Goal: Task Accomplishment & Management: Manage account settings

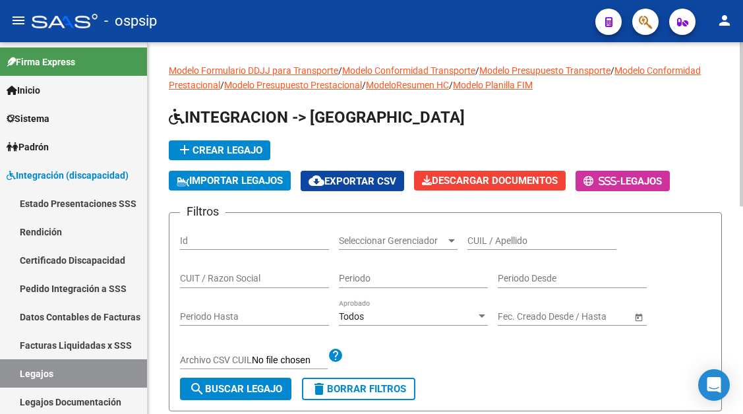
click at [485, 232] on div "CUIL / Apellido" at bounding box center [542, 237] width 149 height 26
click at [489, 249] on div "CUIL / Apellido" at bounding box center [542, 237] width 149 height 26
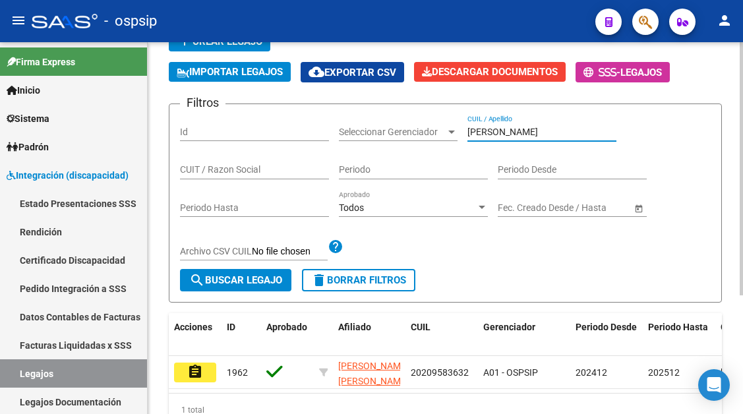
scroll to position [132, 0]
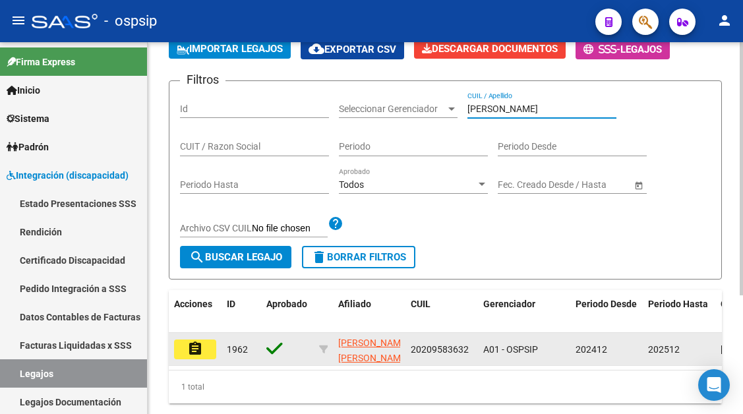
type input "[PERSON_NAME]"
click at [206, 345] on button "assignment" at bounding box center [195, 350] width 42 height 20
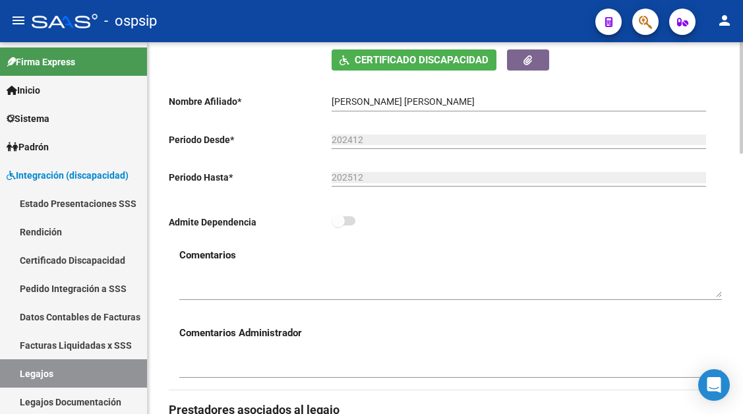
scroll to position [132, 0]
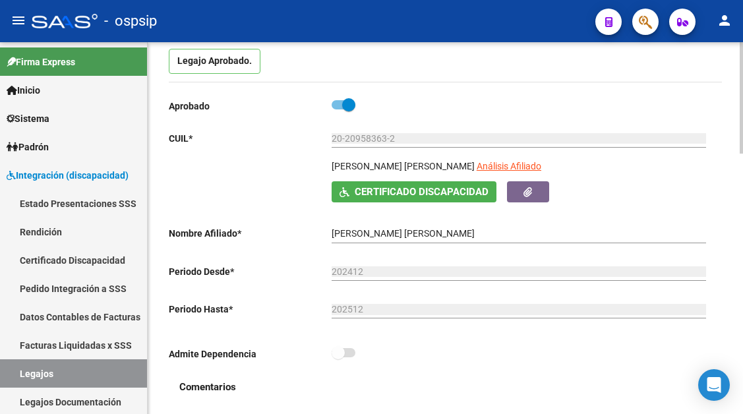
drag, startPoint x: 469, startPoint y: 152, endPoint x: 469, endPoint y: 166, distance: 14.5
click at [469, 153] on div "20-20958363-2 Ingresar CUIL" at bounding box center [519, 140] width 375 height 38
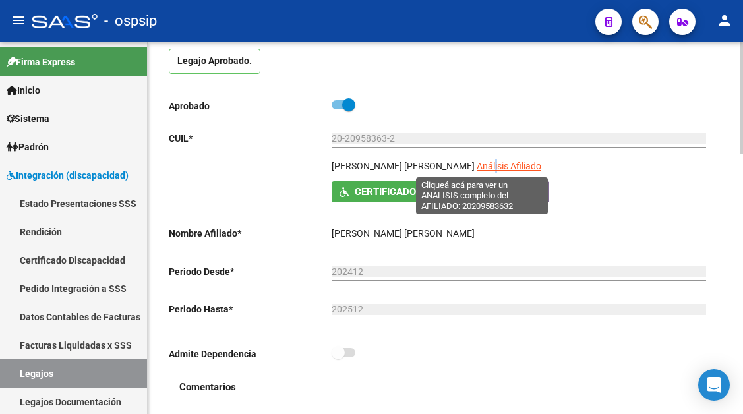
click at [477, 163] on span "Análisis Afiliado" at bounding box center [509, 166] width 65 height 11
copy span "i"
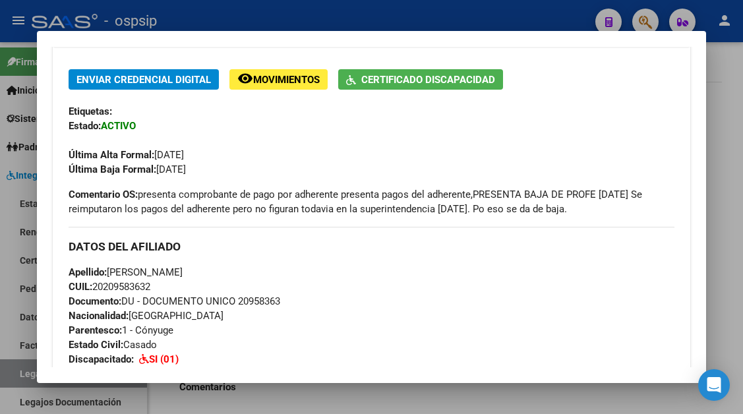
scroll to position [528, 0]
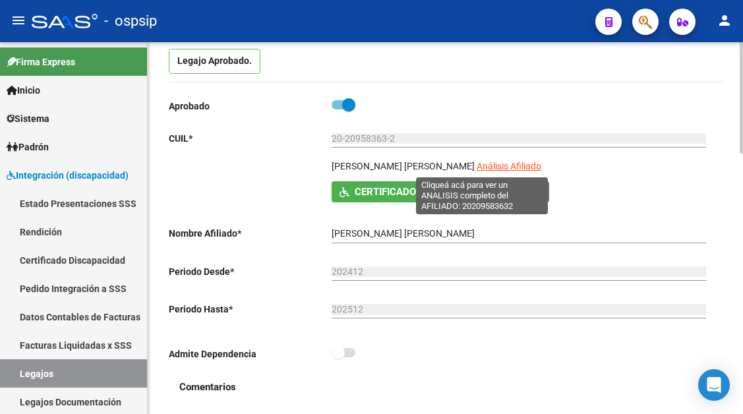
click at [477, 166] on span "Análisis Afiliado" at bounding box center [509, 166] width 65 height 11
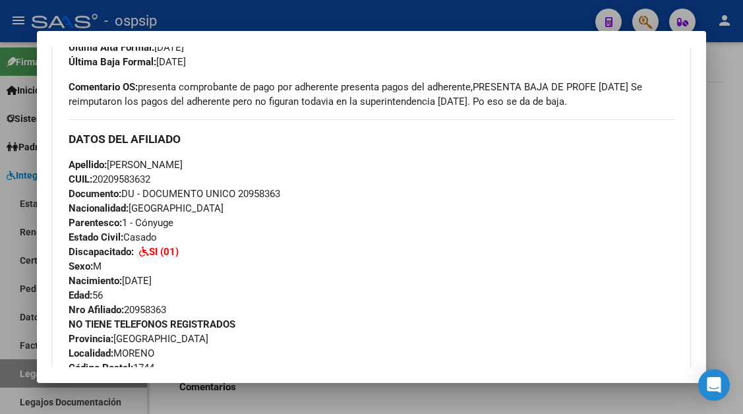
scroll to position [374, 0]
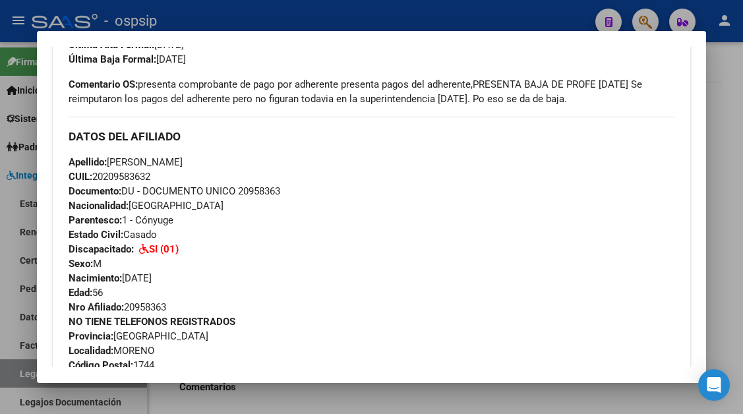
drag, startPoint x: 158, startPoint y: 175, endPoint x: 113, endPoint y: 166, distance: 46.6
click at [113, 166] on div "Apellido: [PERSON_NAME]: 20209583632 Documento: DU - DOCUMENTO UNICO 20958363 N…" at bounding box center [372, 235] width 606 height 160
copy div "[PERSON_NAME]: 20209583632"
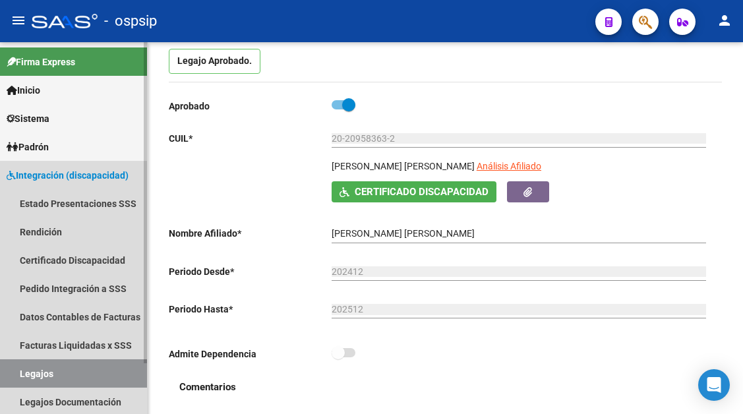
click at [29, 373] on link "Legajos" at bounding box center [73, 374] width 147 height 28
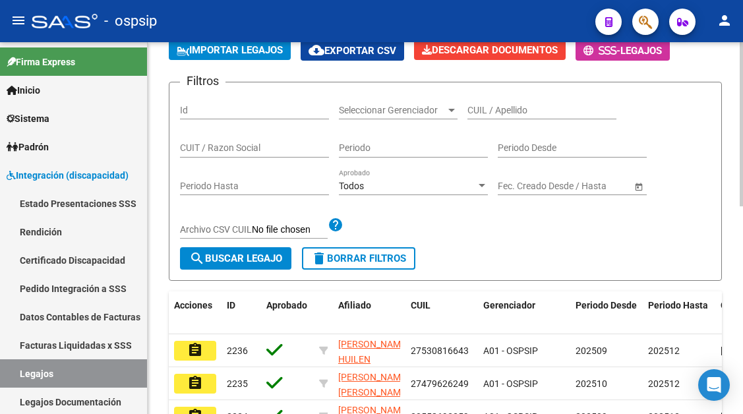
scroll to position [132, 0]
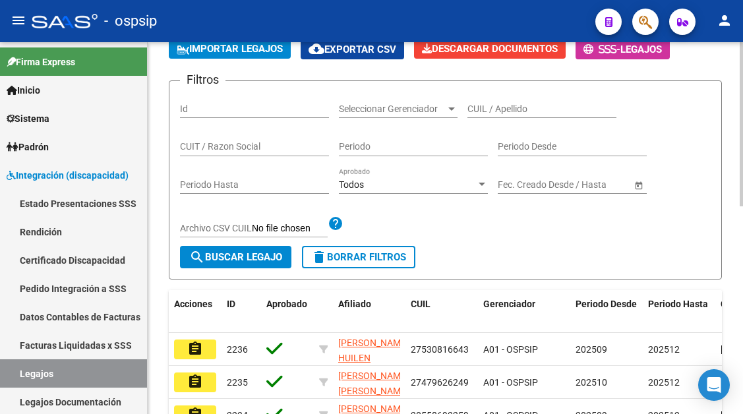
click at [482, 107] on input "CUIL / Apellido" at bounding box center [542, 109] width 149 height 11
type input "d"
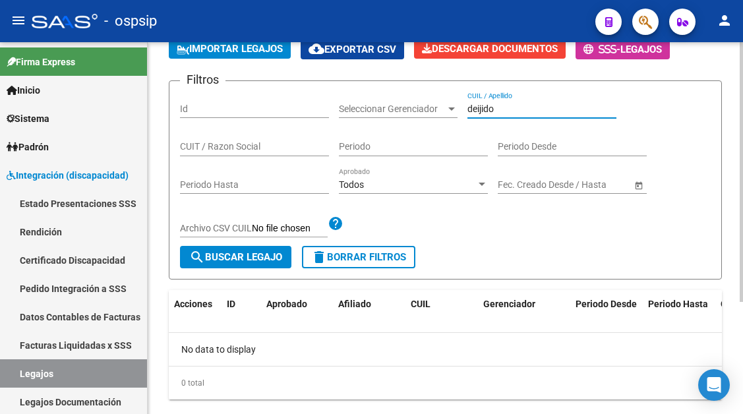
click at [482, 107] on input "deijido" at bounding box center [542, 109] width 149 height 11
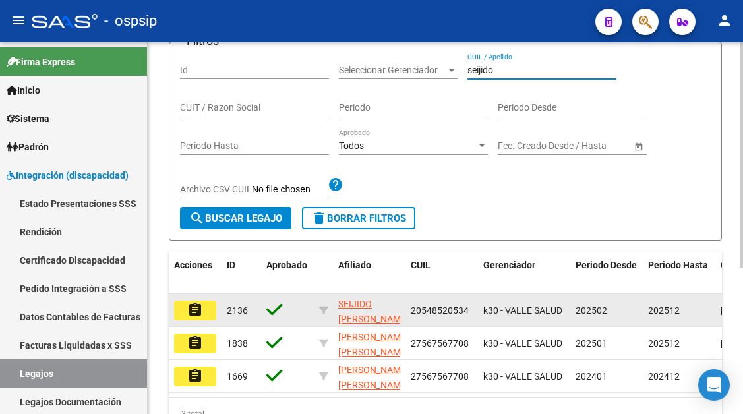
scroll to position [241, 0]
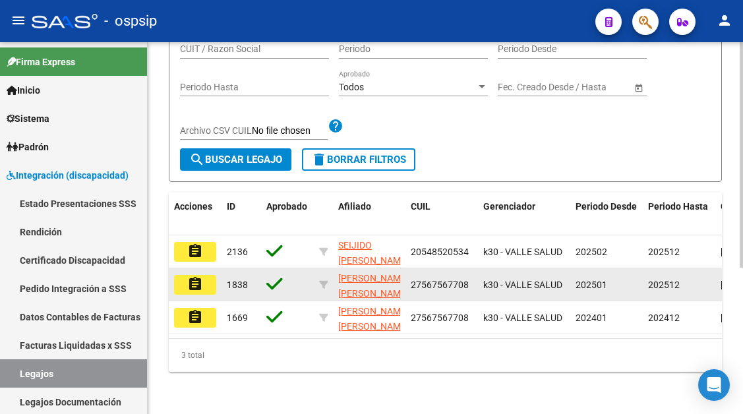
type input "seijido"
click at [197, 277] on mat-icon "assignment" at bounding box center [195, 284] width 16 height 16
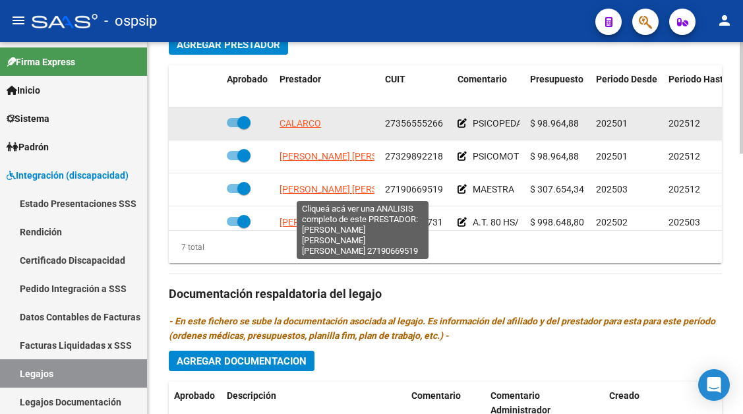
scroll to position [123, 0]
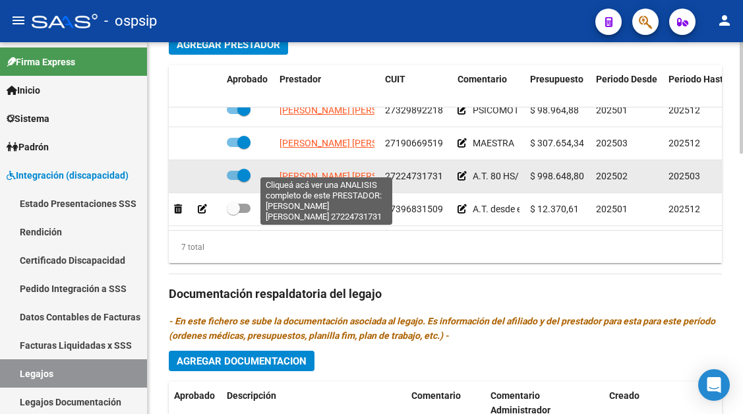
click at [335, 171] on span "[PERSON_NAME] [PERSON_NAME]" at bounding box center [351, 176] width 143 height 11
type textarea "27224731731"
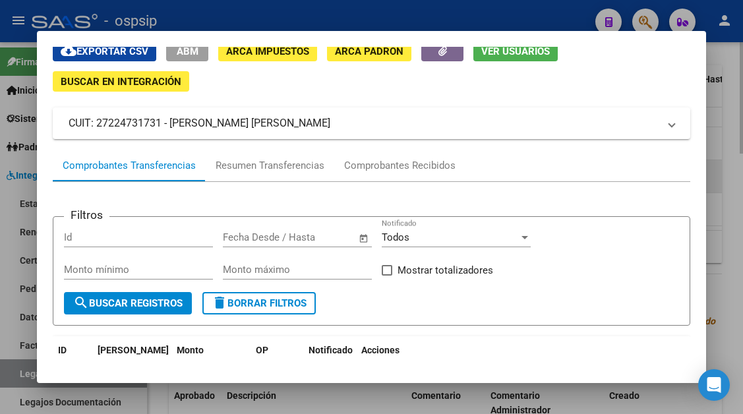
scroll to position [132, 0]
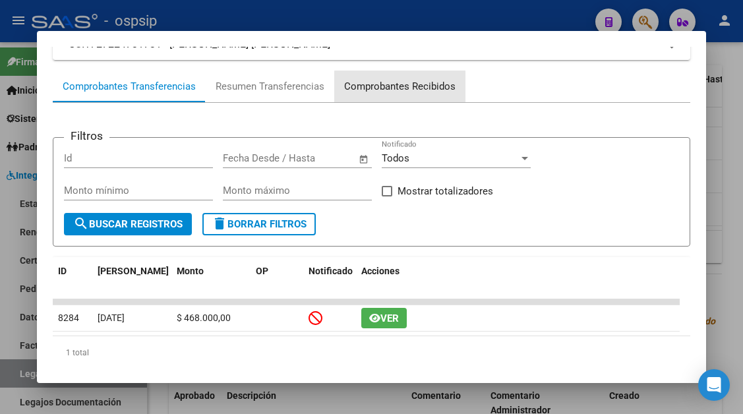
click at [404, 88] on div "Comprobantes Recibidos" at bounding box center [399, 86] width 111 height 15
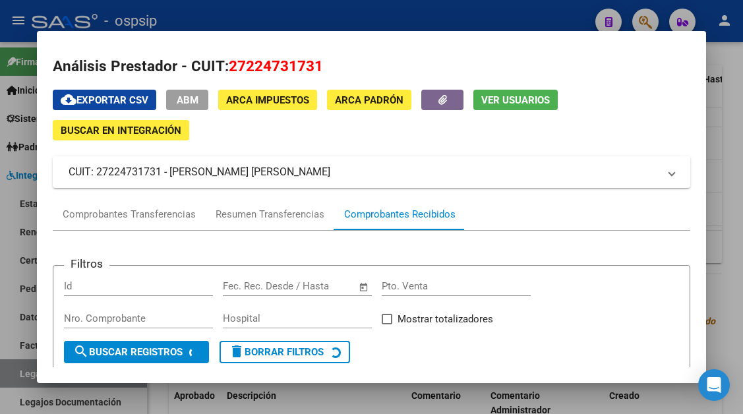
scroll to position [0, 0]
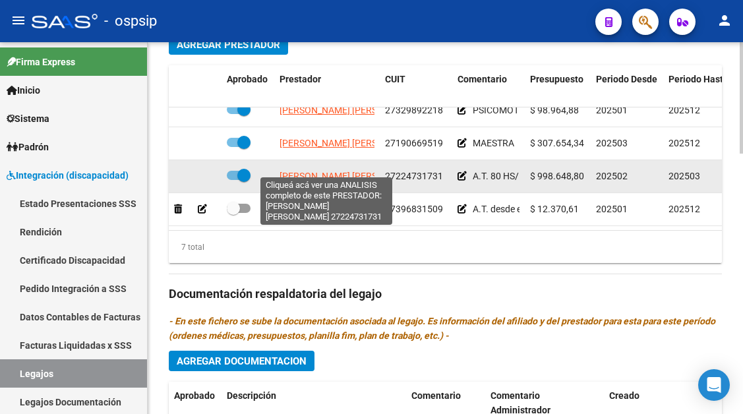
click at [318, 171] on span "[PERSON_NAME] [PERSON_NAME]" at bounding box center [351, 176] width 143 height 11
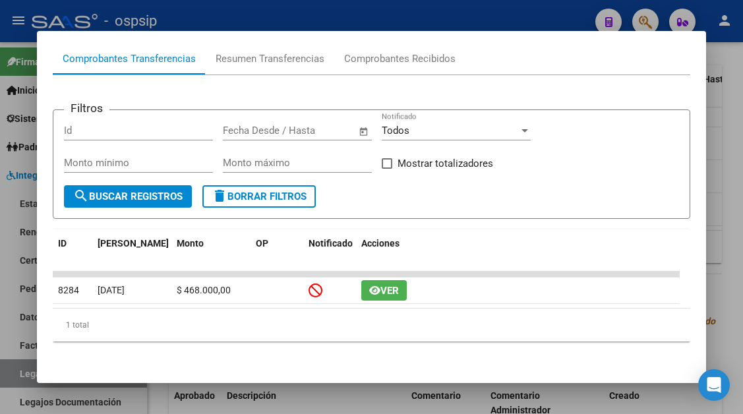
scroll to position [94, 0]
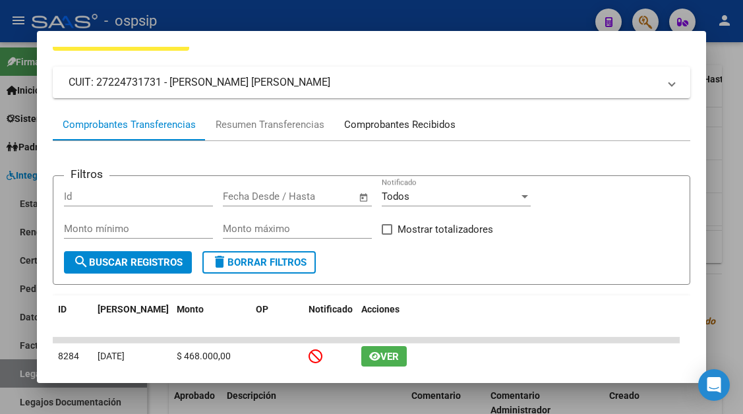
click at [398, 118] on div "Comprobantes Recibidos" at bounding box center [399, 125] width 131 height 32
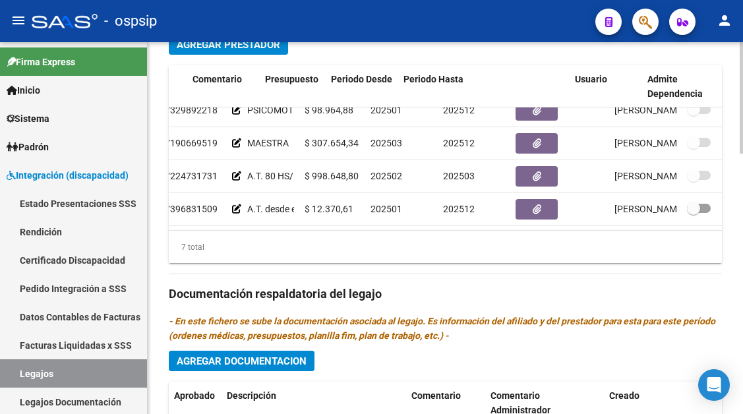
scroll to position [123, 268]
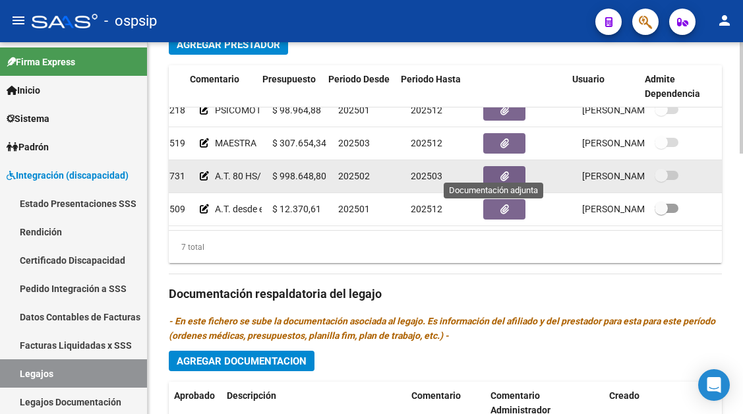
click at [499, 168] on button "button" at bounding box center [505, 176] width 42 height 20
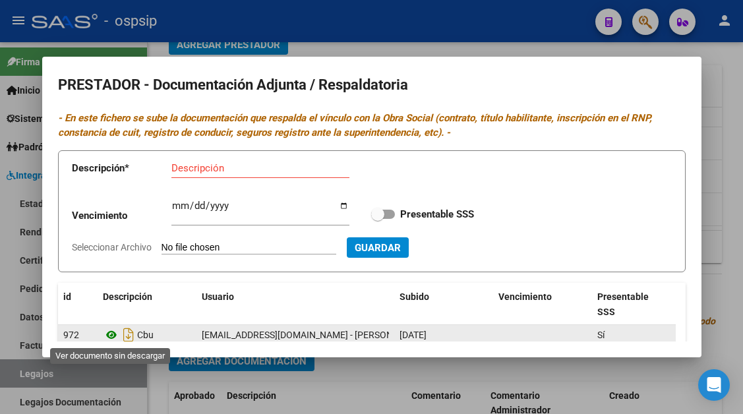
click at [111, 335] on icon at bounding box center [111, 335] width 17 height 16
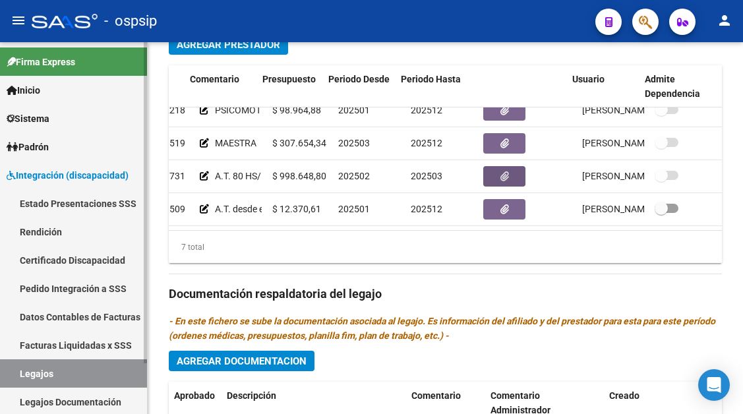
click at [88, 373] on link "Legajos" at bounding box center [73, 374] width 147 height 28
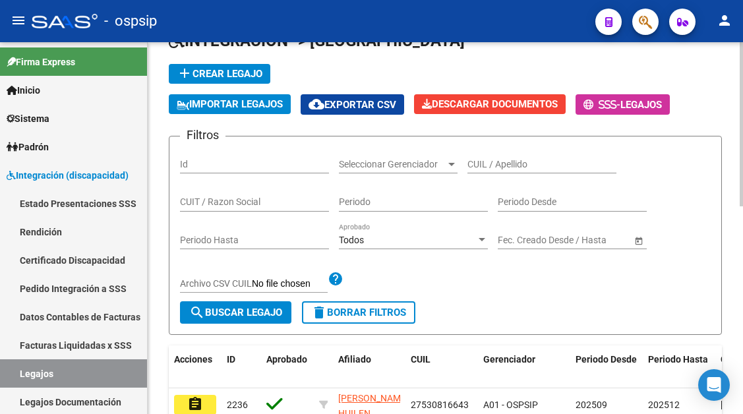
scroll to position [76, 0]
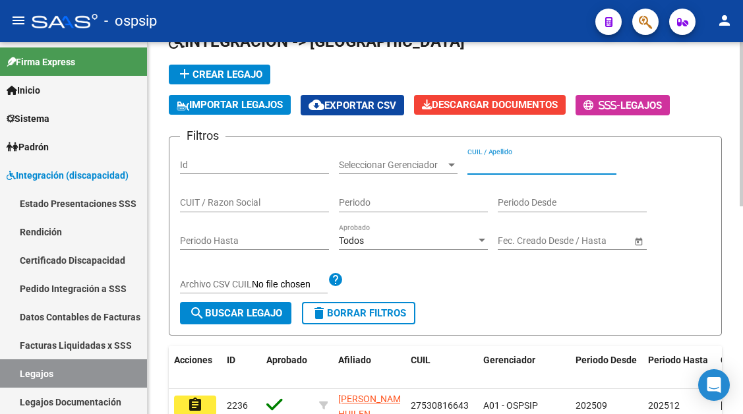
click at [498, 170] on input "CUIL / Apellido" at bounding box center [542, 165] width 149 height 11
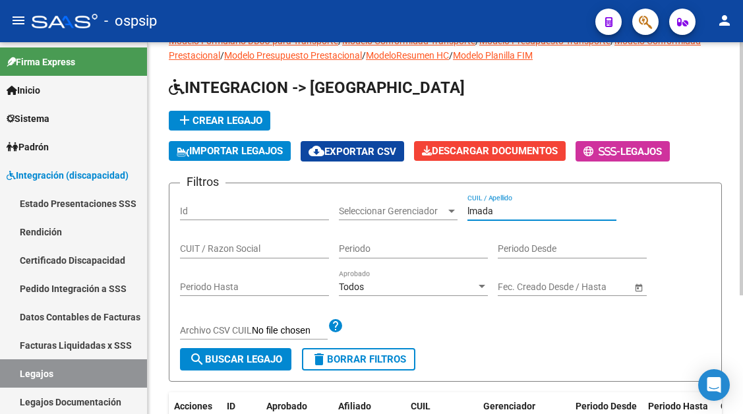
type input "lmada"
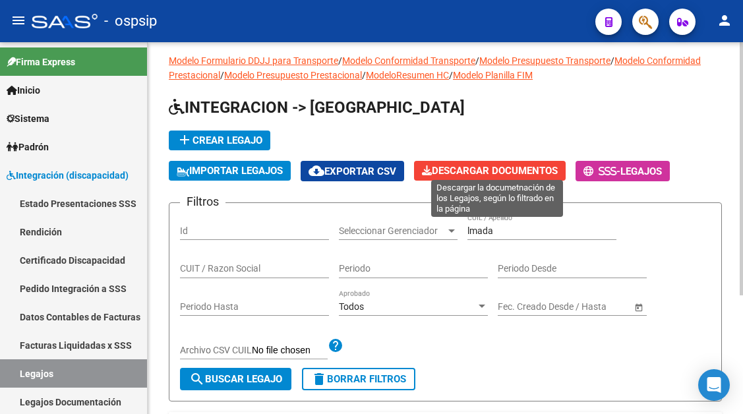
click at [498, 170] on app-integracion-expedientes-download "Descargar Documentos" at bounding box center [490, 171] width 152 height 20
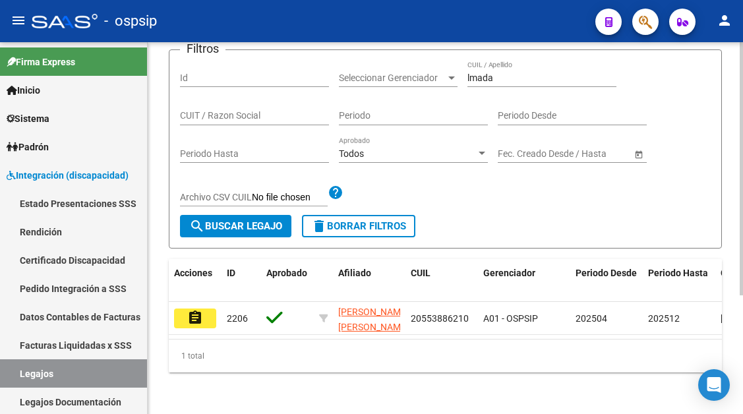
scroll to position [175, 0]
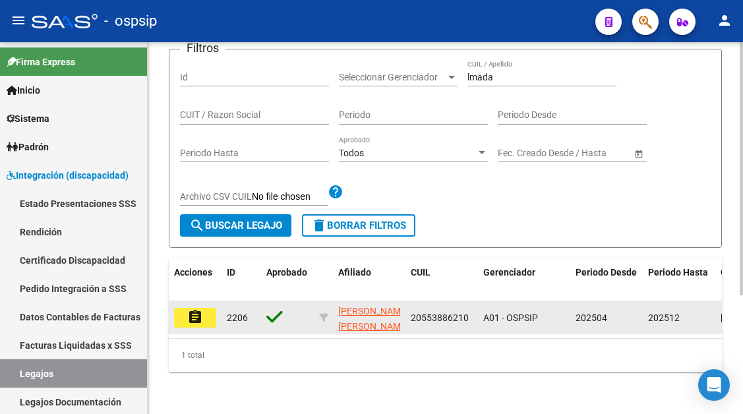
click at [186, 308] on button "assignment" at bounding box center [195, 318] width 42 height 20
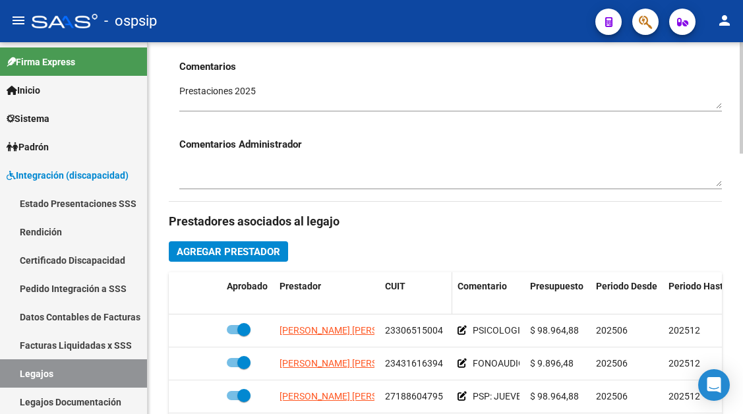
scroll to position [528, 0]
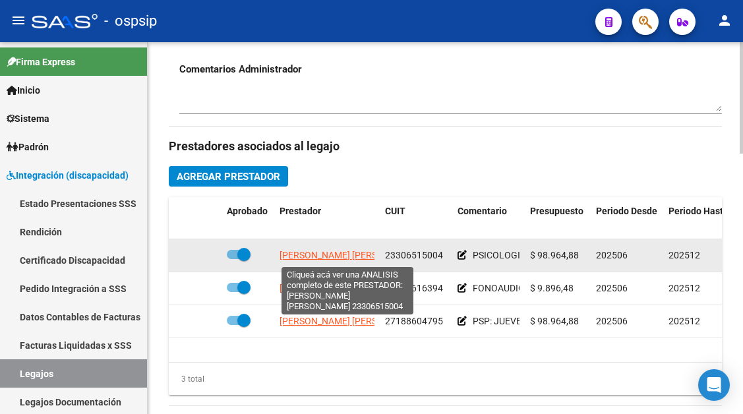
click at [322, 259] on span "[PERSON_NAME] [PERSON_NAME]" at bounding box center [351, 255] width 143 height 11
type textarea "23306515004"
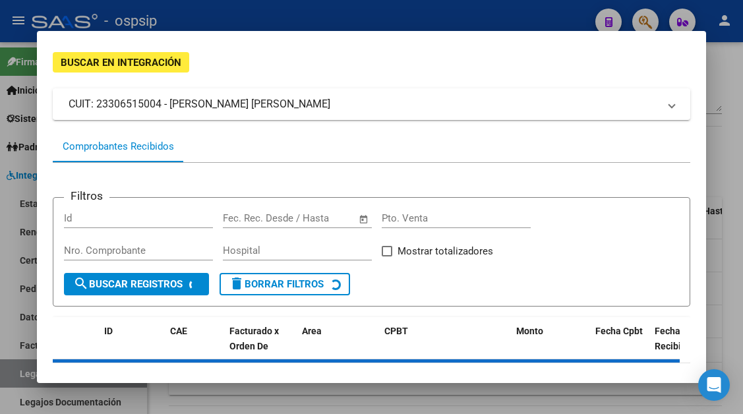
scroll to position [126, 0]
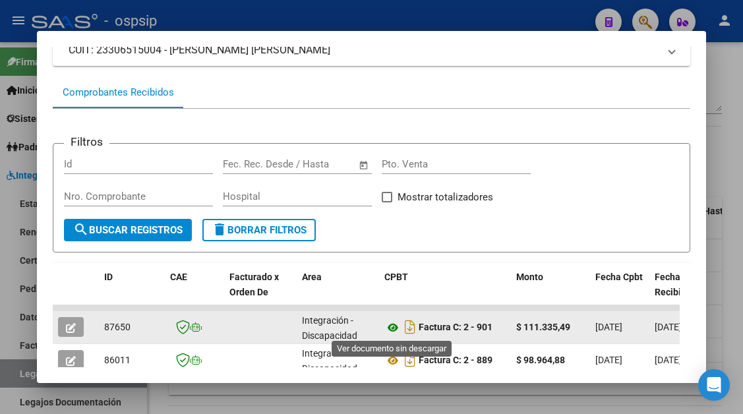
click at [391, 330] on icon at bounding box center [393, 328] width 17 height 16
click at [69, 332] on icon "button" at bounding box center [71, 328] width 10 height 10
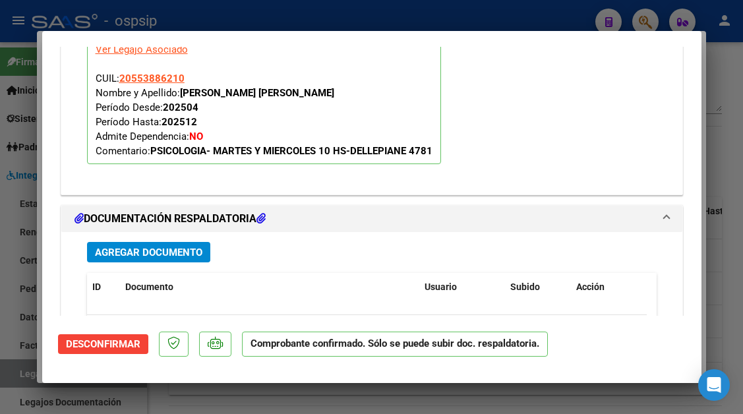
scroll to position [2309, 0]
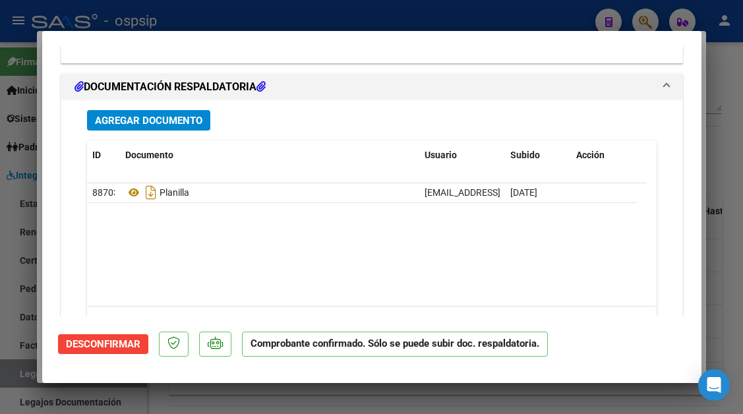
type input "$ 0,00"
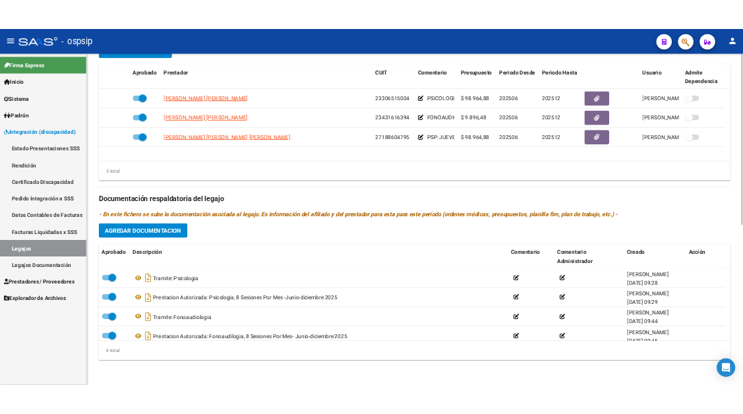
scroll to position [396, 0]
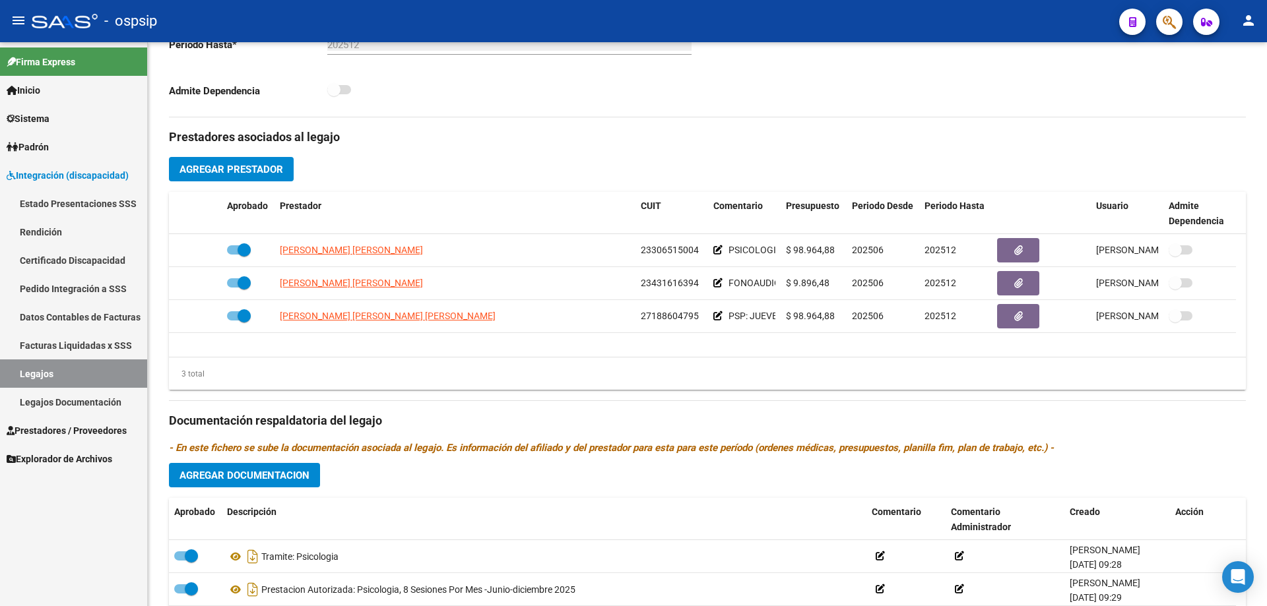
click at [743, 27] on button "button" at bounding box center [1169, 22] width 26 height 26
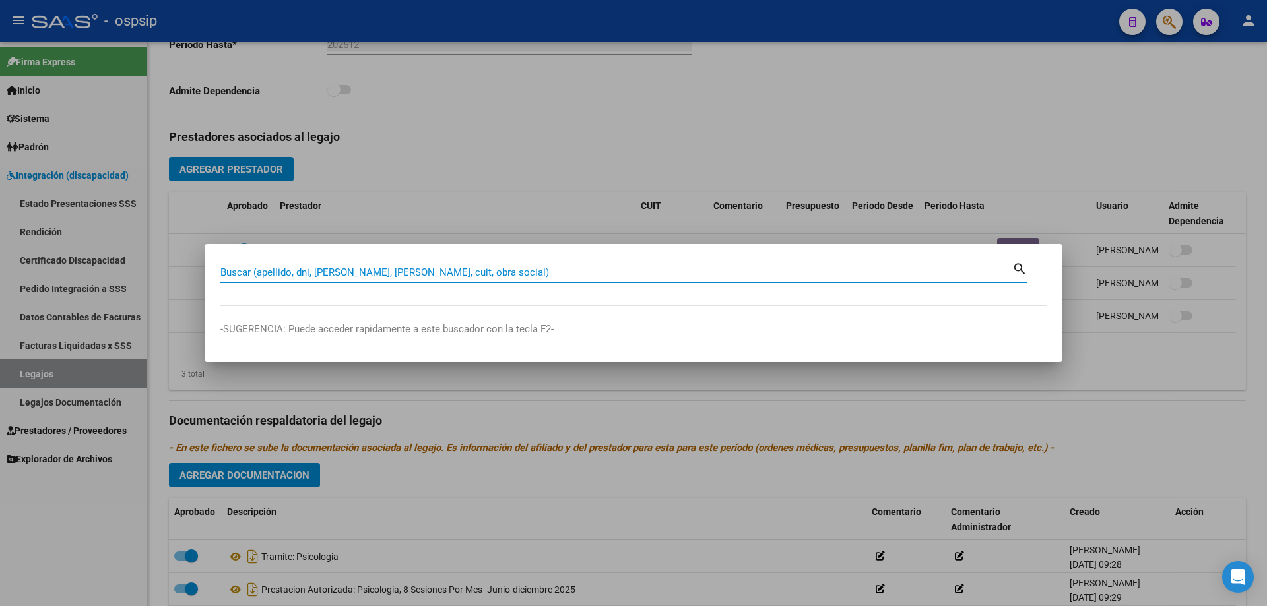
click at [271, 269] on input "Buscar (apellido, dni, [PERSON_NAME], [PERSON_NAME], cuit, obra social)" at bounding box center [616, 273] width 792 height 12
type input "23221782364"
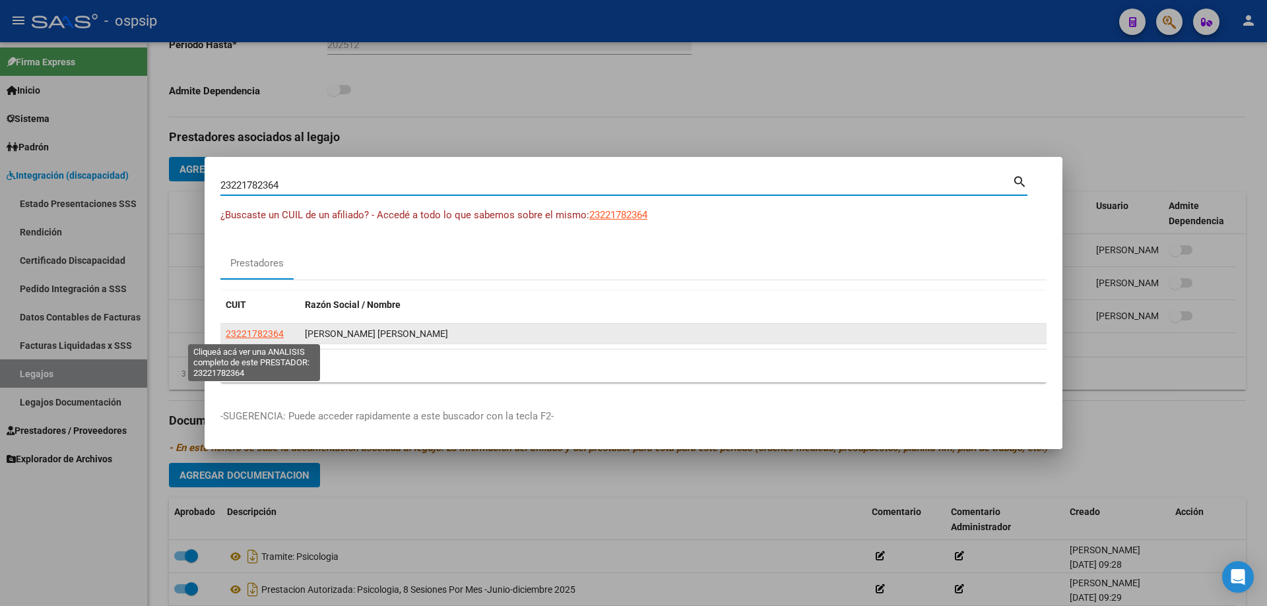
click at [228, 329] on span "23221782364" at bounding box center [255, 334] width 58 height 11
type textarea "23221782364"
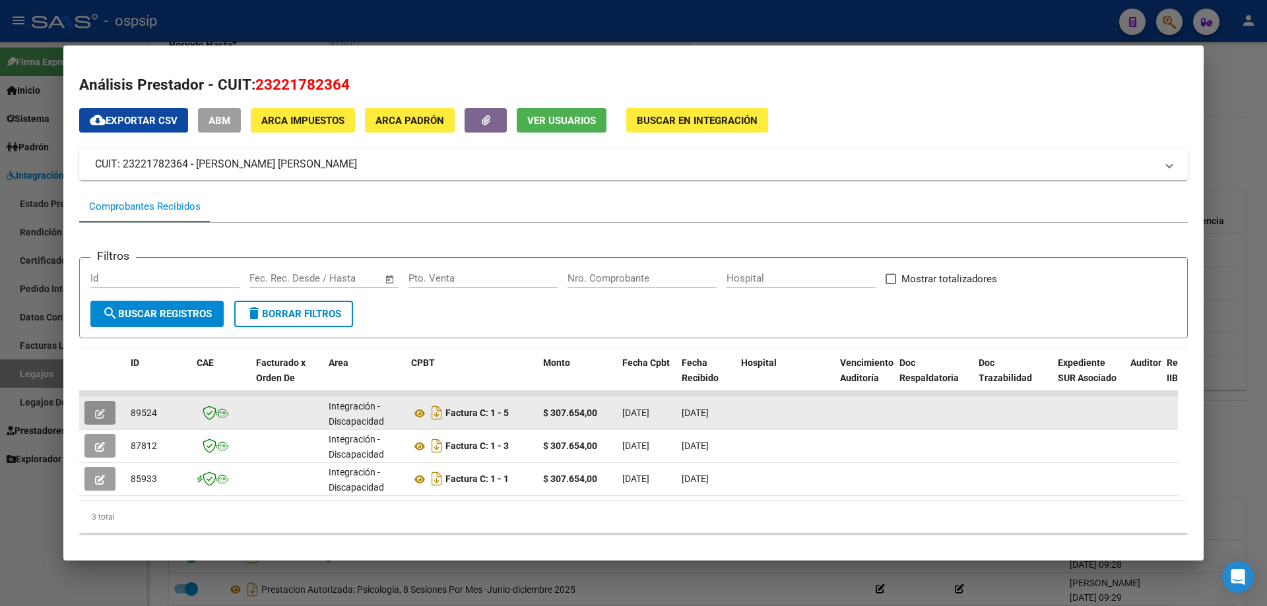
click at [102, 414] on button "button" at bounding box center [99, 413] width 31 height 24
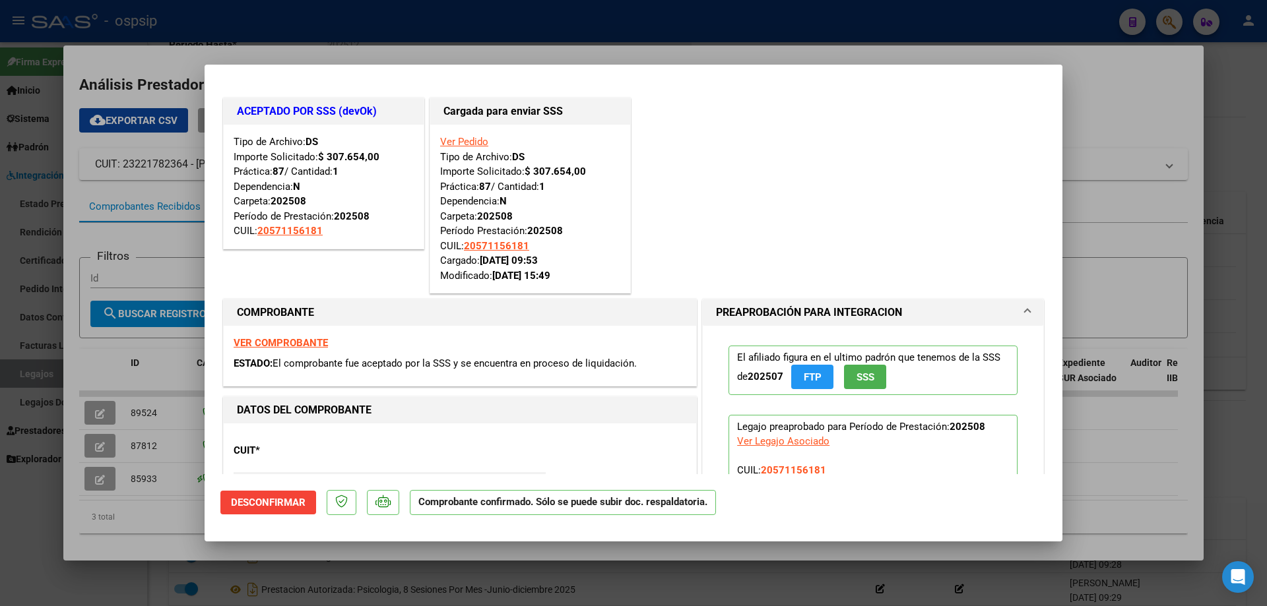
type input "$ 0,00"
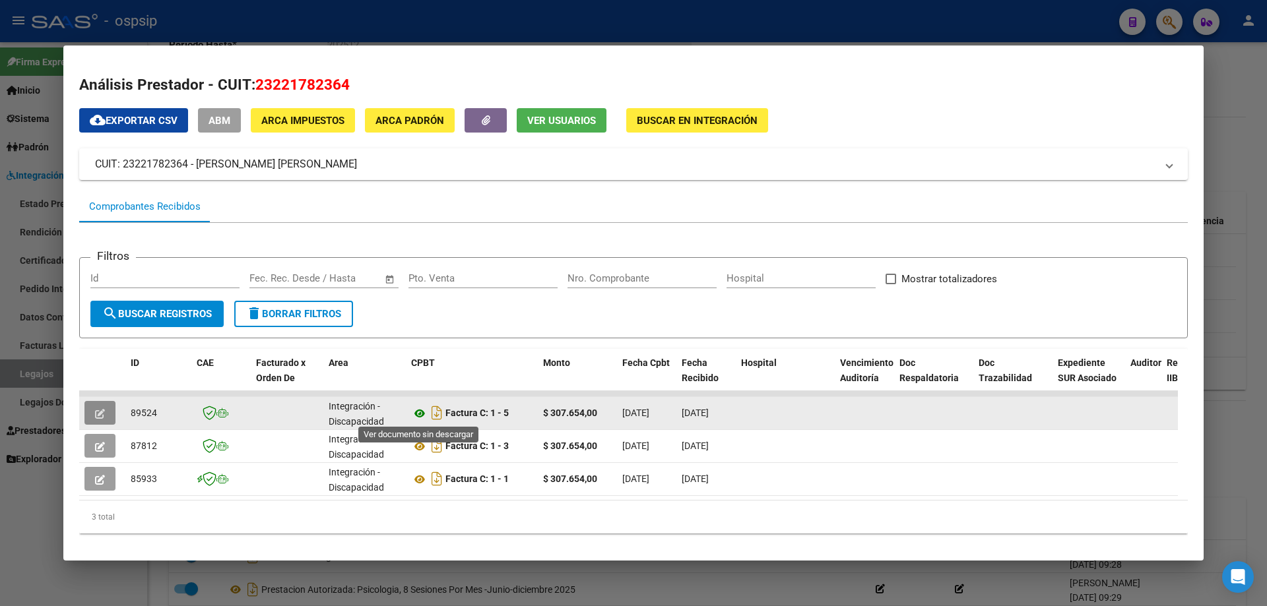
click at [418, 412] on icon at bounding box center [419, 414] width 17 height 16
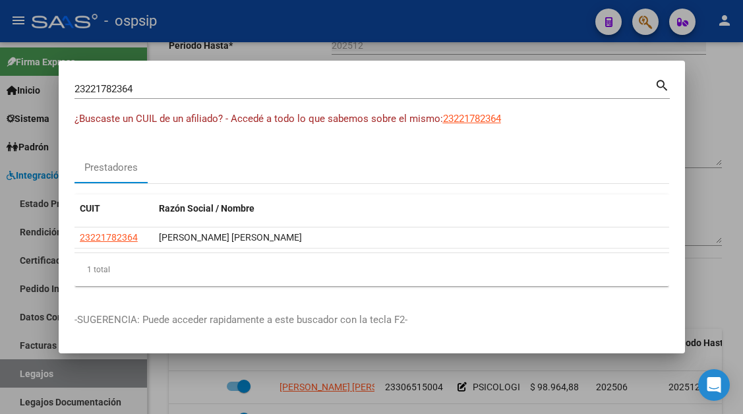
scroll to position [501, 0]
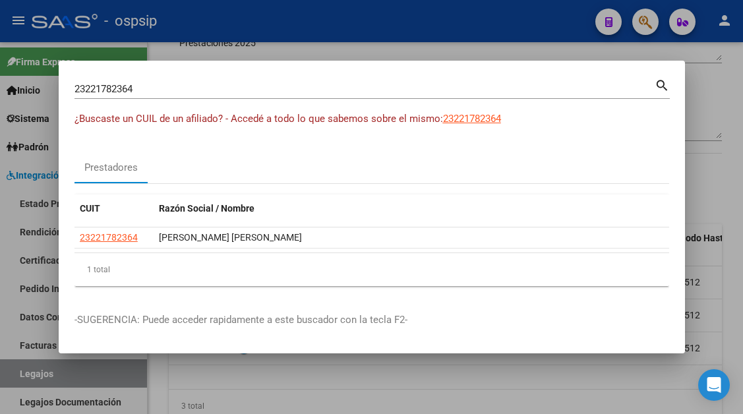
click at [26, 370] on div at bounding box center [371, 207] width 743 height 414
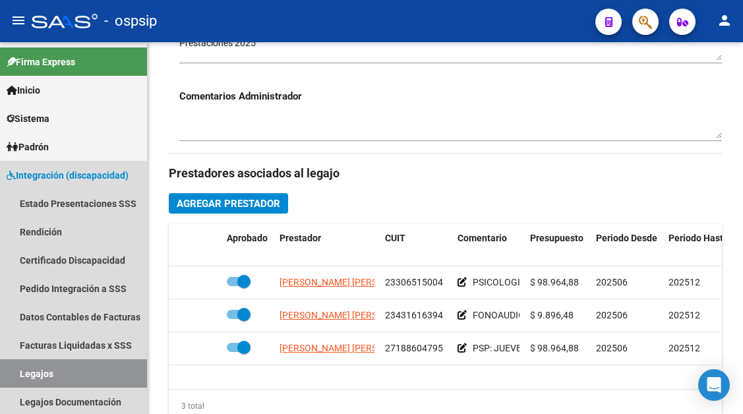
click at [26, 370] on link "Legajos" at bounding box center [73, 374] width 147 height 28
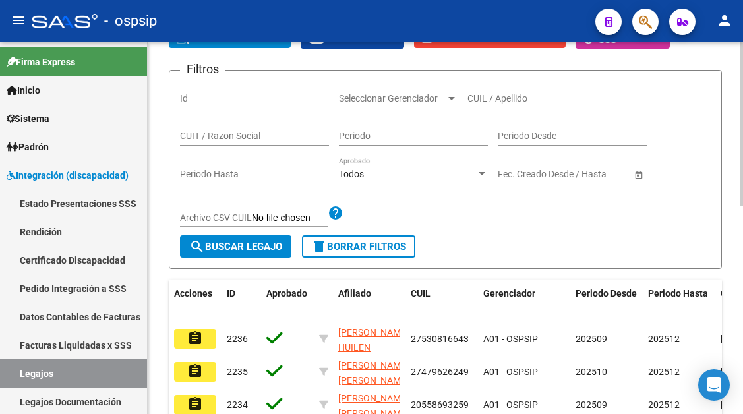
scroll to position [142, 0]
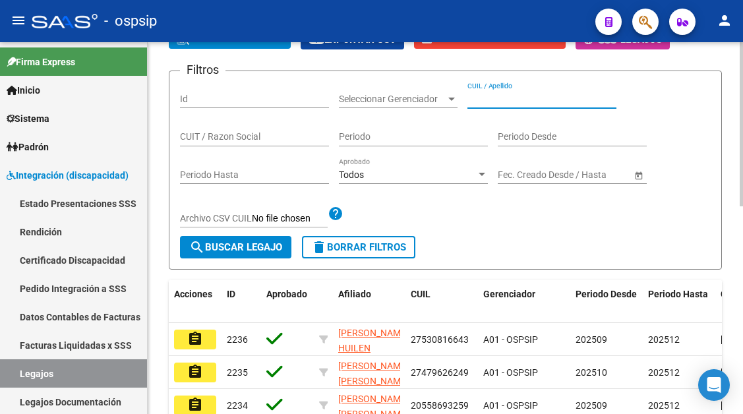
click at [489, 98] on input "CUIL / Apellido" at bounding box center [542, 99] width 149 height 11
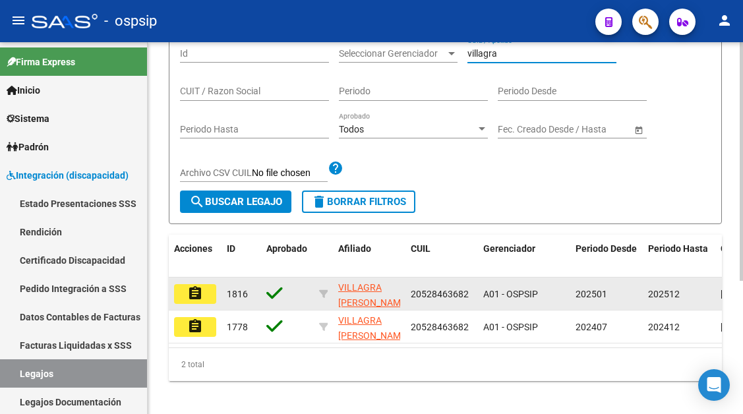
scroll to position [208, 0]
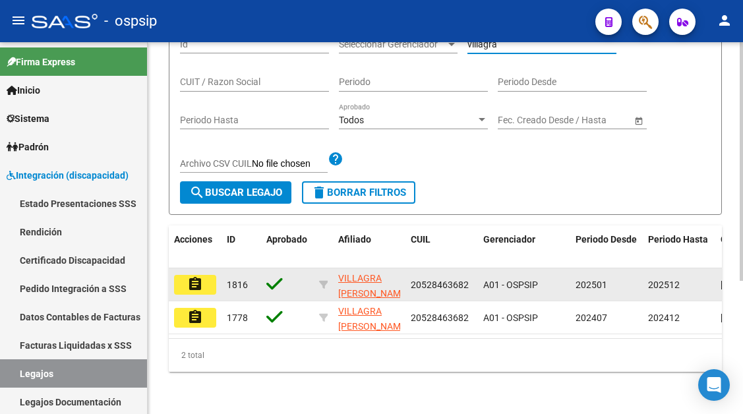
type input "villagra"
click at [194, 280] on mat-icon "assignment" at bounding box center [195, 284] width 16 height 16
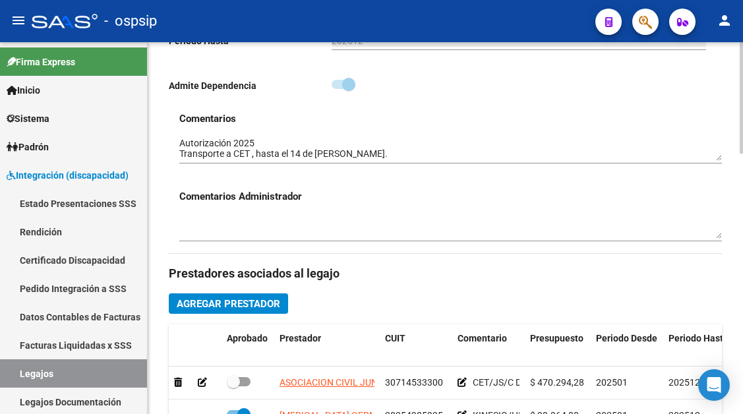
scroll to position [528, 0]
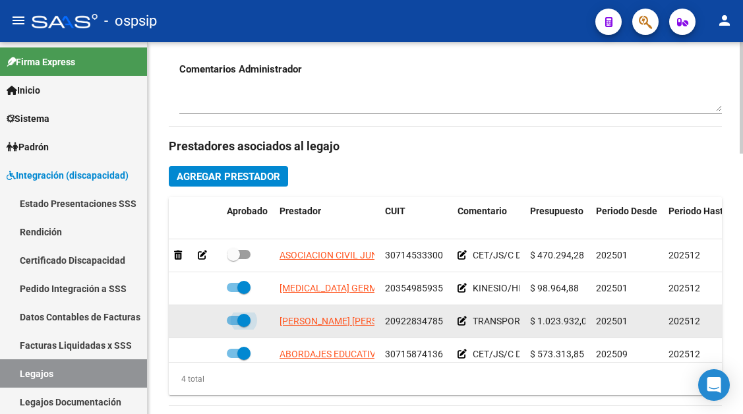
click at [240, 323] on span at bounding box center [243, 320] width 13 height 13
click at [234, 325] on input "checkbox" at bounding box center [233, 325] width 1 height 1
checkbox input "false"
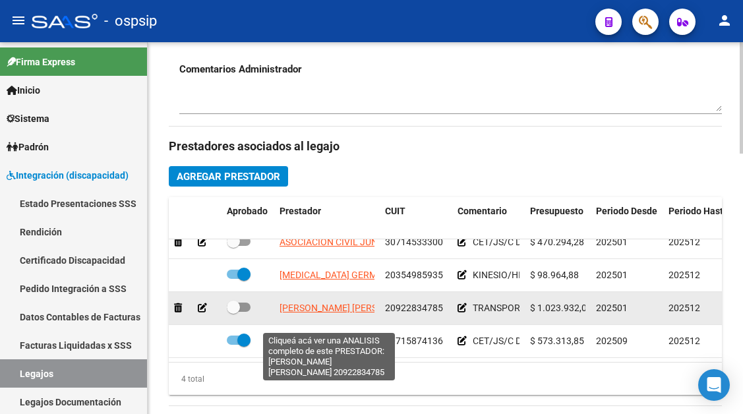
scroll to position [24, 0]
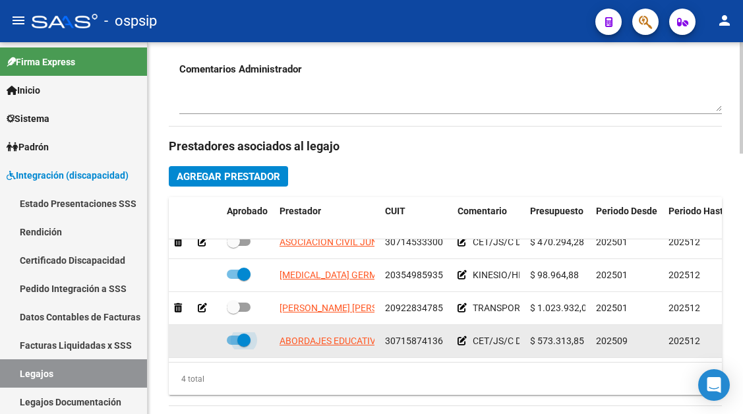
click at [245, 334] on span at bounding box center [243, 340] width 13 height 13
click at [234, 345] on input "checkbox" at bounding box center [233, 345] width 1 height 1
click at [233, 335] on span at bounding box center [233, 340] width 13 height 13
click at [233, 345] on input "checkbox" at bounding box center [233, 345] width 1 height 1
checkbox input "true"
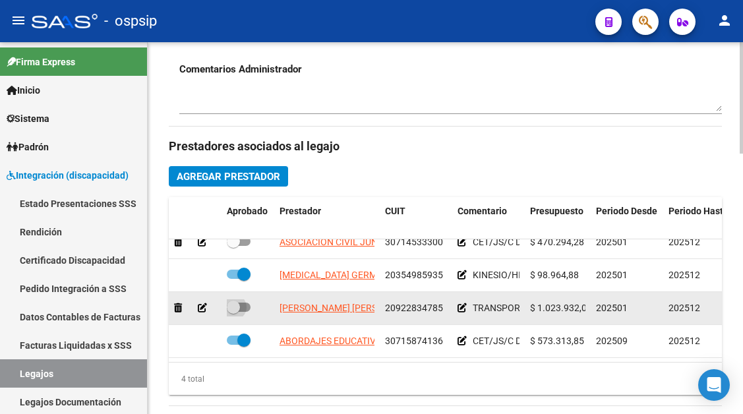
click at [234, 301] on span at bounding box center [233, 307] width 13 height 13
click at [234, 312] on input "checkbox" at bounding box center [233, 312] width 1 height 1
checkbox input "true"
click at [317, 292] on datatable-body-cell "[PERSON_NAME] [PERSON_NAME]" at bounding box center [327, 308] width 106 height 32
click at [323, 305] on app-link-go-to "[PERSON_NAME] [PERSON_NAME]" at bounding box center [351, 308] width 143 height 15
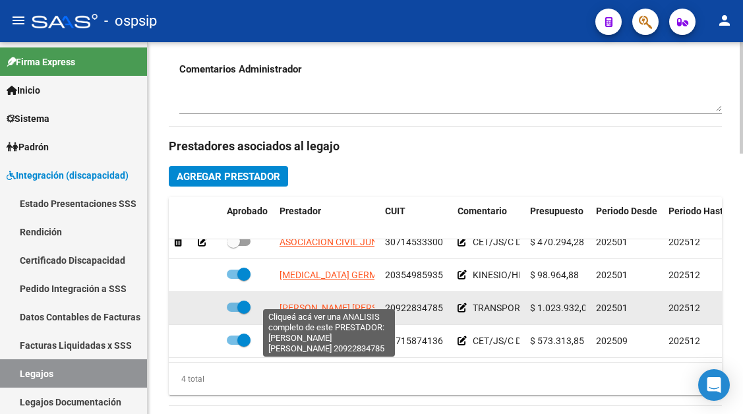
click at [371, 303] on span "[PERSON_NAME] [PERSON_NAME]" at bounding box center [351, 308] width 143 height 11
type textarea "20922834785"
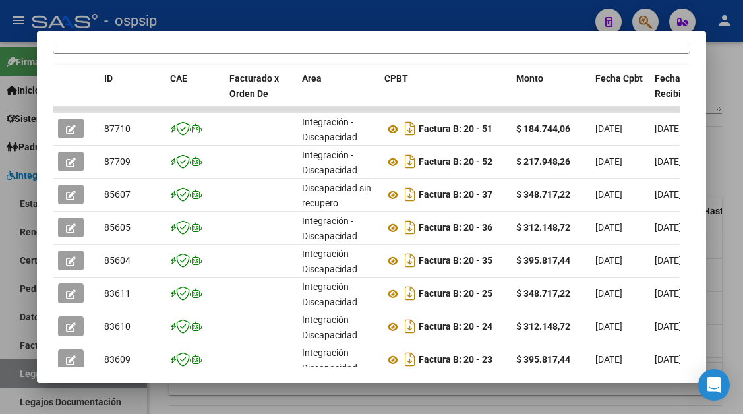
scroll to position [324, 0]
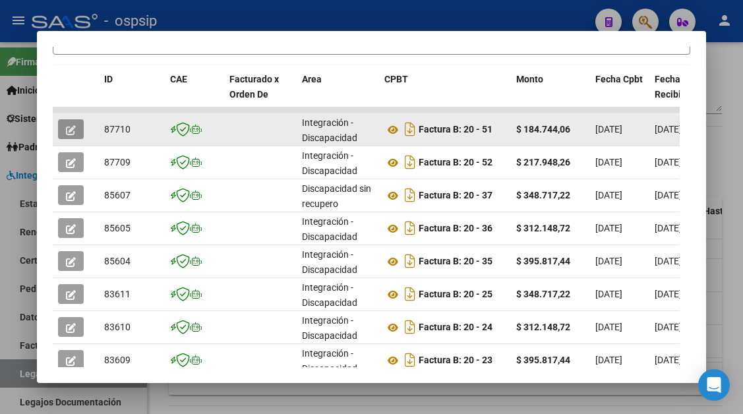
click at [67, 135] on span "button" at bounding box center [71, 129] width 10 height 12
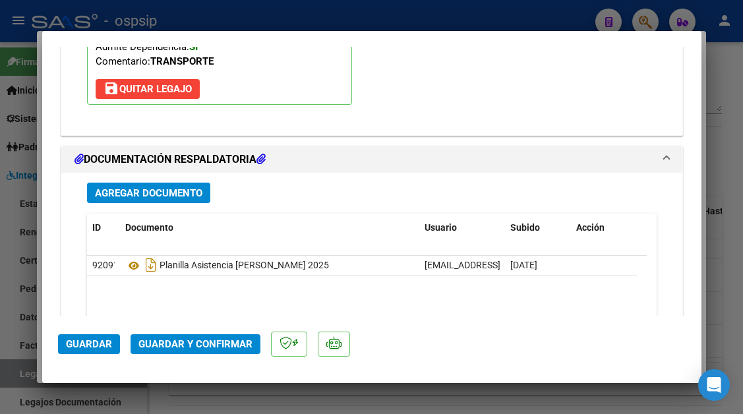
scroll to position [1781, 0]
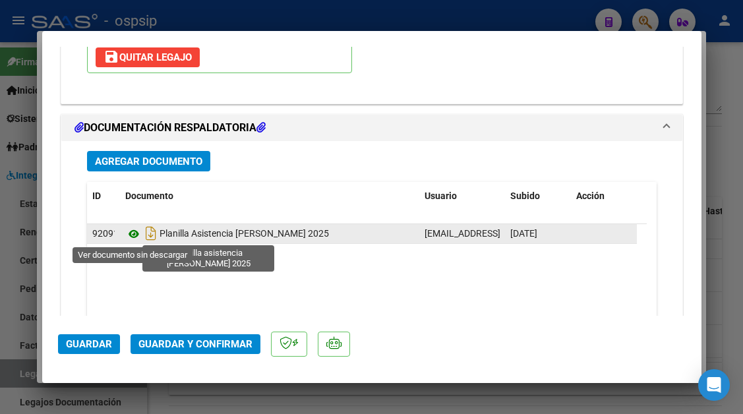
click at [130, 237] on icon at bounding box center [133, 234] width 17 height 16
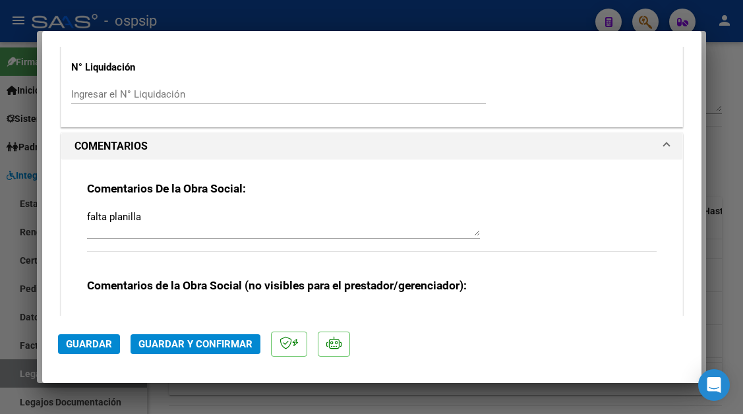
scroll to position [1187, 0]
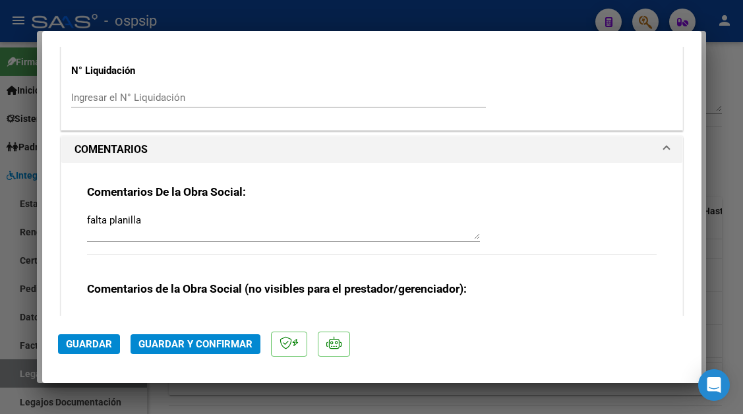
type input "$ 0,00"
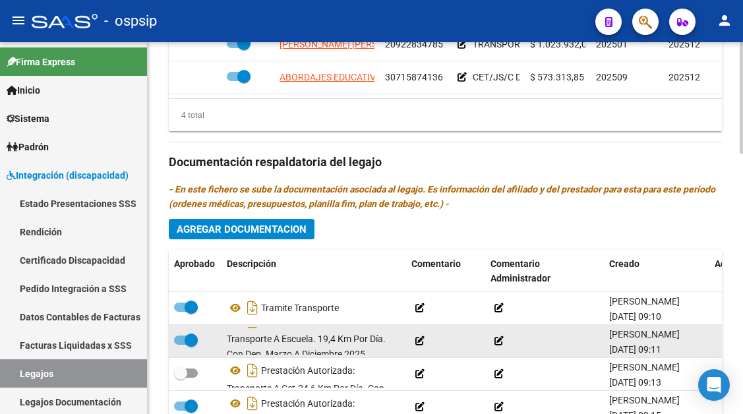
scroll to position [24, 0]
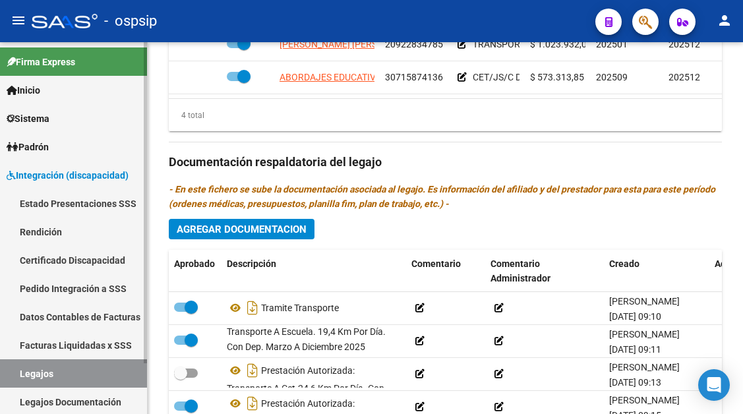
click at [26, 373] on link "Legajos" at bounding box center [73, 374] width 147 height 28
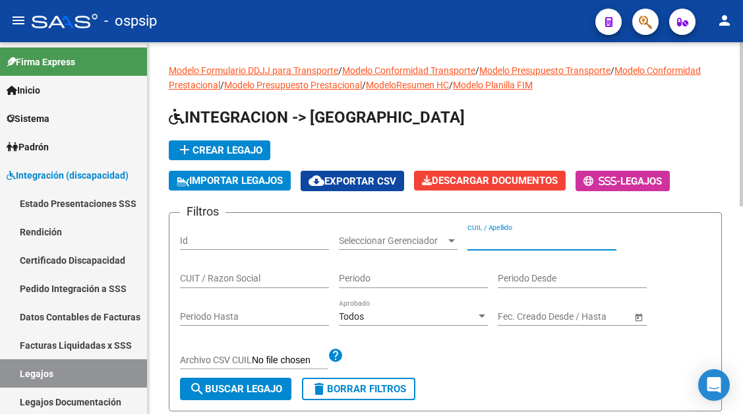
click at [472, 236] on input "CUIL / Apellido" at bounding box center [542, 241] width 149 height 11
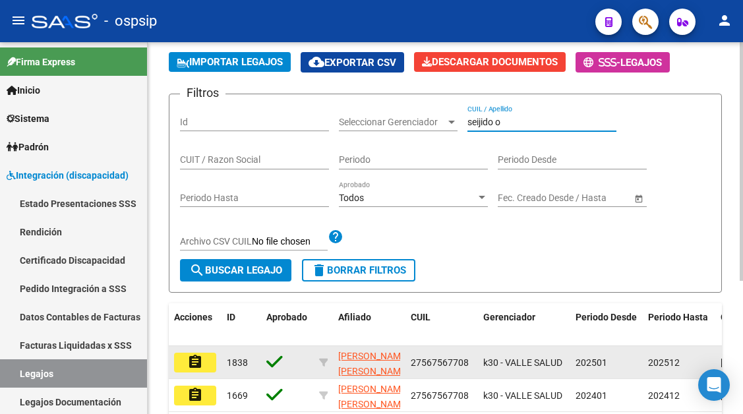
scroll to position [198, 0]
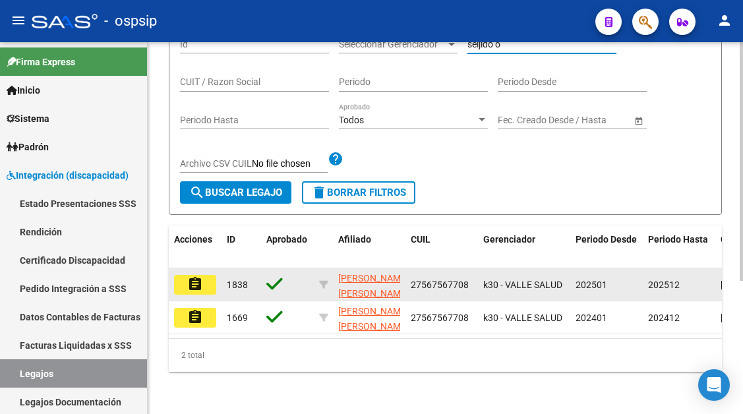
type input "seijido o"
click at [196, 292] on mat-icon "assignment" at bounding box center [195, 284] width 16 height 16
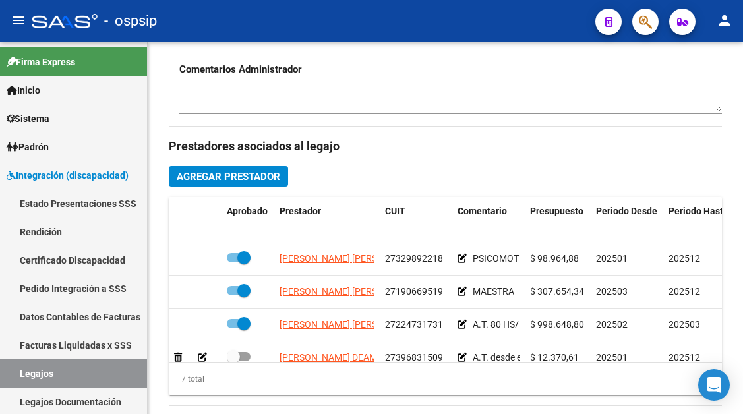
scroll to position [123, 0]
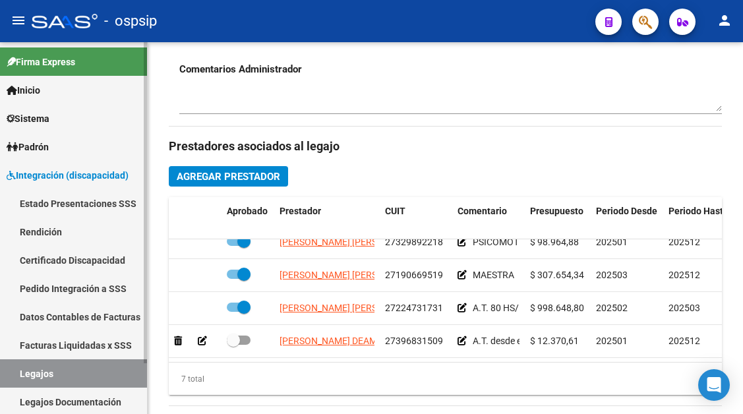
click at [43, 378] on link "Legajos" at bounding box center [73, 374] width 147 height 28
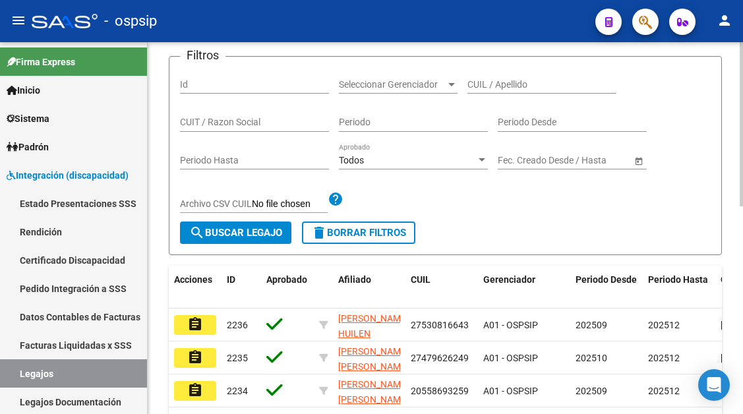
scroll to position [142, 0]
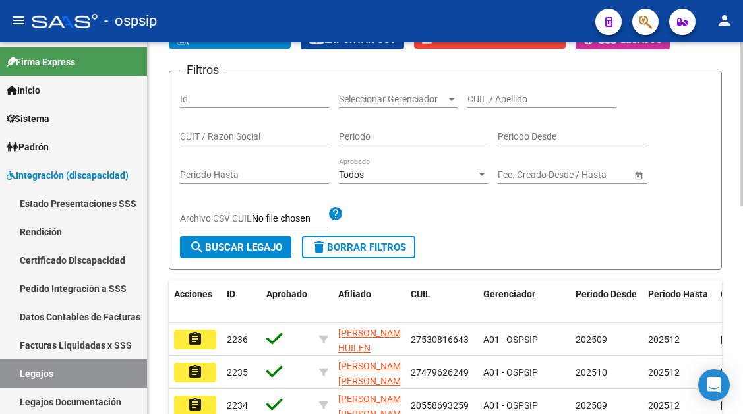
click at [480, 104] on input "CUIL / Apellido" at bounding box center [542, 99] width 149 height 11
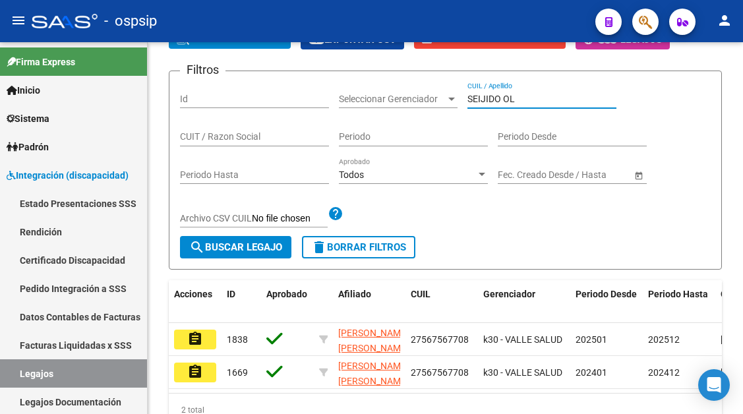
type input "SEIJIDO OL"
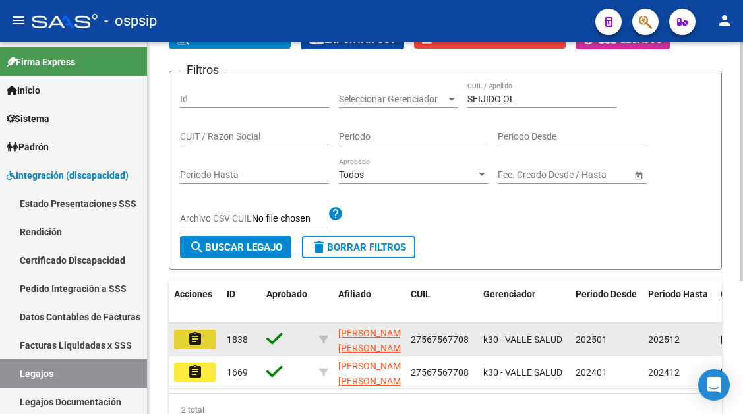
click at [190, 336] on mat-icon "assignment" at bounding box center [195, 339] width 16 height 16
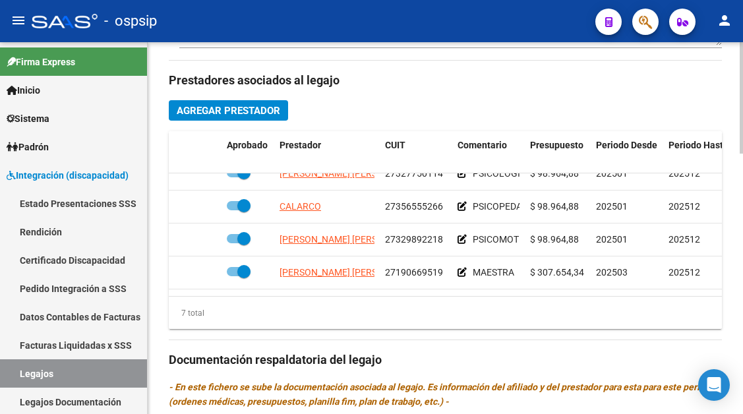
scroll to position [59, 0]
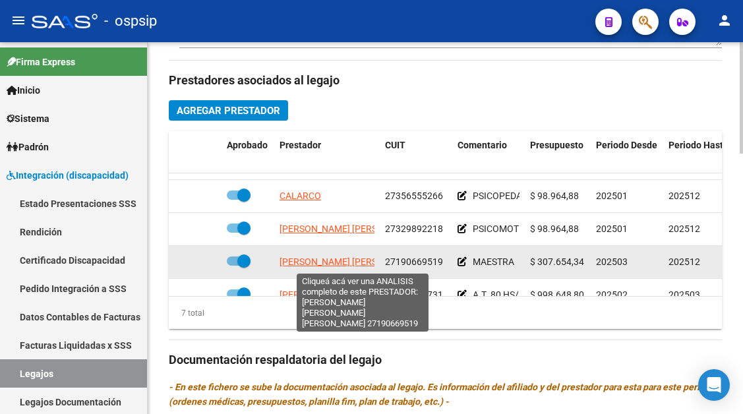
click at [350, 263] on span "[PERSON_NAME] [PERSON_NAME] [PERSON_NAME]" at bounding box center [388, 262] width 216 height 11
type textarea "27190669519"
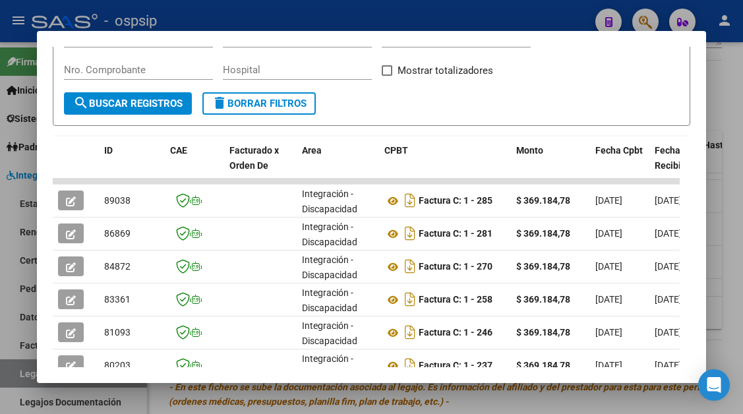
scroll to position [258, 0]
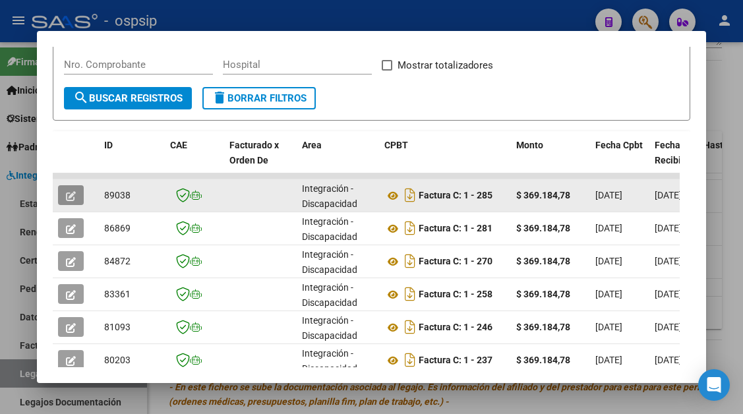
click at [70, 199] on icon "button" at bounding box center [71, 196] width 10 height 10
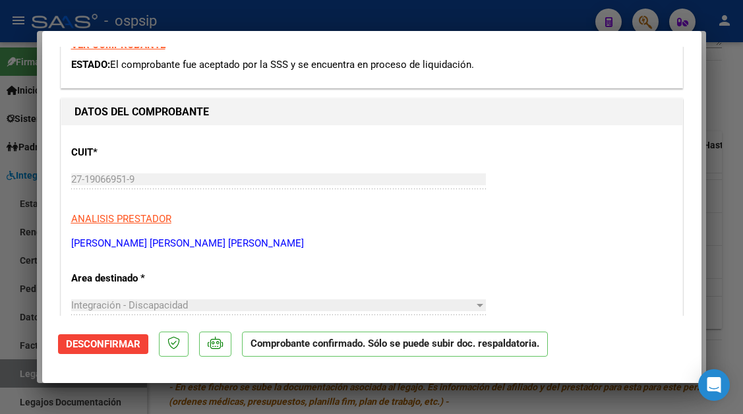
scroll to position [396, 0]
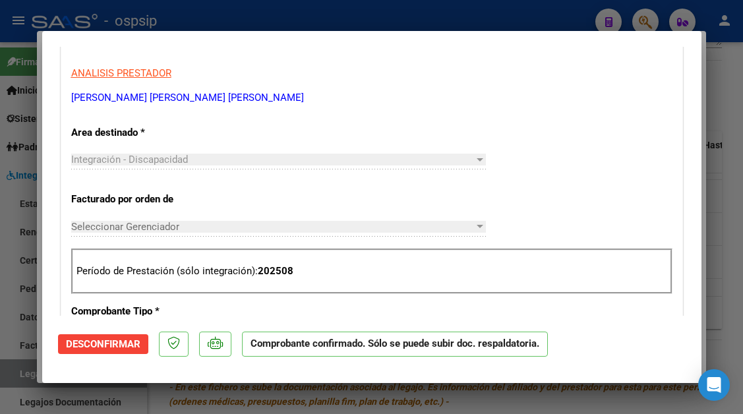
type input "$ 0,00"
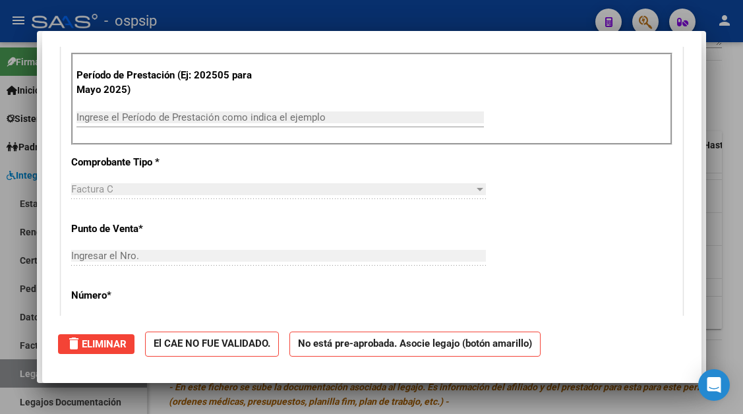
scroll to position [0, 0]
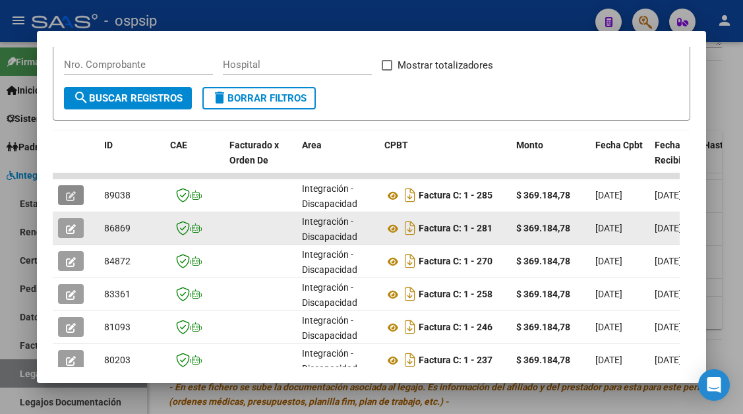
click at [74, 231] on icon "button" at bounding box center [71, 229] width 10 height 10
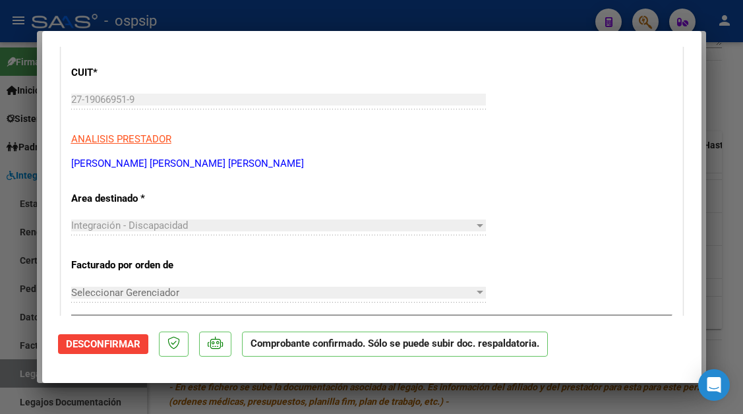
scroll to position [66, 0]
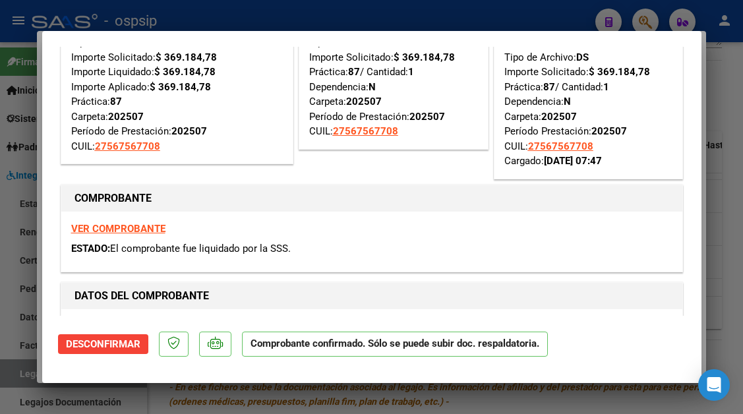
type input "$ 0,00"
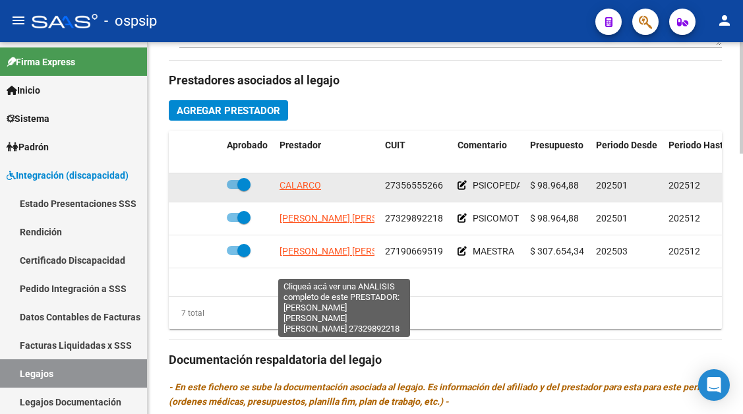
scroll to position [123, 0]
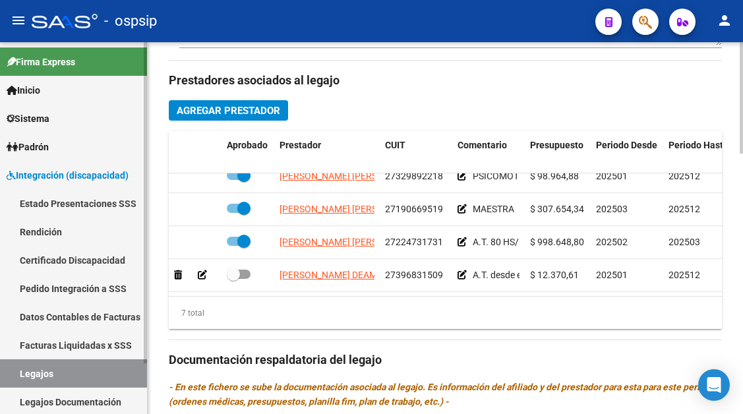
click at [58, 367] on link "Legajos" at bounding box center [73, 374] width 147 height 28
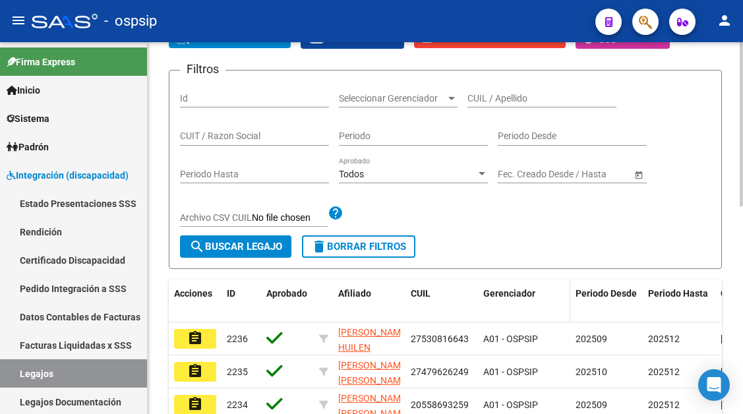
scroll to position [142, 0]
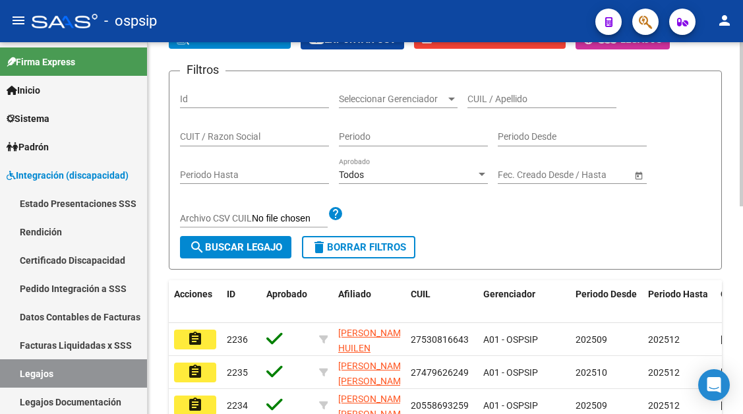
click at [473, 100] on input "CUIL / Apellido" at bounding box center [542, 99] width 149 height 11
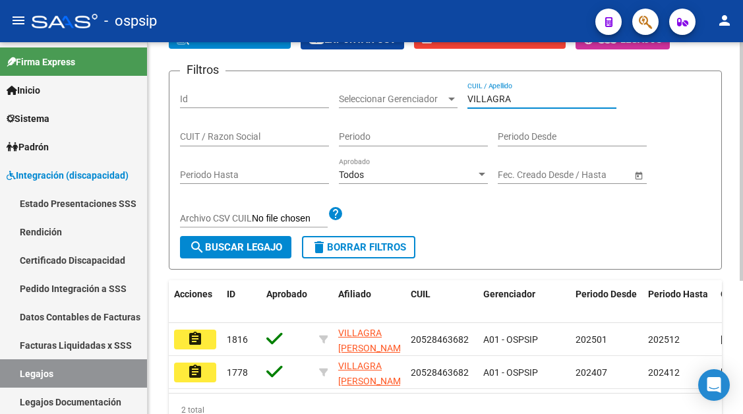
scroll to position [208, 0]
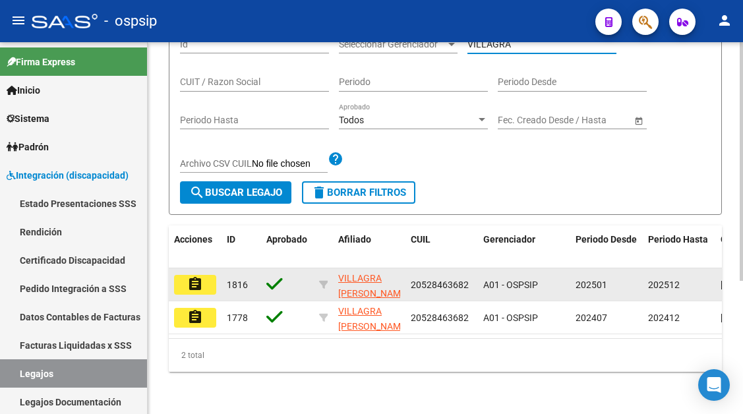
type input "VILLAGRA"
click at [208, 275] on button "assignment" at bounding box center [195, 285] width 42 height 20
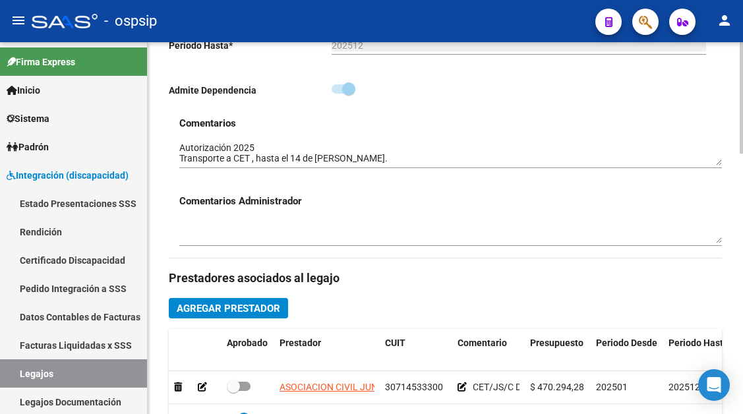
scroll to position [594, 0]
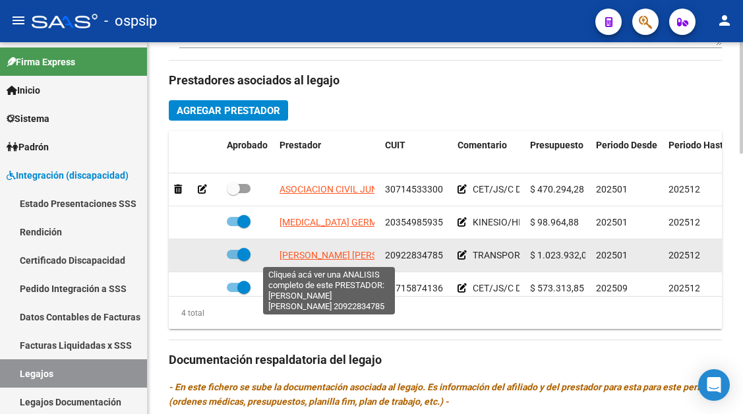
click at [323, 257] on span "[PERSON_NAME] [PERSON_NAME]" at bounding box center [351, 255] width 143 height 11
type textarea "20922834785"
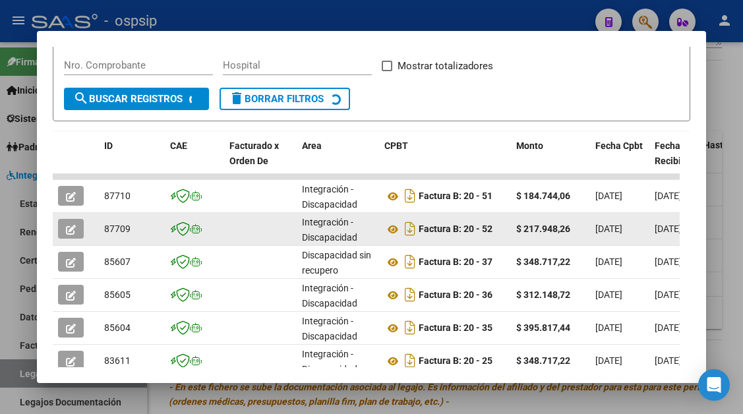
scroll to position [258, 0]
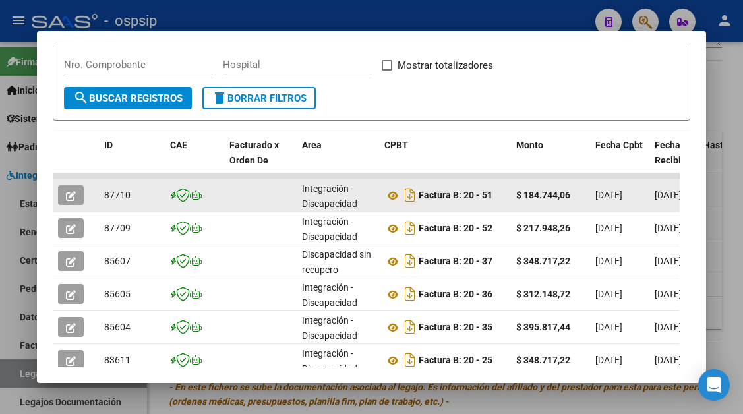
click at [65, 197] on button "button" at bounding box center [71, 195] width 26 height 20
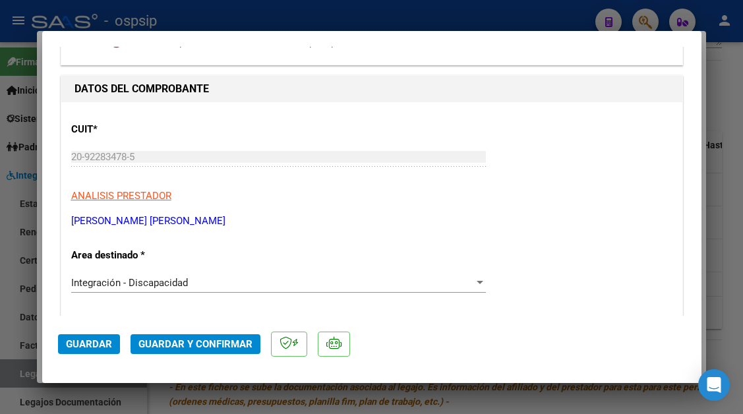
scroll to position [198, 0]
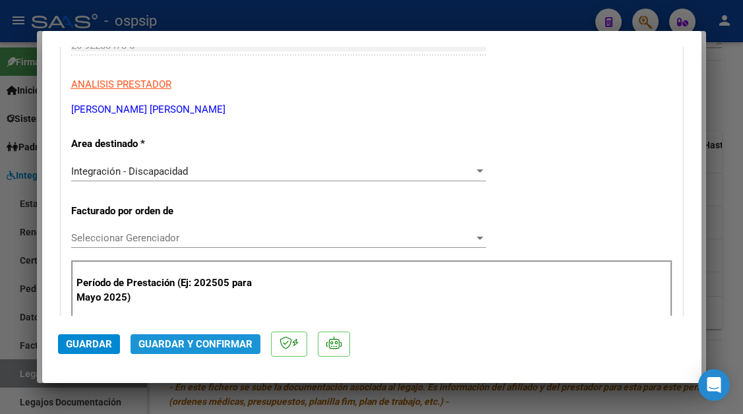
click at [200, 345] on span "Guardar y Confirmar" at bounding box center [196, 344] width 114 height 12
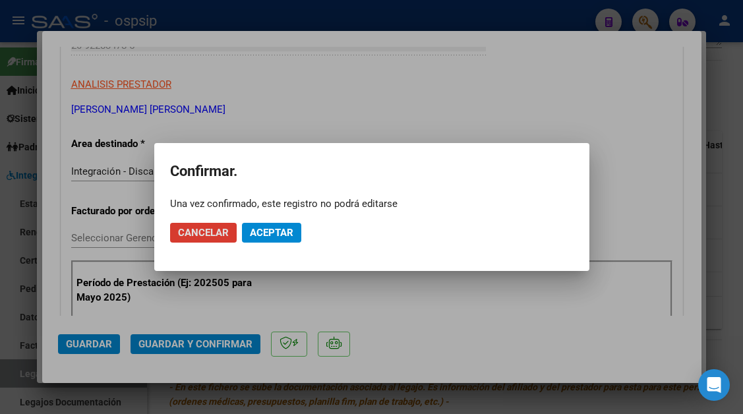
click at [270, 228] on span "Aceptar" at bounding box center [272, 233] width 44 height 12
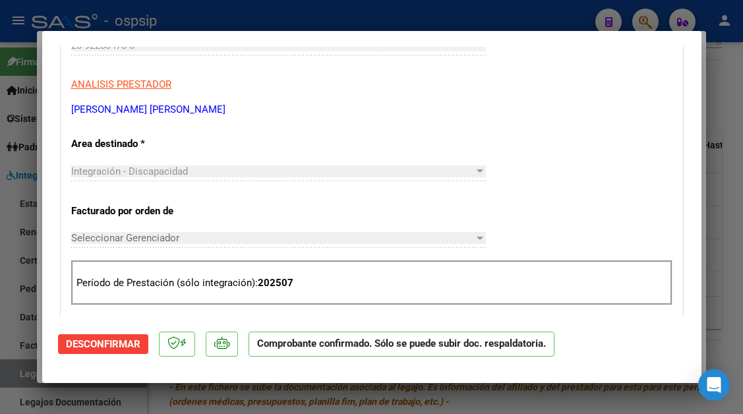
click at [21, 367] on div at bounding box center [371, 207] width 743 height 414
type input "$ 0,00"
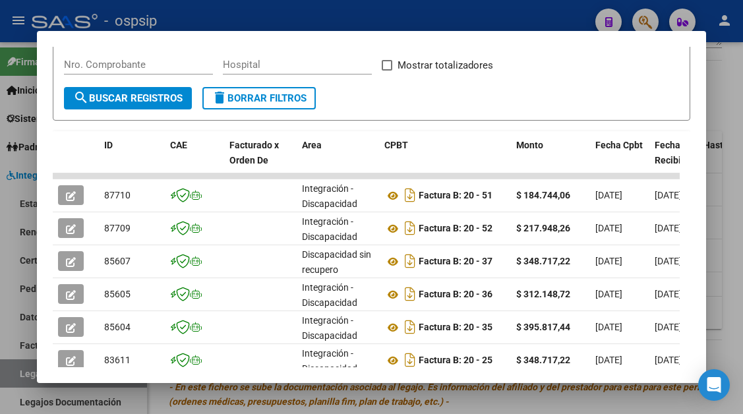
click at [21, 367] on div at bounding box center [371, 207] width 743 height 414
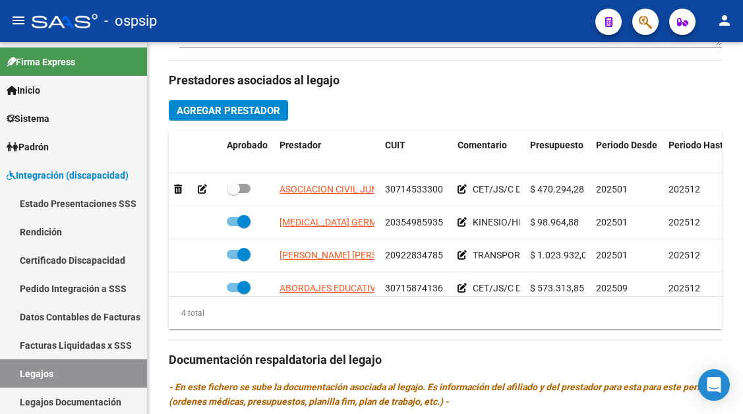
click at [21, 367] on link "Legajos" at bounding box center [73, 374] width 147 height 28
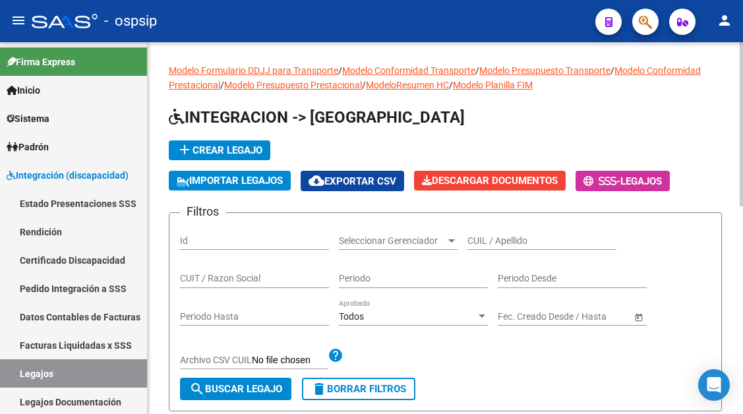
click at [515, 236] on input "CUIL / Apellido" at bounding box center [542, 241] width 149 height 11
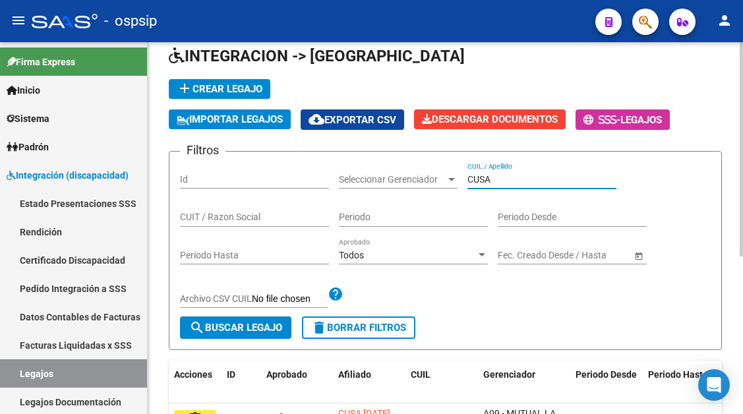
scroll to position [132, 0]
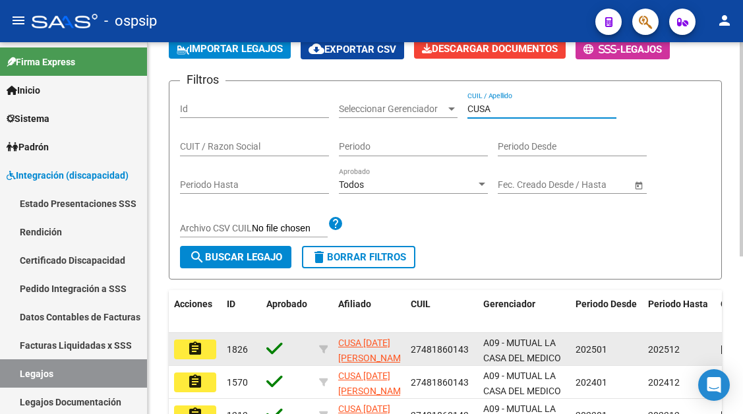
type input "CUSA"
click at [199, 352] on mat-icon "assignment" at bounding box center [195, 349] width 16 height 16
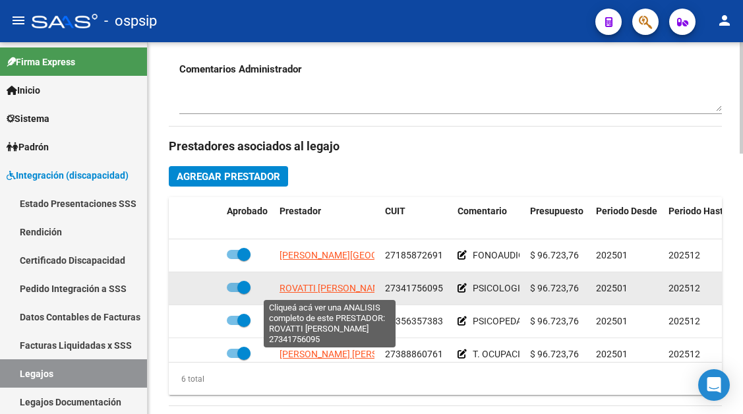
click at [333, 290] on span "ROVATTI [PERSON_NAME]" at bounding box center [334, 288] width 109 height 11
type textarea "27341756095"
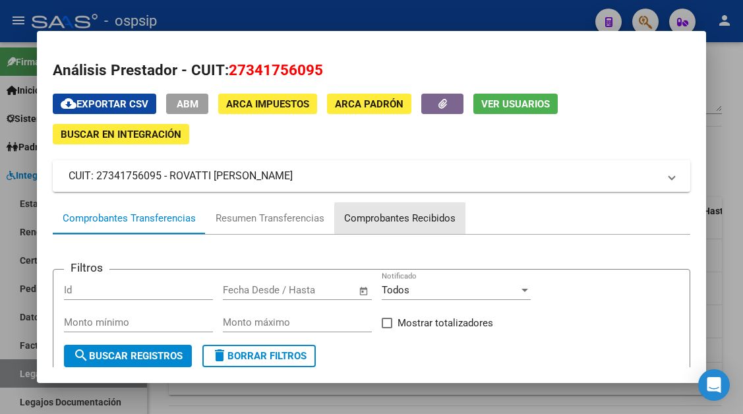
click at [415, 219] on div "Comprobantes Recibidos" at bounding box center [399, 218] width 111 height 15
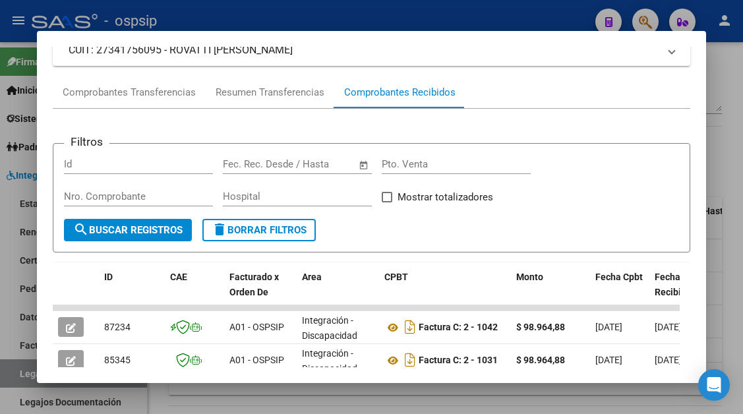
scroll to position [192, 0]
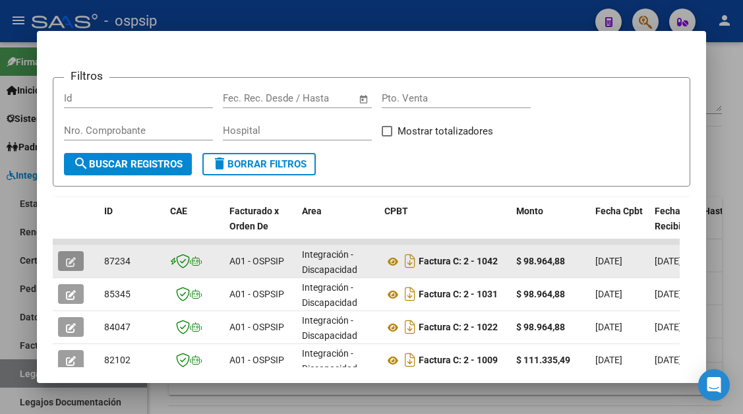
click at [69, 265] on icon "button" at bounding box center [71, 262] width 10 height 10
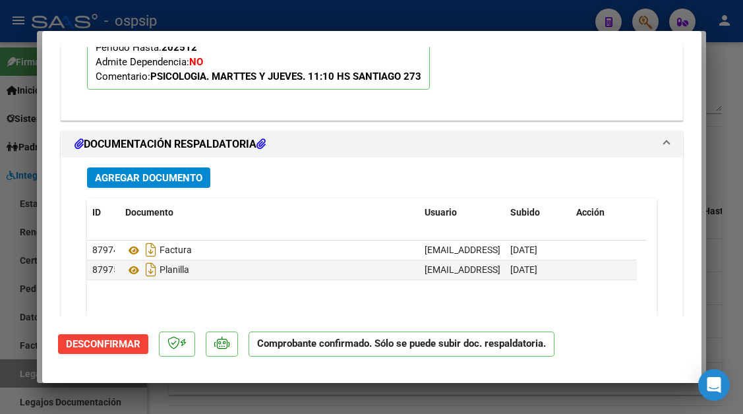
scroll to position [1699, 0]
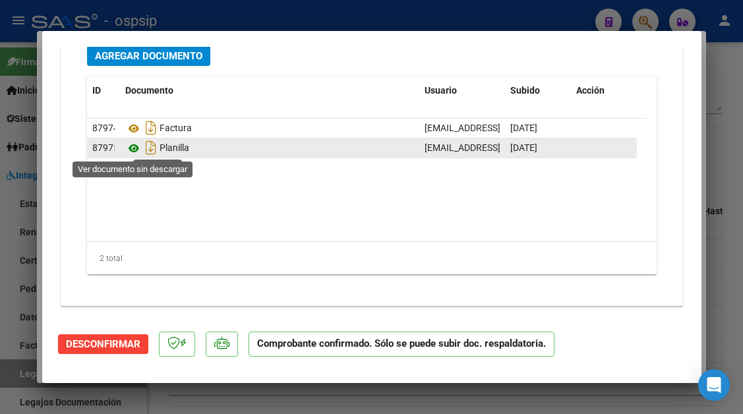
click at [135, 148] on icon at bounding box center [133, 149] width 17 height 16
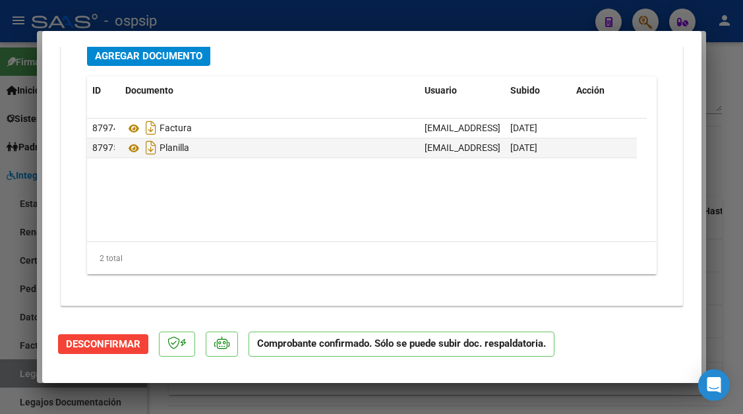
type input "$ 0,00"
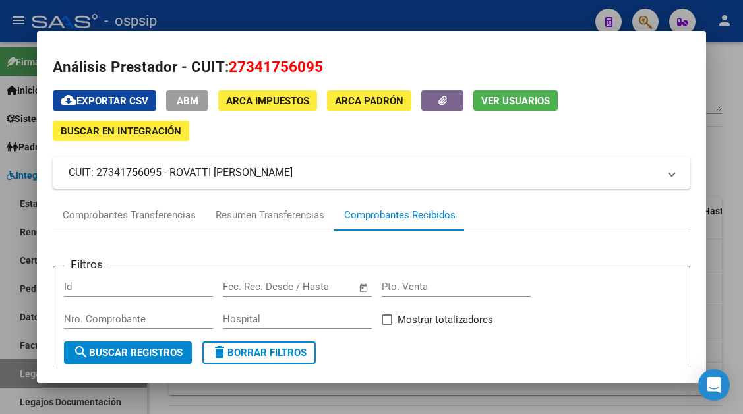
scroll to position [0, 0]
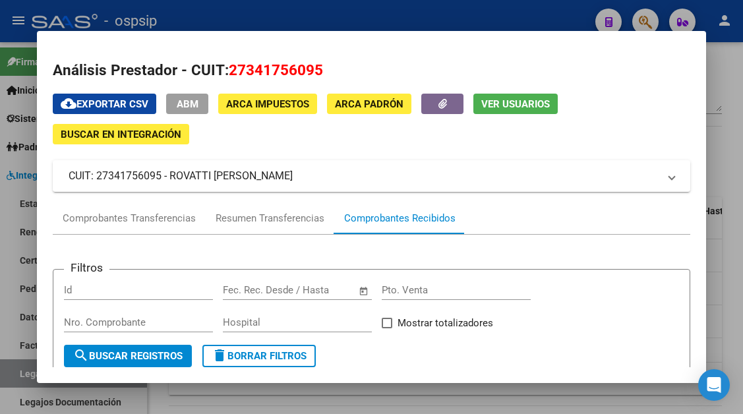
click at [507, 105] on span "Ver Usuarios" at bounding box center [516, 104] width 69 height 12
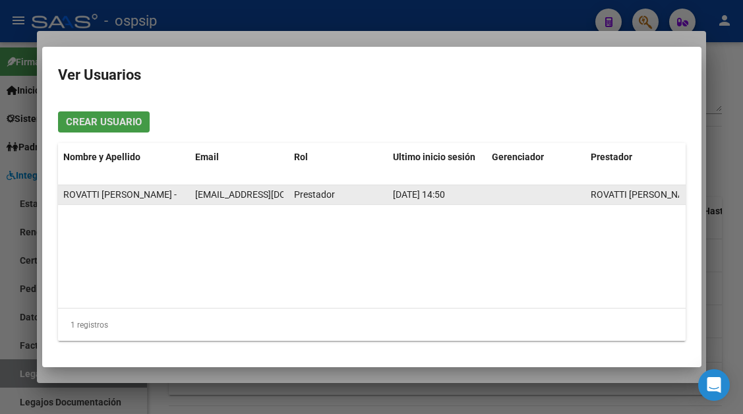
click at [224, 197] on span "[EMAIL_ADDRESS][DOMAIN_NAME]" at bounding box center [268, 194] width 146 height 11
copy span "[EMAIL_ADDRESS][DOMAIN_NAME]"
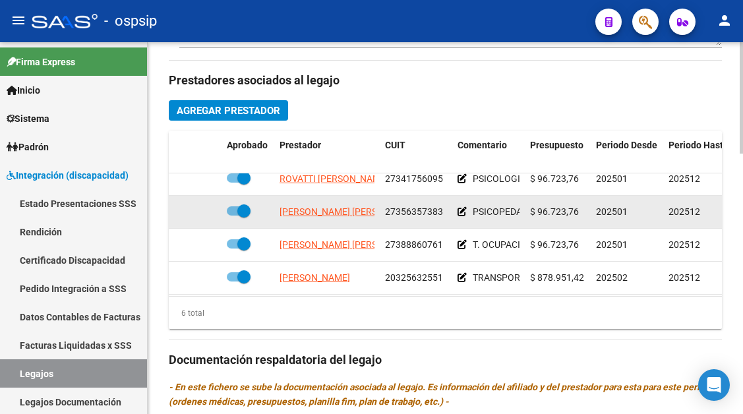
scroll to position [66, 0]
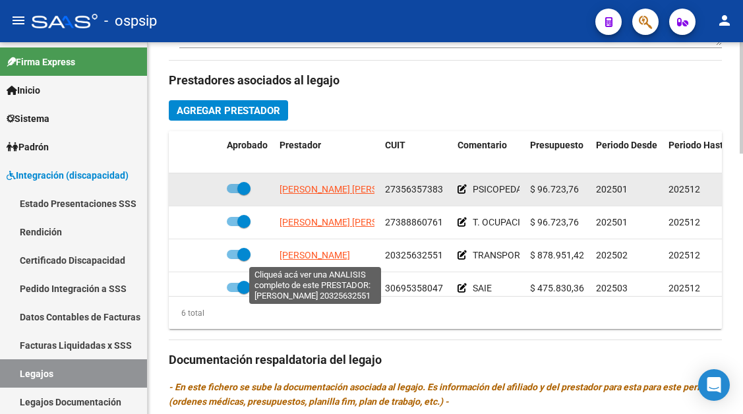
click at [295, 255] on span "[PERSON_NAME]" at bounding box center [315, 255] width 71 height 11
type textarea "20325632551"
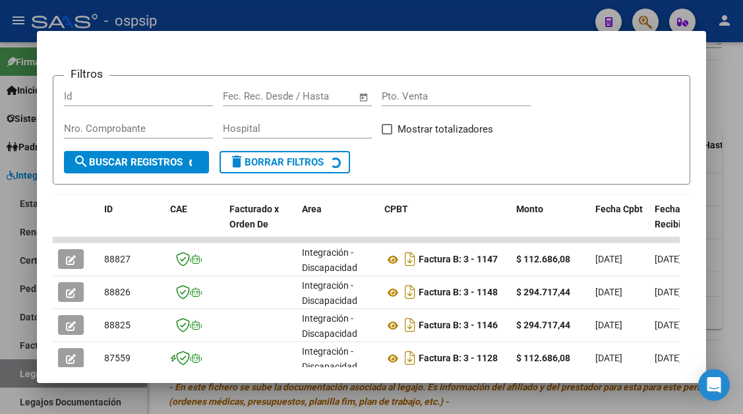
scroll to position [258, 0]
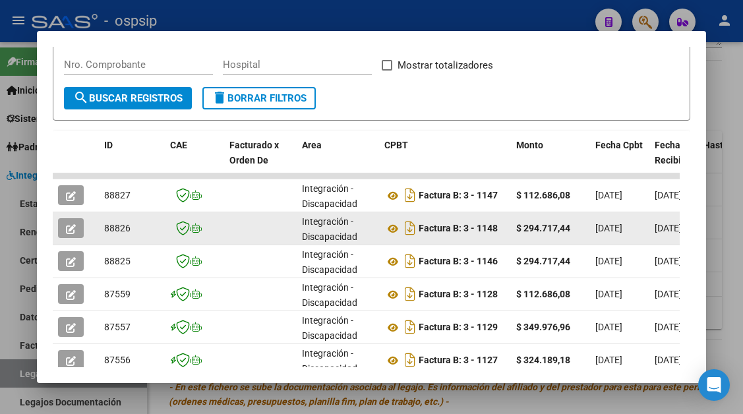
click at [64, 223] on button "button" at bounding box center [71, 228] width 26 height 20
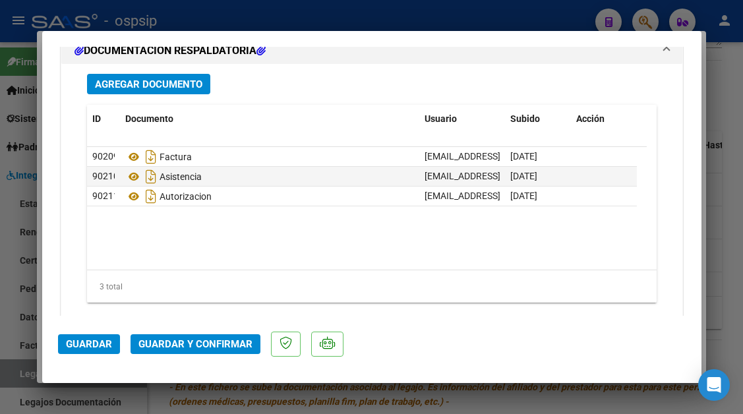
scroll to position [1649, 0]
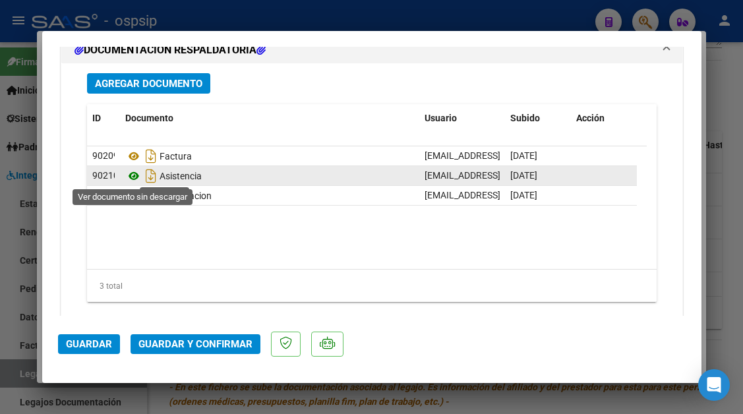
click at [130, 175] on icon at bounding box center [133, 176] width 17 height 16
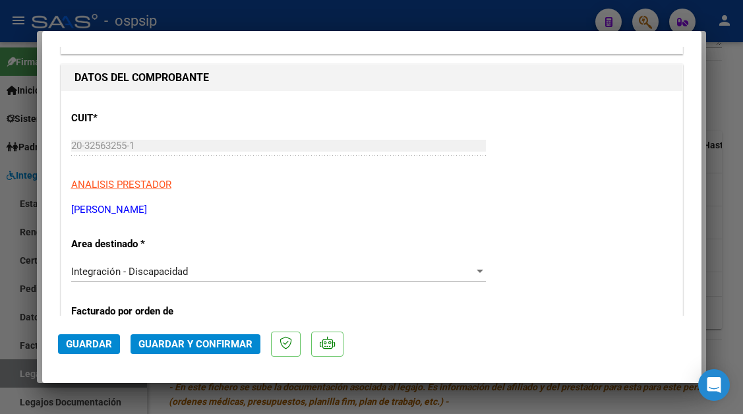
scroll to position [0, 0]
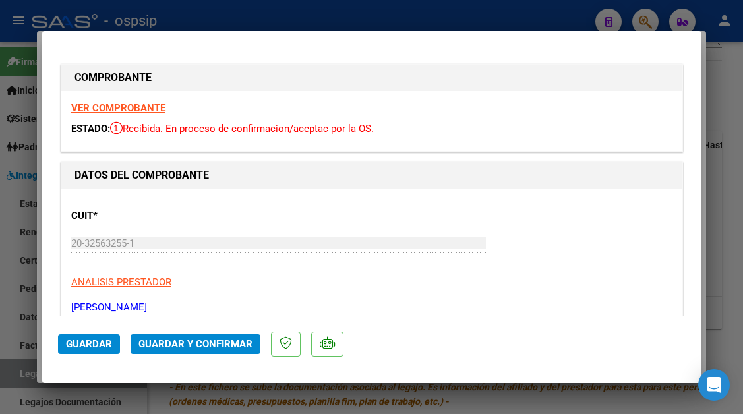
type input "$ 0,00"
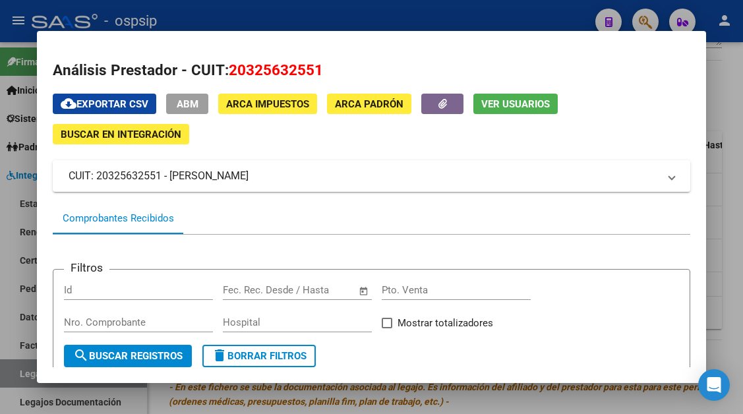
click at [508, 106] on span "Ver Usuarios" at bounding box center [516, 104] width 69 height 12
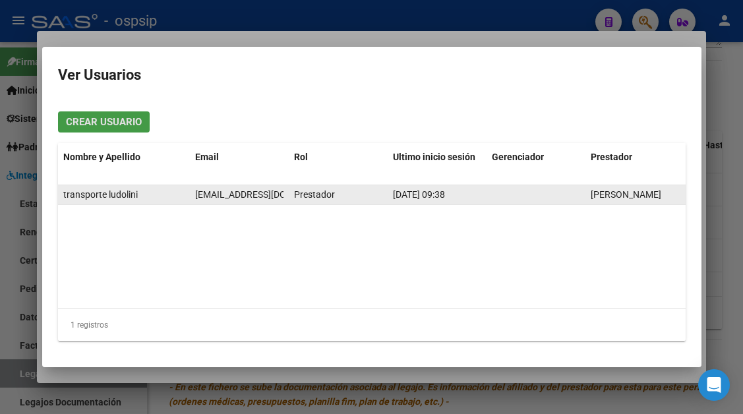
click at [236, 189] on span "[EMAIL_ADDRESS][DOMAIN_NAME]" at bounding box center [268, 194] width 146 height 11
click at [236, 192] on span "[EMAIL_ADDRESS][DOMAIN_NAME]" at bounding box center [268, 194] width 146 height 11
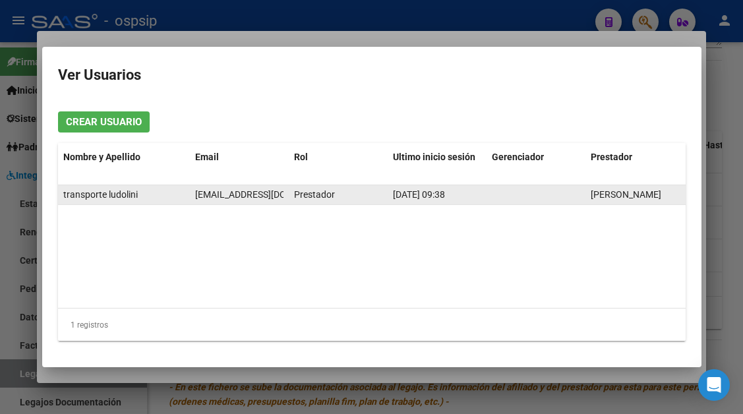
click at [236, 192] on span "[EMAIL_ADDRESS][DOMAIN_NAME]" at bounding box center [268, 194] width 146 height 11
copy span "[EMAIL_ADDRESS][DOMAIN_NAME]"
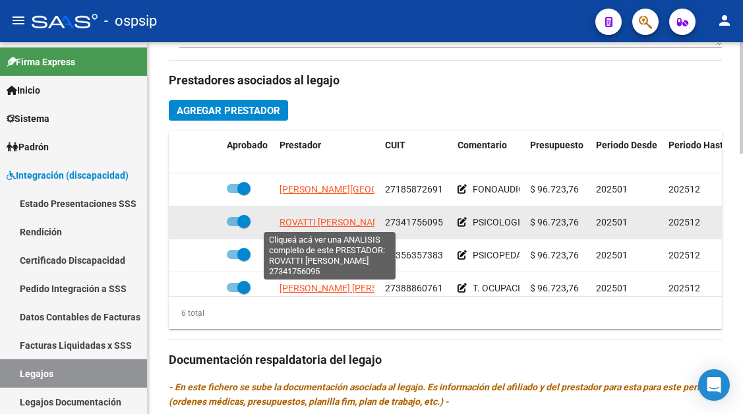
click at [309, 224] on span "ROVATTI [PERSON_NAME]" at bounding box center [334, 222] width 109 height 11
type textarea "27341756095"
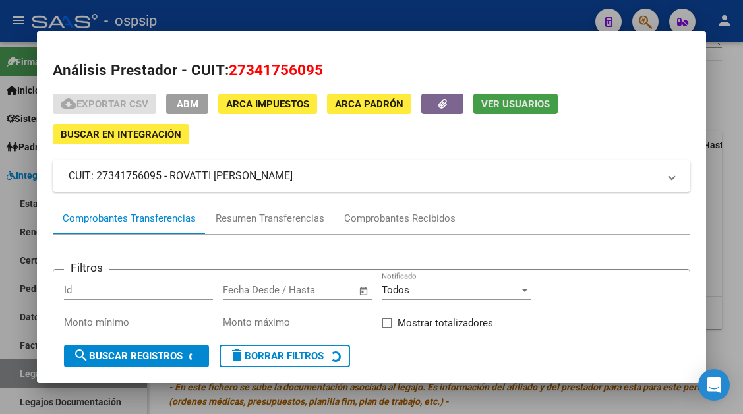
click at [517, 107] on span "Ver Usuarios" at bounding box center [516, 104] width 69 height 12
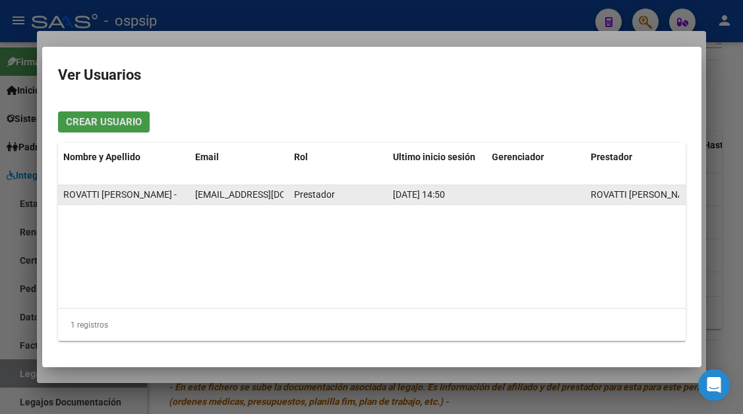
click at [220, 193] on span "[EMAIL_ADDRESS][DOMAIN_NAME]" at bounding box center [268, 194] width 146 height 11
copy span "[EMAIL_ADDRESS][DOMAIN_NAME]"
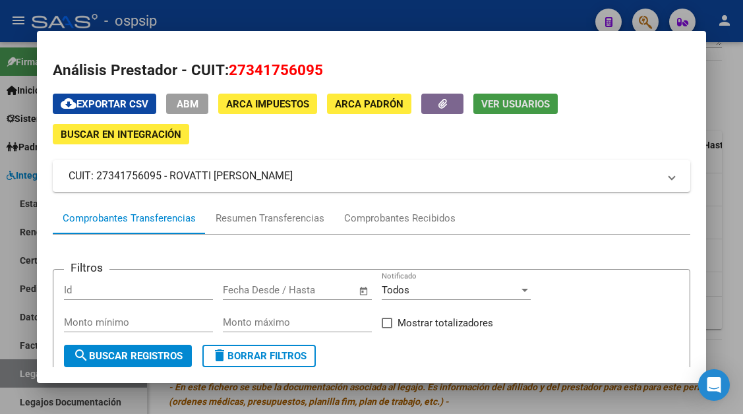
click at [27, 373] on div at bounding box center [371, 207] width 743 height 414
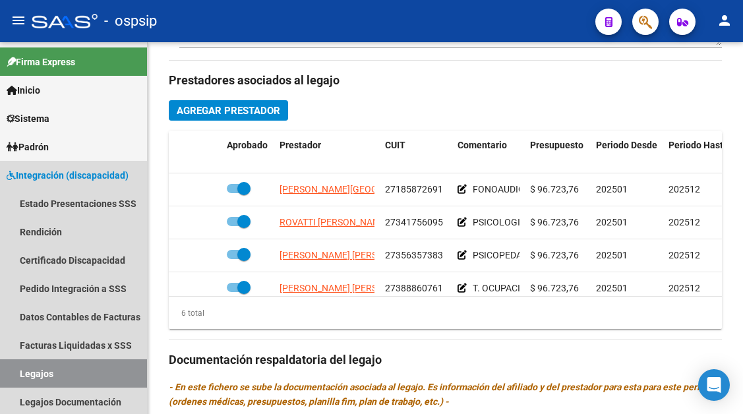
click at [27, 373] on link "Legajos" at bounding box center [73, 374] width 147 height 28
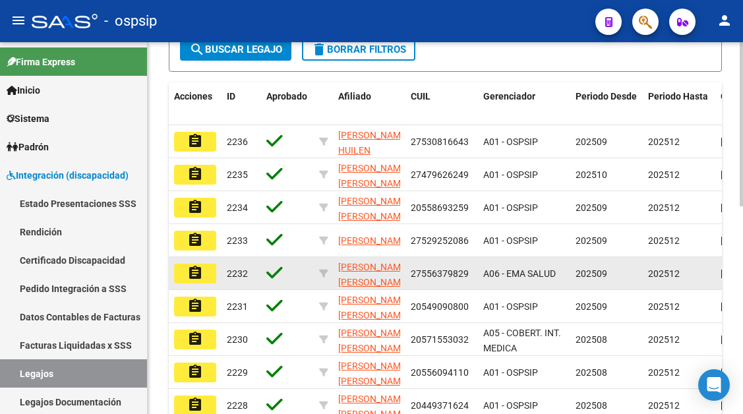
scroll to position [142, 0]
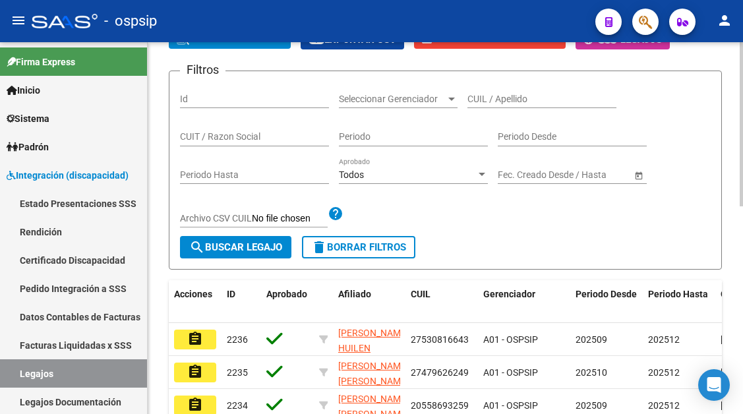
click at [501, 104] on input "CUIL / Apellido" at bounding box center [542, 99] width 149 height 11
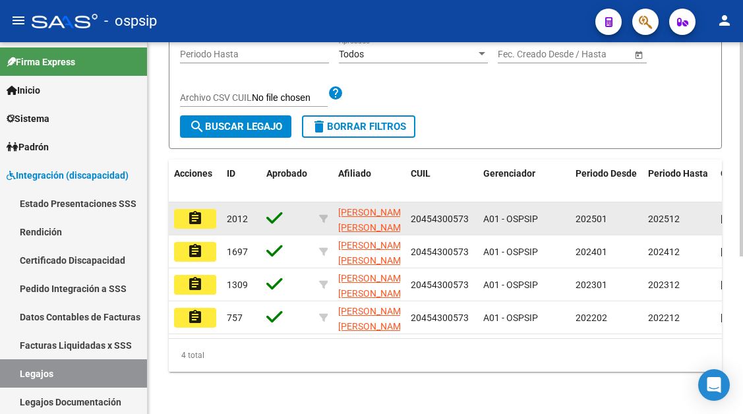
scroll to position [274, 0]
type input "PRYSTAJ"
click at [195, 210] on mat-icon "assignment" at bounding box center [195, 218] width 16 height 16
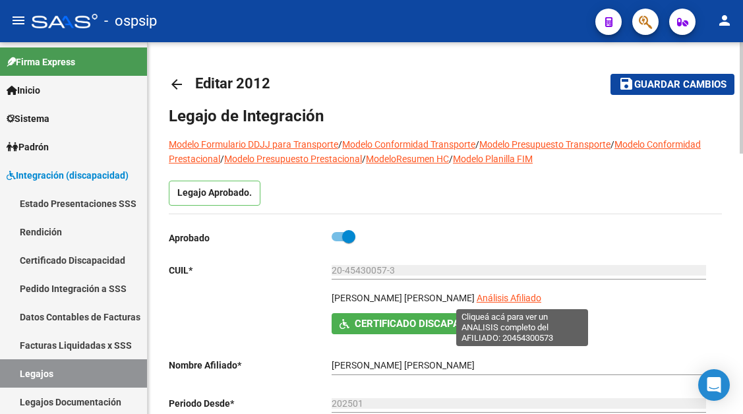
click at [503, 300] on span "Análisis Afiliado" at bounding box center [509, 298] width 65 height 11
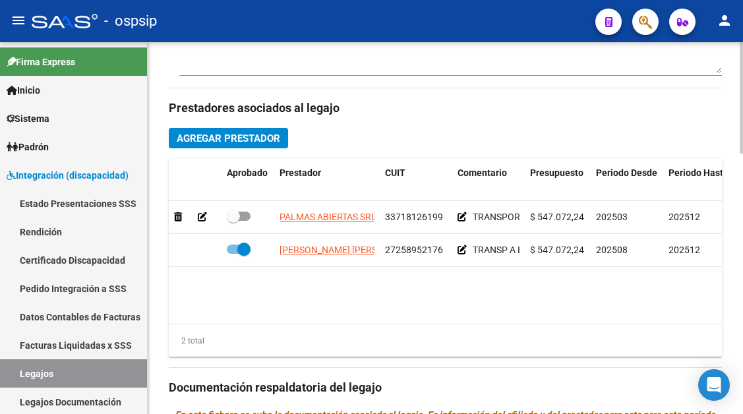
scroll to position [660, 0]
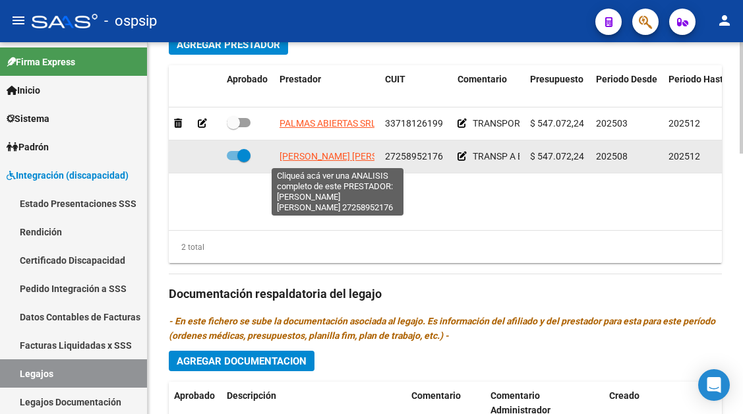
click at [317, 154] on span "[PERSON_NAME] [PERSON_NAME]" at bounding box center [351, 156] width 143 height 11
type textarea "27258952176"
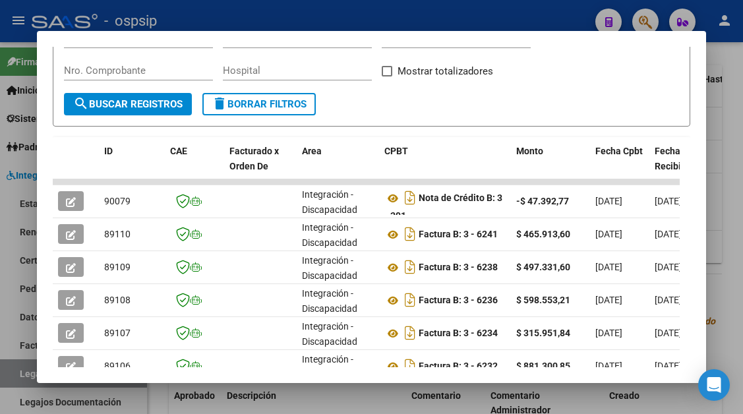
scroll to position [258, 0]
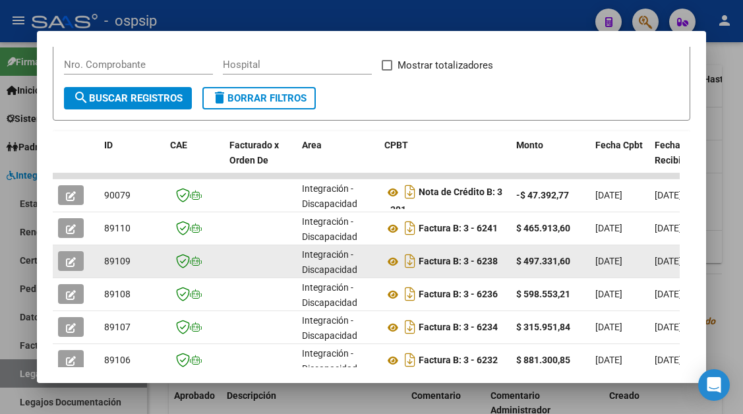
click at [70, 263] on icon "button" at bounding box center [71, 262] width 10 height 10
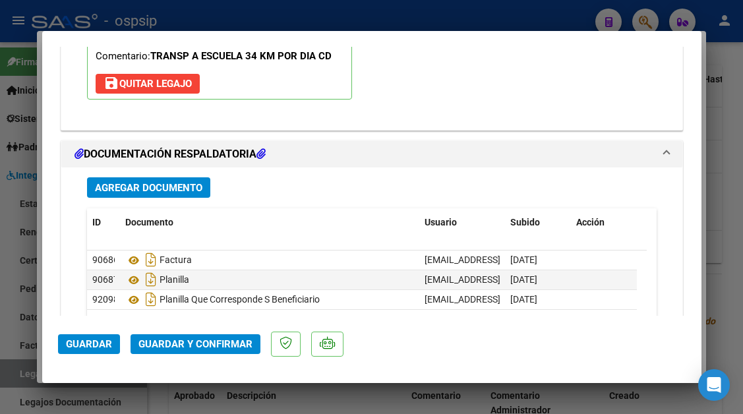
scroll to position [1821, 0]
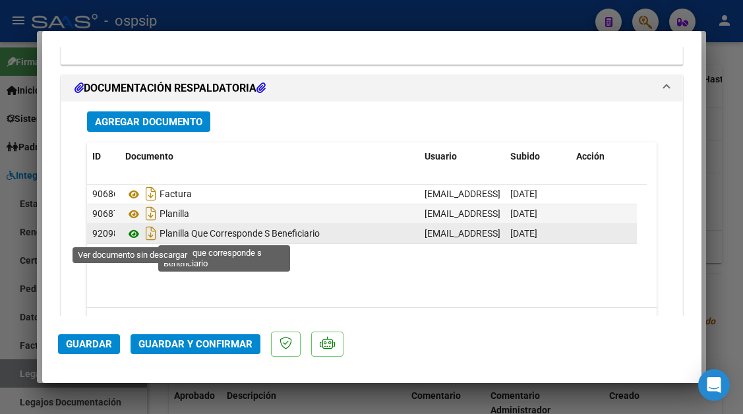
click at [135, 235] on icon at bounding box center [133, 234] width 17 height 16
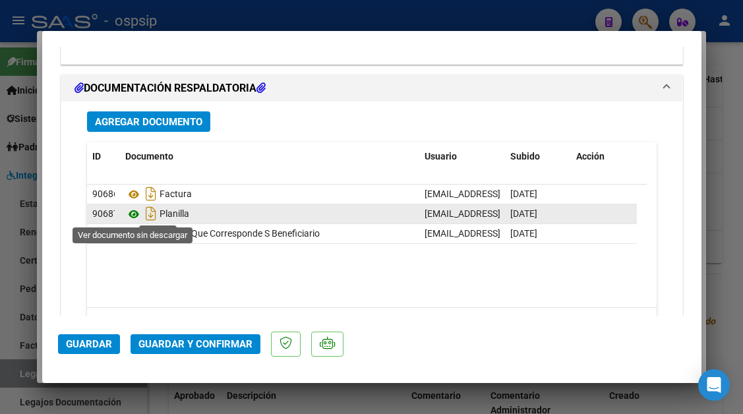
click at [135, 210] on icon at bounding box center [133, 214] width 17 height 16
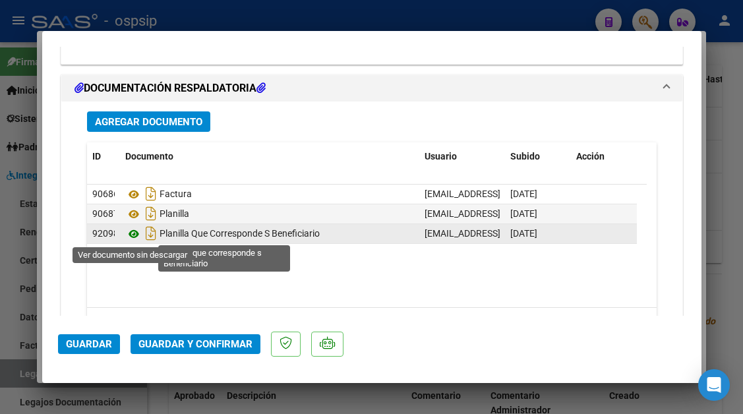
click at [131, 234] on icon at bounding box center [133, 234] width 17 height 16
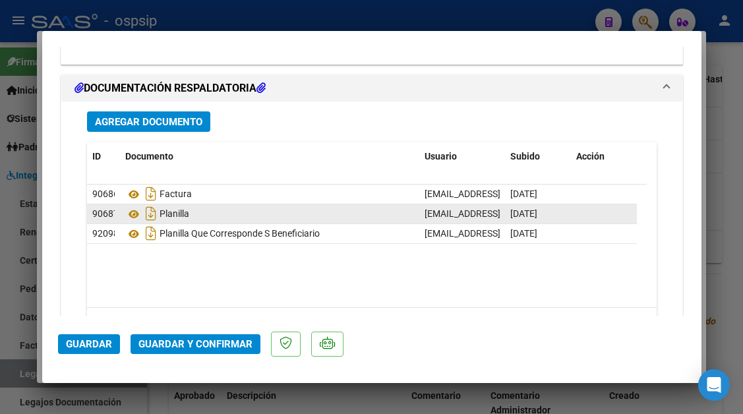
type input "$ 0,00"
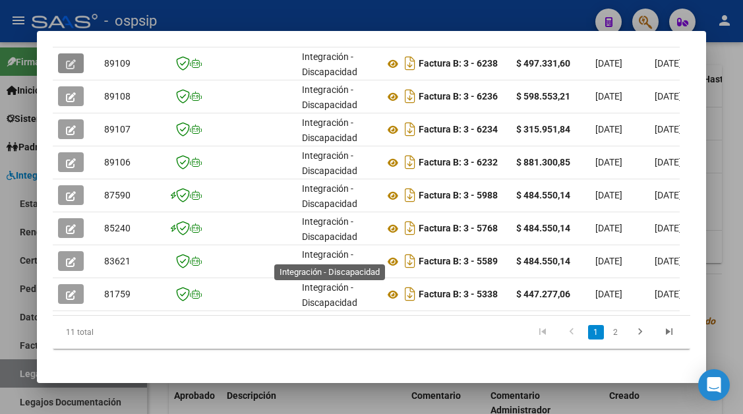
scroll to position [324, 0]
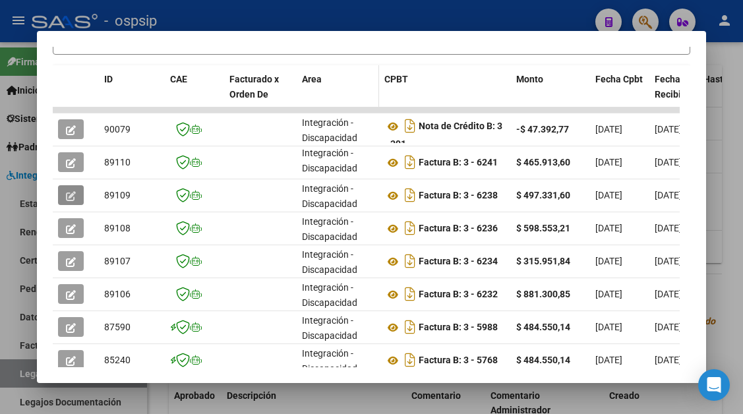
click at [352, 78] on div "Area" at bounding box center [338, 79] width 72 height 15
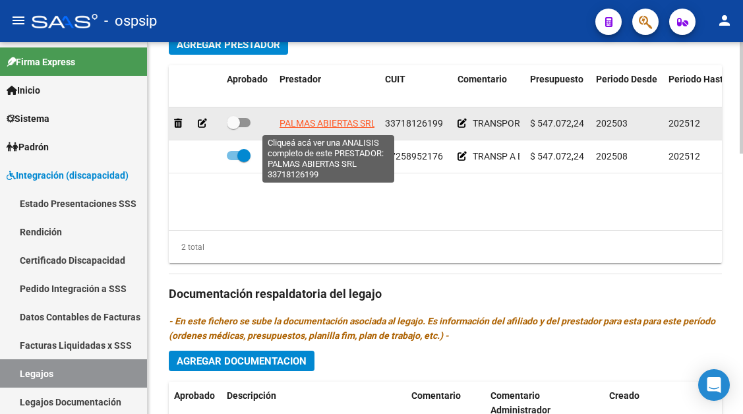
click at [313, 123] on span "PALMAS ABIERTAS SRL" at bounding box center [328, 123] width 97 height 11
type textarea "33718126199"
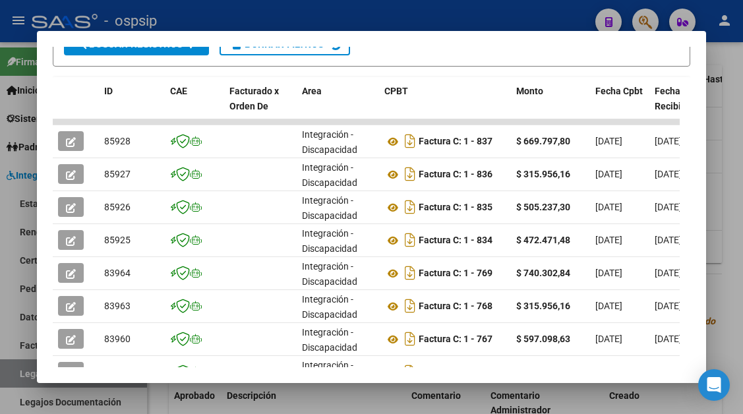
scroll to position [390, 0]
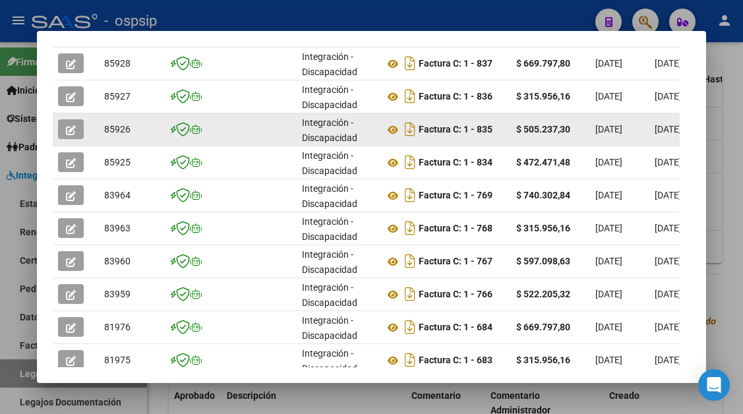
click at [63, 126] on button "button" at bounding box center [71, 129] width 26 height 20
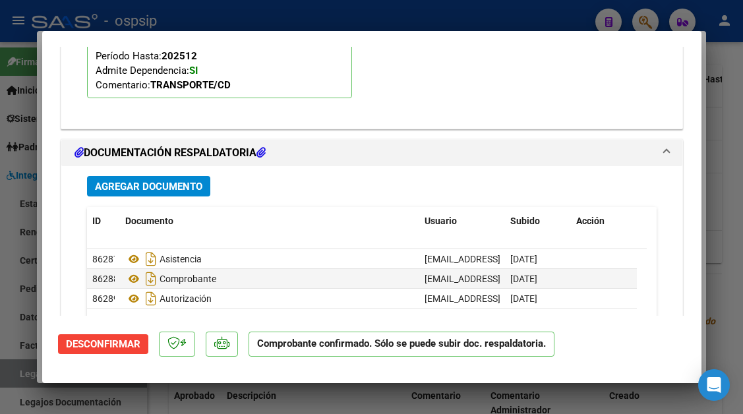
scroll to position [1649, 0]
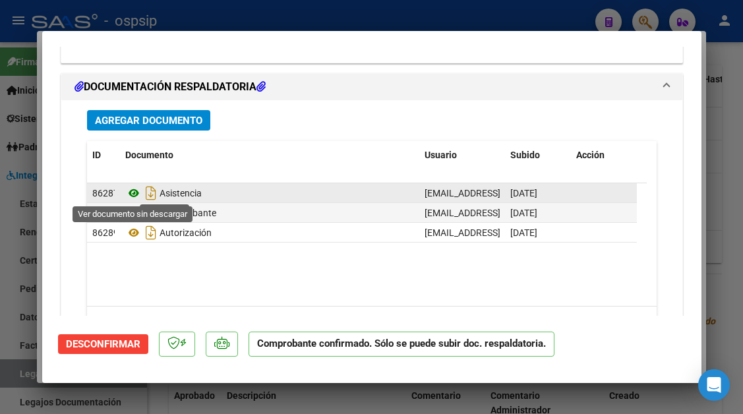
click at [127, 193] on icon at bounding box center [133, 193] width 17 height 16
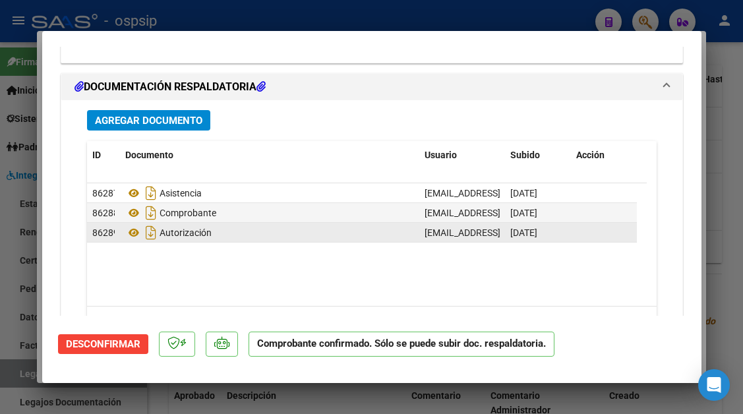
type input "$ 0,00"
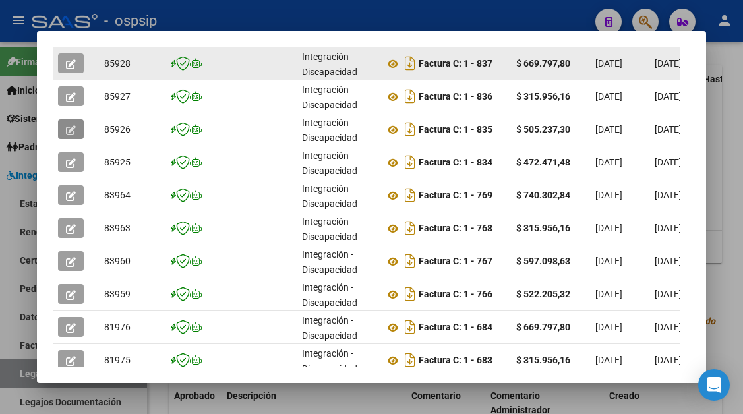
click at [74, 65] on icon "button" at bounding box center [71, 64] width 10 height 10
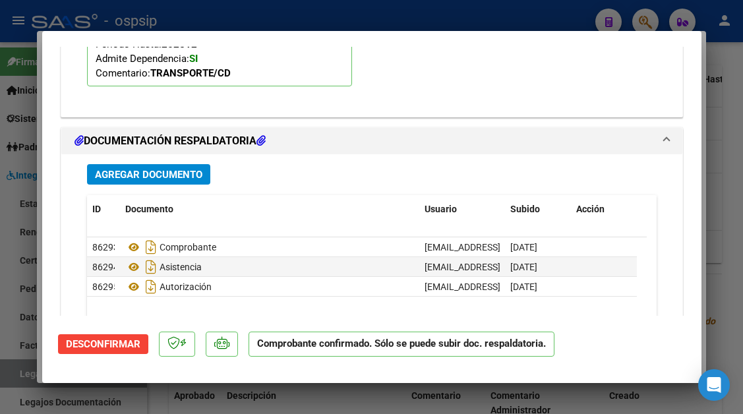
scroll to position [1649, 0]
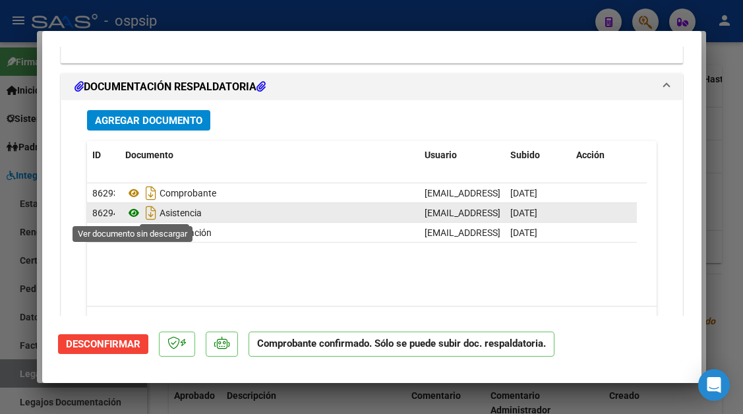
click at [137, 208] on icon at bounding box center [133, 213] width 17 height 16
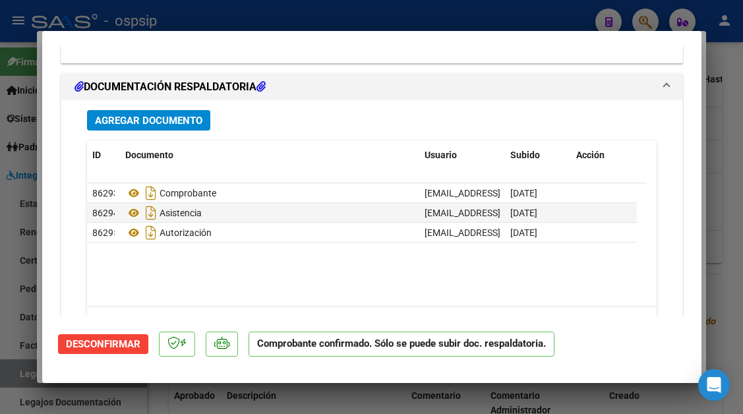
type input "$ 0,00"
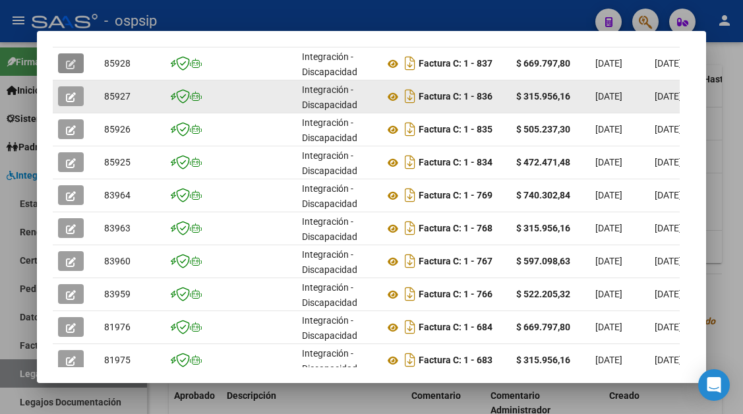
click at [67, 96] on icon "button" at bounding box center [71, 97] width 10 height 10
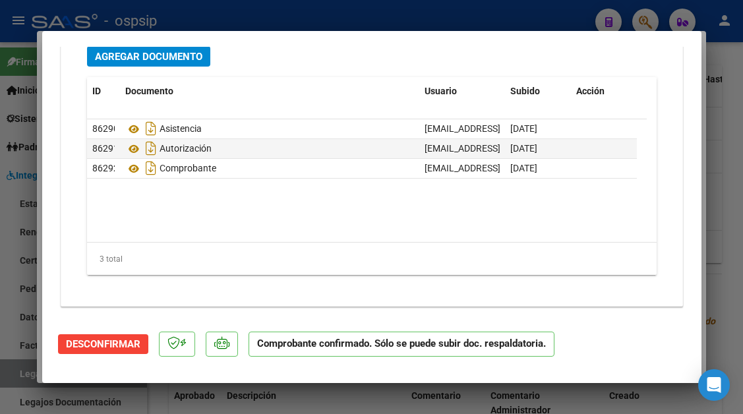
scroll to position [1699, 0]
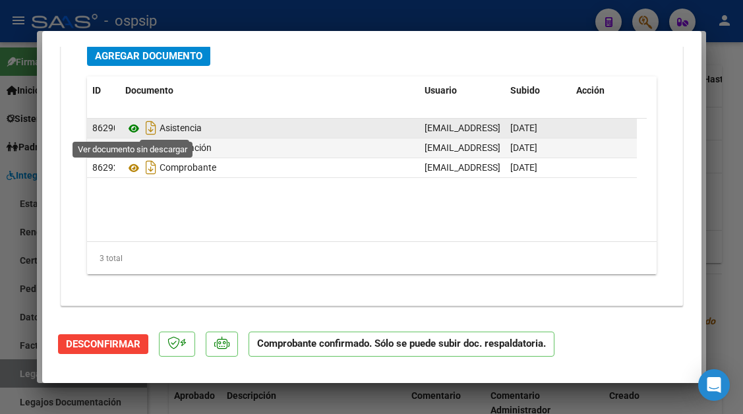
click at [132, 127] on icon at bounding box center [133, 129] width 17 height 16
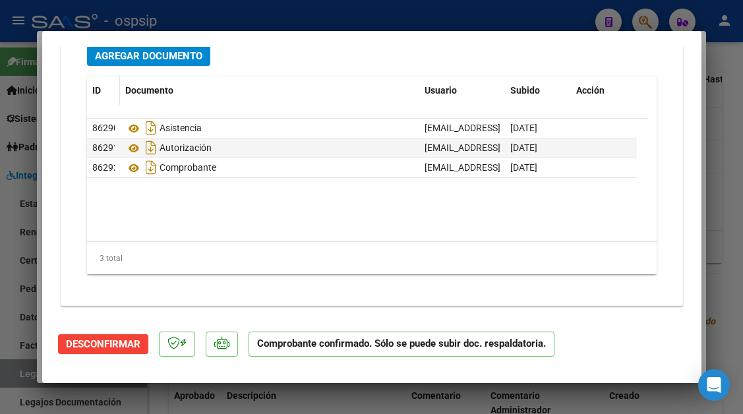
type input "$ 0,00"
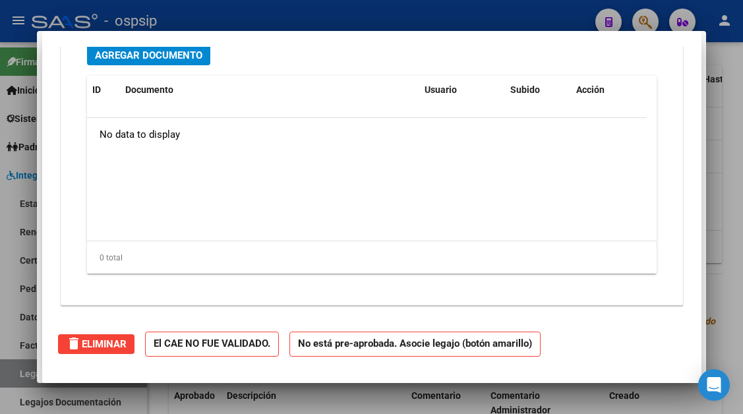
scroll to position [0, 0]
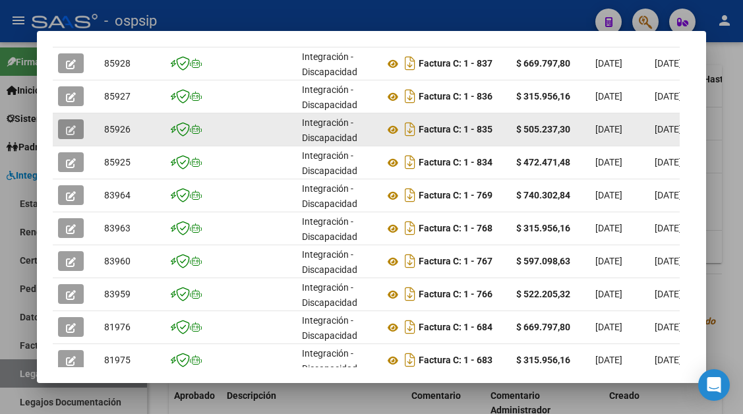
click at [76, 127] on icon "button" at bounding box center [71, 130] width 10 height 10
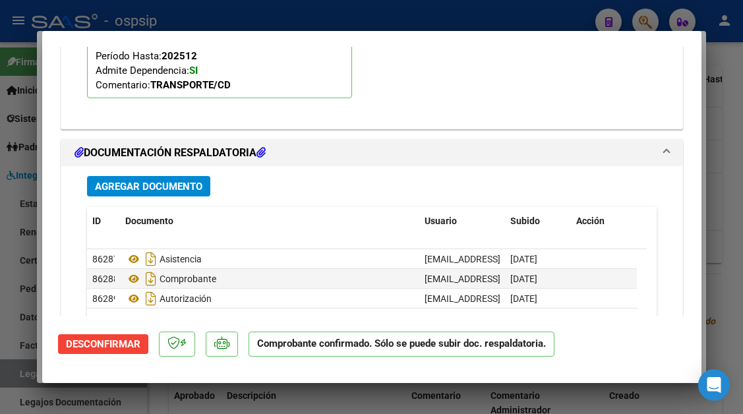
scroll to position [1714, 0]
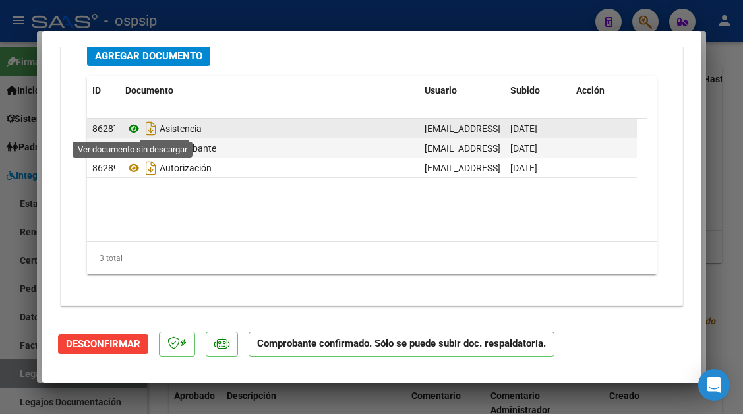
click at [140, 126] on icon at bounding box center [133, 129] width 17 height 16
type input "$ 0,00"
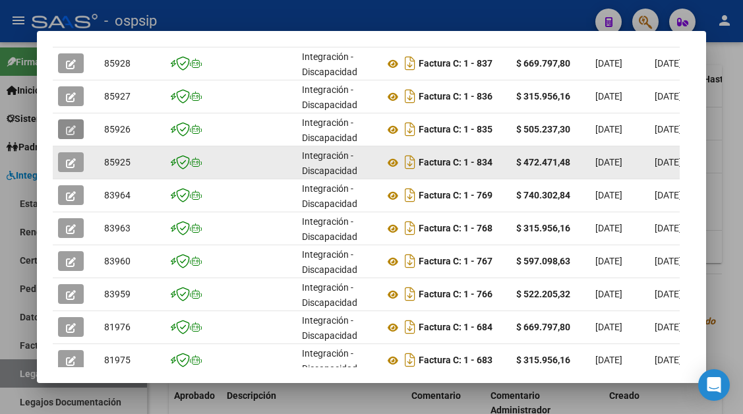
click at [65, 163] on button "button" at bounding box center [71, 162] width 26 height 20
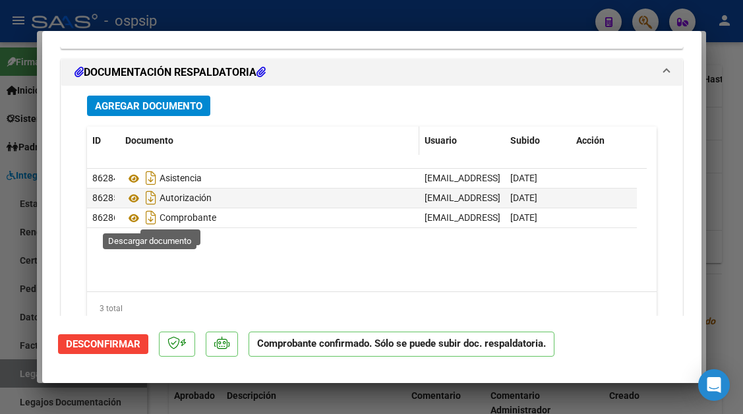
scroll to position [1699, 0]
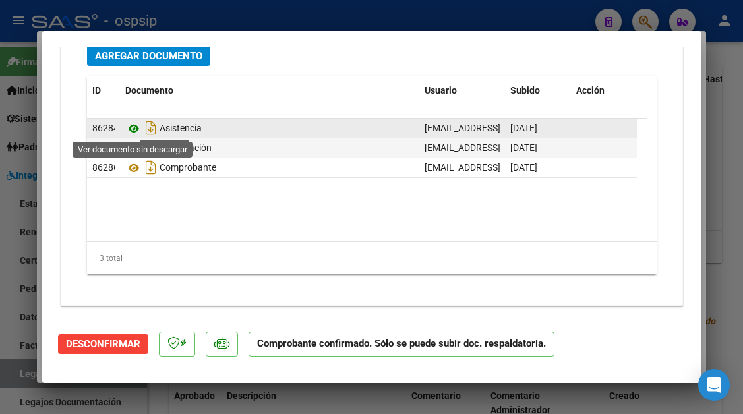
click at [131, 126] on icon at bounding box center [133, 129] width 17 height 16
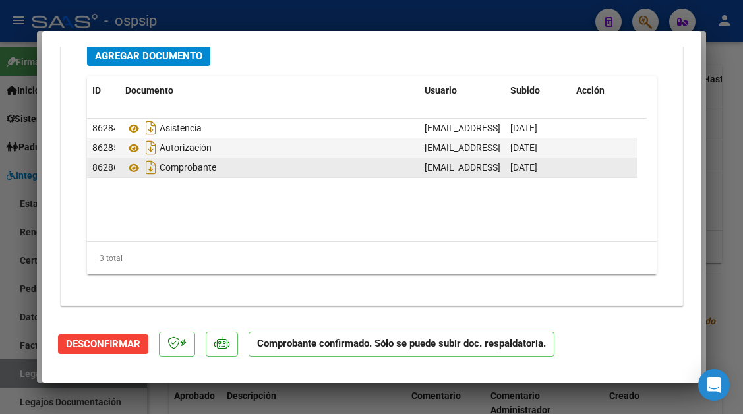
type input "$ 0,00"
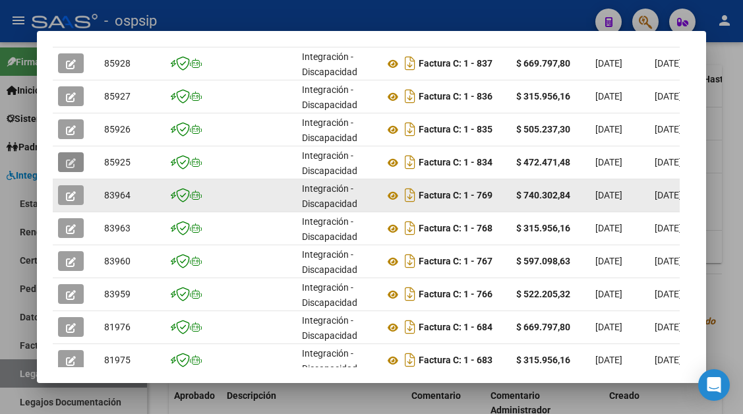
click at [73, 193] on icon "button" at bounding box center [71, 196] width 10 height 10
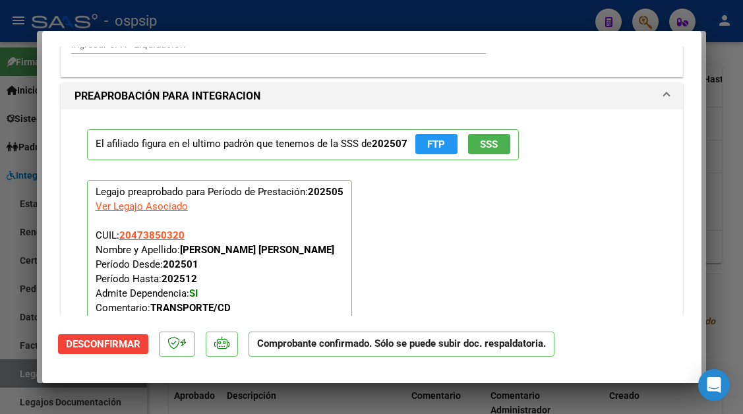
scroll to position [1715, 0]
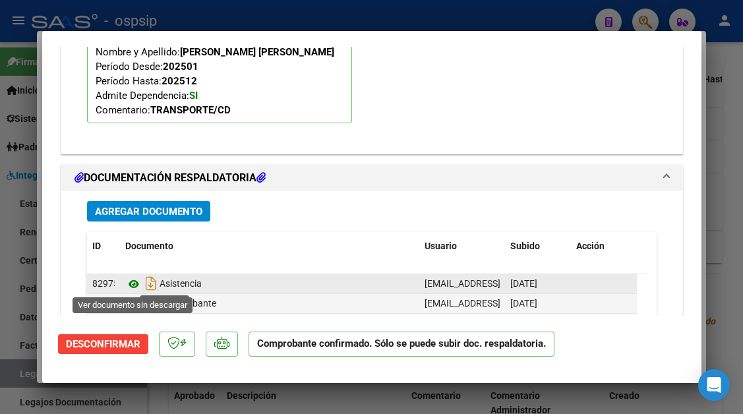
click at [133, 282] on icon at bounding box center [133, 284] width 17 height 16
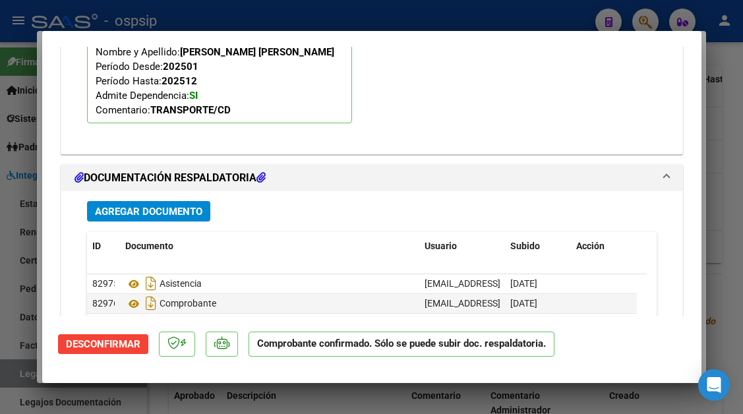
type input "$ 0,00"
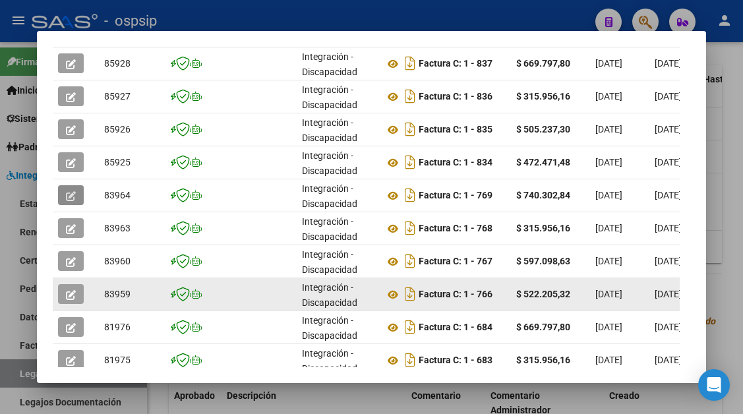
click at [70, 288] on span "button" at bounding box center [71, 294] width 10 height 12
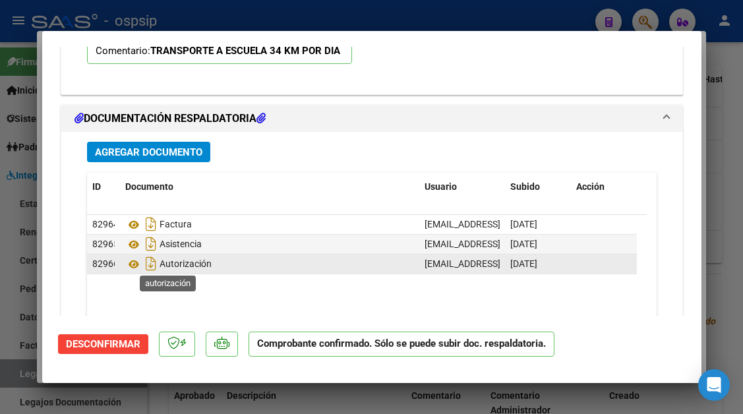
scroll to position [2050, 0]
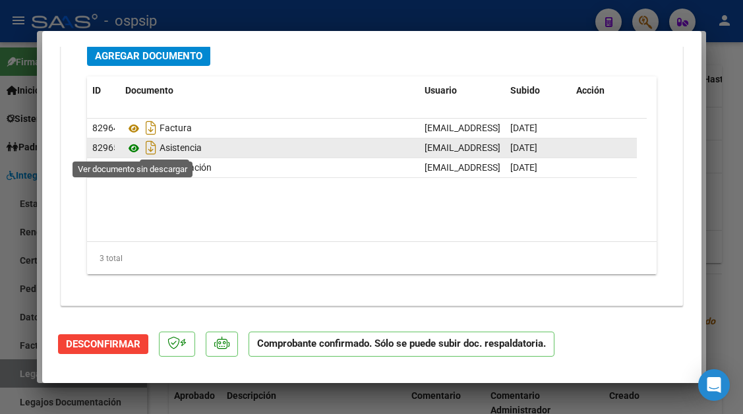
click at [127, 148] on icon at bounding box center [133, 149] width 17 height 16
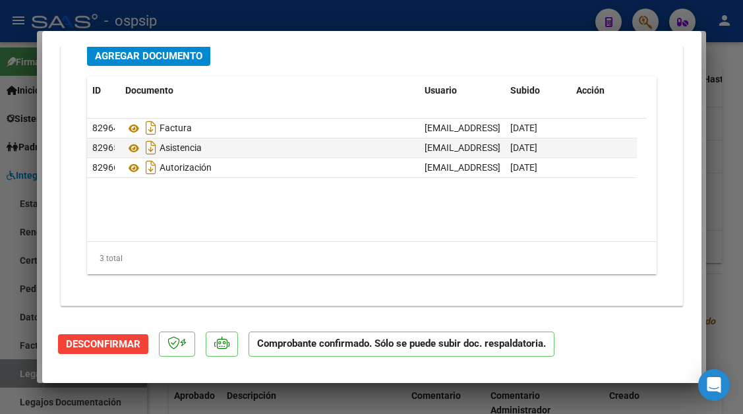
scroll to position [1786, 0]
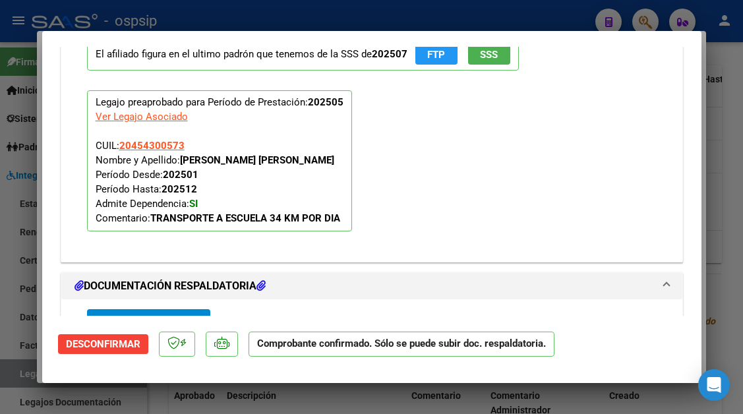
type input "$ 0,00"
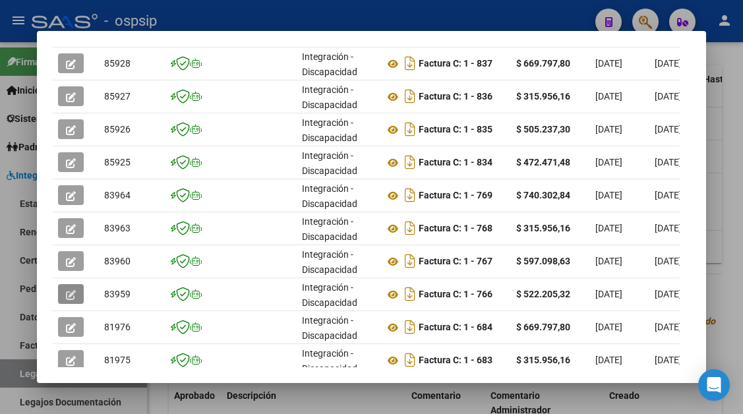
click at [24, 378] on div at bounding box center [371, 207] width 743 height 414
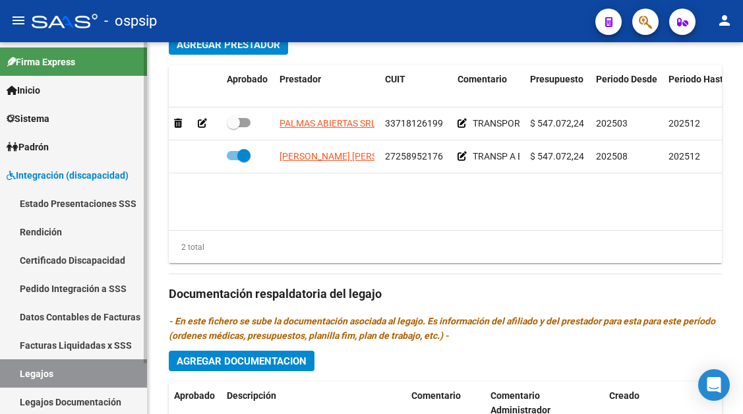
click at [59, 371] on link "Legajos" at bounding box center [73, 374] width 147 height 28
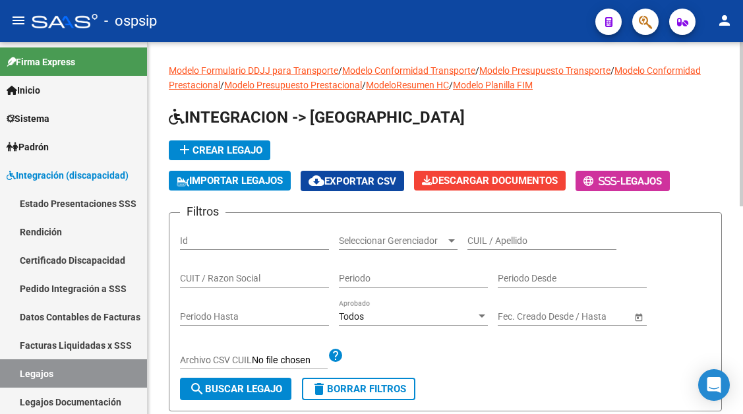
click at [499, 248] on div "CUIL / Apellido" at bounding box center [542, 237] width 149 height 26
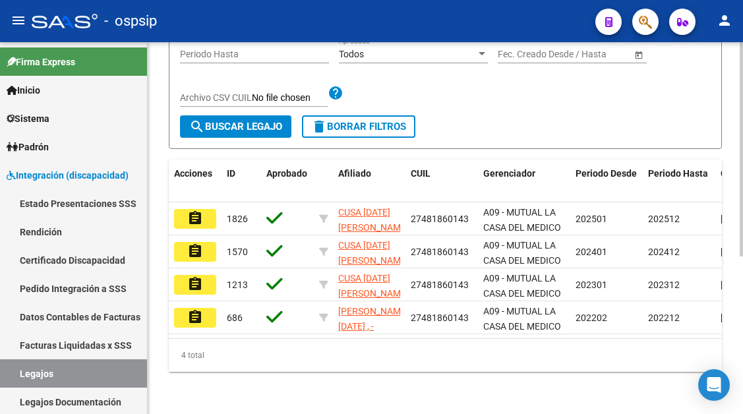
scroll to position [264, 0]
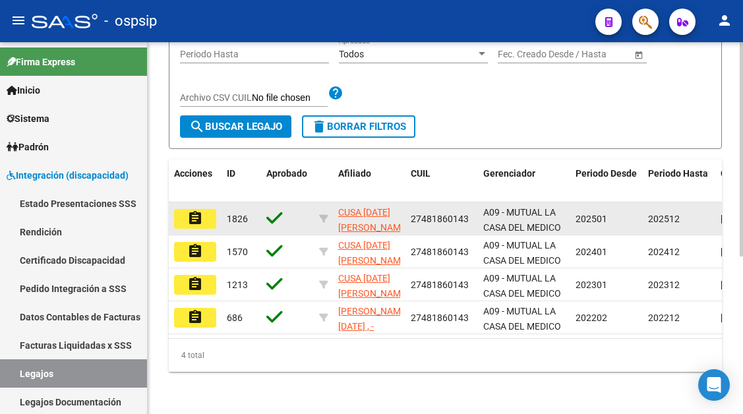
type input "cusa"
click at [198, 217] on mat-icon "assignment" at bounding box center [195, 218] width 16 height 16
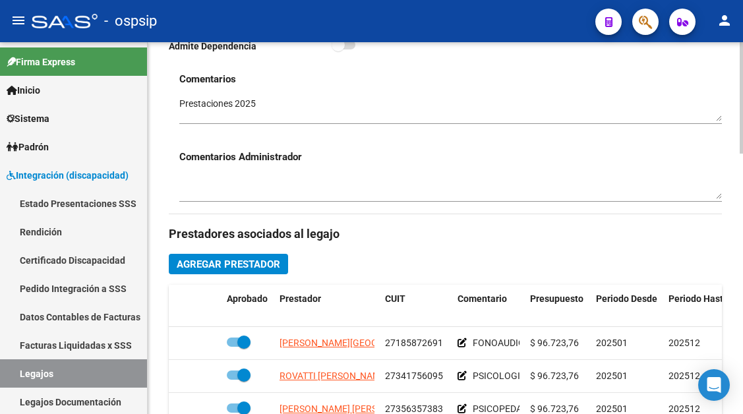
scroll to position [462, 0]
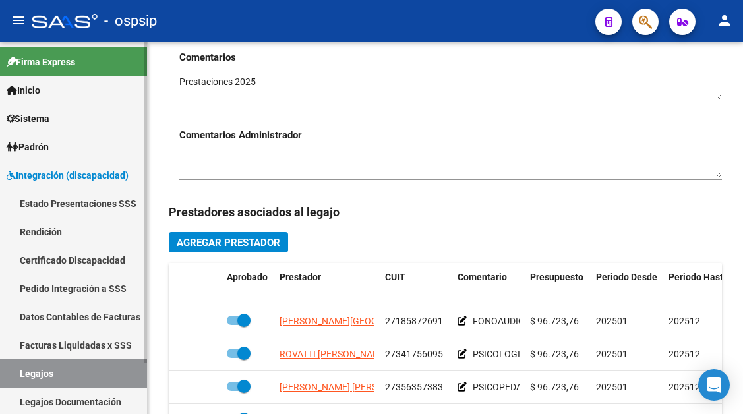
click at [61, 365] on link "Legajos" at bounding box center [73, 374] width 147 height 28
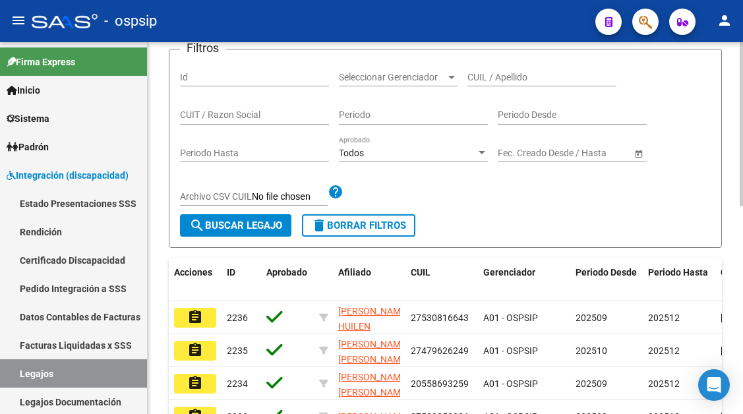
scroll to position [132, 0]
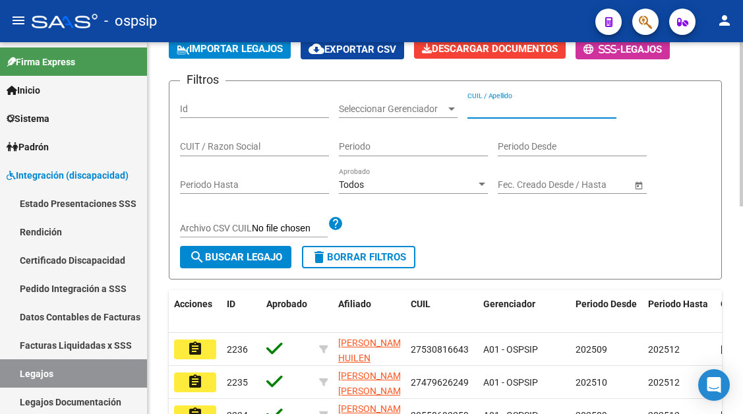
click at [497, 110] on input "CUIL / Apellido" at bounding box center [542, 109] width 149 height 11
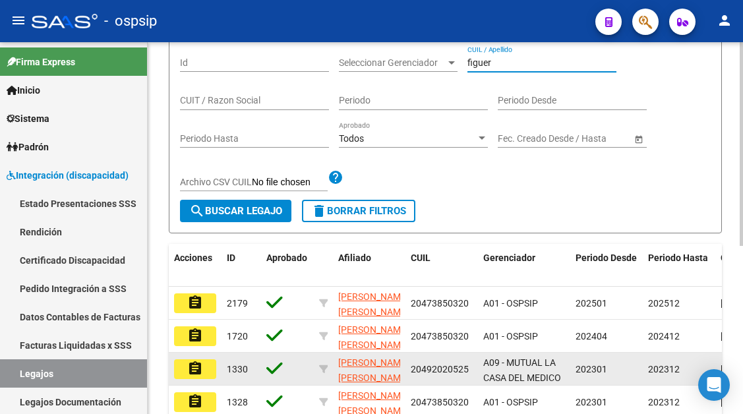
scroll to position [264, 0]
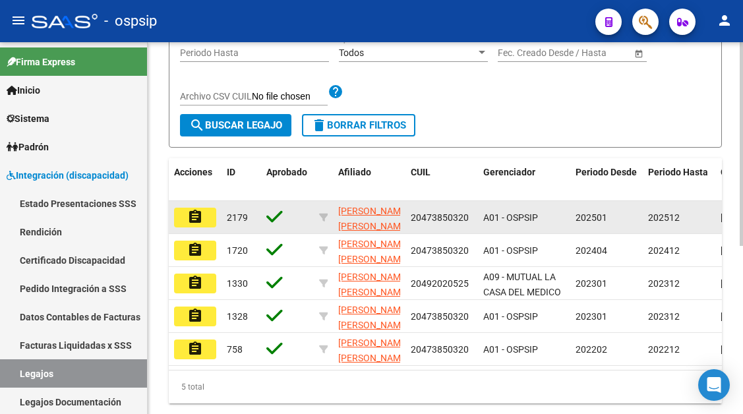
type input "figuer"
click at [208, 216] on button "assignment" at bounding box center [195, 218] width 42 height 20
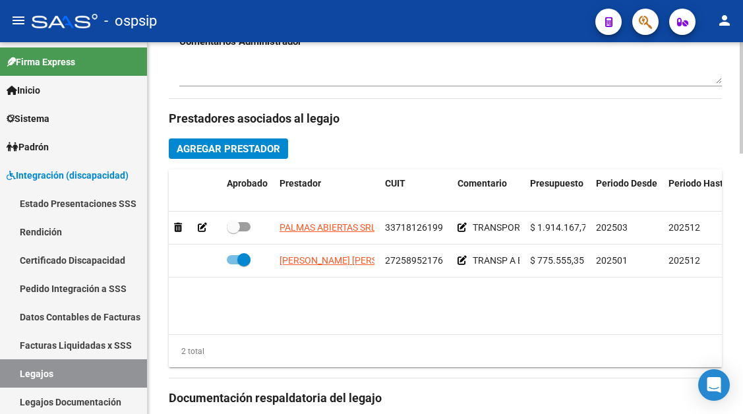
scroll to position [660, 0]
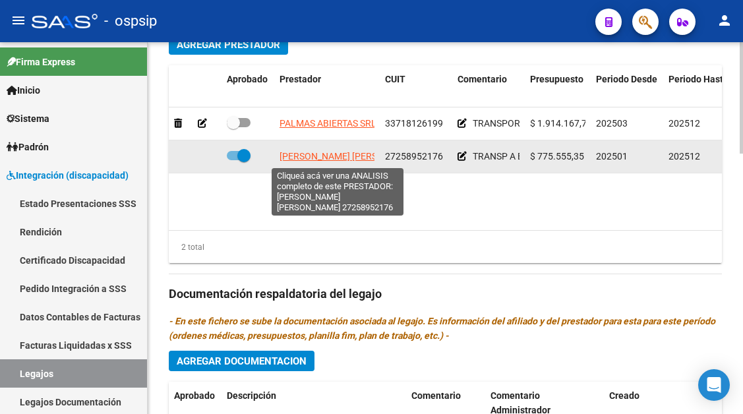
click at [323, 158] on span "[PERSON_NAME] [PERSON_NAME]" at bounding box center [351, 156] width 143 height 11
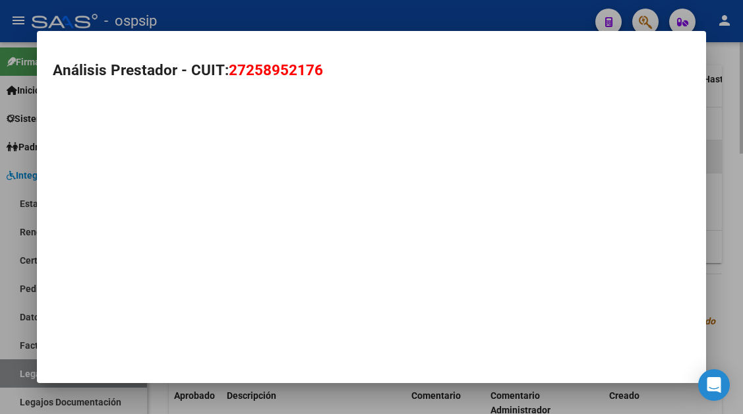
type textarea "27258952176"
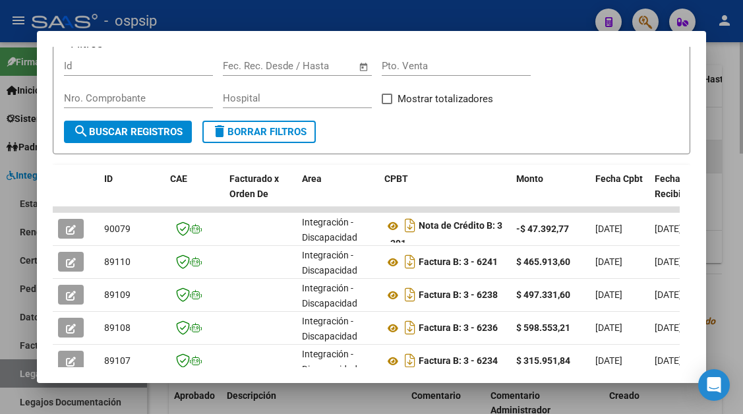
scroll to position [324, 0]
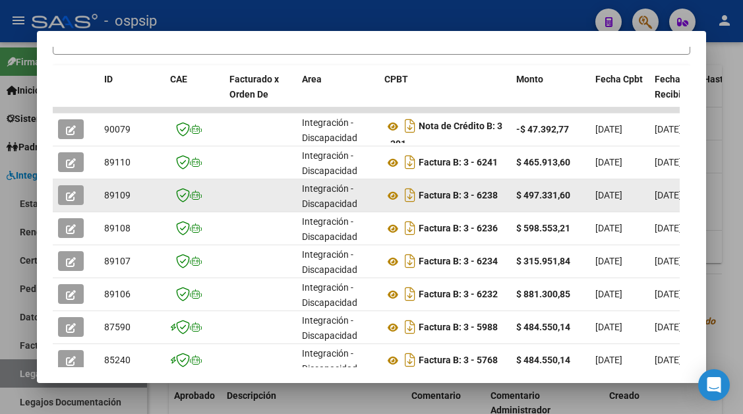
click at [73, 196] on icon "button" at bounding box center [71, 196] width 10 height 10
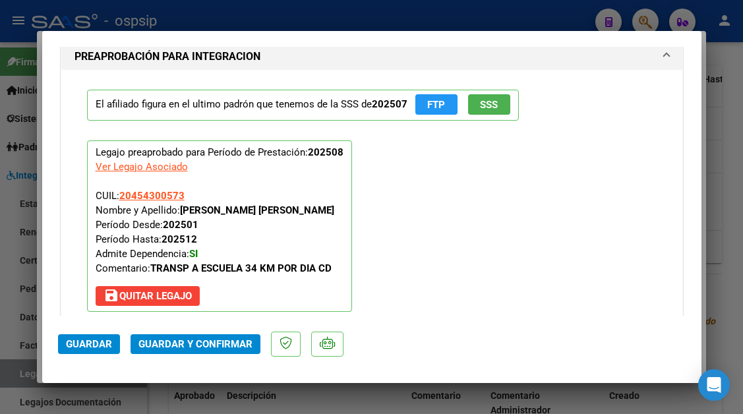
scroll to position [1872, 0]
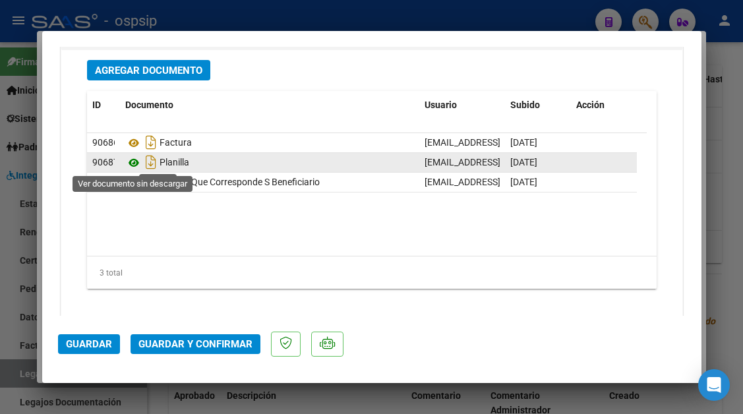
click at [134, 166] on icon at bounding box center [133, 163] width 17 height 16
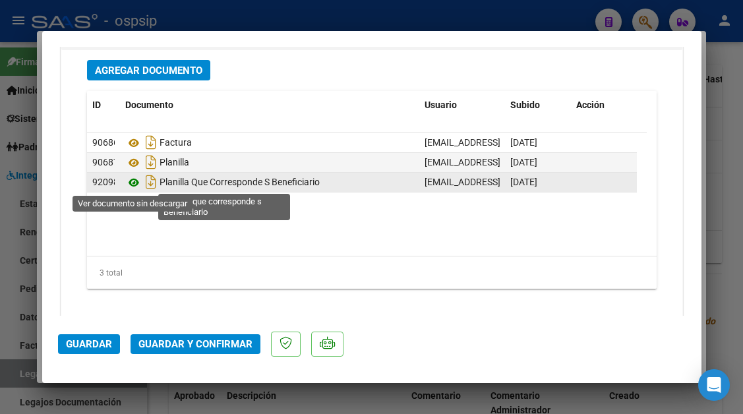
click at [129, 179] on icon at bounding box center [133, 183] width 17 height 16
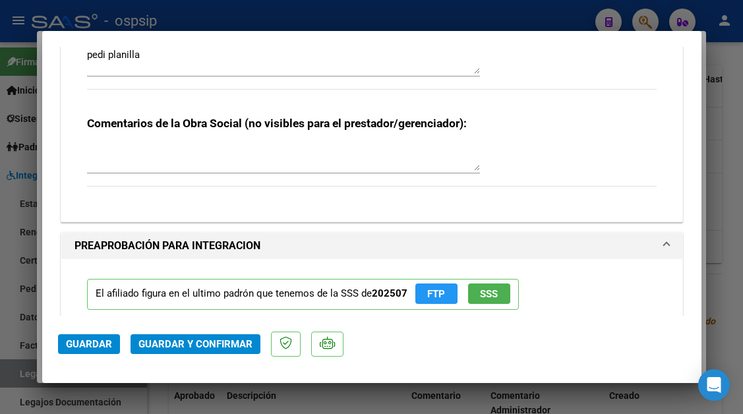
scroll to position [1279, 0]
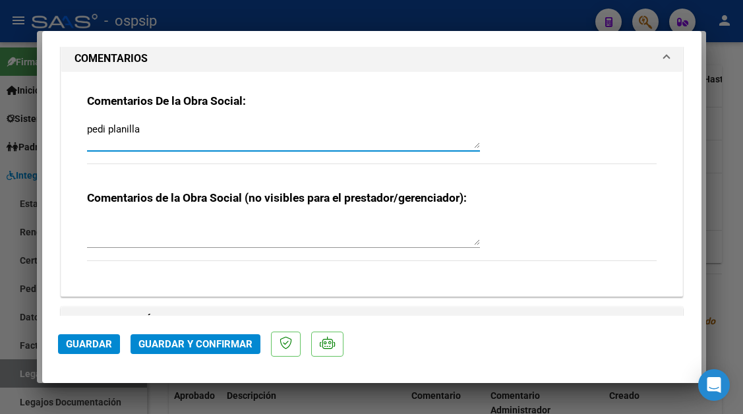
drag, startPoint x: 152, startPoint y: 133, endPoint x: 70, endPoint y: 127, distance: 82.0
click at [70, 127] on div "Comentarios De la Obra Social: pedi planilla Comentarios de la Obra Social (no …" at bounding box center [371, 184] width 621 height 224
type textarea "planilla incorrecta"
click at [104, 351] on button "Guardar" at bounding box center [89, 344] width 62 height 20
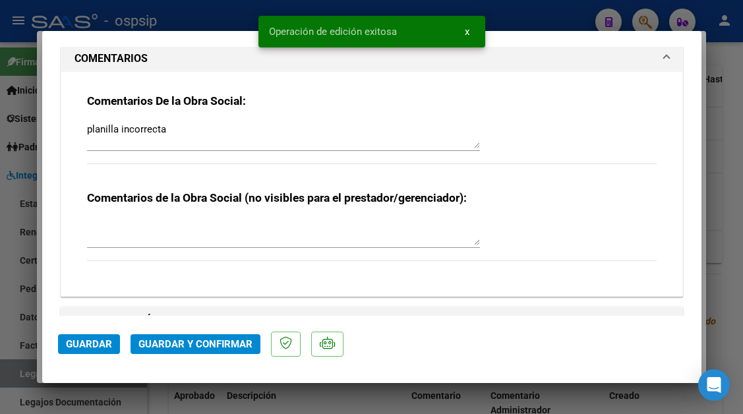
scroll to position [1410, 0]
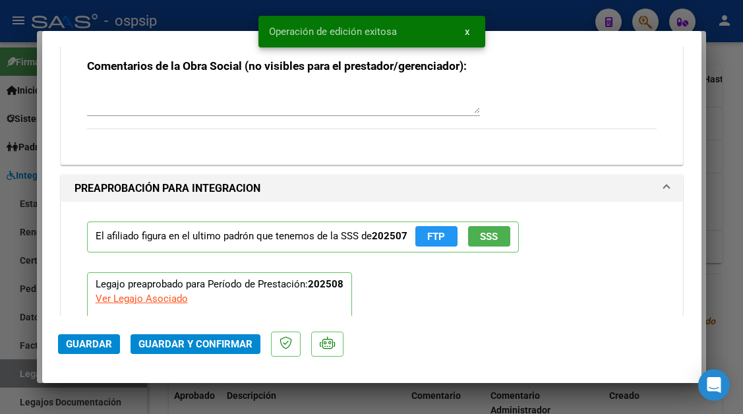
type input "$ 0,00"
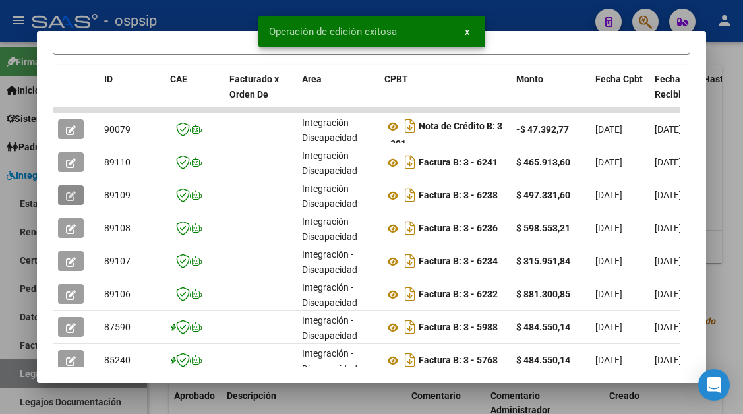
scroll to position [456, 0]
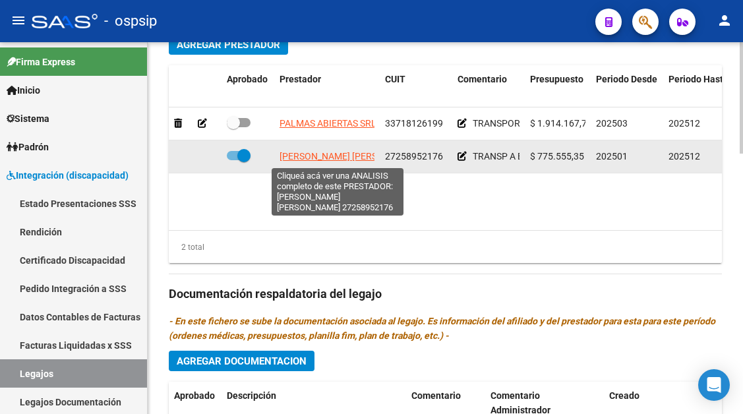
click at [311, 158] on span "[PERSON_NAME] [PERSON_NAME]" at bounding box center [351, 156] width 143 height 11
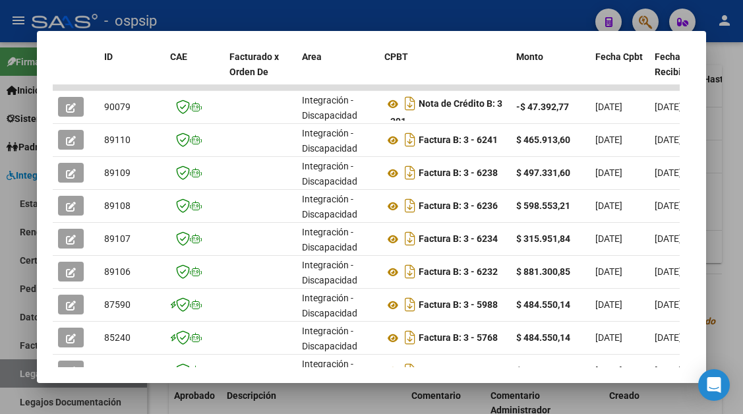
scroll to position [354, 0]
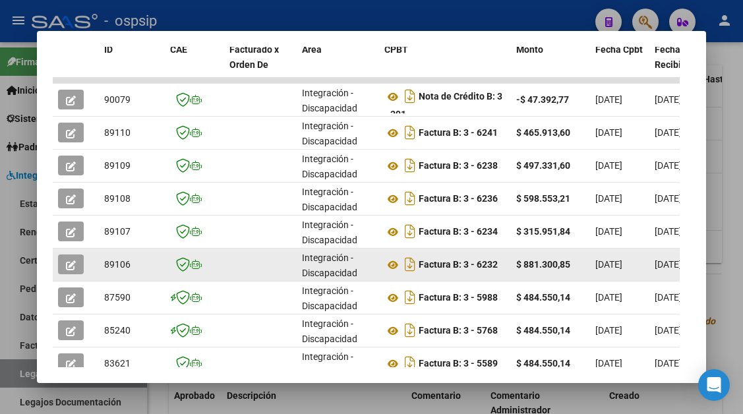
click at [72, 261] on icon "button" at bounding box center [71, 266] width 10 height 10
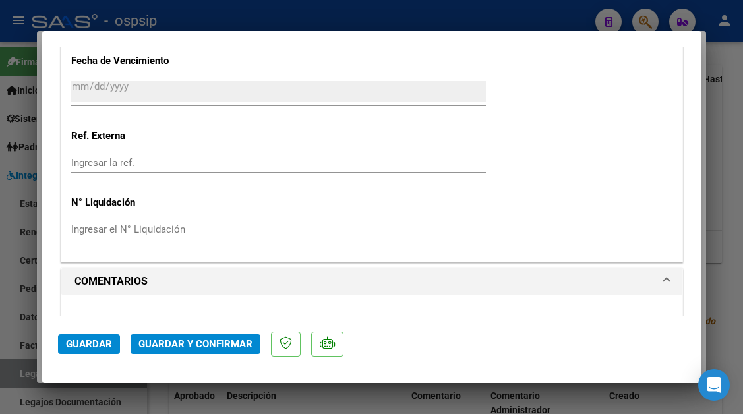
scroll to position [1122, 0]
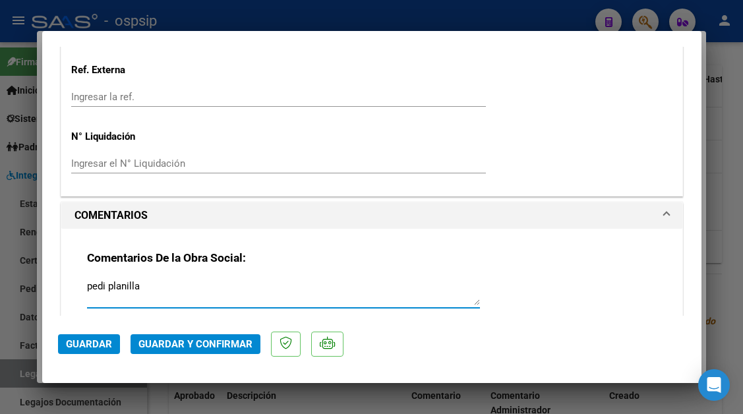
drag, startPoint x: 156, startPoint y: 290, endPoint x: 57, endPoint y: 295, distance: 99.7
click at [57, 295] on mat-dialog-content "COMPROBANTE VER COMPROBANTE ESTADO: Recibida. En proceso de confirmacion/acepta…" at bounding box center [372, 181] width 660 height 269
type textarea "planilla incorrect"
click at [79, 344] on span "Guardar" at bounding box center [89, 344] width 46 height 12
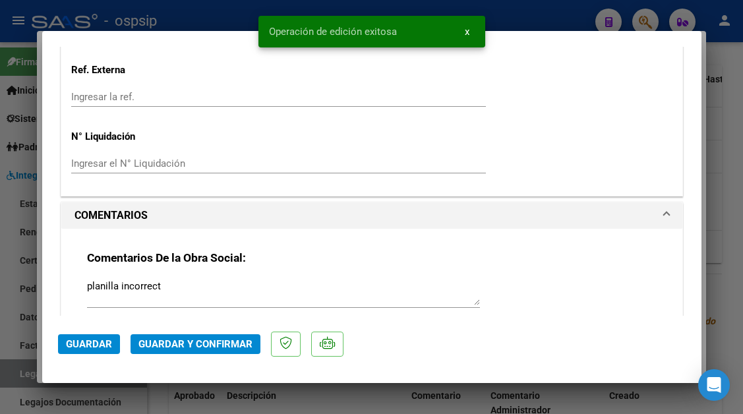
type input "$ 0,00"
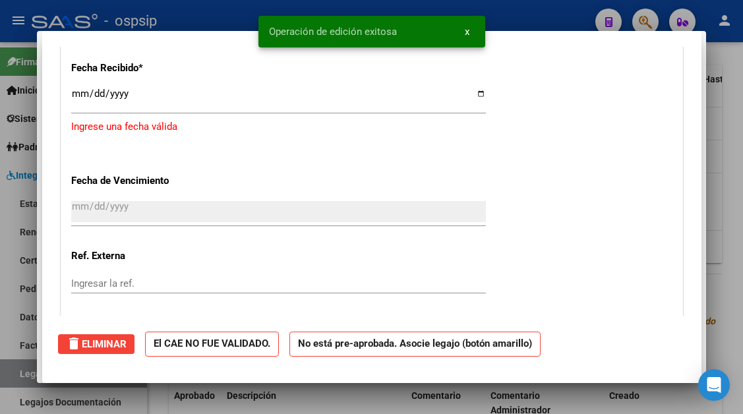
scroll to position [0, 0]
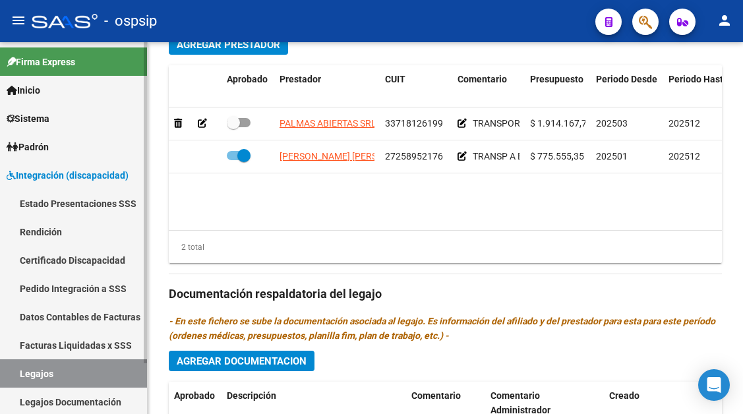
click at [69, 390] on link "Legajos Documentación" at bounding box center [73, 402] width 147 height 28
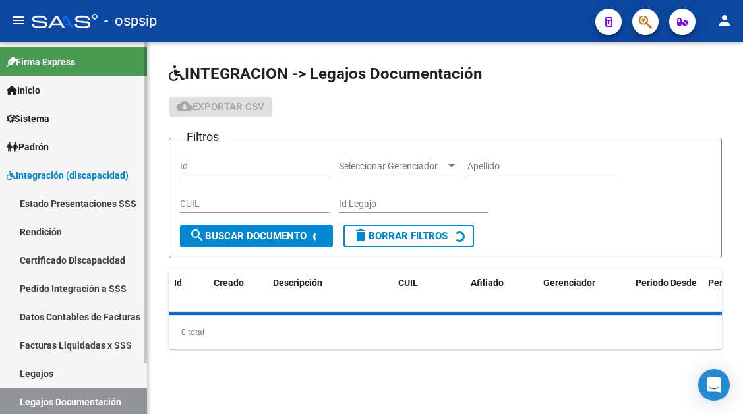
click at [71, 363] on link "Legajos" at bounding box center [73, 374] width 147 height 28
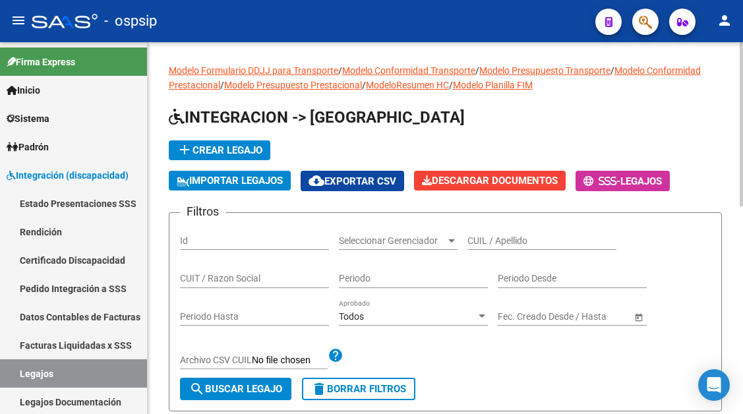
click at [483, 241] on input "CUIL / Apellido" at bounding box center [542, 241] width 149 height 11
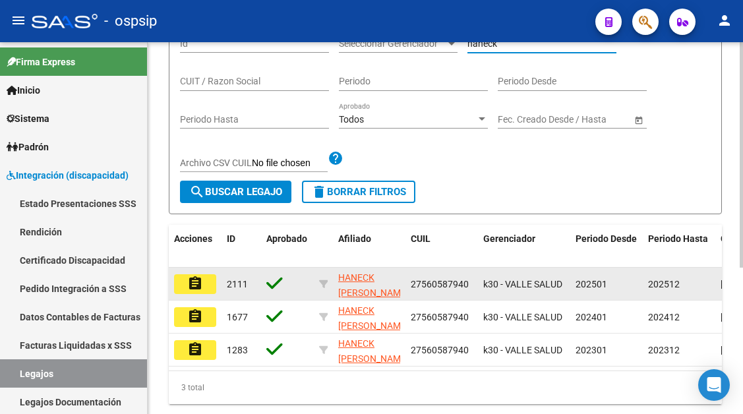
scroll to position [198, 0]
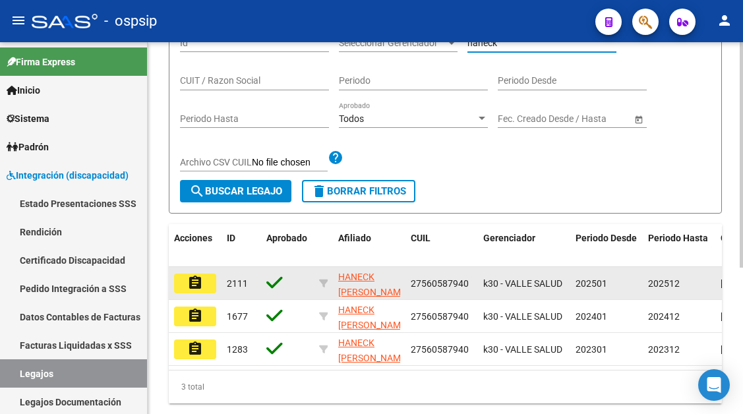
type input "haneck"
click at [201, 290] on mat-icon "assignment" at bounding box center [195, 283] width 16 height 16
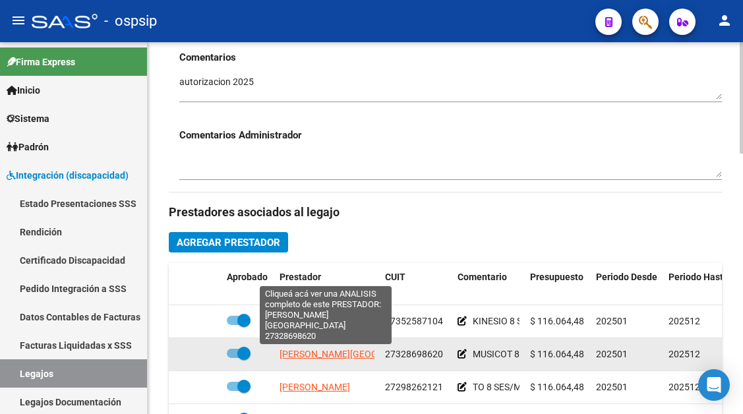
scroll to position [90, 0]
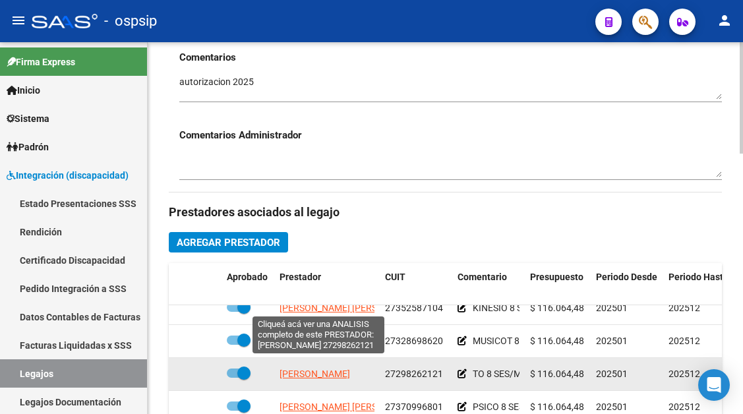
click at [302, 369] on span "[PERSON_NAME]" at bounding box center [315, 374] width 71 height 11
type textarea "27298262121"
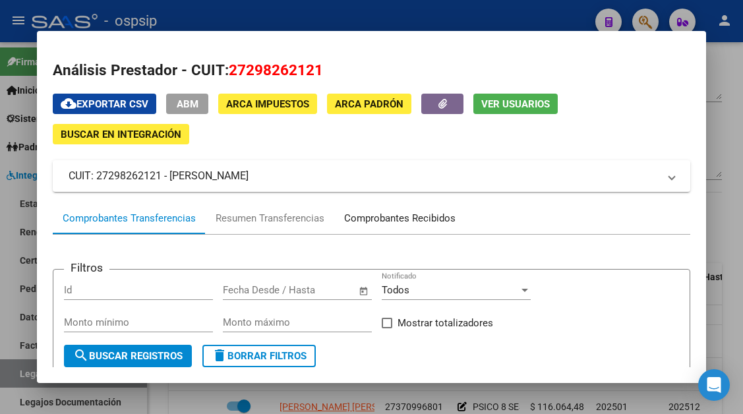
click at [422, 229] on div "Comprobantes Recibidos" at bounding box center [399, 219] width 131 height 32
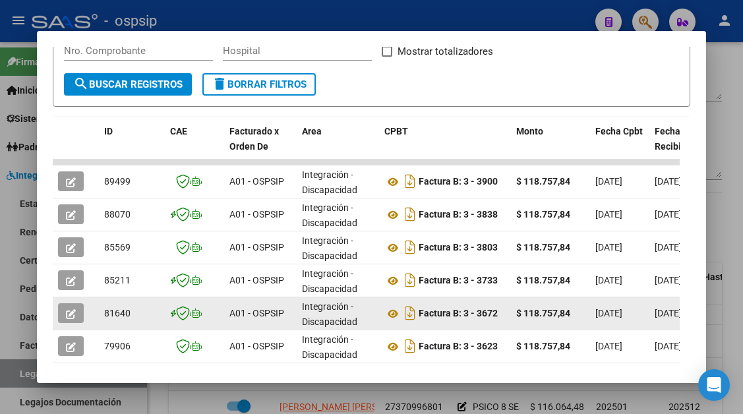
scroll to position [258, 0]
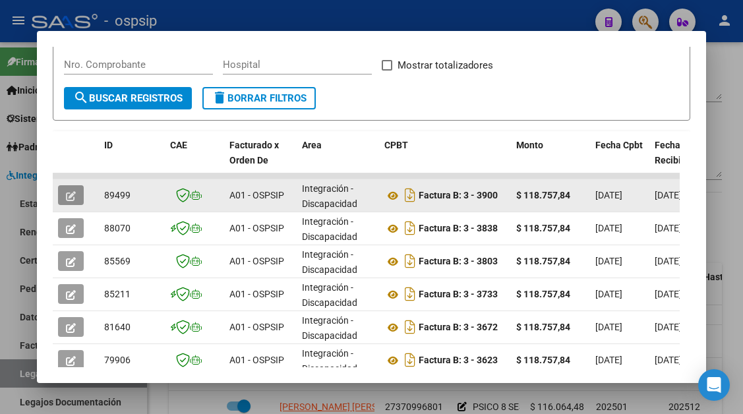
click at [67, 190] on span "button" at bounding box center [71, 195] width 10 height 12
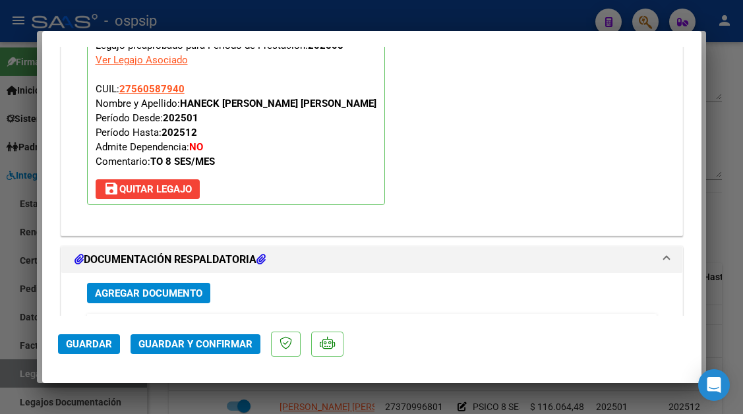
scroll to position [1781, 0]
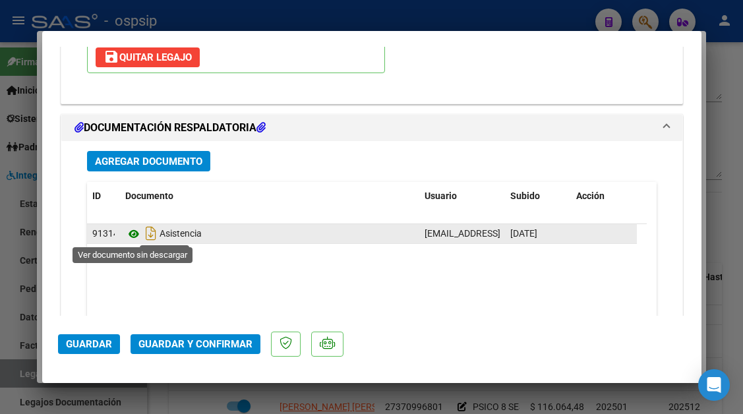
click at [133, 237] on icon at bounding box center [133, 234] width 17 height 16
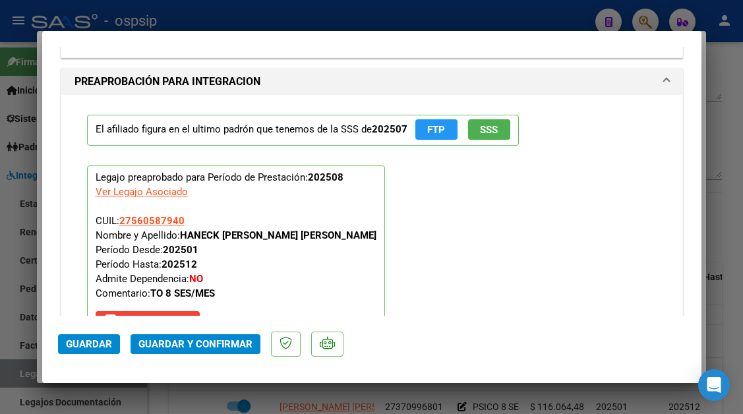
scroll to position [1319, 0]
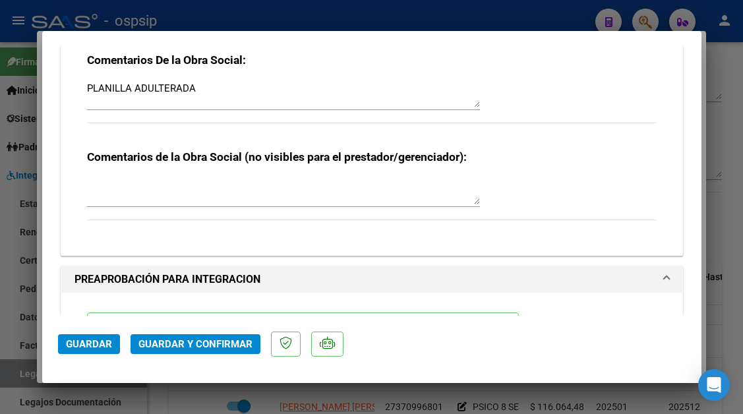
click at [28, 373] on div at bounding box center [371, 207] width 743 height 414
type input "$ 0,00"
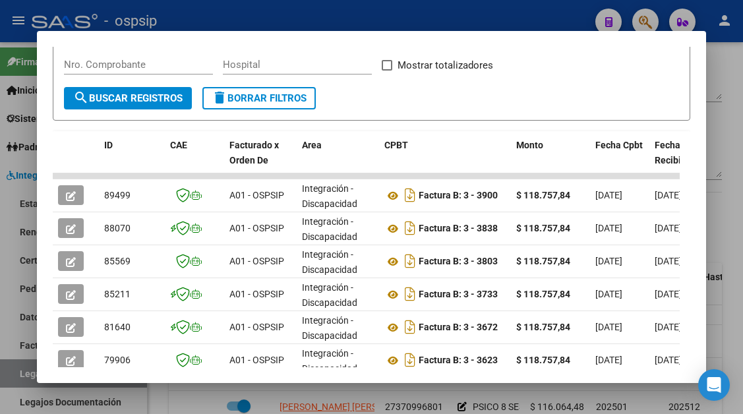
click at [28, 373] on div at bounding box center [371, 207] width 743 height 414
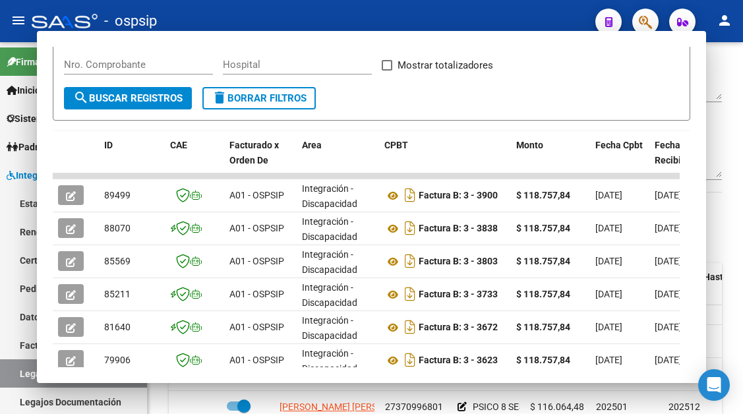
click at [28, 373] on link "Legajos" at bounding box center [73, 374] width 147 height 28
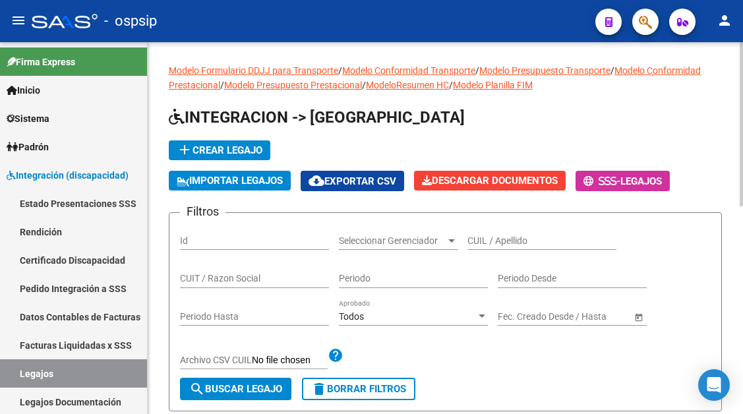
click at [510, 237] on input "CUIL / Apellido" at bounding box center [542, 241] width 149 height 11
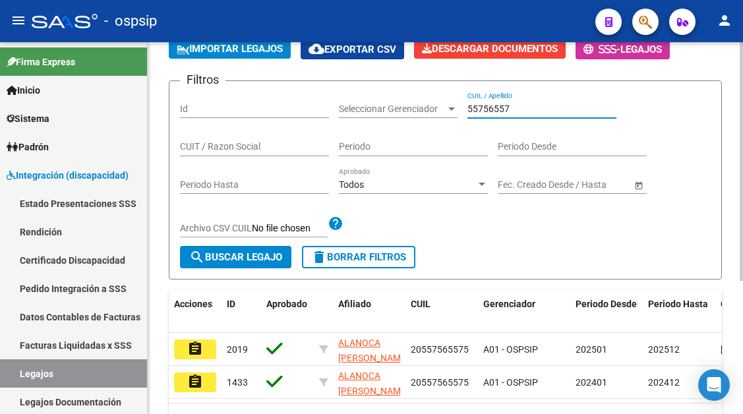
scroll to position [198, 0]
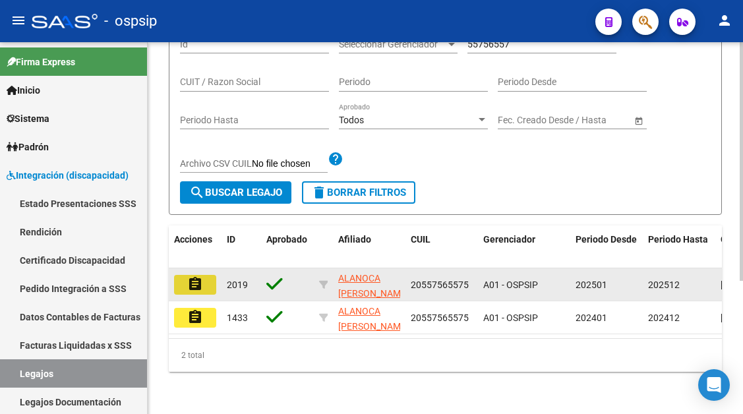
click at [194, 290] on mat-icon "assignment" at bounding box center [195, 284] width 16 height 16
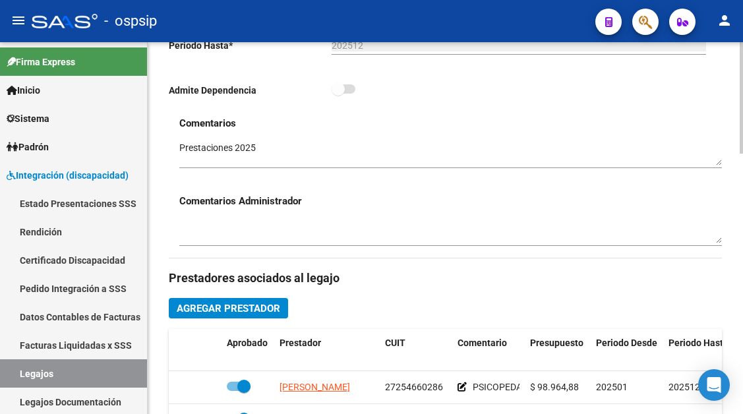
scroll to position [594, 0]
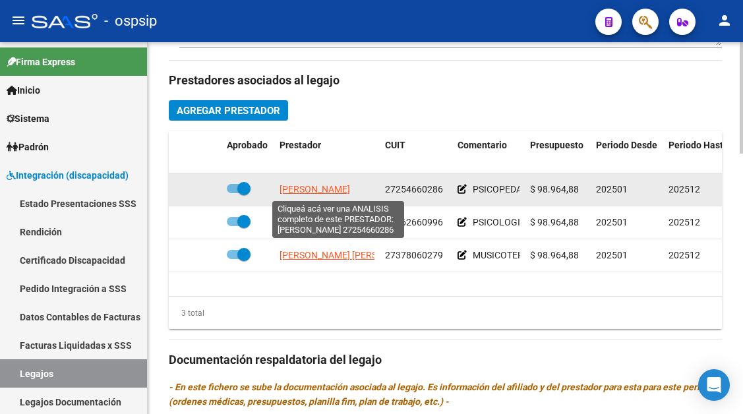
click at [294, 191] on span "[PERSON_NAME]" at bounding box center [315, 189] width 71 height 11
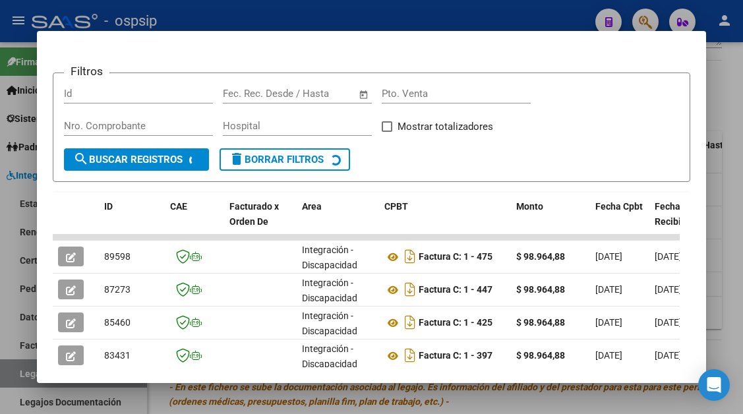
scroll to position [264, 0]
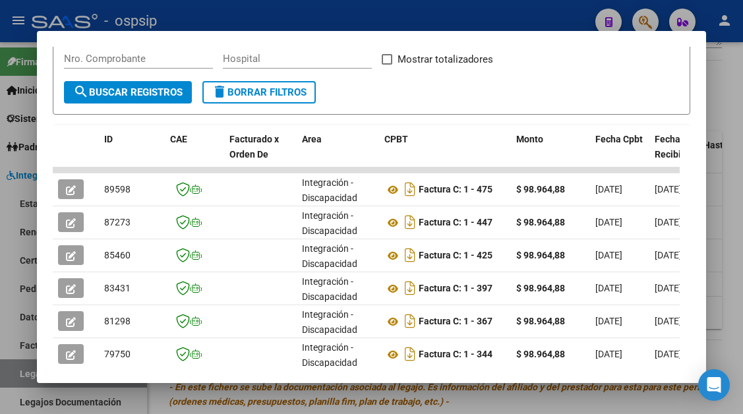
click at [51, 176] on mat-dialog-content "Análisis Prestador - CUIT: 27254660286 cloud_download Exportar CSV ABM ARCA Imp…" at bounding box center [371, 207] width 669 height 321
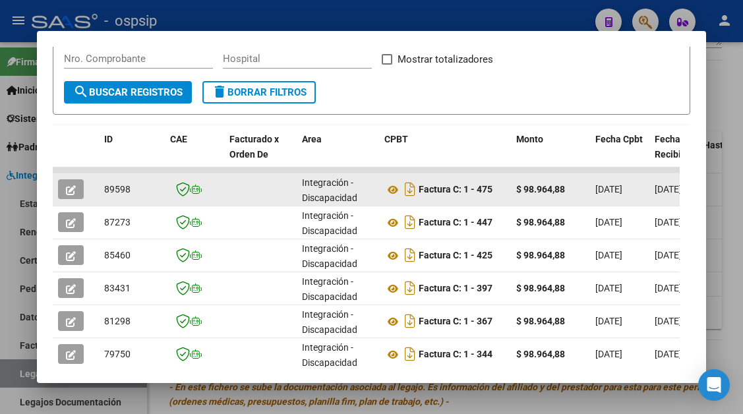
click at [69, 185] on icon "button" at bounding box center [71, 190] width 10 height 10
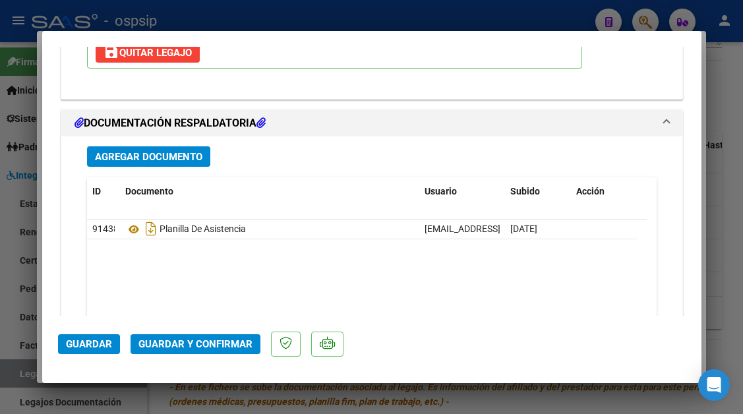
scroll to position [1887, 0]
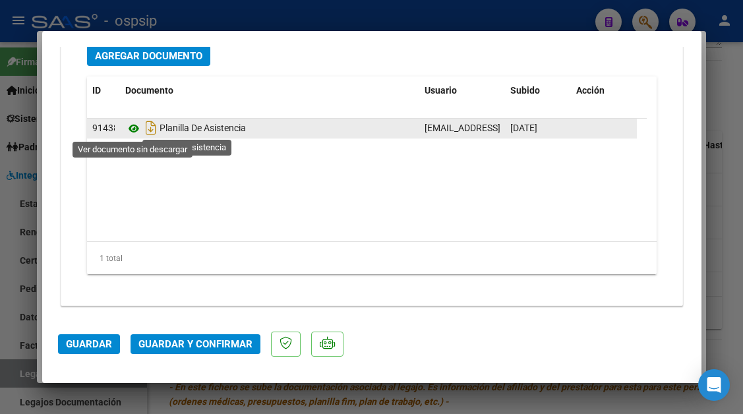
click at [139, 130] on icon at bounding box center [133, 129] width 17 height 16
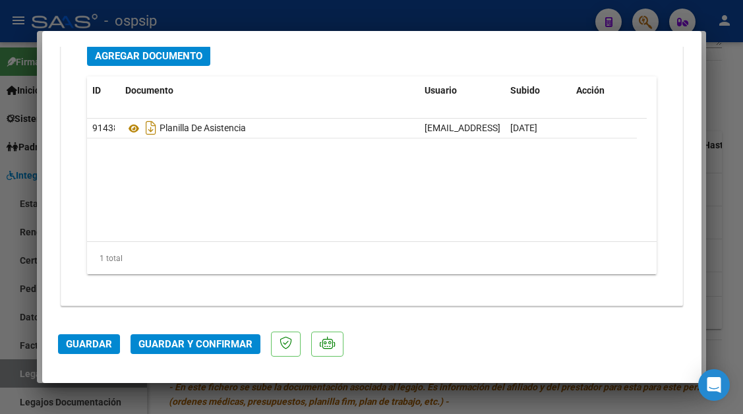
click at [22, 371] on div at bounding box center [371, 207] width 743 height 414
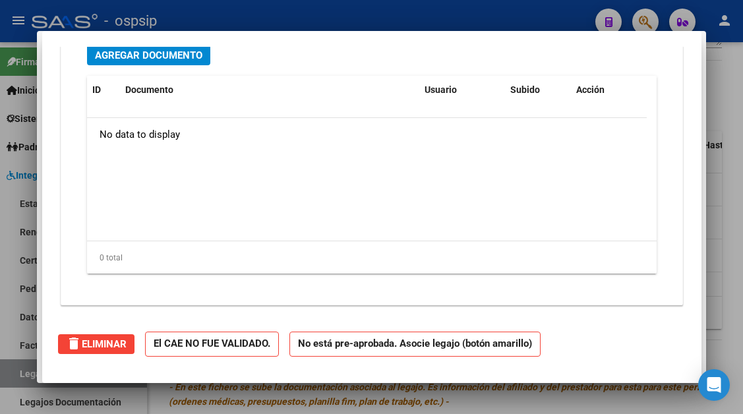
scroll to position [0, 0]
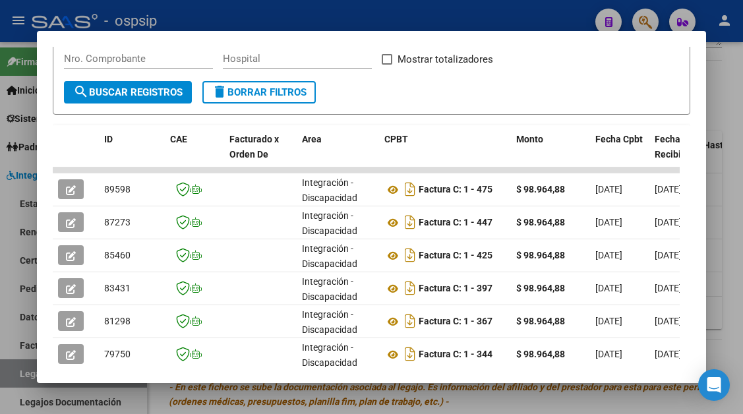
click at [22, 371] on div at bounding box center [371, 207] width 743 height 414
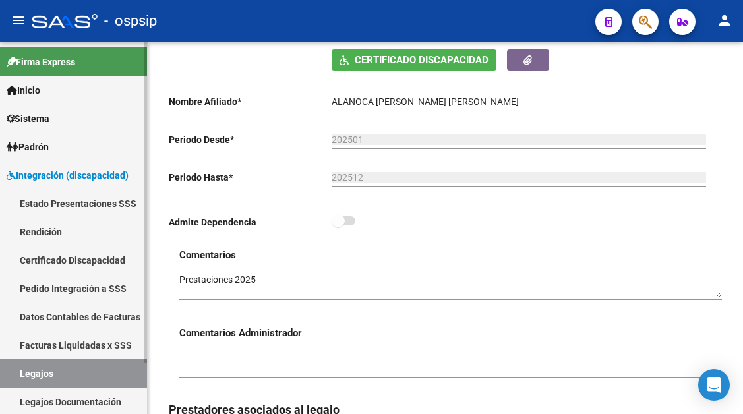
click at [34, 382] on link "Legajos" at bounding box center [73, 374] width 147 height 28
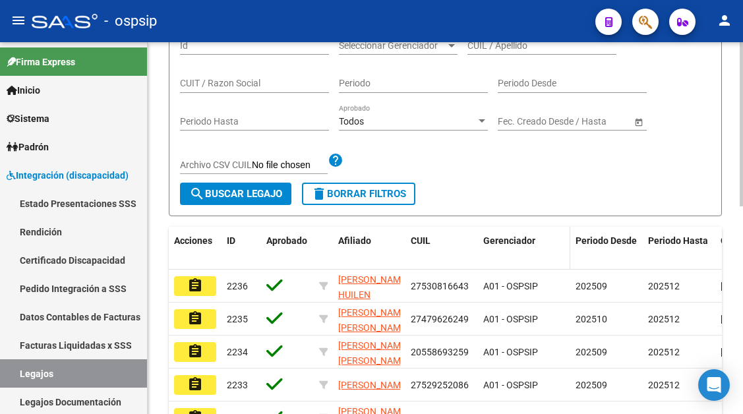
scroll to position [132, 0]
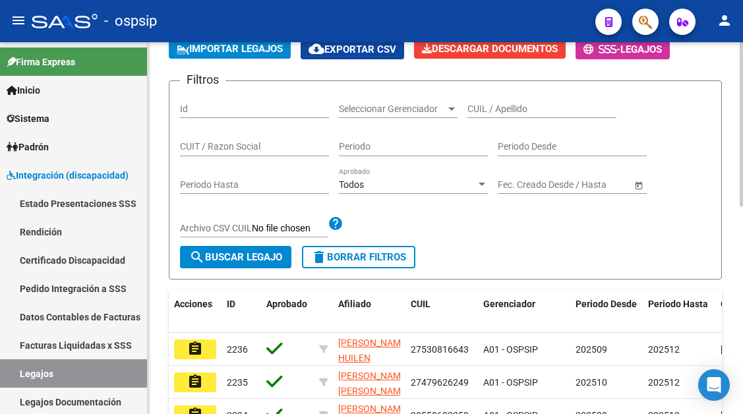
click at [476, 109] on input "CUIL / Apellido" at bounding box center [542, 109] width 149 height 11
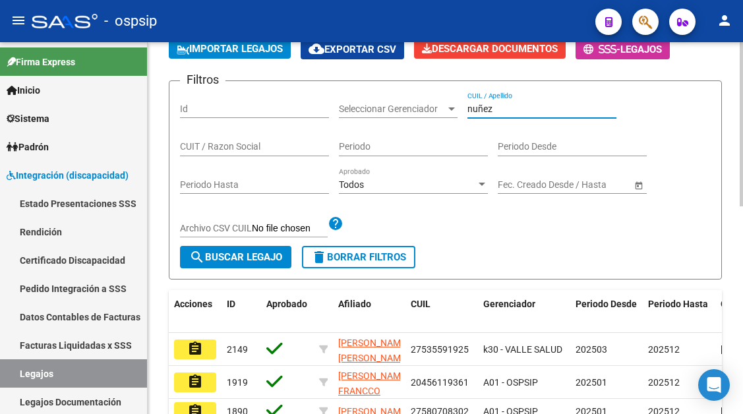
scroll to position [264, 0]
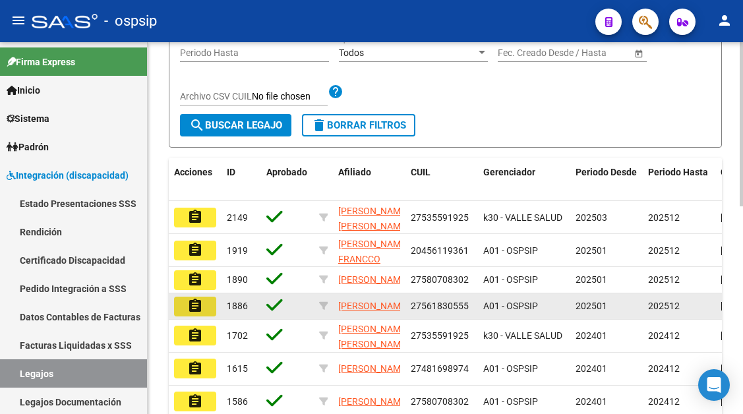
click at [193, 314] on mat-icon "assignment" at bounding box center [195, 306] width 16 height 16
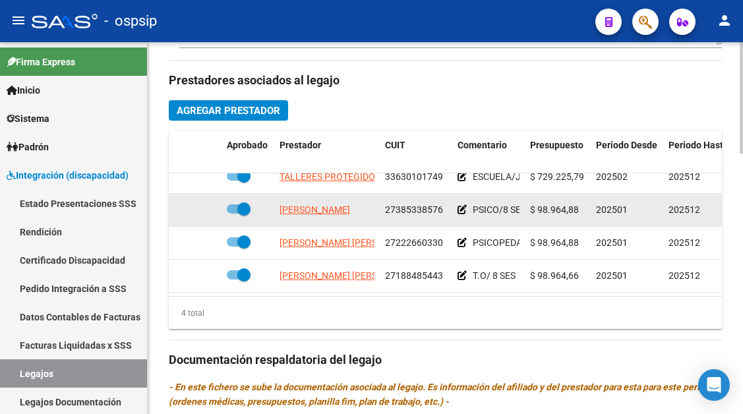
scroll to position [24, 0]
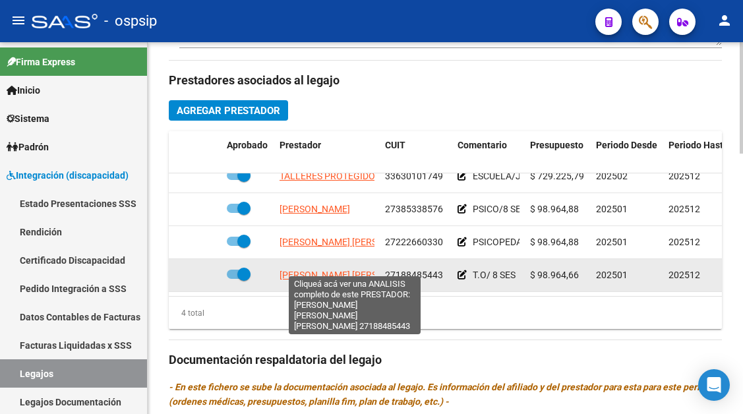
click at [325, 270] on span "[PERSON_NAME] [PERSON_NAME] [PERSON_NAME]" at bounding box center [388, 275] width 216 height 11
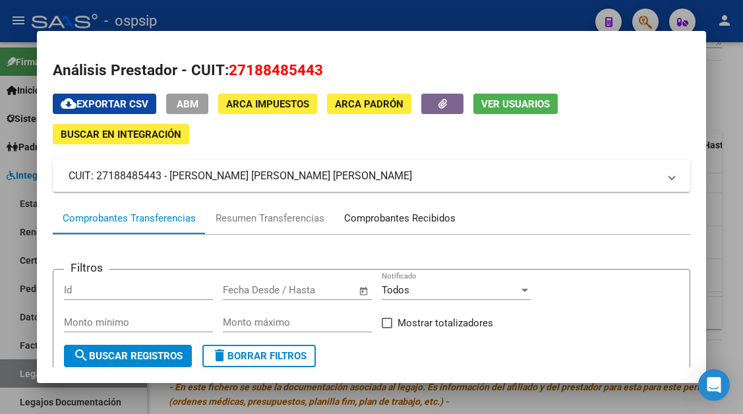
click at [375, 216] on div "Comprobantes Recibidos" at bounding box center [399, 218] width 111 height 15
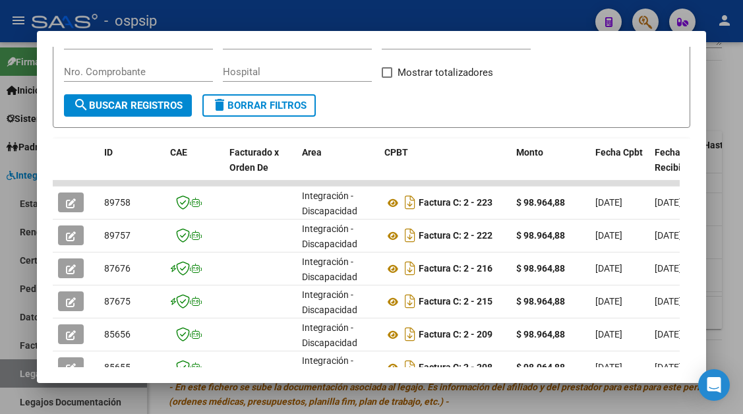
scroll to position [258, 0]
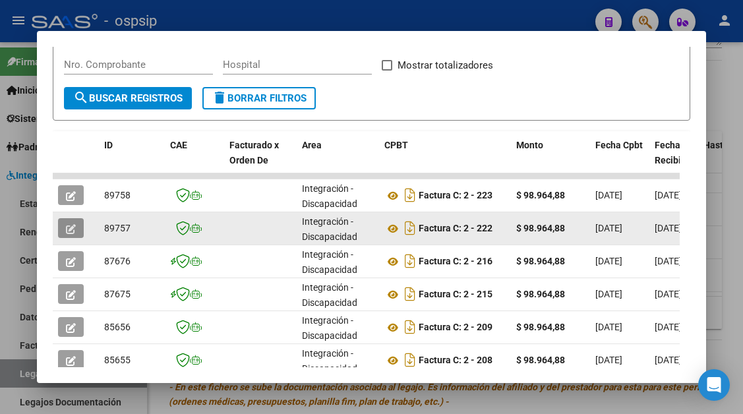
click at [72, 228] on icon "button" at bounding box center [71, 229] width 10 height 10
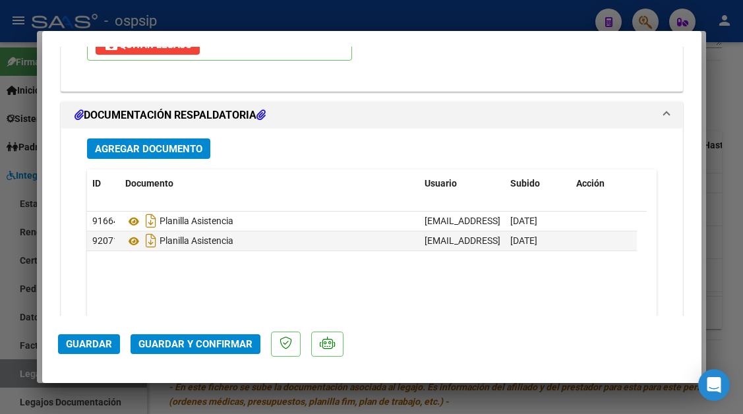
scroll to position [1847, 0]
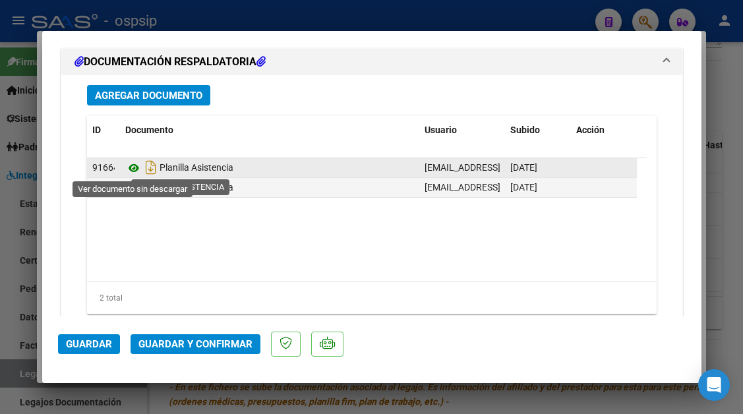
click at [133, 165] on icon at bounding box center [133, 168] width 17 height 16
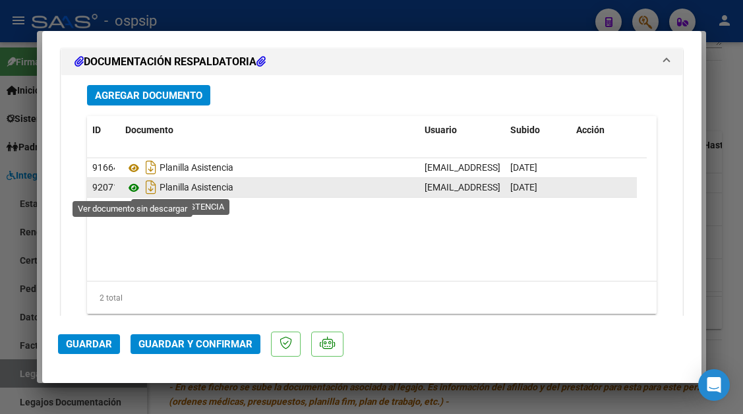
click at [135, 185] on icon at bounding box center [133, 188] width 17 height 16
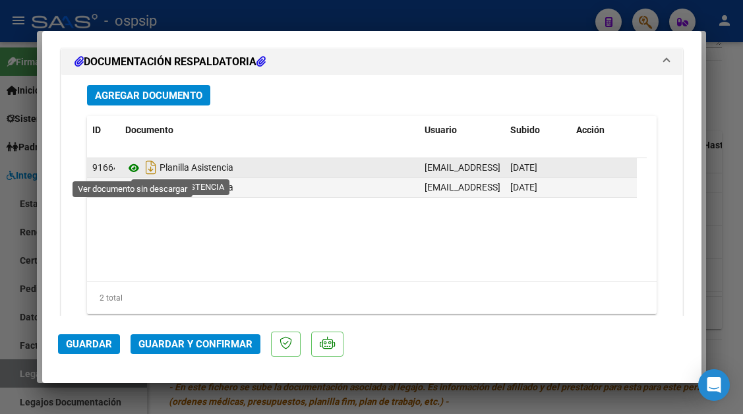
click at [127, 164] on icon at bounding box center [133, 168] width 17 height 16
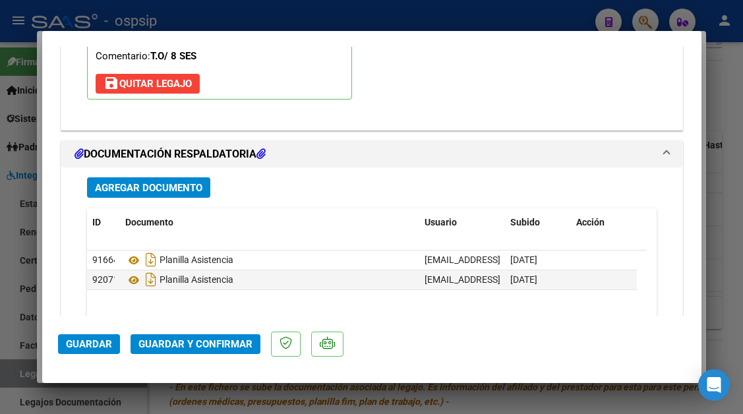
scroll to position [1887, 0]
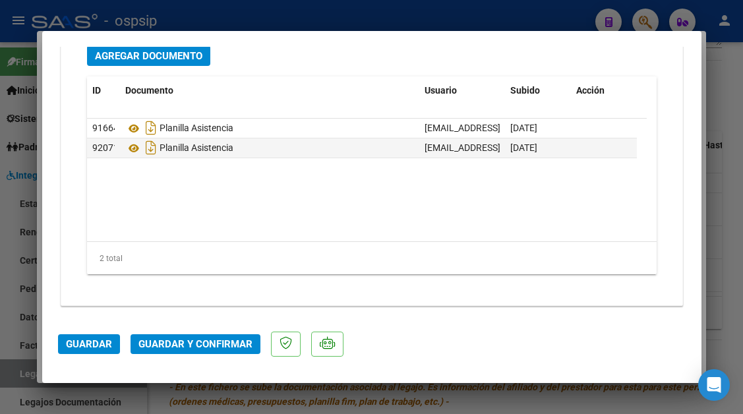
click at [8, 369] on div at bounding box center [371, 207] width 743 height 414
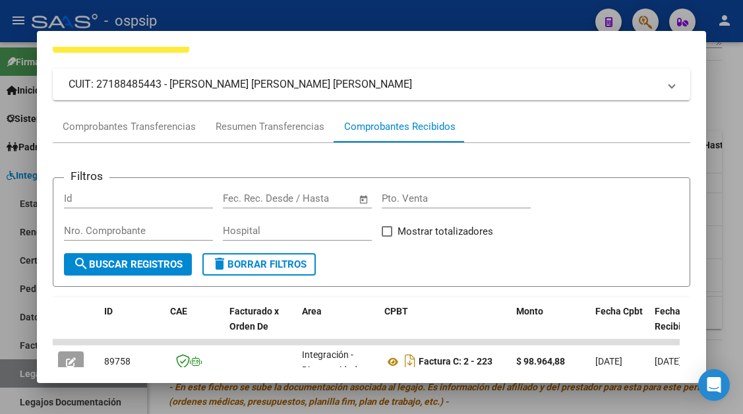
scroll to position [60, 0]
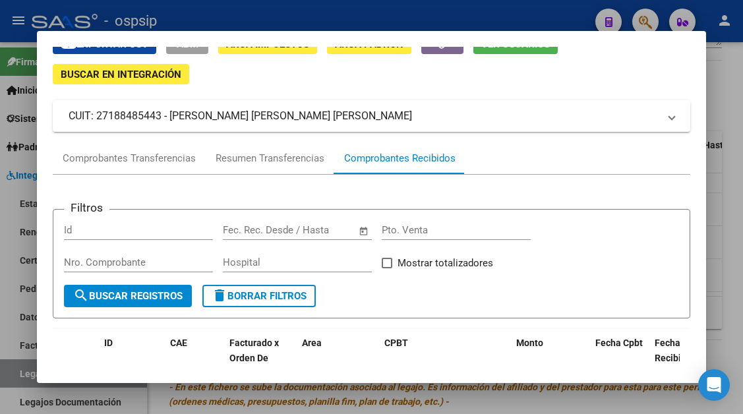
click at [11, 364] on div at bounding box center [371, 207] width 743 height 414
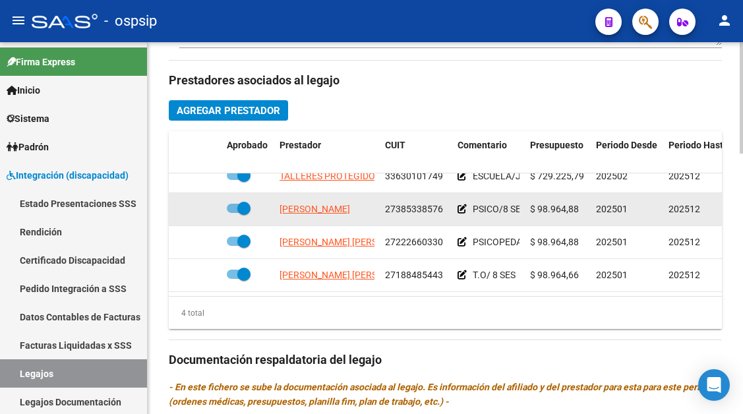
scroll to position [0, 0]
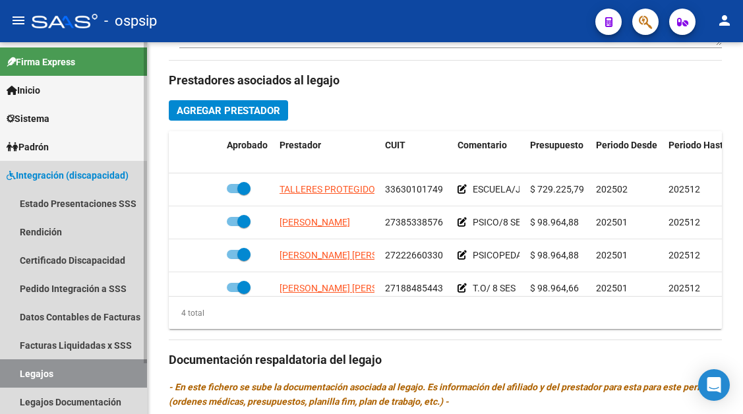
click at [33, 385] on link "Legajos" at bounding box center [73, 374] width 147 height 28
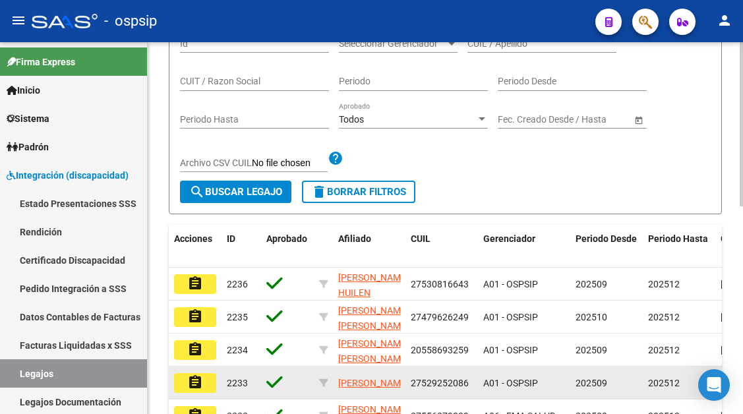
scroll to position [142, 0]
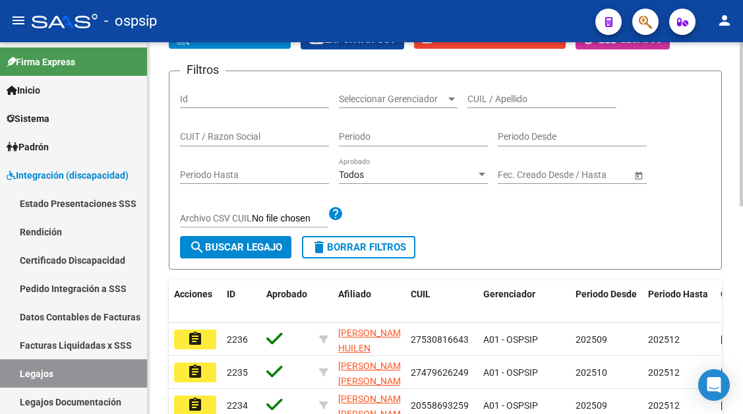
click at [504, 92] on div "CUIL / Apellido" at bounding box center [542, 95] width 149 height 26
click at [478, 104] on input "CUIL / Apellido" at bounding box center [542, 99] width 149 height 11
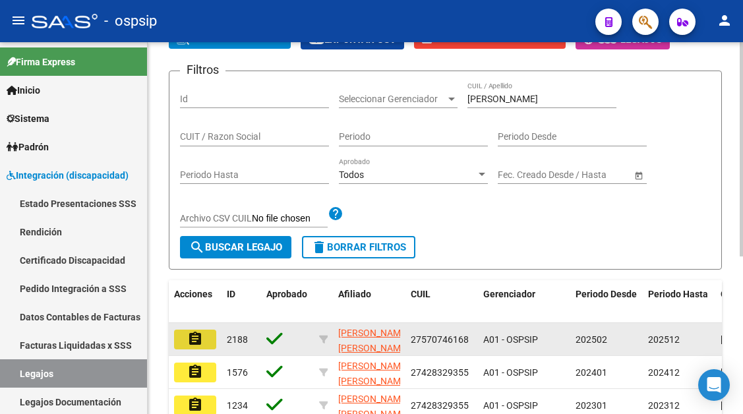
click at [180, 343] on button "assignment" at bounding box center [195, 340] width 42 height 20
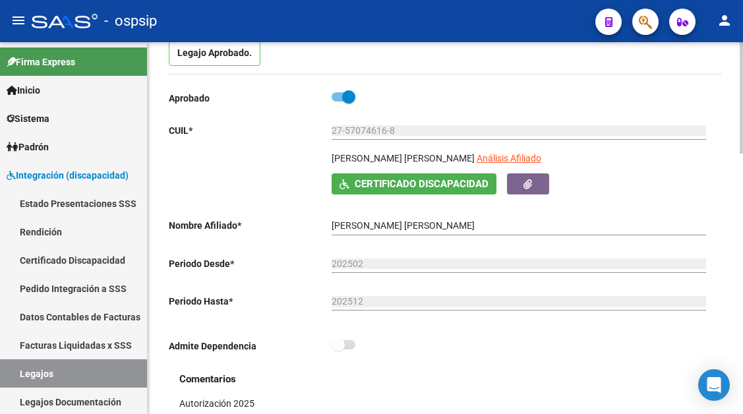
scroll to position [66, 0]
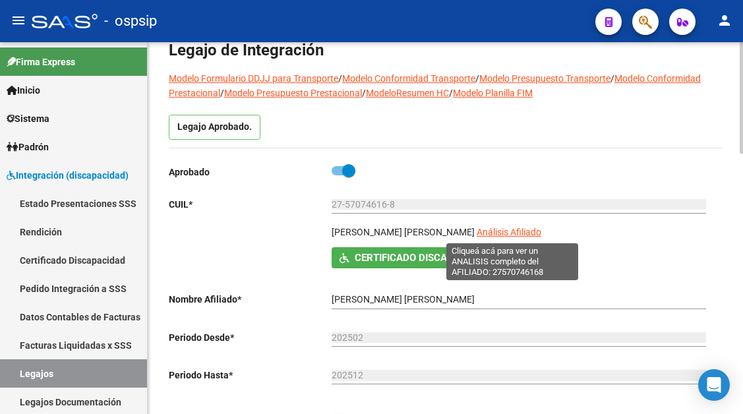
click at [493, 236] on span "Análisis Afiliado" at bounding box center [509, 232] width 65 height 11
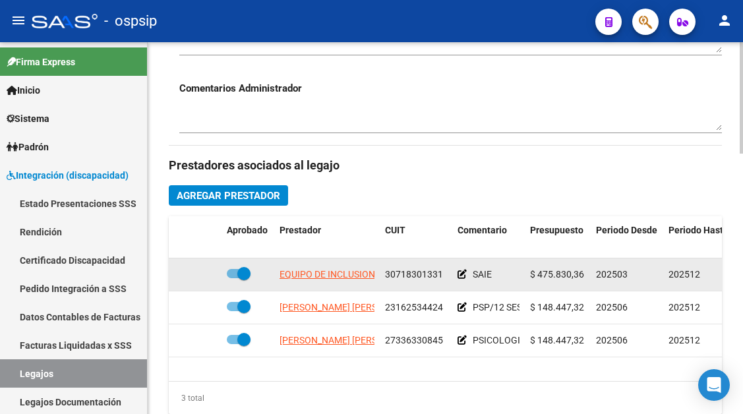
scroll to position [528, 0]
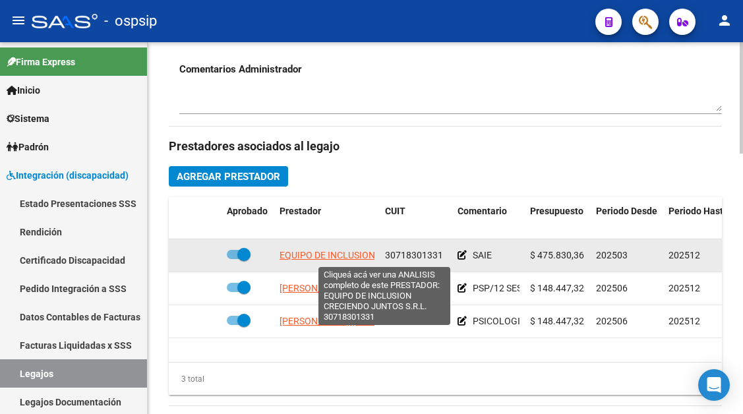
click at [334, 255] on span "EQUIPO DE INCLUSION CRECIENDO JUNTOS S.R.L." at bounding box center [385, 255] width 211 height 11
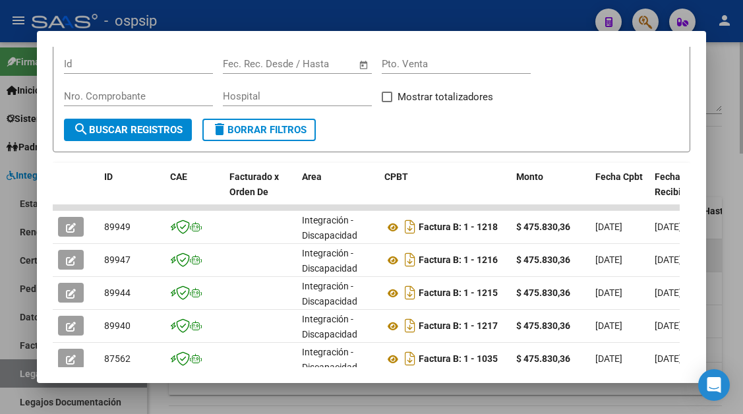
scroll to position [258, 0]
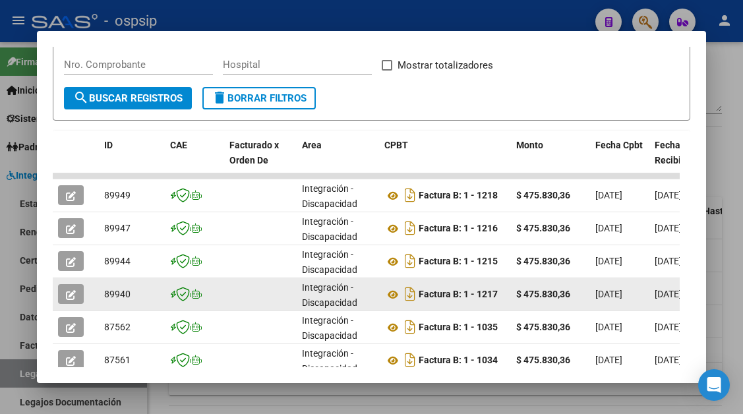
click at [71, 296] on icon "button" at bounding box center [71, 295] width 10 height 10
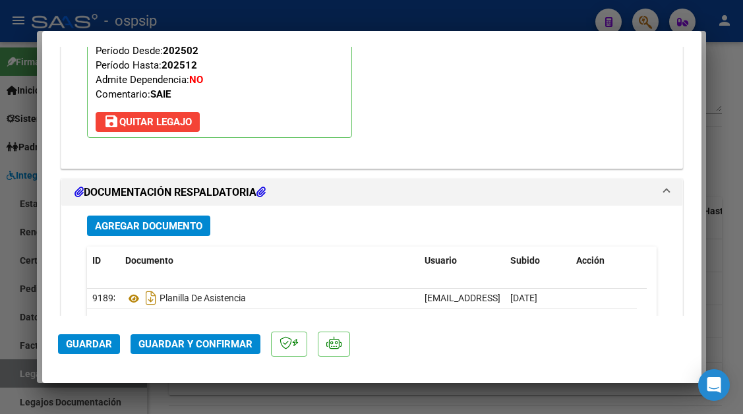
scroll to position [1847, 0]
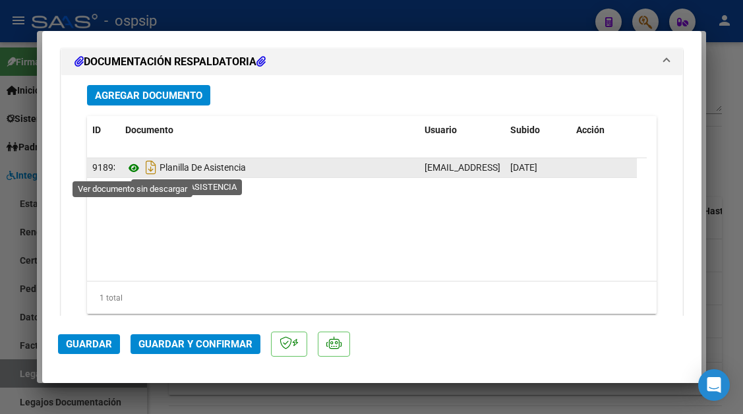
click at [137, 172] on icon at bounding box center [133, 168] width 17 height 16
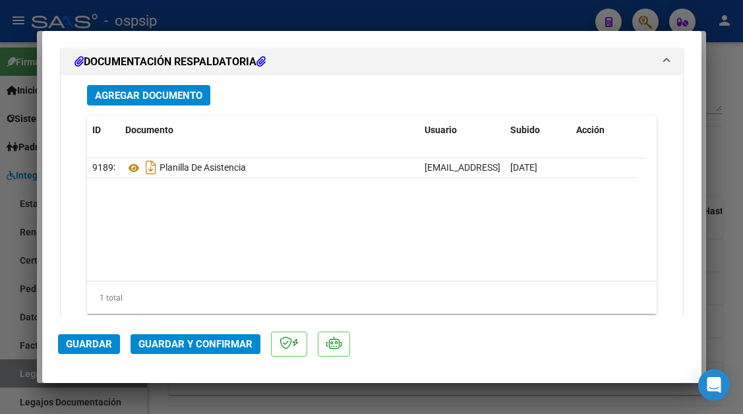
click at [18, 371] on div at bounding box center [371, 207] width 743 height 414
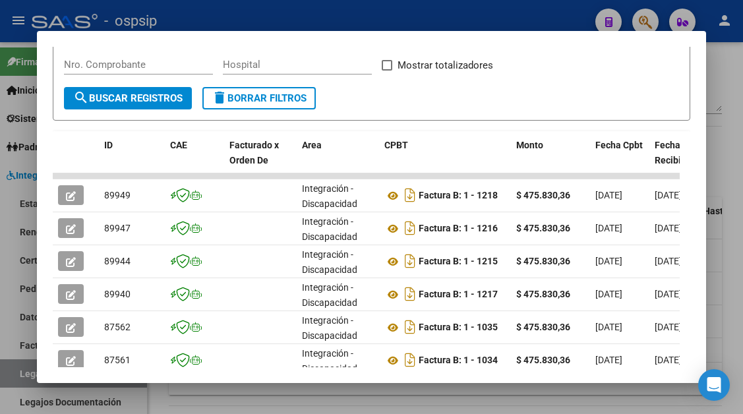
click at [18, 371] on div at bounding box center [371, 207] width 743 height 414
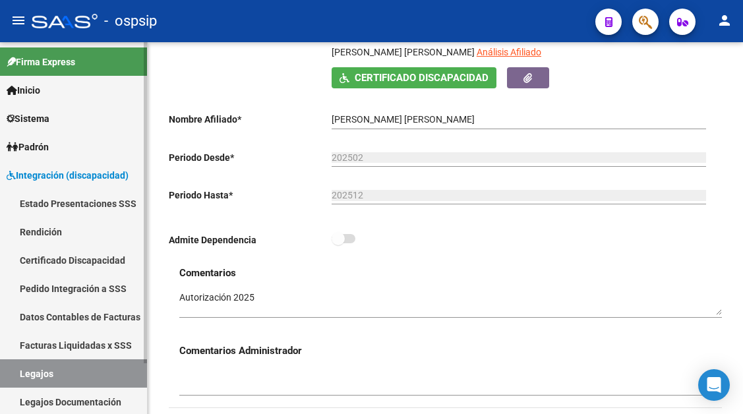
scroll to position [198, 0]
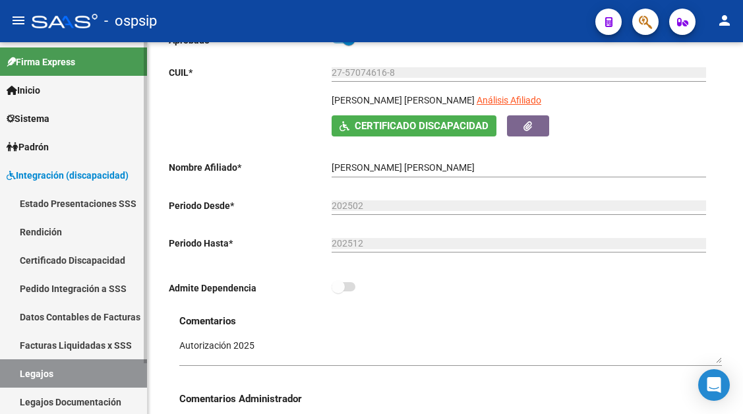
click at [44, 365] on link "Legajos" at bounding box center [73, 374] width 147 height 28
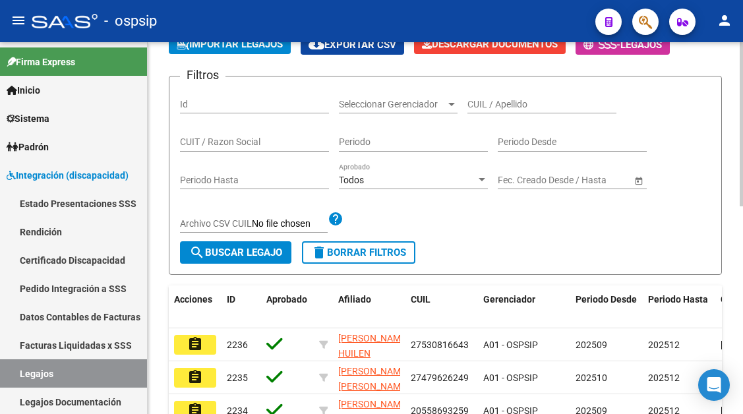
scroll to position [66, 0]
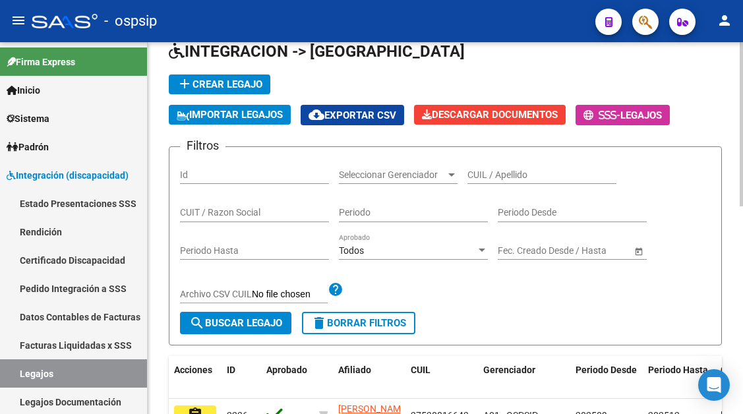
click at [468, 177] on input "CUIL / Apellido" at bounding box center [542, 175] width 149 height 11
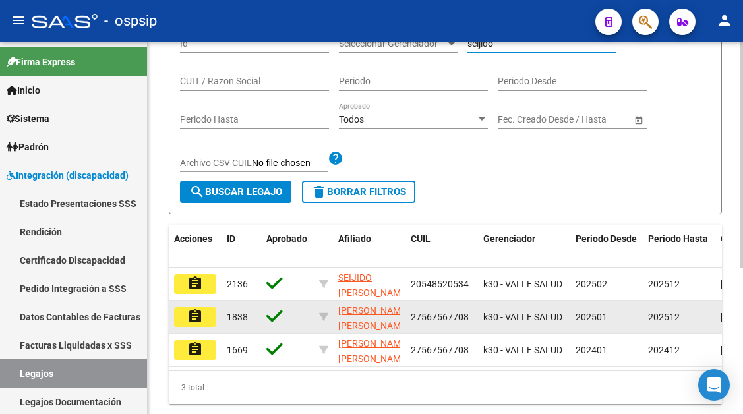
scroll to position [198, 0]
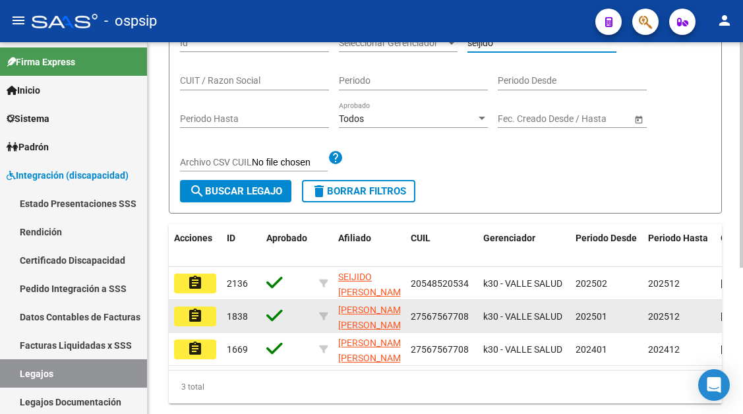
click at [206, 319] on button "assignment" at bounding box center [195, 317] width 42 height 20
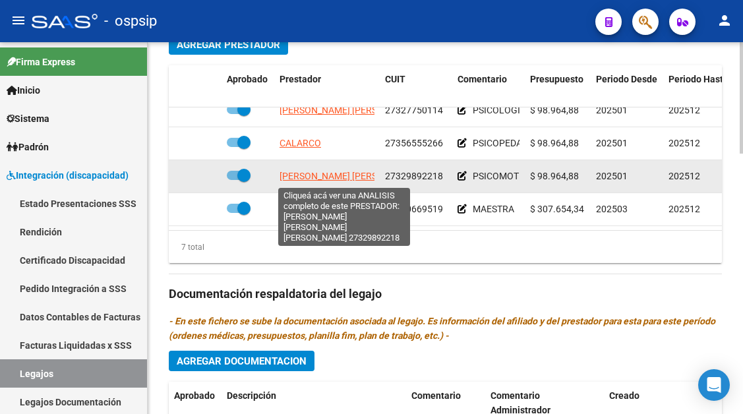
scroll to position [66, 0]
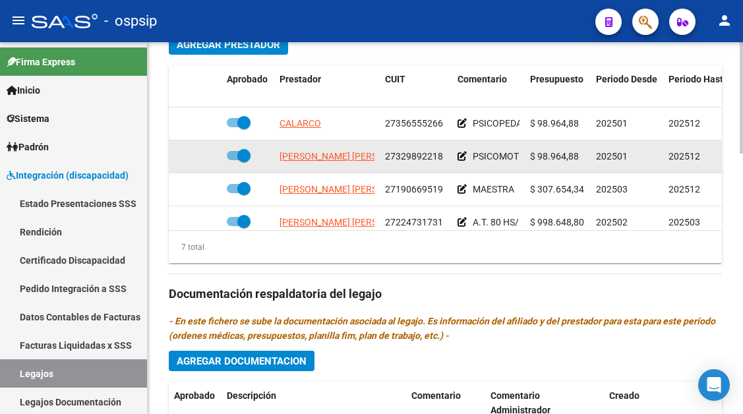
click at [333, 164] on app-link-go-to "[PERSON_NAME] [PERSON_NAME] [PERSON_NAME]" at bounding box center [388, 156] width 216 height 15
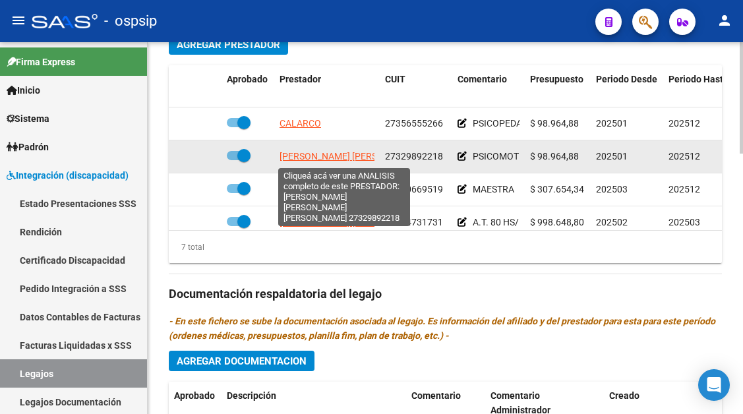
click at [332, 160] on span "[PERSON_NAME] [PERSON_NAME] [PERSON_NAME]" at bounding box center [388, 156] width 216 height 11
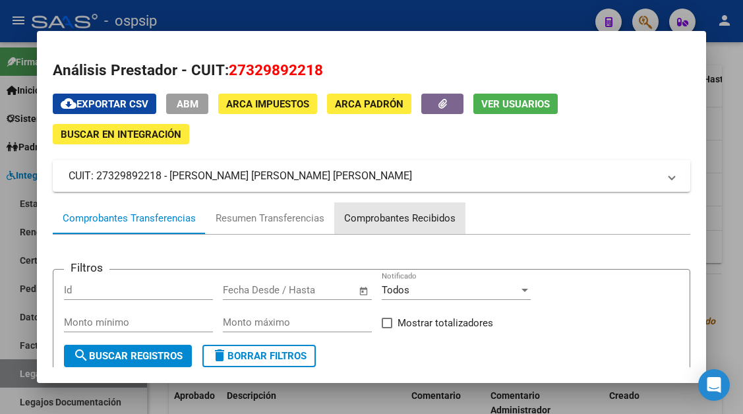
click at [398, 222] on div "Comprobantes Recibidos" at bounding box center [399, 218] width 111 height 15
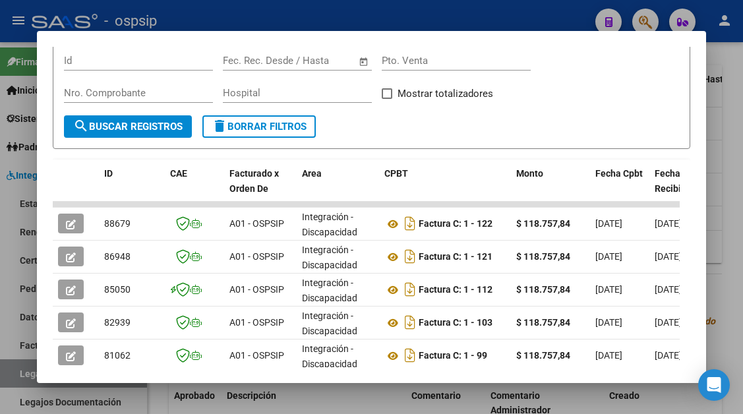
scroll to position [324, 0]
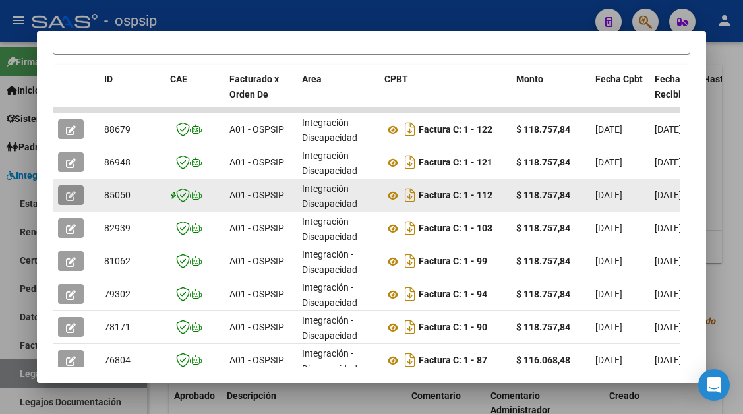
click at [76, 197] on icon "button" at bounding box center [71, 196] width 10 height 10
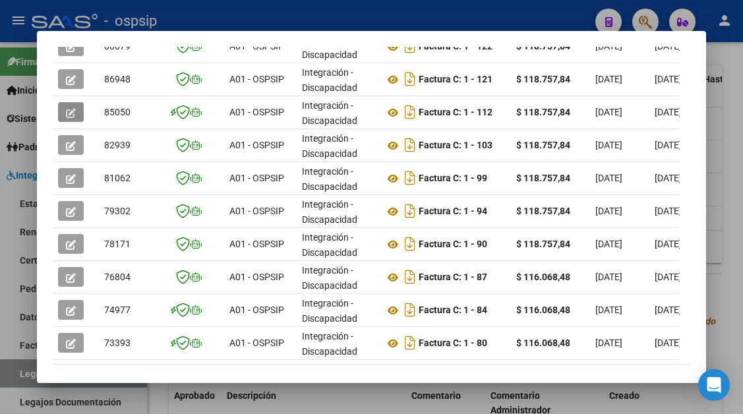
scroll to position [456, 0]
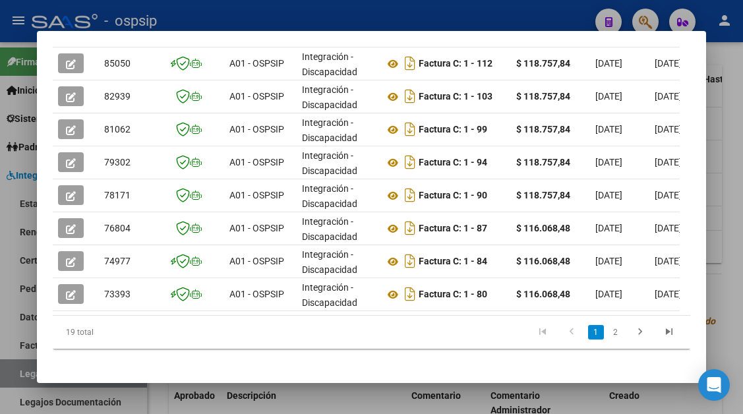
click at [26, 371] on div at bounding box center [371, 207] width 743 height 414
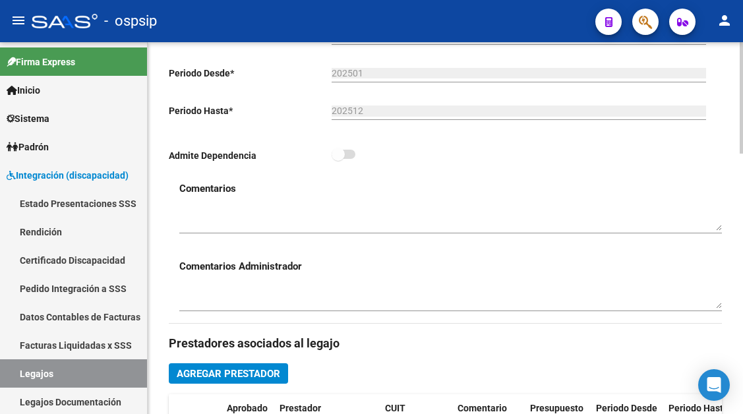
scroll to position [330, 0]
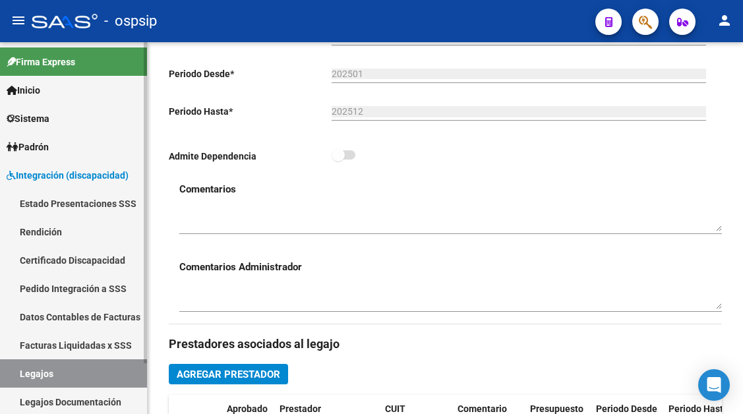
click at [22, 377] on link "Legajos" at bounding box center [73, 374] width 147 height 28
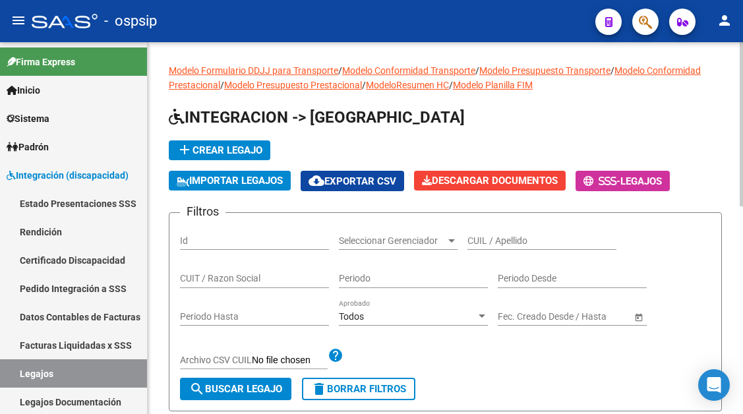
click at [484, 245] on input "CUIL / Apellido" at bounding box center [542, 241] width 149 height 11
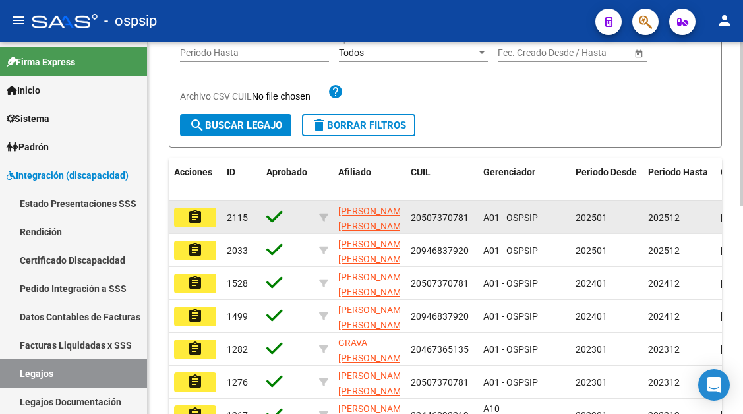
click at [190, 221] on mat-icon "assignment" at bounding box center [195, 217] width 16 height 16
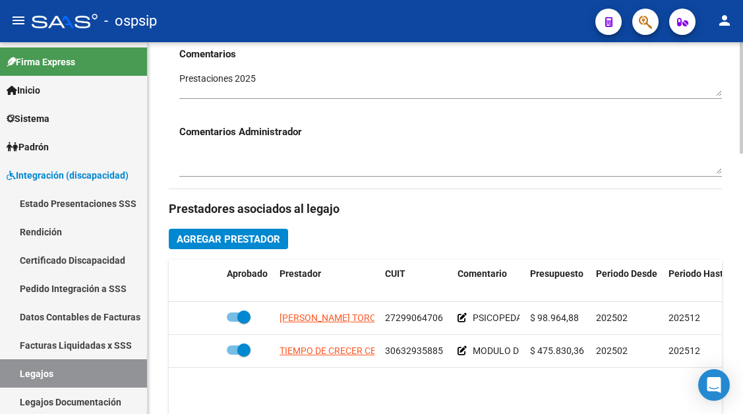
scroll to position [528, 0]
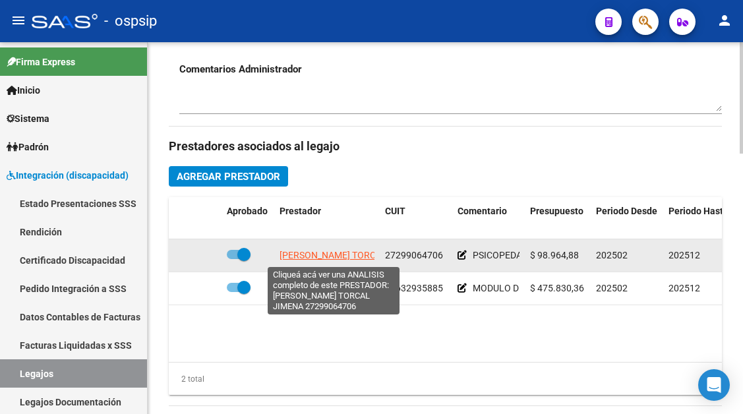
click at [320, 259] on span "[PERSON_NAME] TORCAL JIMENA" at bounding box center [351, 255] width 143 height 11
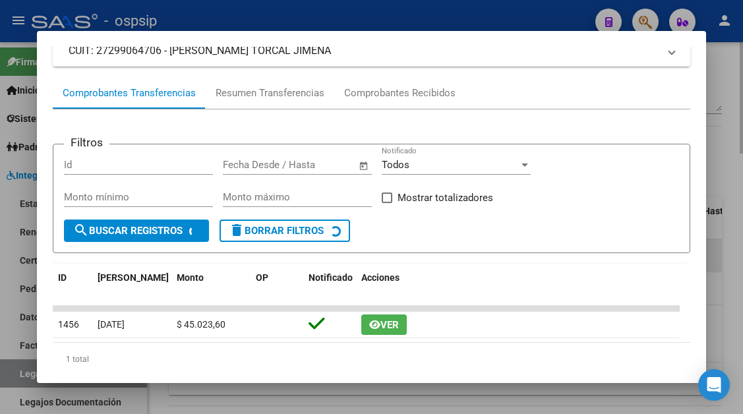
scroll to position [126, 0]
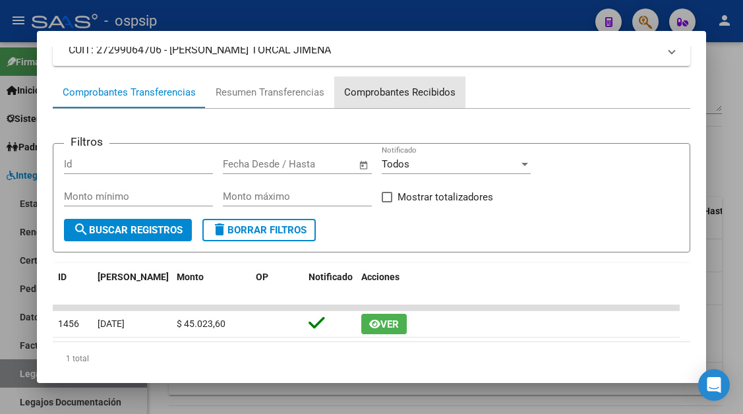
click at [389, 90] on div "Comprobantes Recibidos" at bounding box center [399, 92] width 111 height 15
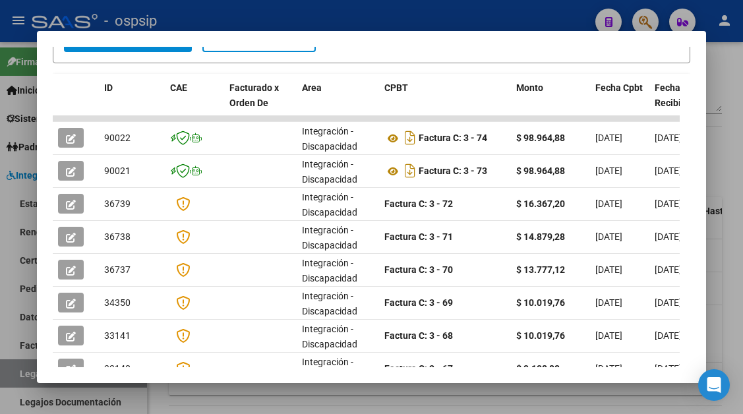
scroll to position [330, 0]
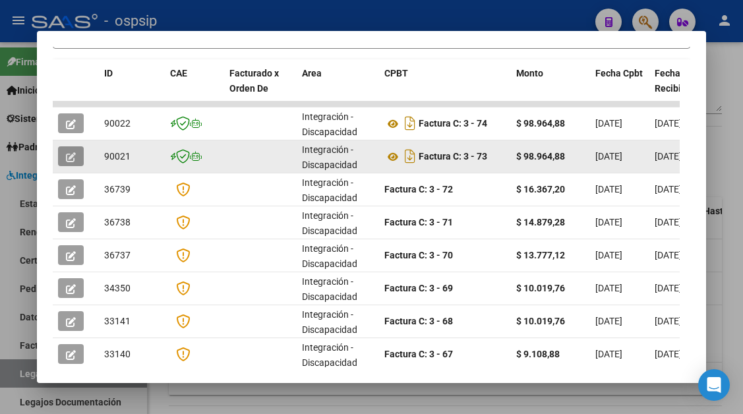
click at [69, 152] on icon "button" at bounding box center [71, 157] width 10 height 10
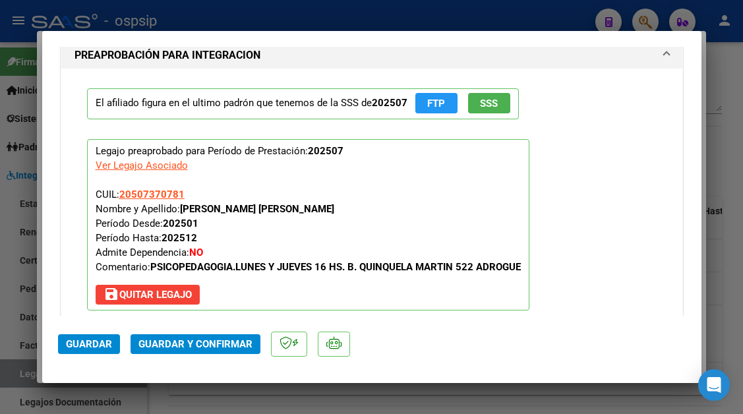
scroll to position [1583, 0]
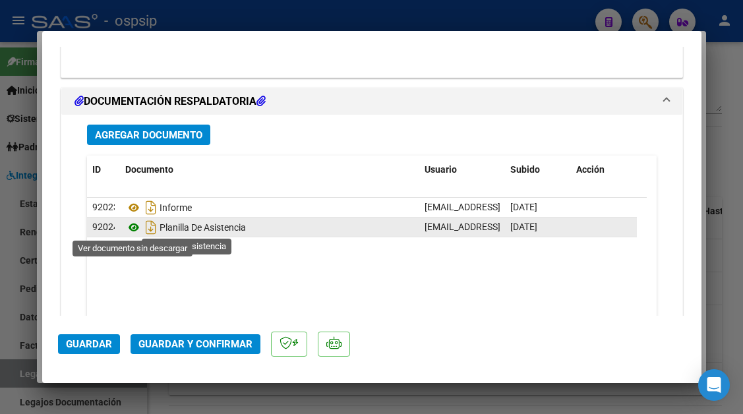
click at [140, 225] on icon at bounding box center [133, 228] width 17 height 16
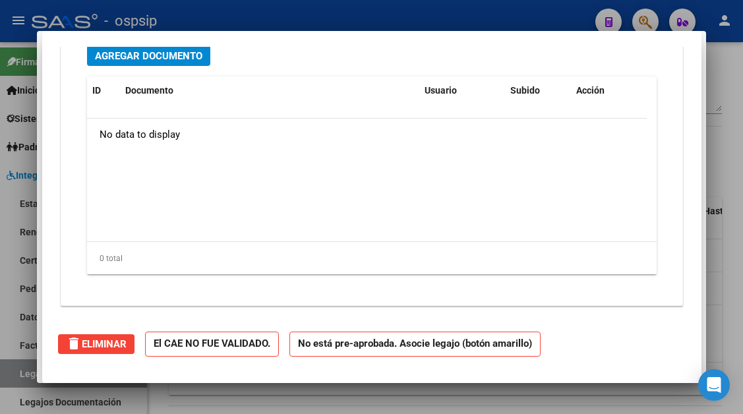
scroll to position [0, 0]
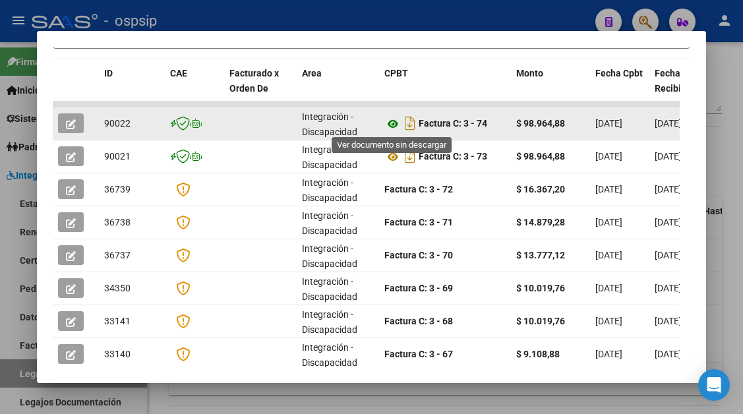
click at [394, 124] on icon at bounding box center [393, 124] width 17 height 16
click at [53, 135] on datatable-body-cell at bounding box center [76, 124] width 46 height 32
click at [66, 131] on button "button" at bounding box center [71, 123] width 26 height 20
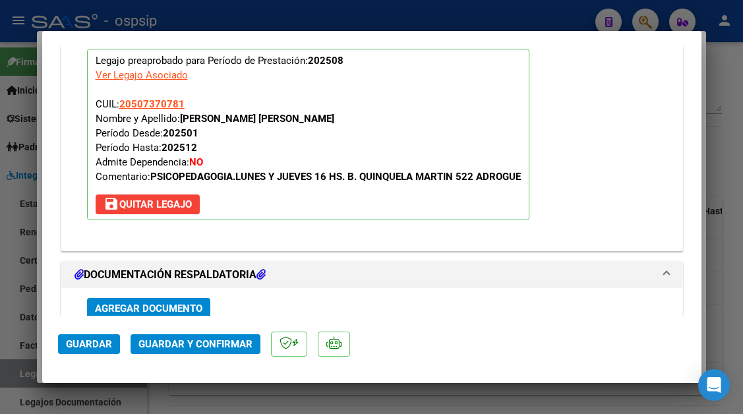
scroll to position [1662, 0]
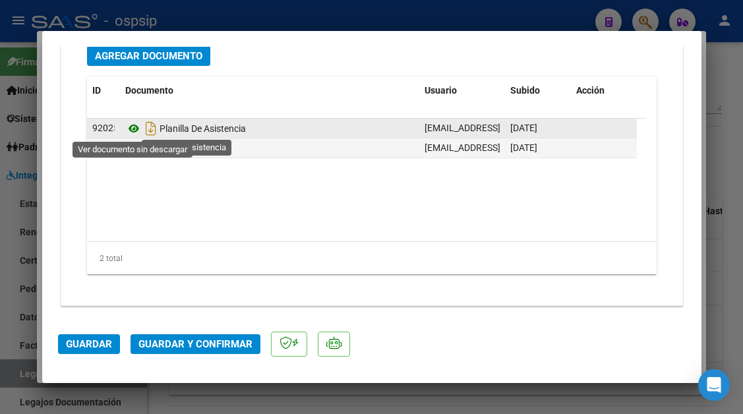
click at [135, 131] on icon at bounding box center [133, 129] width 17 height 16
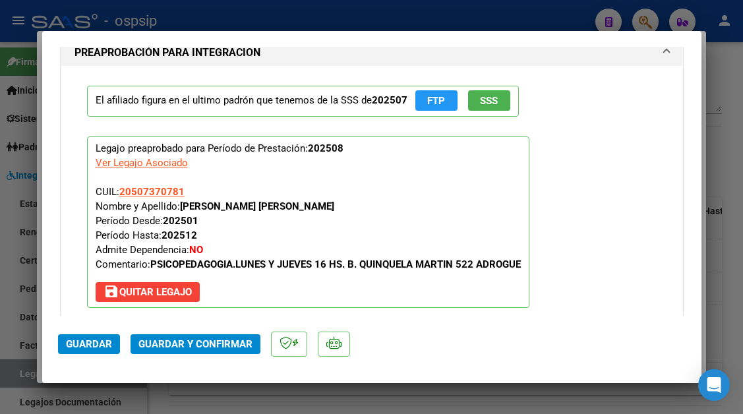
scroll to position [1201, 0]
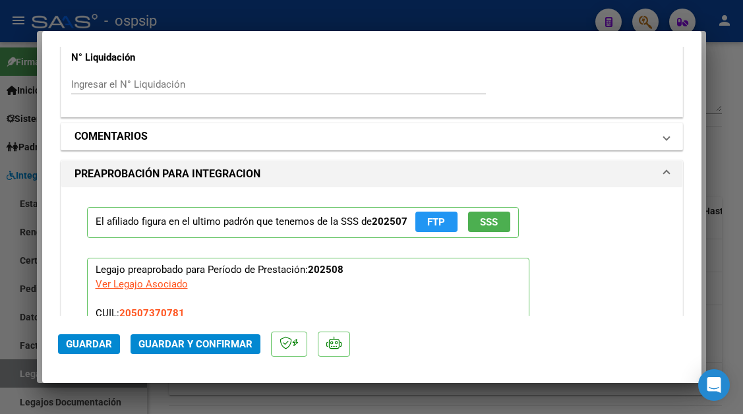
click at [664, 135] on span at bounding box center [666, 137] width 5 height 16
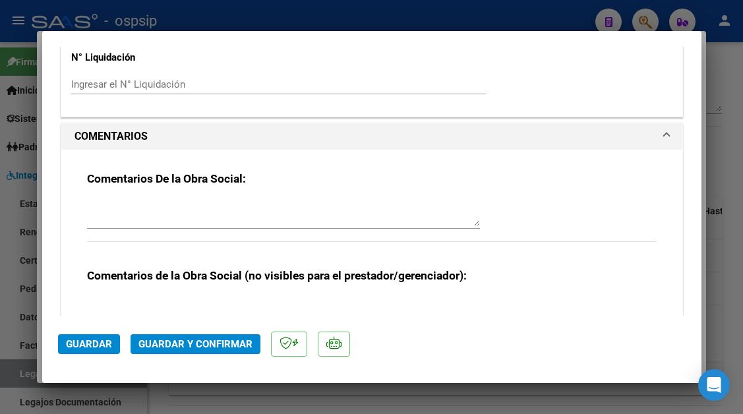
click at [189, 219] on textarea at bounding box center [283, 213] width 393 height 26
click at [77, 354] on button "Guardar" at bounding box center [89, 344] width 62 height 20
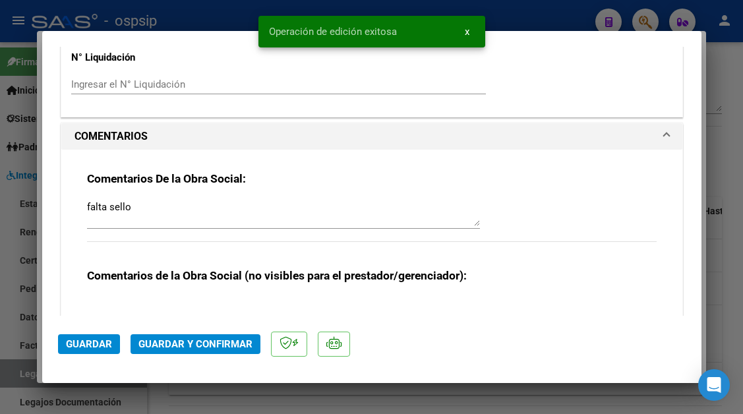
scroll to position [1267, 0]
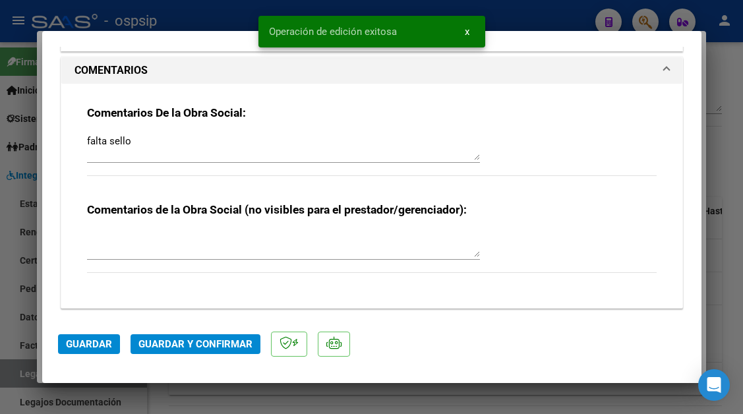
click at [20, 371] on div at bounding box center [371, 207] width 743 height 414
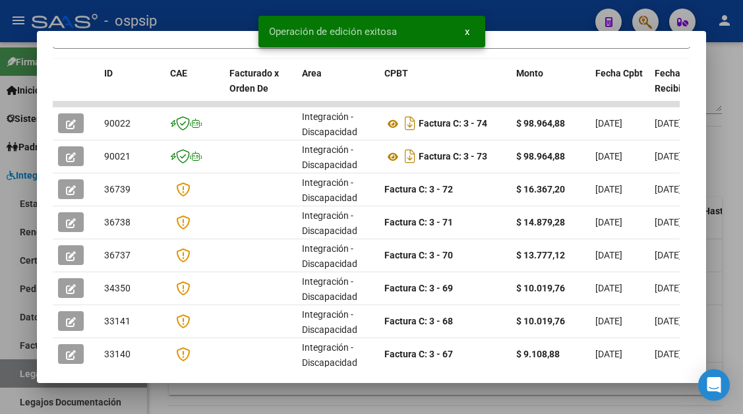
click at [20, 371] on div at bounding box center [371, 207] width 743 height 414
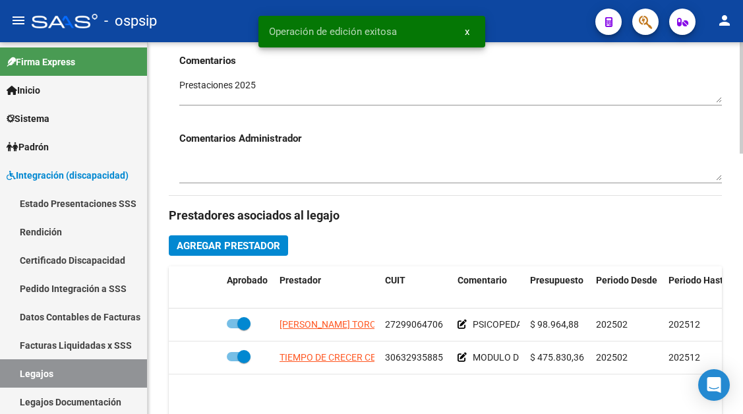
scroll to position [330, 0]
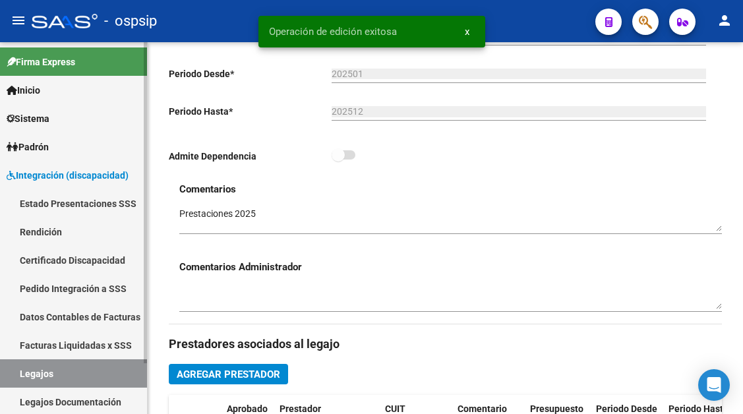
click at [63, 375] on link "Legajos" at bounding box center [73, 374] width 147 height 28
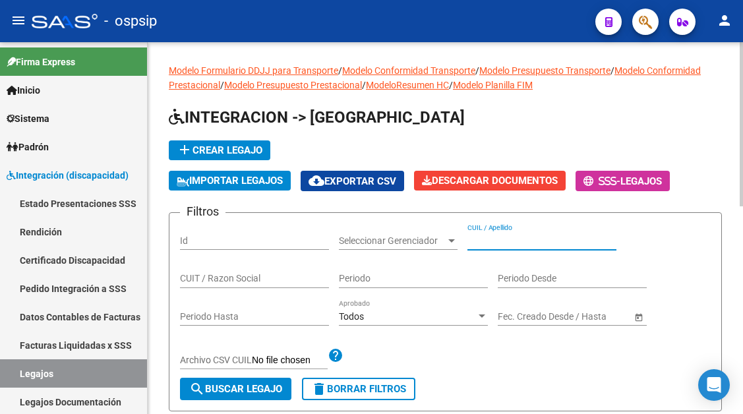
click at [497, 236] on input "CUIL / Apellido" at bounding box center [542, 241] width 149 height 11
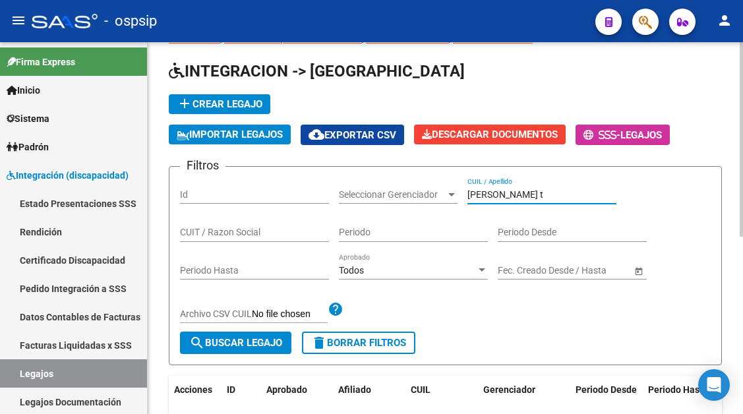
scroll to position [132, 0]
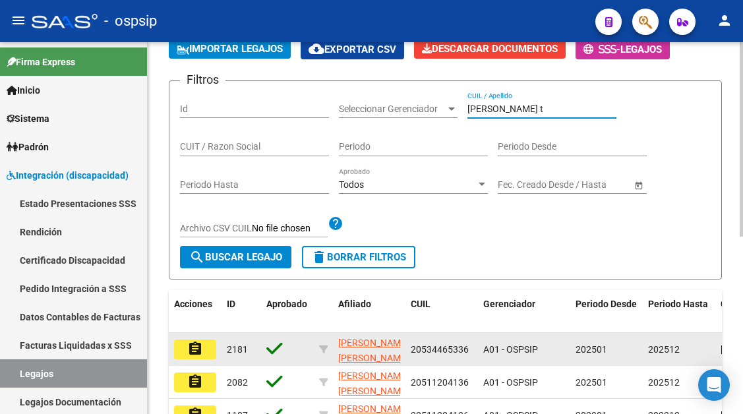
click at [197, 350] on mat-icon "assignment" at bounding box center [195, 349] width 16 height 16
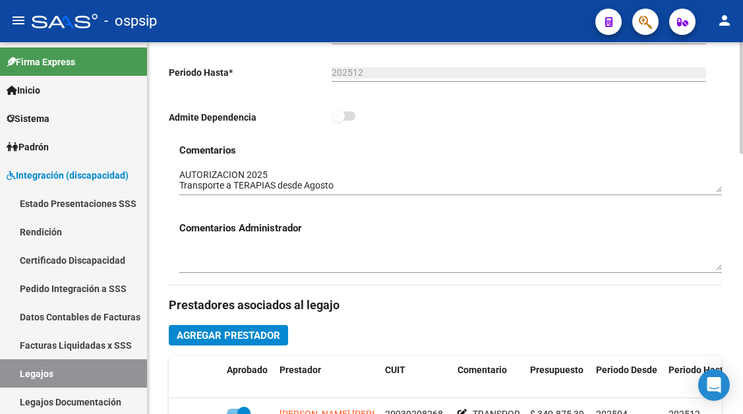
scroll to position [462, 0]
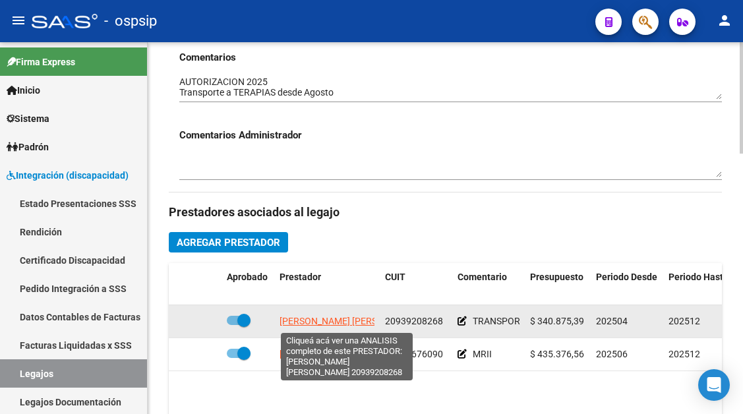
click at [332, 325] on span "[PERSON_NAME] [PERSON_NAME]" at bounding box center [351, 321] width 143 height 11
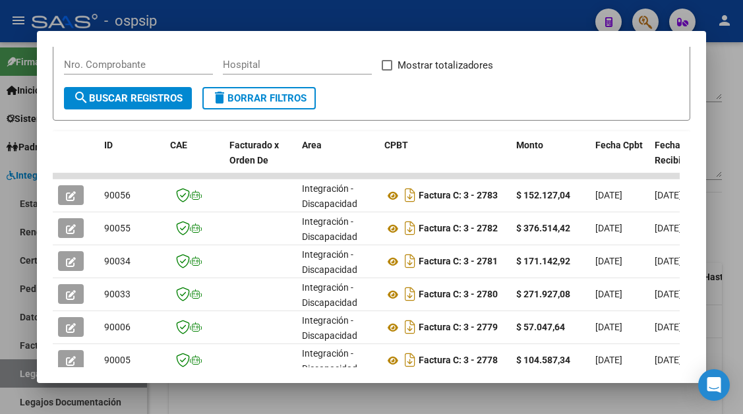
scroll to position [324, 0]
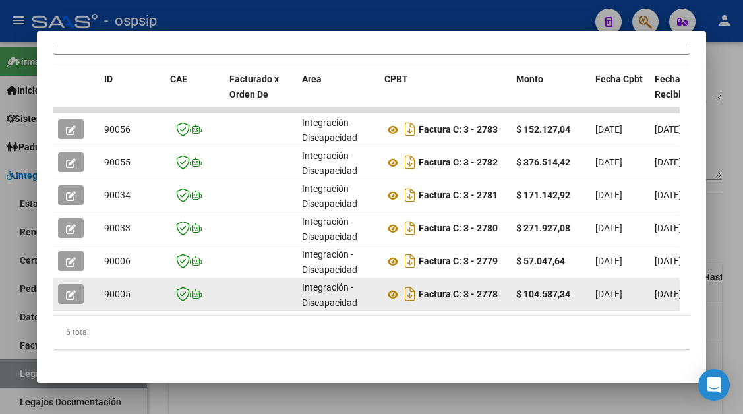
click at [69, 288] on span "button" at bounding box center [71, 294] width 10 height 12
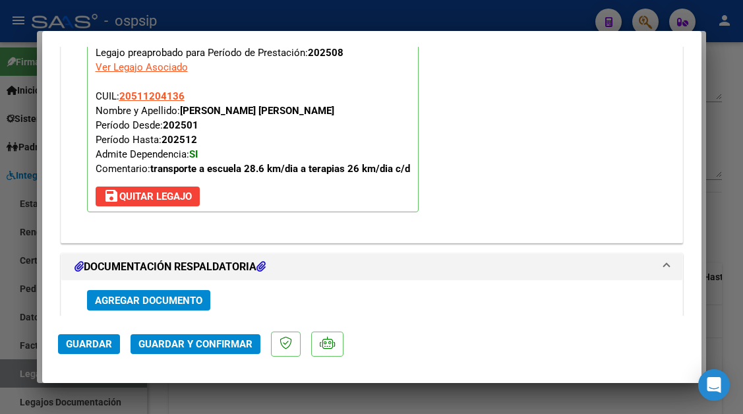
scroll to position [1781, 0]
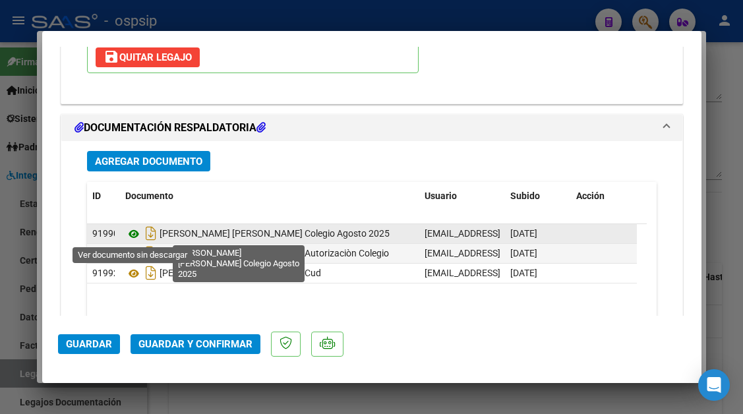
click at [138, 234] on icon at bounding box center [133, 234] width 17 height 16
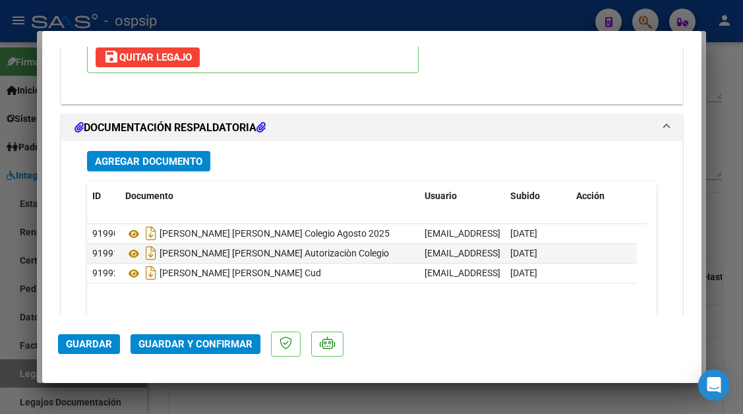
click at [24, 381] on div at bounding box center [371, 207] width 743 height 414
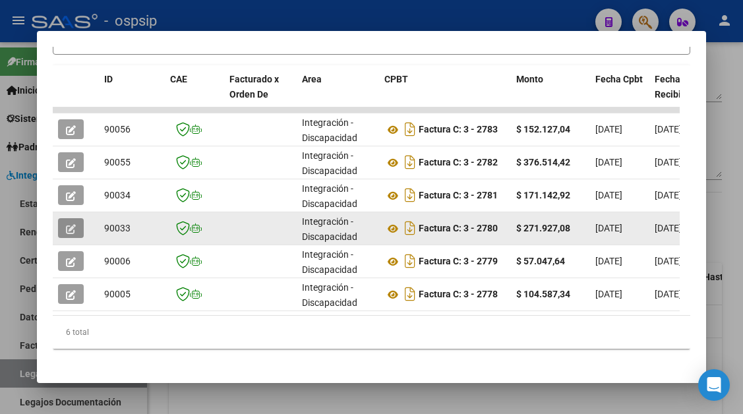
click at [79, 228] on button "button" at bounding box center [71, 228] width 26 height 20
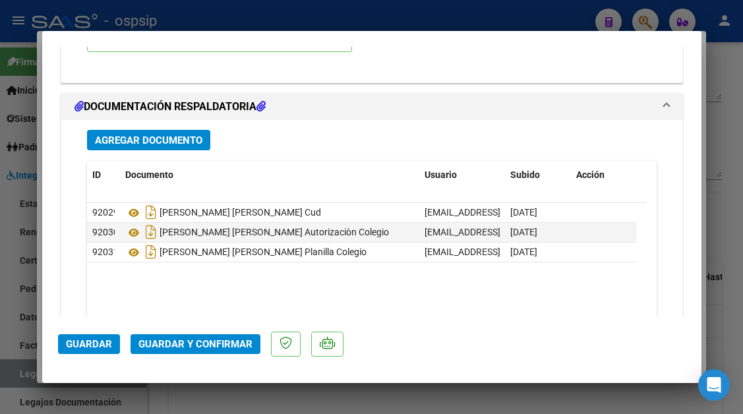
scroll to position [1887, 0]
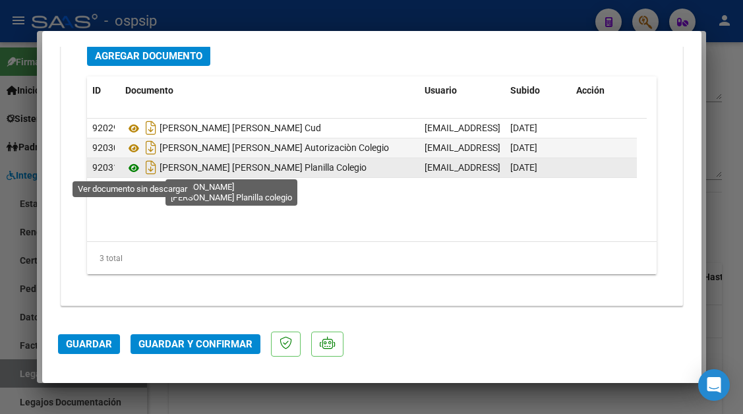
click at [139, 166] on icon at bounding box center [133, 168] width 17 height 16
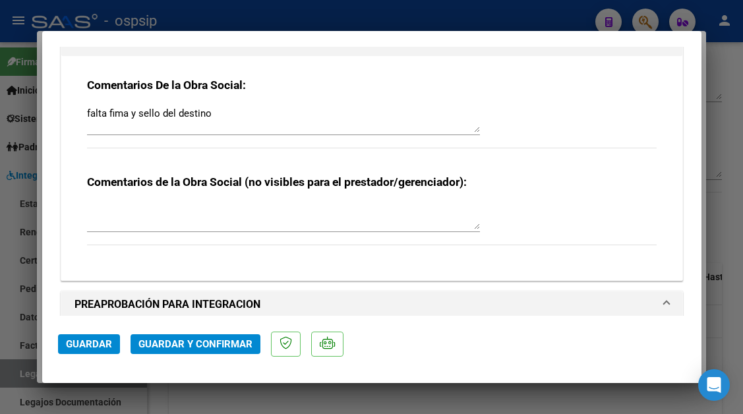
scroll to position [1293, 0]
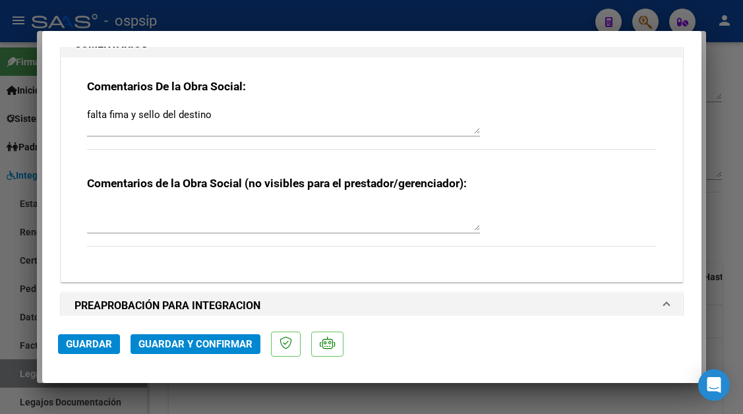
click at [22, 361] on div at bounding box center [371, 207] width 743 height 414
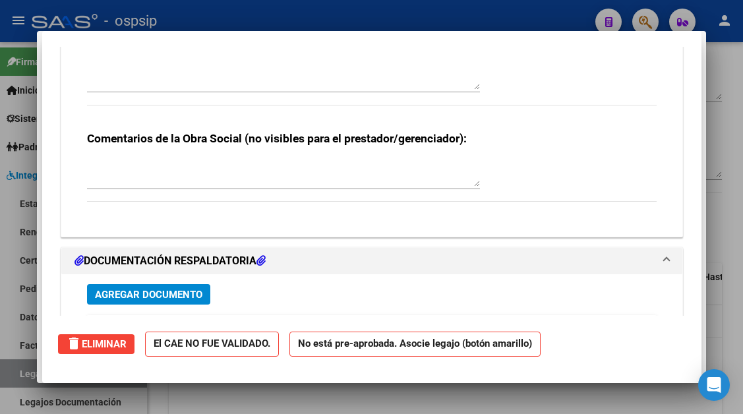
scroll to position [0, 0]
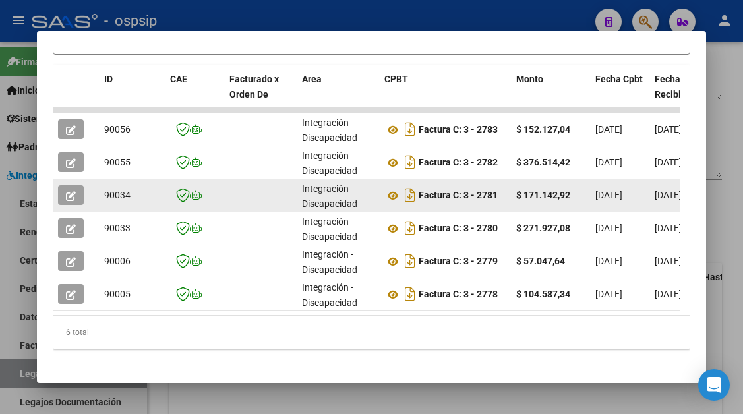
click at [71, 196] on icon "button" at bounding box center [71, 196] width 10 height 10
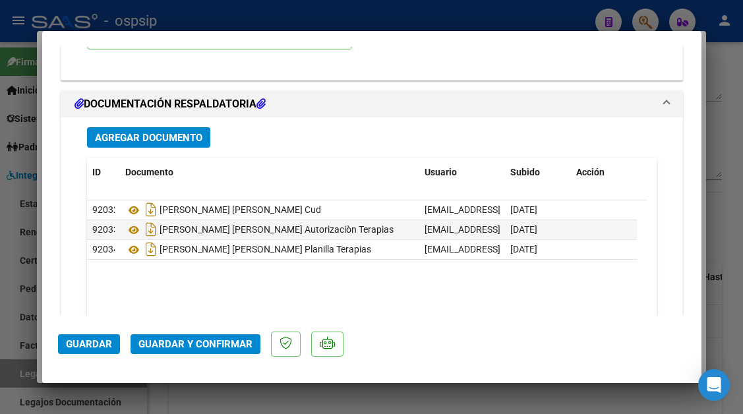
scroll to position [1887, 0]
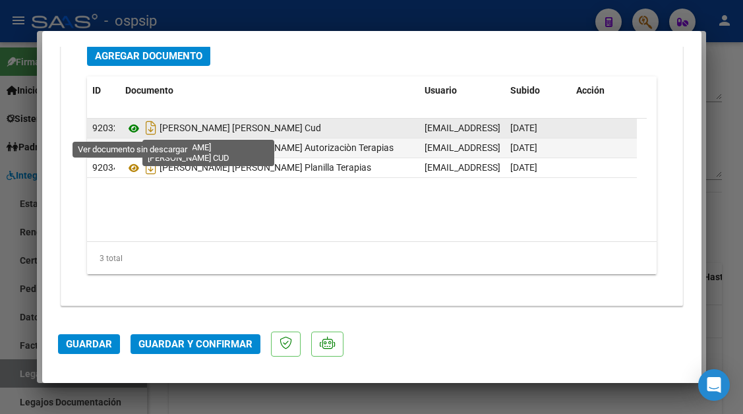
click at [133, 127] on icon at bounding box center [133, 129] width 17 height 16
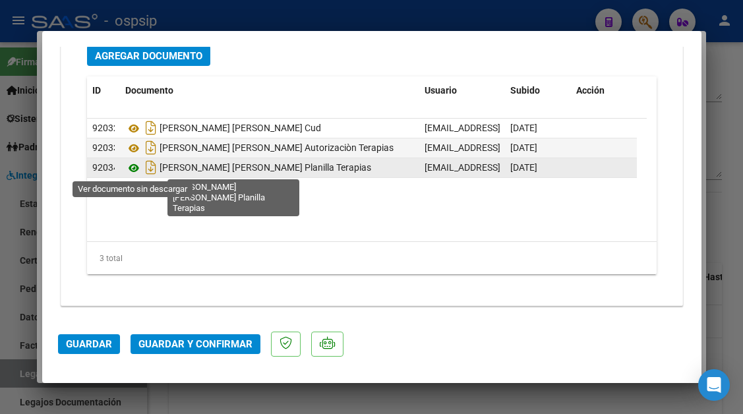
click at [130, 167] on icon at bounding box center [133, 168] width 17 height 16
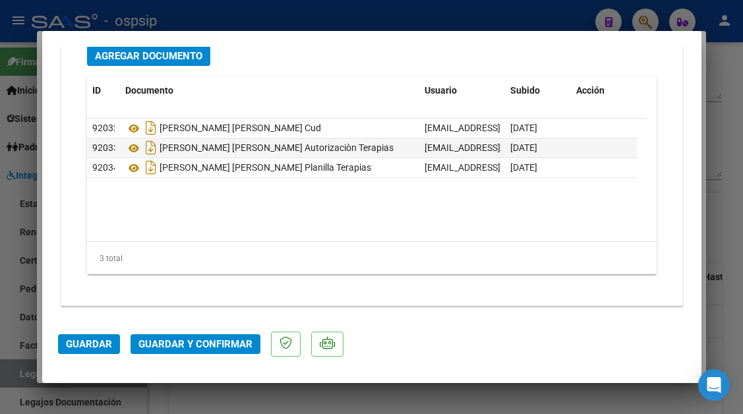
click at [29, 375] on div at bounding box center [371, 207] width 743 height 414
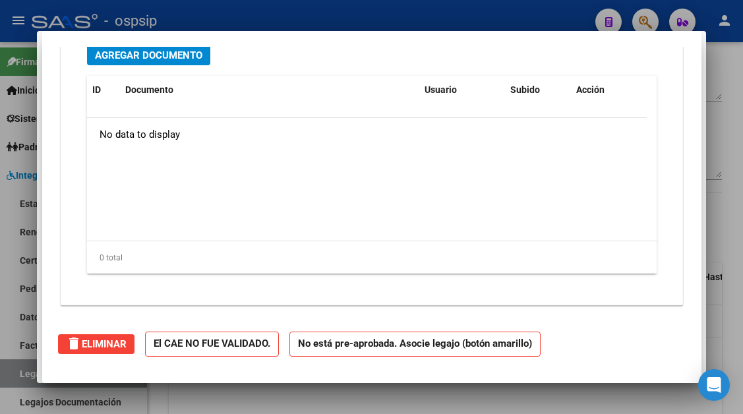
scroll to position [0, 0]
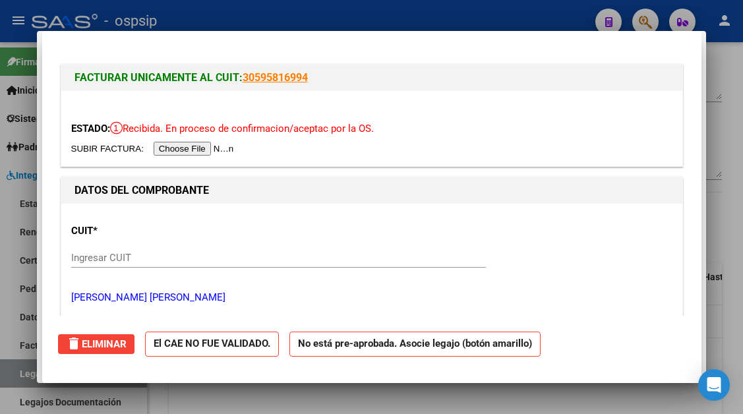
click at [29, 375] on div at bounding box center [371, 207] width 743 height 414
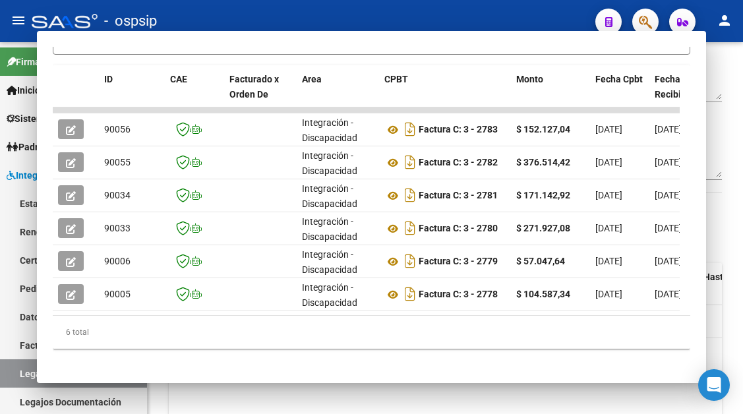
click at [29, 375] on link "Legajos" at bounding box center [73, 374] width 147 height 28
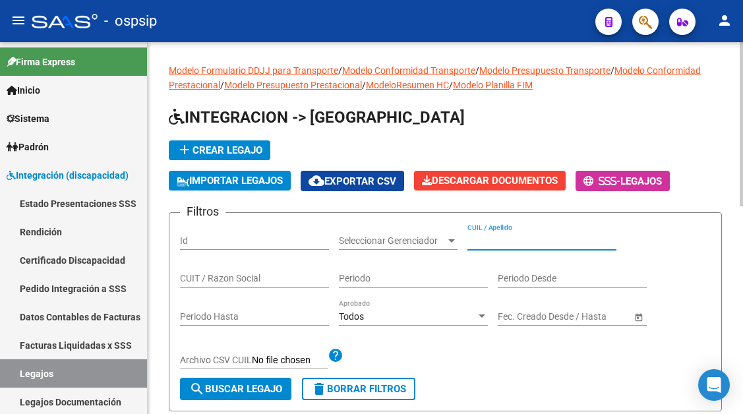
click at [521, 241] on input "CUIL / Apellido" at bounding box center [542, 241] width 149 height 11
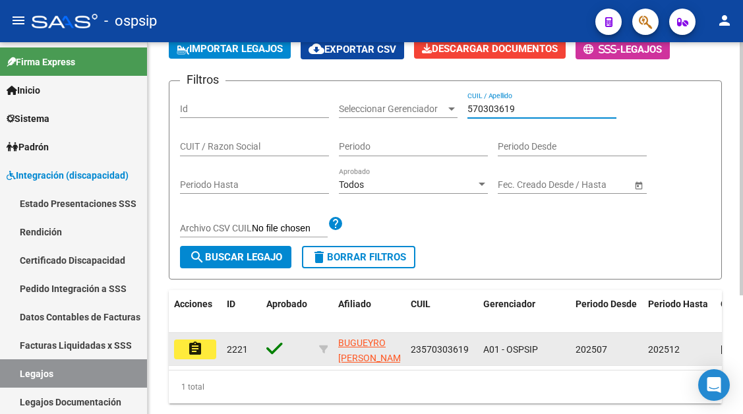
click at [205, 346] on button "assignment" at bounding box center [195, 350] width 42 height 20
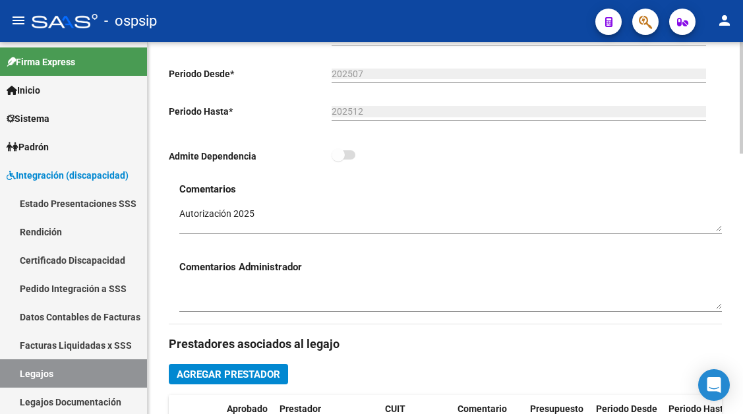
scroll to position [528, 0]
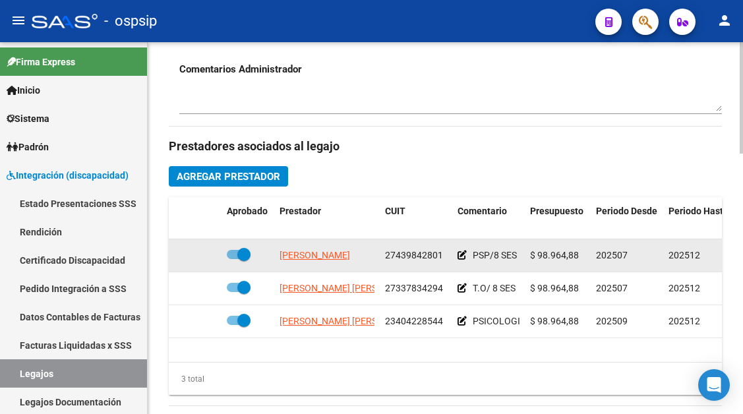
click at [323, 249] on app-link-go-to "[PERSON_NAME]" at bounding box center [315, 255] width 71 height 15
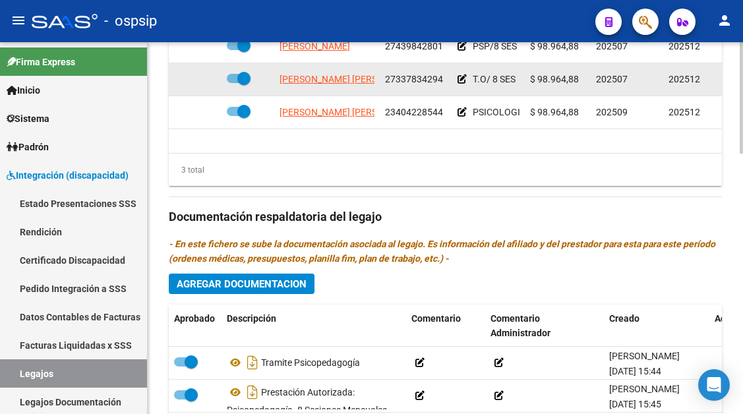
scroll to position [671, 0]
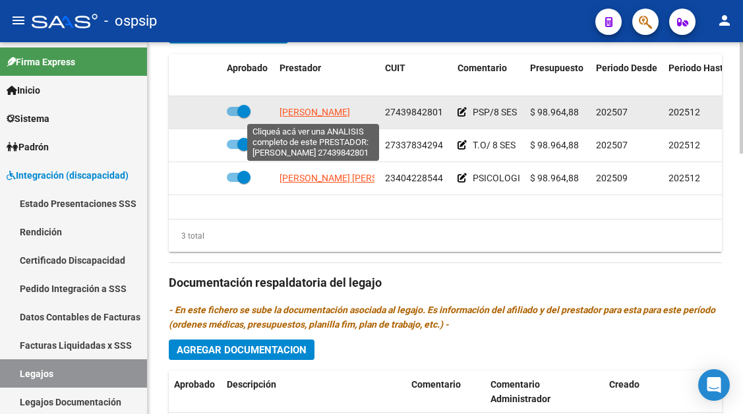
click at [309, 113] on span "[PERSON_NAME]" at bounding box center [315, 112] width 71 height 11
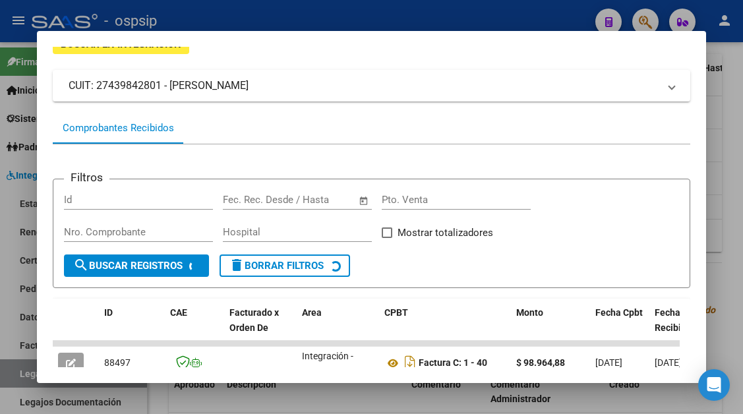
scroll to position [209, 0]
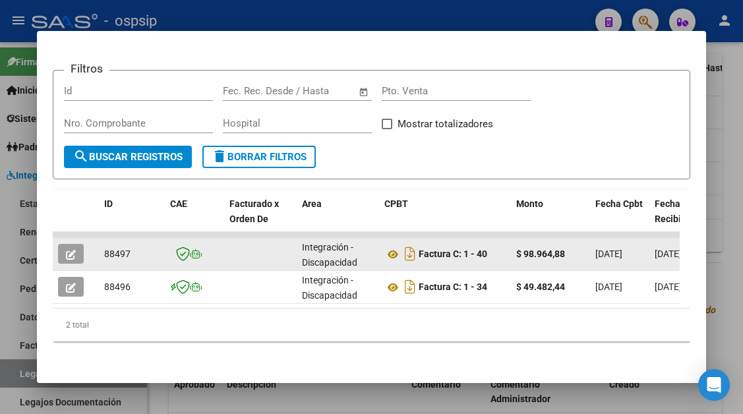
click at [72, 250] on icon "button" at bounding box center [71, 255] width 10 height 10
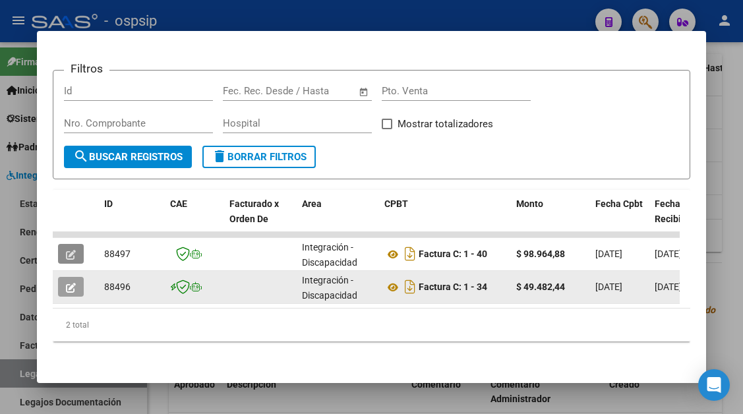
click at [57, 272] on datatable-body-cell at bounding box center [76, 287] width 46 height 32
click at [73, 283] on icon "button" at bounding box center [71, 288] width 10 height 10
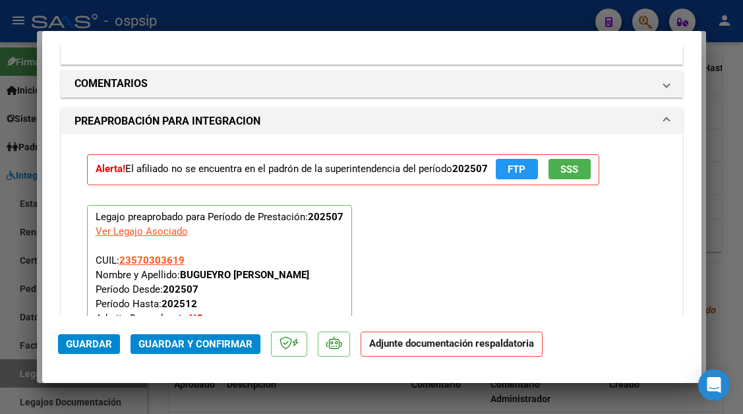
scroll to position [1583, 0]
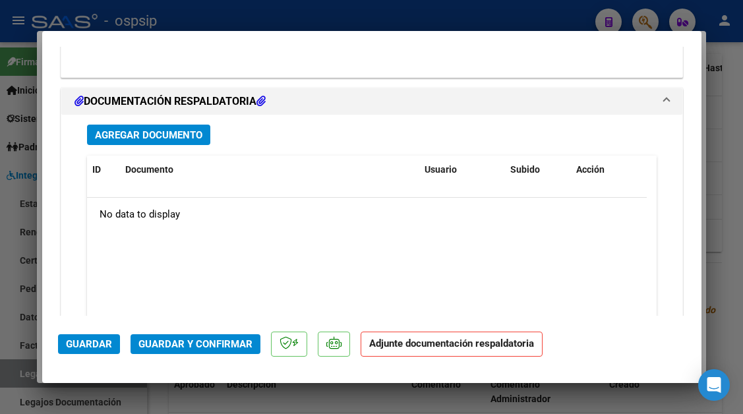
click at [2, 371] on div at bounding box center [371, 207] width 743 height 414
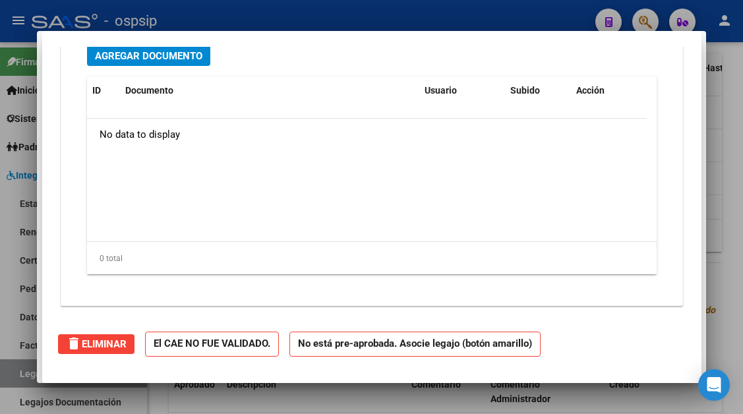
scroll to position [0, 0]
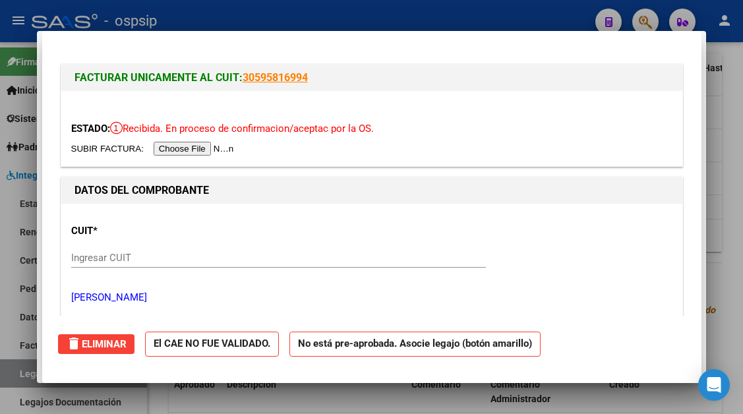
click at [2, 371] on div at bounding box center [371, 207] width 743 height 414
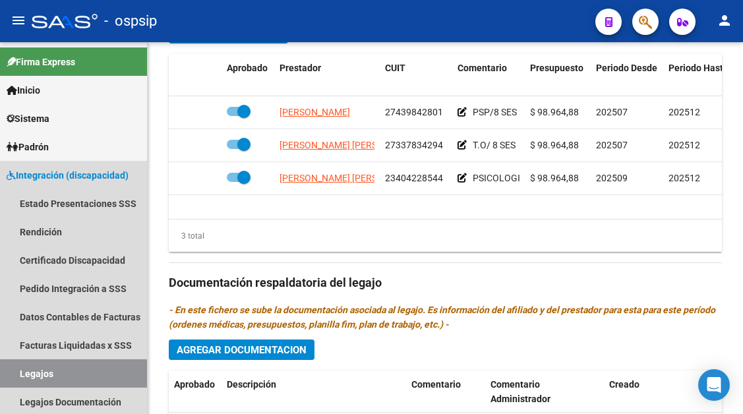
click at [2, 371] on link "Legajos" at bounding box center [73, 374] width 147 height 28
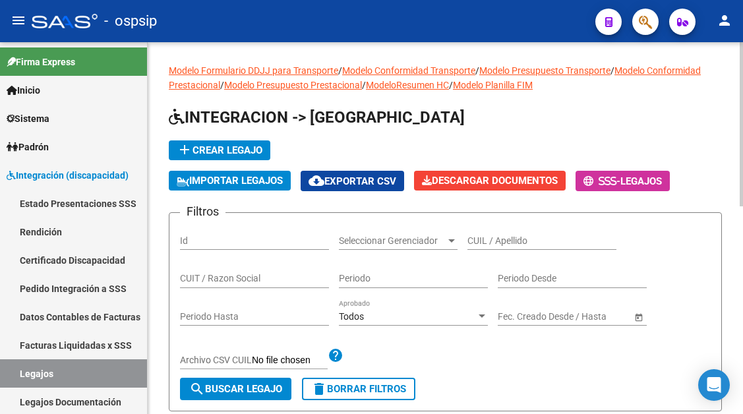
click at [488, 249] on div "CUIL / Apellido" at bounding box center [542, 237] width 149 height 26
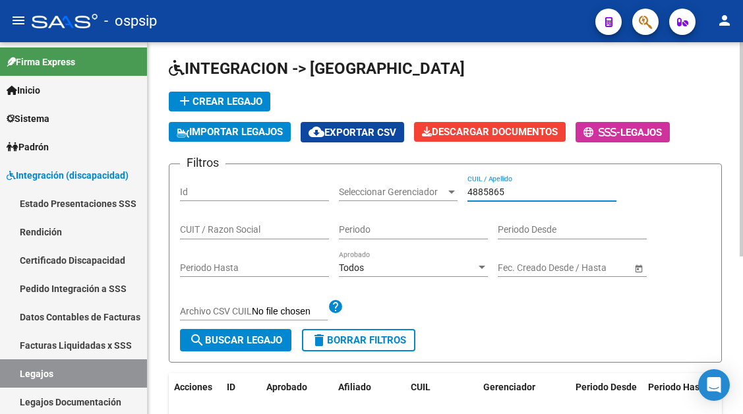
scroll to position [132, 0]
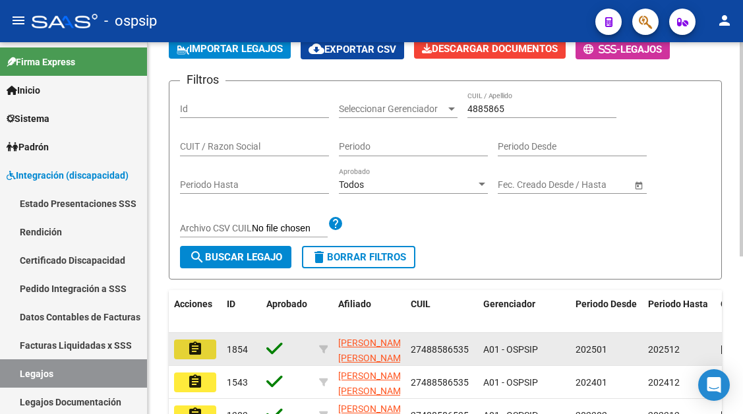
click at [199, 350] on mat-icon "assignment" at bounding box center [195, 349] width 16 height 16
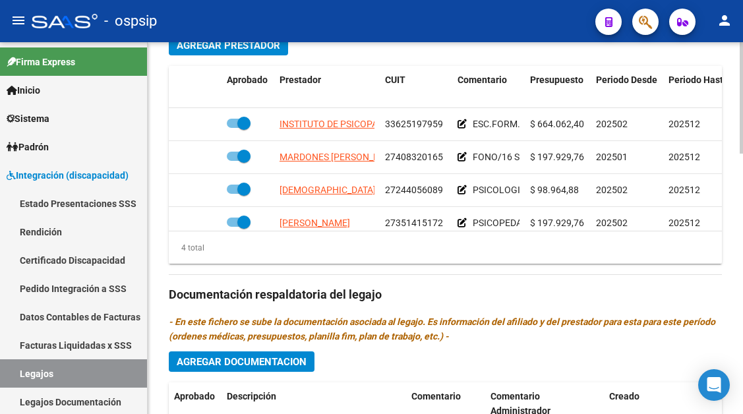
scroll to position [660, 0]
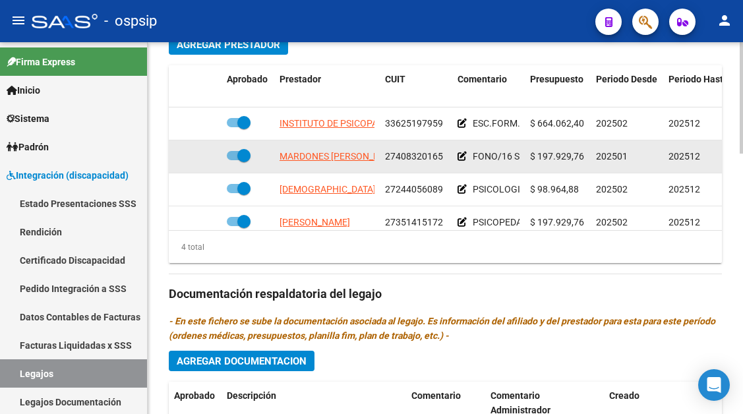
click at [336, 166] on datatable-body-cell "MARDONES [PERSON_NAME] [PERSON_NAME]" at bounding box center [327, 157] width 106 height 32
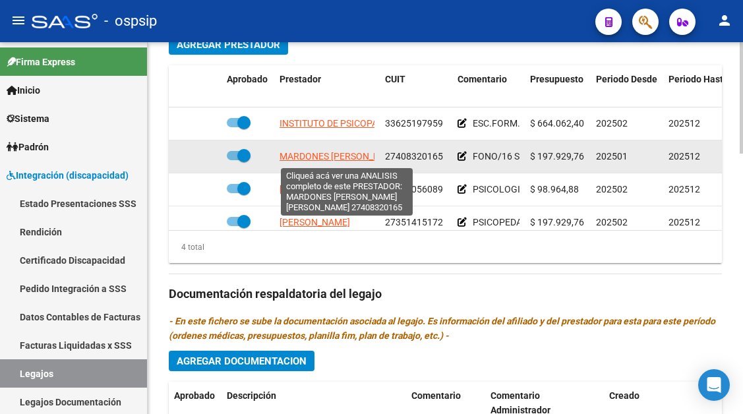
click at [336, 160] on span "MARDONES [PERSON_NAME] [PERSON_NAME]" at bounding box center [377, 156] width 195 height 11
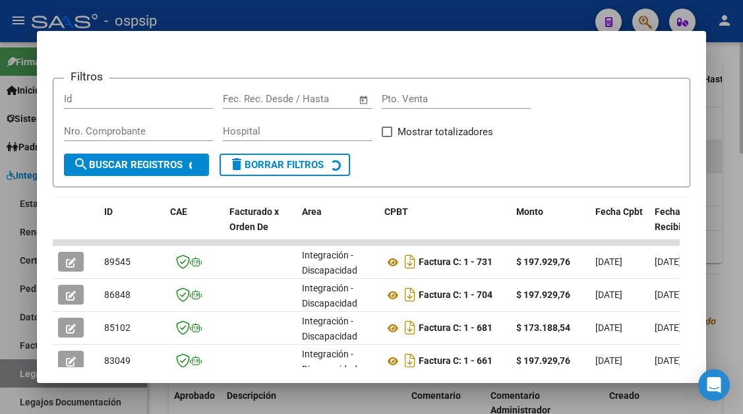
scroll to position [192, 0]
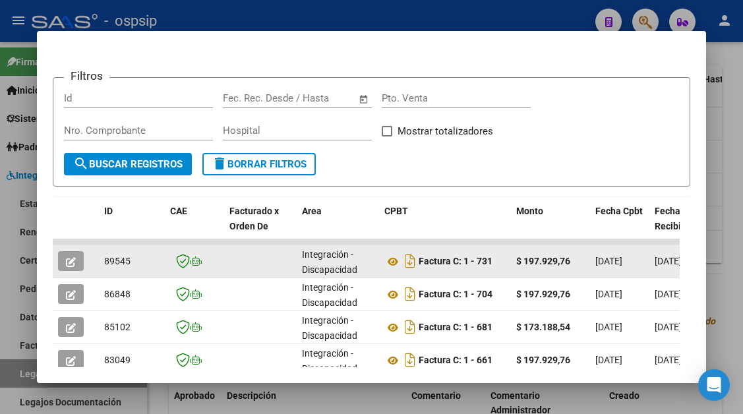
click at [71, 260] on icon "button" at bounding box center [71, 262] width 10 height 10
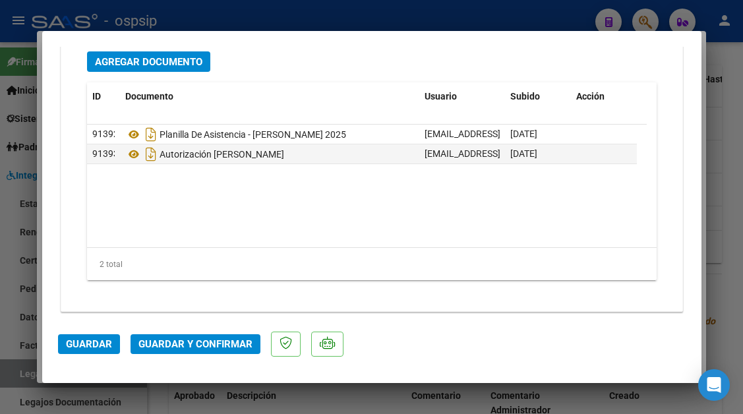
scroll to position [1662, 0]
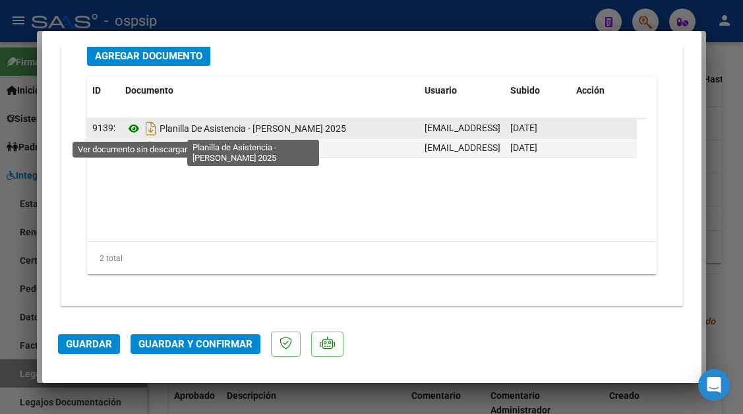
click at [133, 131] on icon at bounding box center [133, 129] width 17 height 16
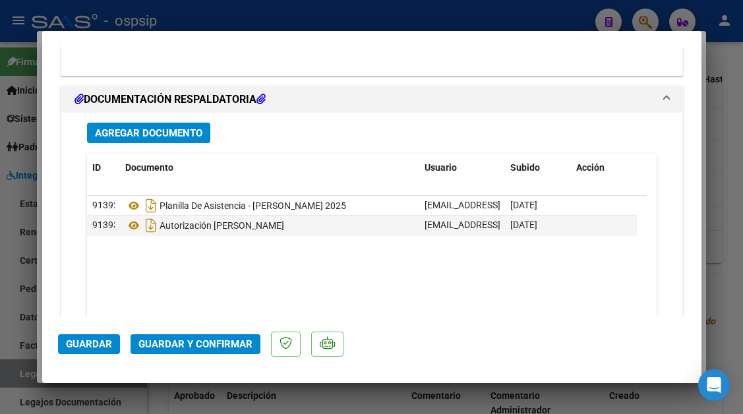
scroll to position [1597, 0]
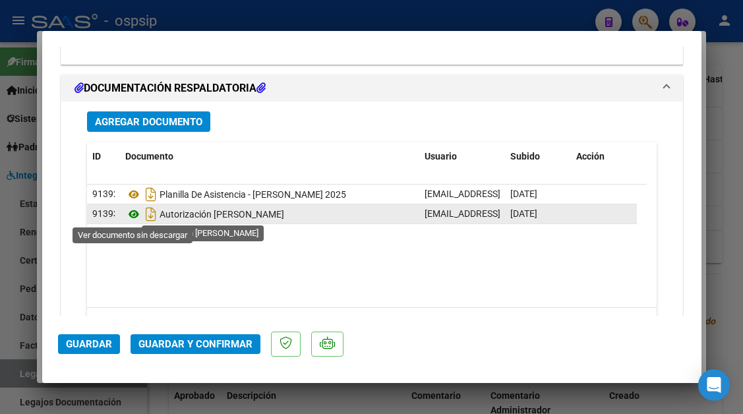
click at [129, 216] on icon at bounding box center [133, 214] width 17 height 16
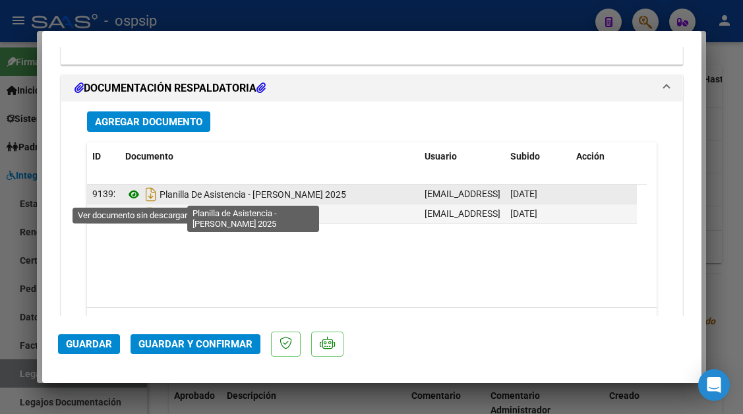
click at [134, 191] on icon at bounding box center [133, 195] width 17 height 16
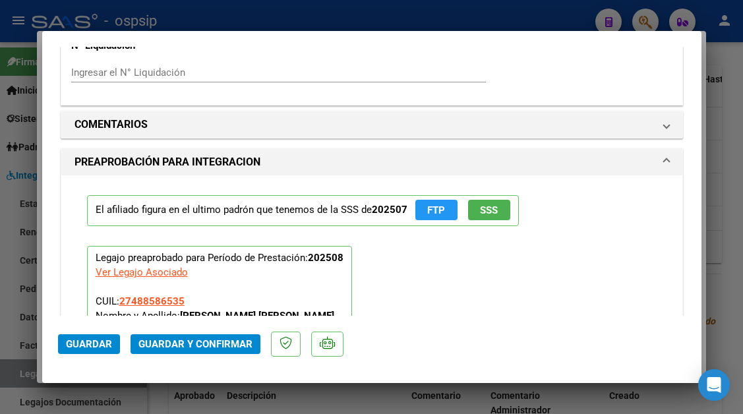
scroll to position [1201, 0]
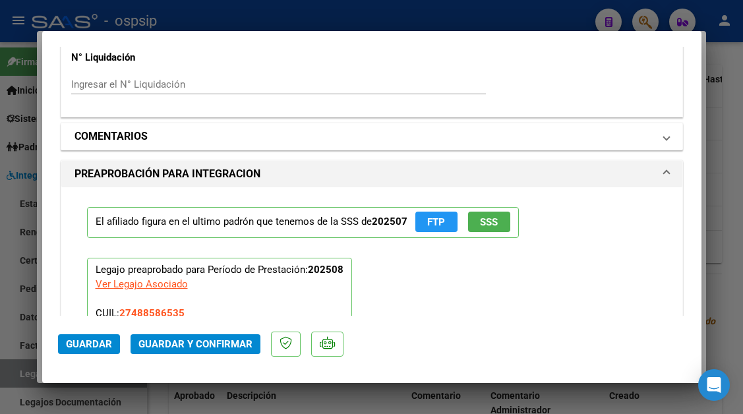
click at [661, 141] on mat-expansion-panel-header "COMENTARIOS" at bounding box center [371, 136] width 621 height 26
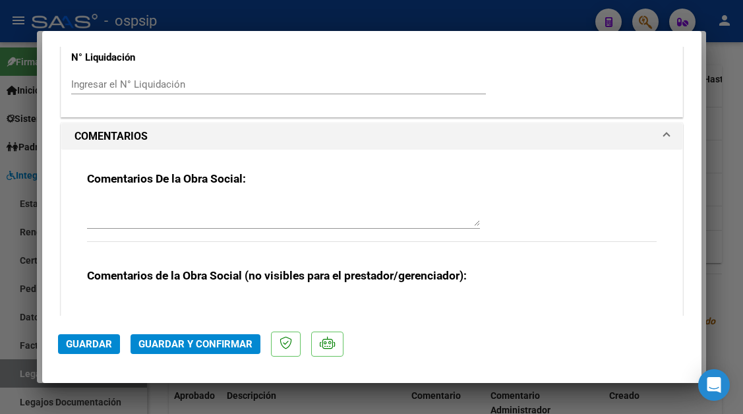
click at [346, 198] on div at bounding box center [283, 213] width 393 height 32
click at [98, 339] on span "Guardar" at bounding box center [89, 344] width 46 height 12
click at [22, 369] on div at bounding box center [371, 207] width 743 height 414
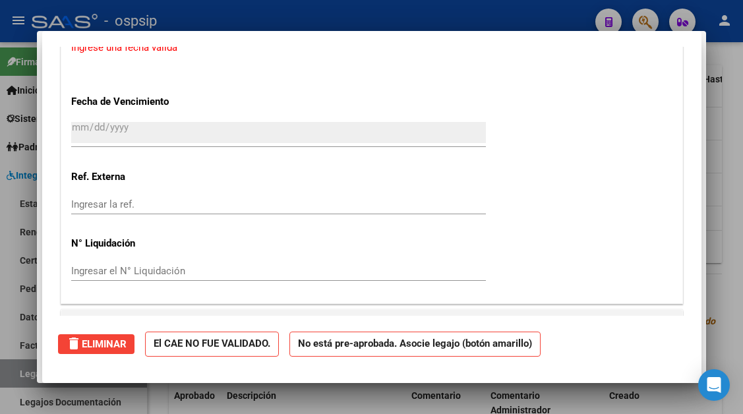
scroll to position [0, 0]
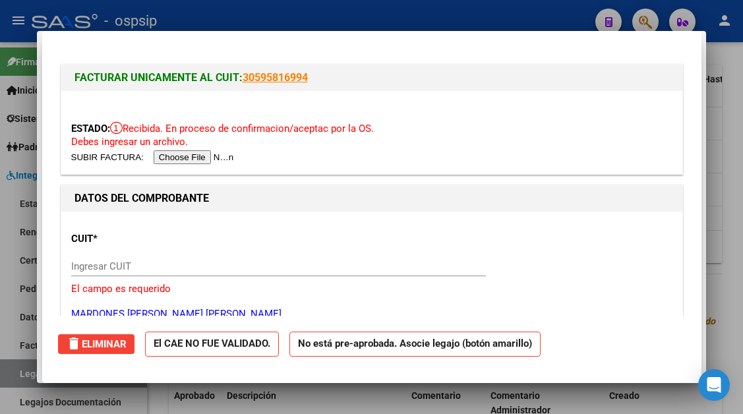
click at [22, 369] on div at bounding box center [371, 207] width 743 height 414
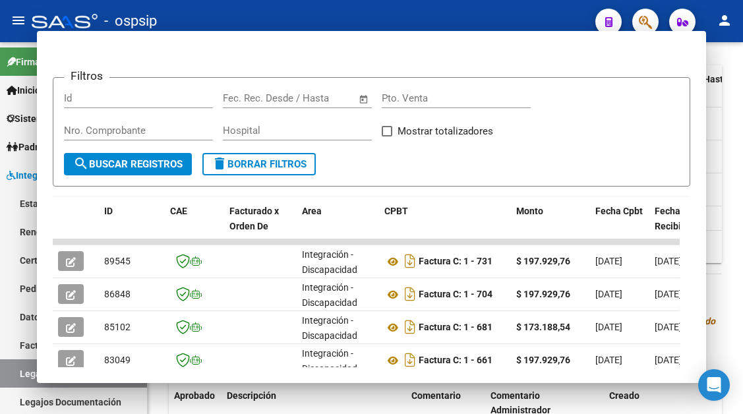
click at [22, 369] on link "Legajos" at bounding box center [73, 374] width 147 height 28
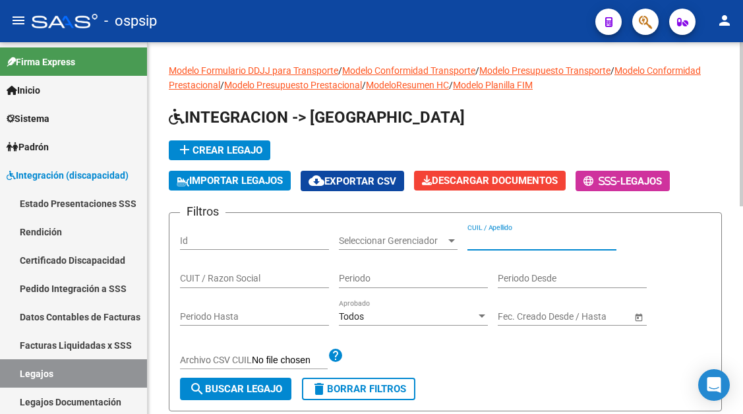
click at [500, 241] on input "CUIL / Apellido" at bounding box center [542, 241] width 149 height 11
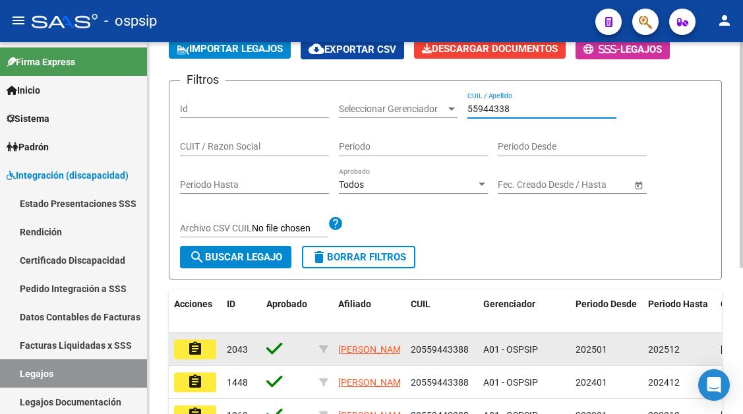
click at [201, 346] on mat-icon "assignment" at bounding box center [195, 349] width 16 height 16
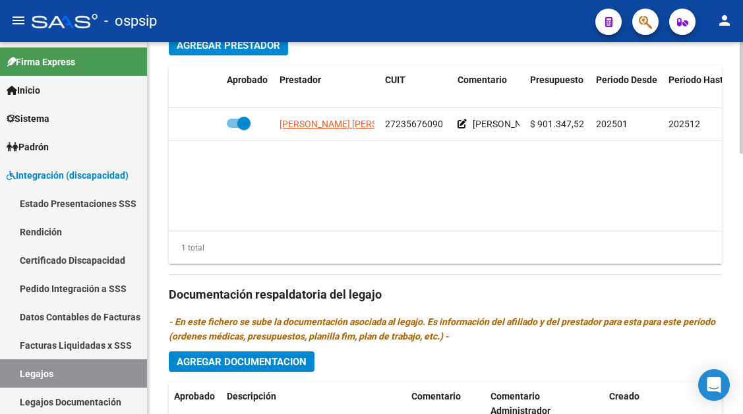
scroll to position [660, 0]
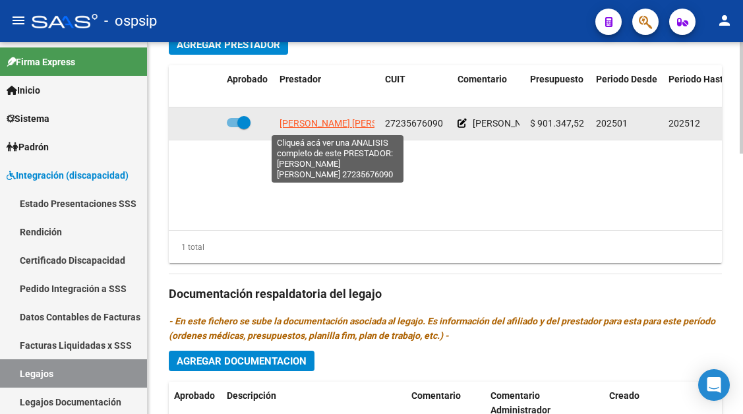
click at [351, 128] on span "[PERSON_NAME] [PERSON_NAME]" at bounding box center [351, 123] width 143 height 11
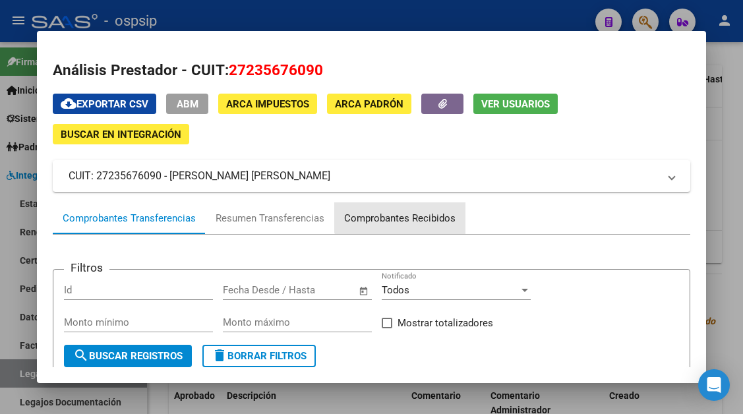
click at [400, 212] on div "Comprobantes Recibidos" at bounding box center [399, 218] width 111 height 15
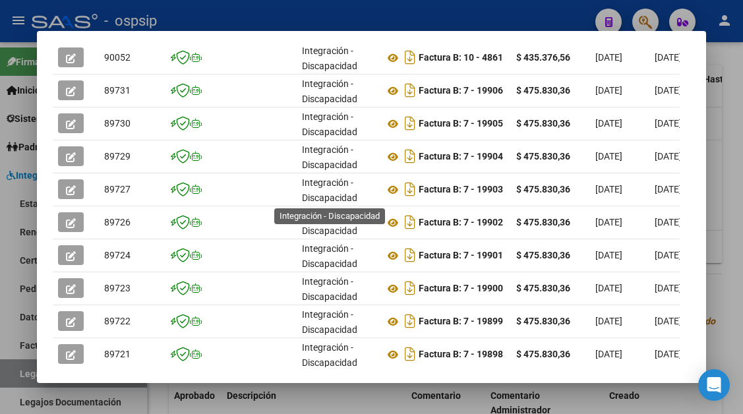
scroll to position [330, 0]
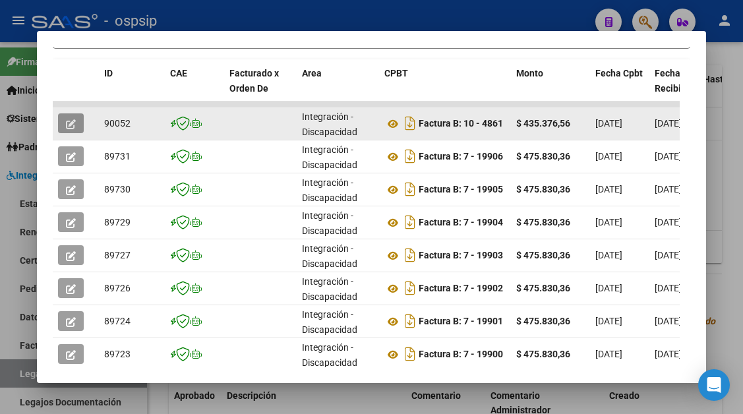
click at [75, 119] on icon "button" at bounding box center [71, 124] width 10 height 10
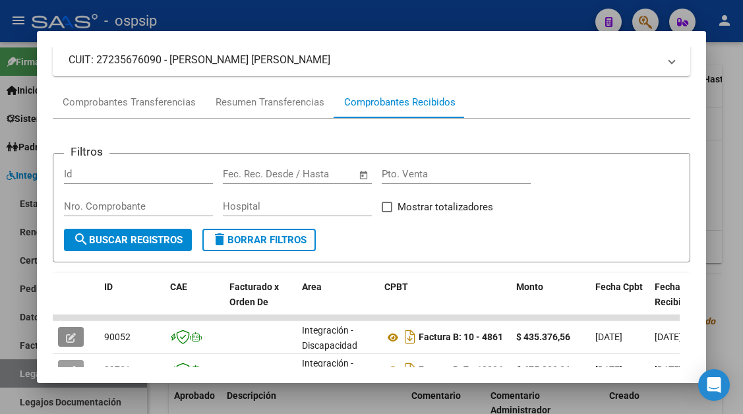
scroll to position [0, 0]
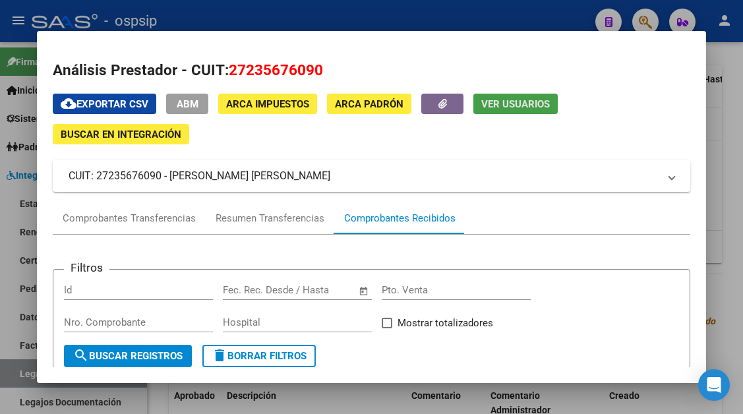
click at [507, 110] on span "Ver Usuarios" at bounding box center [516, 104] width 69 height 12
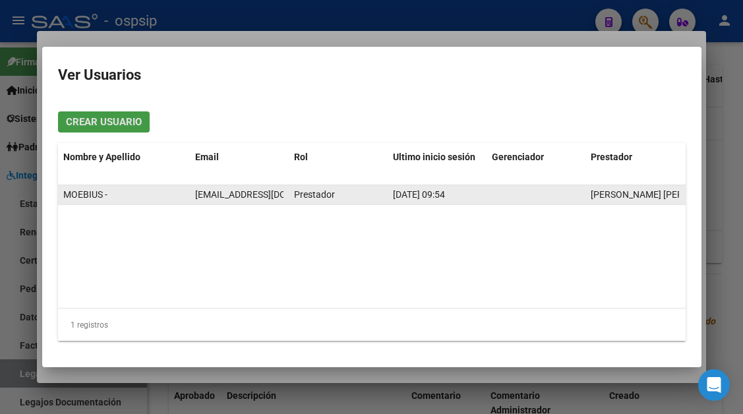
click at [225, 195] on span "[EMAIL_ADDRESS][DOMAIN_NAME]" at bounding box center [268, 194] width 146 height 11
copy span "[EMAIL_ADDRESS][DOMAIN_NAME]"
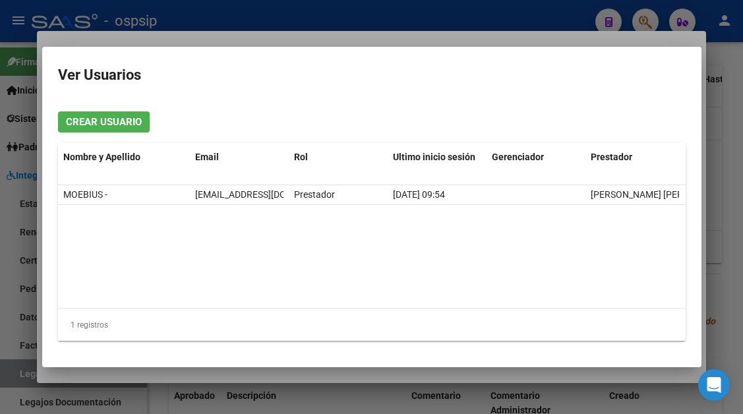
click at [26, 385] on div at bounding box center [371, 207] width 743 height 414
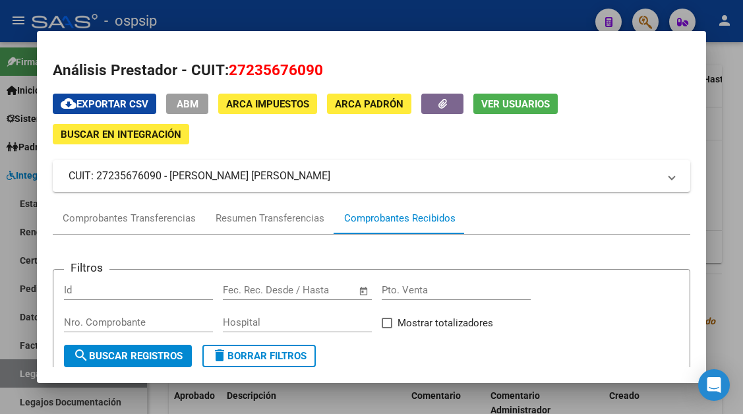
click at [26, 375] on div at bounding box center [371, 207] width 743 height 414
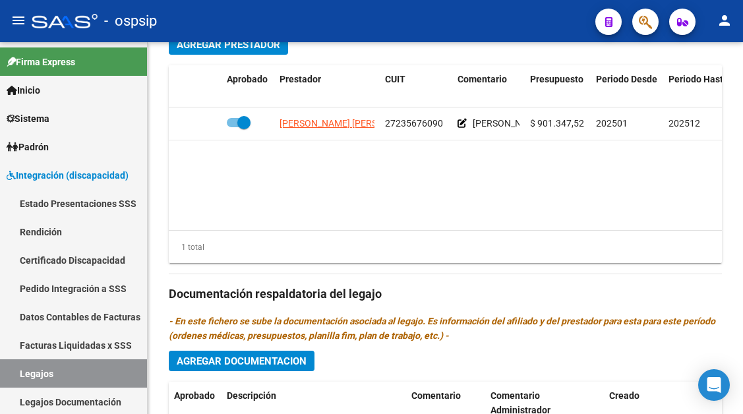
click at [26, 375] on link "Legajos" at bounding box center [73, 374] width 147 height 28
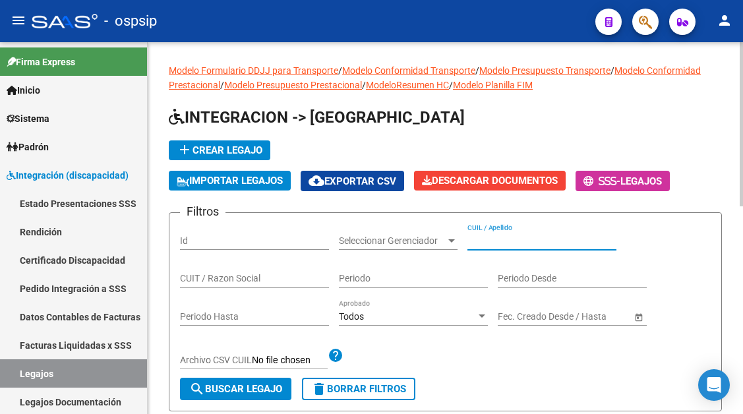
click at [481, 243] on input "CUIL / Apellido" at bounding box center [542, 241] width 149 height 11
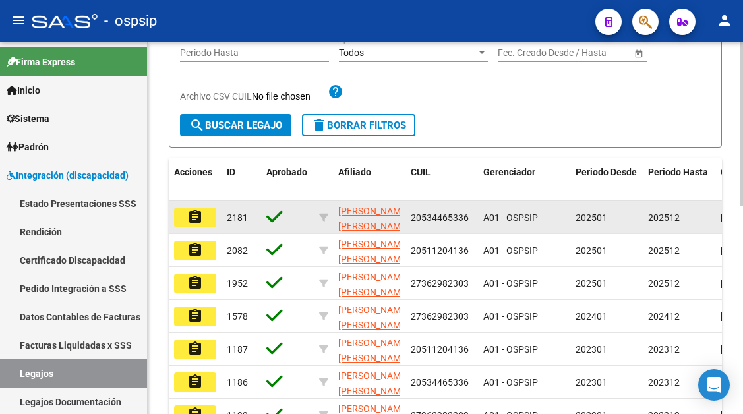
click at [197, 214] on mat-icon "assignment" at bounding box center [195, 217] width 16 height 16
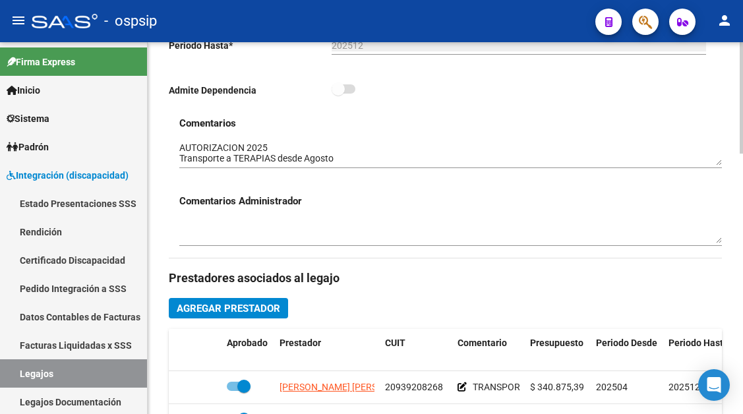
scroll to position [528, 0]
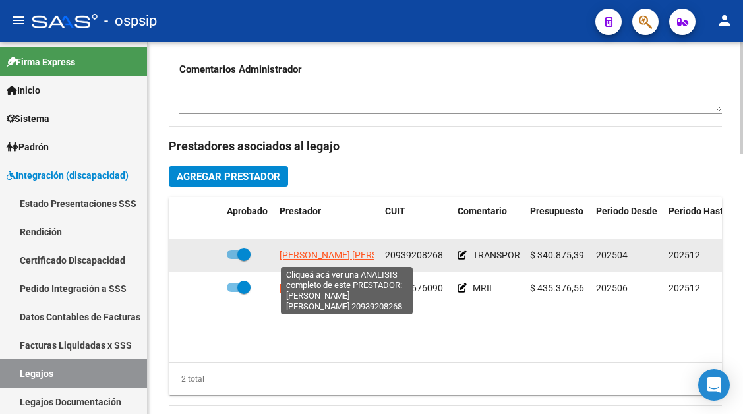
click at [319, 259] on span "[PERSON_NAME] [PERSON_NAME]" at bounding box center [351, 255] width 143 height 11
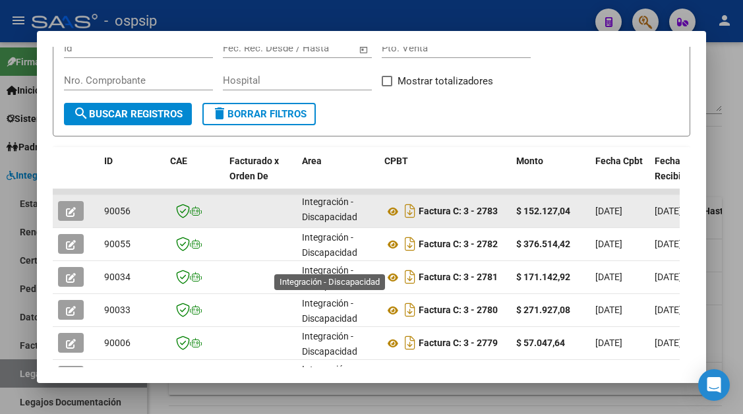
scroll to position [264, 0]
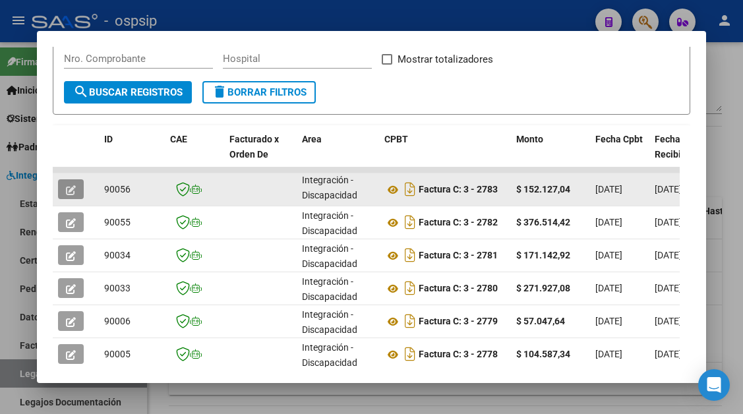
click at [61, 189] on button "button" at bounding box center [71, 189] width 26 height 20
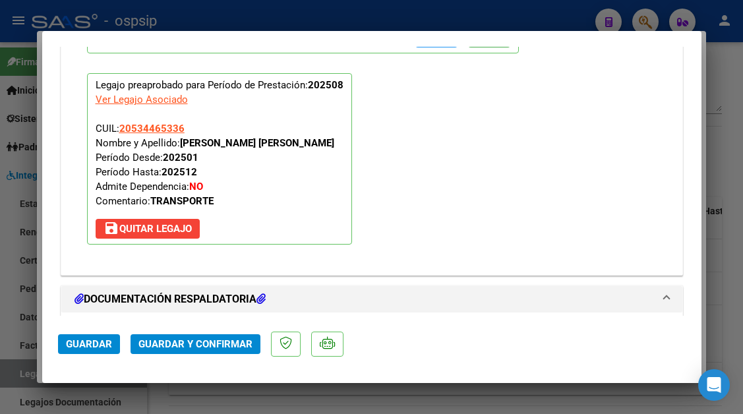
scroll to position [1649, 0]
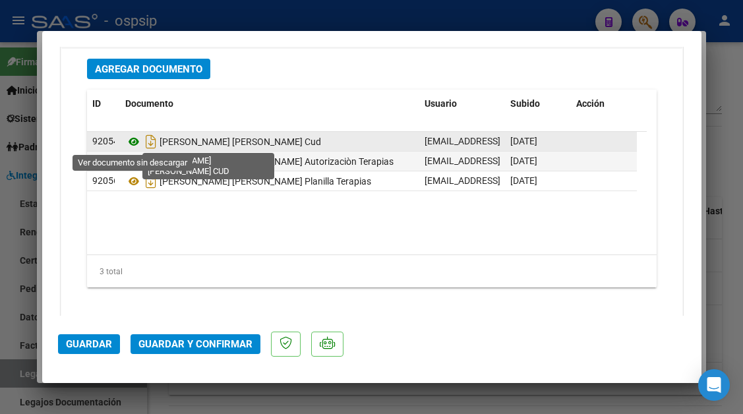
click at [134, 142] on icon at bounding box center [133, 142] width 17 height 16
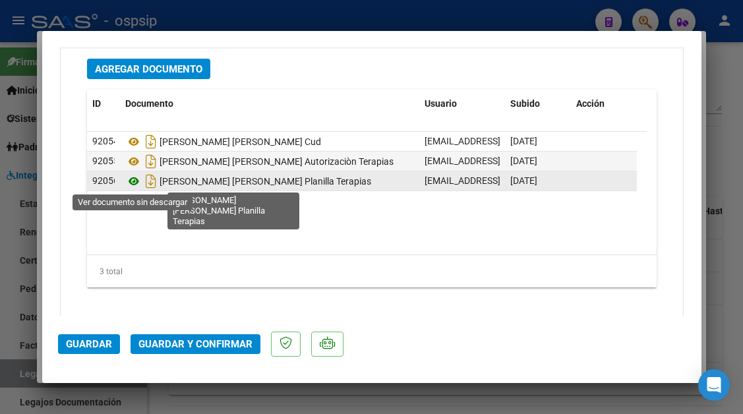
click at [129, 181] on icon at bounding box center [133, 182] width 17 height 16
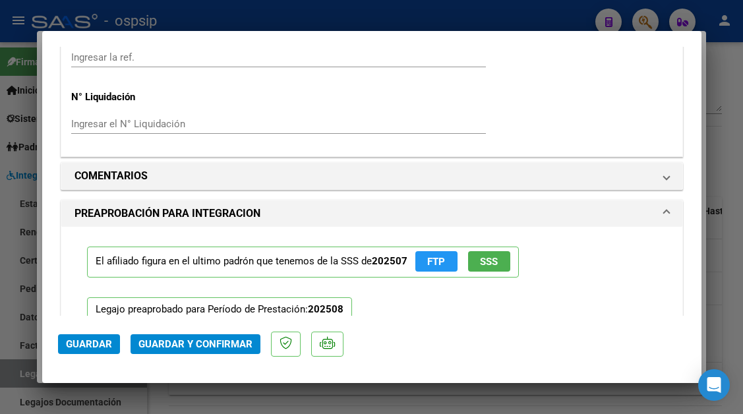
scroll to position [1135, 0]
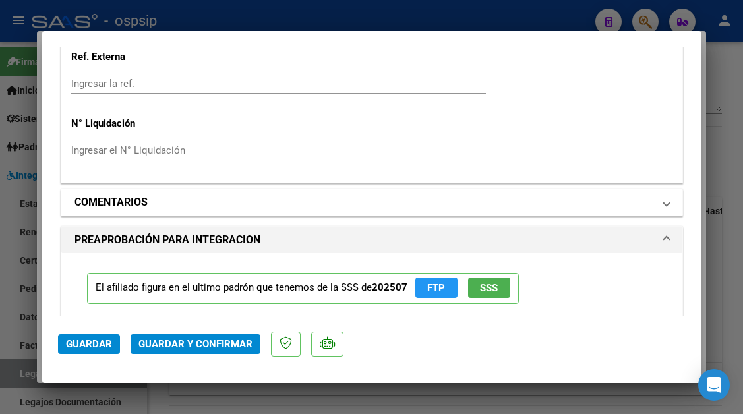
click at [670, 203] on mat-expansion-panel-header "COMENTARIOS" at bounding box center [371, 202] width 621 height 26
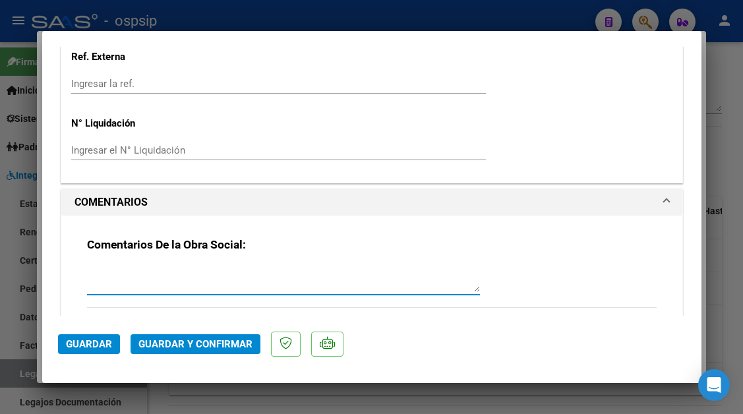
click at [277, 274] on textarea at bounding box center [283, 279] width 393 height 26
click at [93, 342] on span "Guardar" at bounding box center [89, 344] width 46 height 12
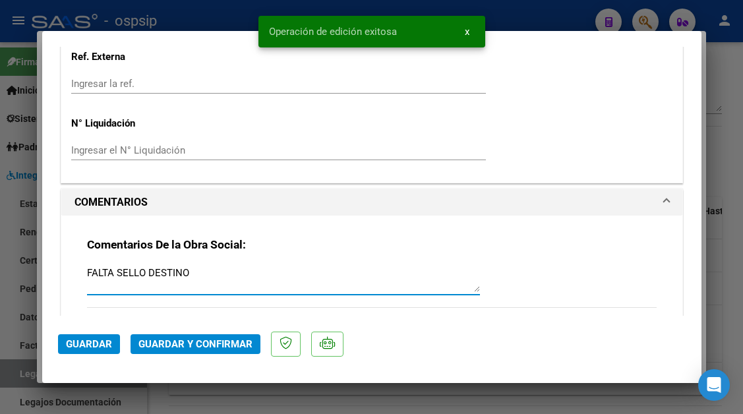
drag, startPoint x: 186, startPoint y: 275, endPoint x: 80, endPoint y: 270, distance: 106.3
click at [80, 270] on div "Comentarios De la Obra Social: FALTA SELLO DESTINO Comentarios de la Obra Socia…" at bounding box center [372, 323] width 590 height 214
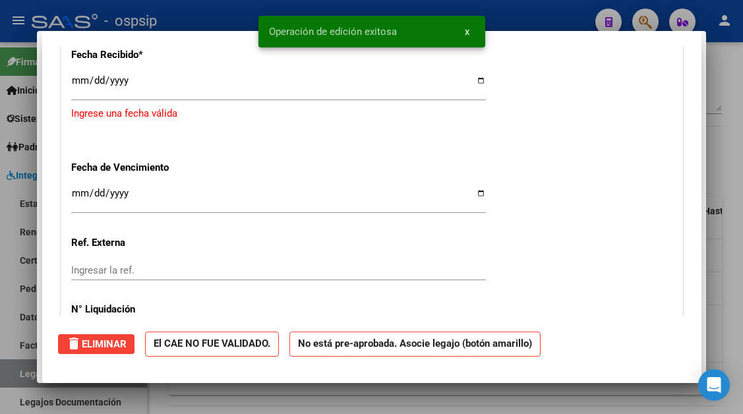
scroll to position [0, 0]
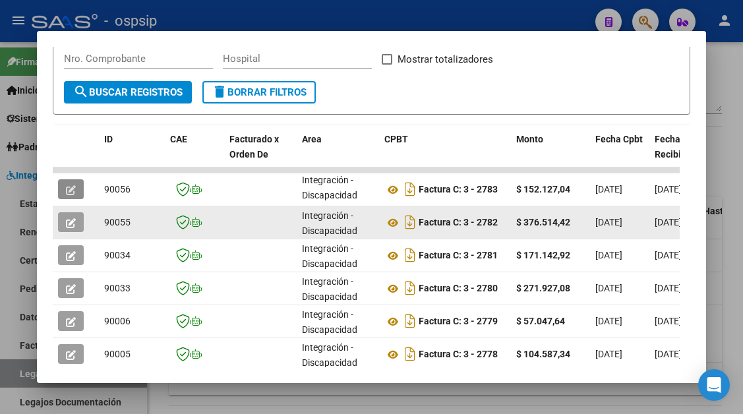
click at [77, 223] on button "button" at bounding box center [71, 222] width 26 height 20
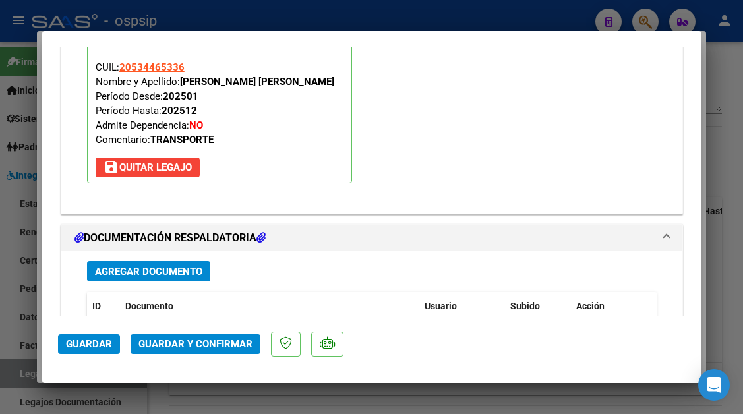
scroll to position [1662, 0]
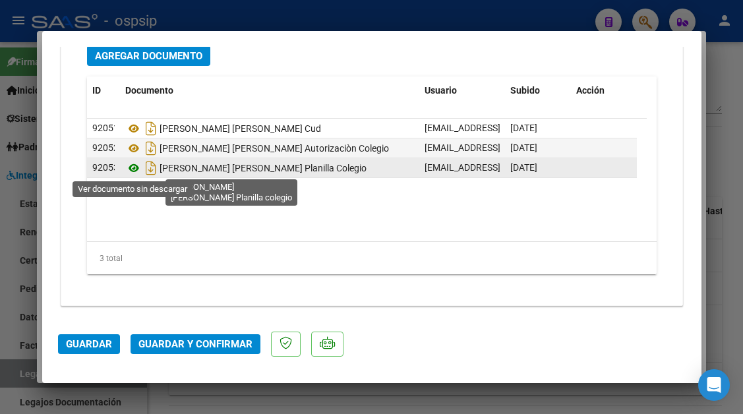
click at [137, 164] on icon at bounding box center [133, 168] width 17 height 16
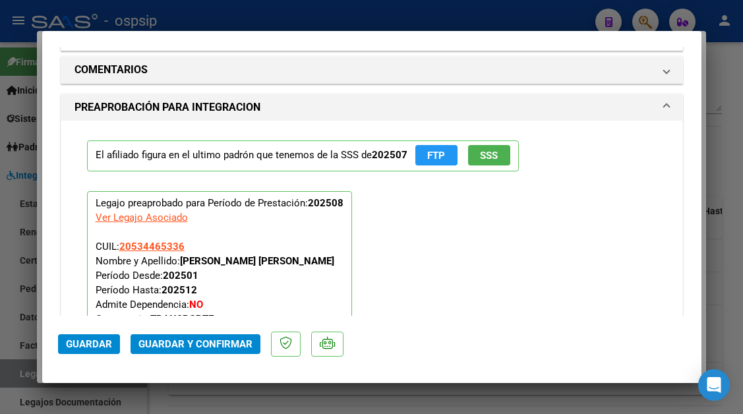
scroll to position [1267, 0]
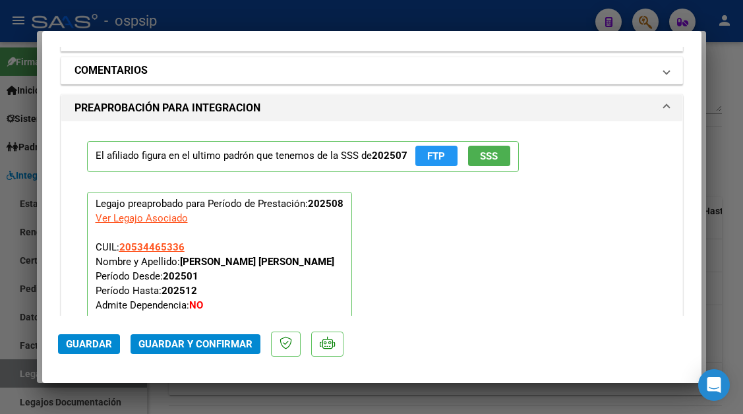
click at [664, 73] on span at bounding box center [666, 71] width 5 height 16
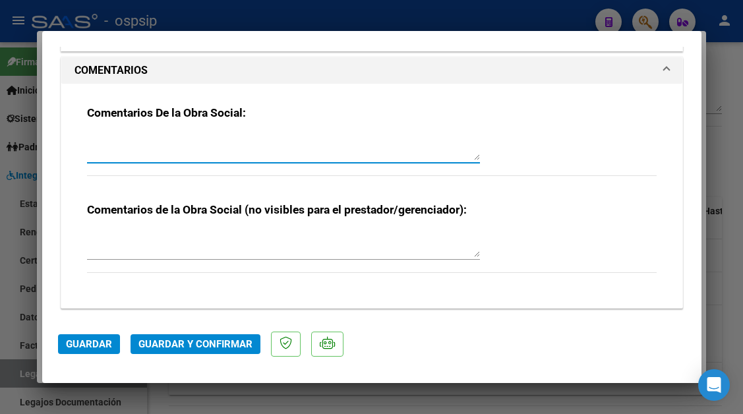
paste textarea "FALTA SELLO DESTINO"
click at [91, 337] on button "Guardar" at bounding box center [89, 344] width 62 height 20
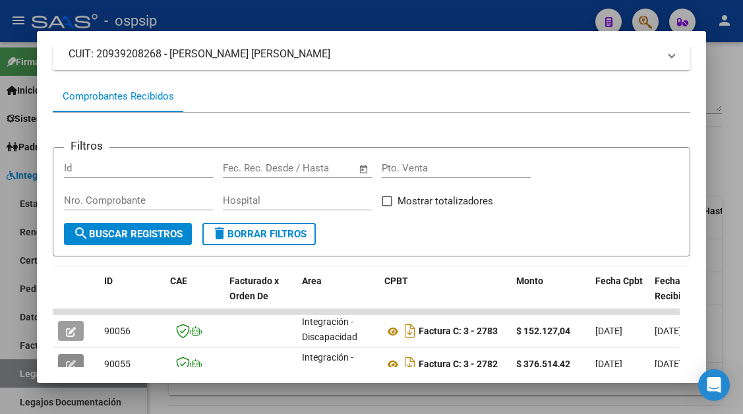
scroll to position [0, 0]
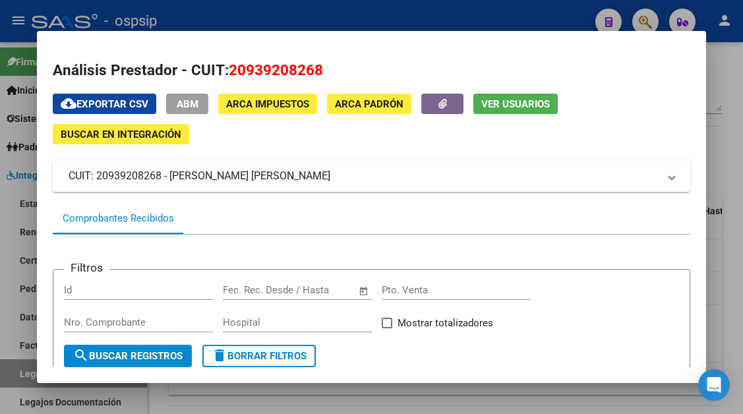
click at [499, 98] on span "Ver Usuarios" at bounding box center [516, 104] width 69 height 12
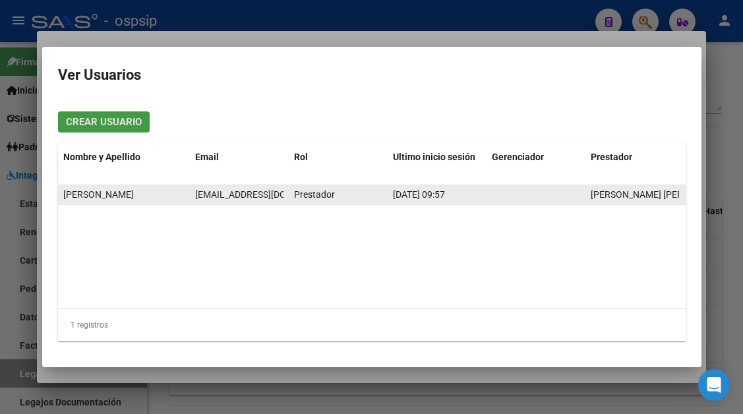
click at [200, 197] on span "[EMAIL_ADDRESS][DOMAIN_NAME]" at bounding box center [268, 194] width 146 height 11
copy span "[EMAIL_ADDRESS][DOMAIN_NAME]"
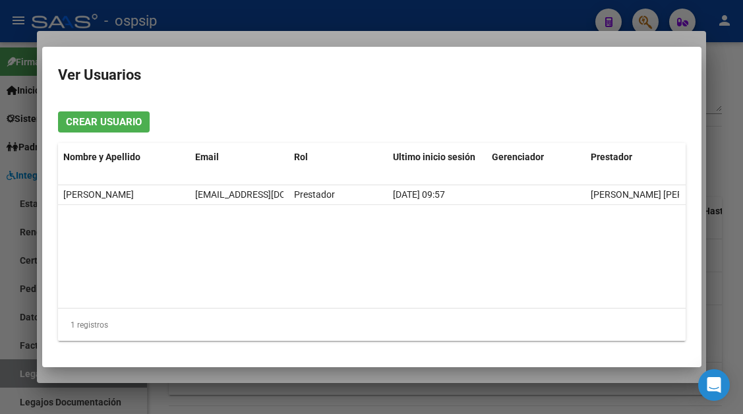
click at [16, 379] on div at bounding box center [371, 207] width 743 height 414
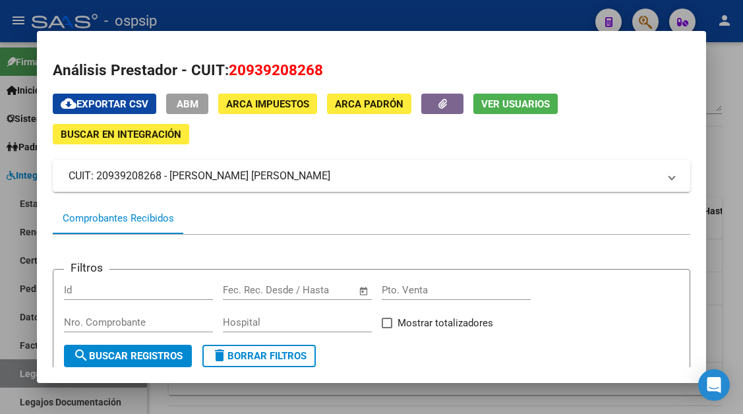
click at [16, 379] on div at bounding box center [371, 207] width 743 height 414
click at [16, 379] on link "Legajos" at bounding box center [73, 374] width 147 height 28
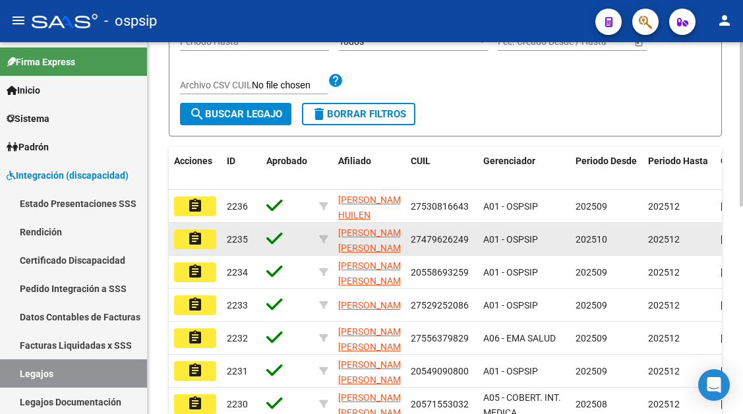
scroll to position [141, 0]
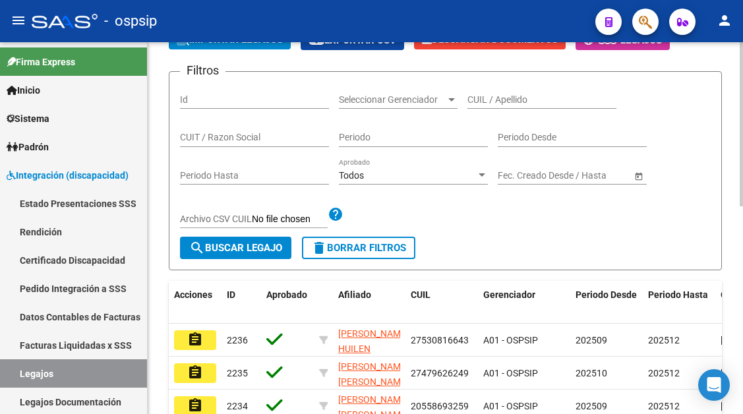
click at [483, 92] on div "CUIL / Apellido" at bounding box center [542, 95] width 149 height 26
click at [483, 93] on div "CUIL / Apellido" at bounding box center [542, 95] width 149 height 26
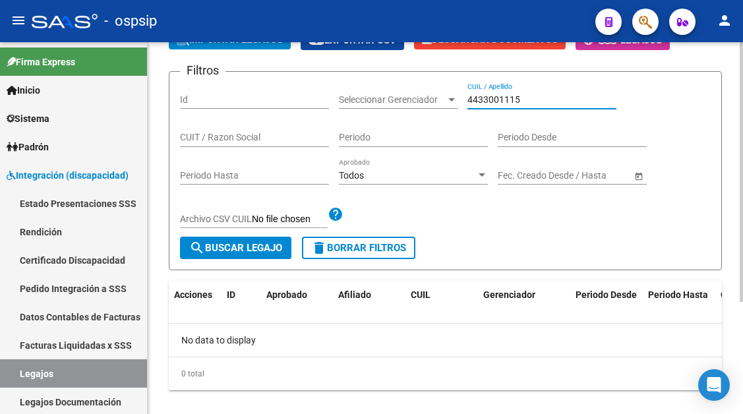
click at [499, 103] on input "4433001115" at bounding box center [542, 99] width 149 height 11
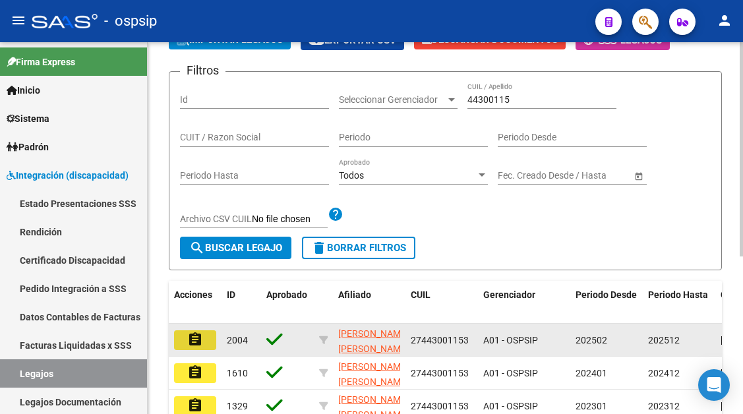
click at [189, 342] on mat-icon "assignment" at bounding box center [195, 340] width 16 height 16
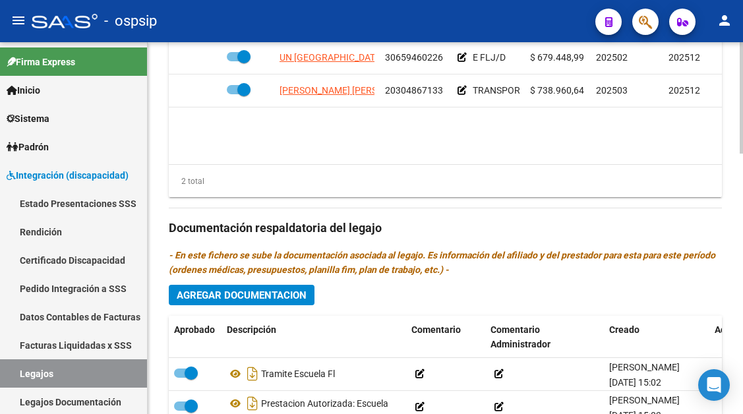
scroll to position [594, 0]
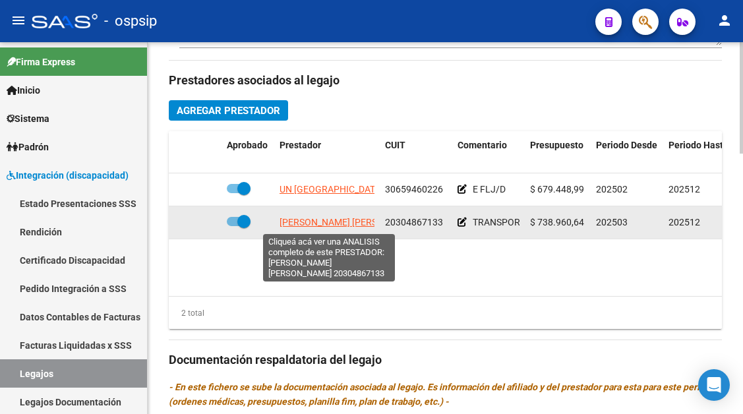
click at [334, 228] on span "[PERSON_NAME] [PERSON_NAME]" at bounding box center [351, 222] width 143 height 11
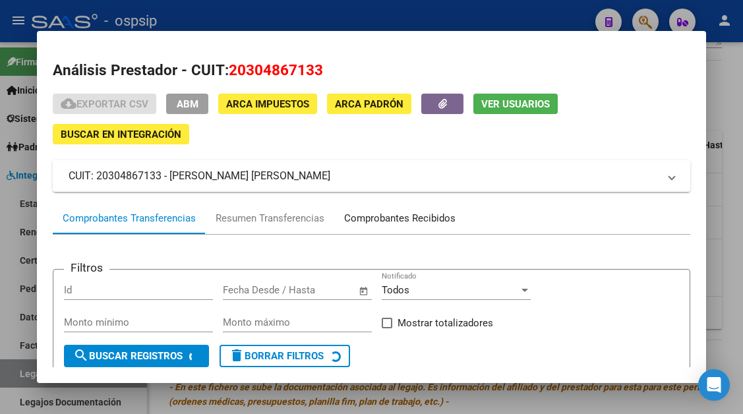
click at [393, 211] on div "Comprobantes Recibidos" at bounding box center [399, 218] width 111 height 15
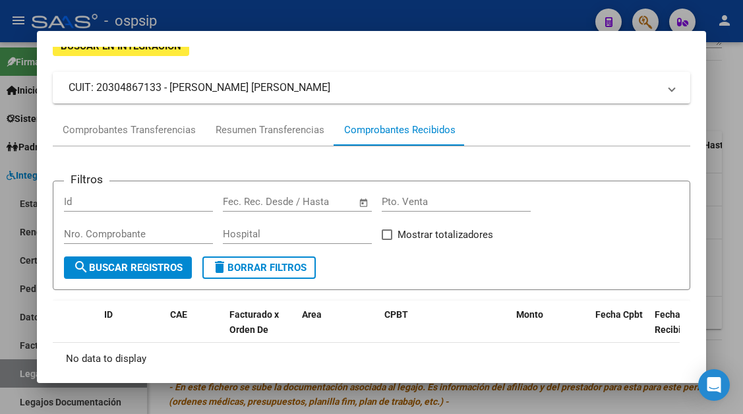
scroll to position [156, 0]
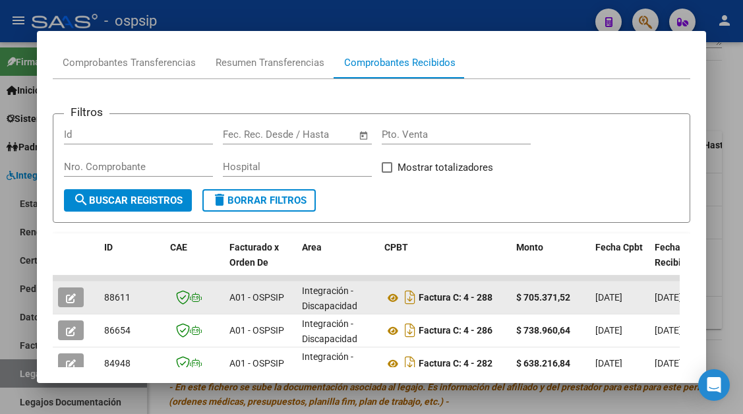
click at [67, 291] on button "button" at bounding box center [71, 298] width 26 height 20
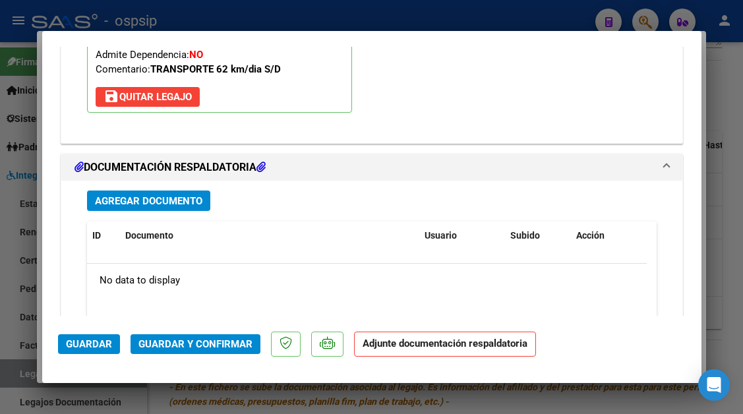
scroll to position [1583, 0]
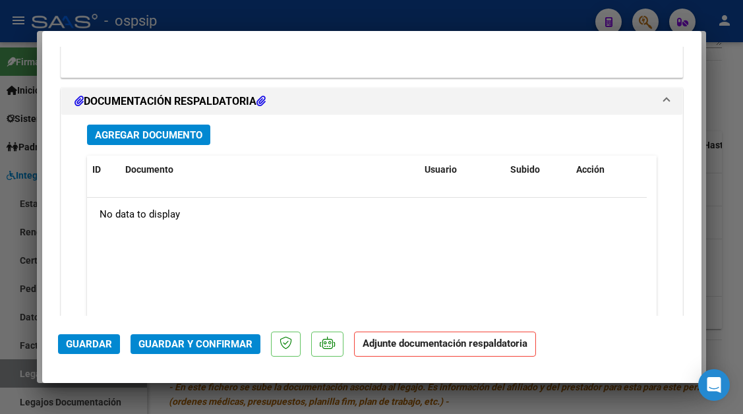
click at [14, 372] on div at bounding box center [371, 207] width 743 height 414
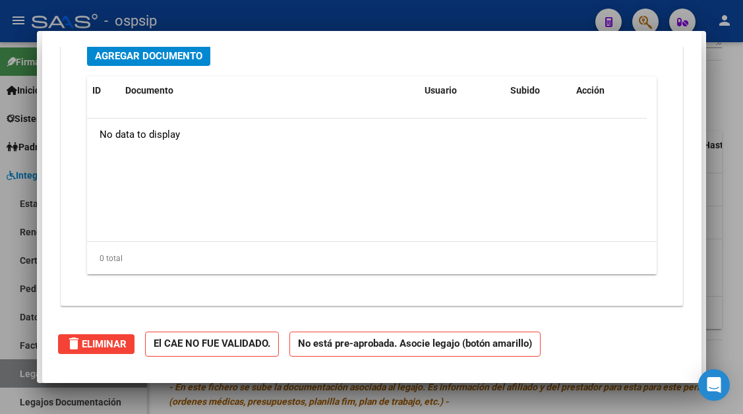
scroll to position [0, 0]
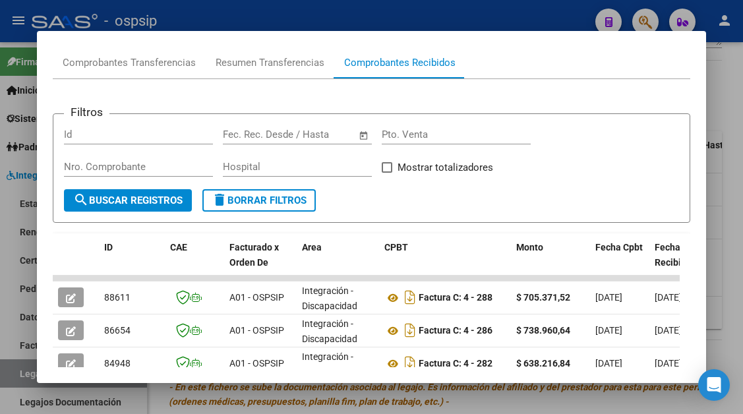
click at [14, 372] on div at bounding box center [371, 207] width 743 height 414
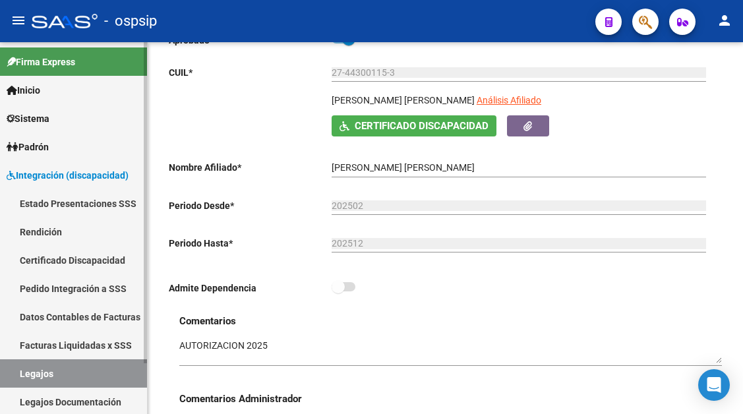
click at [94, 365] on link "Legajos" at bounding box center [73, 374] width 147 height 28
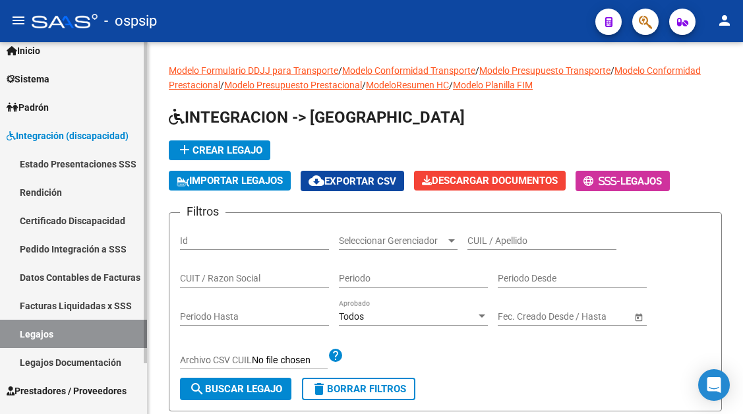
scroll to position [59, 0]
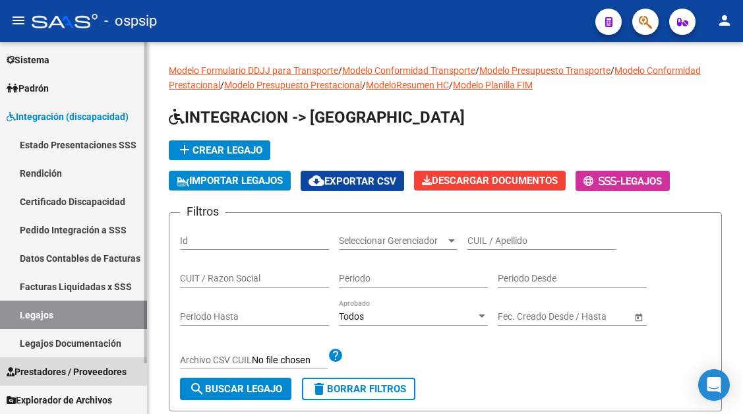
click at [38, 368] on span "Prestadores / Proveedores" at bounding box center [67, 372] width 120 height 15
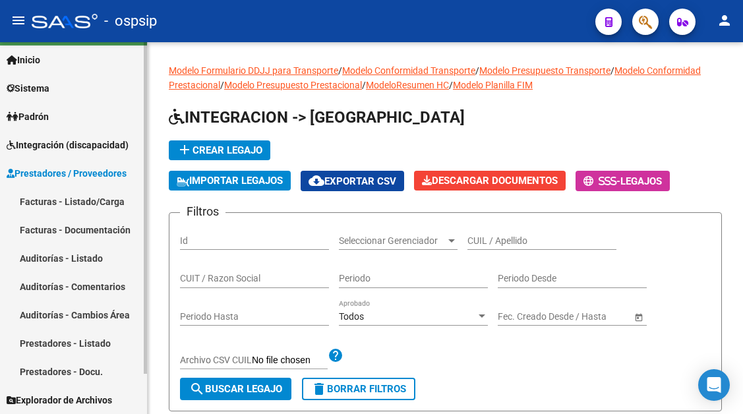
scroll to position [30, 0]
click at [46, 198] on link "Facturas - Listado/Carga" at bounding box center [73, 201] width 147 height 28
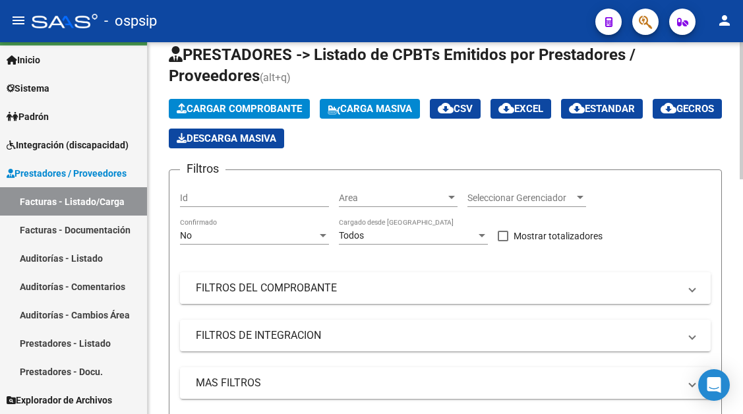
scroll to position [66, 0]
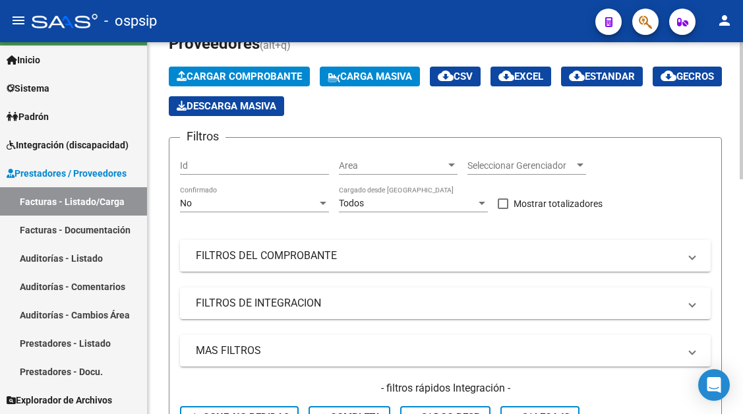
click at [265, 257] on mat-panel-title "FILTROS DEL COMPROBANTE" at bounding box center [438, 256] width 484 height 15
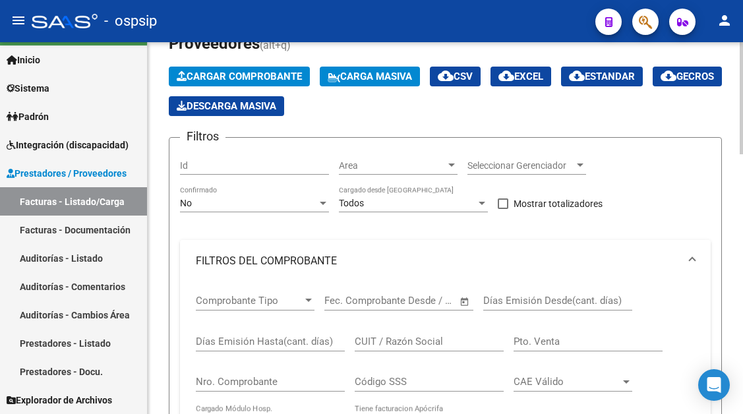
scroll to position [198, 0]
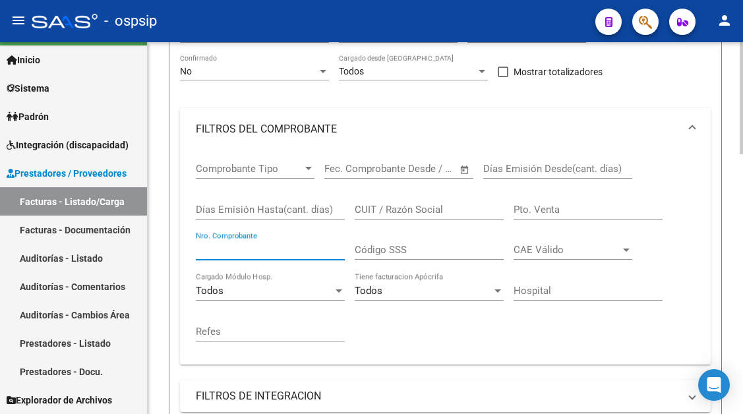
click at [245, 251] on input "Nro. Comprobante" at bounding box center [270, 250] width 149 height 12
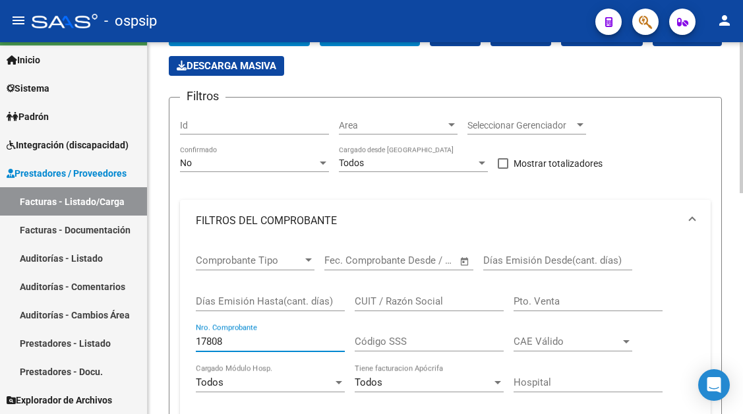
scroll to position [82, 0]
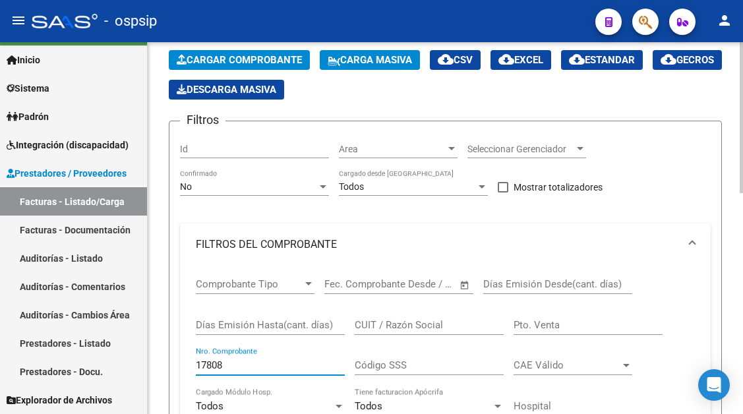
type input "17808"
click at [321, 188] on div at bounding box center [323, 186] width 7 height 3
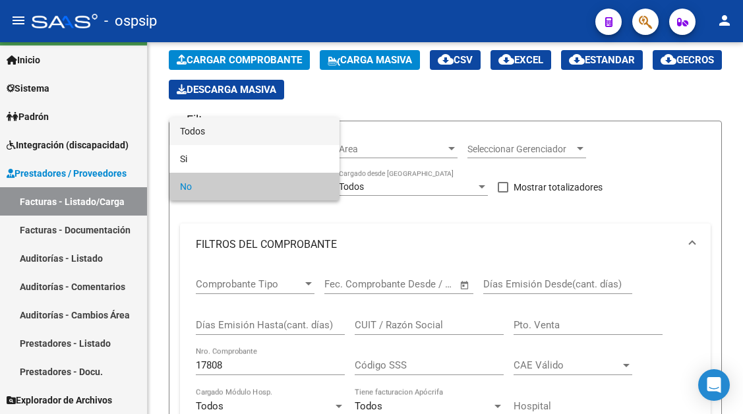
click at [301, 137] on span "Todos" at bounding box center [254, 131] width 149 height 28
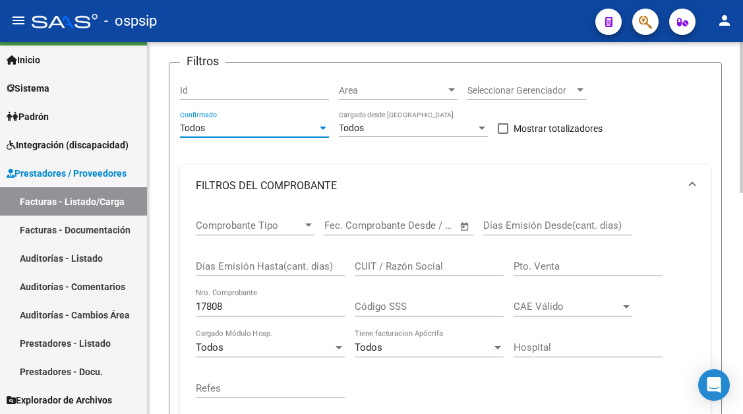
scroll to position [214, 0]
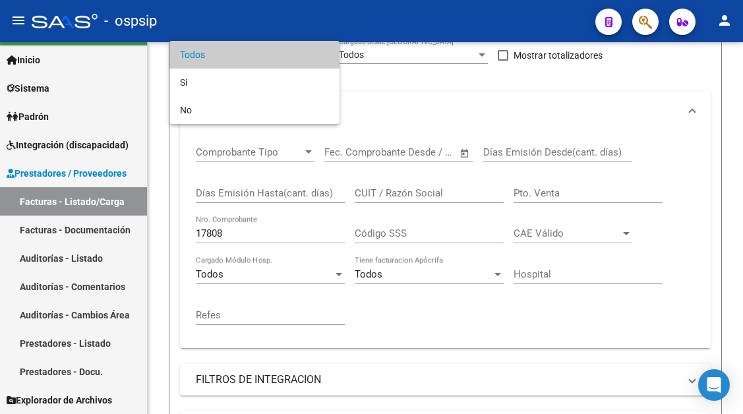
click at [199, 57] on span "Todos" at bounding box center [254, 55] width 149 height 28
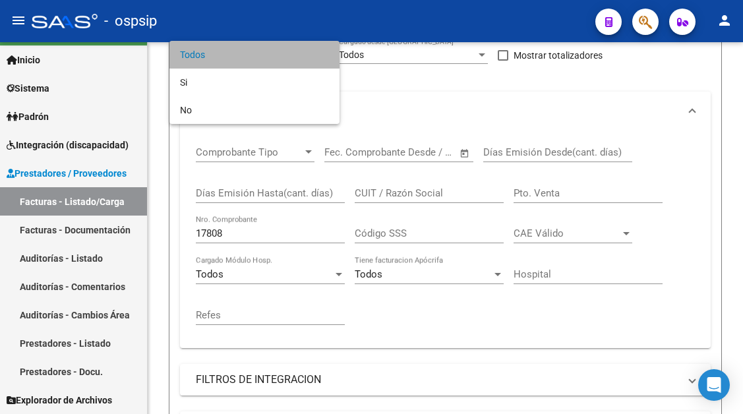
click at [232, 59] on span "Todos" at bounding box center [254, 55] width 149 height 28
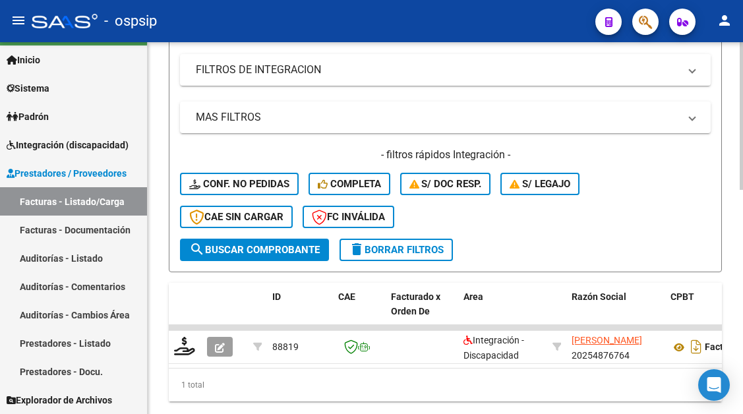
scroll to position [565, 0]
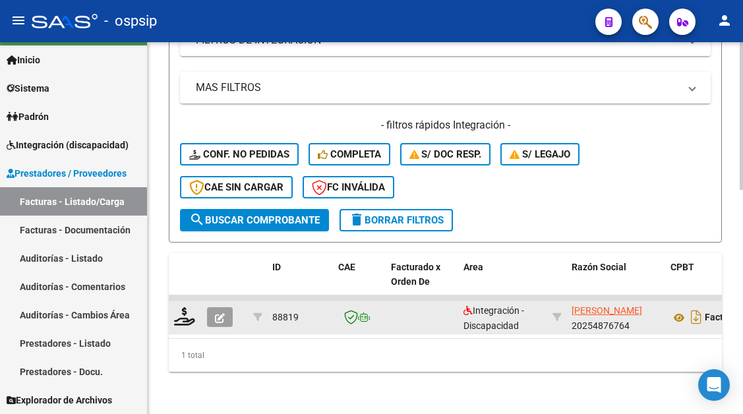
click at [225, 307] on button "button" at bounding box center [220, 317] width 26 height 20
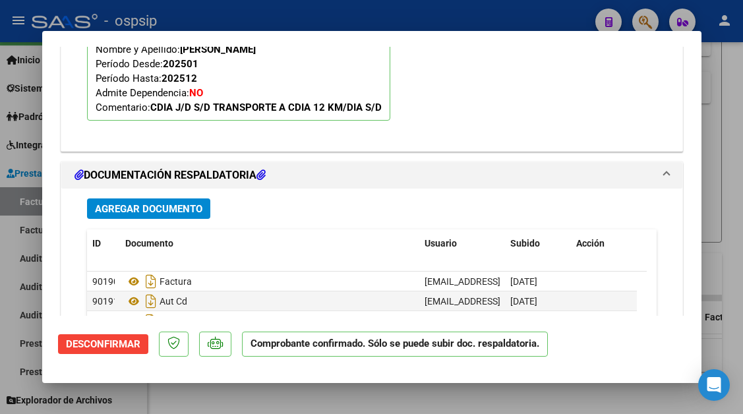
scroll to position [1583, 0]
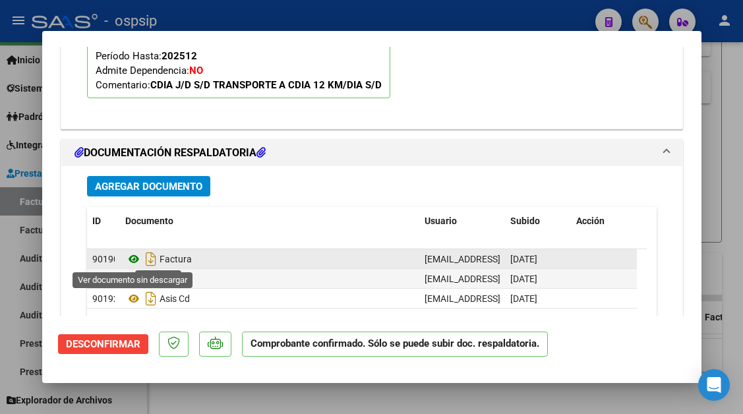
click at [131, 258] on icon at bounding box center [133, 259] width 17 height 16
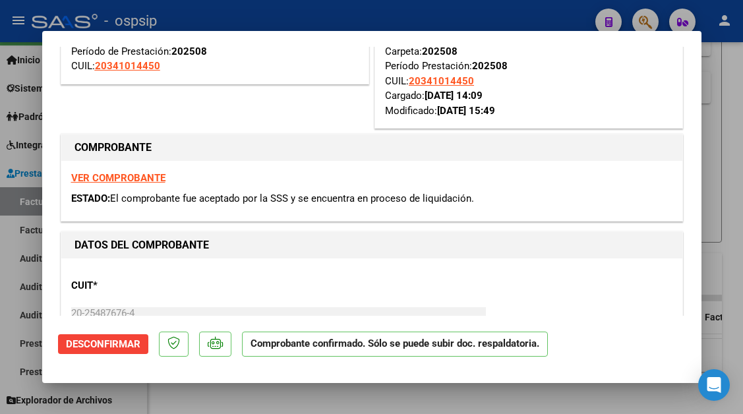
scroll to position [132, 0]
click at [110, 343] on span "Desconfirmar" at bounding box center [103, 344] width 75 height 12
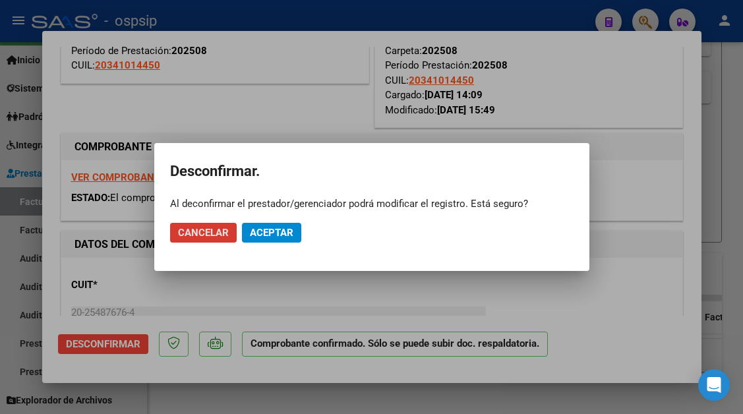
click at [262, 230] on span "Aceptar" at bounding box center [272, 233] width 44 height 12
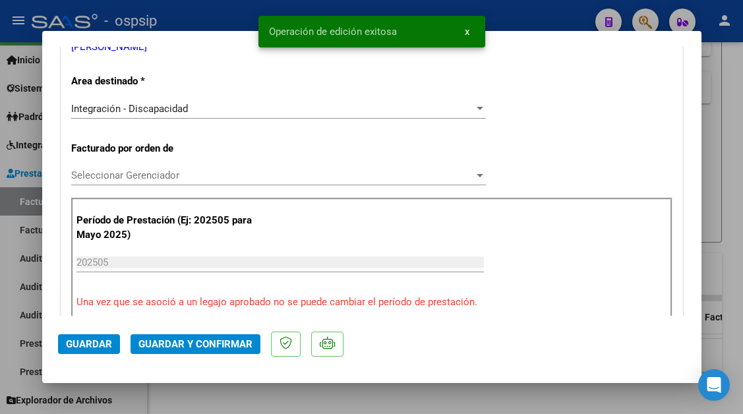
scroll to position [528, 0]
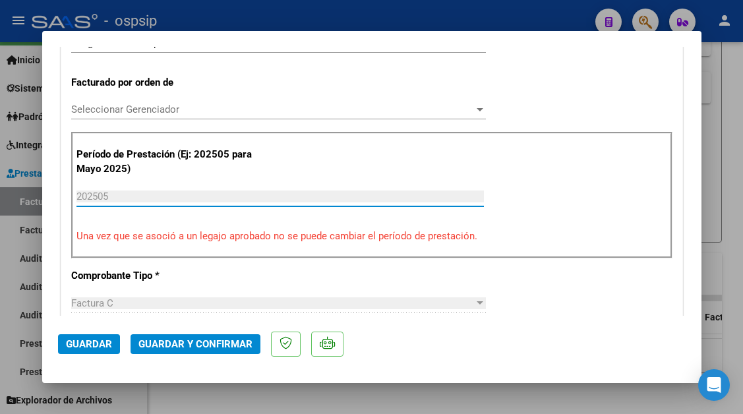
click at [125, 202] on input "202505" at bounding box center [281, 197] width 408 height 12
click at [121, 200] on input "202505" at bounding box center [281, 197] width 408 height 12
click at [119, 197] on input "202505" at bounding box center [281, 197] width 408 height 12
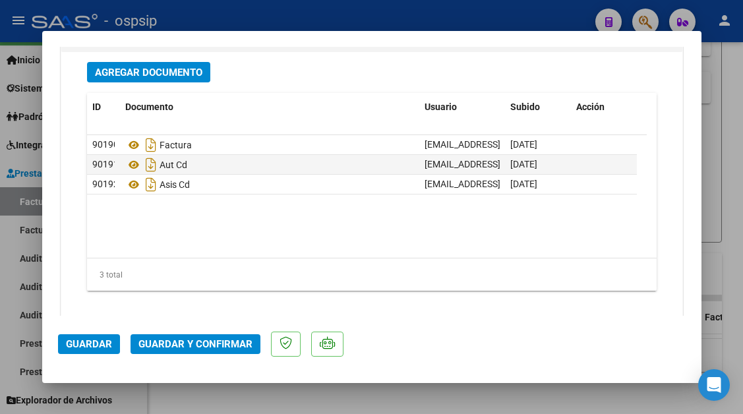
scroll to position [1715, 0]
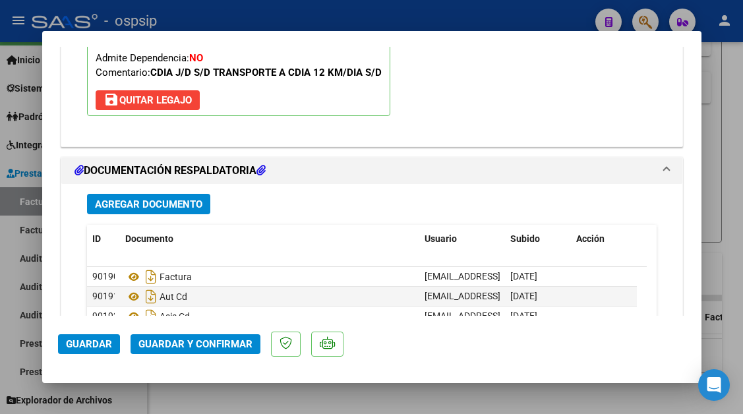
click at [140, 100] on span "save Quitar Legajo" at bounding box center [148, 100] width 88 height 12
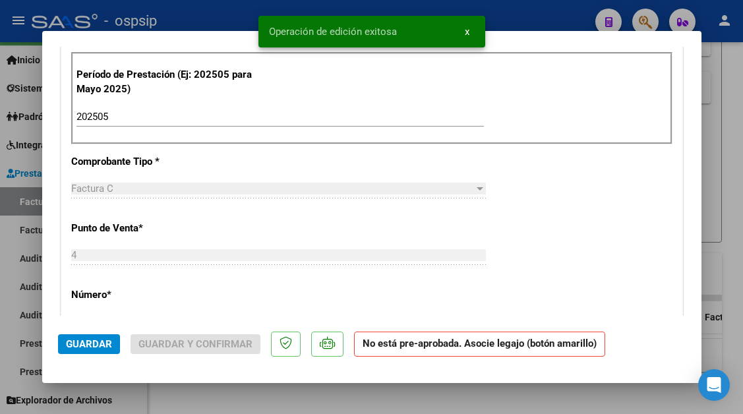
scroll to position [603, 0]
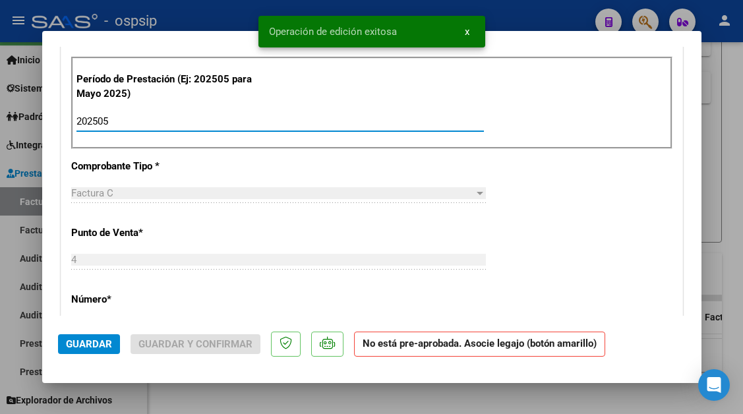
click at [114, 122] on input "202505" at bounding box center [281, 121] width 408 height 12
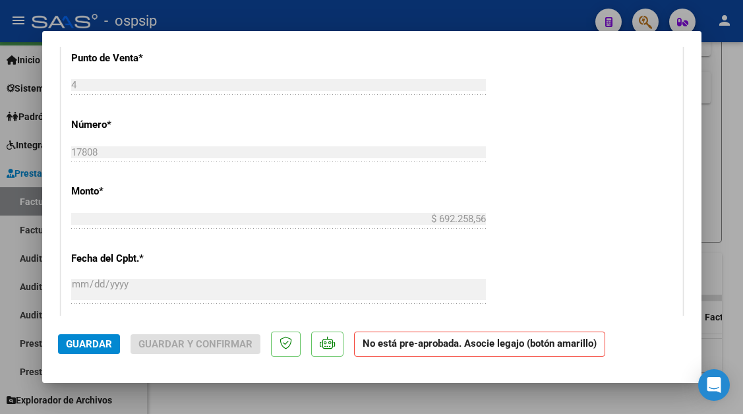
scroll to position [801, 0]
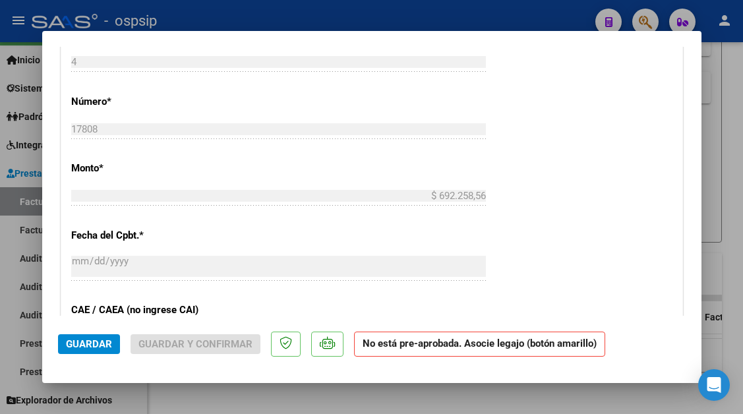
type input "202508"
click at [104, 340] on span "Guardar" at bounding box center [89, 344] width 46 height 12
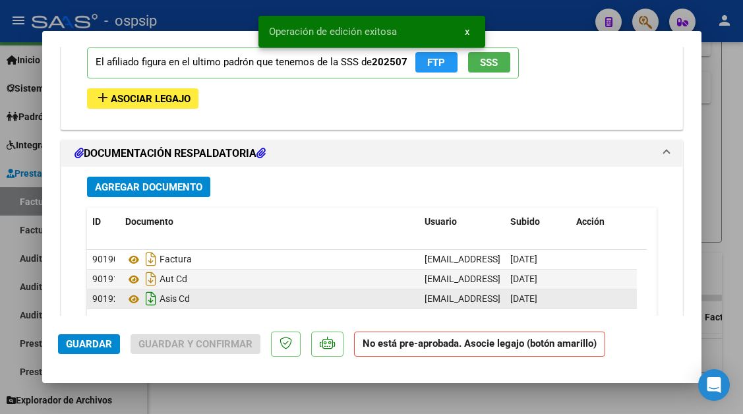
scroll to position [1527, 0]
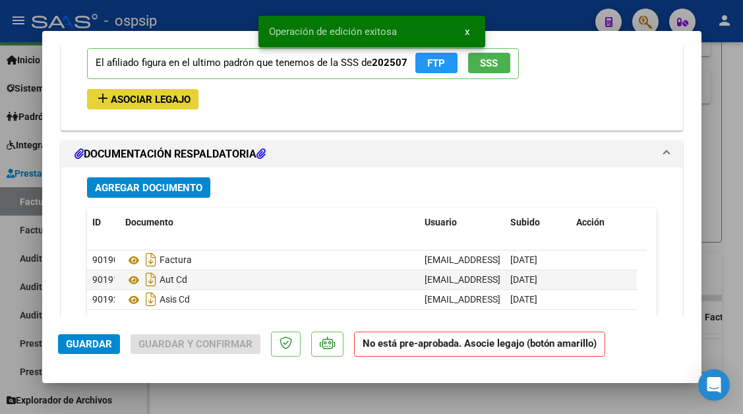
click at [143, 105] on span "Asociar Legajo" at bounding box center [151, 100] width 80 height 12
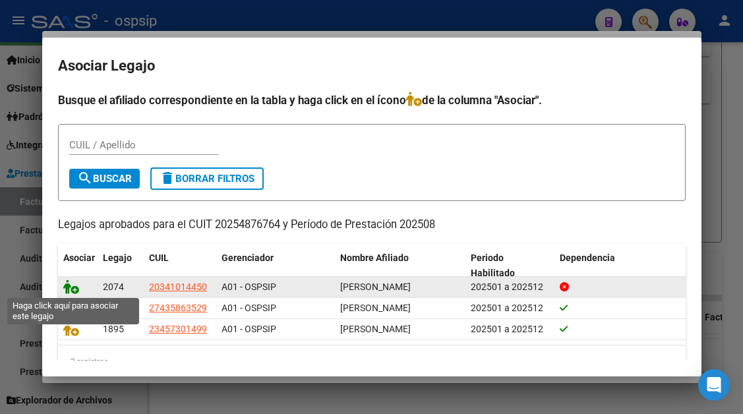
click at [64, 292] on icon at bounding box center [71, 287] width 16 height 15
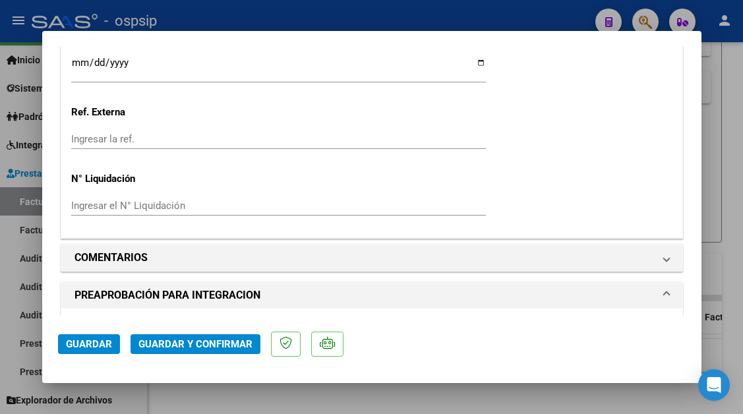
scroll to position [1100, 0]
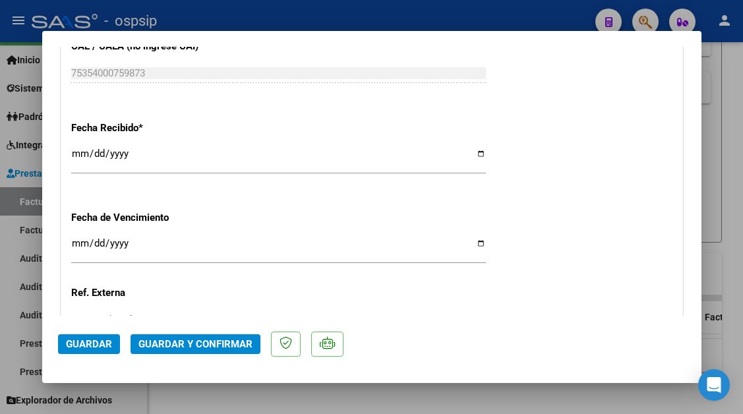
click at [184, 352] on button "Guardar y Confirmar" at bounding box center [196, 344] width 130 height 20
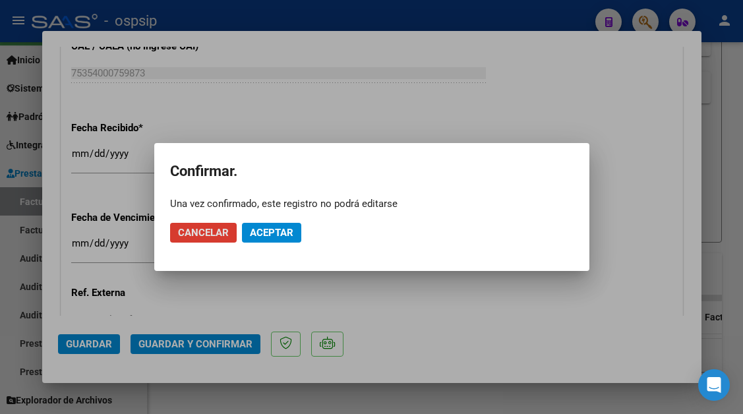
click at [265, 226] on button "Aceptar" at bounding box center [271, 233] width 59 height 20
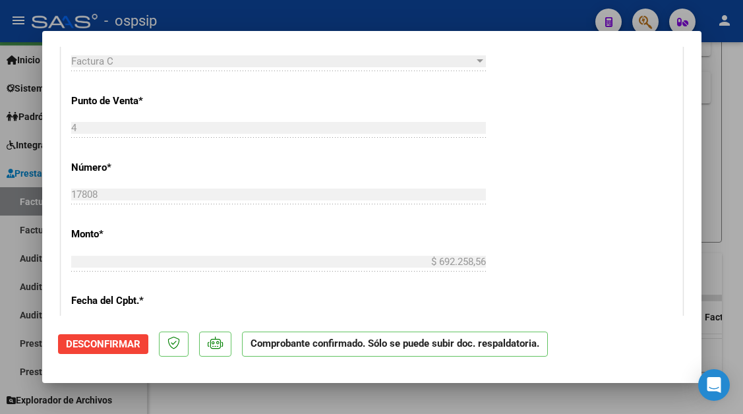
scroll to position [556, 0]
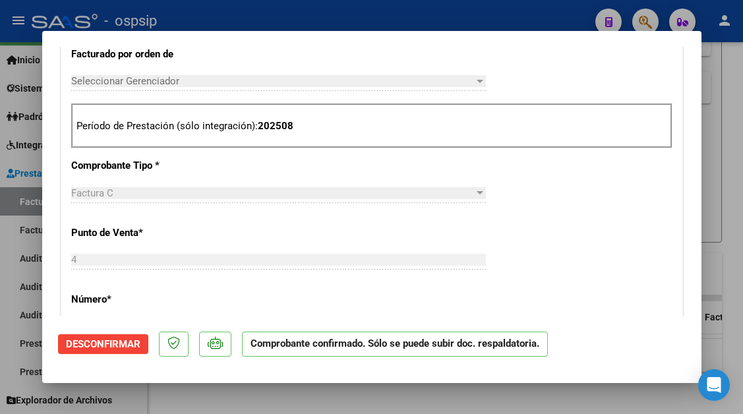
type input "$ 0,00"
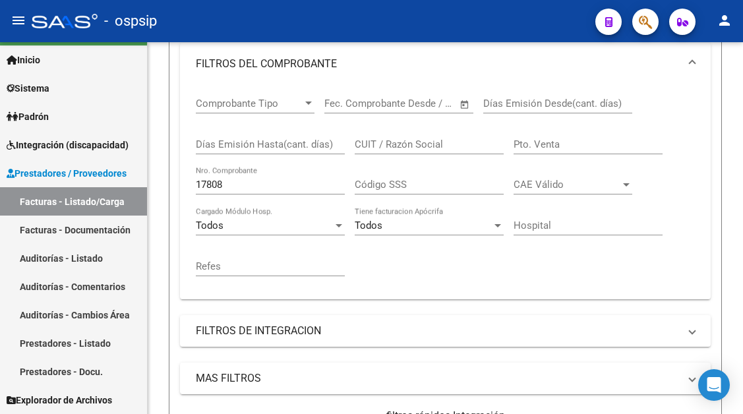
scroll to position [235, 0]
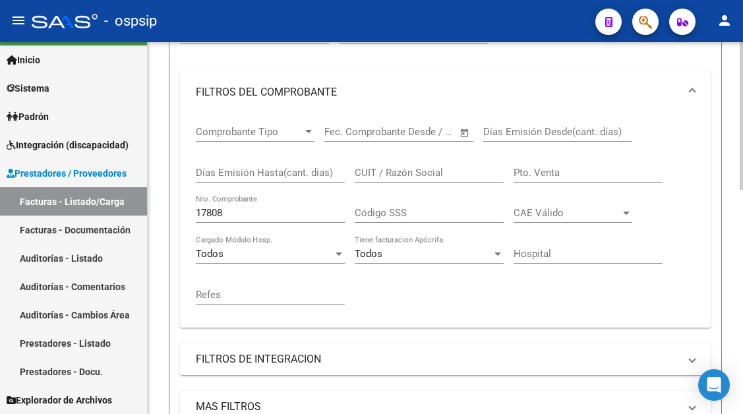
click at [217, 212] on input "17808" at bounding box center [270, 213] width 149 height 12
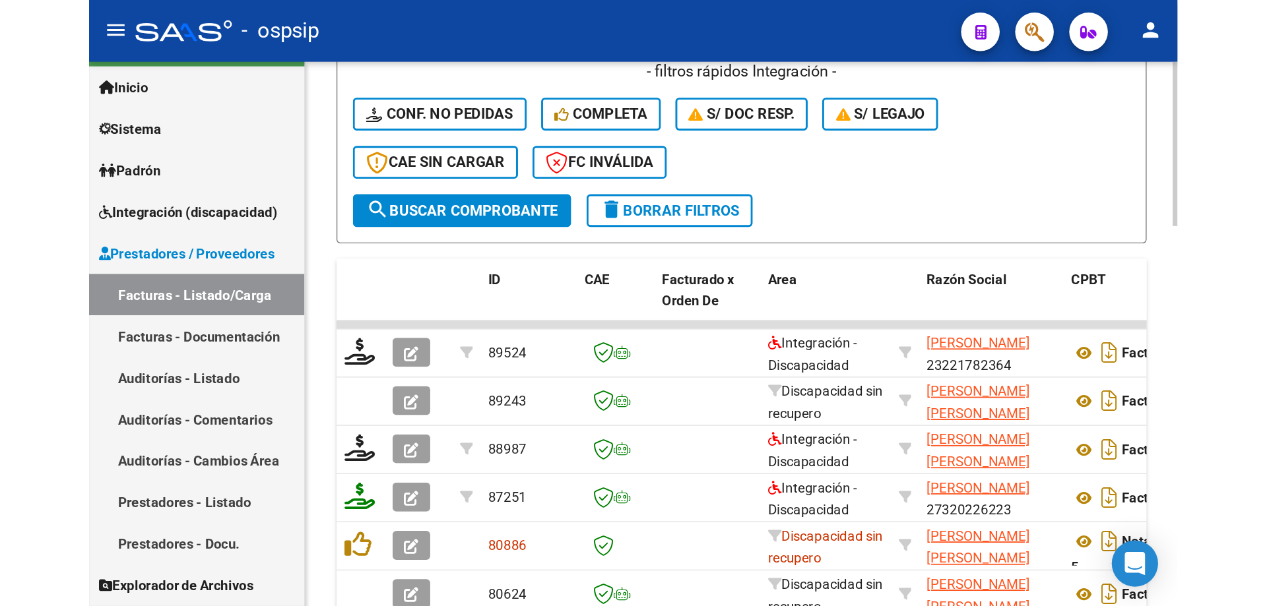
scroll to position [0, 0]
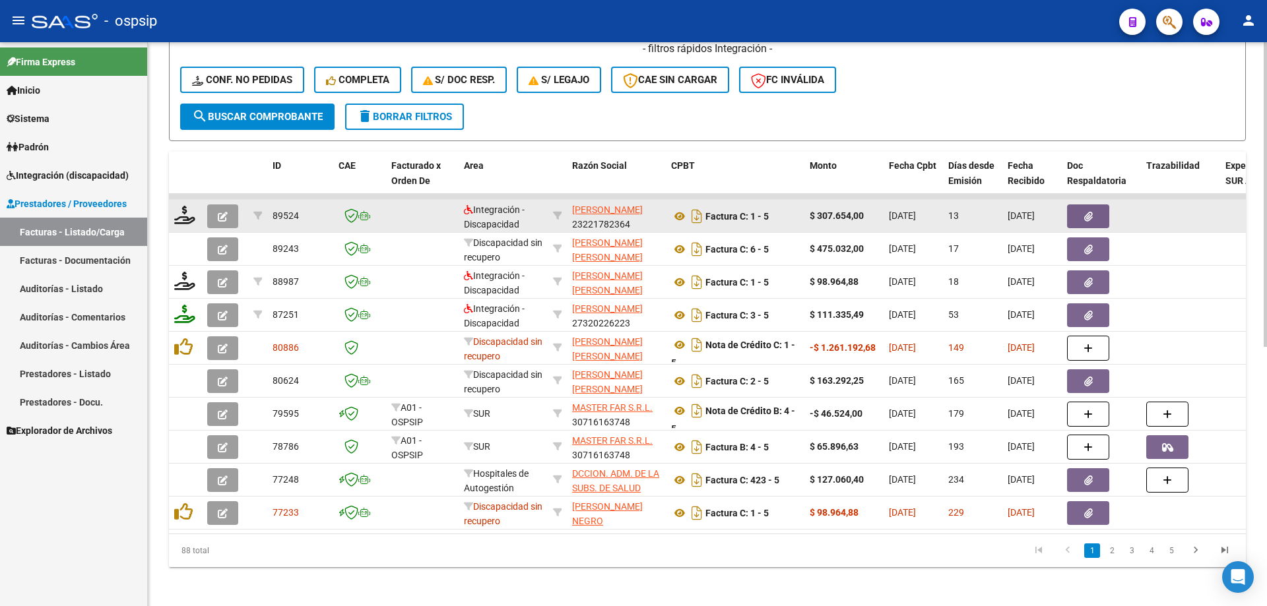
type input "3"
click at [227, 219] on icon "button" at bounding box center [223, 217] width 10 height 10
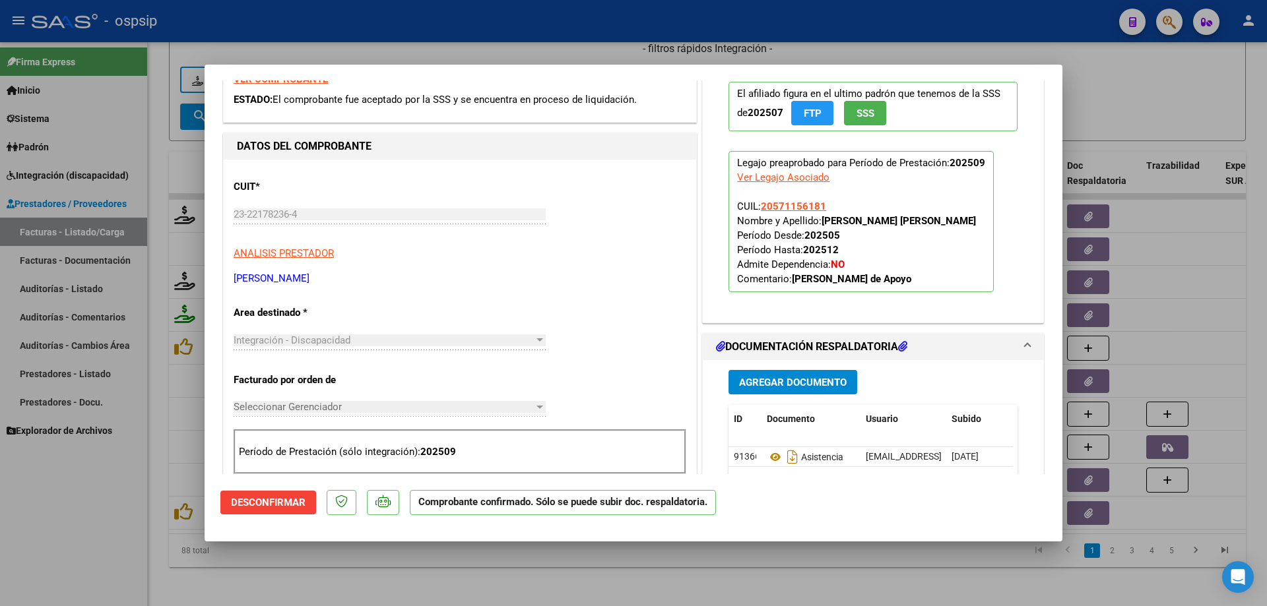
scroll to position [462, 0]
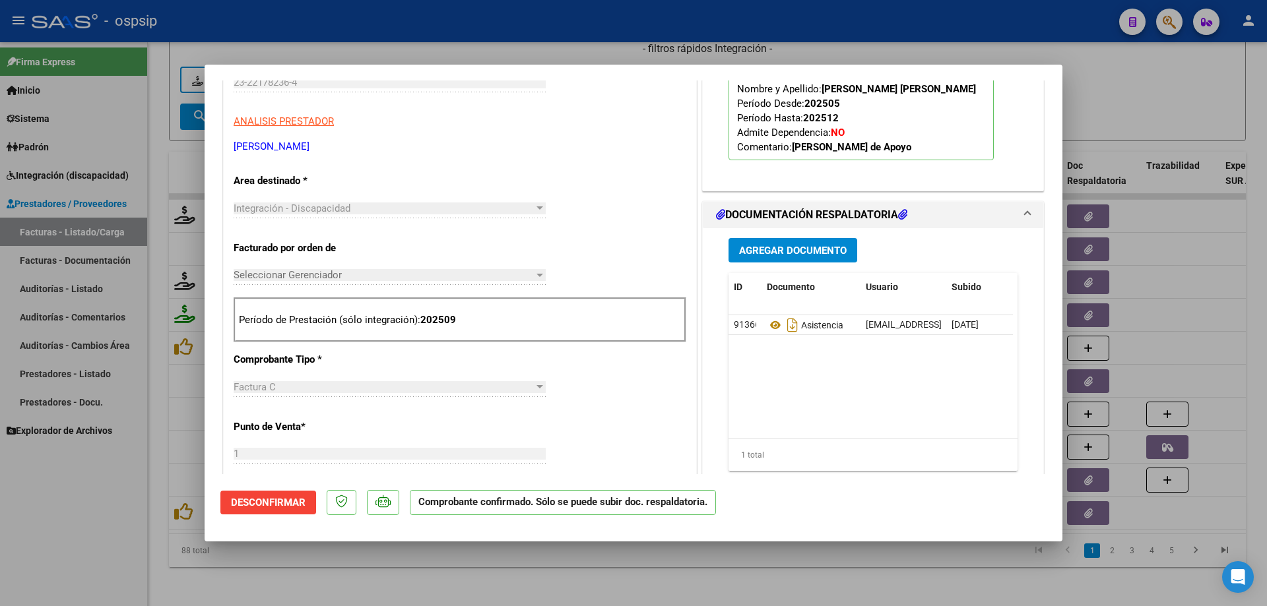
type input "$ 0,00"
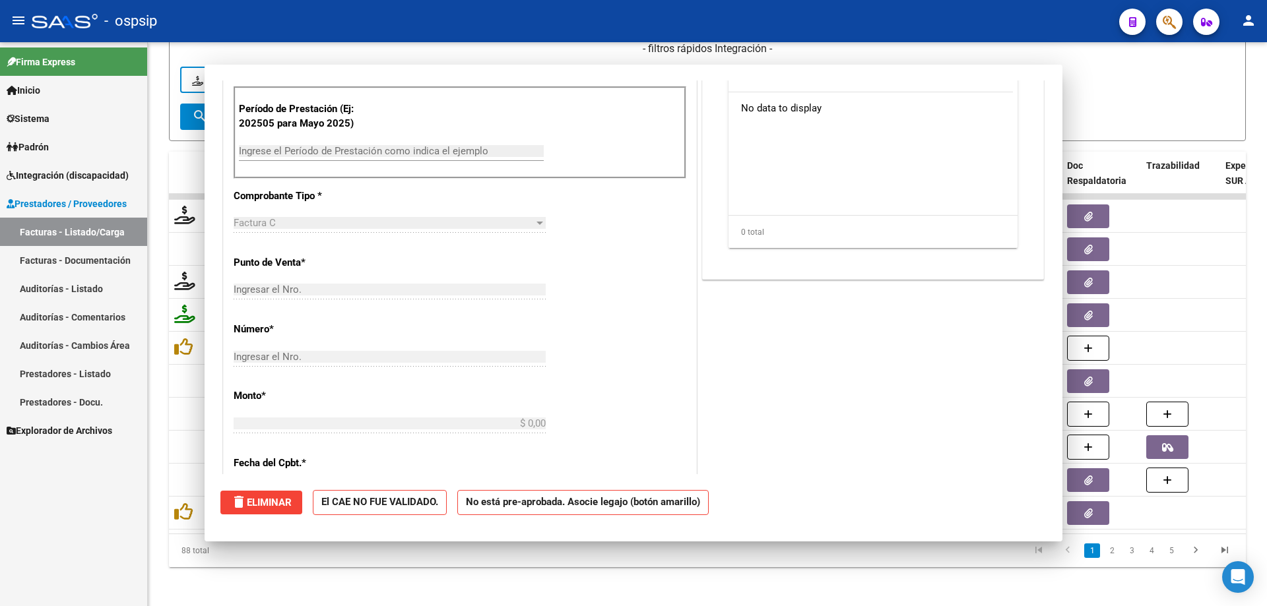
scroll to position [210, 0]
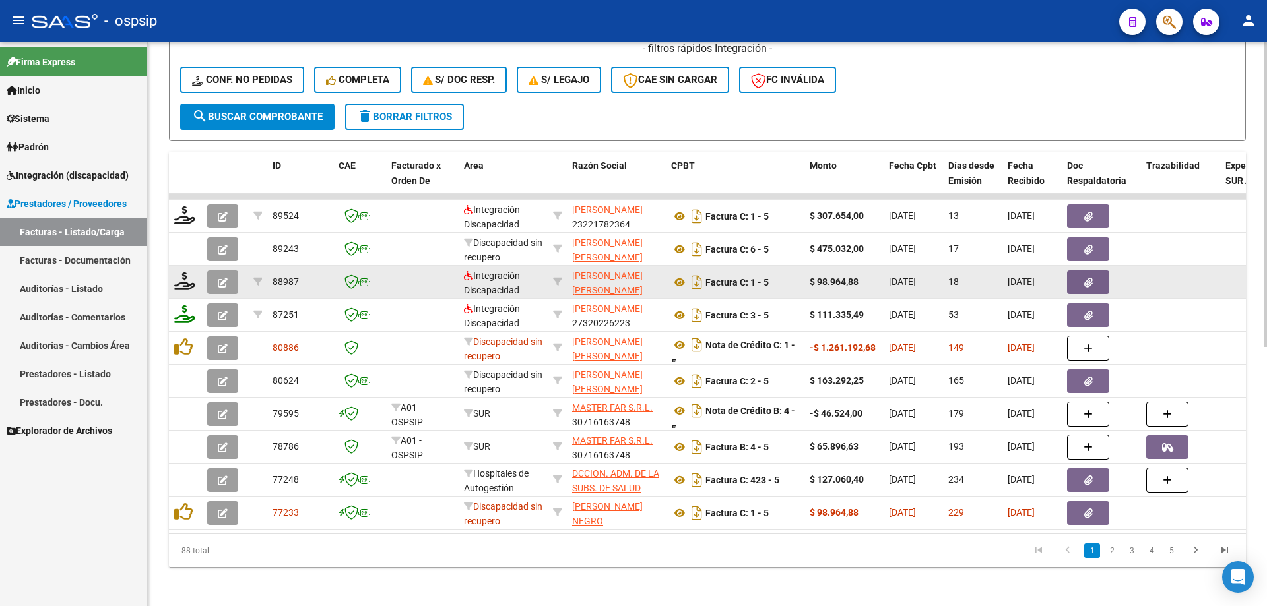
click at [220, 282] on icon "button" at bounding box center [223, 283] width 10 height 10
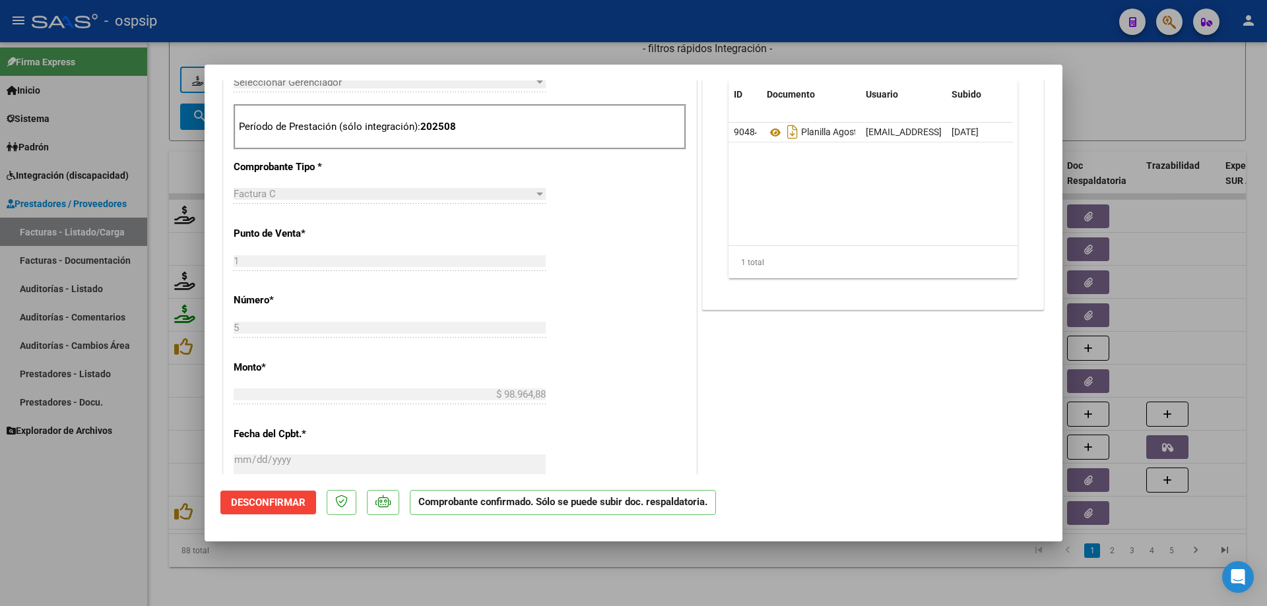
scroll to position [523, 0]
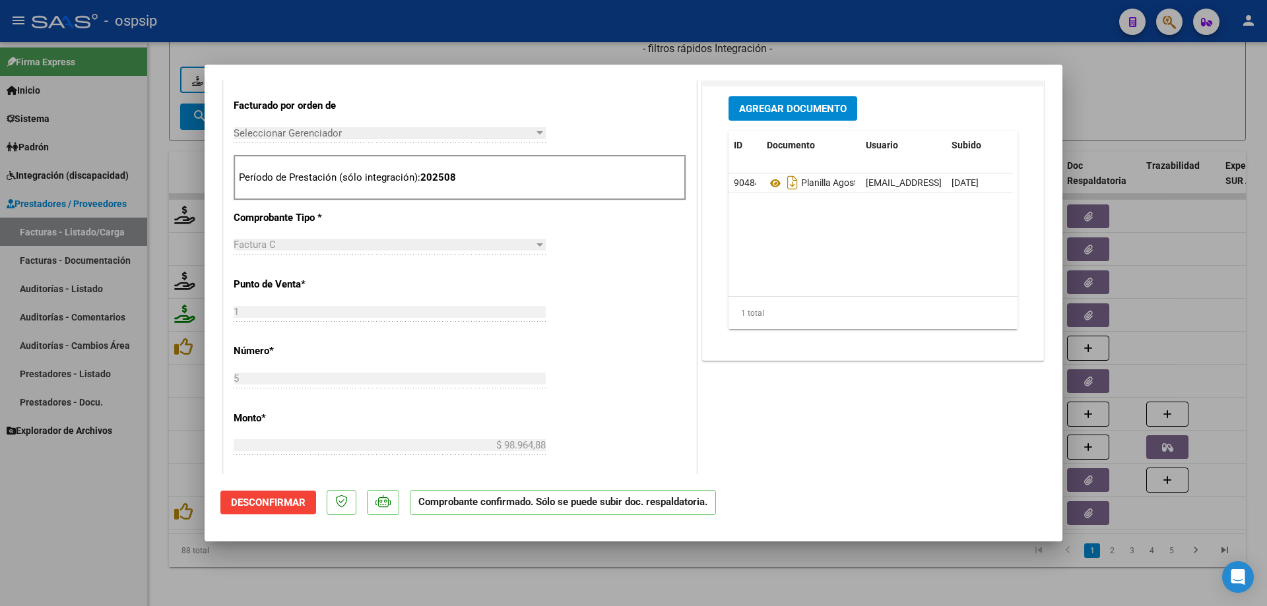
type input "$ 0,00"
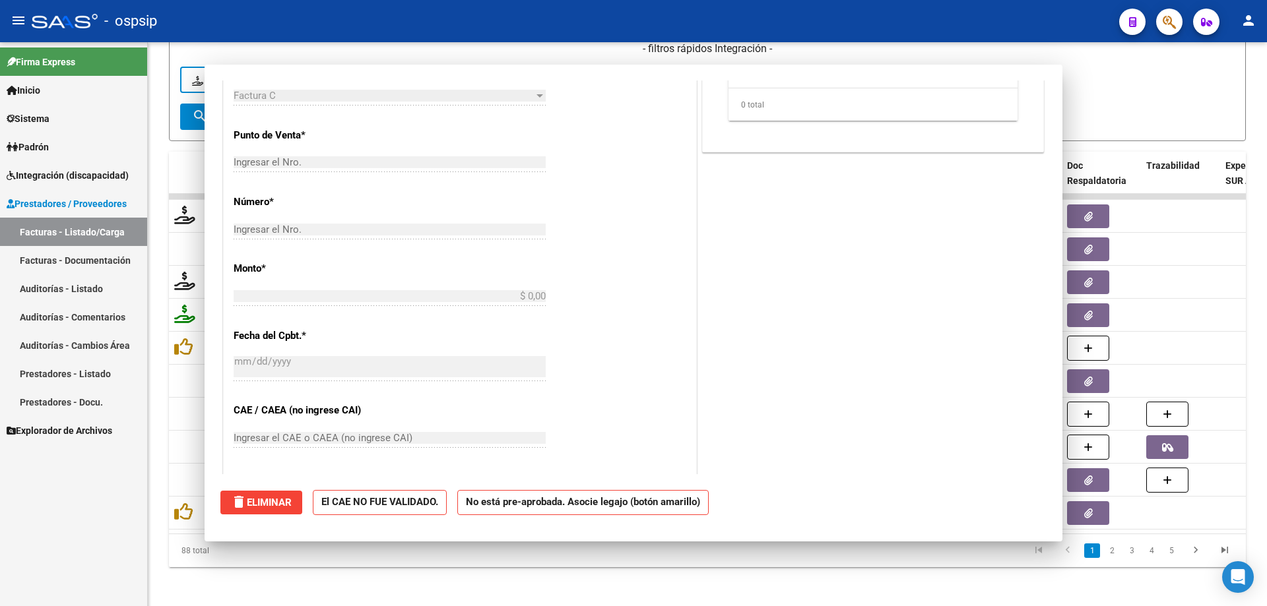
scroll to position [327, 0]
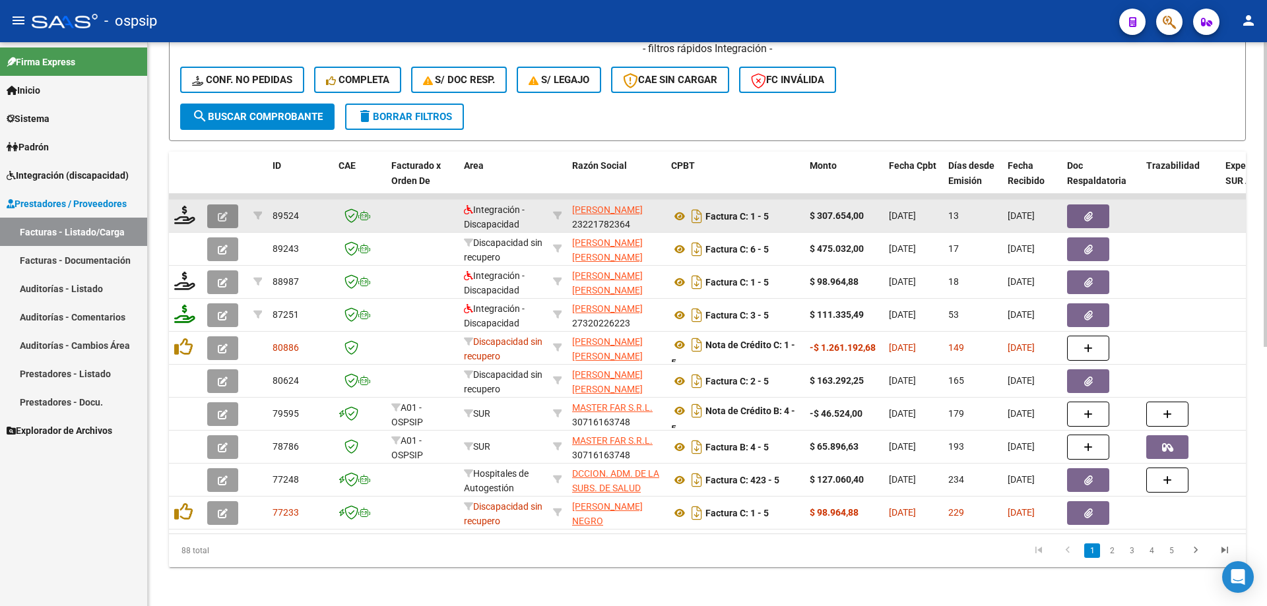
click at [221, 216] on icon "button" at bounding box center [223, 217] width 10 height 10
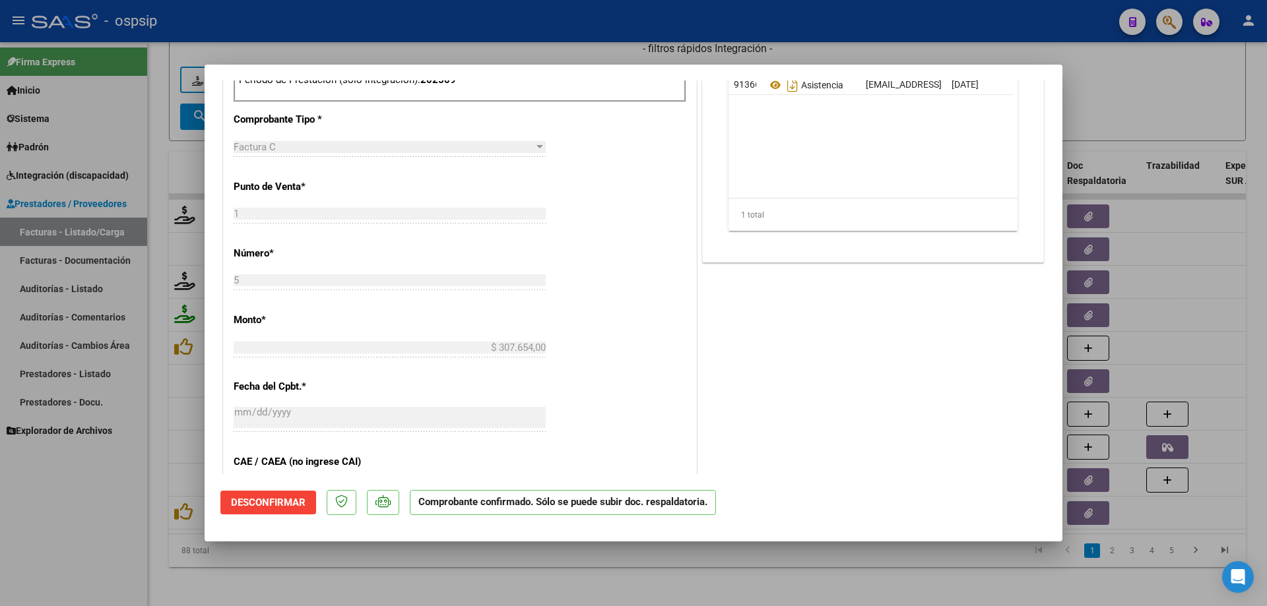
scroll to position [660, 0]
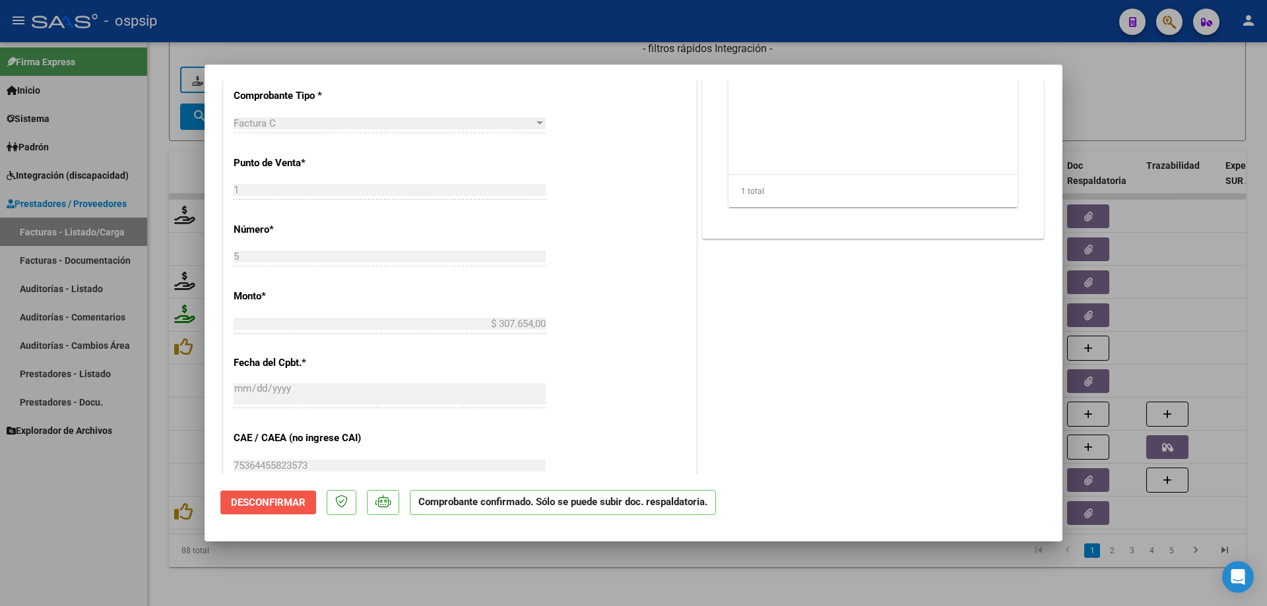
click at [281, 414] on button "Desconfirmar" at bounding box center [268, 503] width 96 height 24
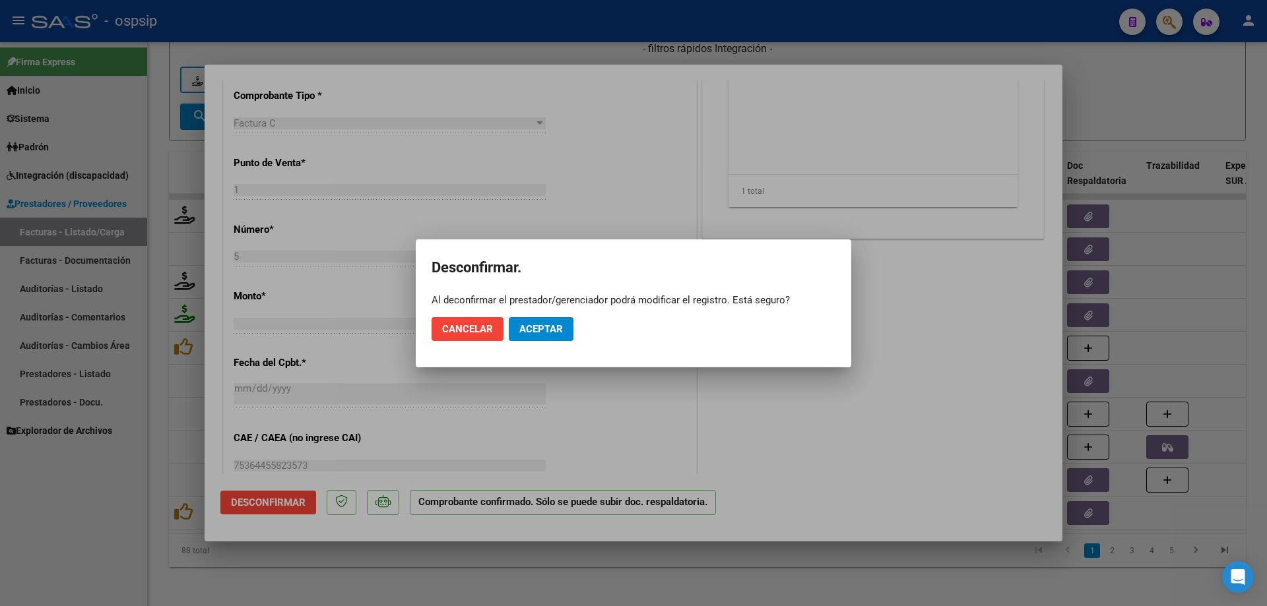
click at [507, 325] on mat-dialog-actions "Cancelar Aceptar" at bounding box center [633, 329] width 404 height 45
click at [541, 327] on span "Aceptar" at bounding box center [541, 329] width 44 height 12
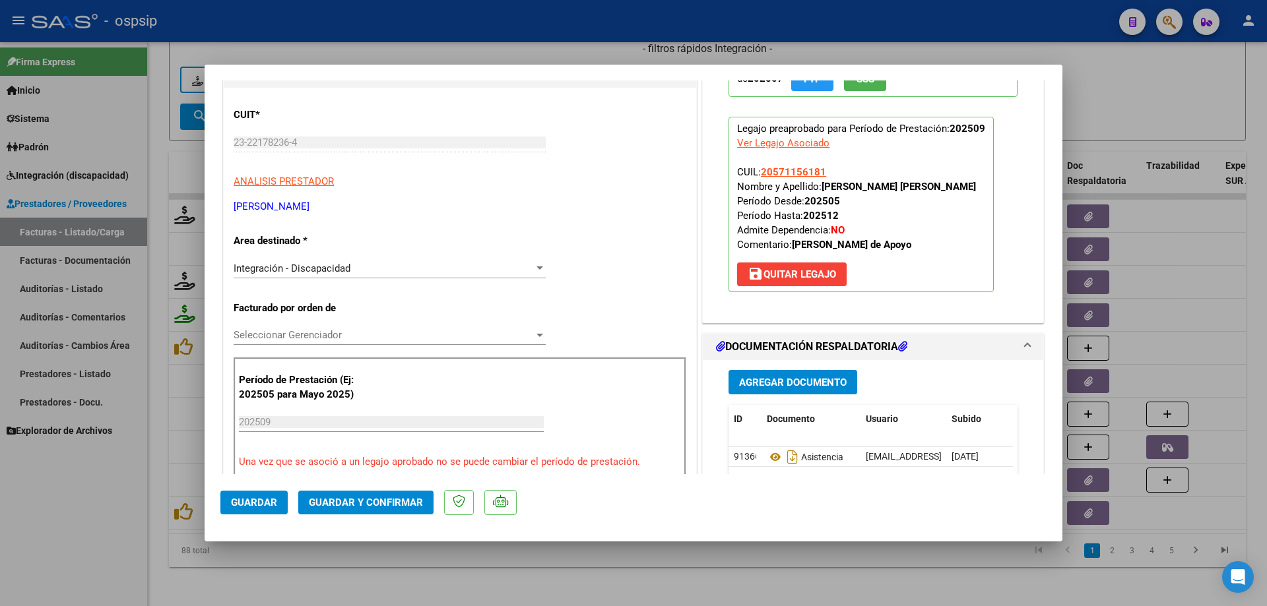
scroll to position [330, 0]
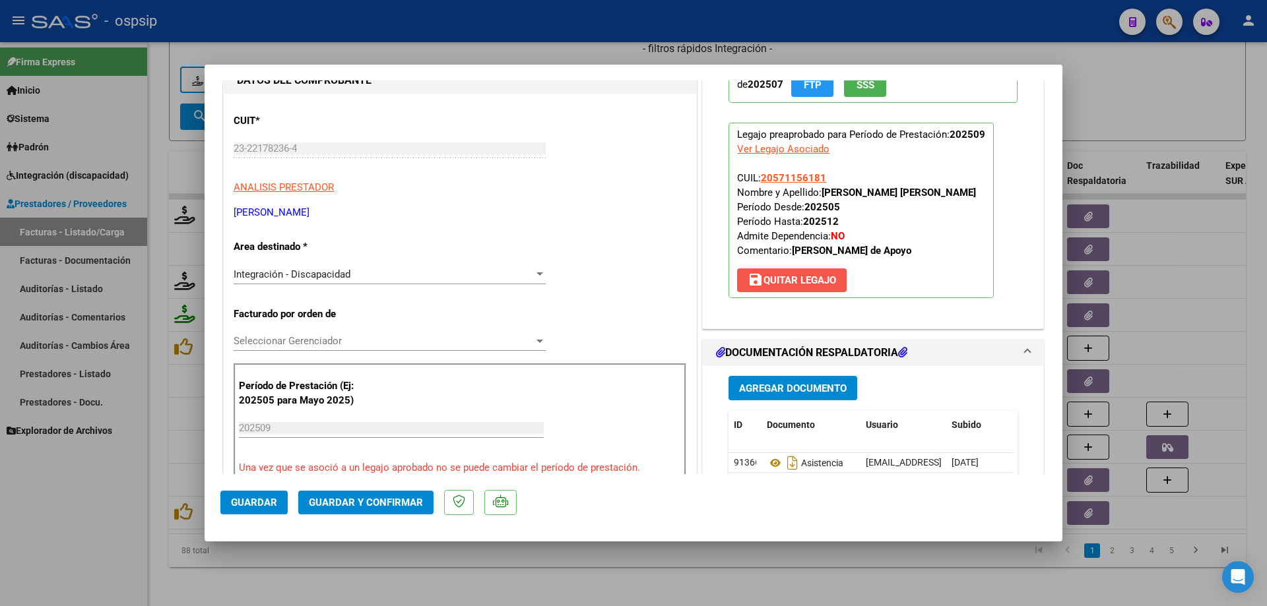
click at [743, 287] on button "save Quitar Legajo" at bounding box center [792, 281] width 110 height 24
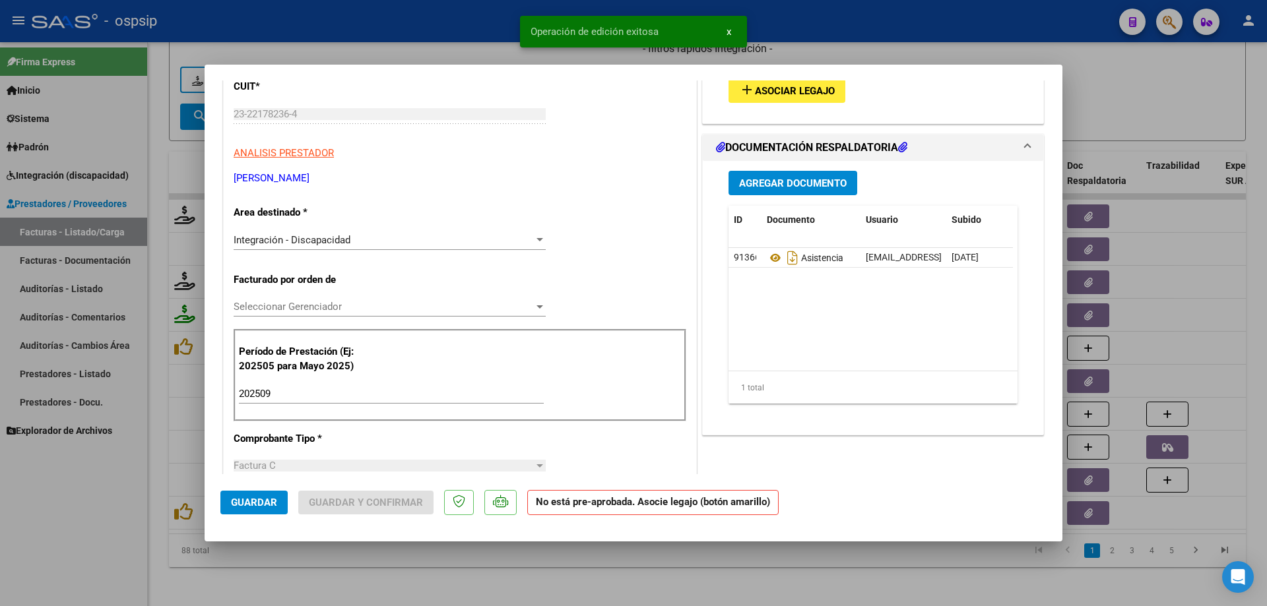
scroll to position [396, 0]
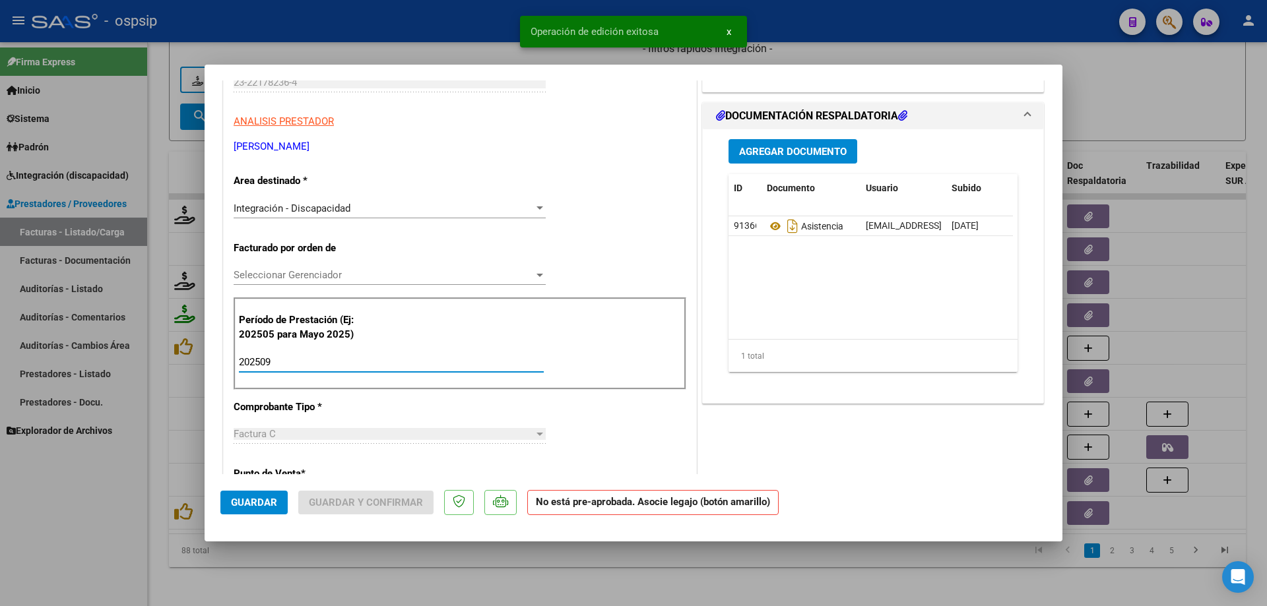
click at [289, 361] on input "202509" at bounding box center [391, 362] width 305 height 12
type input "202508"
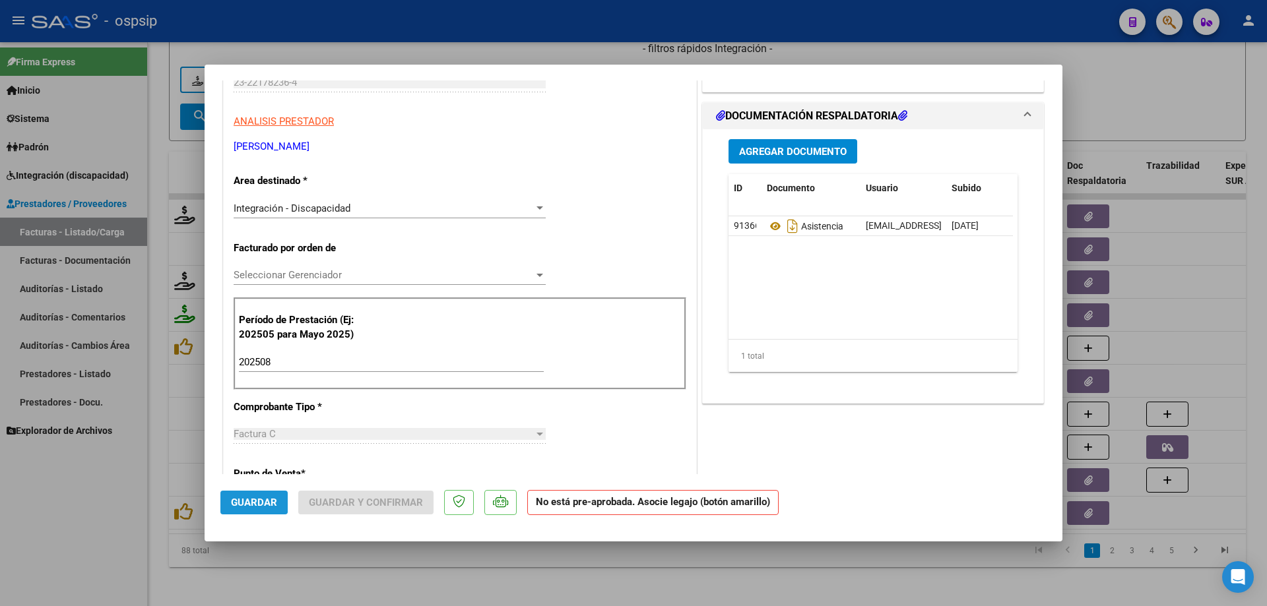
click at [237, 414] on span "Guardar" at bounding box center [254, 503] width 46 height 12
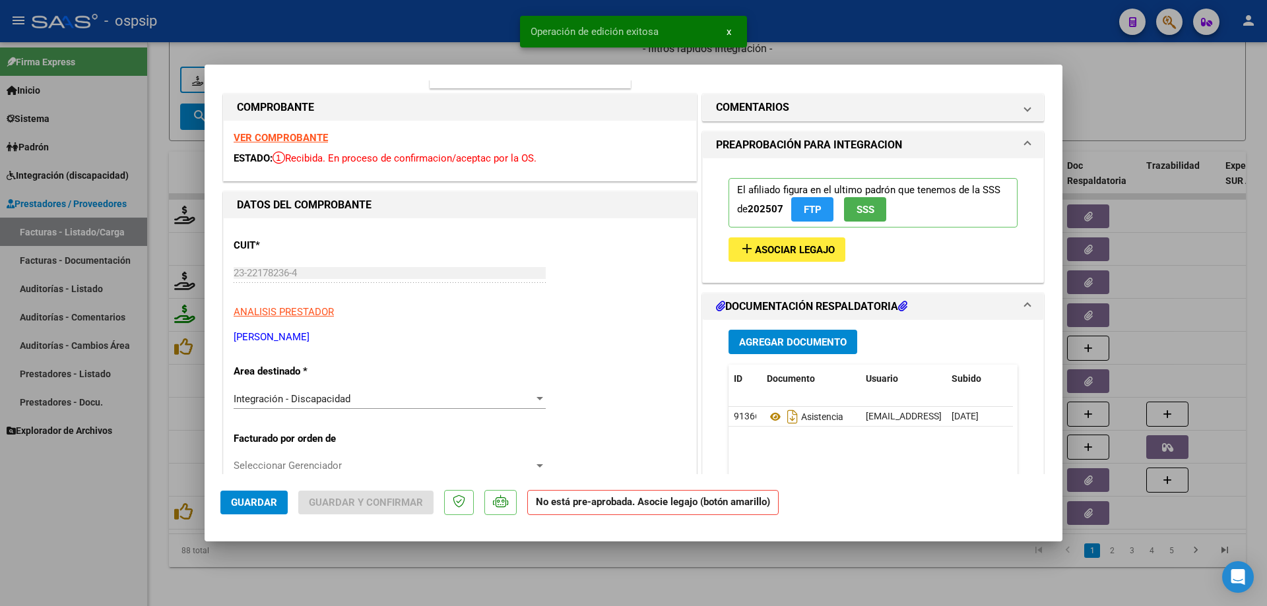
scroll to position [198, 0]
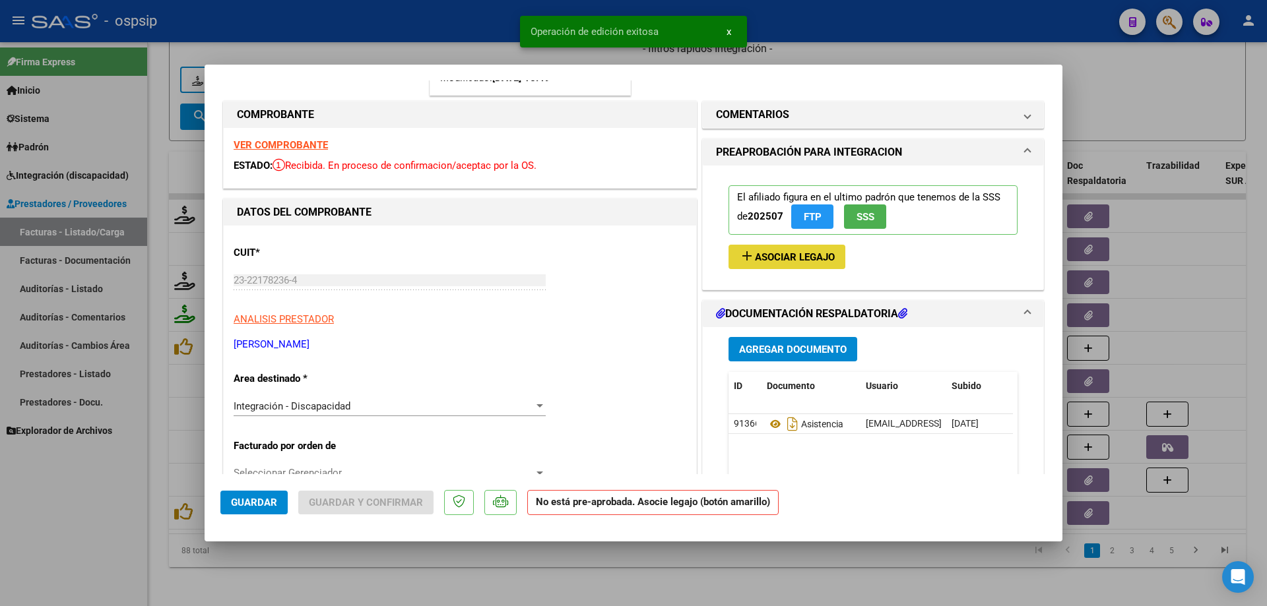
click at [743, 260] on span "Asociar Legajo" at bounding box center [795, 257] width 80 height 12
type input "$ 0,00"
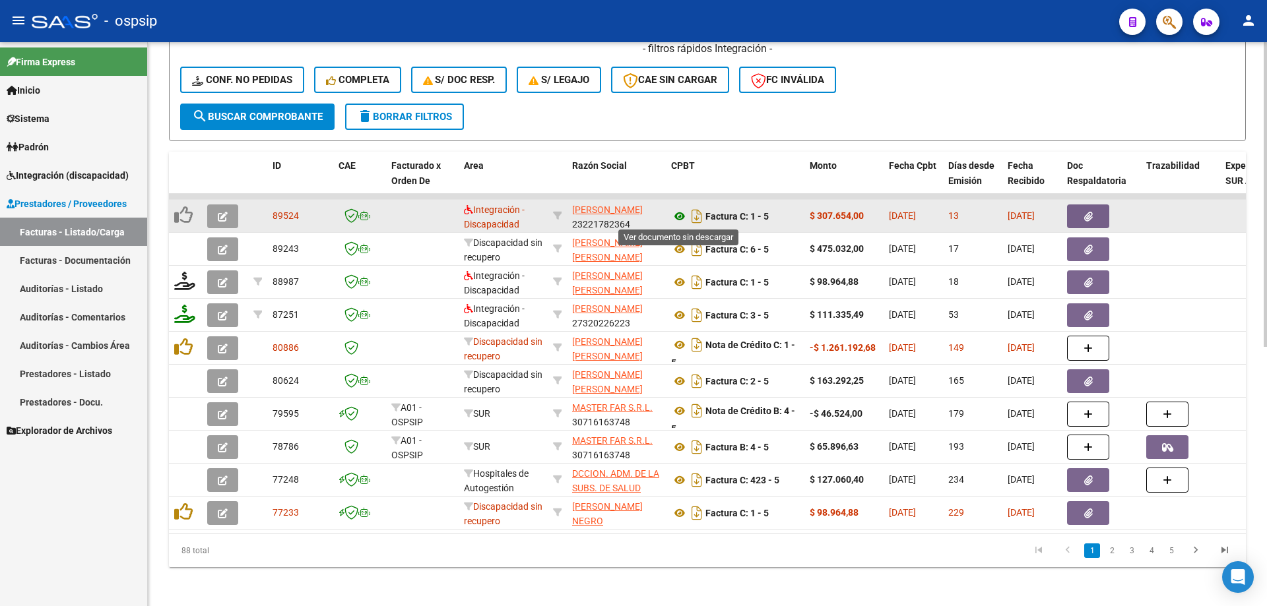
click at [678, 219] on icon at bounding box center [679, 216] width 17 height 16
click at [674, 214] on icon at bounding box center [679, 216] width 17 height 16
click at [231, 219] on button "button" at bounding box center [222, 217] width 31 height 24
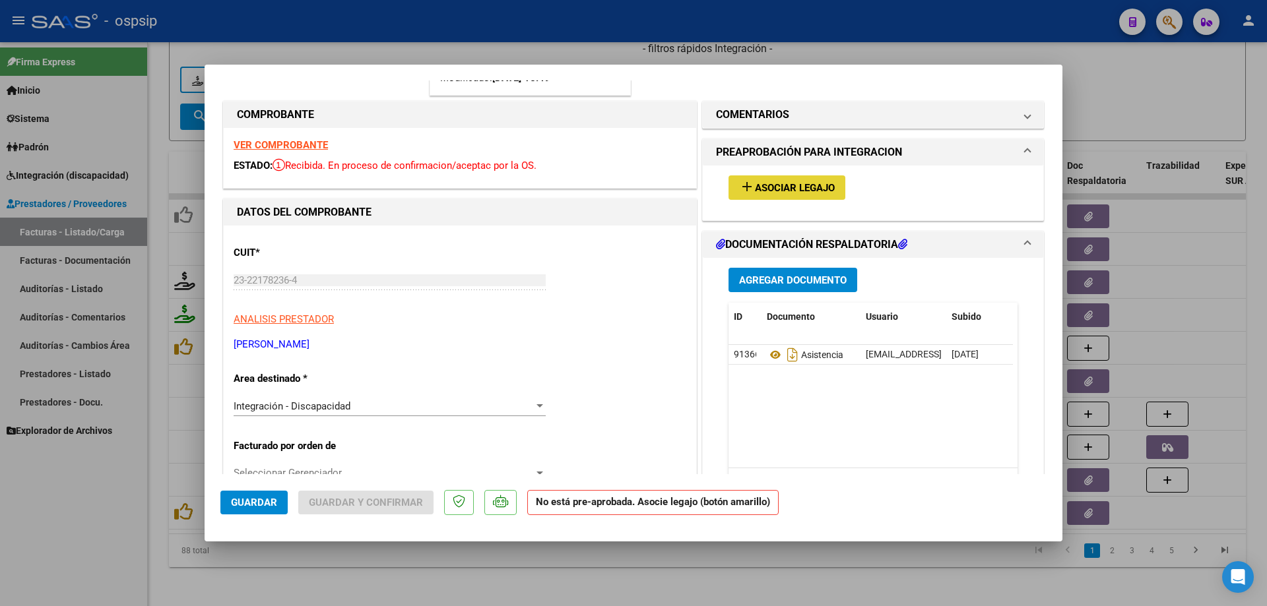
click at [743, 185] on mat-icon "add" at bounding box center [747, 187] width 16 height 16
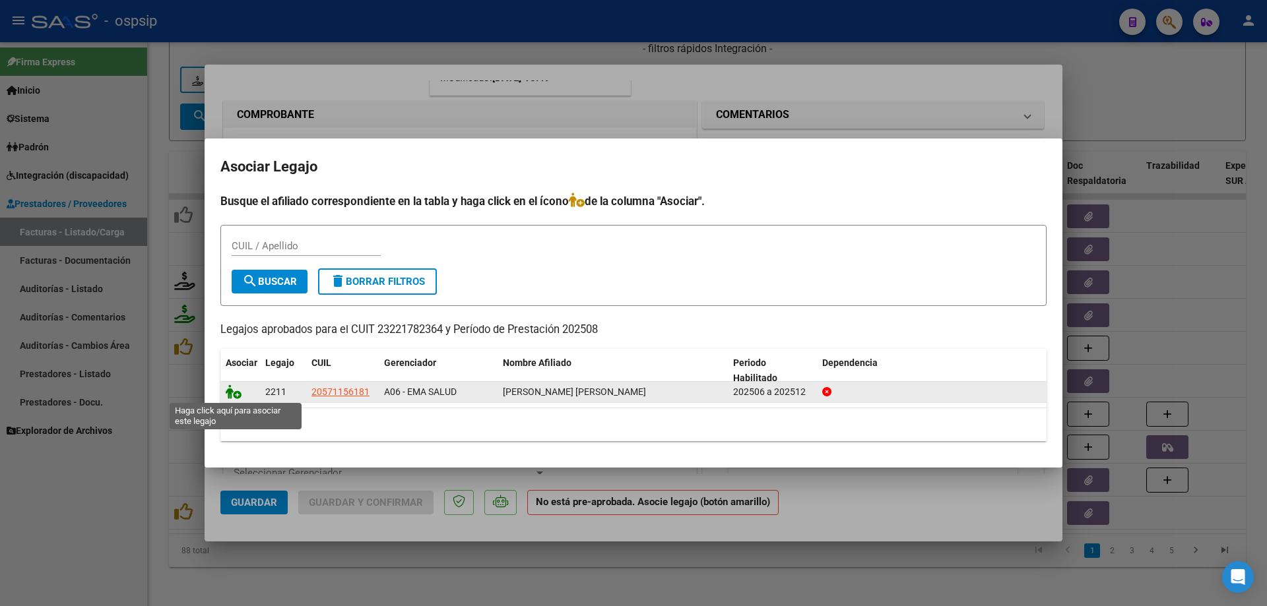
click at [233, 395] on icon at bounding box center [234, 392] width 16 height 15
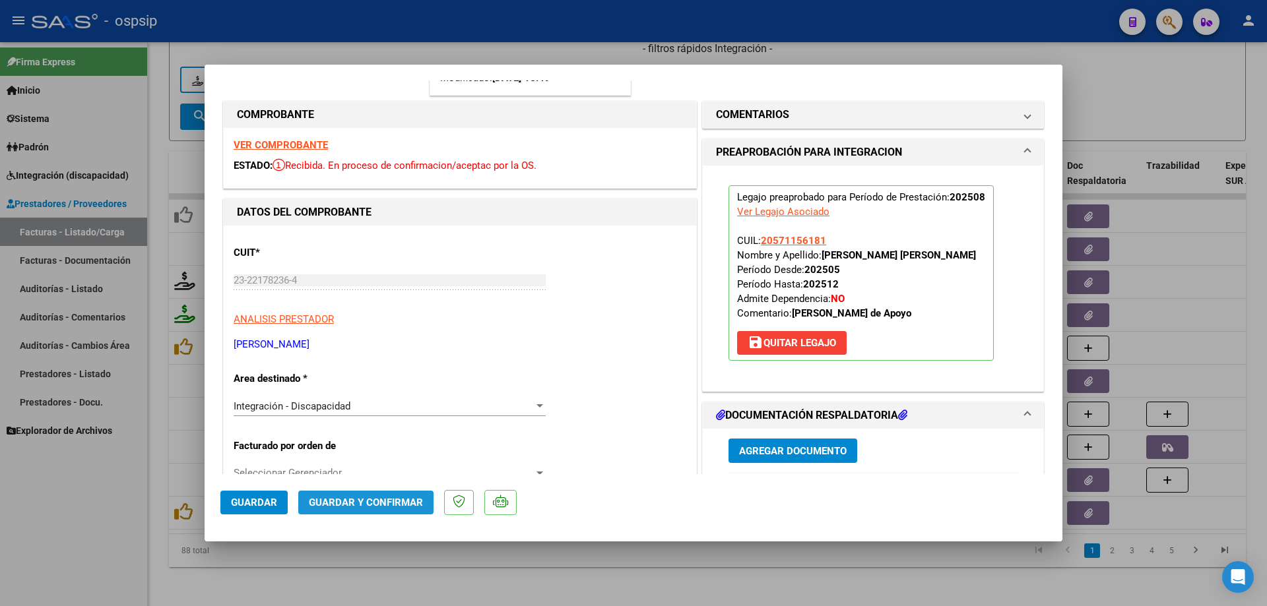
click at [387, 414] on button "Guardar y Confirmar" at bounding box center [365, 503] width 135 height 24
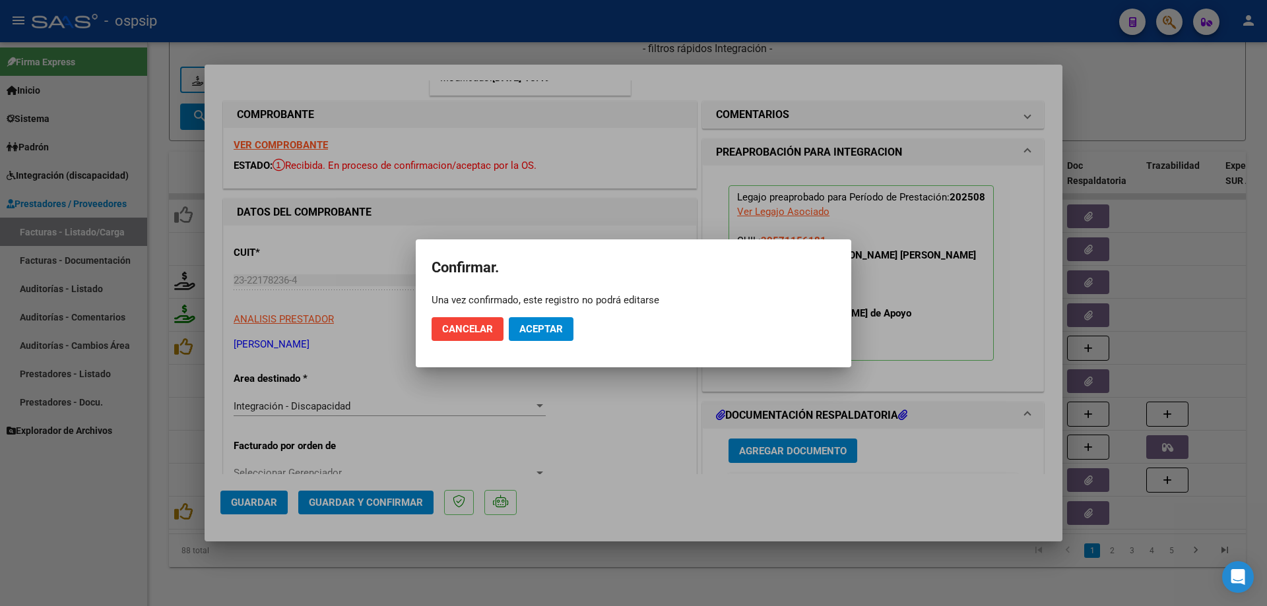
click at [395, 404] on div at bounding box center [633, 303] width 1267 height 606
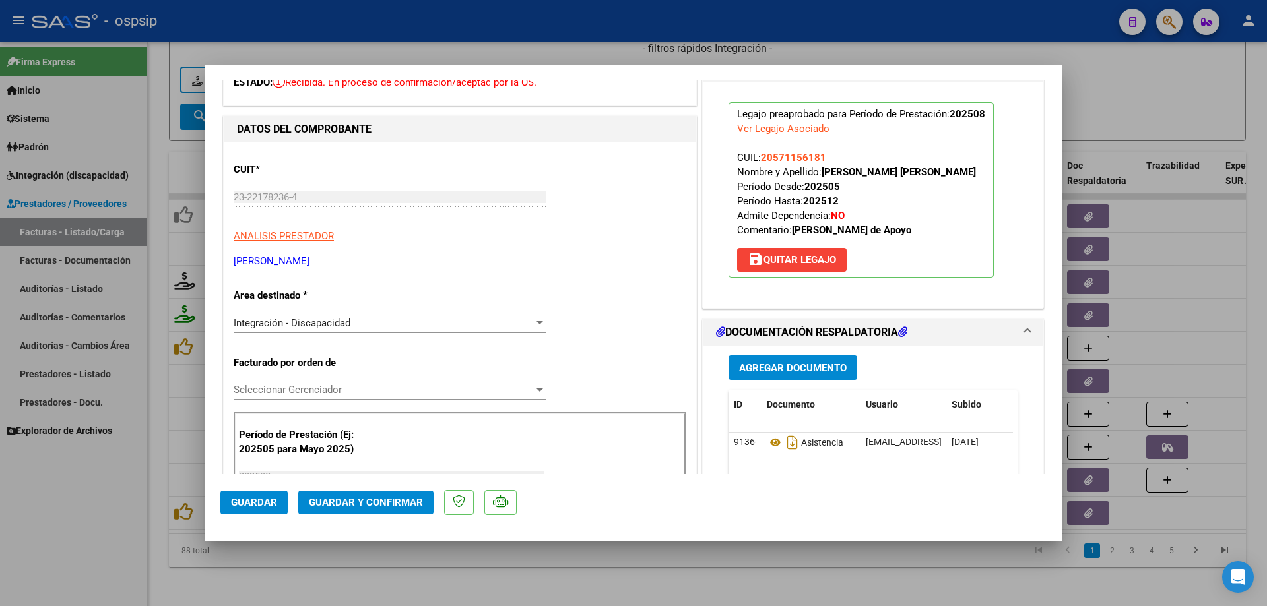
scroll to position [396, 0]
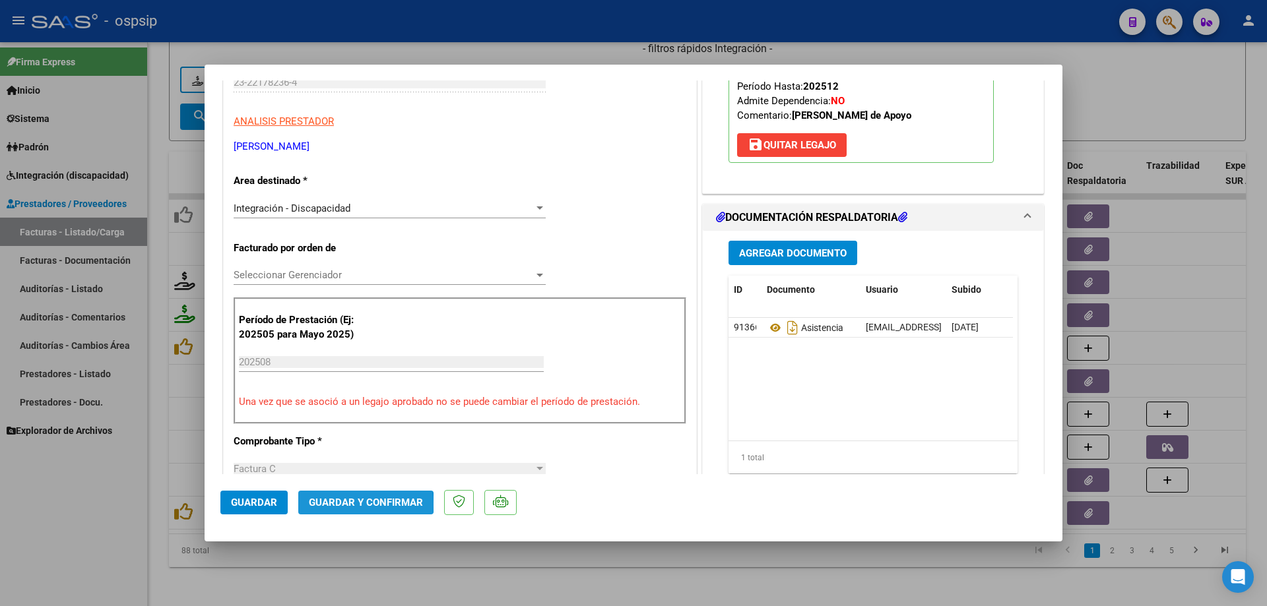
click at [361, 414] on span "Guardar y Confirmar" at bounding box center [366, 503] width 114 height 12
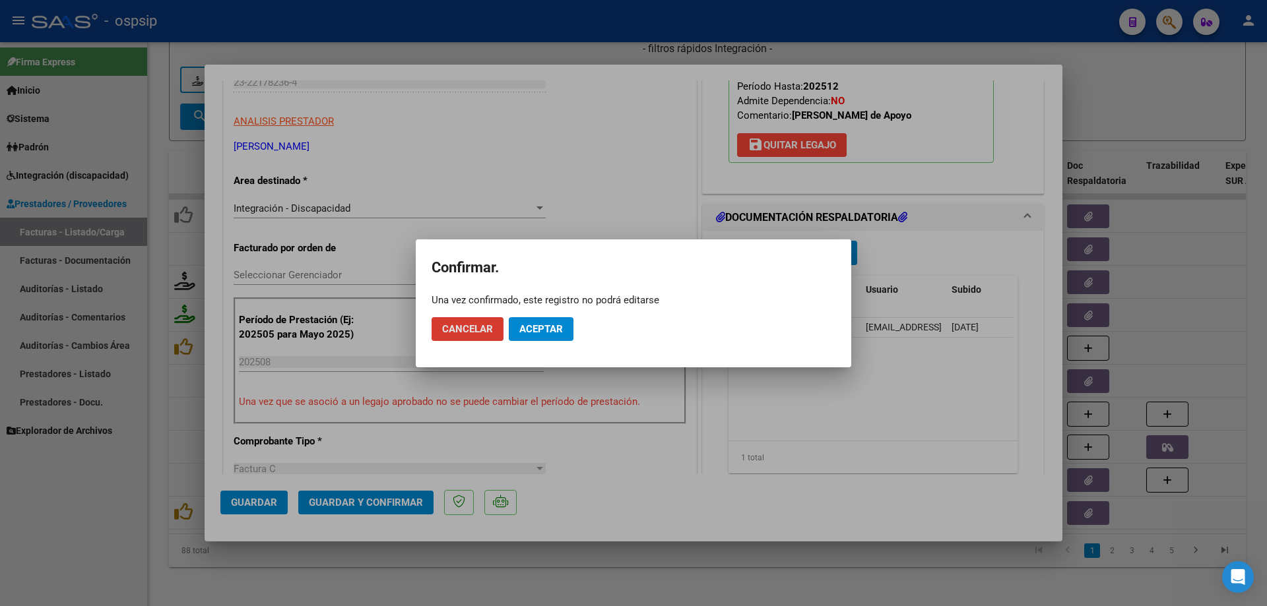
click at [526, 336] on button "Aceptar" at bounding box center [541, 329] width 65 height 24
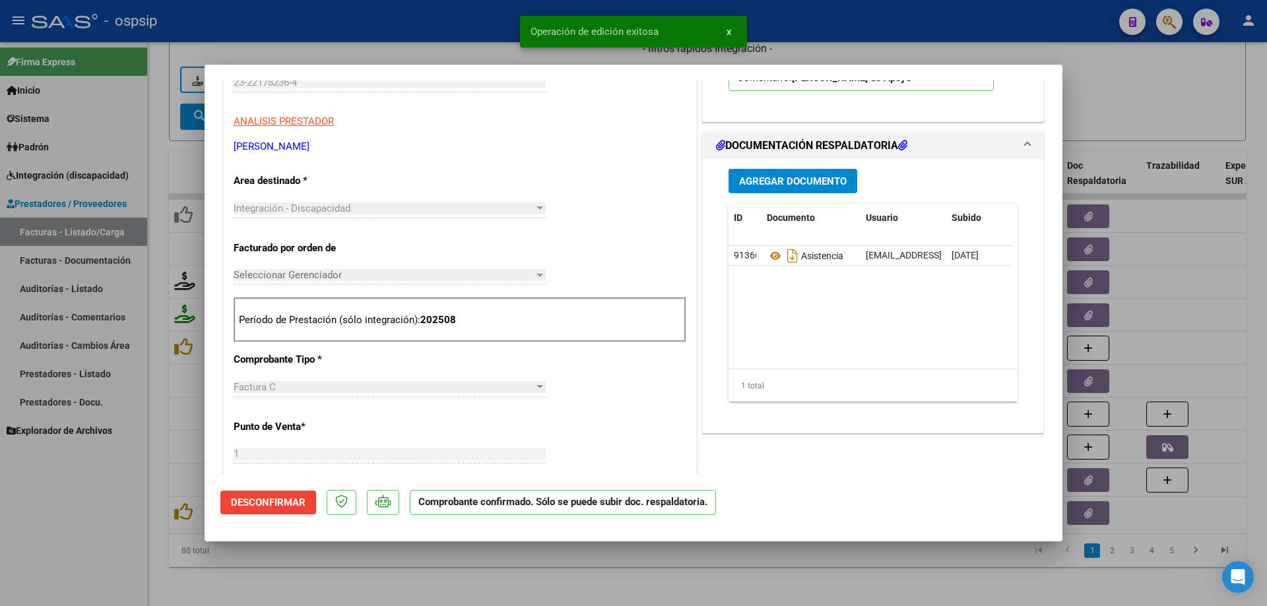
type input "$ 0,00"
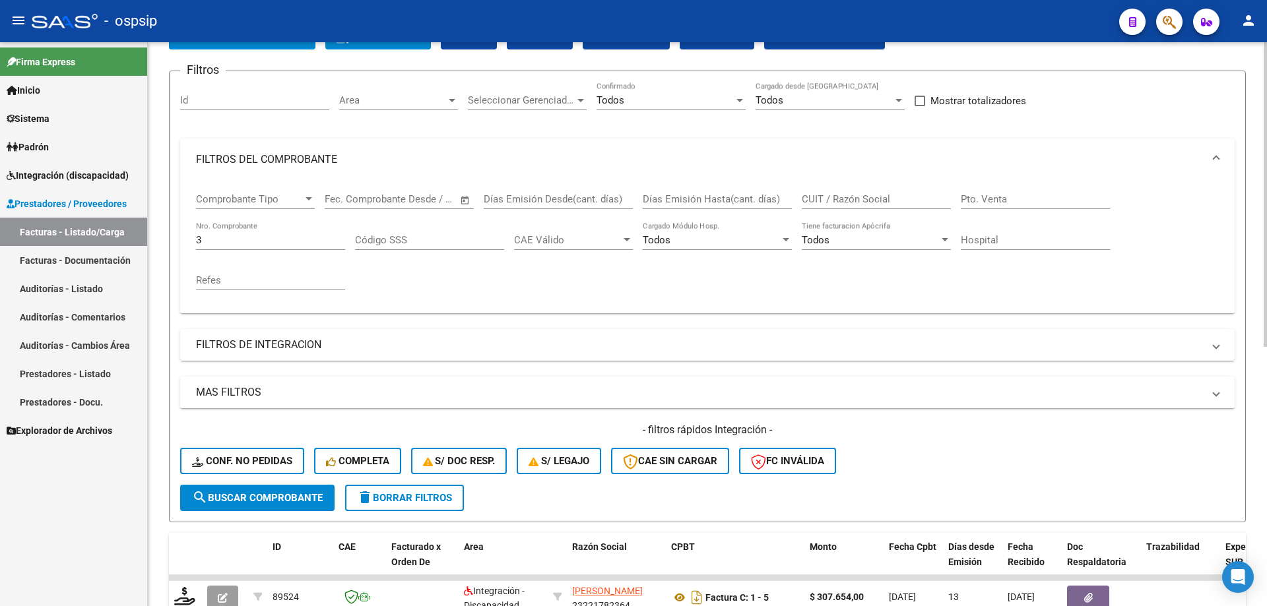
scroll to position [5, 0]
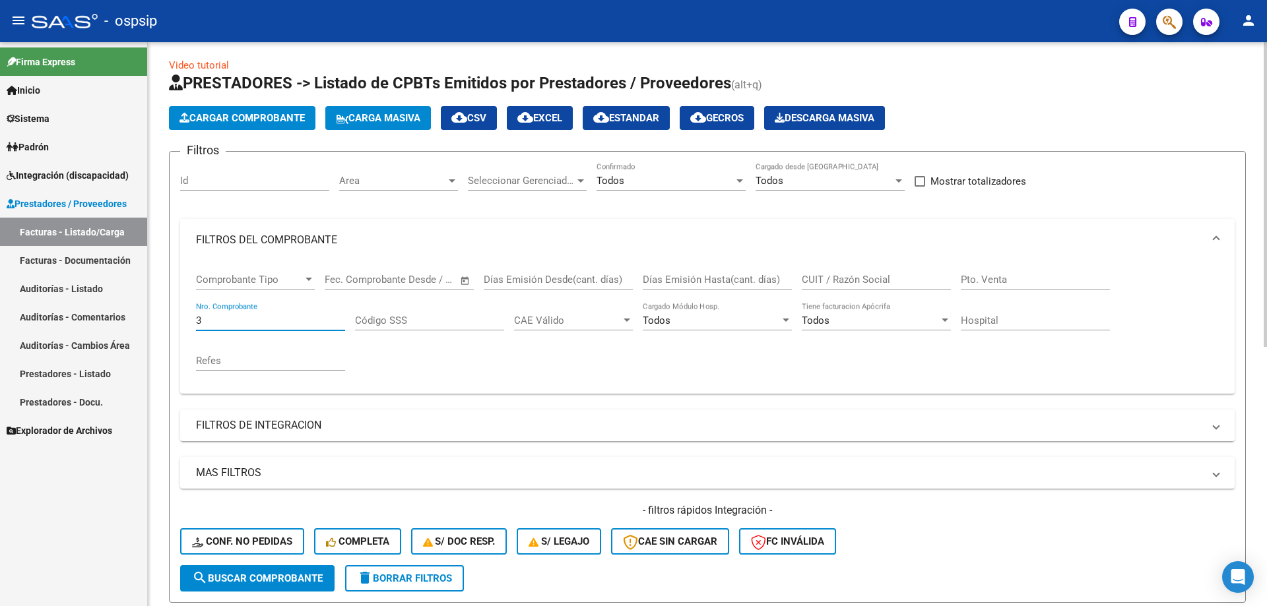
click at [220, 320] on input "3" at bounding box center [270, 321] width 149 height 12
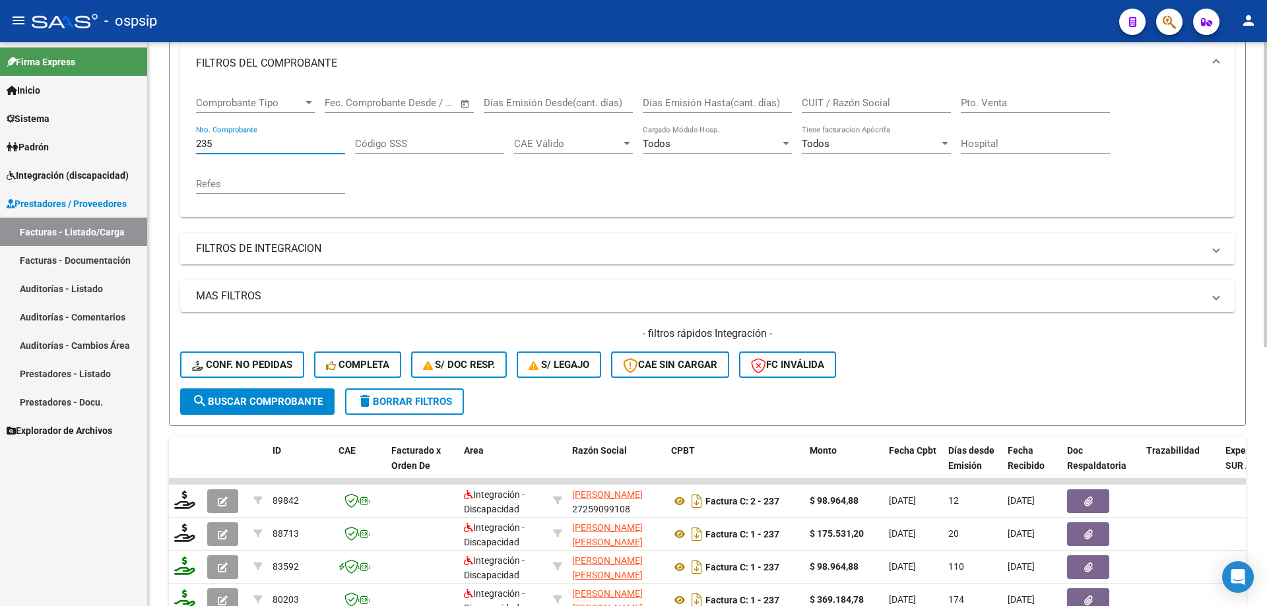
scroll to position [269, 0]
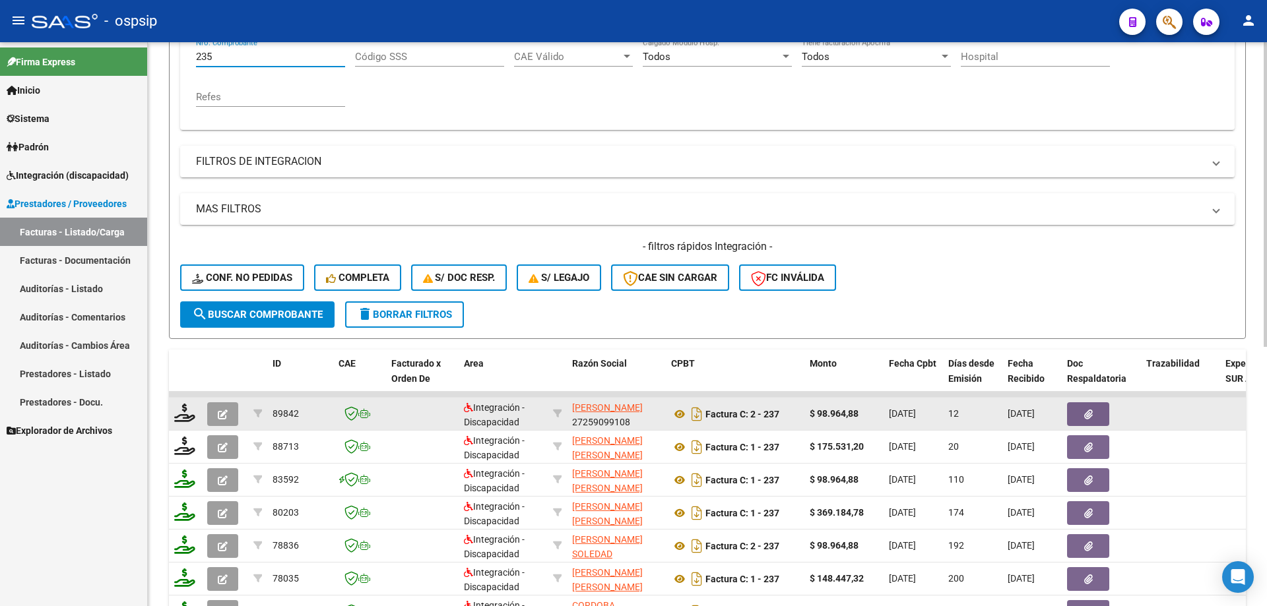
type input "235"
click at [223, 412] on icon "button" at bounding box center [223, 415] width 10 height 10
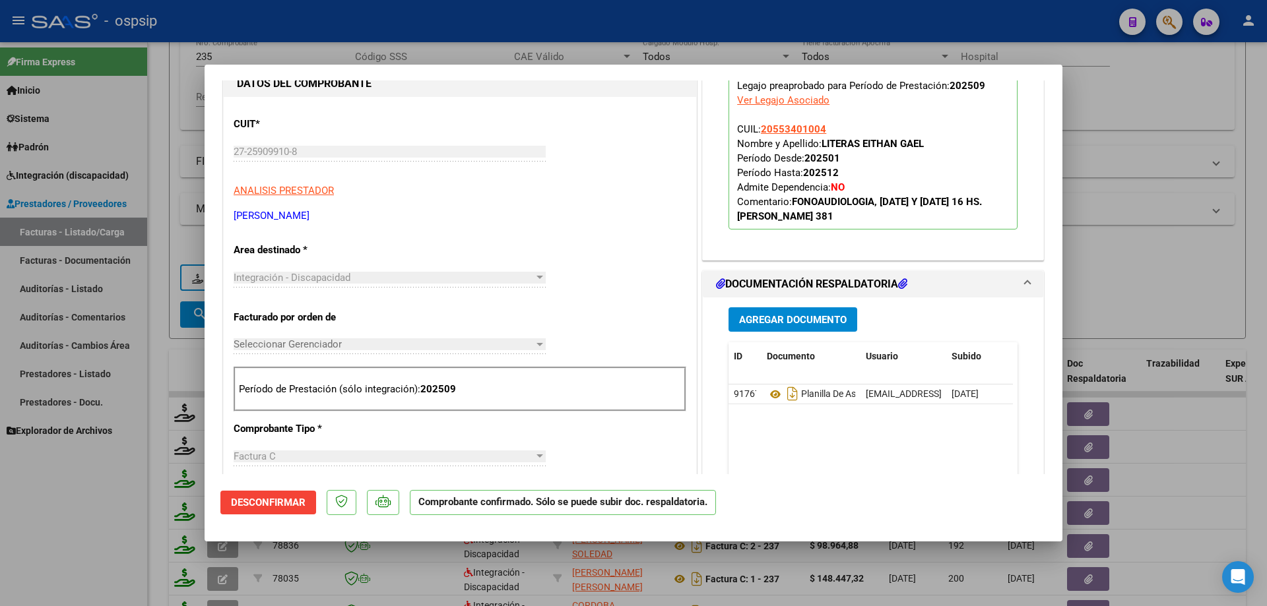
scroll to position [660, 0]
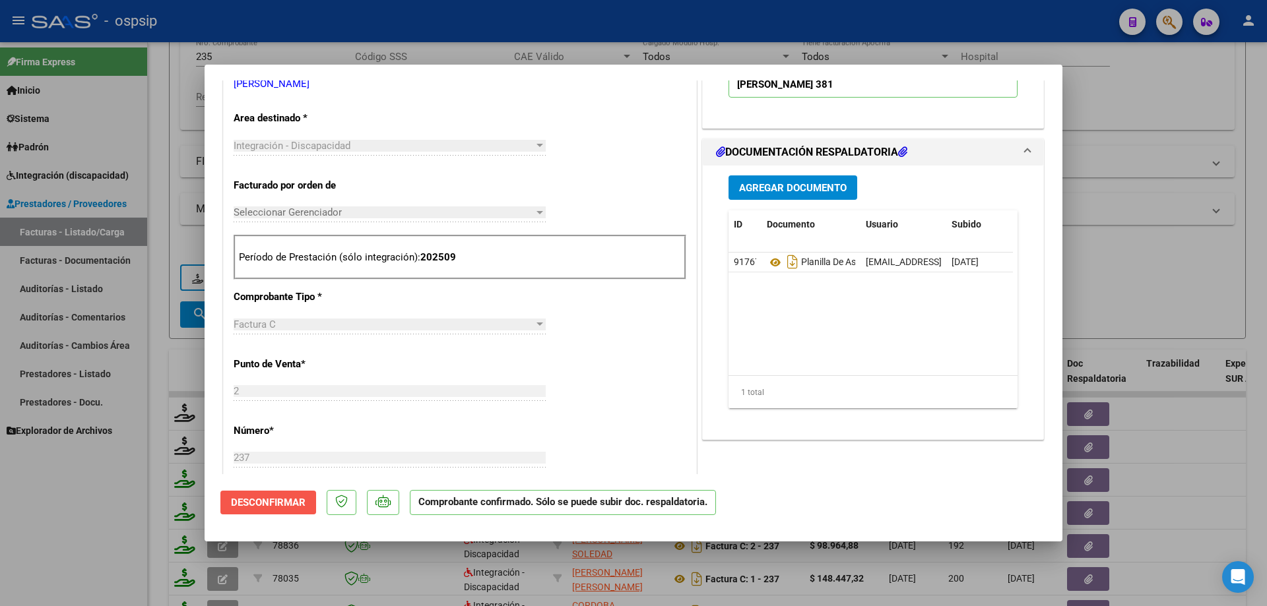
click at [286, 414] on span "Desconfirmar" at bounding box center [268, 503] width 75 height 12
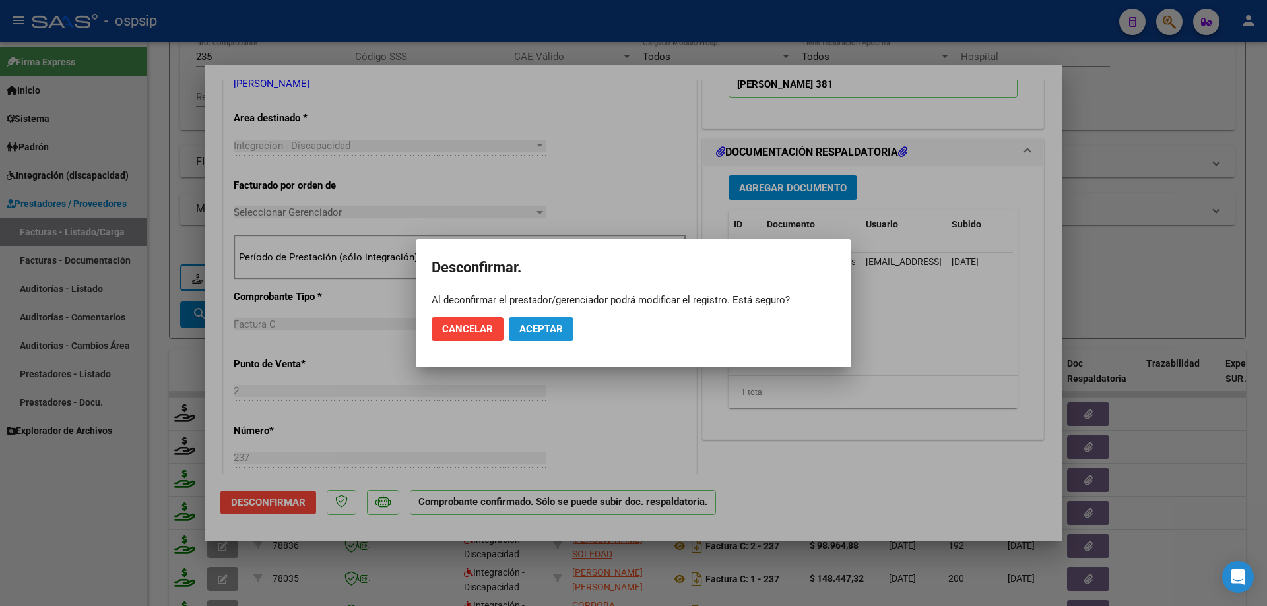
click at [534, 335] on button "Aceptar" at bounding box center [541, 329] width 65 height 24
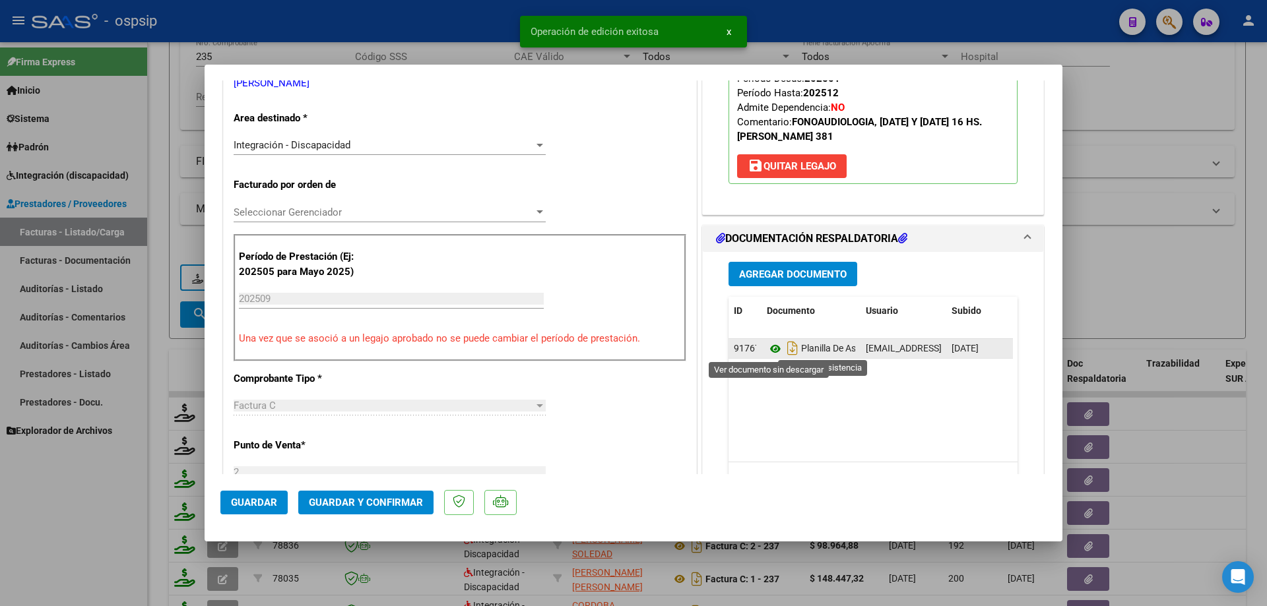
click at [743, 349] on icon at bounding box center [775, 349] width 17 height 16
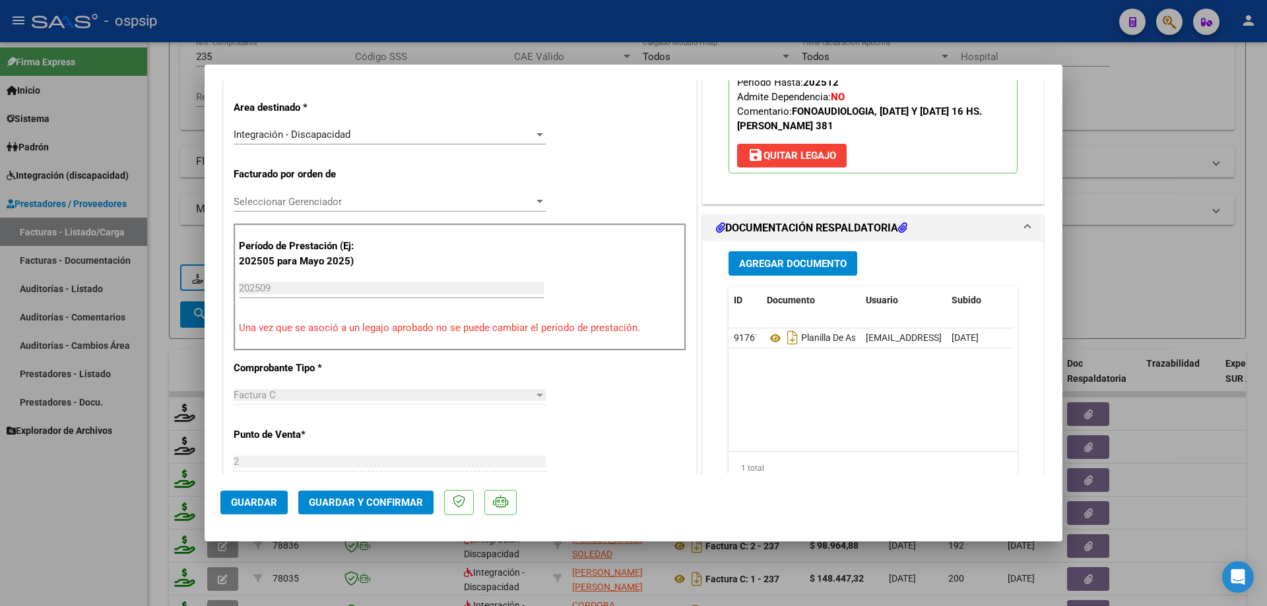
scroll to position [660, 0]
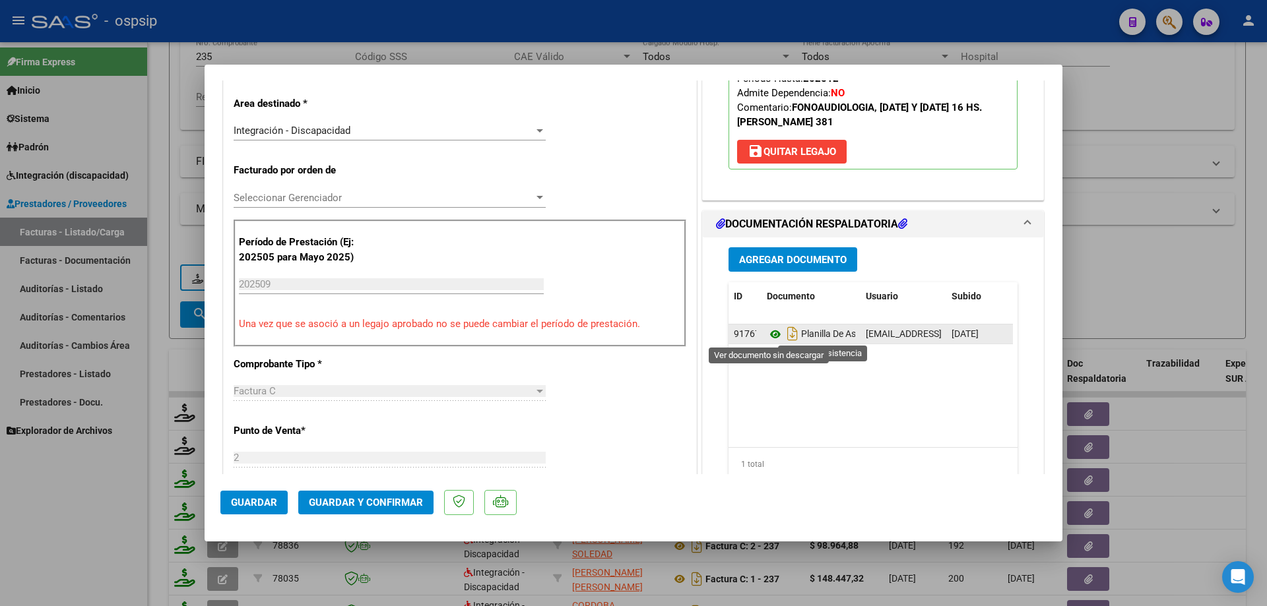
click at [743, 334] on icon at bounding box center [775, 335] width 17 height 16
click at [743, 146] on span "save Quitar Legajo" at bounding box center [791, 152] width 88 height 12
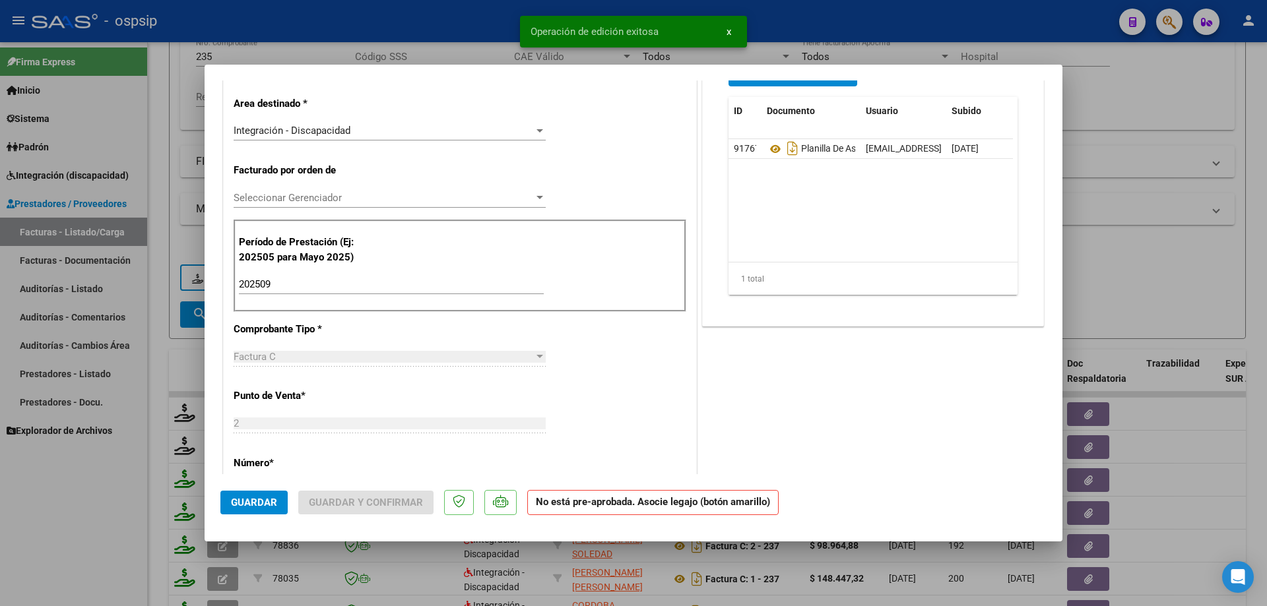
click at [294, 284] on input "202509" at bounding box center [391, 284] width 305 height 12
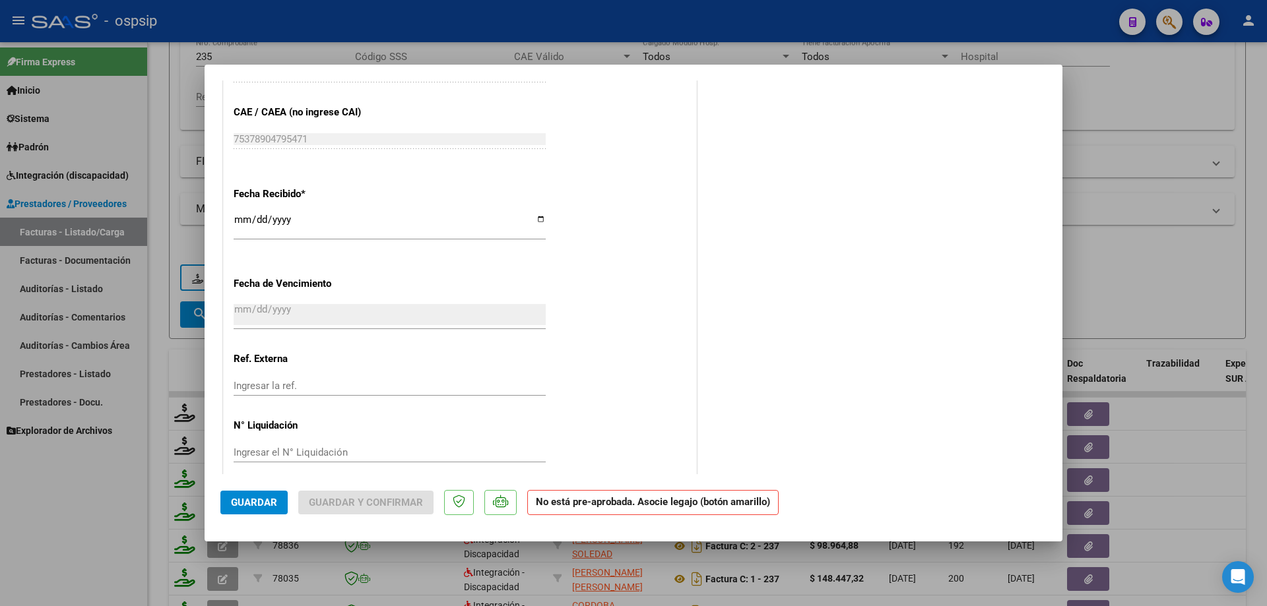
scroll to position [1233, 0]
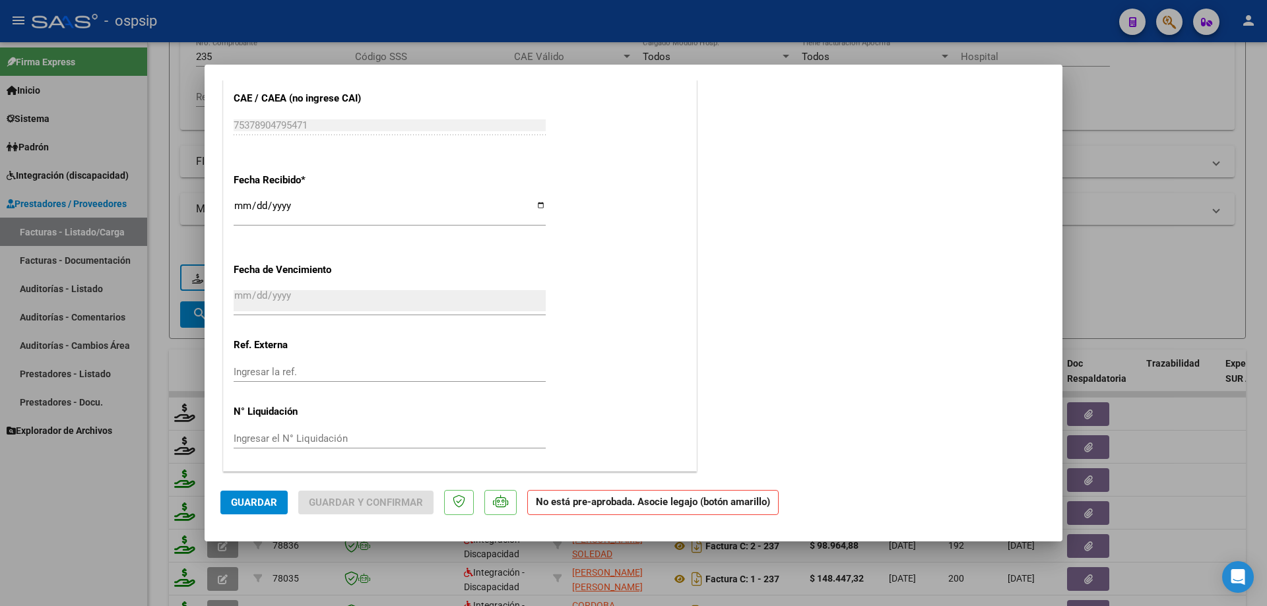
type input "202508"
click at [245, 414] on span "Guardar" at bounding box center [254, 503] width 46 height 12
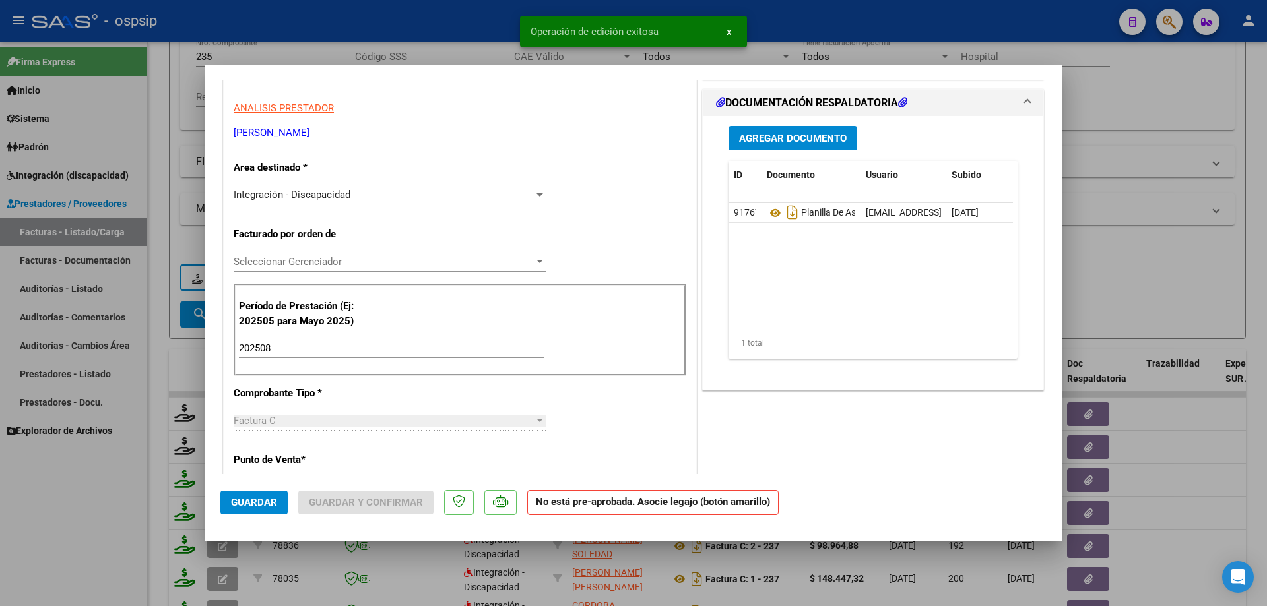
scroll to position [507, 0]
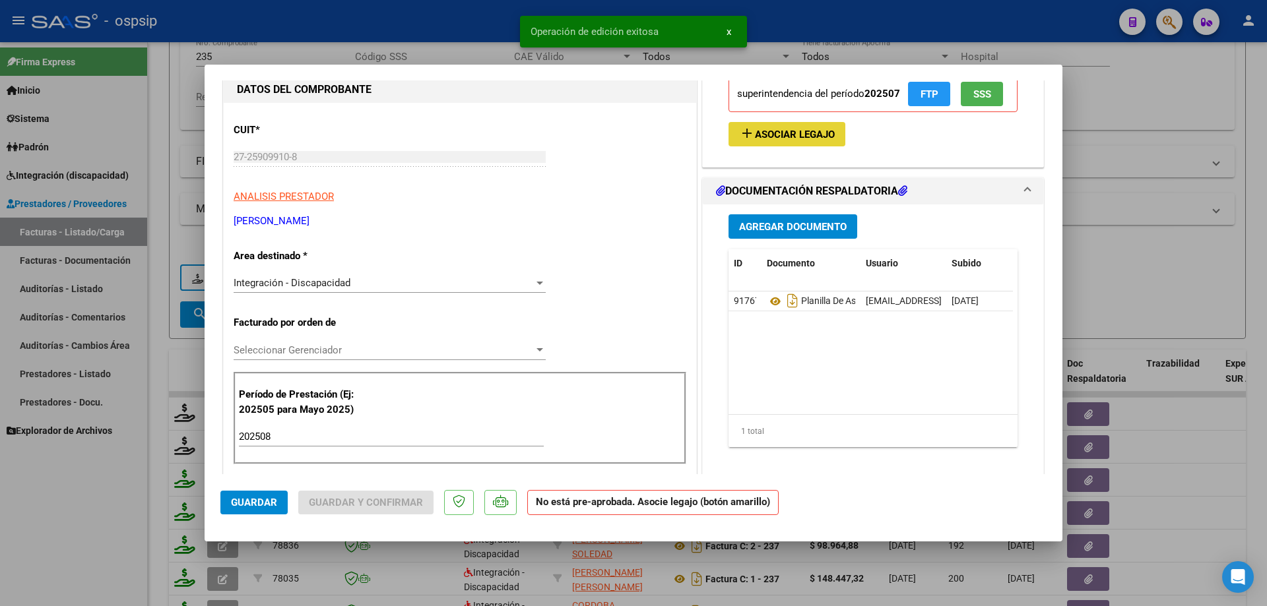
click at [743, 133] on span "Asociar Legajo" at bounding box center [795, 135] width 80 height 12
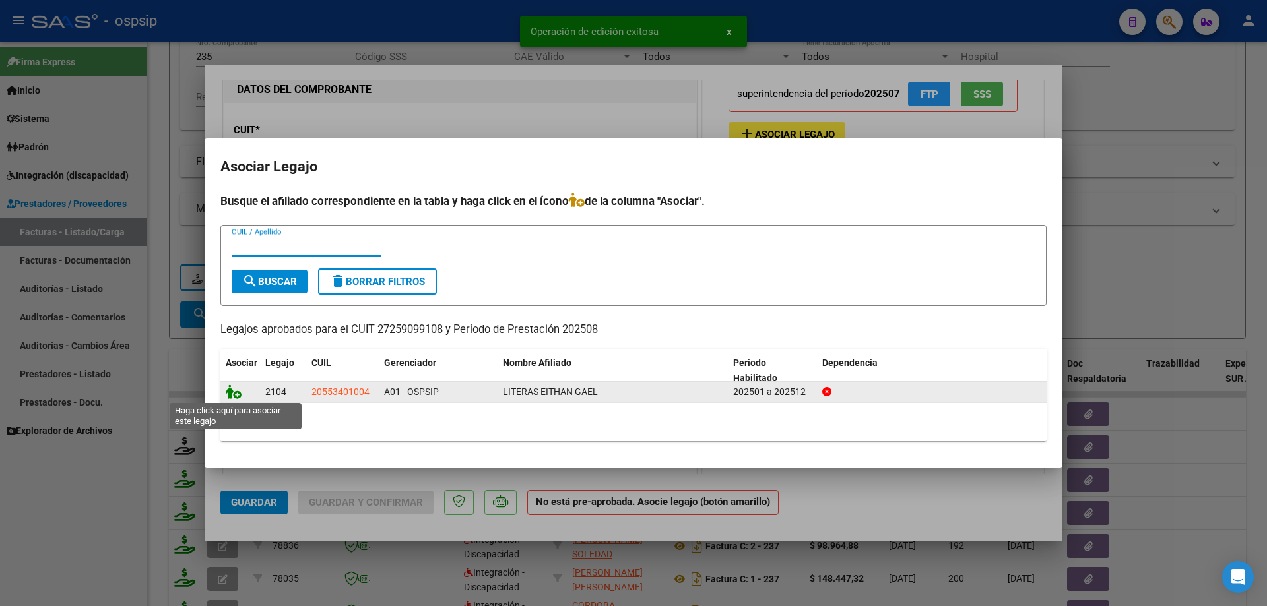
click at [234, 391] on icon at bounding box center [234, 392] width 16 height 15
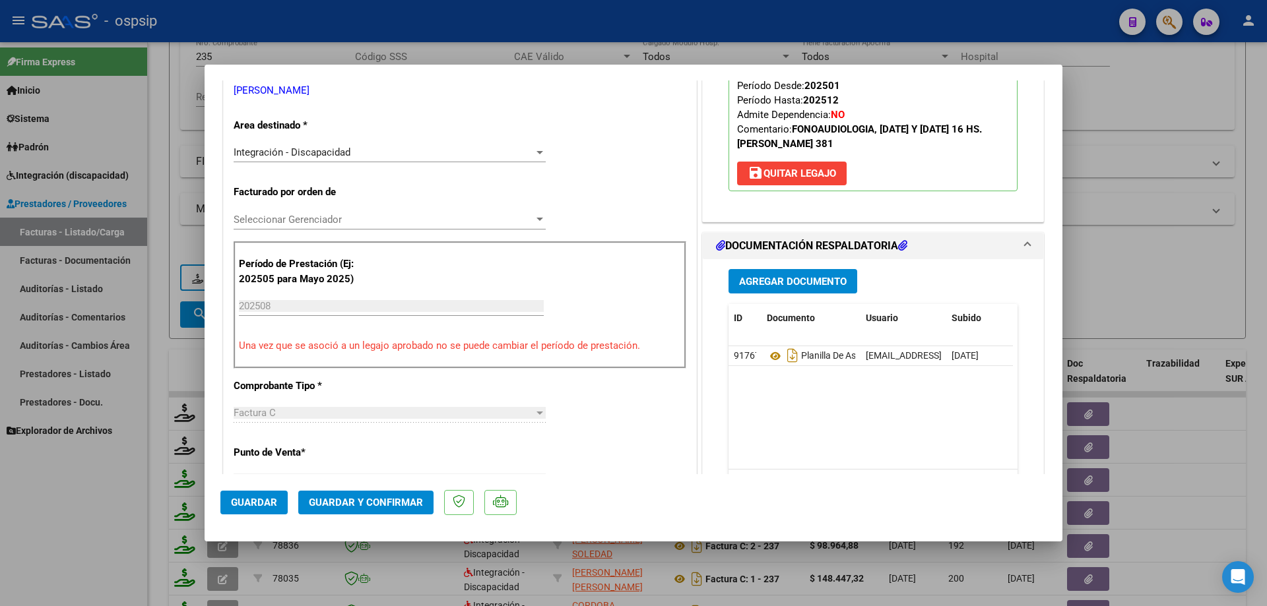
scroll to position [639, 0]
click at [404, 414] on span "Guardar y Confirmar" at bounding box center [366, 503] width 114 height 12
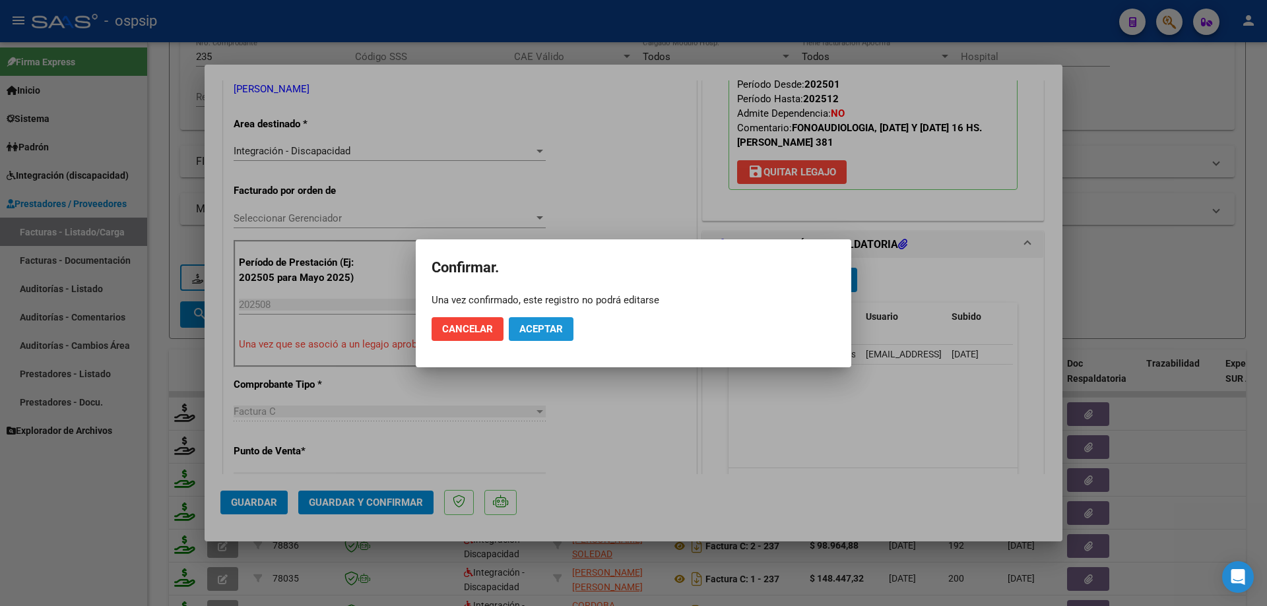
click at [545, 327] on span "Aceptar" at bounding box center [541, 329] width 44 height 12
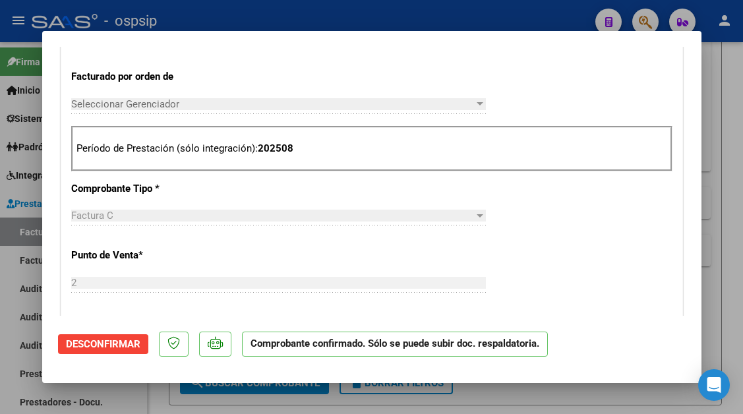
scroll to position [984, 0]
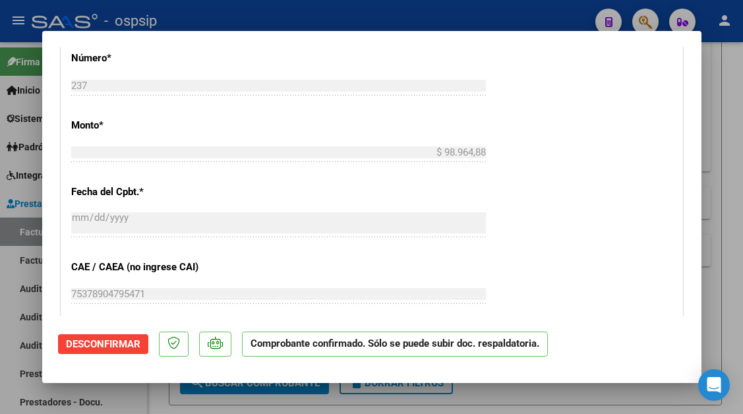
type input "$ 0,00"
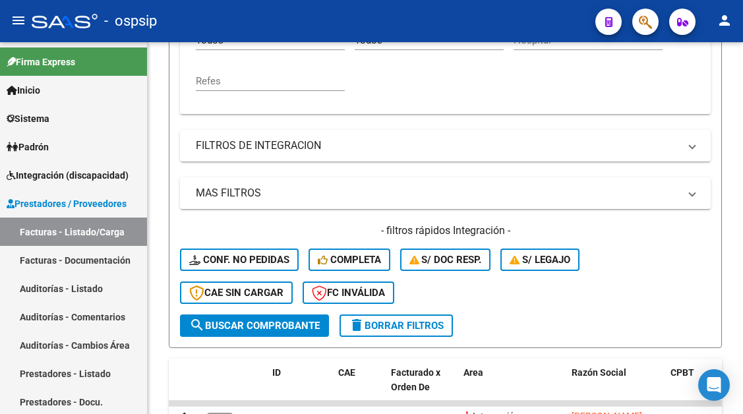
scroll to position [317, 0]
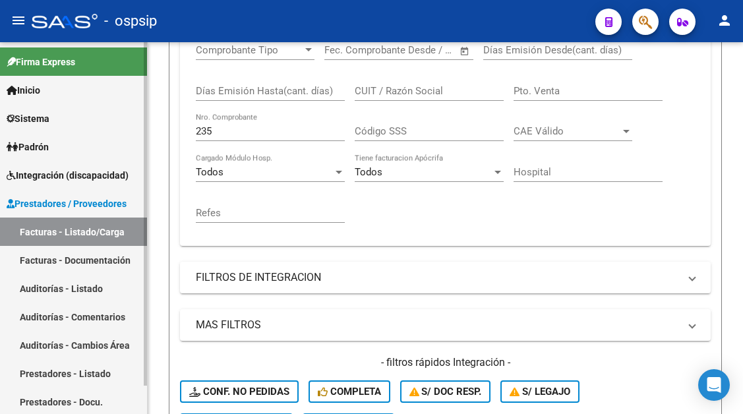
click at [46, 168] on span "Integración (discapacidad)" at bounding box center [68, 175] width 122 height 15
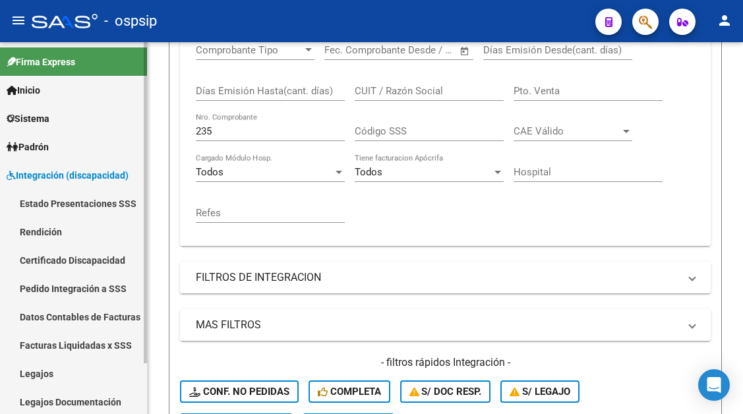
click at [49, 367] on link "Legajos" at bounding box center [73, 374] width 147 height 28
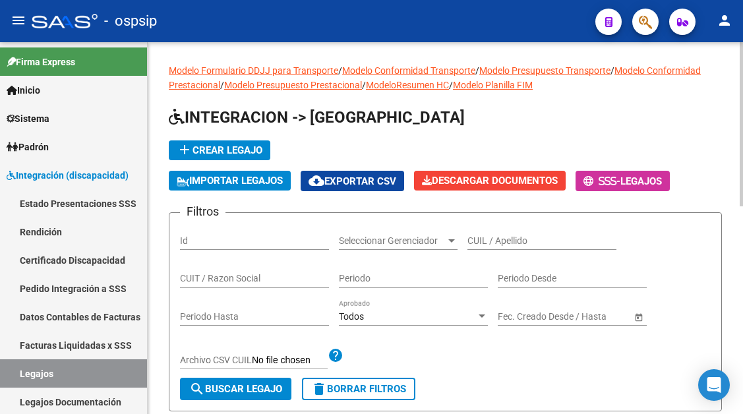
click at [485, 233] on div "CUIL / Apellido" at bounding box center [542, 237] width 149 height 26
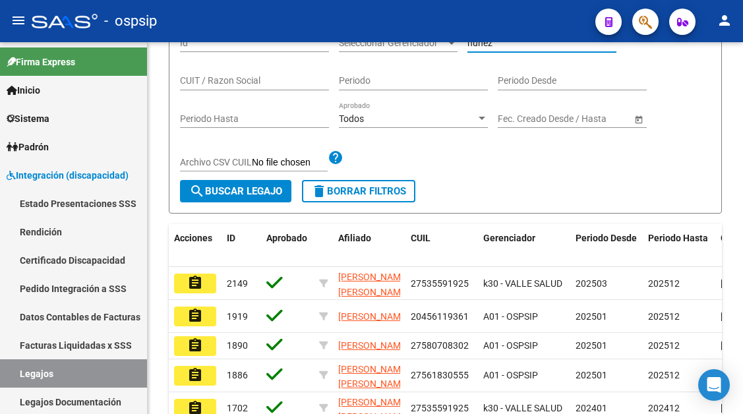
type input "nuñez"
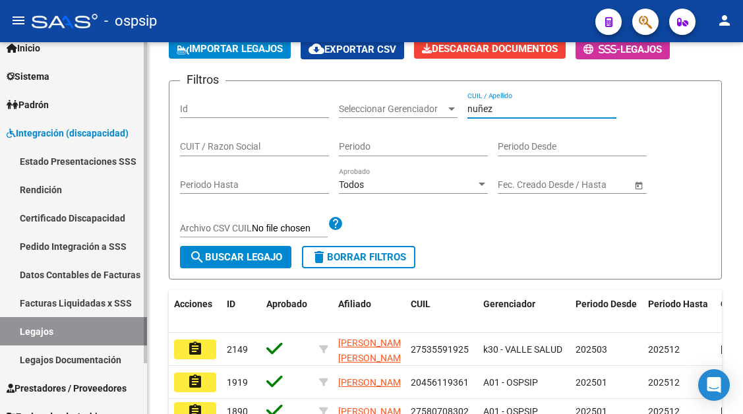
scroll to position [59, 0]
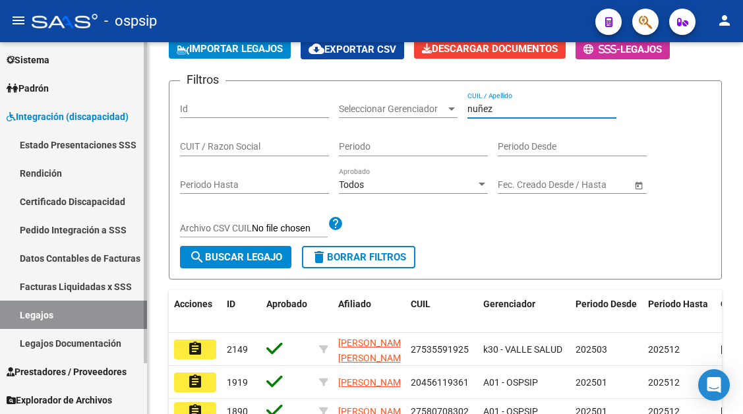
click at [49, 340] on link "Legajos Documentación" at bounding box center [73, 343] width 147 height 28
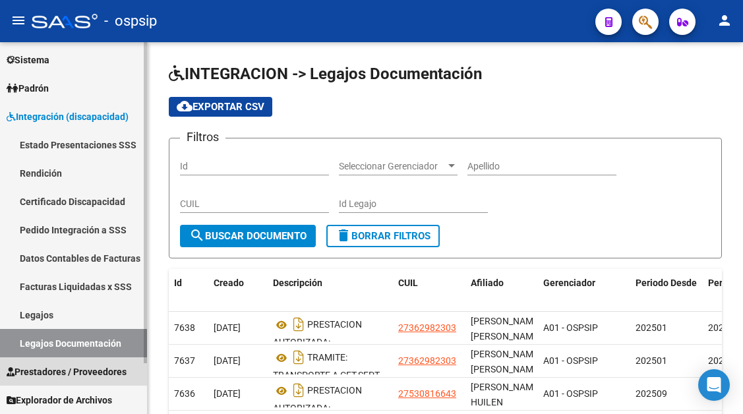
click at [49, 365] on span "Prestadores / Proveedores" at bounding box center [67, 372] width 120 height 15
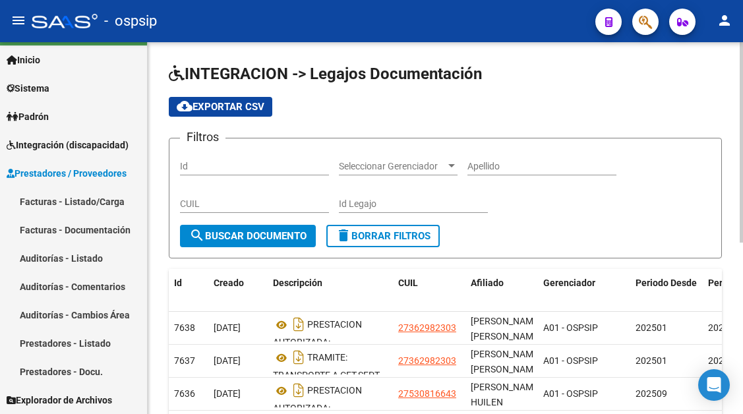
scroll to position [30, 0]
click at [70, 205] on link "Facturas - Listado/Carga" at bounding box center [73, 201] width 147 height 28
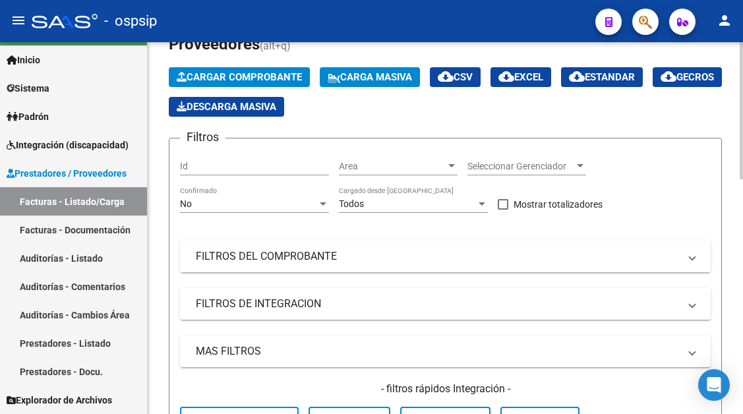
scroll to position [66, 0]
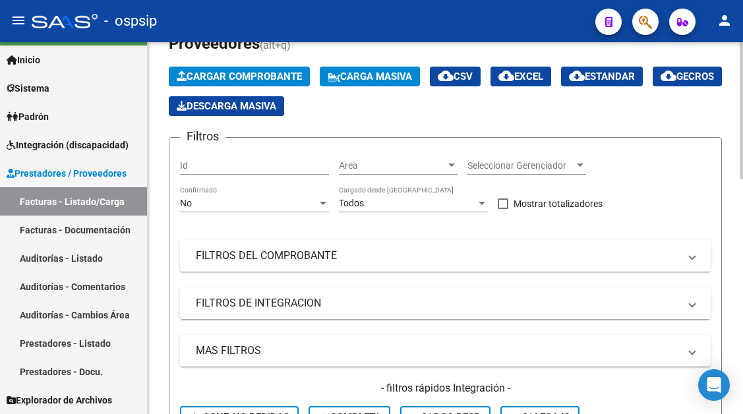
click at [284, 261] on mat-panel-title "FILTROS DEL COMPROBANTE" at bounding box center [438, 256] width 484 height 15
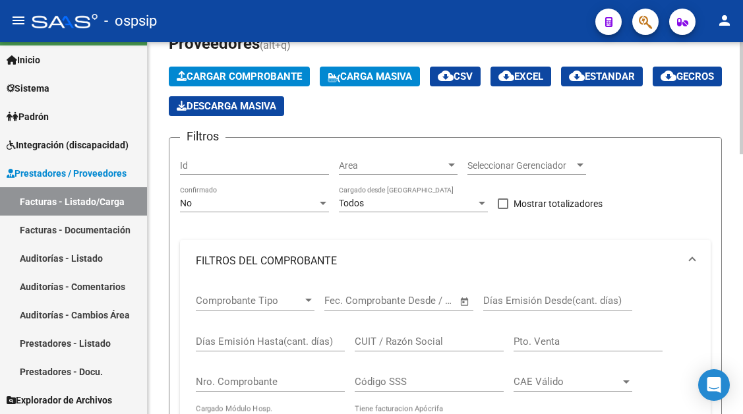
click at [319, 199] on div at bounding box center [323, 203] width 12 height 11
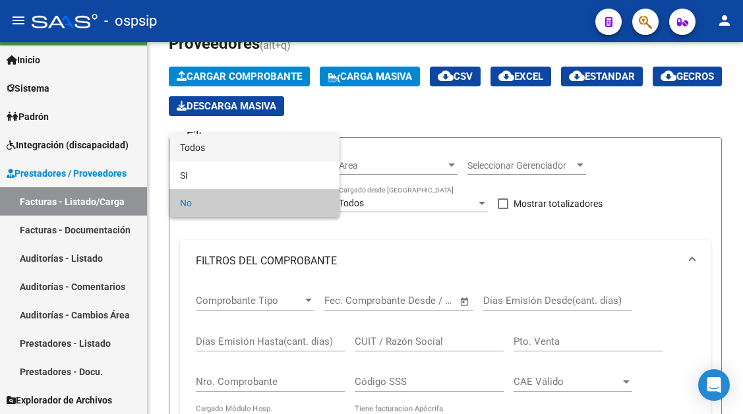
click at [197, 150] on span "Todos" at bounding box center [254, 148] width 149 height 28
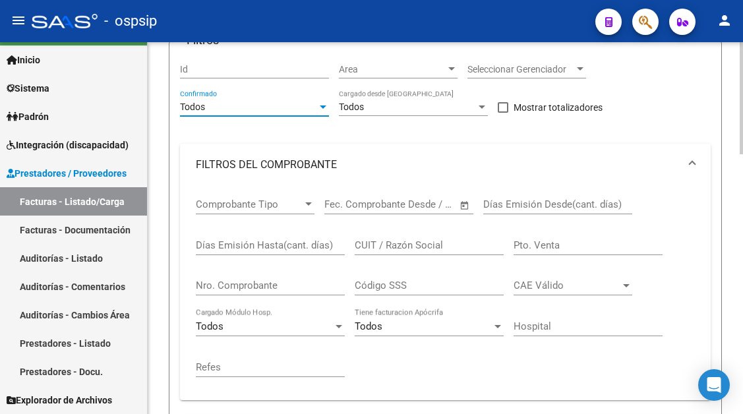
scroll to position [198, 0]
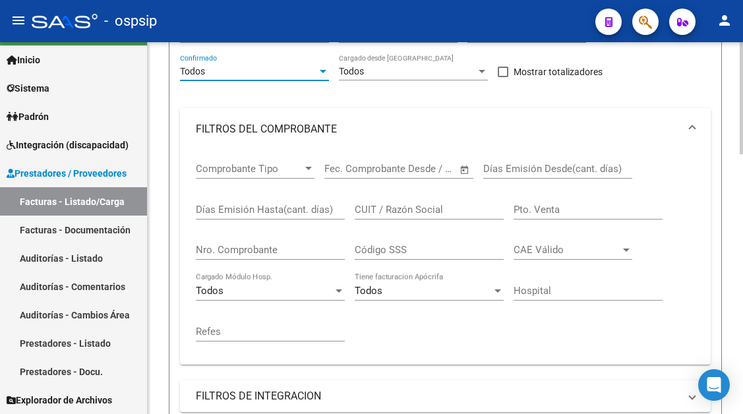
click at [212, 252] on input "Nro. Comprobante" at bounding box center [270, 250] width 149 height 12
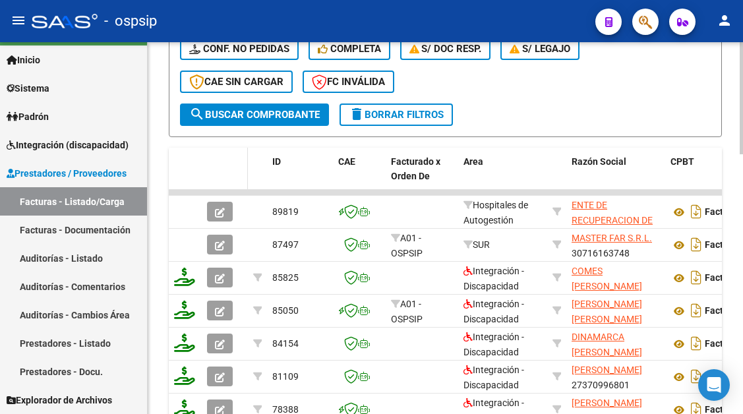
scroll to position [726, 0]
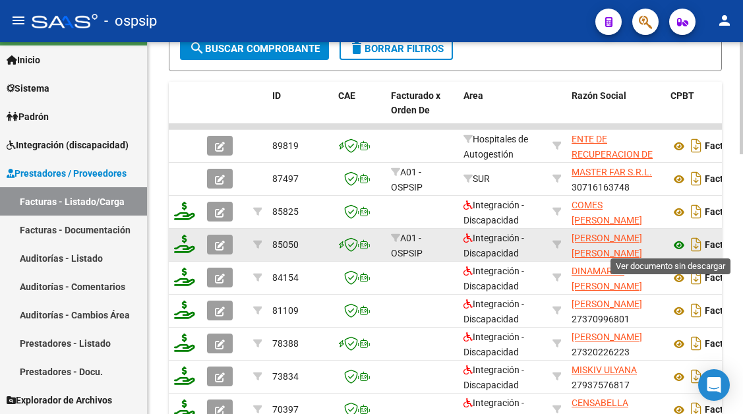
type input "110"
click at [681, 250] on icon at bounding box center [679, 245] width 17 height 16
click at [684, 244] on icon at bounding box center [679, 245] width 17 height 16
click at [681, 247] on icon at bounding box center [679, 245] width 17 height 16
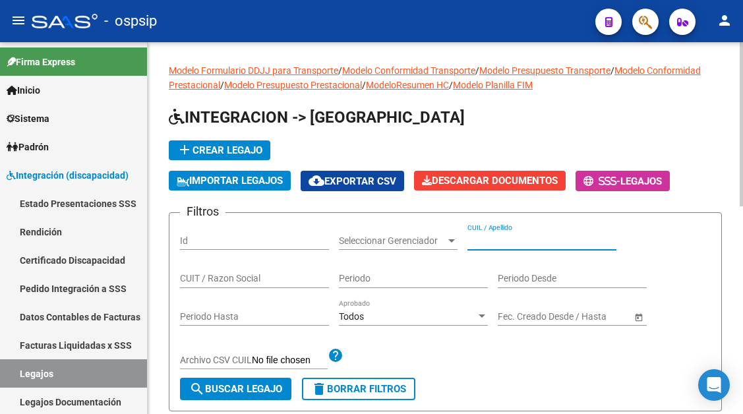
click at [491, 243] on input "CUIL / Apellido" at bounding box center [542, 241] width 149 height 11
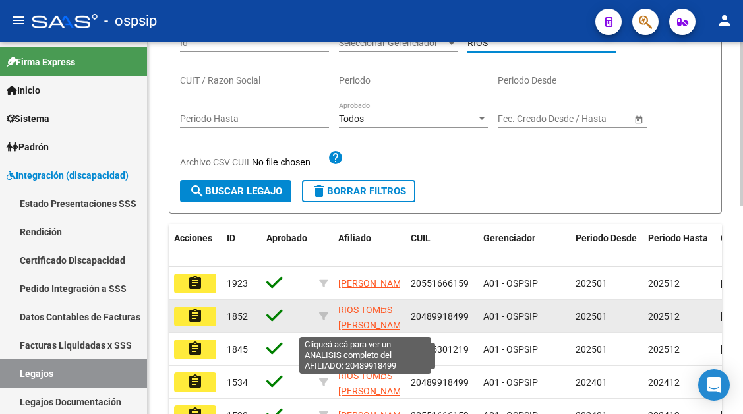
scroll to position [2, 0]
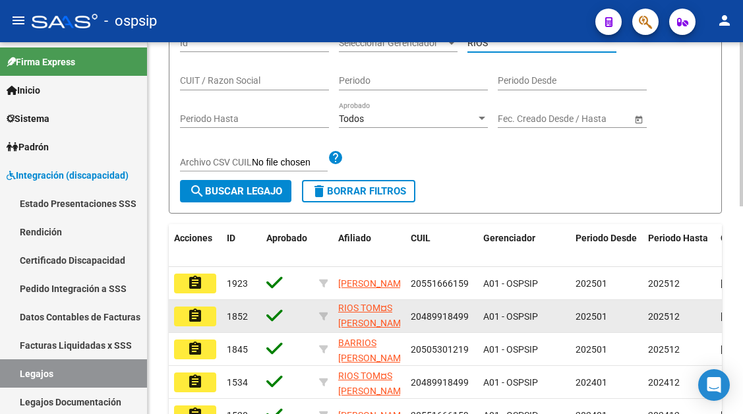
type input "RIOS"
click at [177, 323] on button "assignment" at bounding box center [195, 317] width 42 height 20
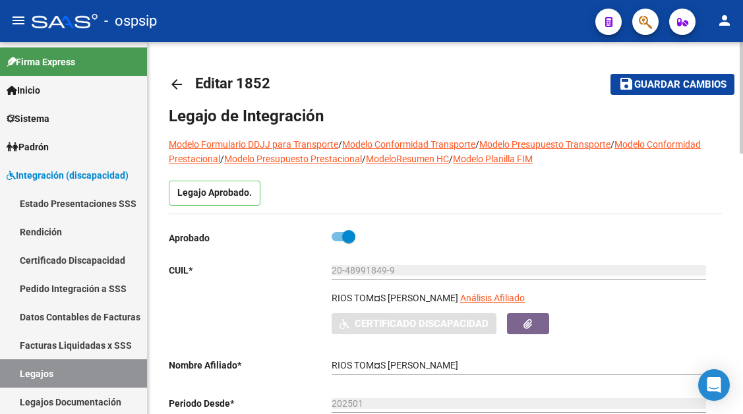
type input "[PERSON_NAME]"
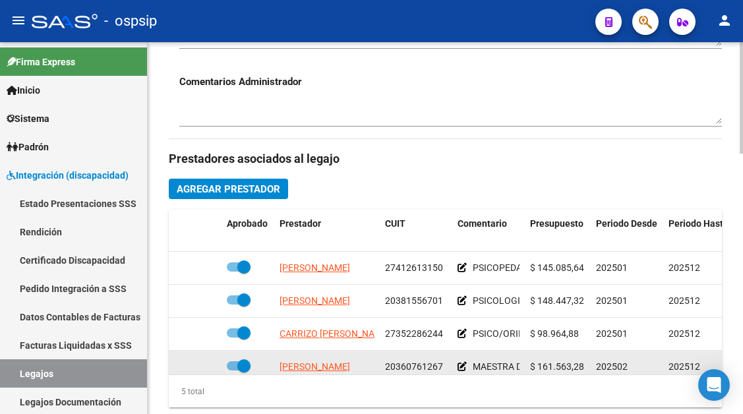
scroll to position [528, 0]
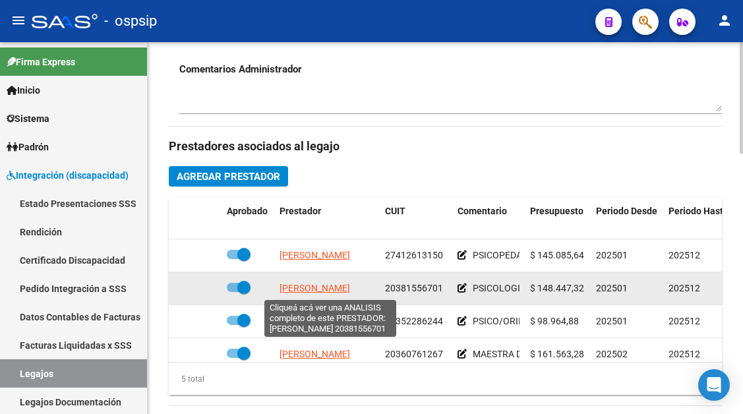
click at [340, 292] on span "[PERSON_NAME]" at bounding box center [315, 288] width 71 height 11
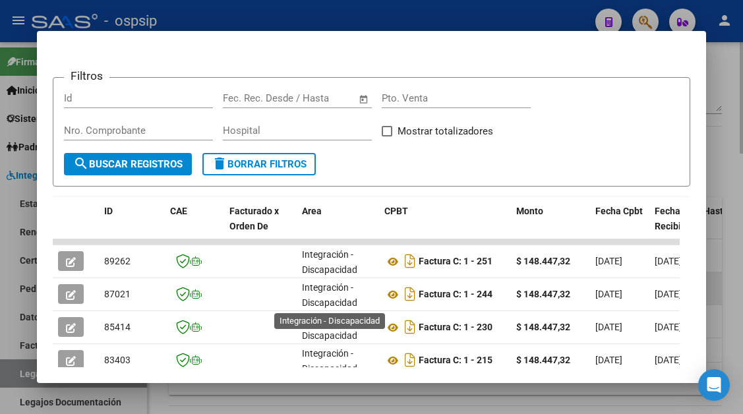
scroll to position [3, 0]
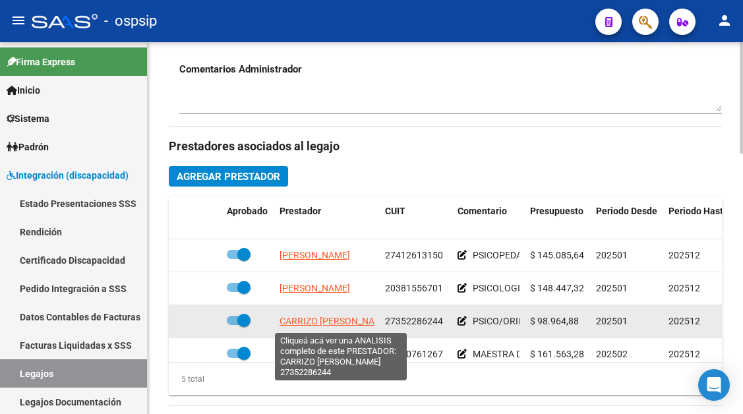
click at [309, 319] on span "CARRIZO GABRIELA LUCIANA" at bounding box center [335, 321] width 111 height 11
type textarea "27352286244"
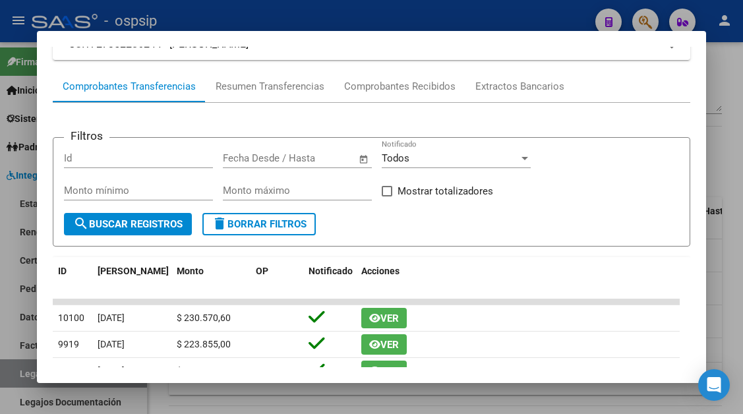
scroll to position [66, 0]
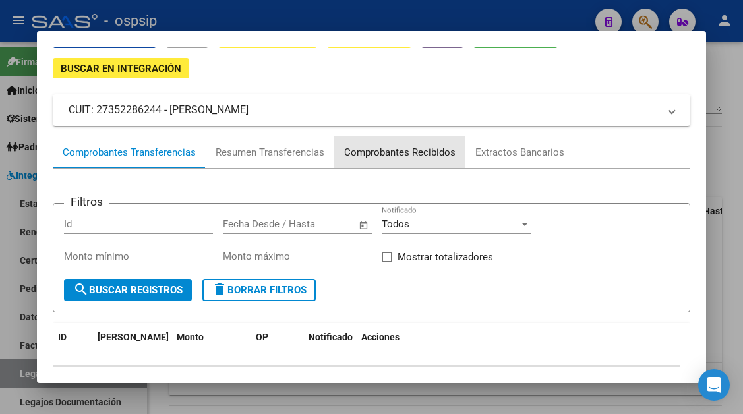
click at [398, 159] on div "Comprobantes Recibidos" at bounding box center [399, 152] width 111 height 15
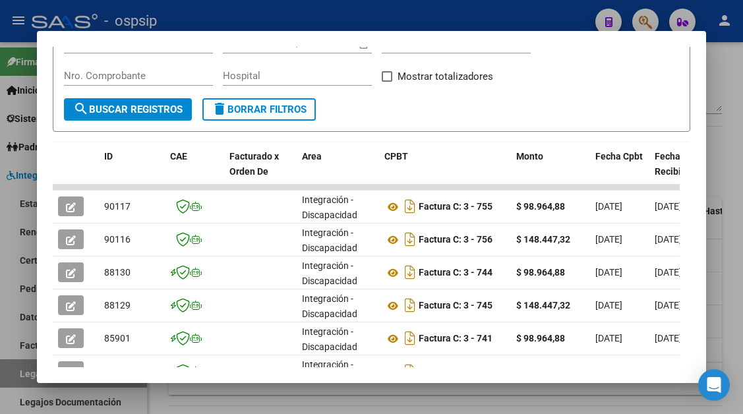
scroll to position [258, 0]
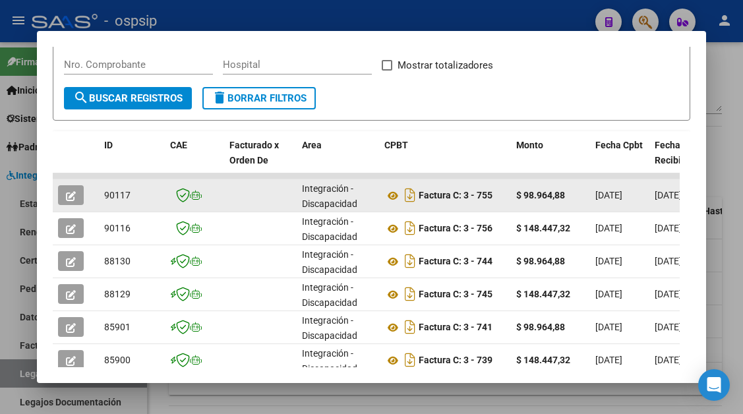
click at [80, 197] on button "button" at bounding box center [71, 195] width 26 height 20
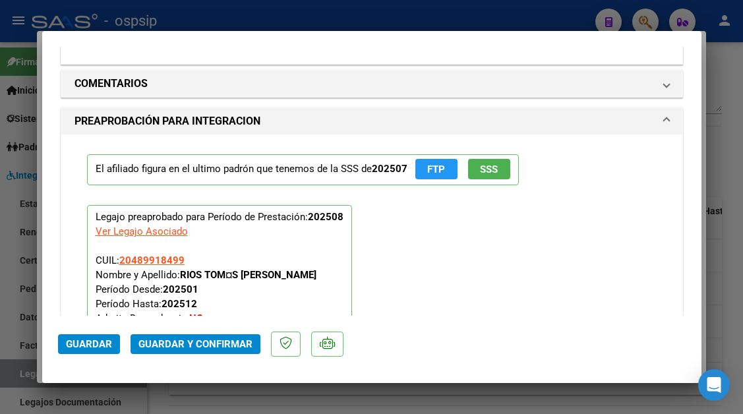
scroll to position [1517, 0]
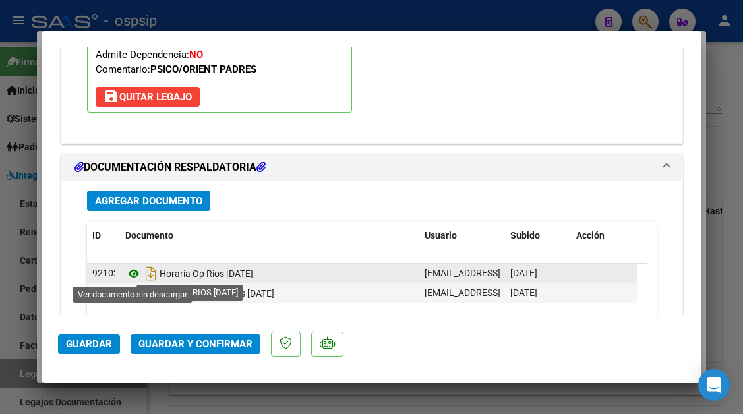
click at [135, 273] on icon at bounding box center [133, 274] width 17 height 16
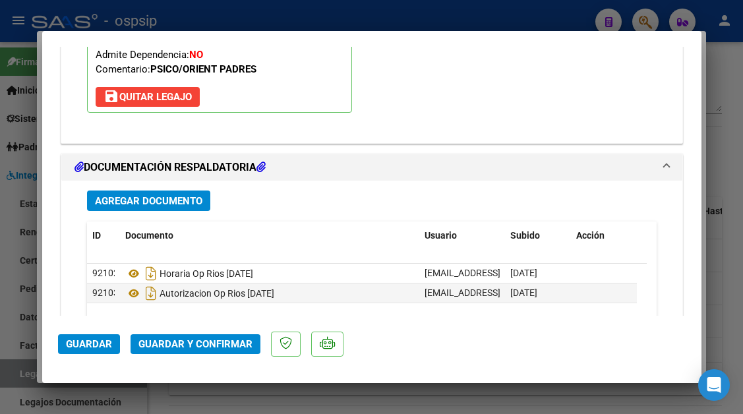
type input "$ 0,00"
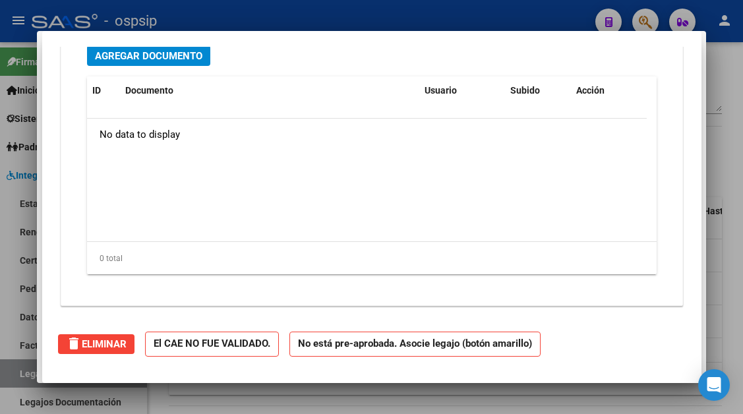
scroll to position [0, 0]
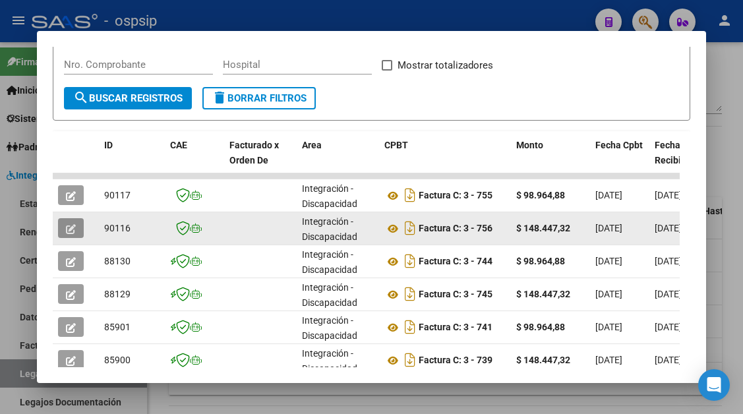
click at [67, 231] on icon "button" at bounding box center [71, 229] width 10 height 10
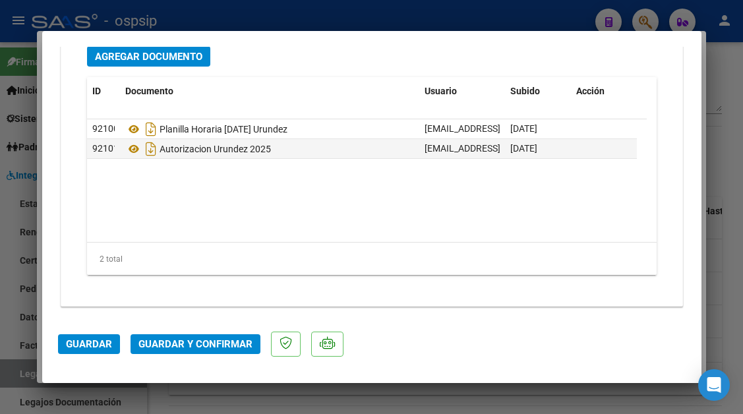
scroll to position [1662, 0]
type input "$ 0,00"
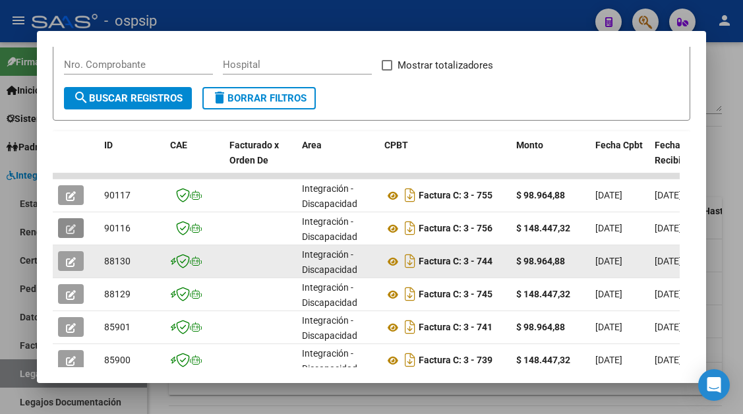
click at [69, 260] on icon "button" at bounding box center [71, 262] width 10 height 10
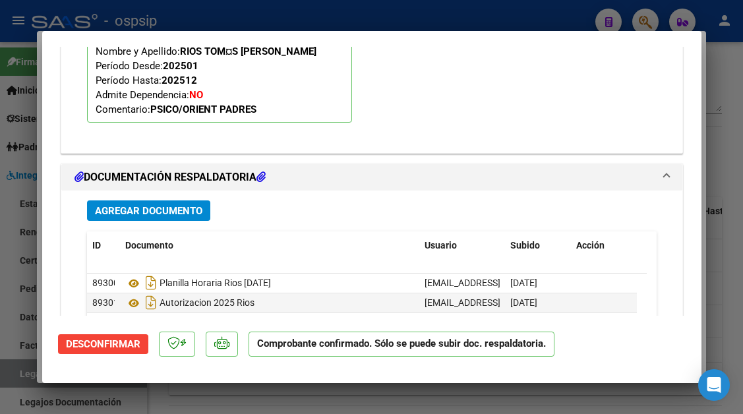
scroll to position [1567, 0]
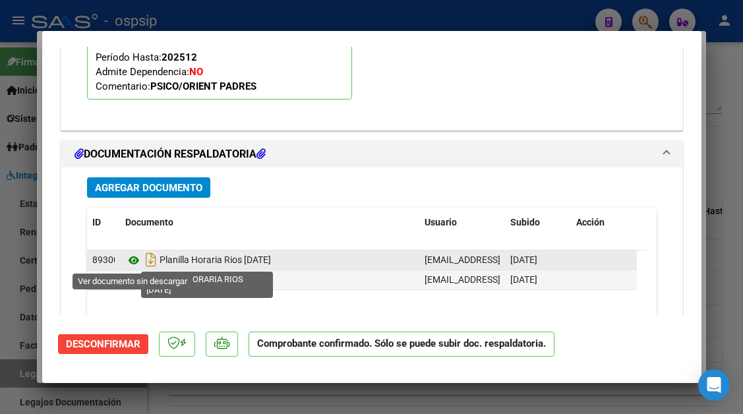
click at [137, 262] on icon at bounding box center [133, 261] width 17 height 16
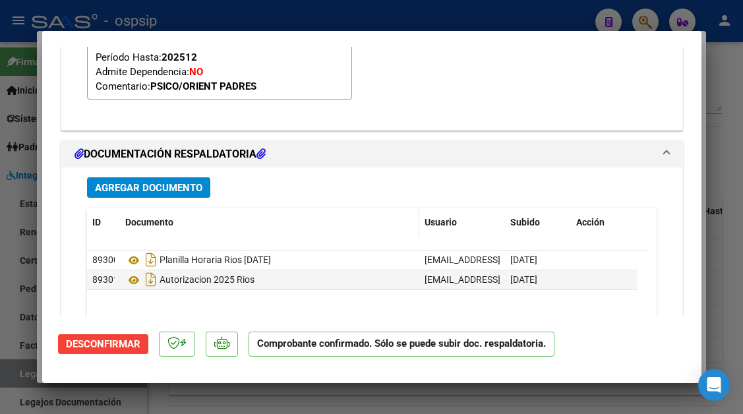
type input "$ 0,00"
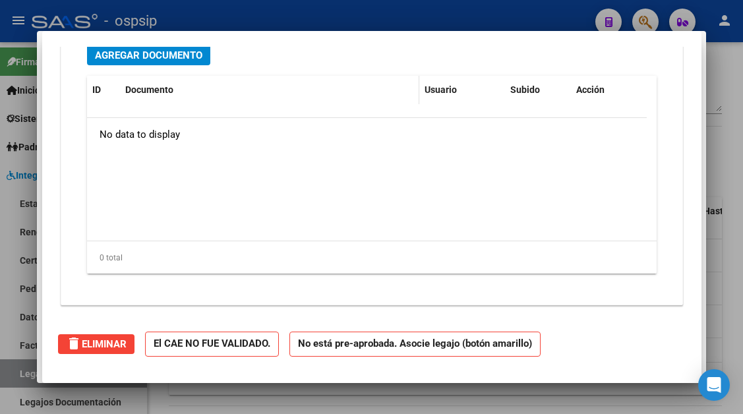
scroll to position [0, 0]
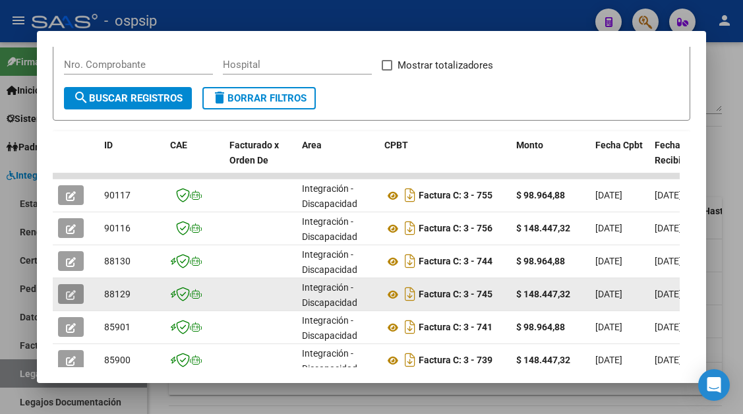
click at [71, 294] on icon "button" at bounding box center [71, 295] width 10 height 10
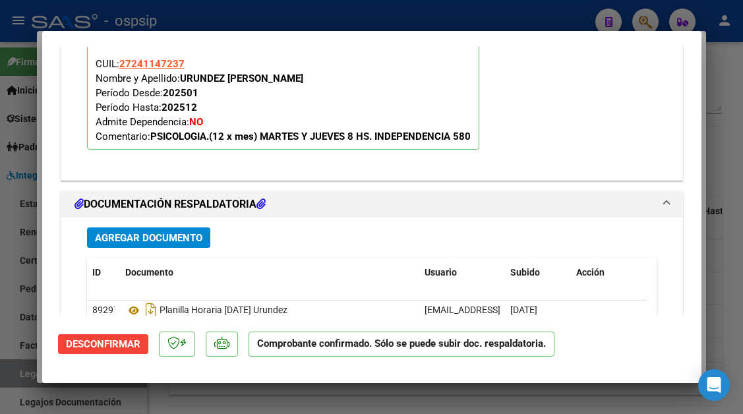
scroll to position [1583, 0]
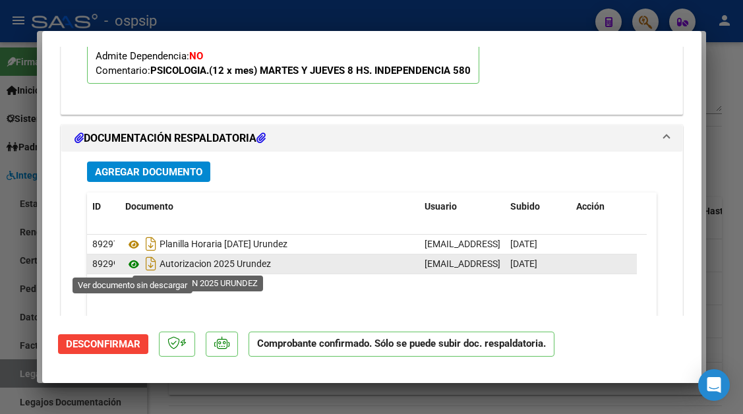
click at [141, 263] on icon at bounding box center [133, 265] width 17 height 16
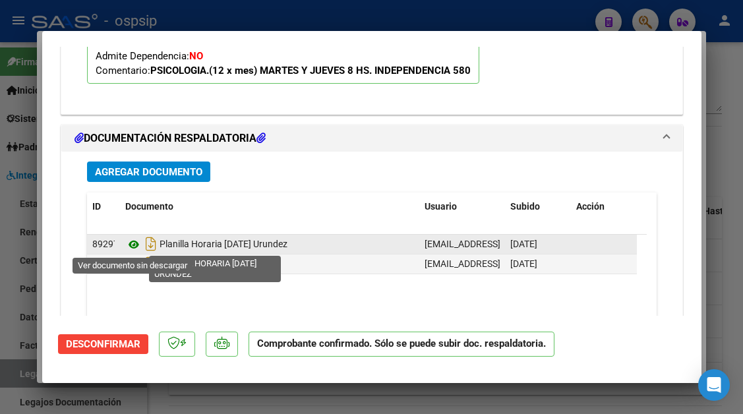
click at [134, 245] on icon at bounding box center [133, 245] width 17 height 16
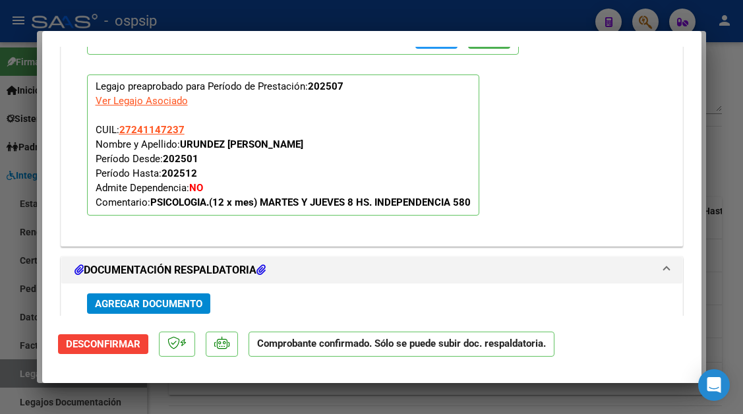
type input "$ 0,00"
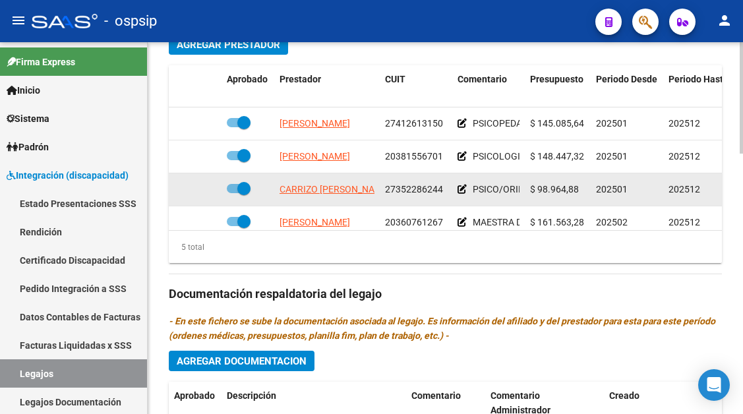
scroll to position [57, 0]
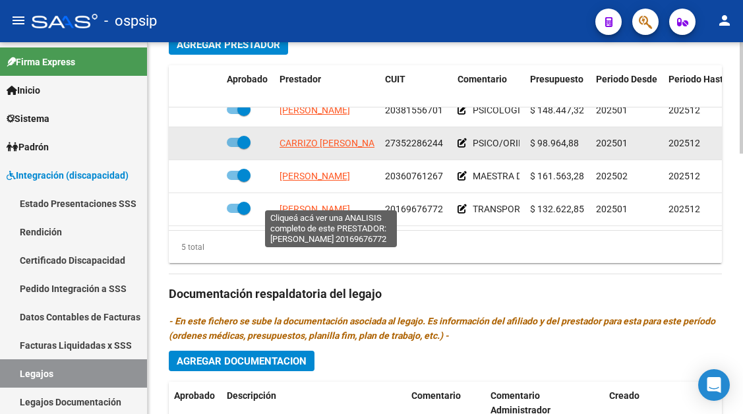
click at [332, 204] on span "PINTO ANGEL MARCELO" at bounding box center [315, 209] width 71 height 11
type textarea "20169676772"
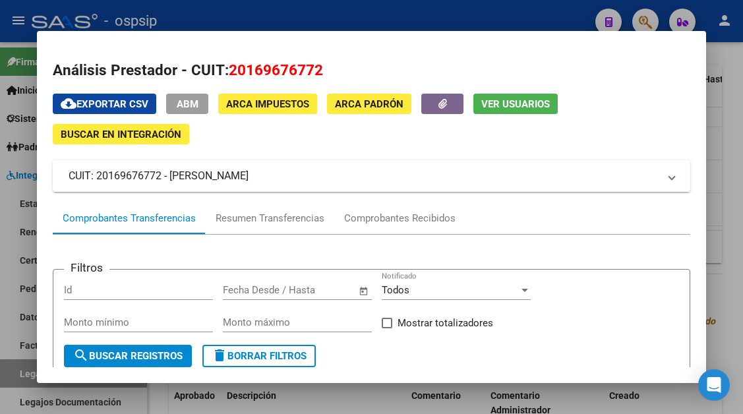
scroll to position [132, 0]
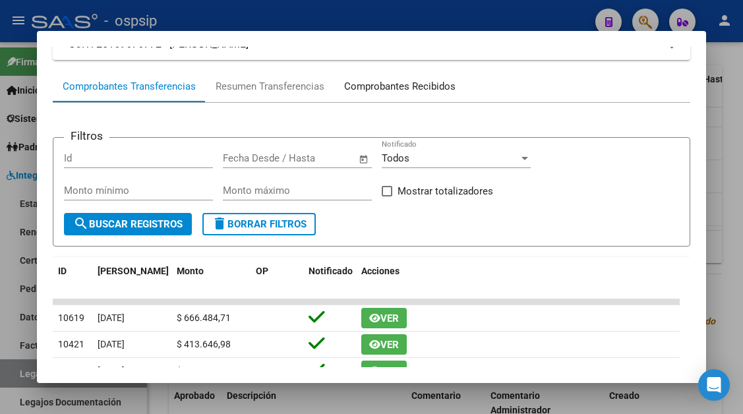
click at [396, 90] on div "Comprobantes Recibidos" at bounding box center [399, 86] width 111 height 15
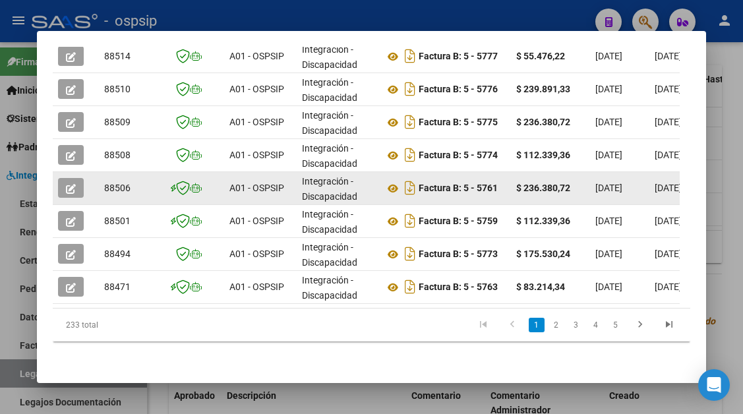
scroll to position [473, 0]
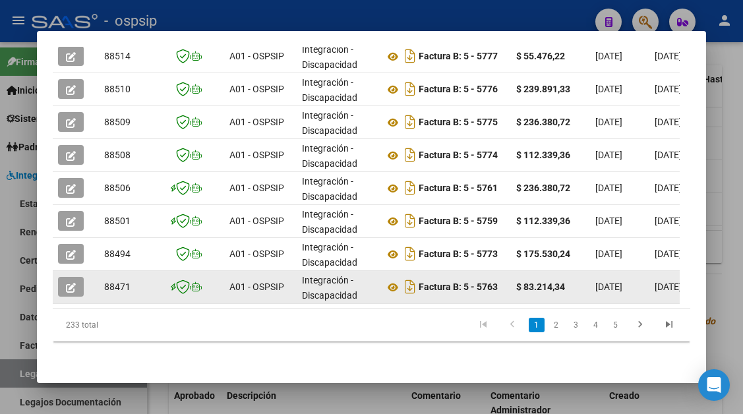
click at [72, 283] on icon "button" at bounding box center [71, 288] width 10 height 10
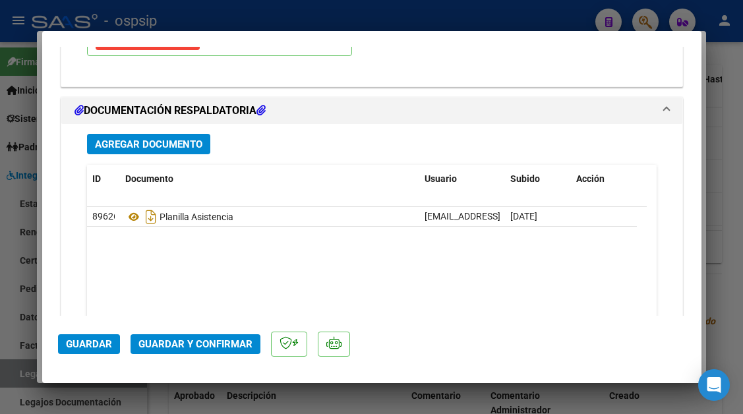
scroll to position [1649, 0]
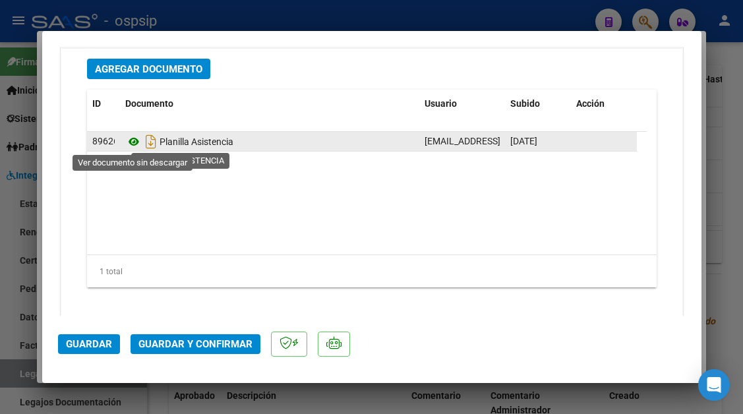
click at [130, 142] on icon at bounding box center [133, 142] width 17 height 16
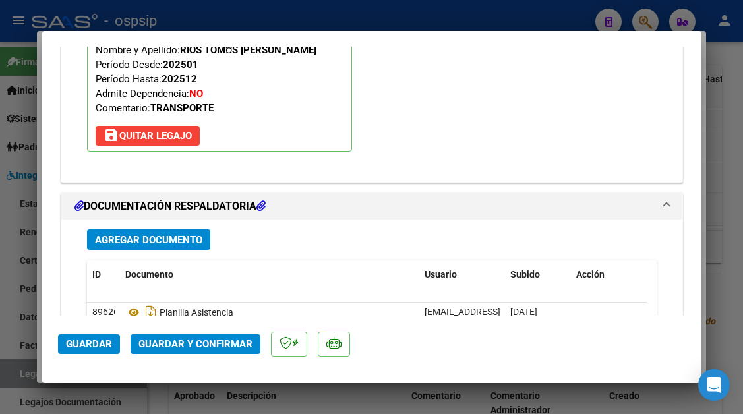
scroll to position [1517, 0]
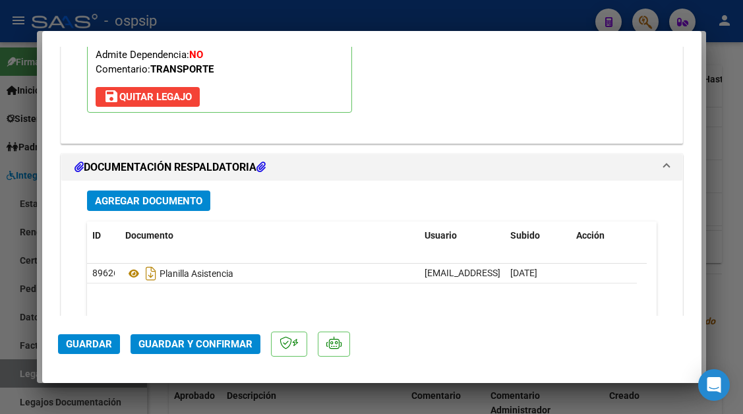
type input "$ 0,00"
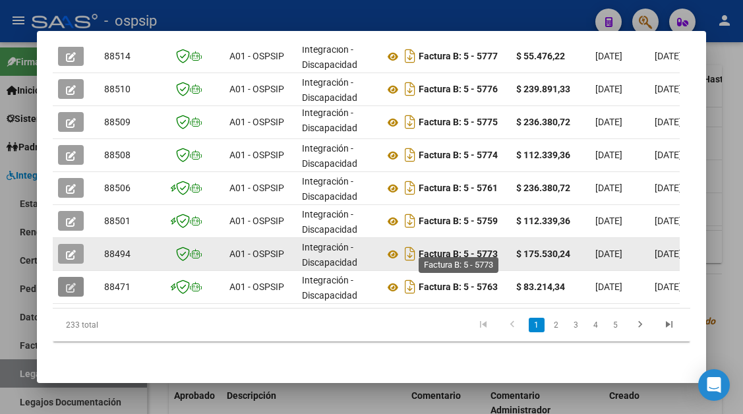
scroll to position [473, 0]
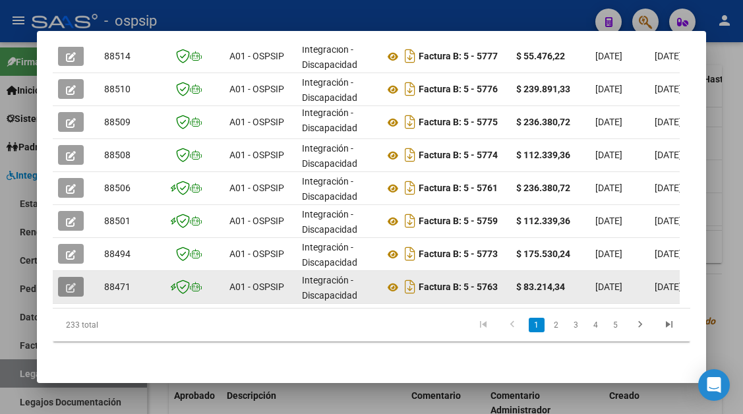
click at [68, 283] on icon "button" at bounding box center [71, 288] width 10 height 10
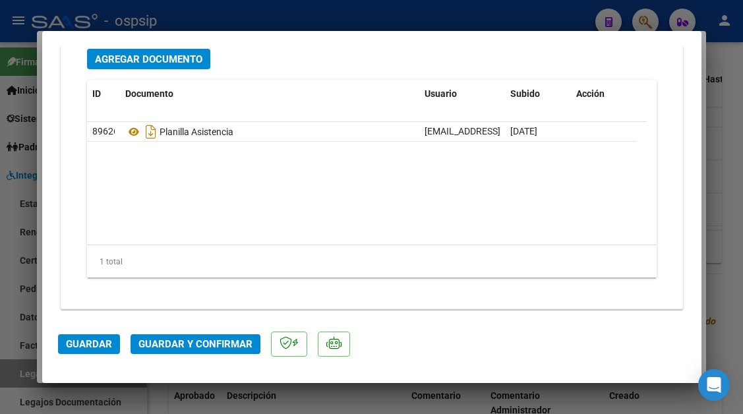
scroll to position [1662, 0]
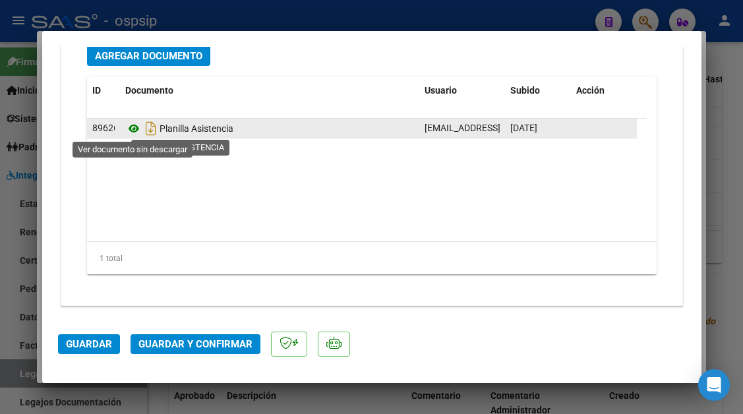
click at [136, 129] on icon at bounding box center [133, 129] width 17 height 16
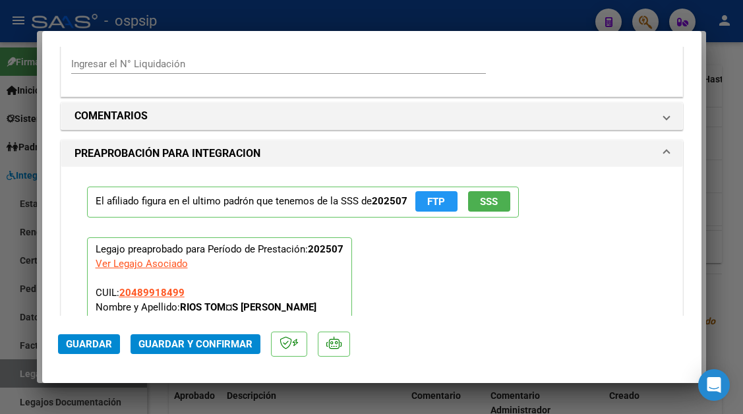
scroll to position [1253, 0]
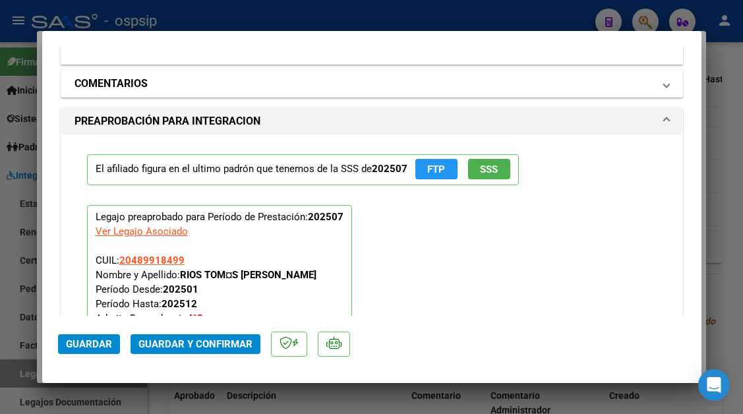
click at [665, 85] on mat-expansion-panel-header "COMENTARIOS" at bounding box center [371, 84] width 621 height 26
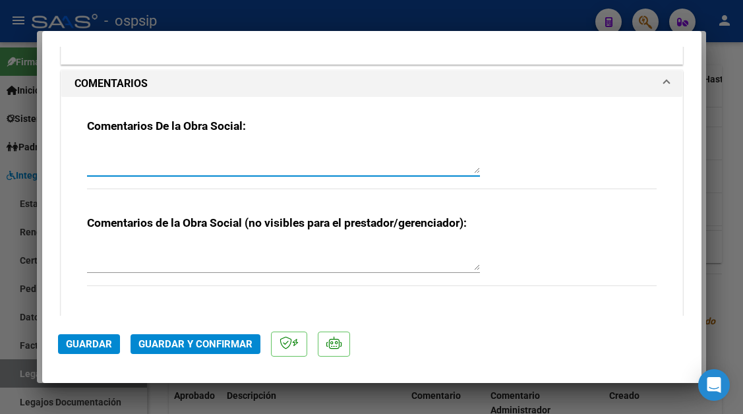
click at [94, 163] on textarea at bounding box center [283, 160] width 393 height 26
type textarea "P"
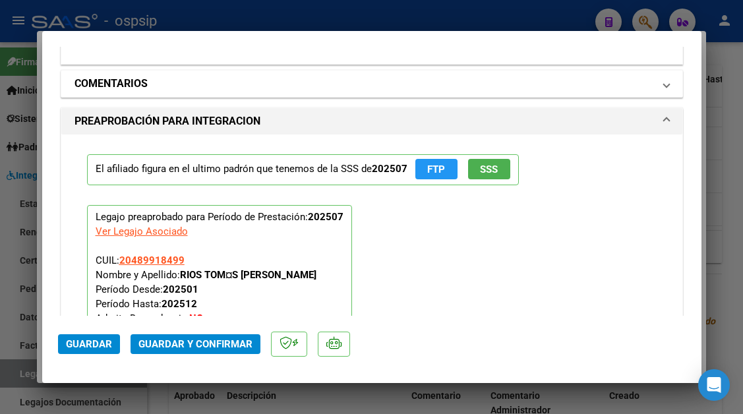
click at [653, 78] on span "COMENTARIOS" at bounding box center [370, 84] width 590 height 16
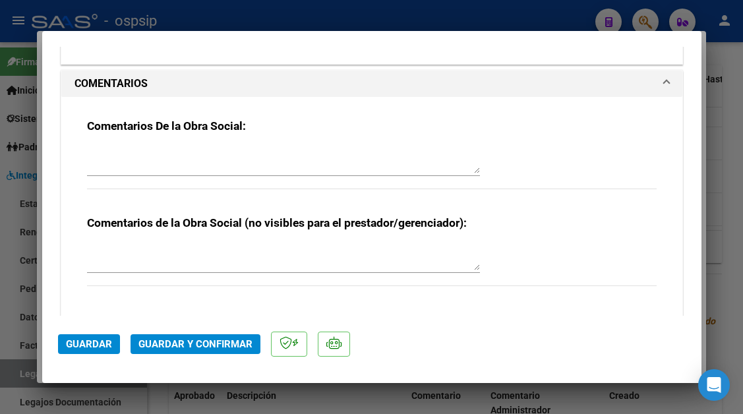
click at [586, 137] on div "Comentarios De la Obra Social:" at bounding box center [372, 161] width 570 height 85
click at [210, 174] on textarea at bounding box center [283, 160] width 393 height 26
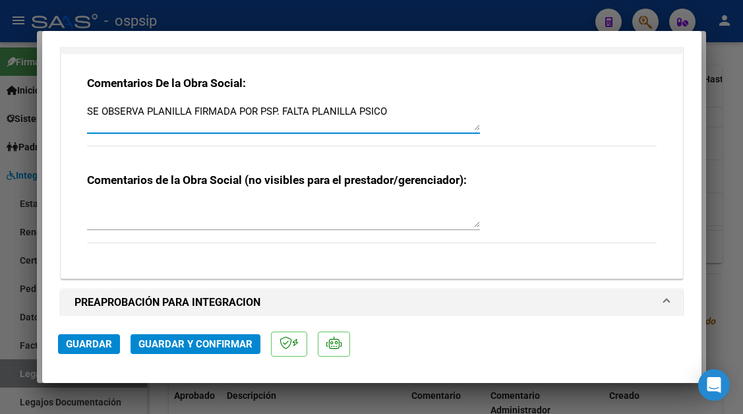
scroll to position [1319, 0]
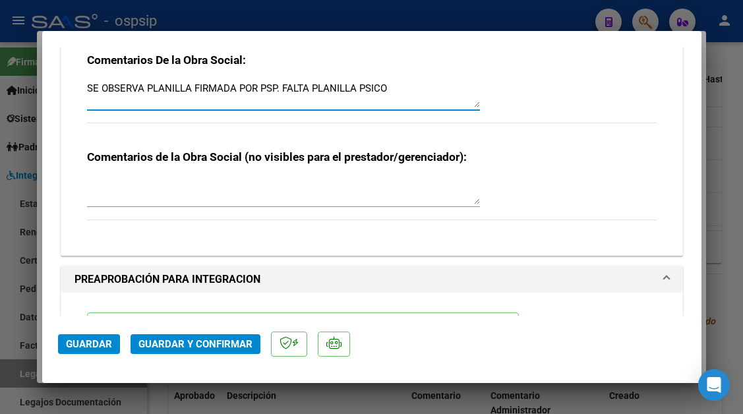
type textarea "SE OBSERVA PLANILLA FIRMADA POR PSP. FALTA PLANILLA PSICO"
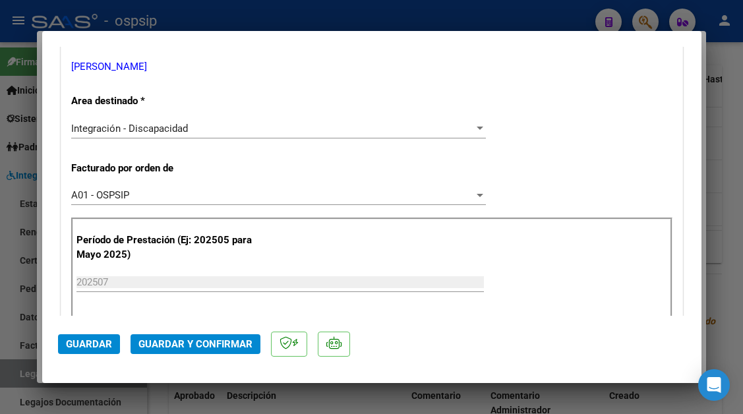
scroll to position [1, 0]
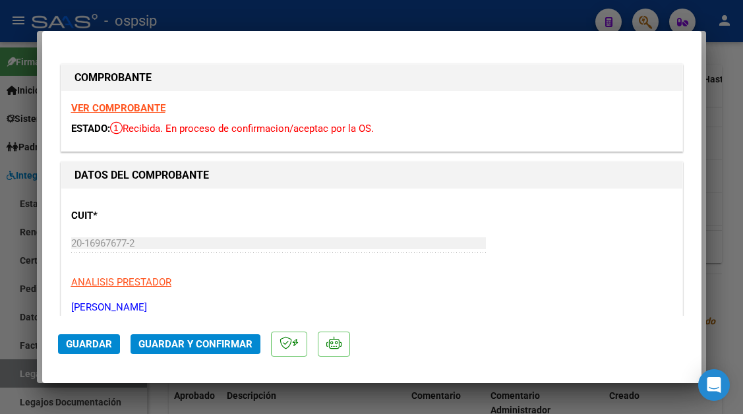
type input "$ 0,00"
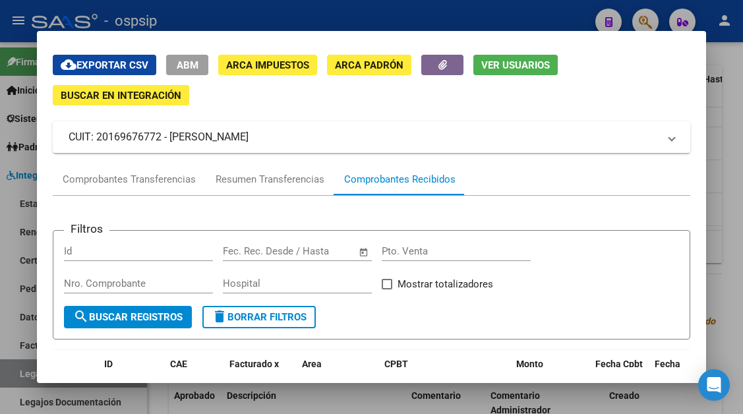
scroll to position [0, 0]
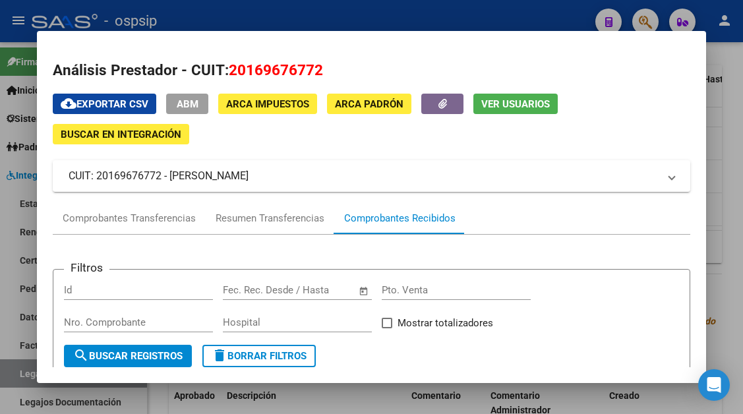
click at [490, 96] on button "Ver Usuarios" at bounding box center [516, 104] width 84 height 20
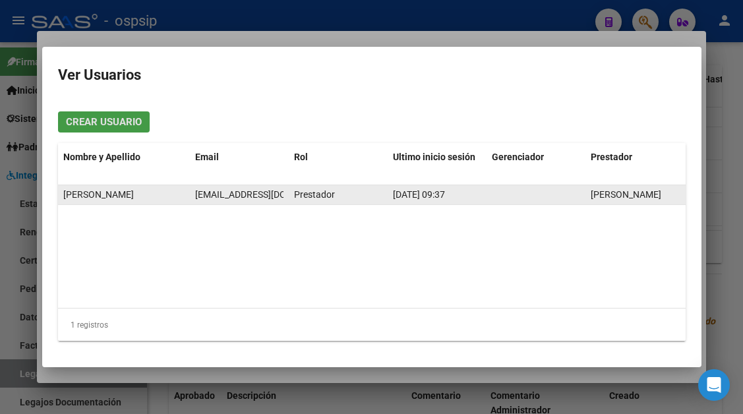
click at [218, 190] on span "trasladosnoguera@gmail.com" at bounding box center [268, 194] width 146 height 11
copy span "trasladosnoguera@gmail.com"
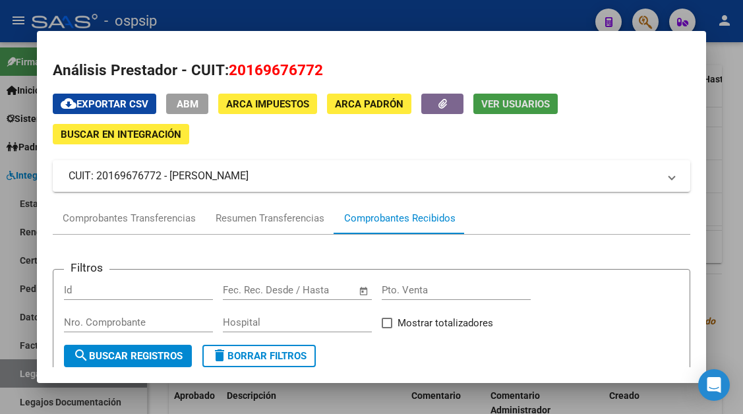
click at [27, 380] on div at bounding box center [371, 207] width 743 height 414
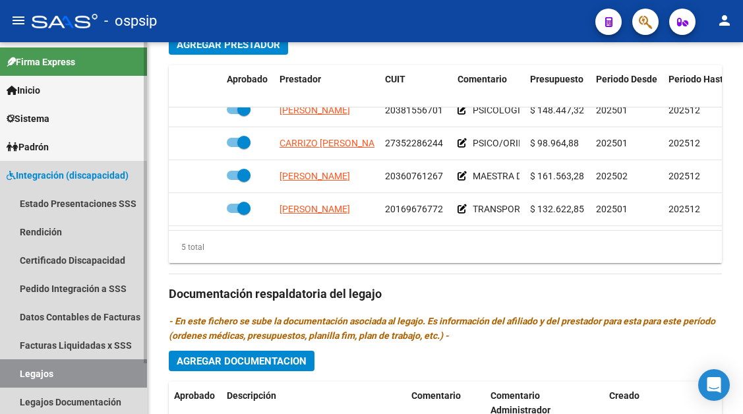
click at [24, 372] on link "Legajos" at bounding box center [73, 374] width 147 height 28
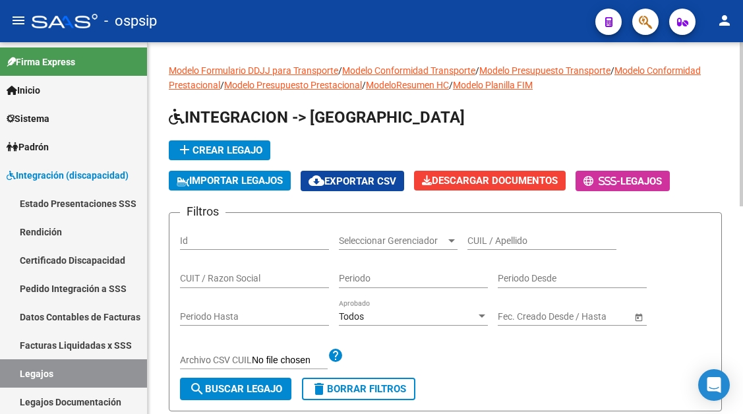
click at [492, 237] on input "CUIL / Apellido" at bounding box center [542, 241] width 149 height 11
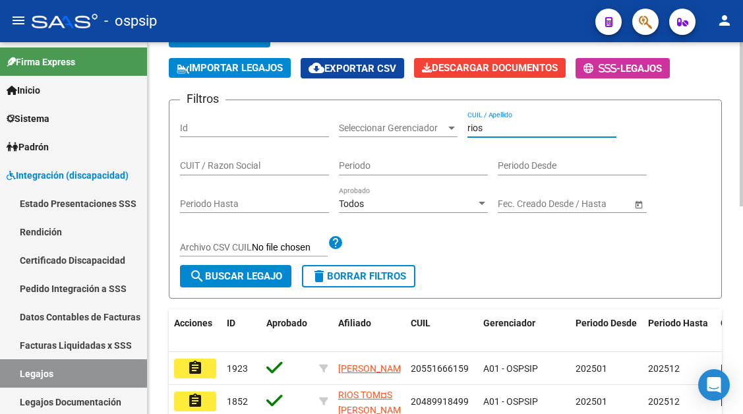
scroll to position [198, 0]
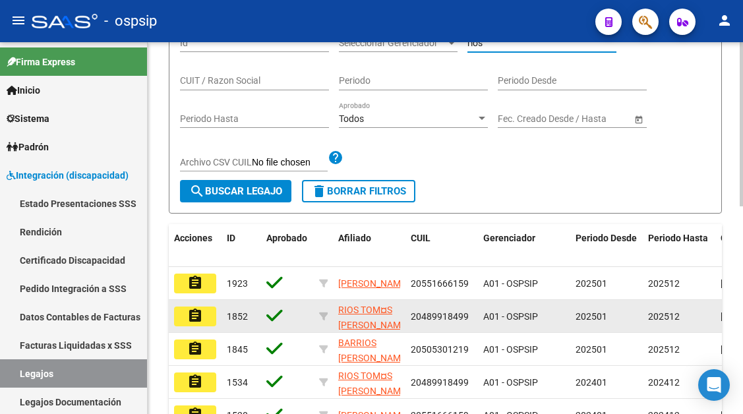
type input "rios"
click at [194, 323] on mat-icon "assignment" at bounding box center [195, 316] width 16 height 16
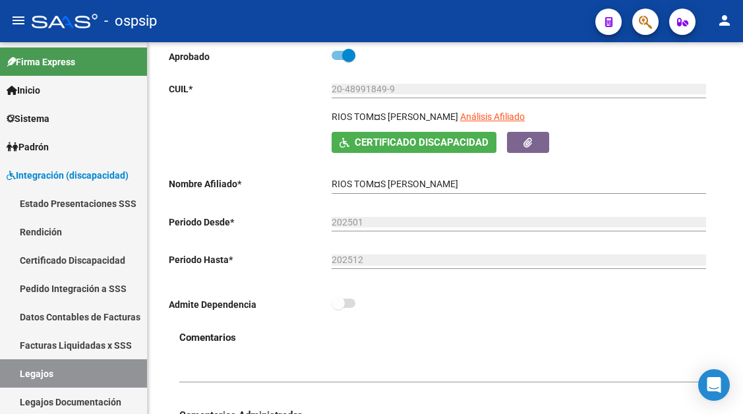
type input "RIOS TOMAS GABRIEL"
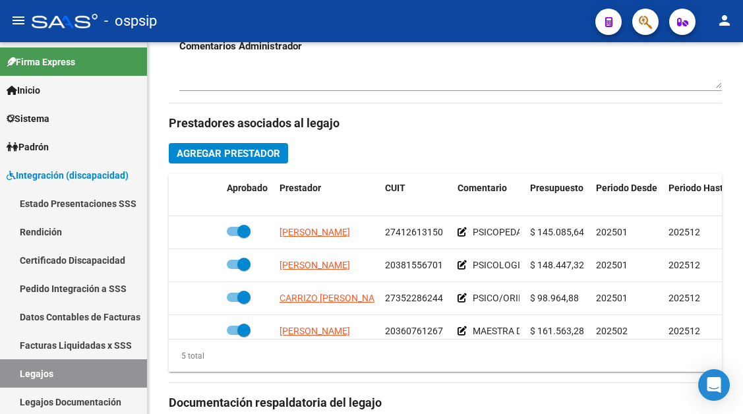
scroll to position [660, 0]
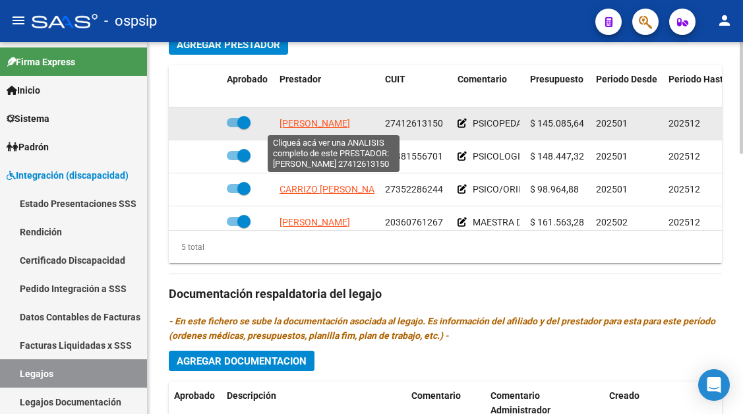
click at [335, 123] on span "CANDIA LUDMILA FATIMA" at bounding box center [315, 123] width 71 height 11
type textarea "27412613150"
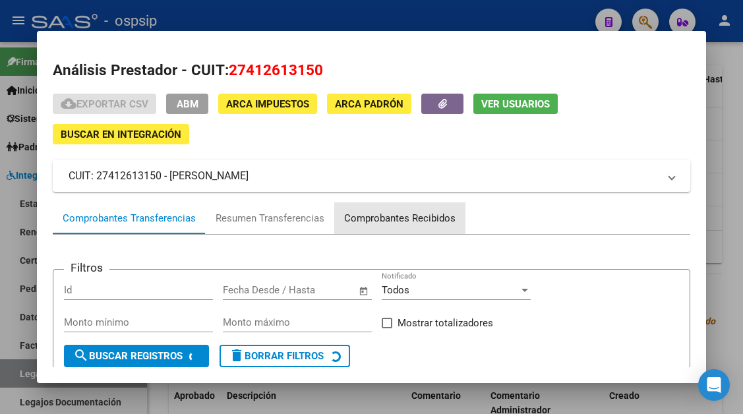
click at [371, 211] on div "Comprobantes Recibidos" at bounding box center [399, 218] width 111 height 15
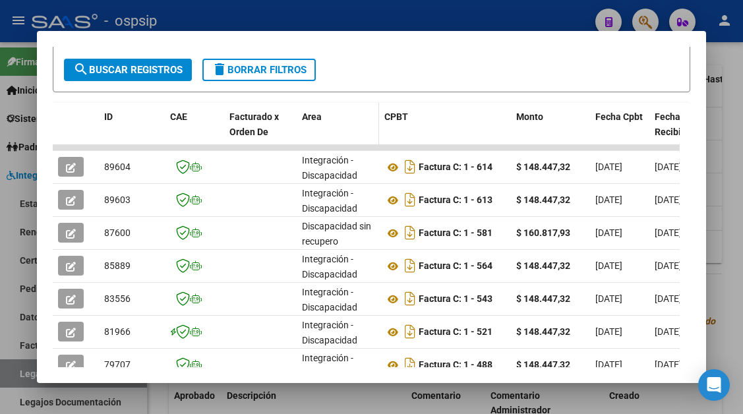
scroll to position [288, 0]
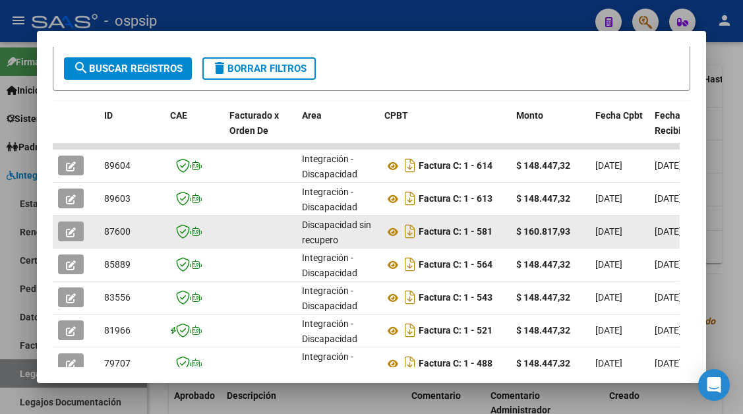
click at [71, 226] on span "button" at bounding box center [71, 232] width 10 height 12
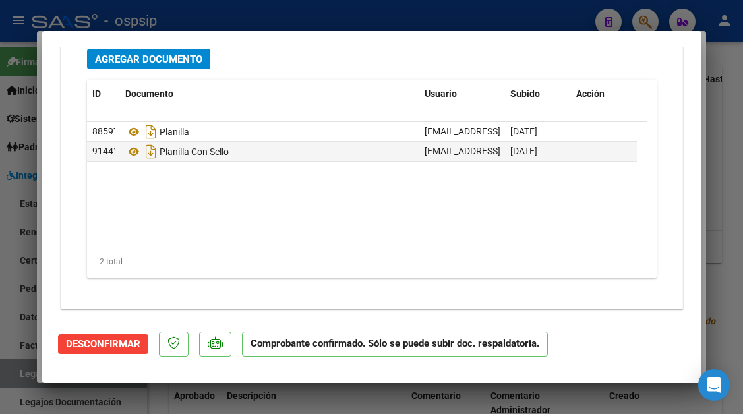
scroll to position [1639, 0]
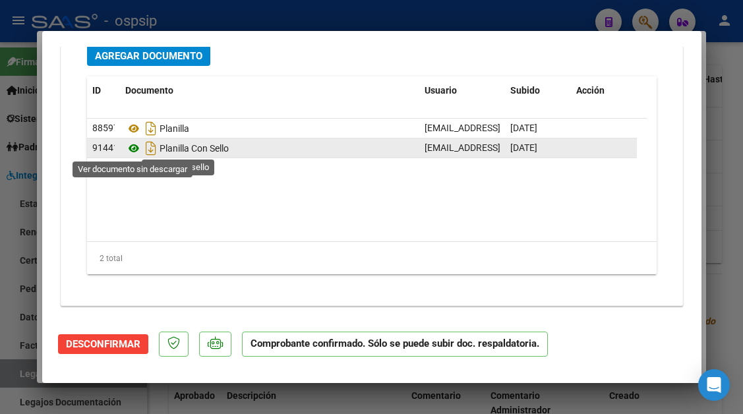
click at [132, 147] on icon at bounding box center [133, 149] width 17 height 16
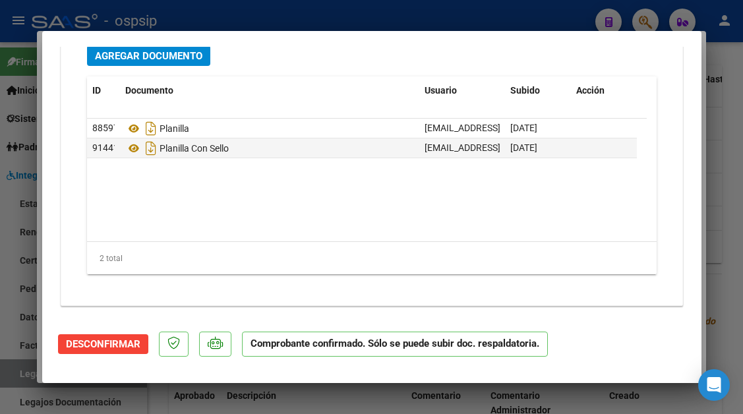
click at [15, 373] on div at bounding box center [371, 207] width 743 height 414
type input "$ 0,00"
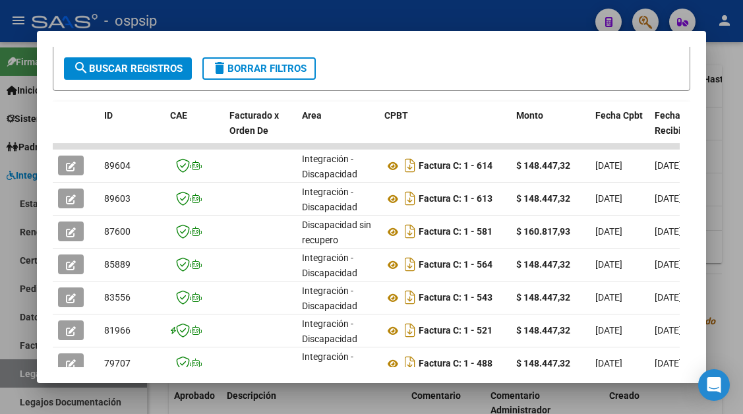
click at [15, 373] on div at bounding box center [371, 207] width 743 height 414
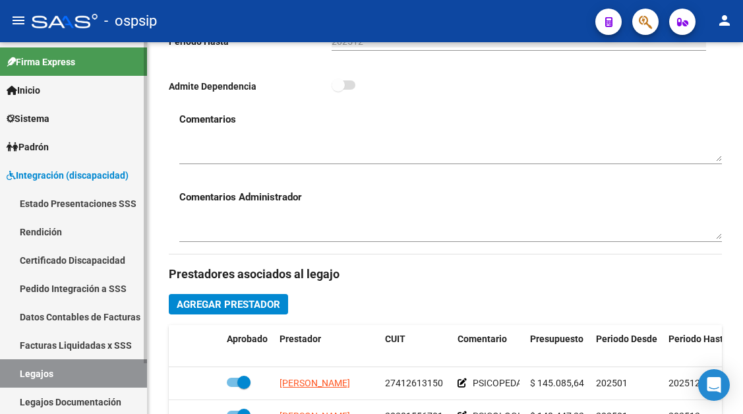
scroll to position [396, 0]
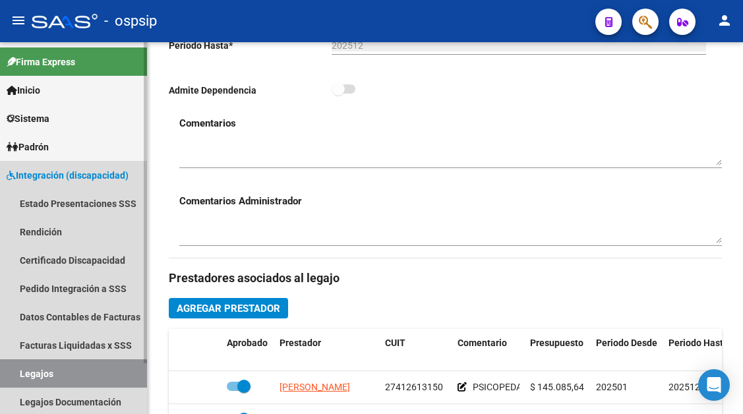
click at [38, 371] on link "Legajos" at bounding box center [73, 374] width 147 height 28
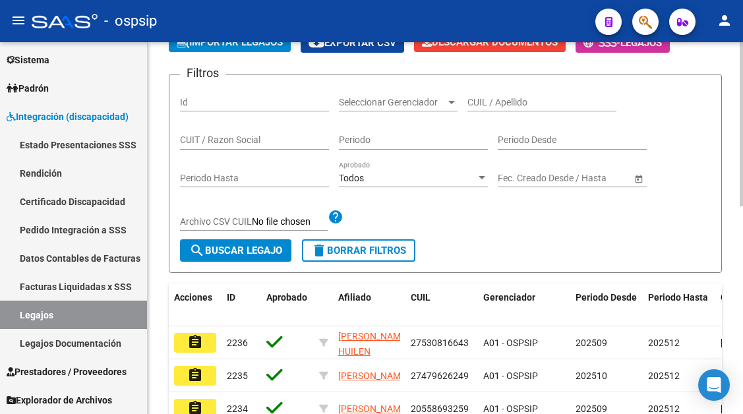
scroll to position [132, 0]
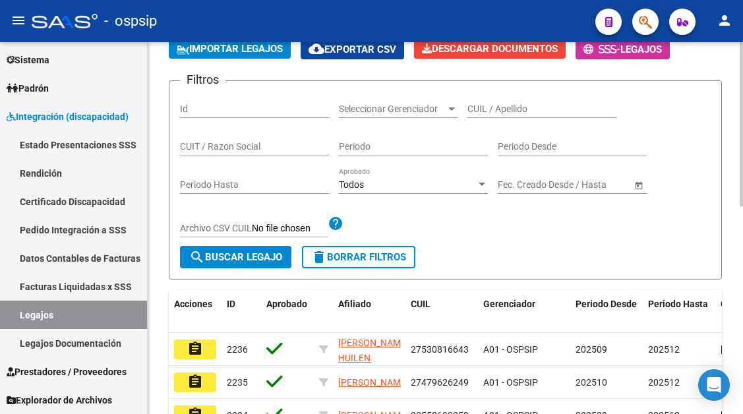
click at [486, 108] on input "CUIL / Apellido" at bounding box center [542, 109] width 149 height 11
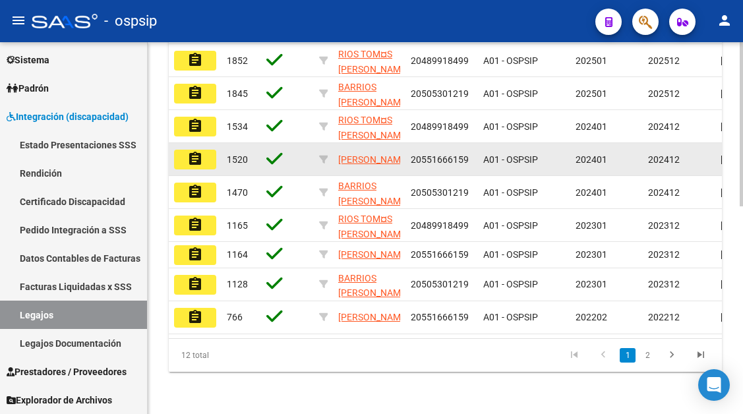
scroll to position [330, 0]
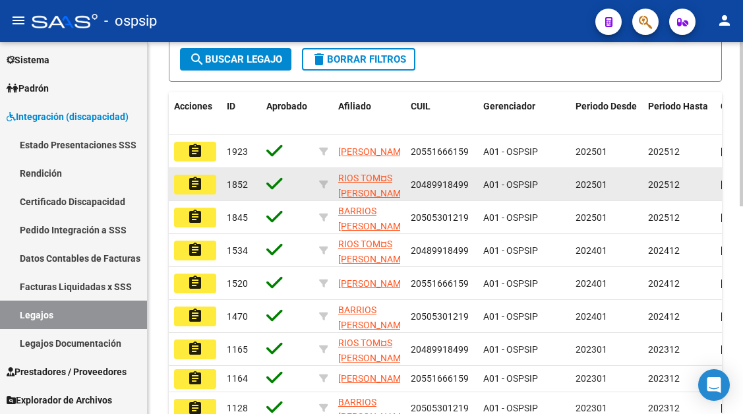
type input "rios"
click at [208, 182] on button "assignment" at bounding box center [195, 185] width 42 height 20
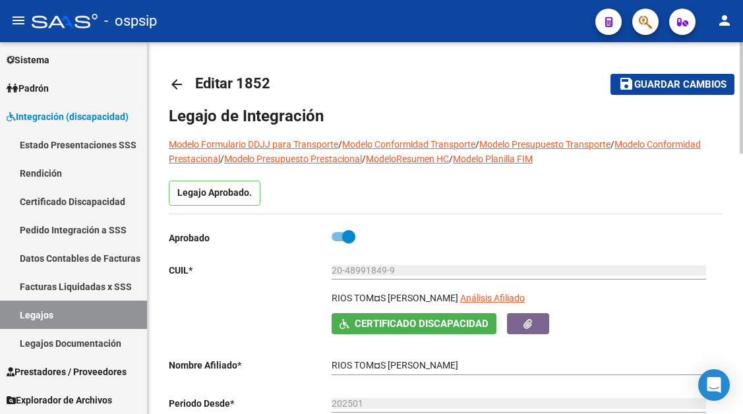
type input "RIOS TOMAS GABRIEL"
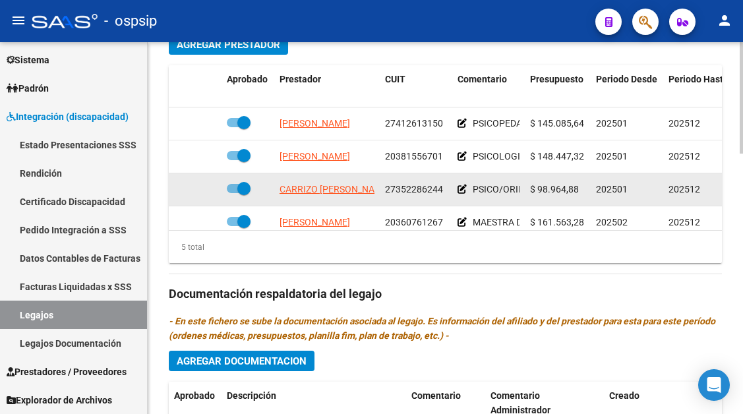
scroll to position [57, 0]
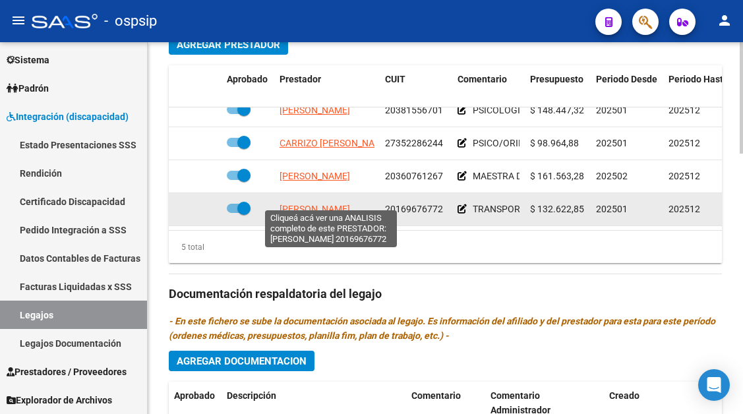
click at [334, 204] on span "PINTO ANGEL MARCELO" at bounding box center [315, 209] width 71 height 11
type textarea "20169676772"
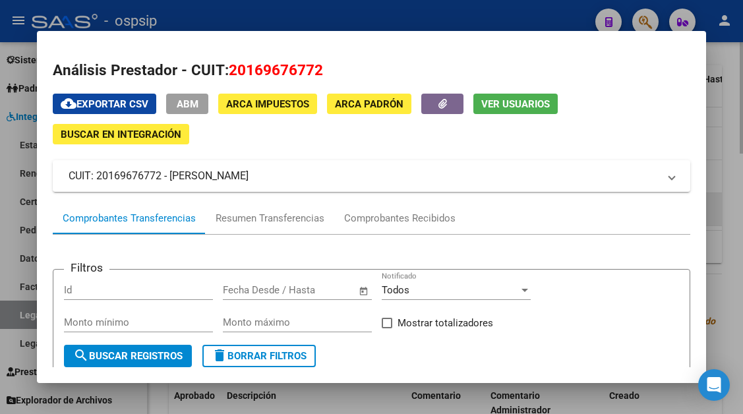
scroll to position [132, 0]
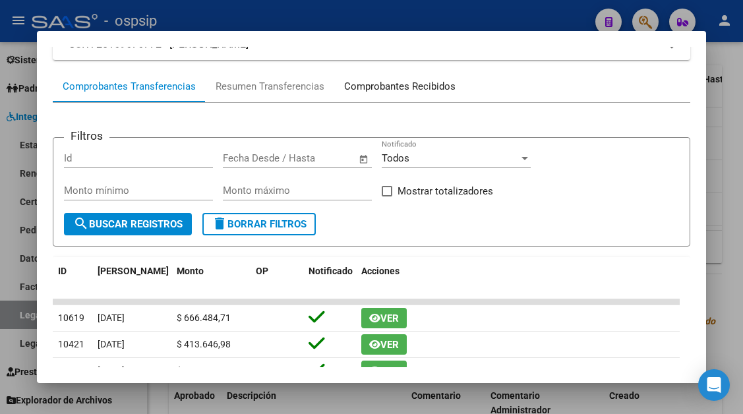
click at [408, 91] on div "Comprobantes Recibidos" at bounding box center [399, 86] width 111 height 15
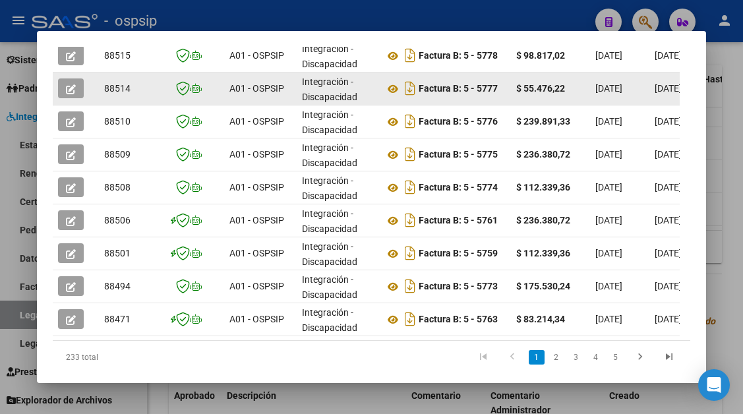
scroll to position [462, 0]
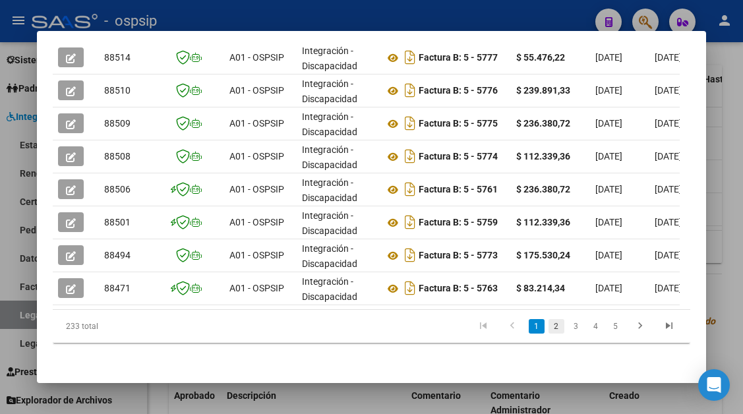
click at [549, 334] on link "2" at bounding box center [557, 326] width 16 height 15
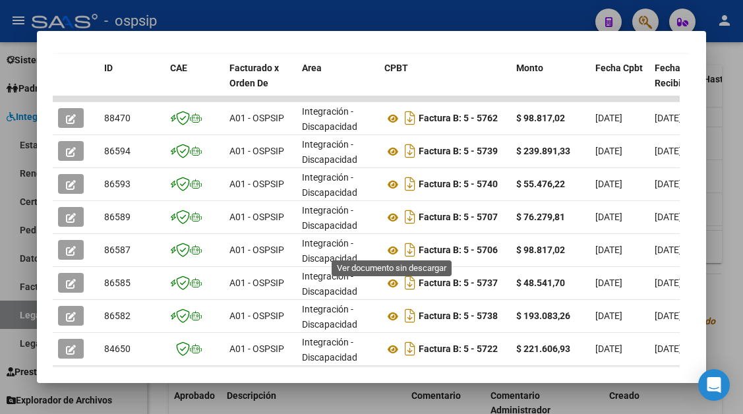
scroll to position [330, 0]
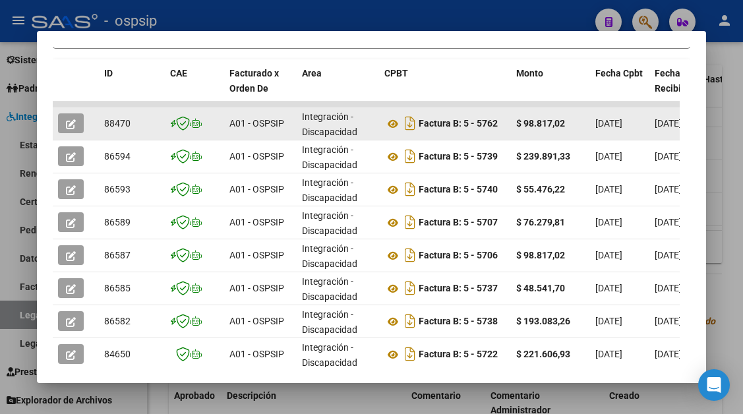
click at [75, 121] on icon "button" at bounding box center [71, 124] width 10 height 10
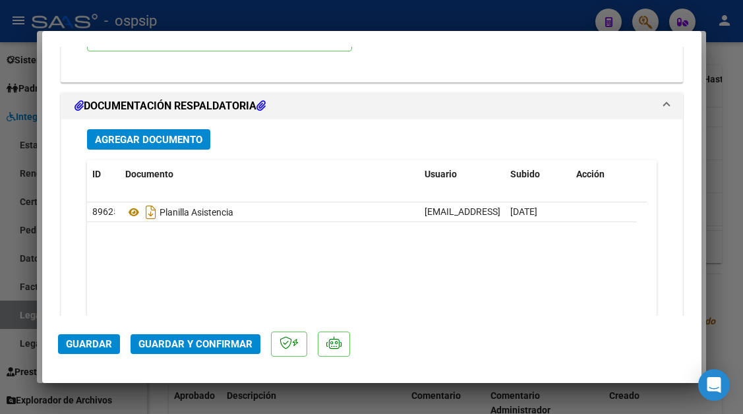
scroll to position [1583, 0]
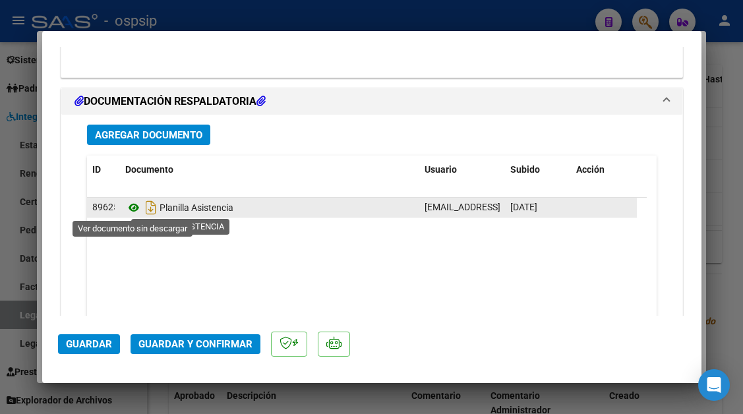
click at [133, 205] on icon at bounding box center [133, 208] width 17 height 16
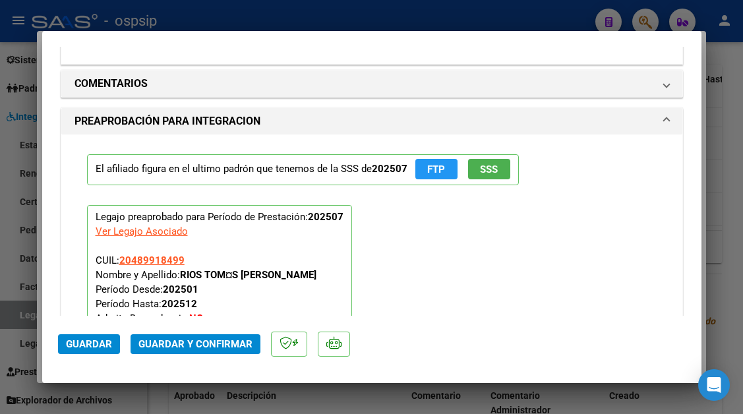
scroll to position [1385, 0]
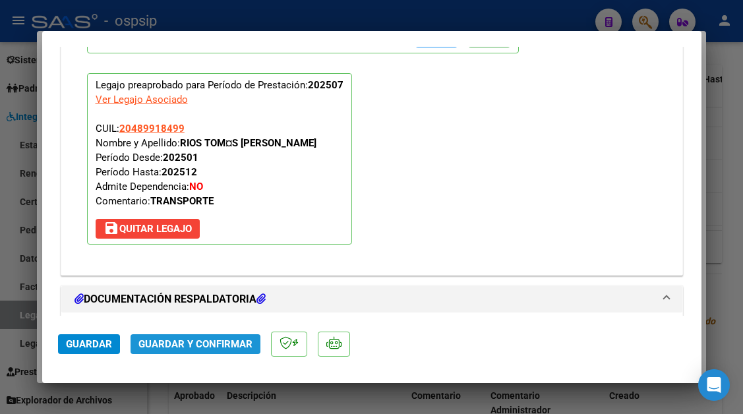
click at [201, 334] on button "Guardar y Confirmar" at bounding box center [196, 344] width 130 height 20
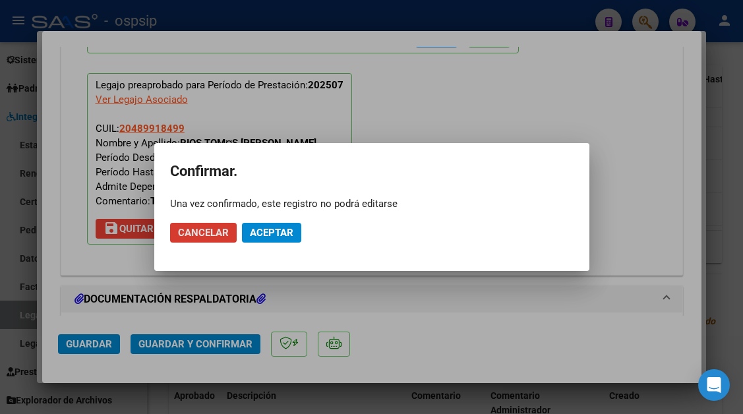
click at [271, 237] on span "Aceptar" at bounding box center [272, 233] width 44 height 12
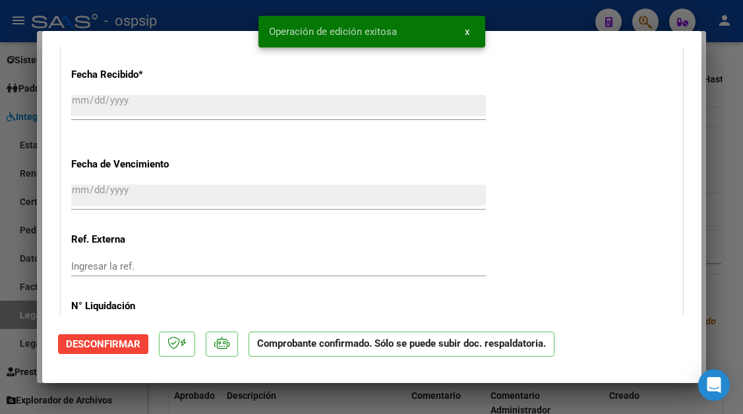
scroll to position [1038, 0]
type input "$ 0,00"
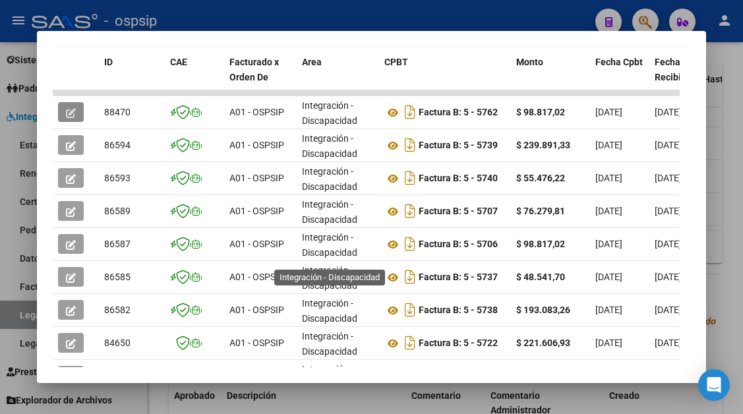
scroll to position [473, 0]
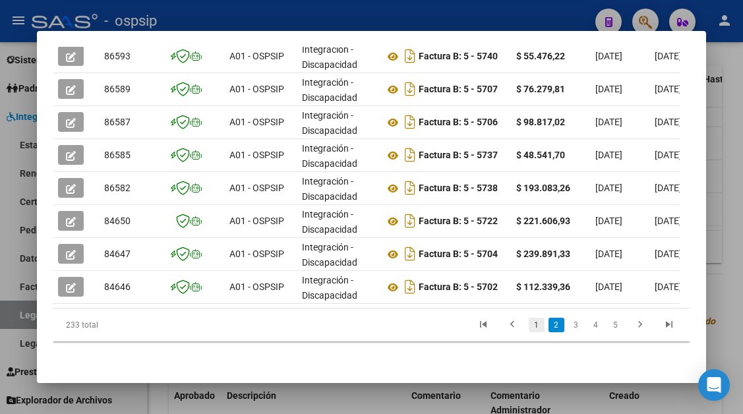
click at [529, 327] on link "1" at bounding box center [537, 325] width 16 height 15
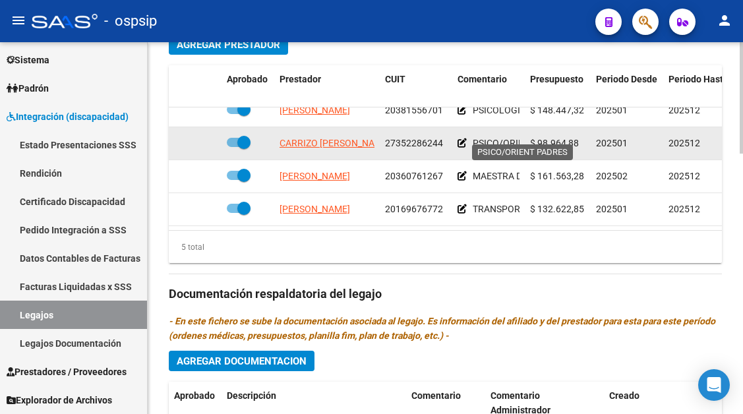
scroll to position [0, 0]
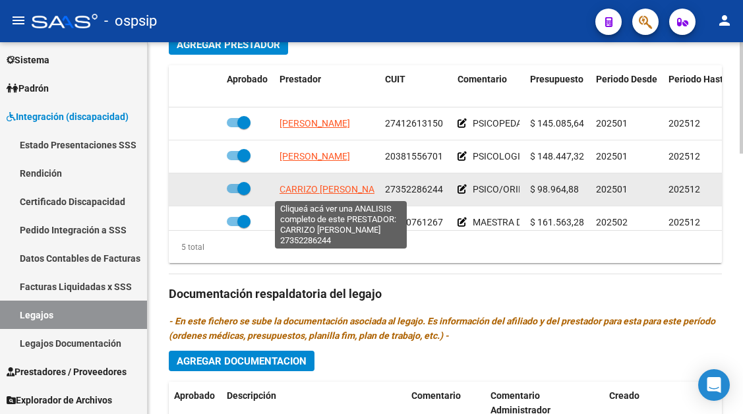
click at [333, 193] on span "CARRIZO GABRIELA LUCIANA" at bounding box center [335, 189] width 111 height 11
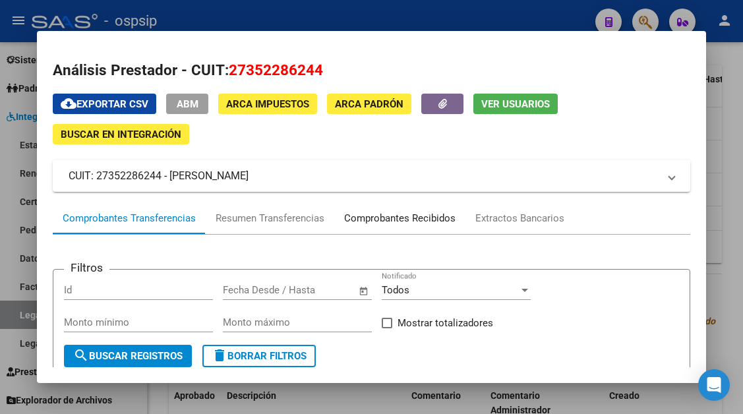
click at [377, 216] on div "Comprobantes Recibidos" at bounding box center [399, 218] width 111 height 15
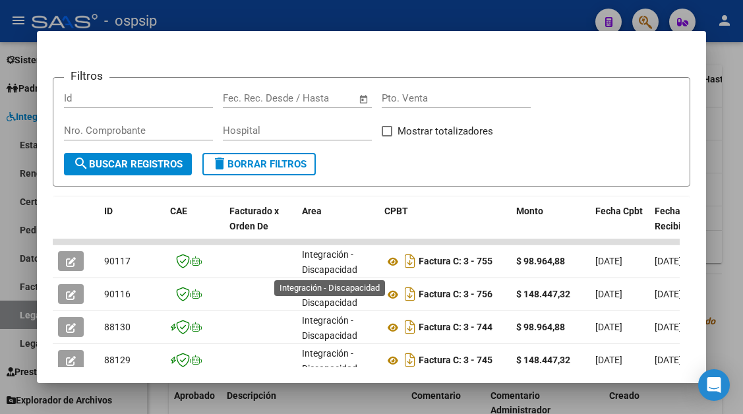
scroll to position [3, 0]
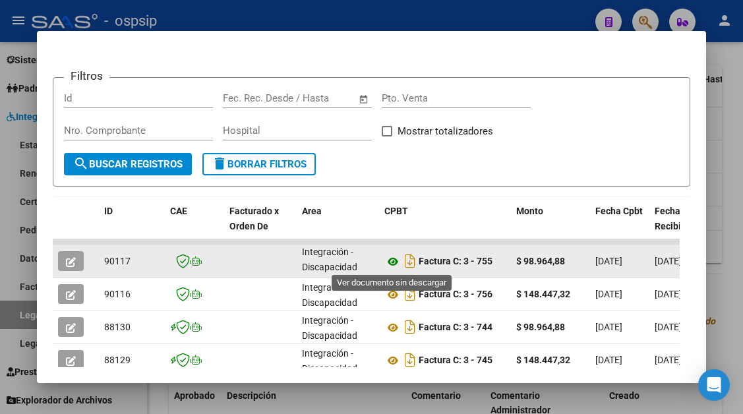
click at [395, 260] on icon at bounding box center [393, 262] width 17 height 16
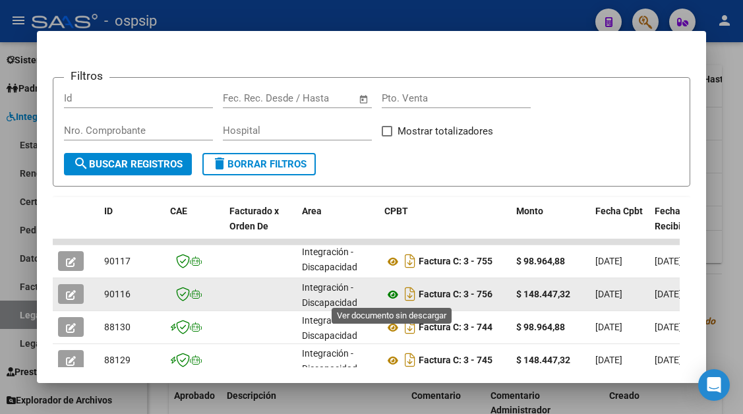
click at [395, 293] on icon at bounding box center [393, 295] width 17 height 16
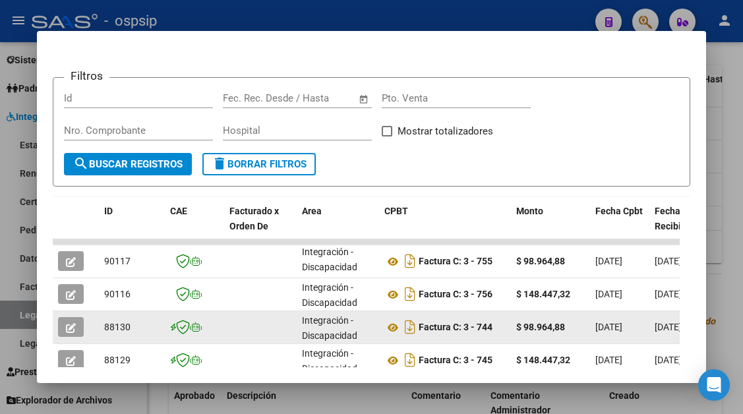
scroll to position [258, 0]
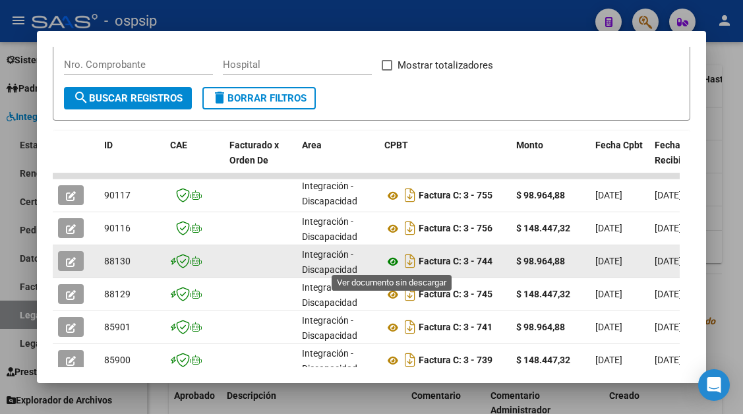
click at [398, 265] on icon at bounding box center [393, 262] width 17 height 16
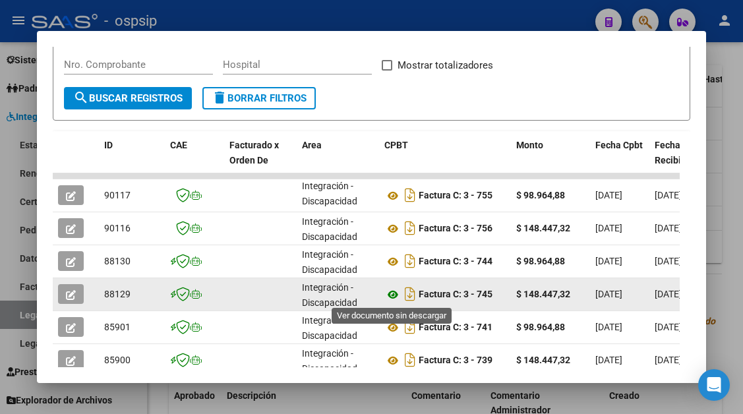
click at [396, 295] on icon at bounding box center [393, 295] width 17 height 16
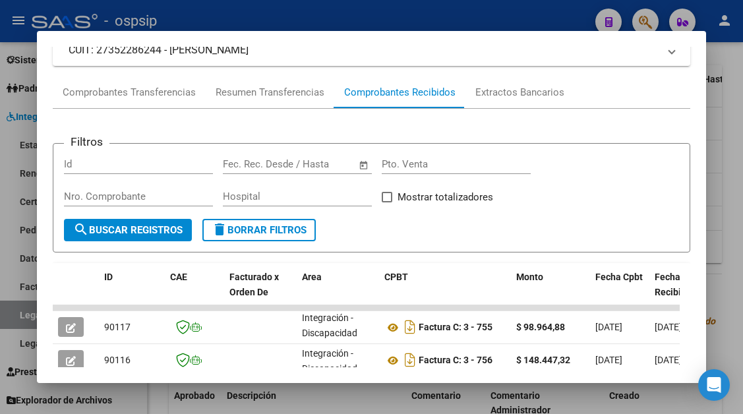
scroll to position [0, 0]
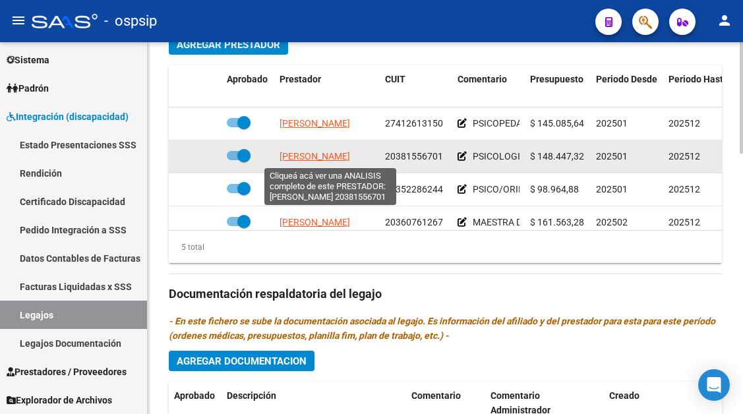
click at [296, 156] on span "GARRO PABLO AGUSTIN" at bounding box center [315, 156] width 71 height 11
type textarea "20381556701"
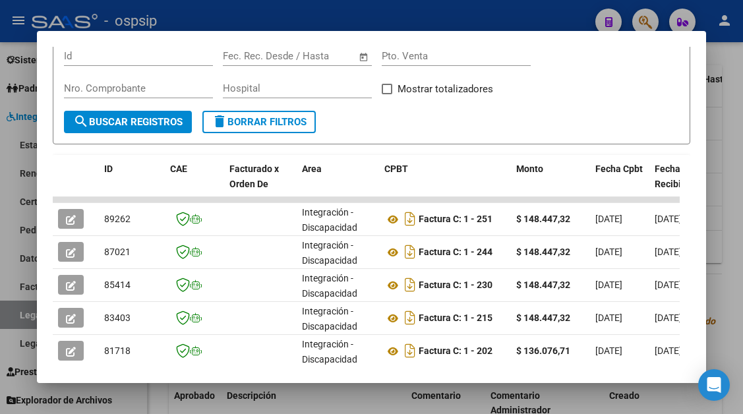
scroll to position [258, 0]
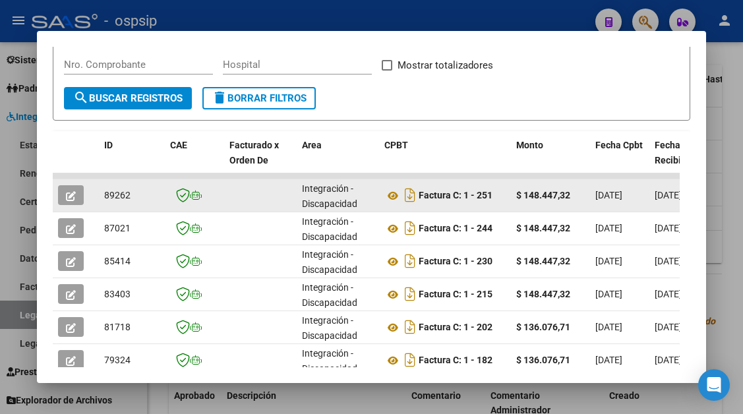
click at [73, 188] on button "button" at bounding box center [71, 195] width 26 height 20
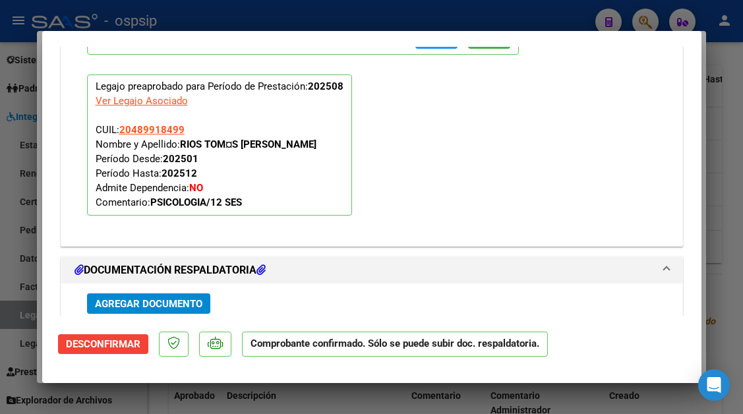
scroll to position [1699, 0]
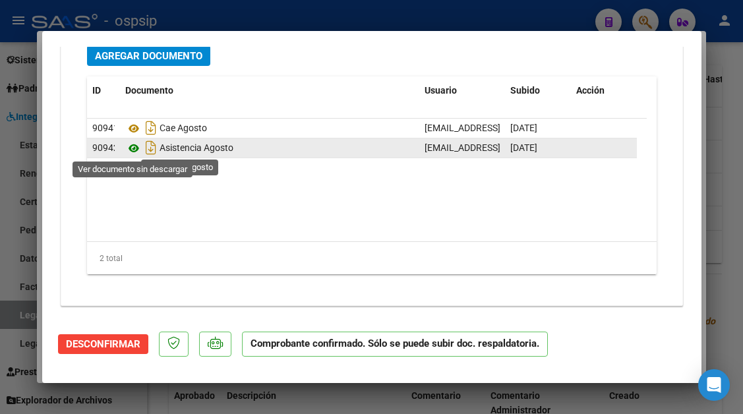
click at [133, 146] on icon at bounding box center [133, 149] width 17 height 16
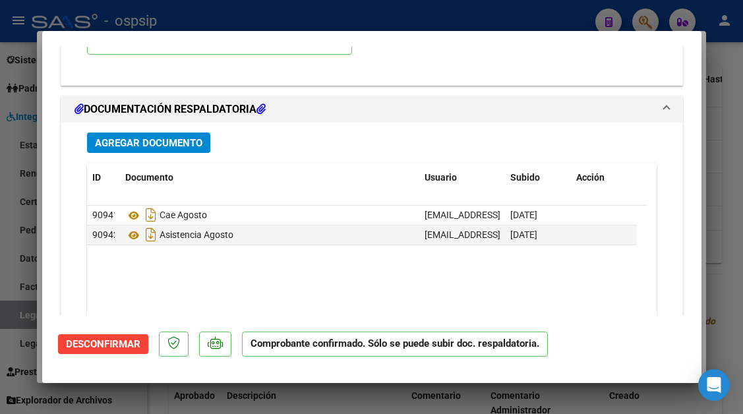
scroll to position [1633, 0]
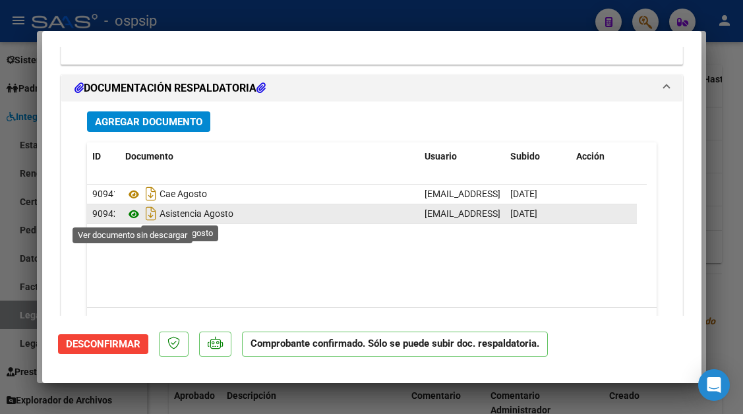
click at [138, 213] on icon at bounding box center [133, 214] width 17 height 16
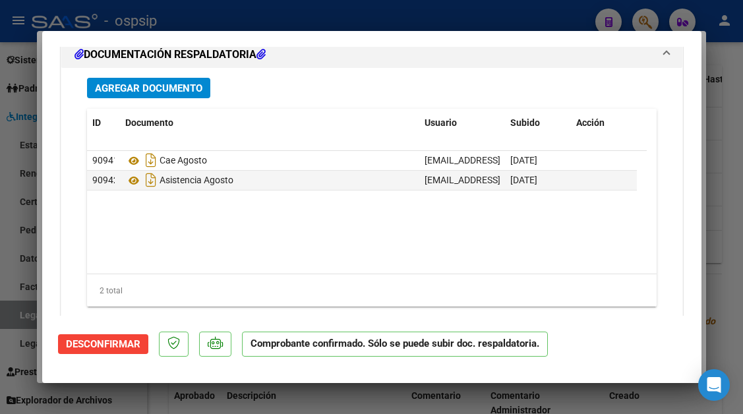
scroll to position [1699, 0]
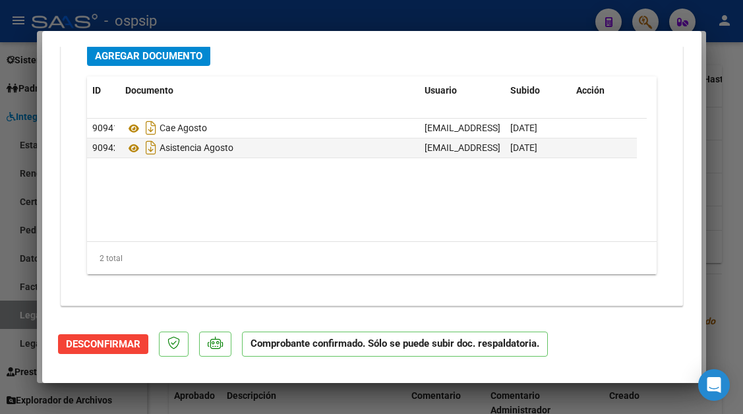
type input "$ 0,00"
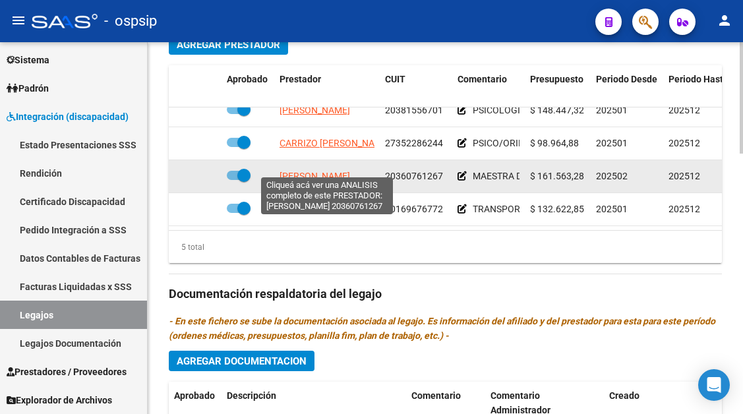
scroll to position [726, 0]
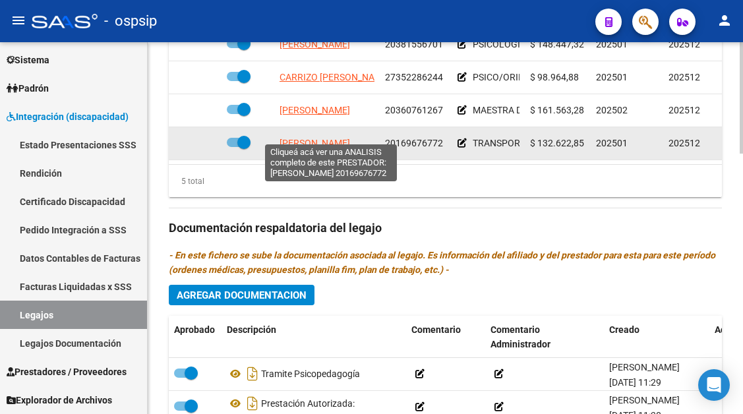
click at [317, 138] on span "PINTO ANGEL MARCELO" at bounding box center [315, 143] width 71 height 11
type textarea "20169676772"
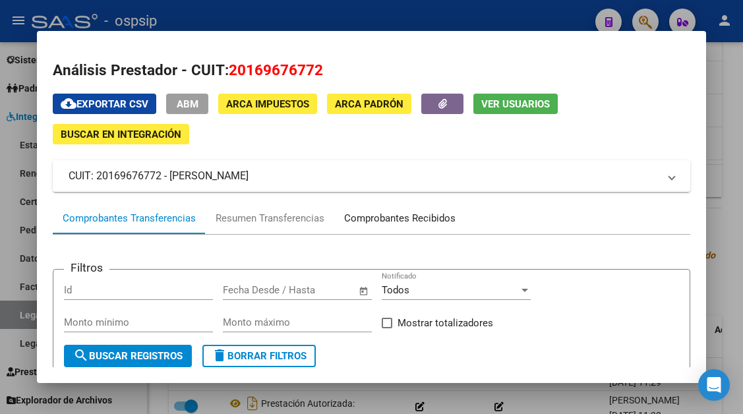
click at [380, 214] on div "Comprobantes Recibidos" at bounding box center [399, 218] width 111 height 15
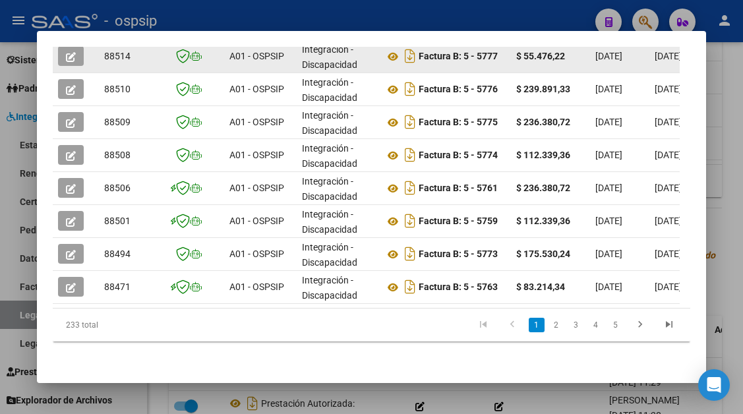
scroll to position [473, 0]
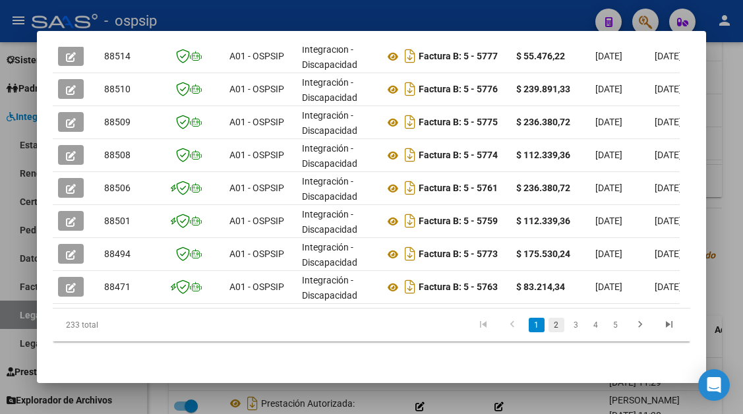
click at [549, 326] on link "2" at bounding box center [557, 325] width 16 height 15
click at [529, 327] on link "1" at bounding box center [537, 325] width 16 height 15
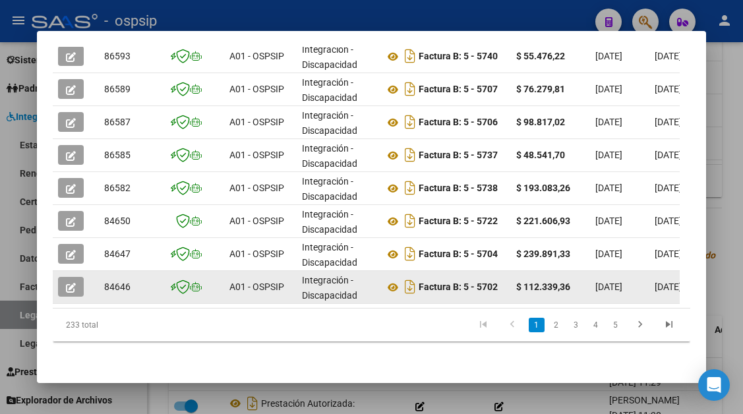
scroll to position [341, 0]
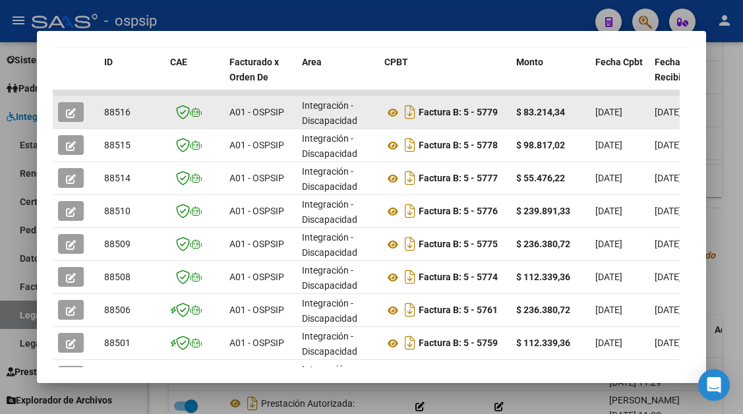
click at [64, 111] on button "button" at bounding box center [71, 112] width 26 height 20
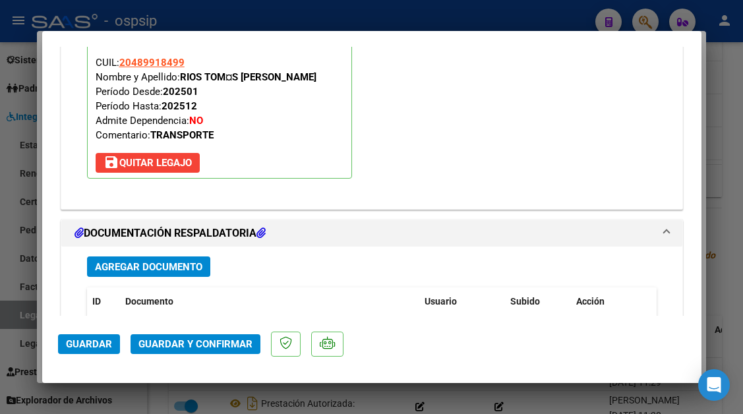
scroll to position [1517, 0]
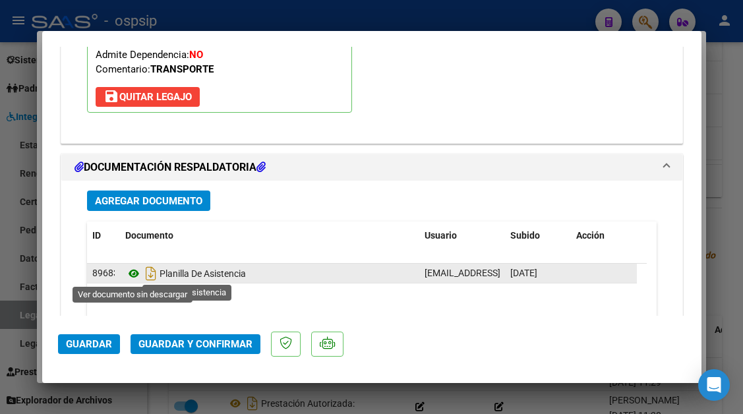
click at [139, 270] on icon at bounding box center [133, 274] width 17 height 16
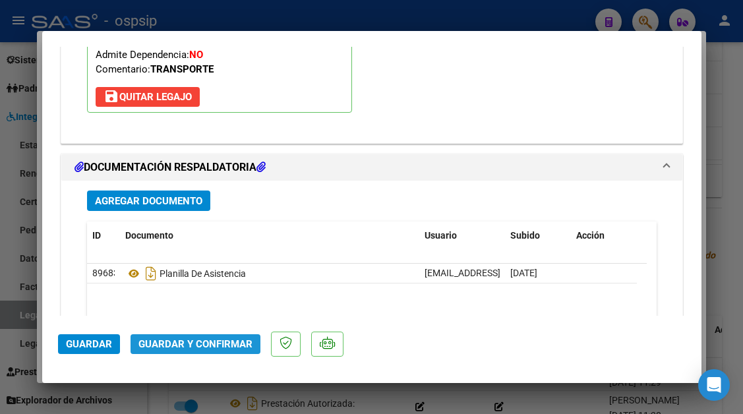
click at [199, 339] on span "Guardar y Confirmar" at bounding box center [196, 344] width 114 height 12
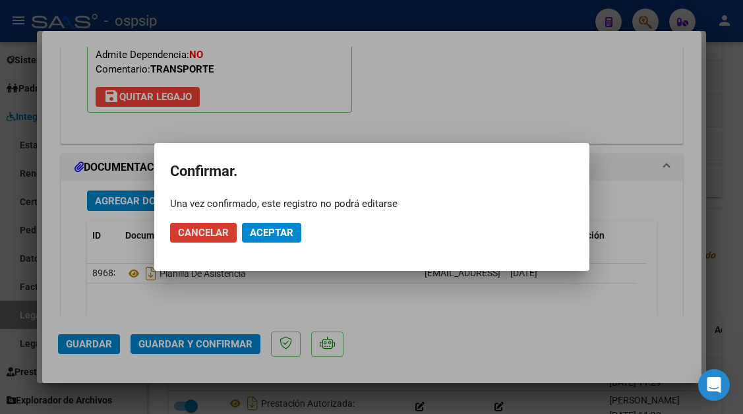
click at [272, 233] on span "Aceptar" at bounding box center [272, 233] width 44 height 12
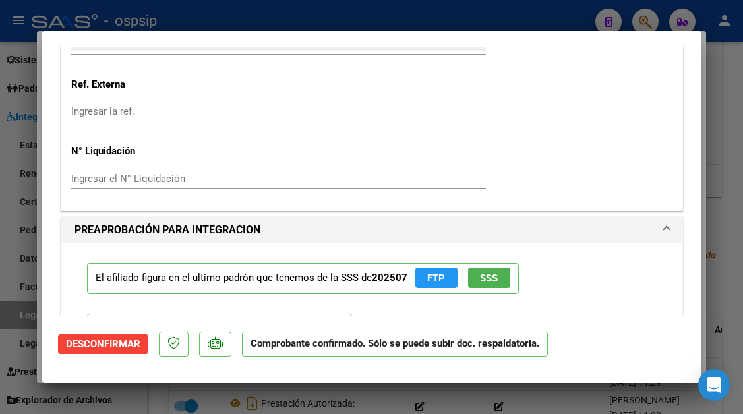
scroll to position [1002, 0]
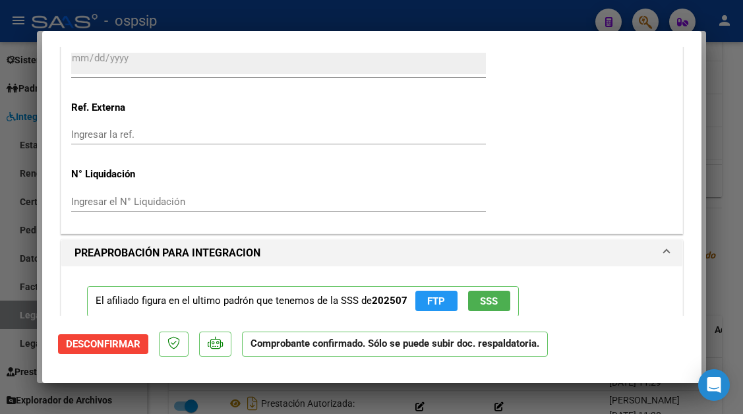
click at [9, 316] on div at bounding box center [371, 207] width 743 height 414
type input "$ 0,00"
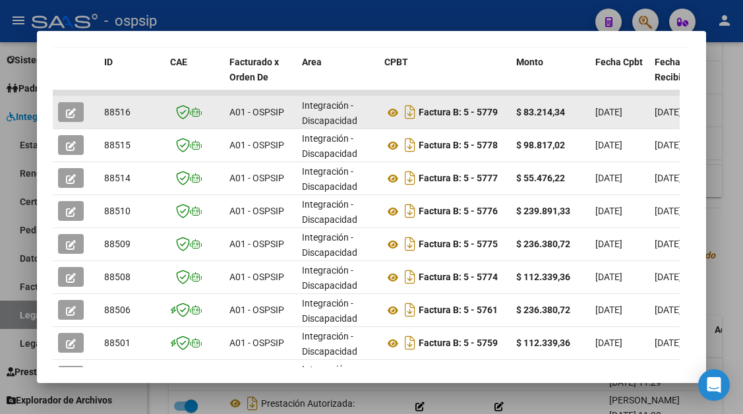
click at [64, 110] on button "button" at bounding box center [71, 112] width 26 height 20
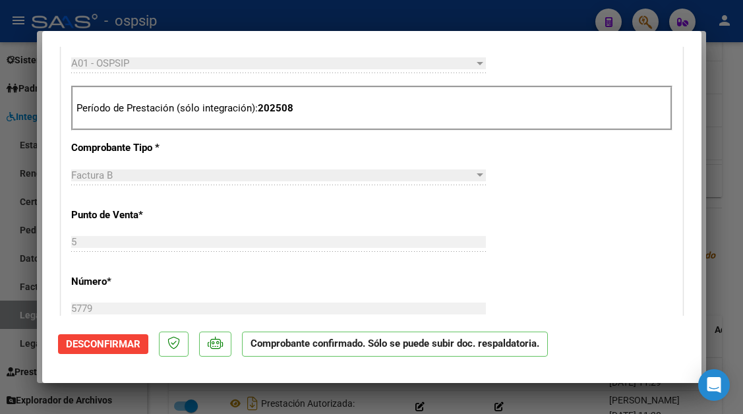
scroll to position [396, 0]
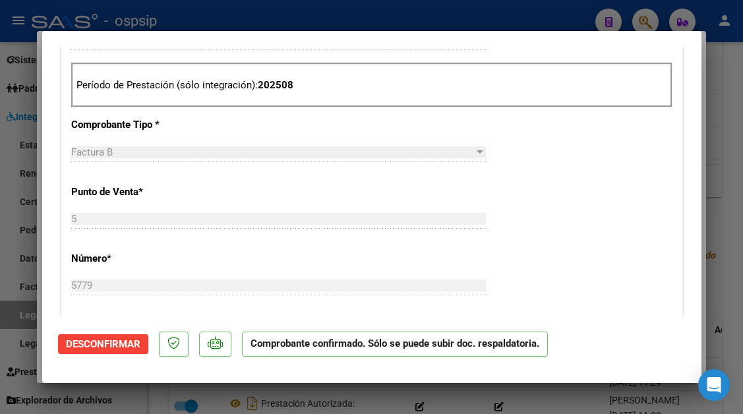
click at [28, 315] on div at bounding box center [371, 207] width 743 height 414
type input "$ 0,00"
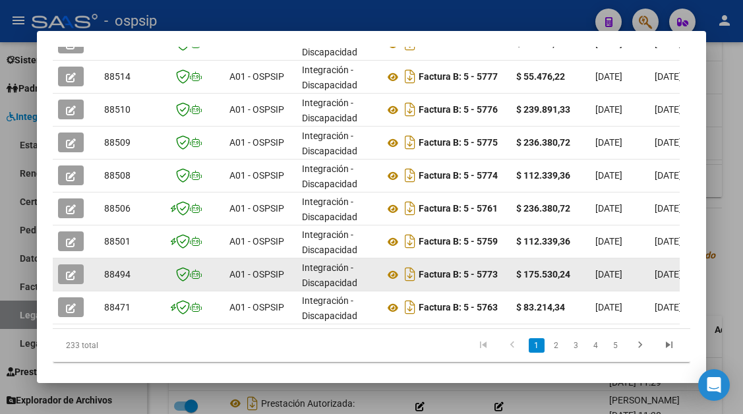
scroll to position [473, 0]
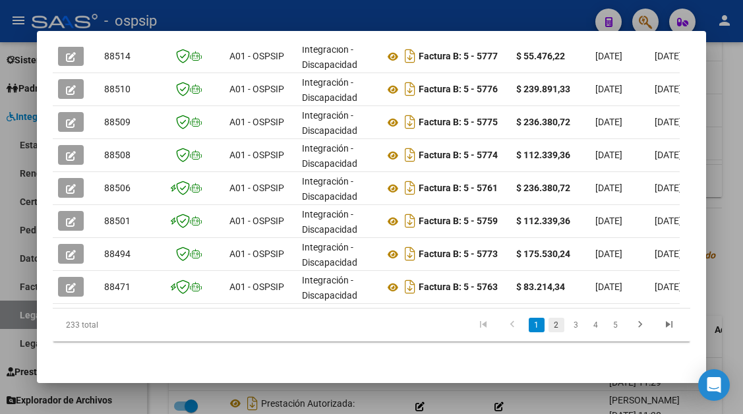
click at [550, 325] on link "2" at bounding box center [557, 325] width 16 height 15
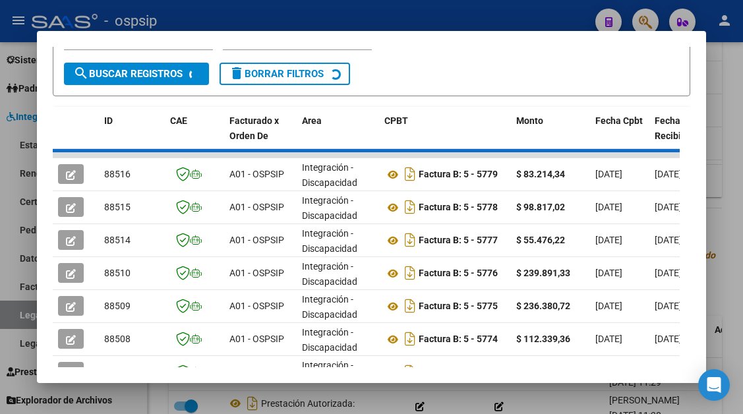
scroll to position [275, 0]
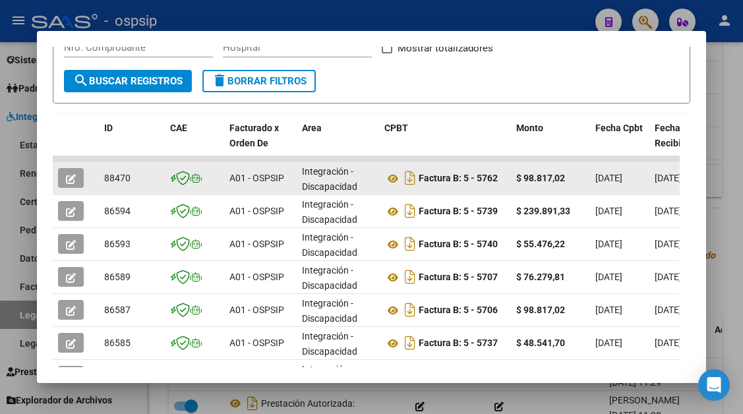
click at [55, 178] on datatable-body-cell at bounding box center [76, 178] width 46 height 32
click at [61, 178] on button "button" at bounding box center [71, 178] width 26 height 20
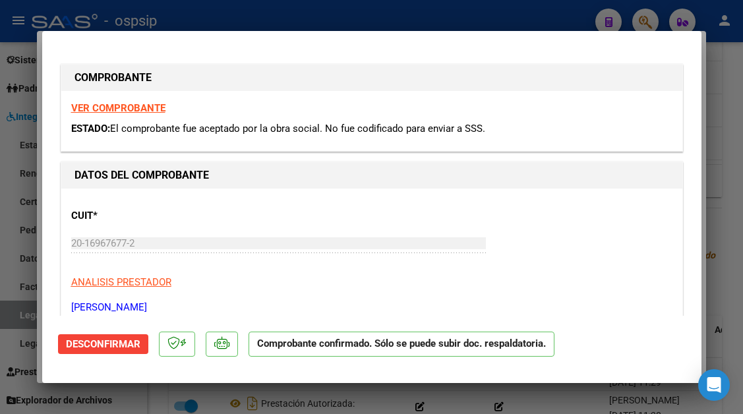
scroll to position [198, 0]
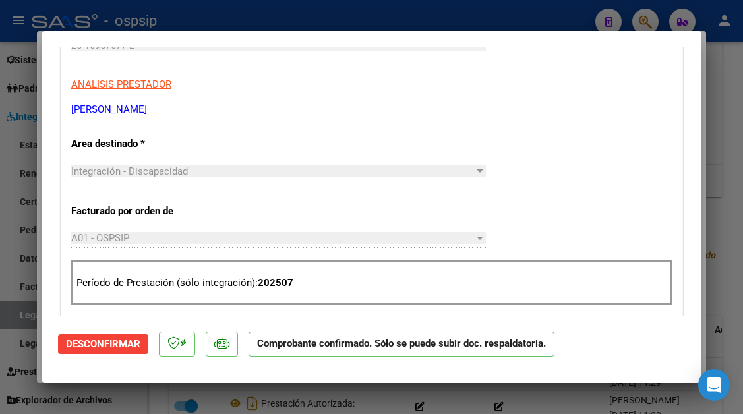
click at [30, 316] on div at bounding box center [371, 207] width 743 height 414
type input "$ 0,00"
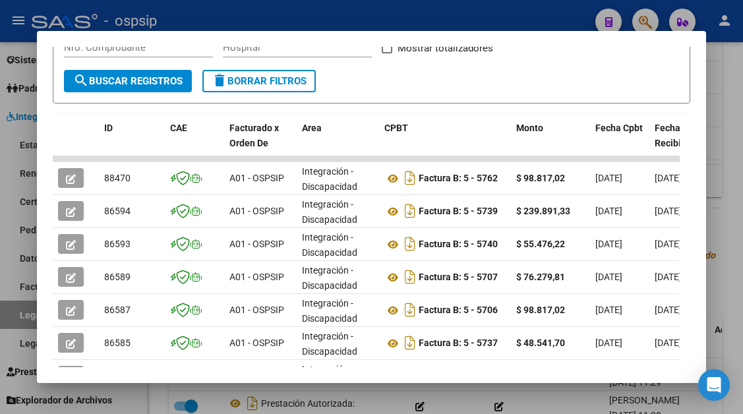
click at [30, 316] on div at bounding box center [371, 207] width 743 height 414
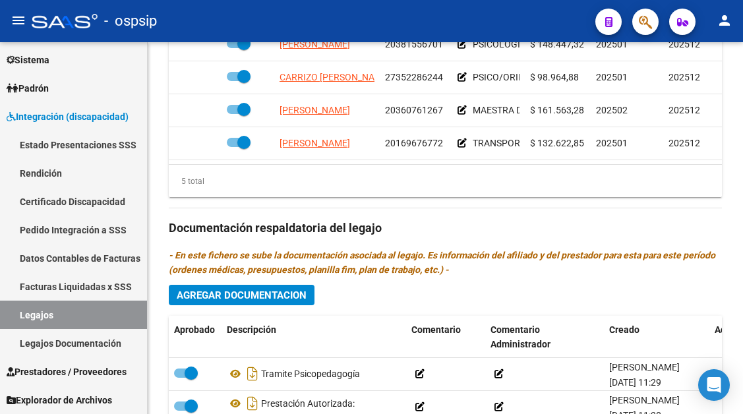
click at [30, 316] on link "Legajos" at bounding box center [73, 315] width 147 height 28
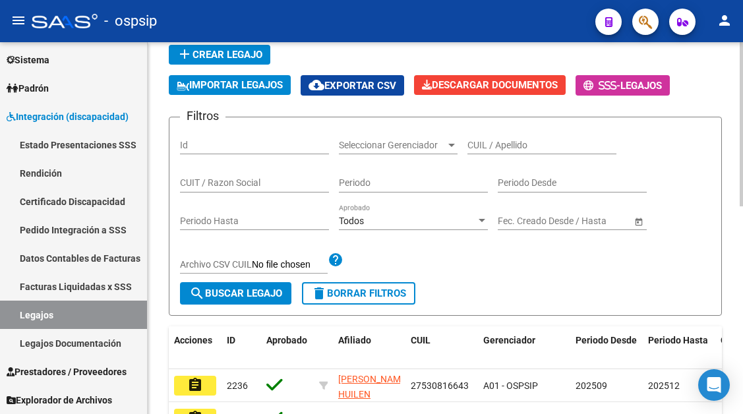
scroll to position [76, 0]
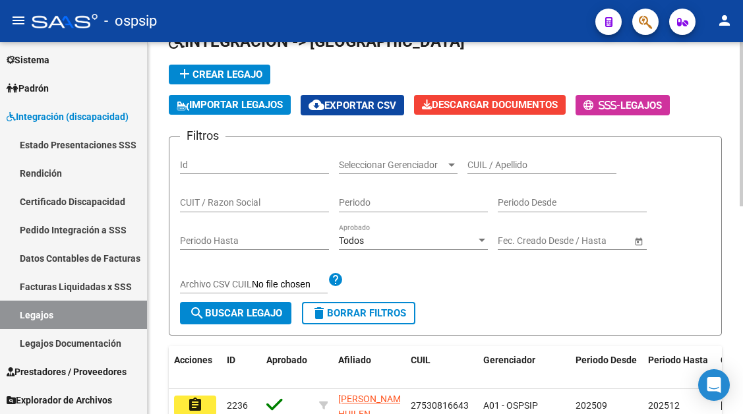
click at [506, 169] on input "CUIL / Apellido" at bounding box center [542, 165] width 149 height 11
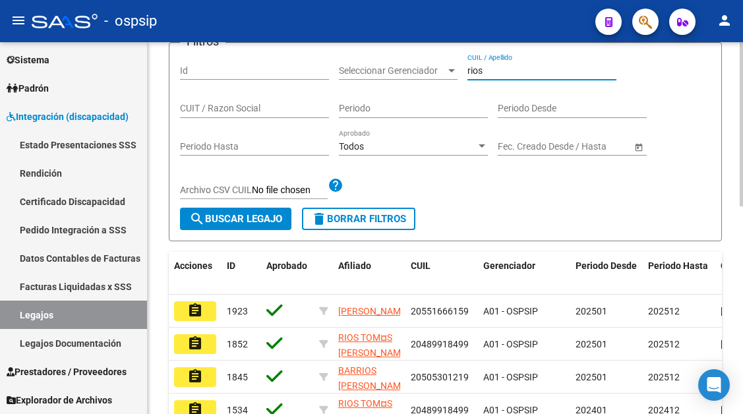
scroll to position [274, 0]
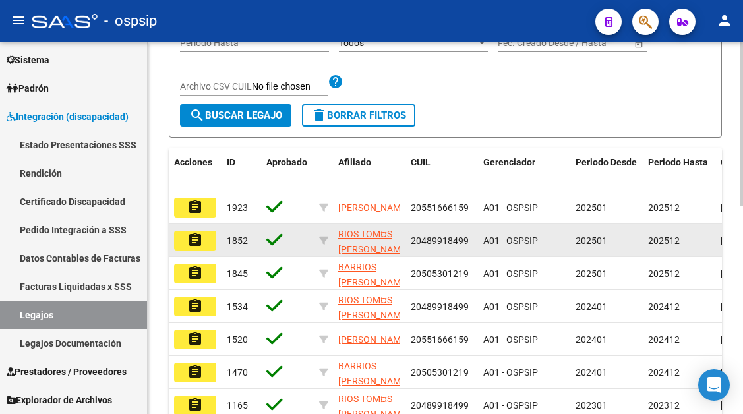
type input "rios"
click at [195, 240] on mat-icon "assignment" at bounding box center [195, 240] width 16 height 16
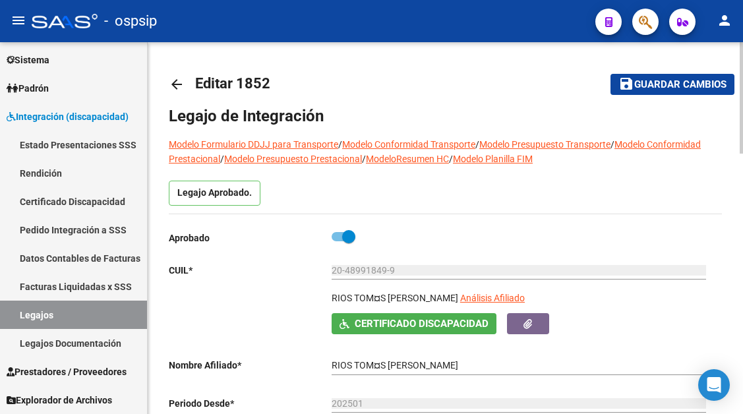
type input "RIOS TOMAS GABRIEL"
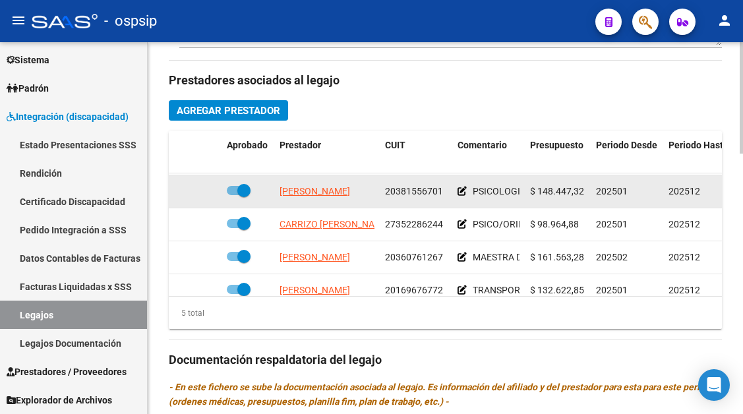
scroll to position [57, 0]
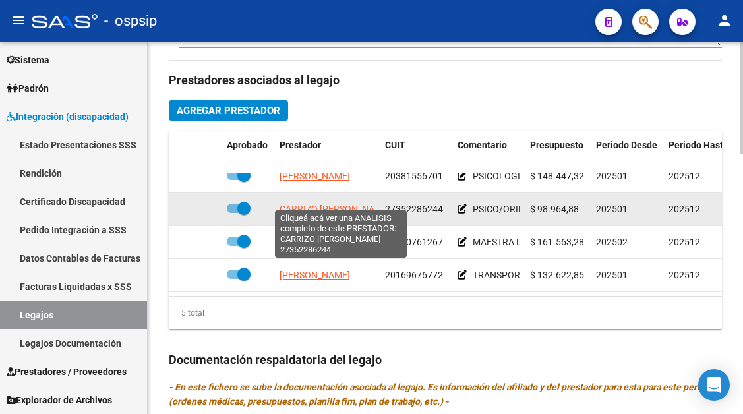
click at [344, 204] on span "CARRIZO GABRIELA LUCIANA" at bounding box center [335, 209] width 111 height 11
type textarea "27352286244"
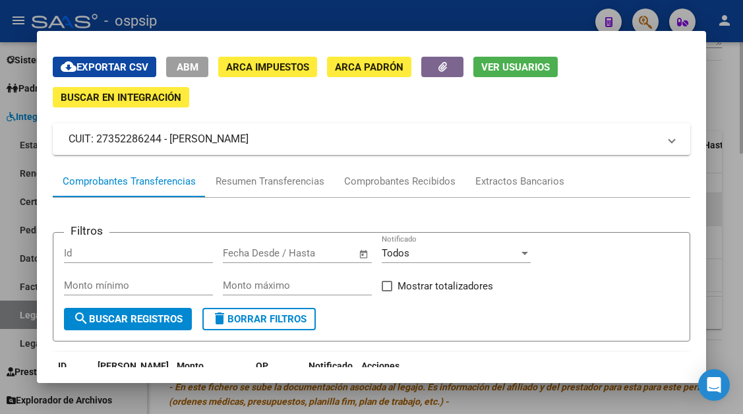
scroll to position [66, 0]
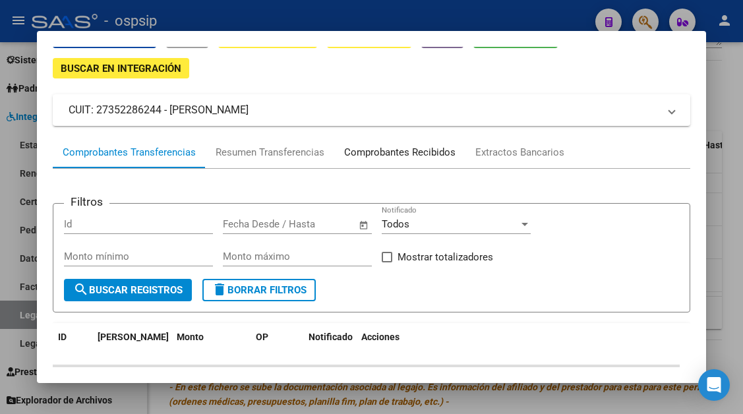
click at [393, 148] on div "Comprobantes Recibidos" at bounding box center [399, 152] width 111 height 15
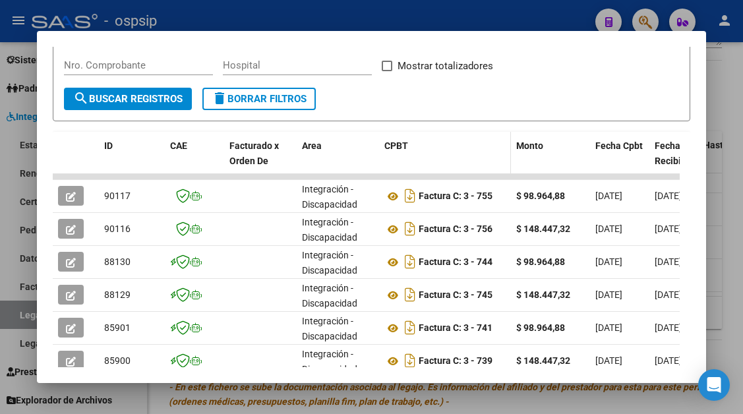
scroll to position [258, 0]
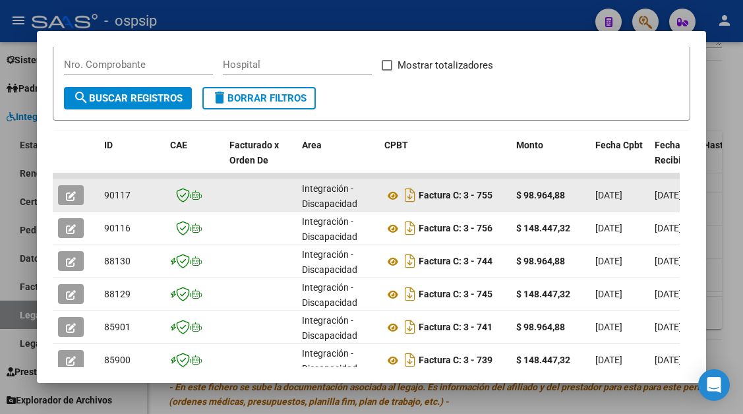
click at [78, 195] on button "button" at bounding box center [71, 195] width 26 height 20
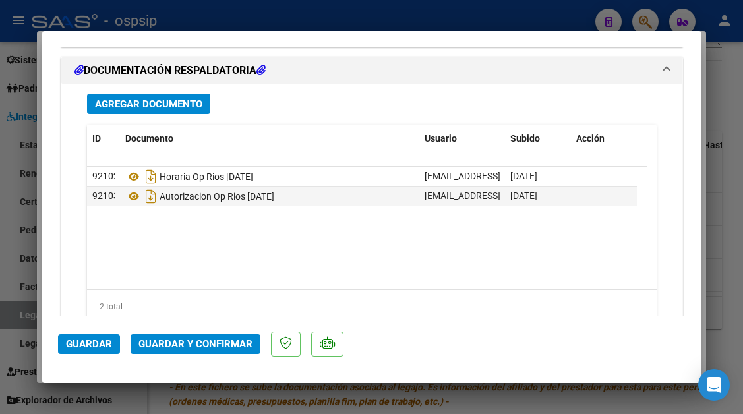
scroll to position [1583, 0]
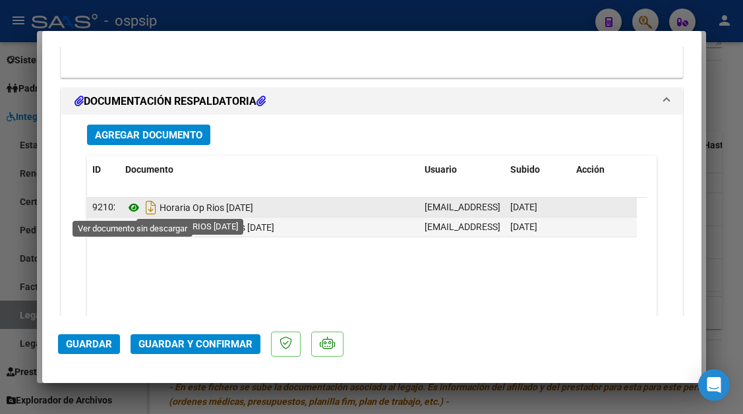
click at [131, 205] on icon at bounding box center [133, 208] width 17 height 16
click at [130, 207] on icon at bounding box center [133, 208] width 17 height 16
click at [137, 205] on icon at bounding box center [133, 208] width 17 height 16
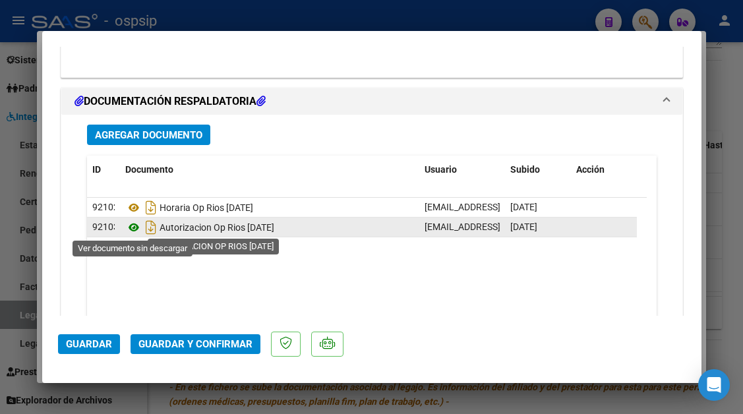
click at [131, 226] on icon at bounding box center [133, 228] width 17 height 16
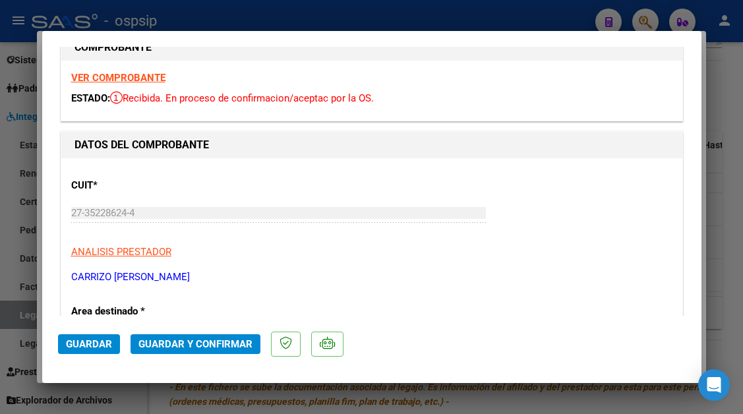
scroll to position [0, 0]
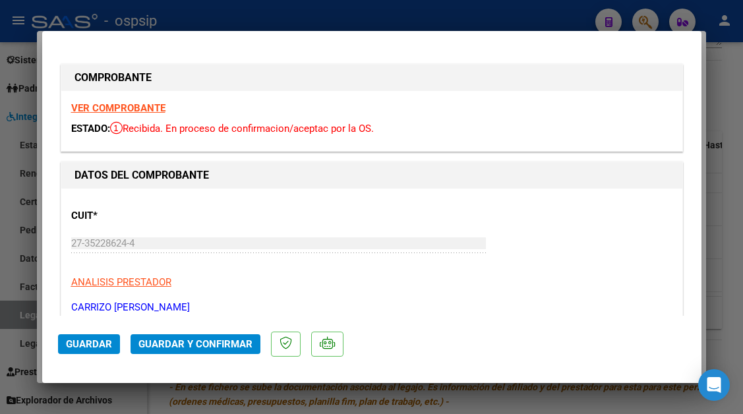
click at [315, 222] on div "CUIT * 27-35228624-4 Ingresar CUIT ANALISIS PRESTADOR CARRIZO GABRIELA LUCIANA …" at bounding box center [372, 257] width 602 height 116
type input "$ 0,00"
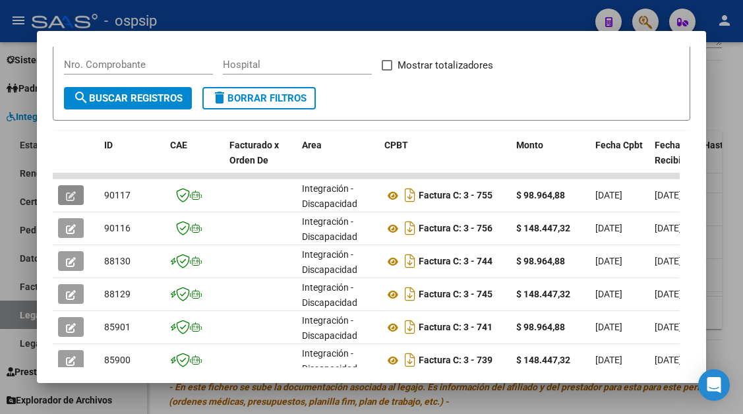
click at [11, 317] on div at bounding box center [371, 207] width 743 height 414
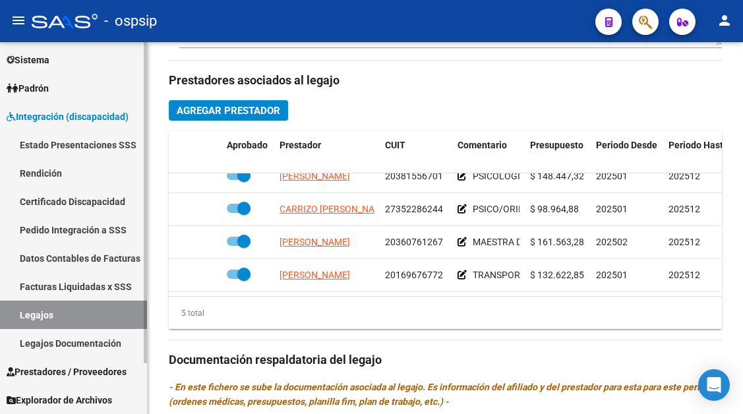
click at [20, 315] on link "Legajos" at bounding box center [73, 315] width 147 height 28
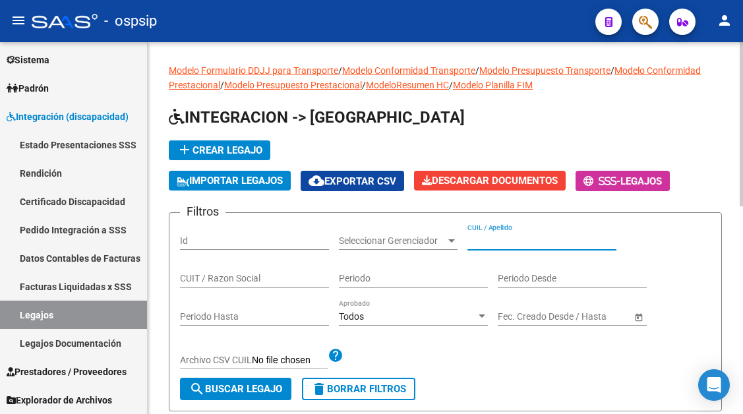
click at [500, 242] on input "CUIL / Apellido" at bounding box center [542, 241] width 149 height 11
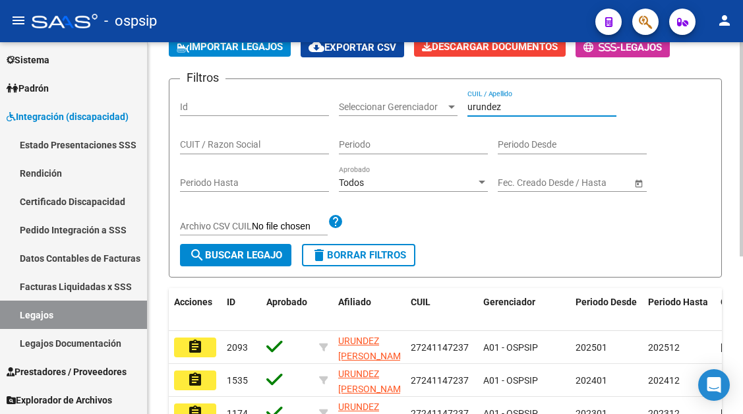
scroll to position [264, 0]
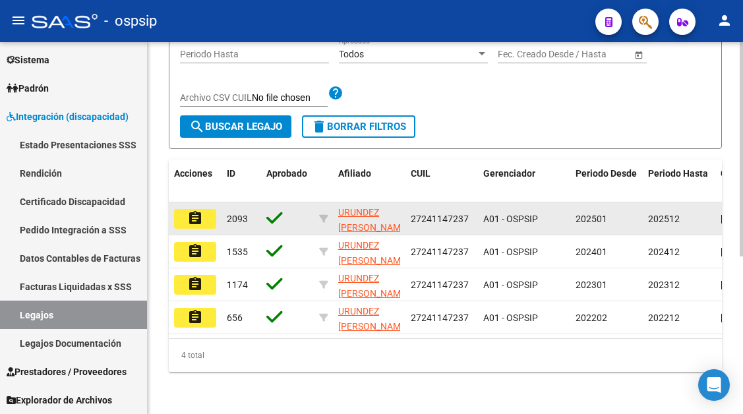
type input "urundez"
click at [199, 212] on mat-icon "assignment" at bounding box center [195, 218] width 16 height 16
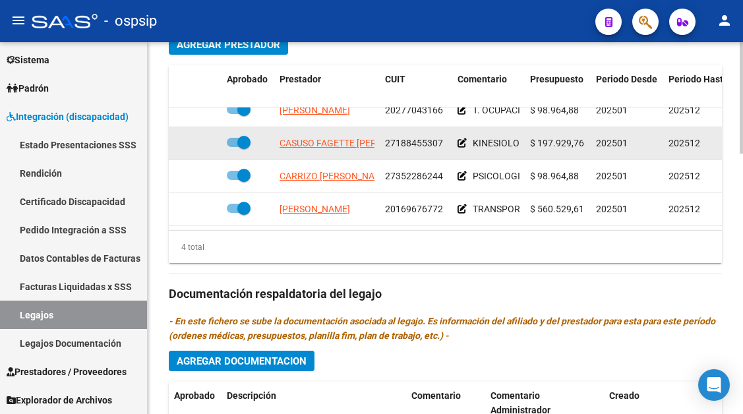
scroll to position [24, 0]
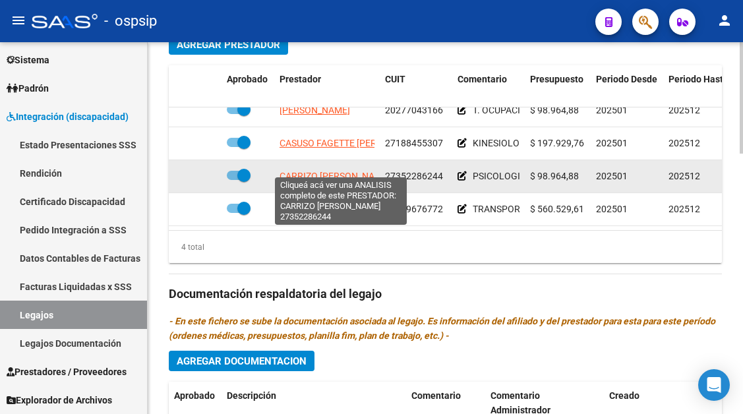
click at [334, 171] on span "CARRIZO GABRIELA LUCIANA" at bounding box center [335, 176] width 111 height 11
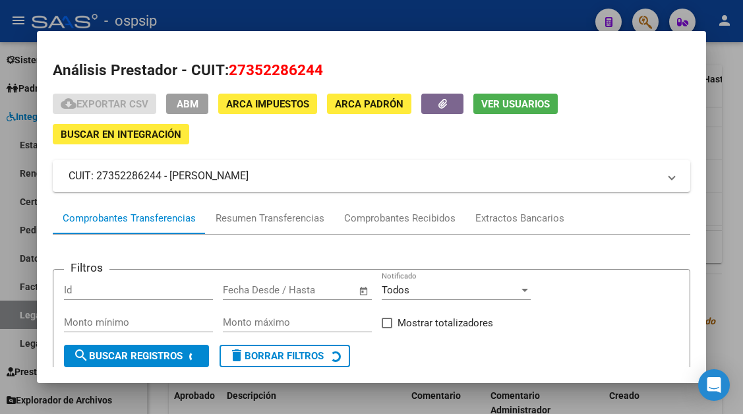
scroll to position [66, 0]
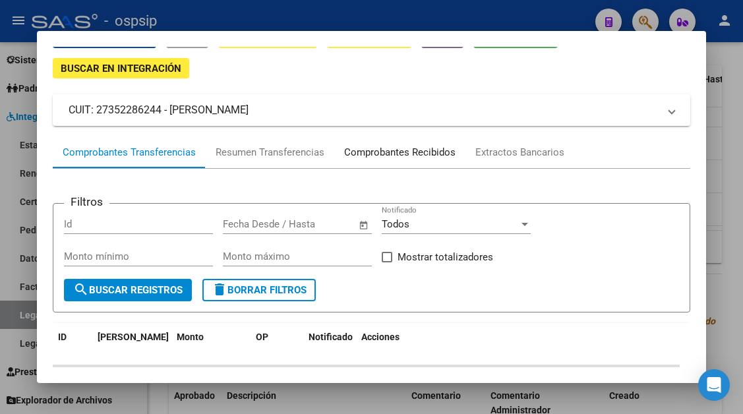
click at [401, 148] on div "Comprobantes Recibidos" at bounding box center [399, 152] width 111 height 15
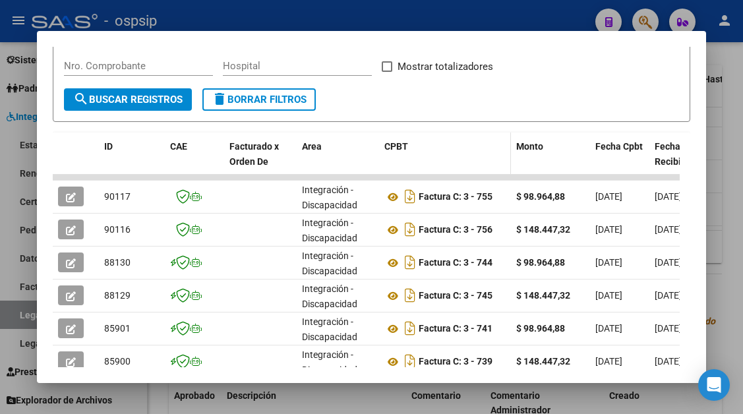
scroll to position [258, 0]
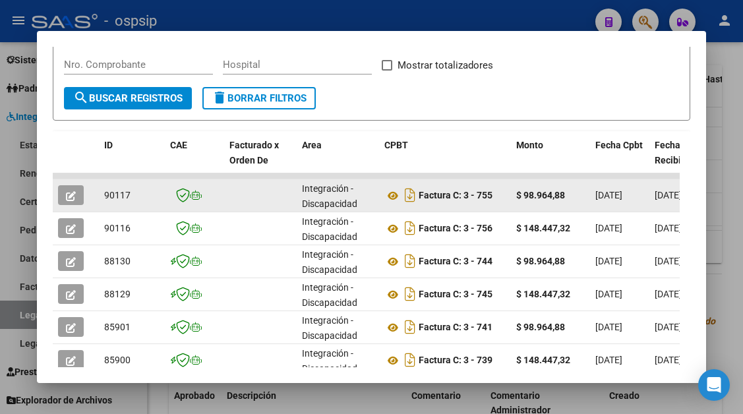
click at [63, 193] on button "button" at bounding box center [71, 195] width 26 height 20
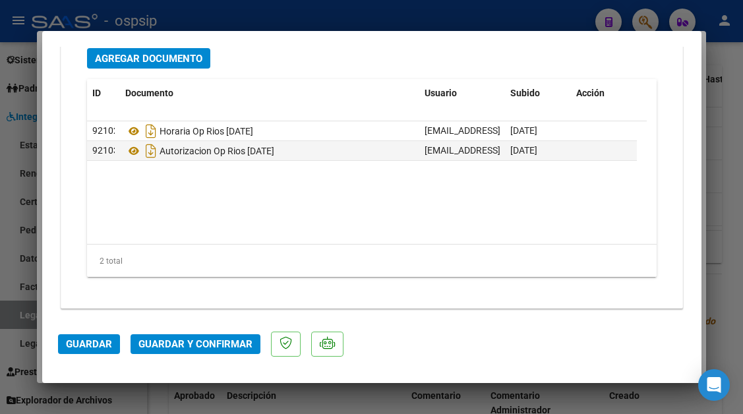
scroll to position [1662, 0]
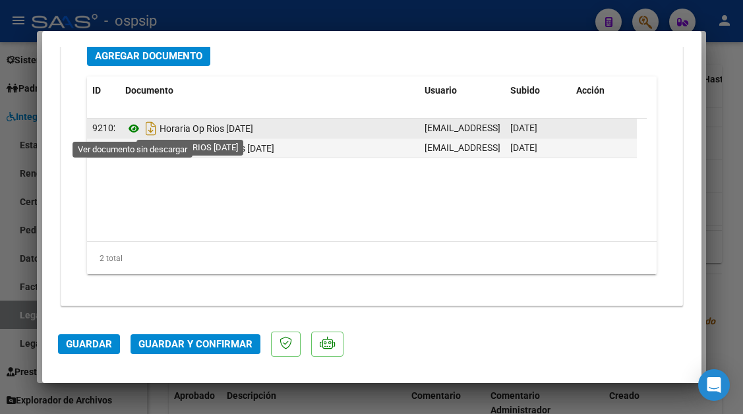
click at [132, 131] on icon at bounding box center [133, 129] width 17 height 16
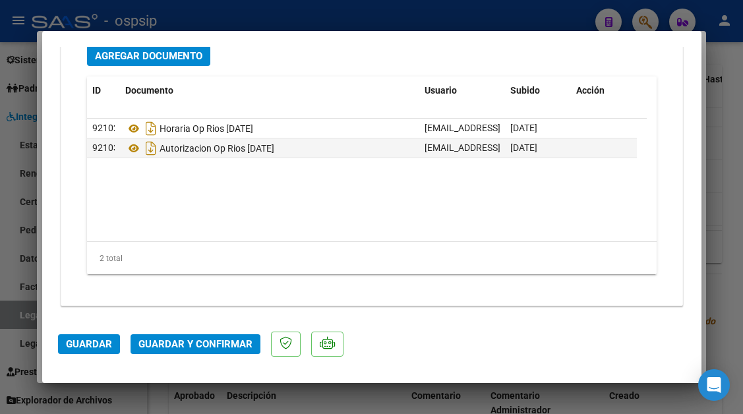
type input "$ 0,00"
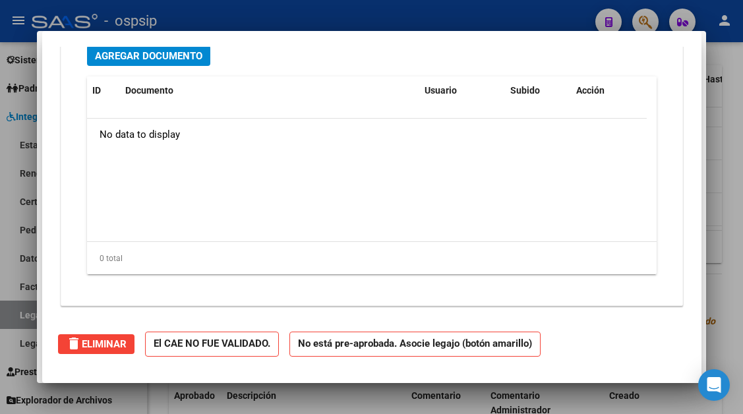
scroll to position [0, 0]
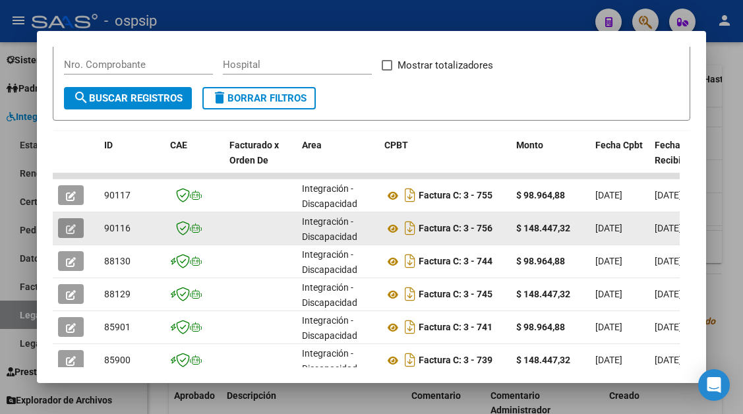
click at [71, 232] on icon "button" at bounding box center [71, 229] width 10 height 10
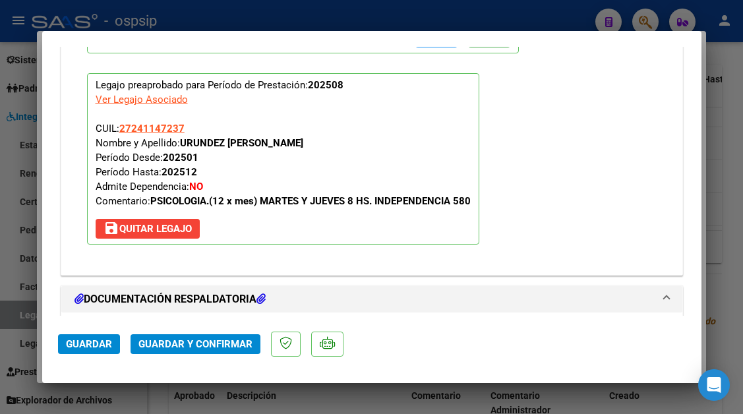
scroll to position [1662, 0]
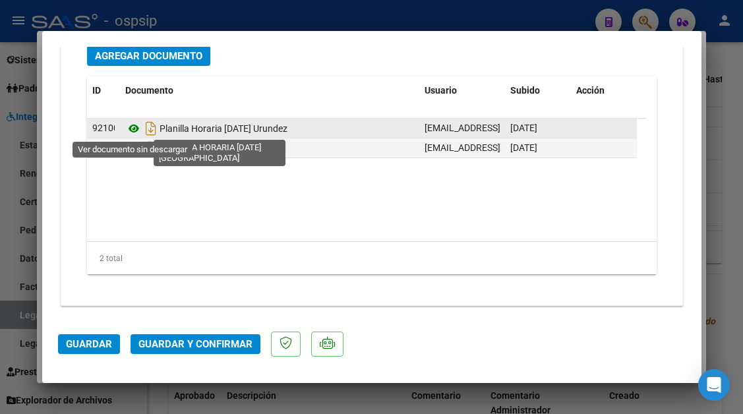
click at [134, 128] on icon at bounding box center [133, 129] width 17 height 16
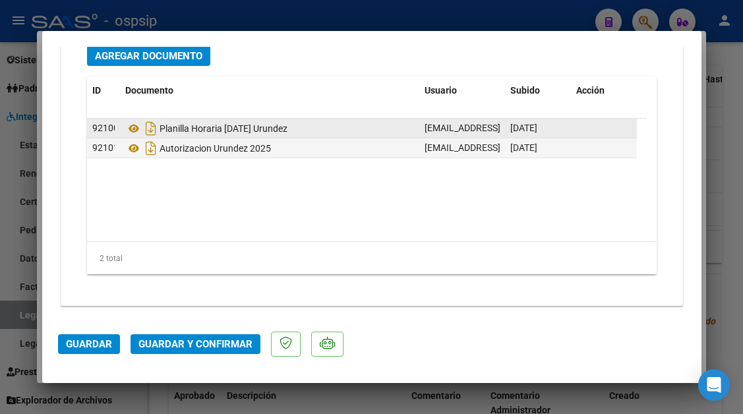
type input "$ 0,00"
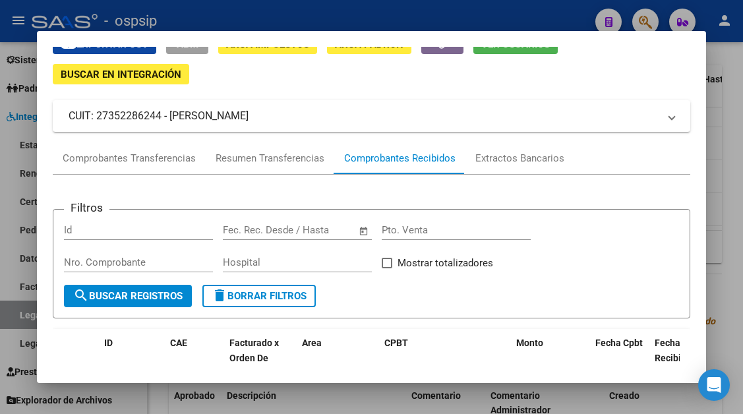
scroll to position [258, 0]
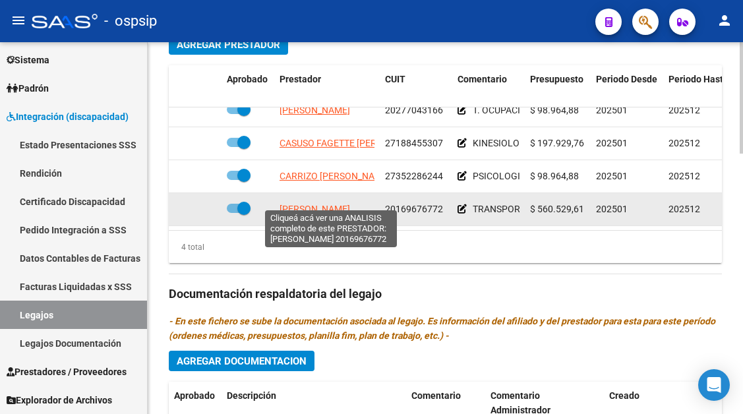
click at [332, 204] on span "PINTO ANGEL MARCELO" at bounding box center [315, 209] width 71 height 11
type textarea "20169676772"
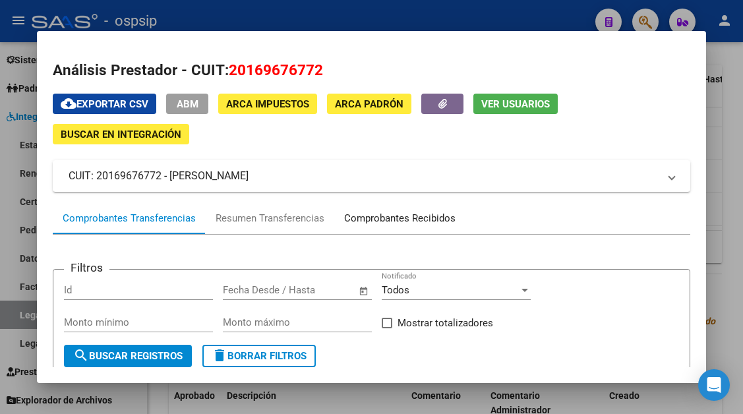
click at [364, 216] on div "Comprobantes Recibidos" at bounding box center [399, 218] width 111 height 15
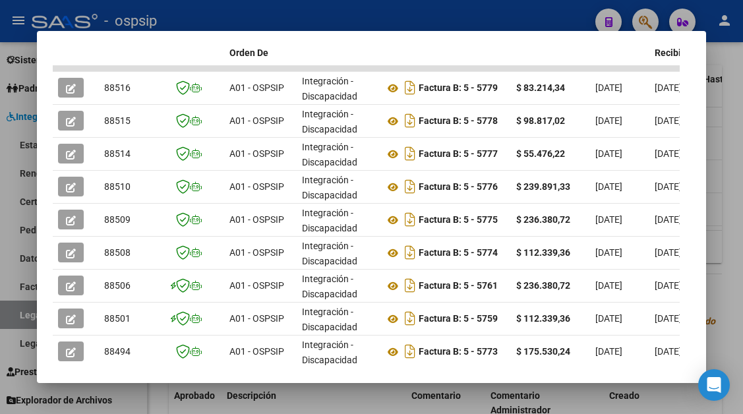
scroll to position [390, 0]
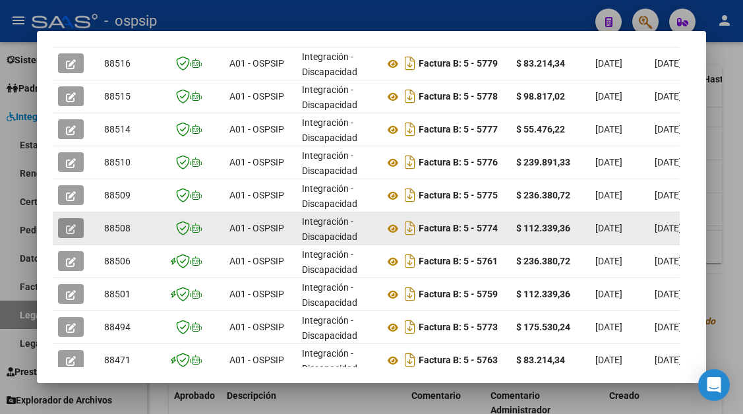
click at [79, 228] on button "button" at bounding box center [71, 228] width 26 height 20
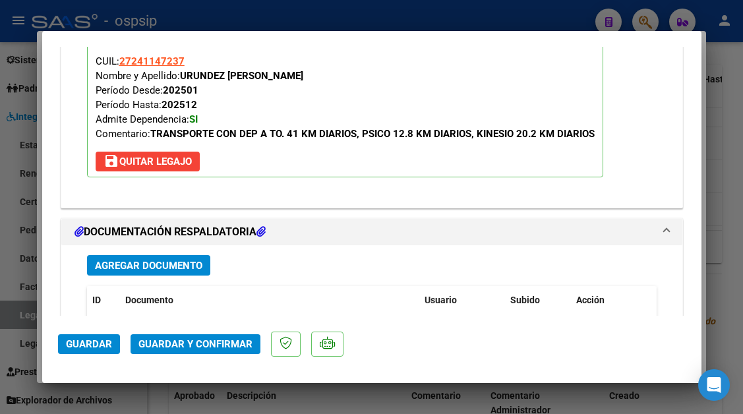
scroll to position [1583, 0]
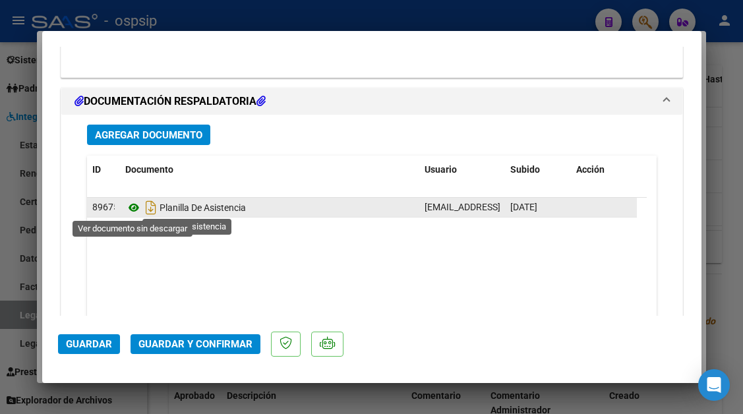
click at [136, 201] on icon at bounding box center [133, 208] width 17 height 16
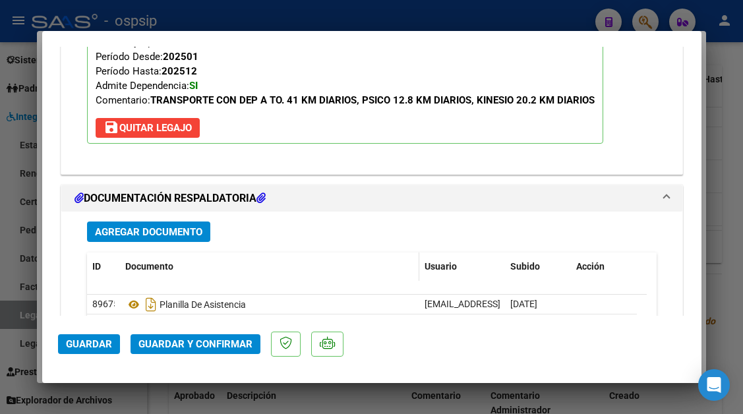
scroll to position [1517, 0]
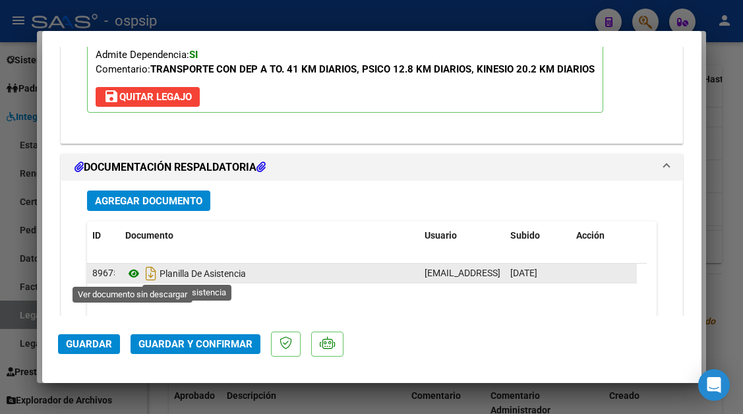
click at [137, 274] on icon at bounding box center [133, 274] width 17 height 16
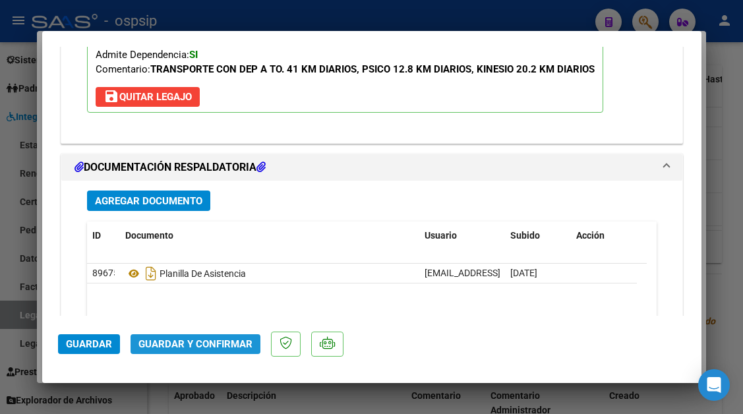
click at [210, 347] on span "Guardar y Confirmar" at bounding box center [196, 344] width 114 height 12
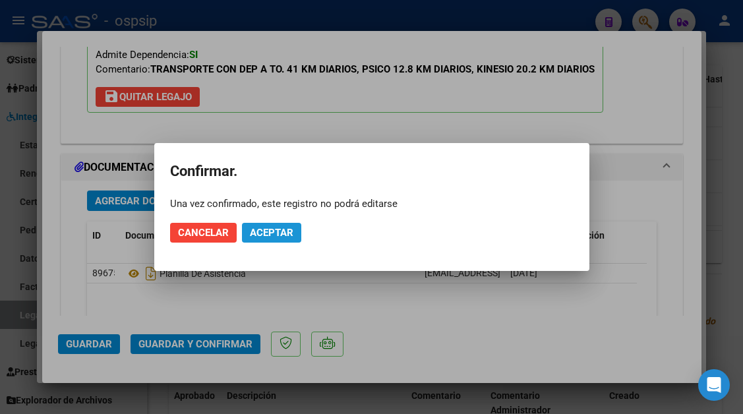
click at [270, 231] on span "Aceptar" at bounding box center [272, 233] width 44 height 12
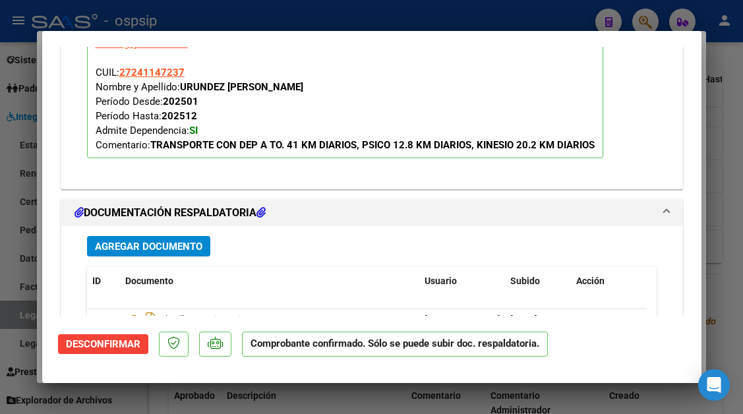
scroll to position [1398, 0]
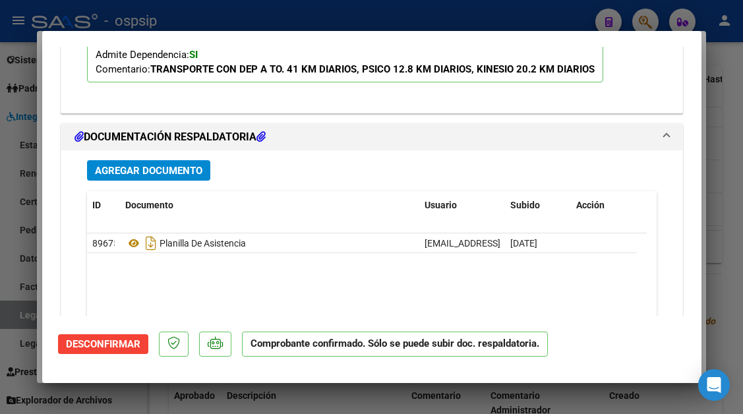
click at [40, 315] on div at bounding box center [371, 207] width 743 height 414
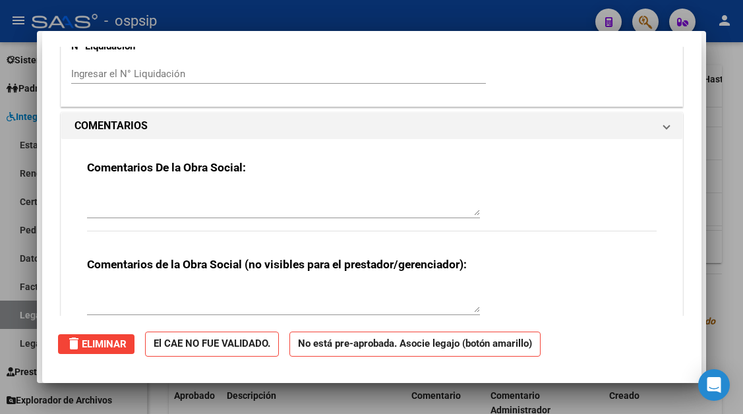
type input "$ 0,00"
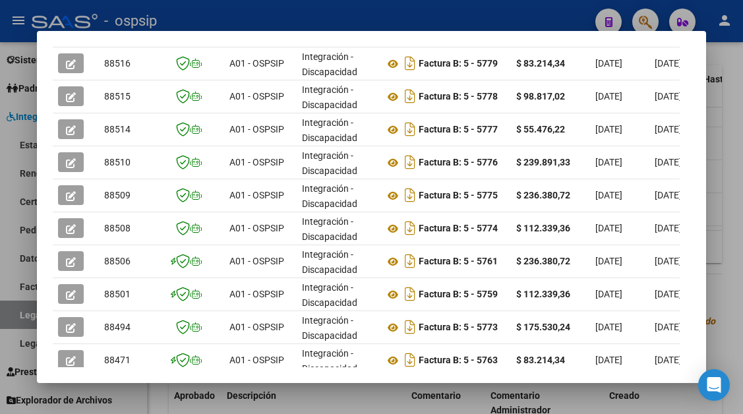
drag, startPoint x: 30, startPoint y: 296, endPoint x: 26, endPoint y: 309, distance: 13.4
click at [26, 305] on div at bounding box center [371, 207] width 743 height 414
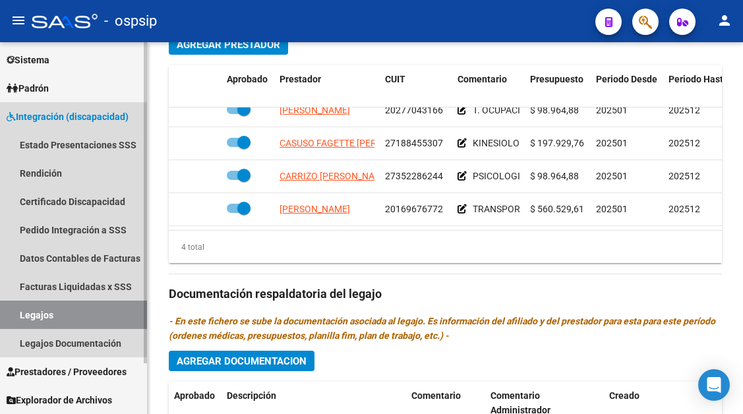
click at [26, 309] on link "Legajos" at bounding box center [73, 315] width 147 height 28
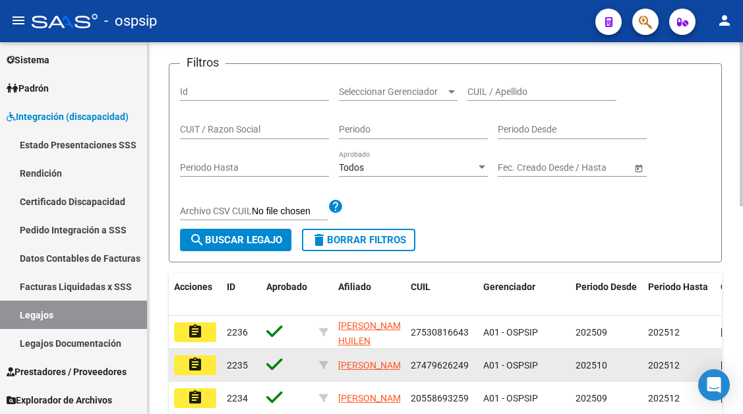
scroll to position [142, 0]
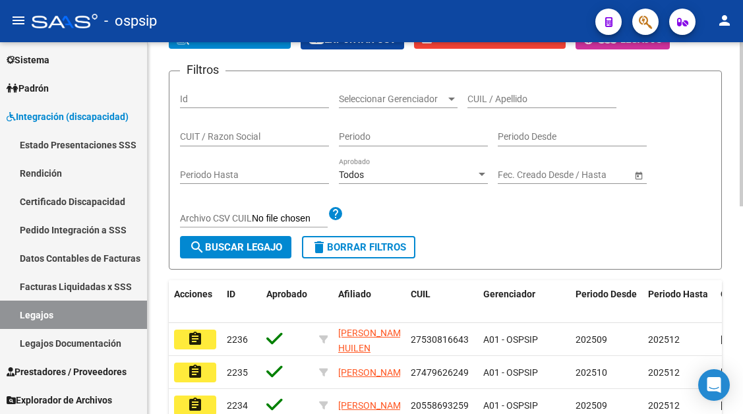
click at [504, 105] on div "CUIL / Apellido" at bounding box center [542, 95] width 149 height 26
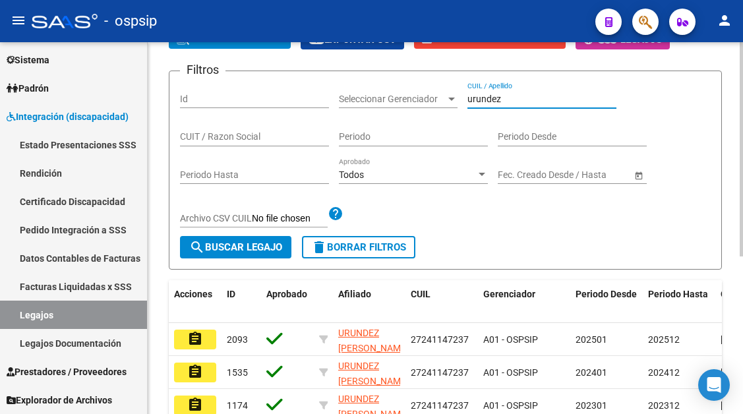
scroll to position [274, 0]
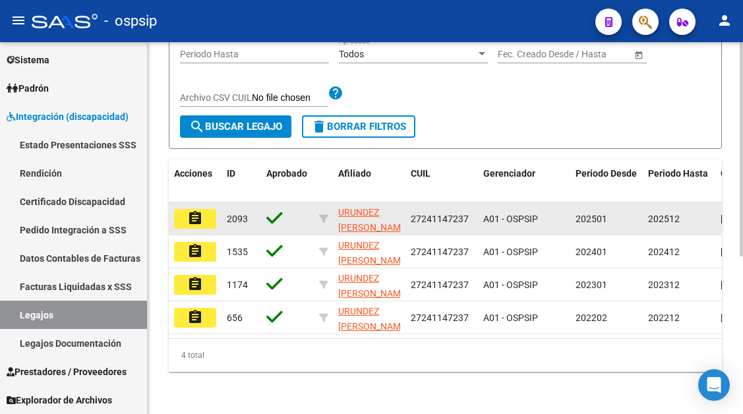
type input "urundez"
click at [183, 209] on button "assignment" at bounding box center [195, 219] width 42 height 20
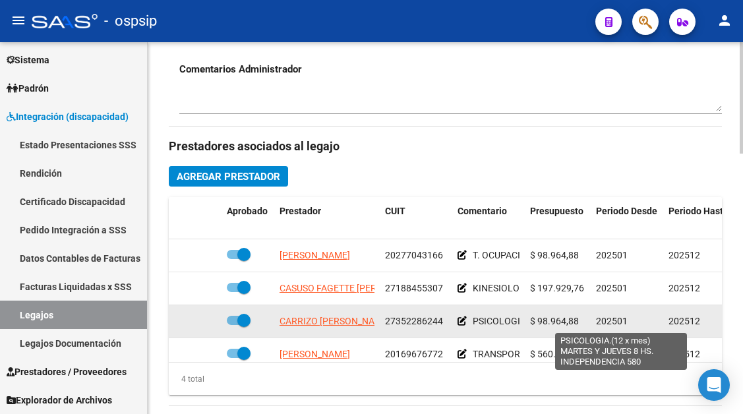
scroll to position [24, 0]
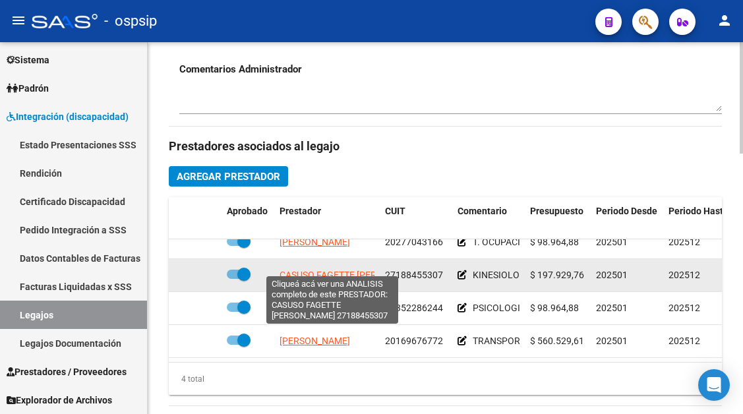
click at [319, 270] on span "CASUSO FAGETTE YAIMA" at bounding box center [354, 275] width 148 height 11
type textarea "27188455307"
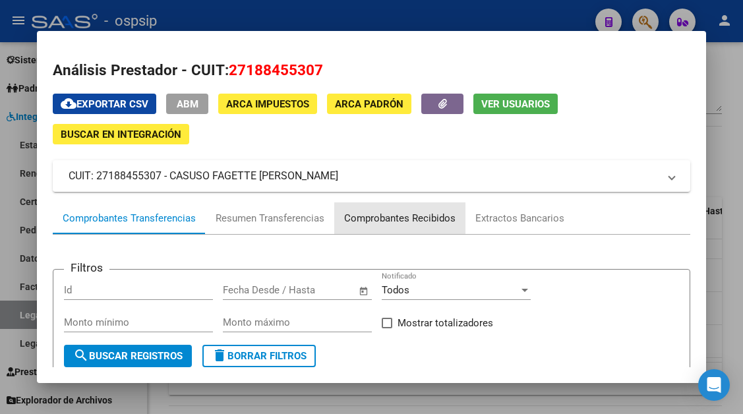
click at [395, 220] on div "Comprobantes Recibidos" at bounding box center [399, 218] width 111 height 15
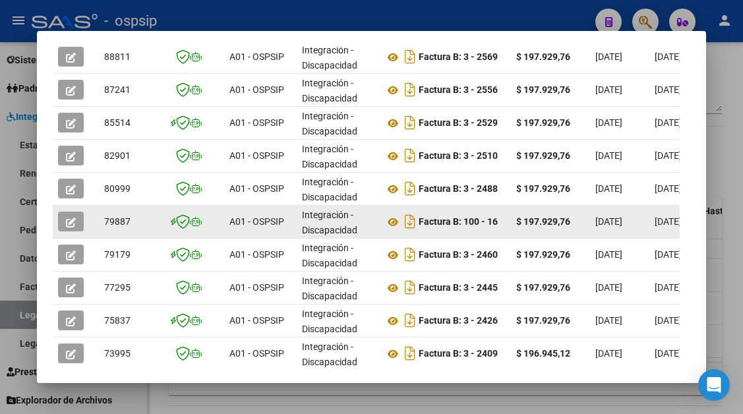
scroll to position [324, 0]
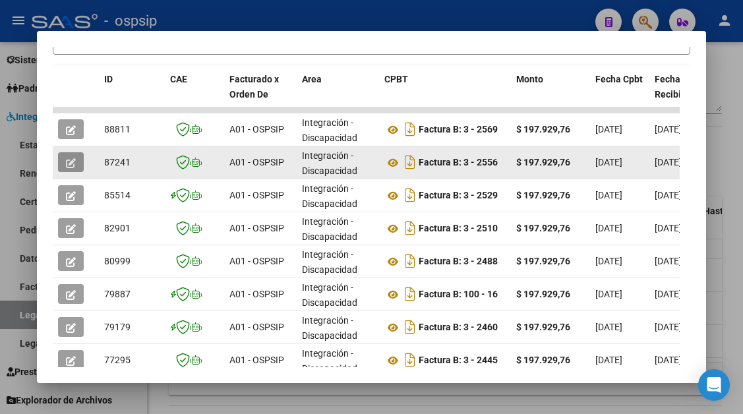
click at [69, 154] on button "button" at bounding box center [71, 162] width 26 height 20
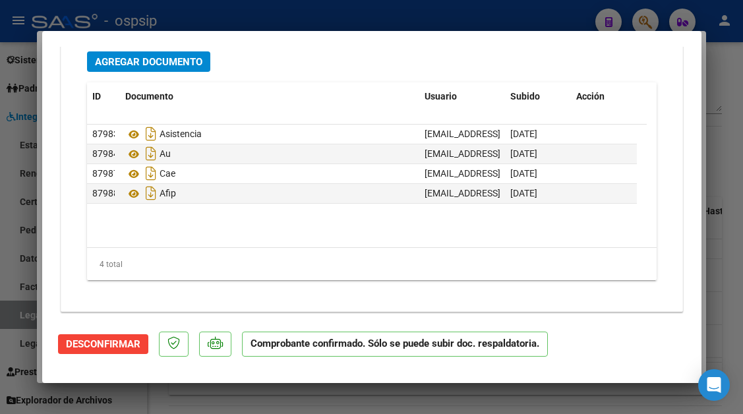
scroll to position [1699, 0]
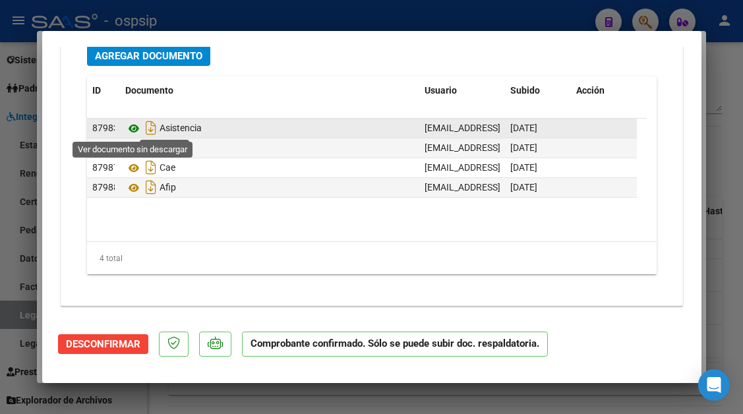
click at [133, 130] on icon at bounding box center [133, 129] width 17 height 16
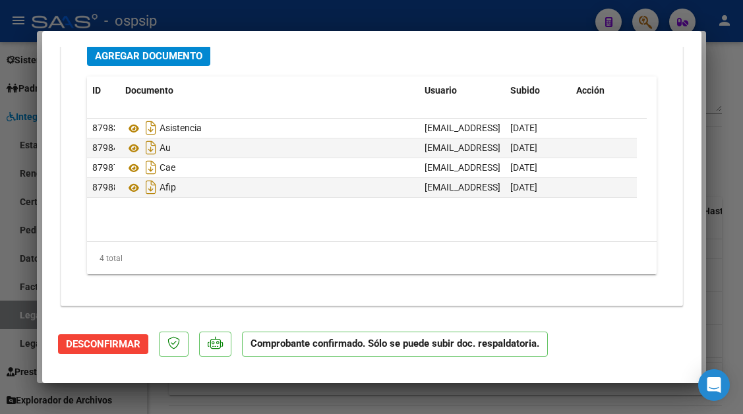
type input "$ 0,00"
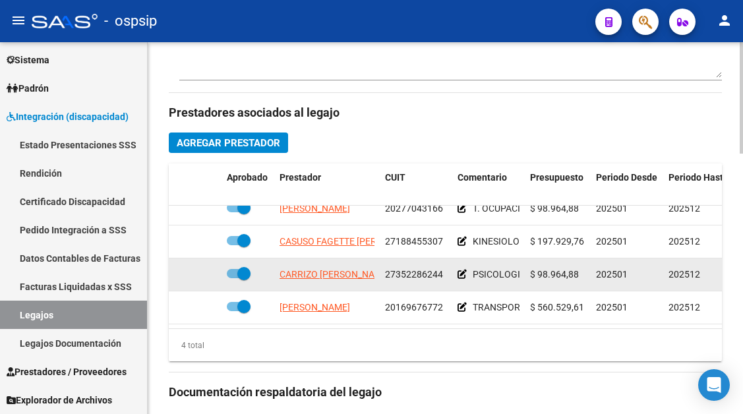
scroll to position [660, 0]
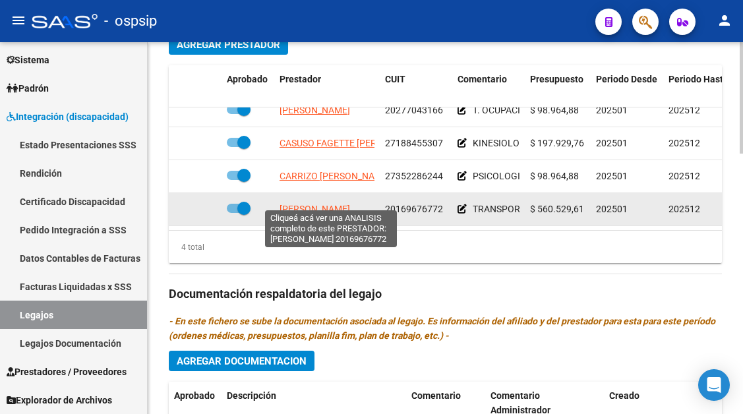
click at [310, 204] on span "PINTO ANGEL MARCELO" at bounding box center [315, 209] width 71 height 11
type textarea "20169676772"
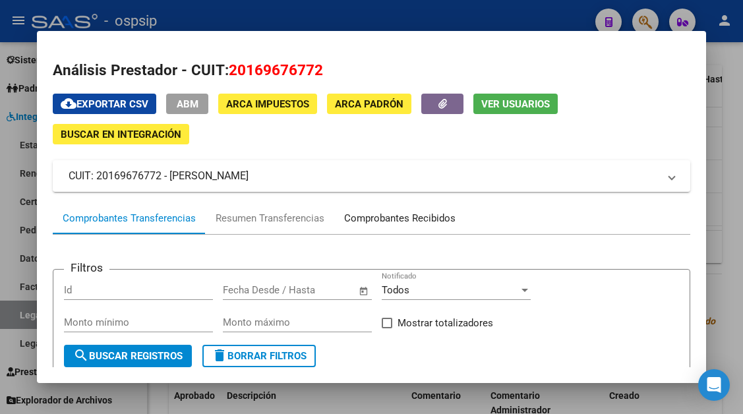
click at [399, 214] on div "Comprobantes Recibidos" at bounding box center [399, 218] width 111 height 15
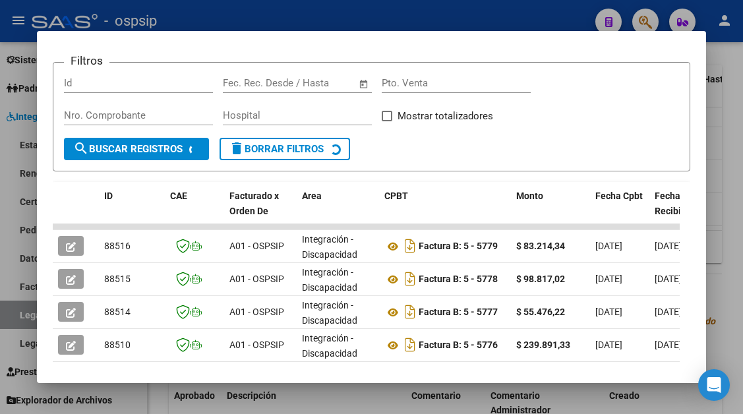
scroll to position [324, 0]
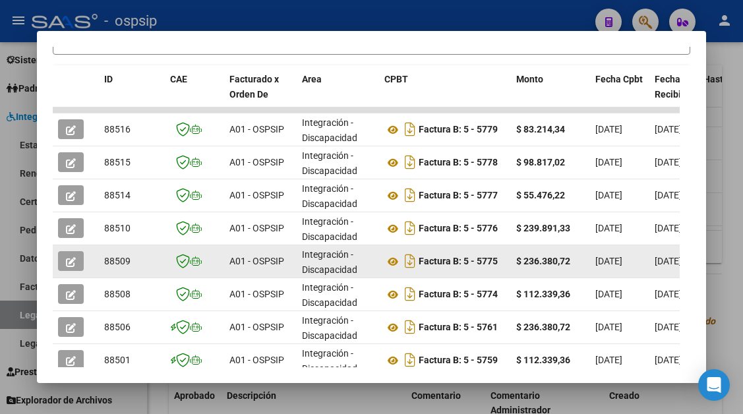
click at [65, 260] on button "button" at bounding box center [71, 261] width 26 height 20
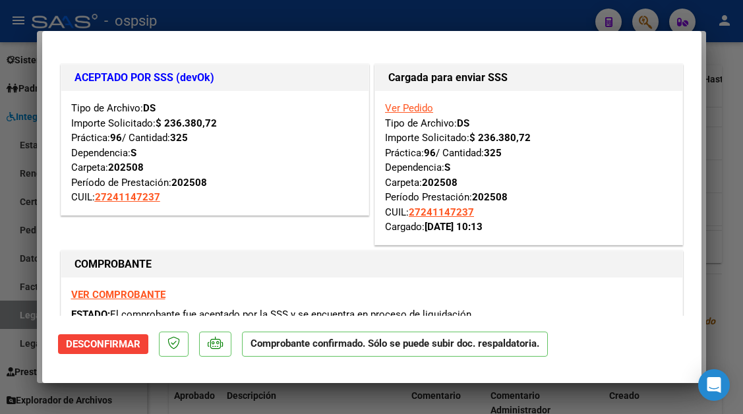
type input "$ 0,00"
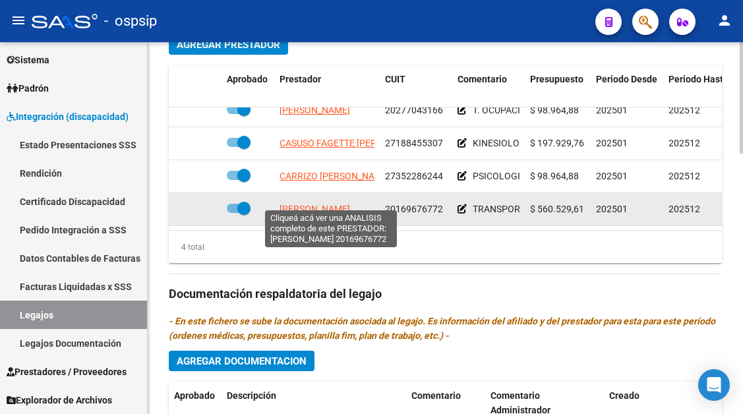
click at [344, 204] on span "PINTO ANGEL MARCELO" at bounding box center [315, 209] width 71 height 11
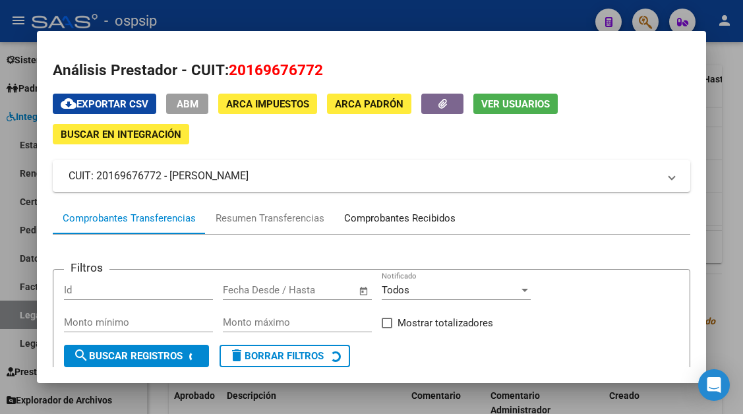
click at [393, 214] on div "Comprobantes Recibidos" at bounding box center [399, 218] width 111 height 15
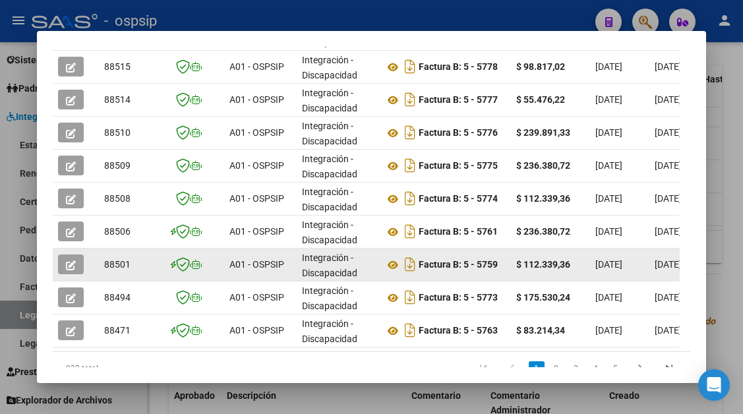
scroll to position [473, 0]
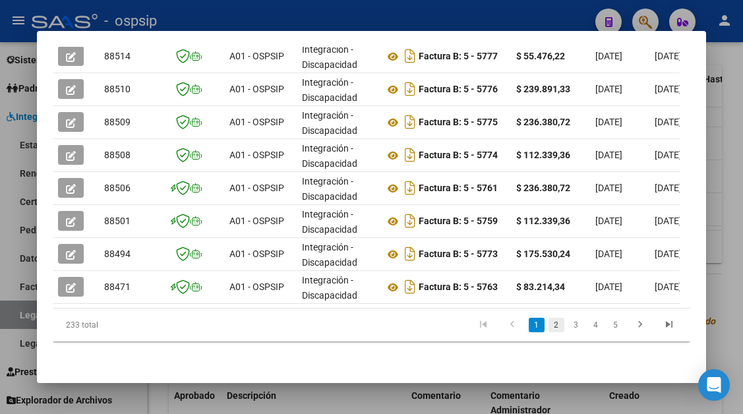
click at [552, 321] on link "2" at bounding box center [557, 325] width 16 height 15
click at [531, 319] on link "1" at bounding box center [537, 325] width 16 height 15
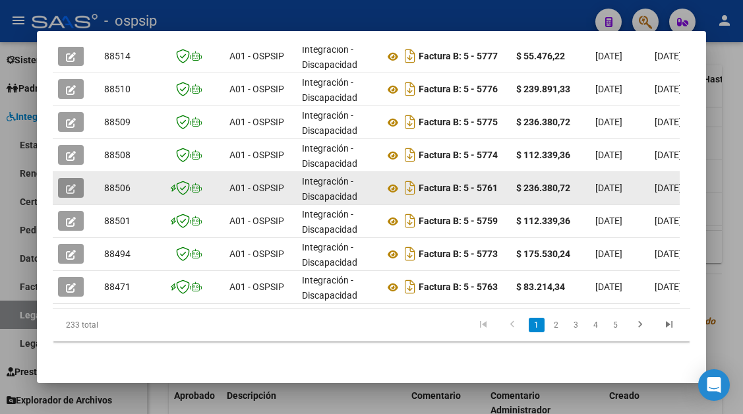
click at [75, 184] on icon "button" at bounding box center [71, 189] width 10 height 10
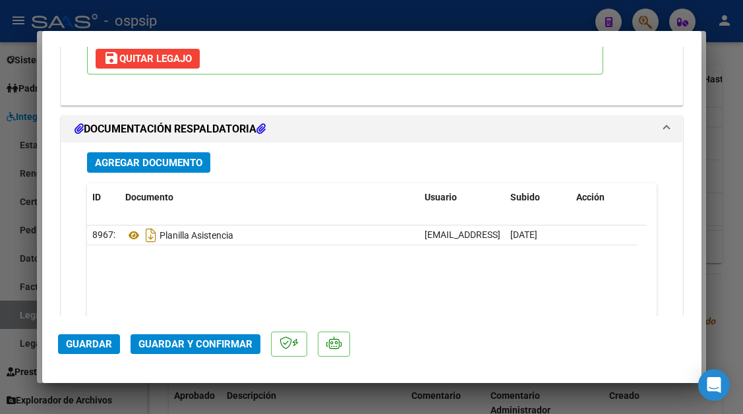
scroll to position [1662, 0]
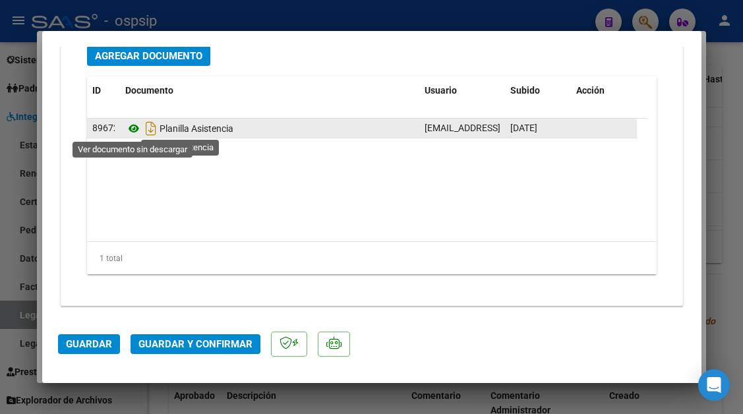
click at [135, 129] on icon at bounding box center [133, 129] width 17 height 16
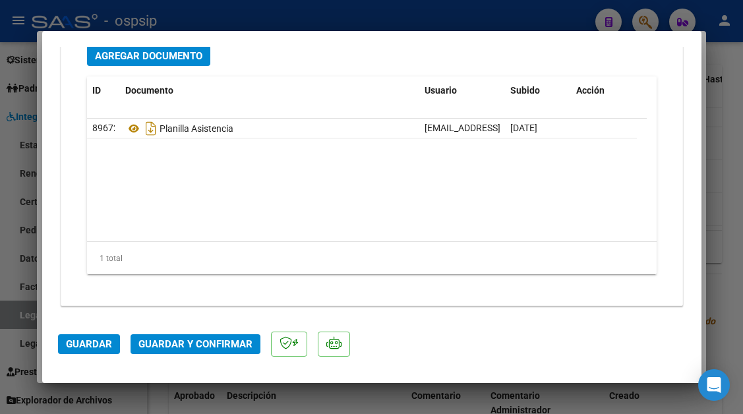
click at [179, 338] on span "Guardar y Confirmar" at bounding box center [196, 344] width 114 height 12
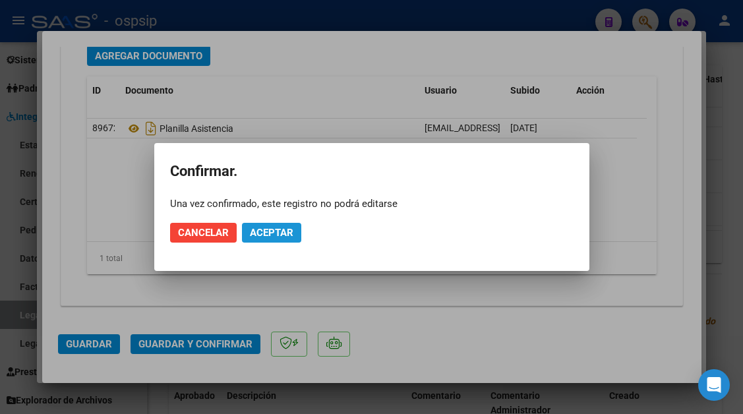
click at [272, 239] on button "Aceptar" at bounding box center [271, 233] width 59 height 20
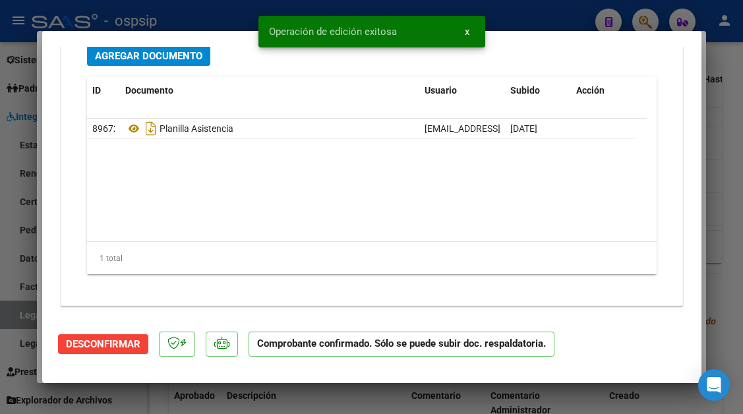
click at [8, 298] on div at bounding box center [371, 207] width 743 height 414
type input "$ 0,00"
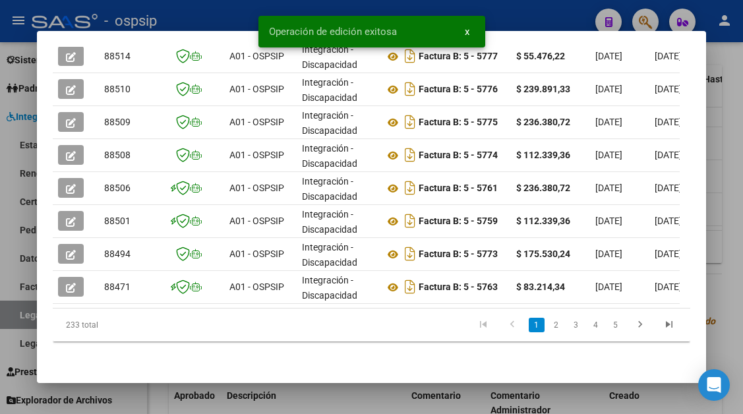
click at [8, 309] on div at bounding box center [371, 207] width 743 height 414
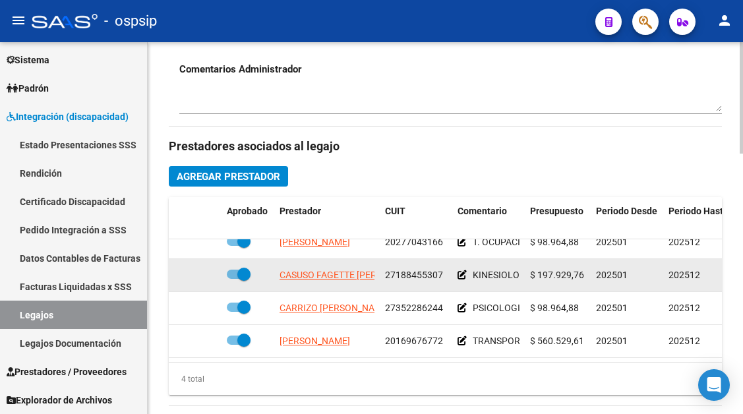
scroll to position [24, 0]
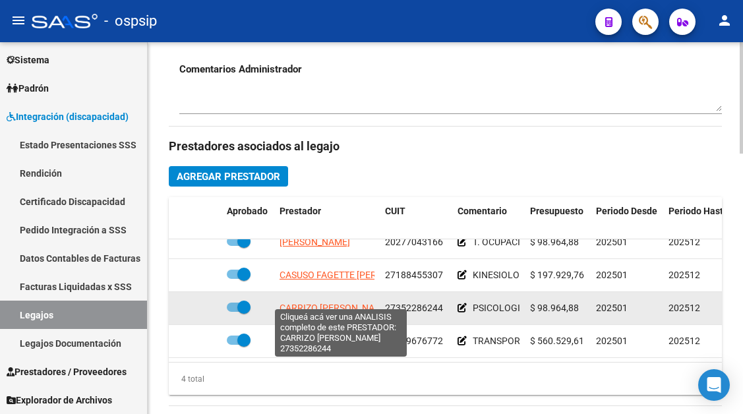
click at [314, 303] on span "CARRIZO GABRIELA LUCIANA" at bounding box center [335, 308] width 111 height 11
type textarea "27352286244"
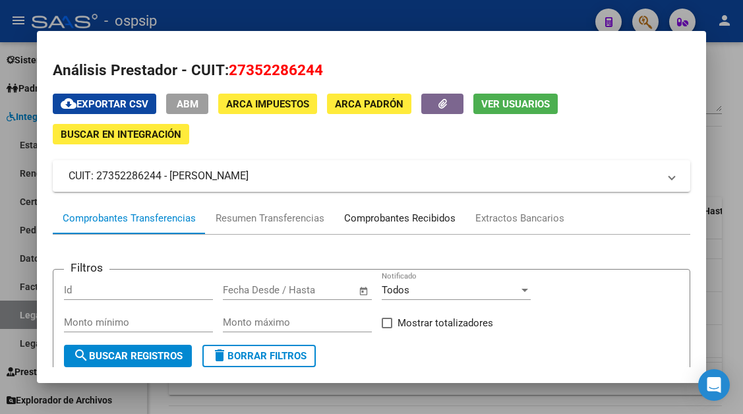
click at [396, 221] on div "Comprobantes Recibidos" at bounding box center [399, 218] width 111 height 15
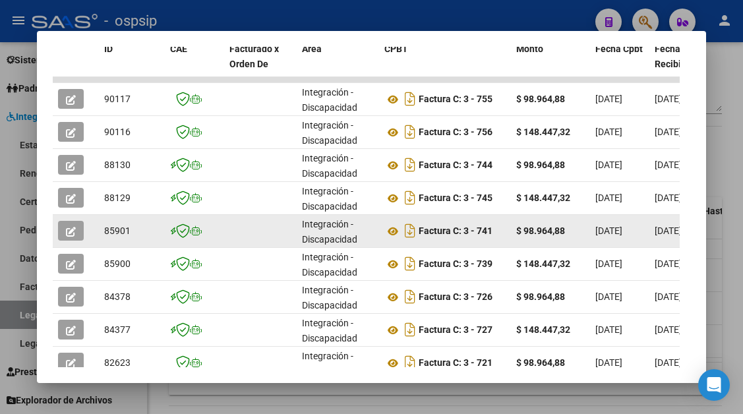
scroll to position [341, 0]
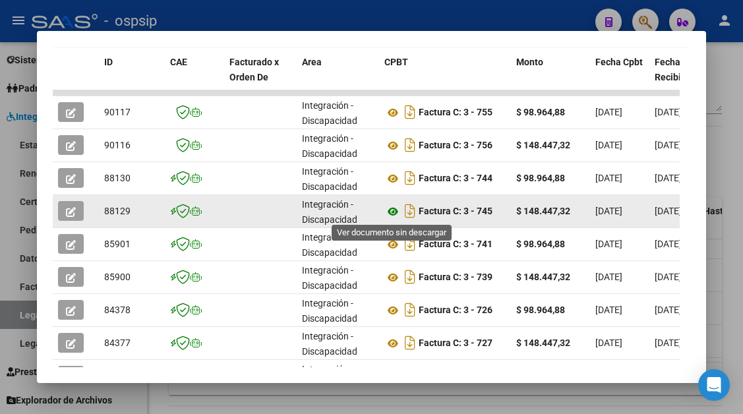
click at [397, 211] on icon at bounding box center [393, 212] width 17 height 16
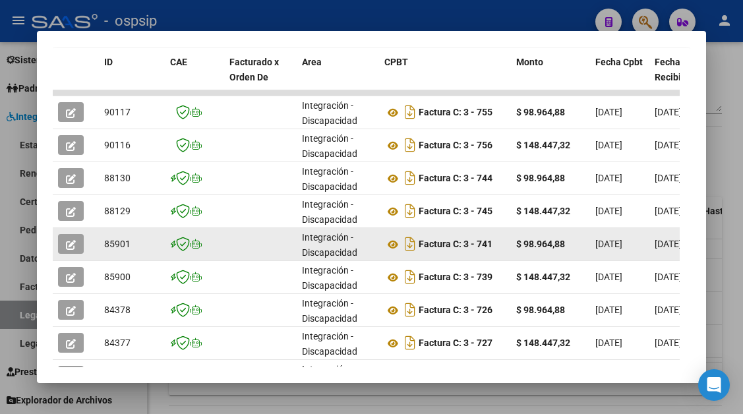
click at [73, 242] on icon "button" at bounding box center [71, 245] width 10 height 10
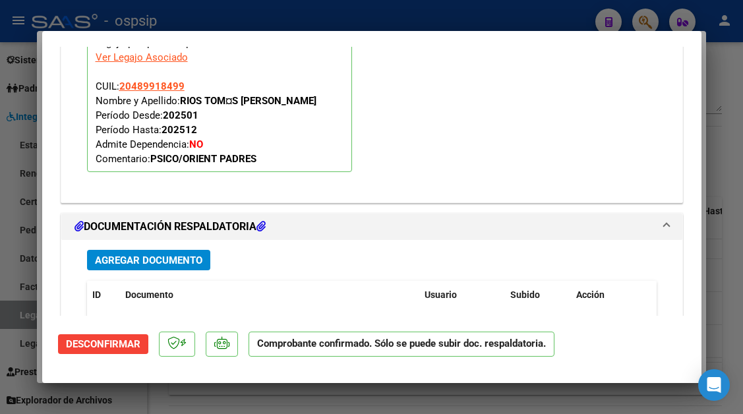
scroll to position [1385, 0]
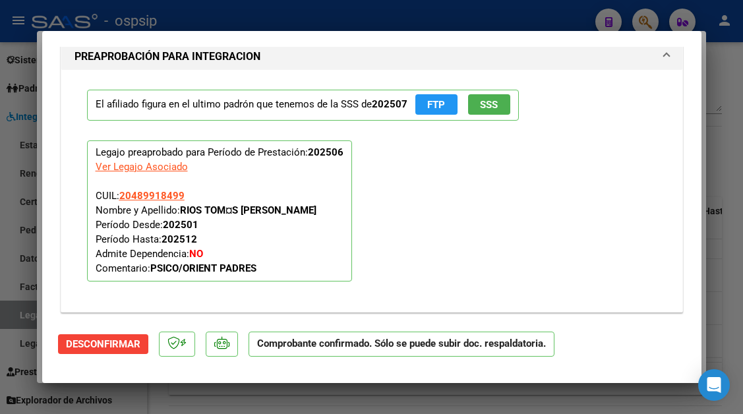
type input "$ 0,00"
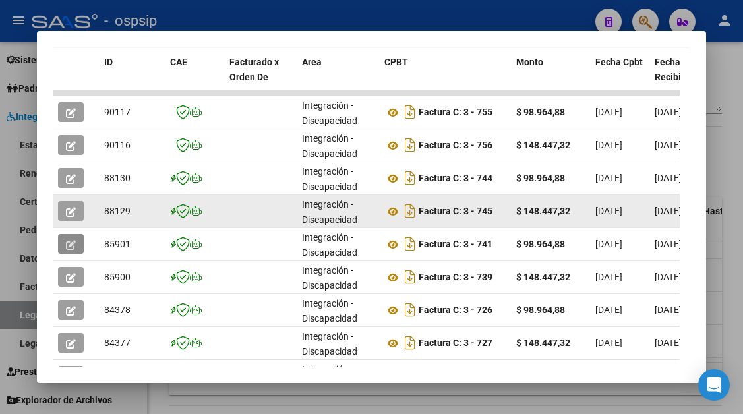
click at [78, 211] on button "button" at bounding box center [71, 211] width 26 height 20
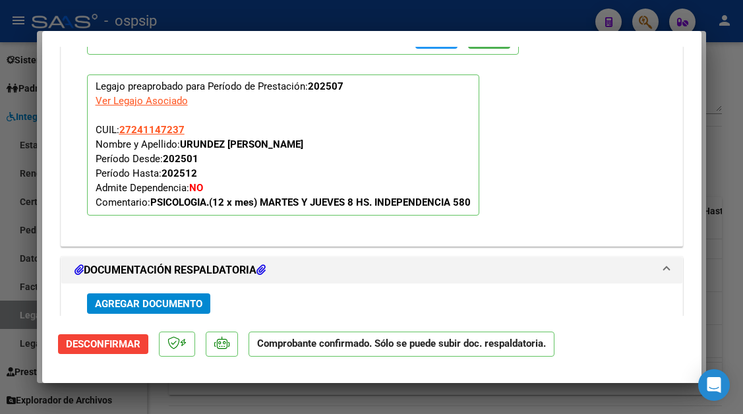
scroll to position [1699, 0]
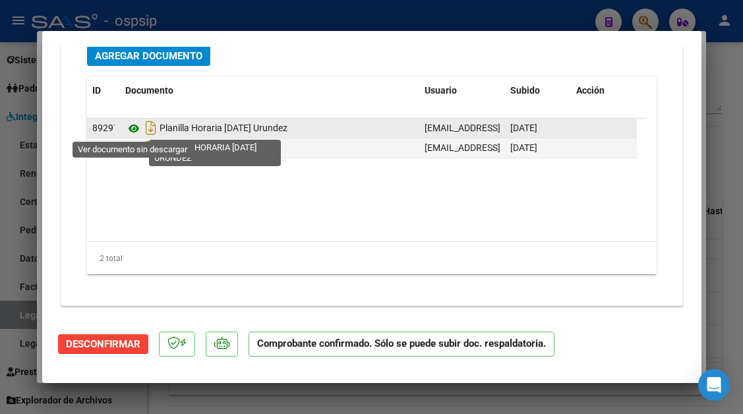
click at [130, 129] on icon at bounding box center [133, 129] width 17 height 16
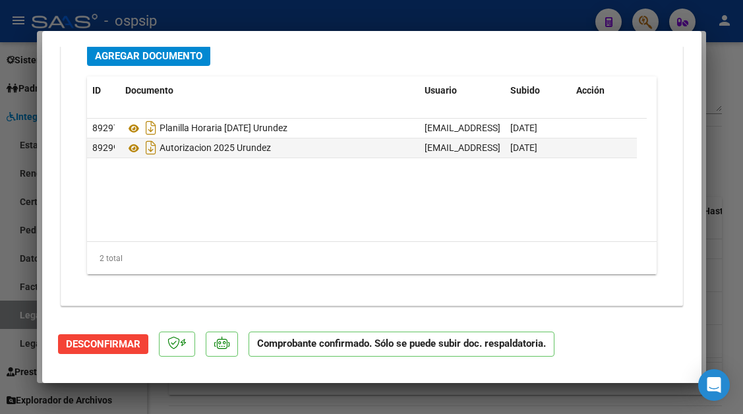
type input "$ 0,00"
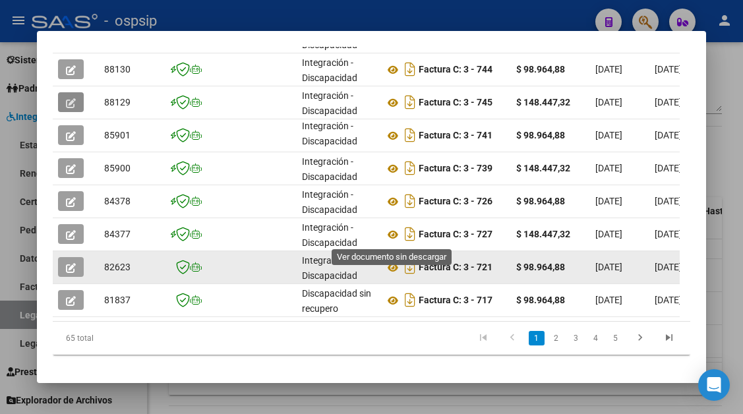
scroll to position [473, 0]
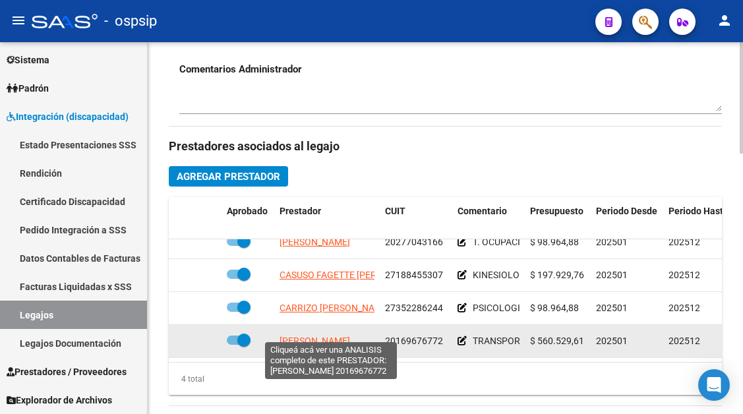
click at [329, 336] on span "PINTO ANGEL MARCELO" at bounding box center [315, 341] width 71 height 11
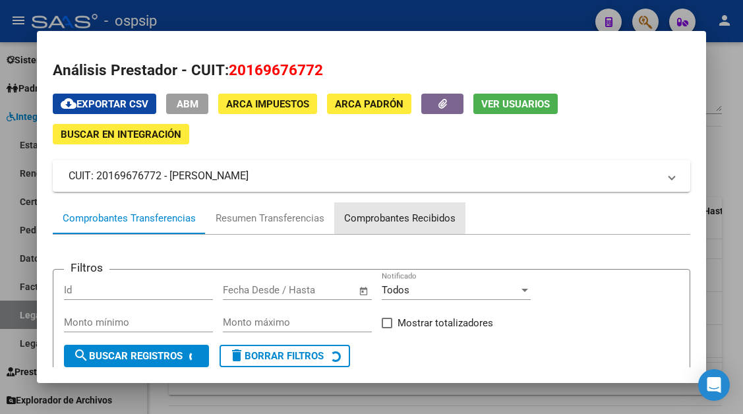
click at [378, 217] on div "Comprobantes Recibidos" at bounding box center [399, 218] width 111 height 15
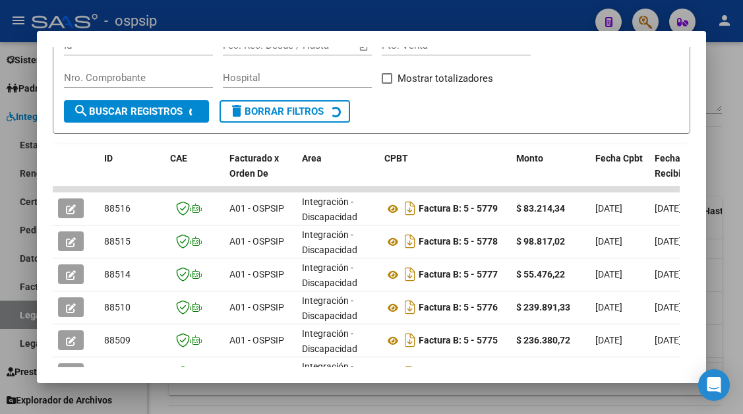
scroll to position [390, 0]
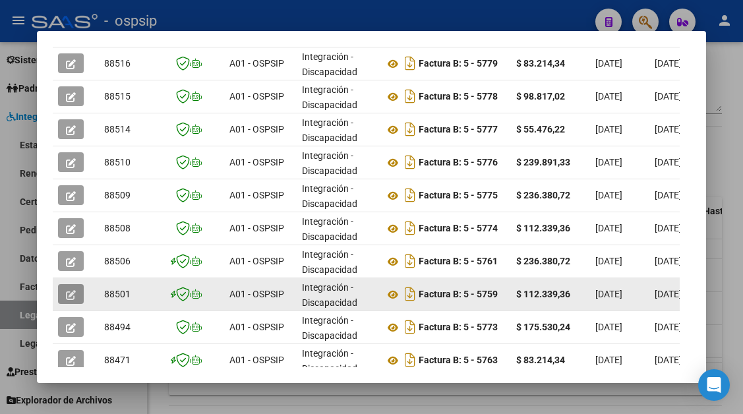
click at [64, 298] on button "button" at bounding box center [71, 294] width 26 height 20
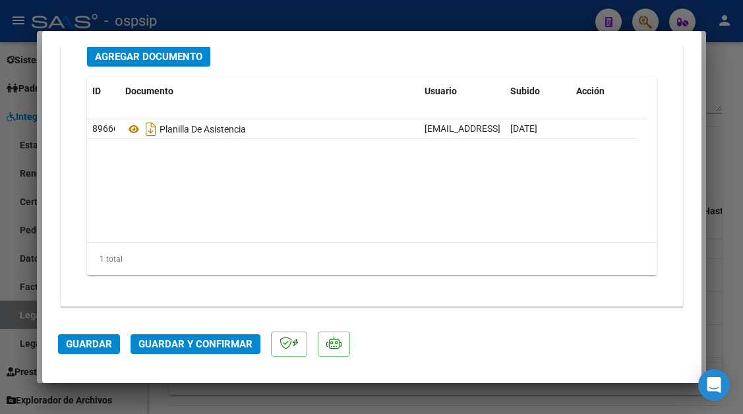
scroll to position [1662, 0]
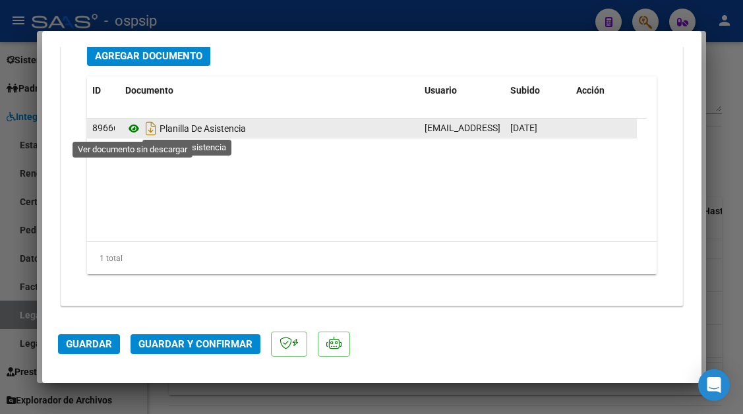
click at [133, 131] on icon at bounding box center [133, 129] width 17 height 16
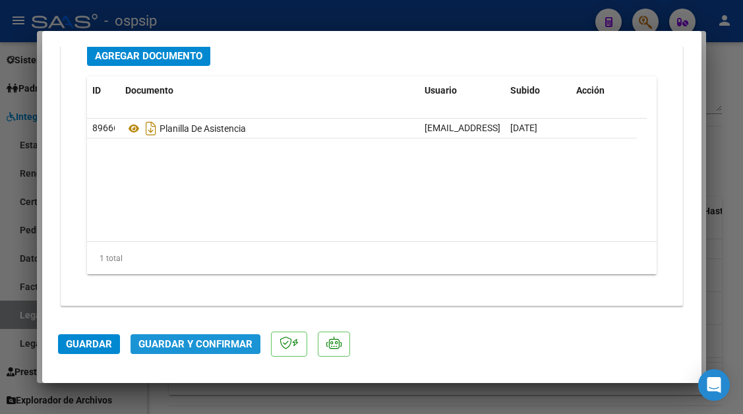
click at [190, 336] on button "Guardar y Confirmar" at bounding box center [196, 344] width 130 height 20
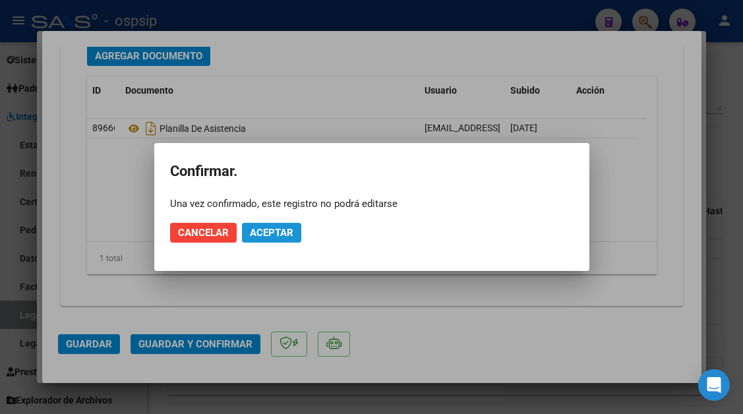
click at [278, 225] on button "Aceptar" at bounding box center [271, 233] width 59 height 20
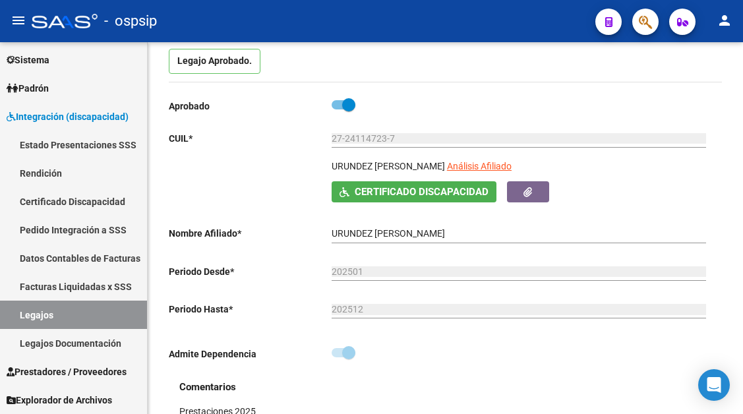
scroll to position [0, 0]
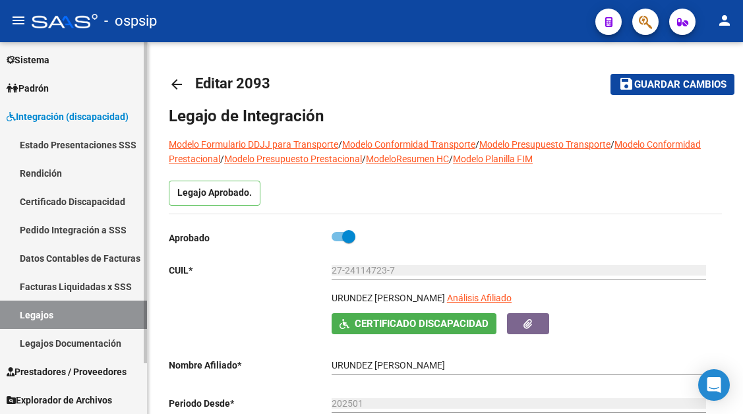
click at [64, 299] on link "Facturas Liquidadas x SSS" at bounding box center [73, 286] width 147 height 28
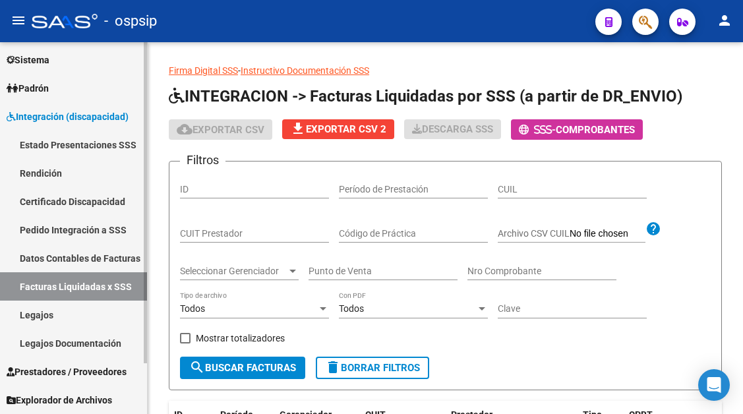
click at [46, 313] on link "Legajos" at bounding box center [73, 315] width 147 height 28
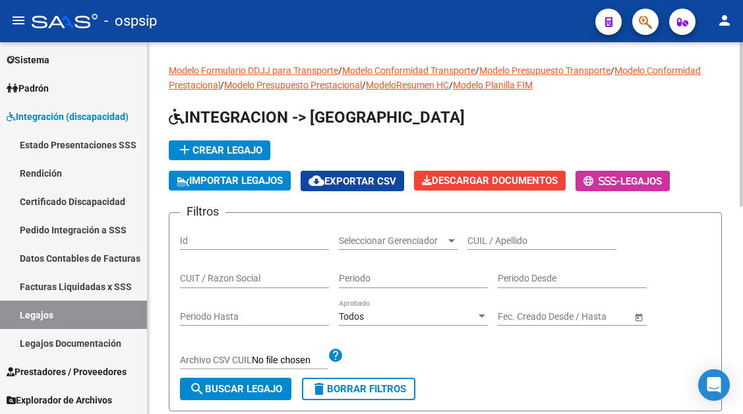
click at [499, 256] on div "CUIL / Apellido" at bounding box center [542, 243] width 149 height 38
click at [499, 243] on input "CUIL / Apellido" at bounding box center [542, 241] width 149 height 11
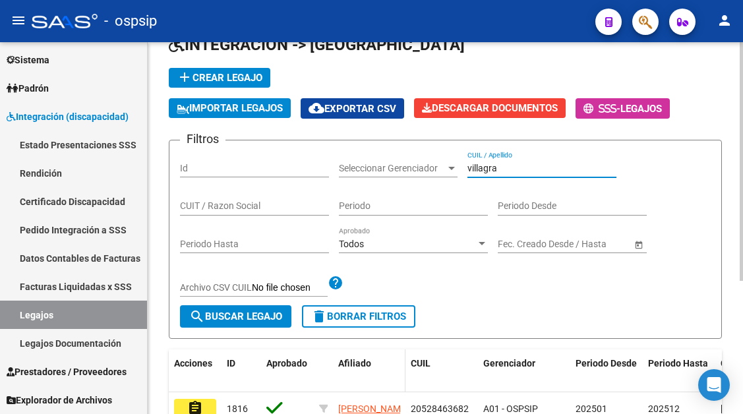
scroll to position [132, 0]
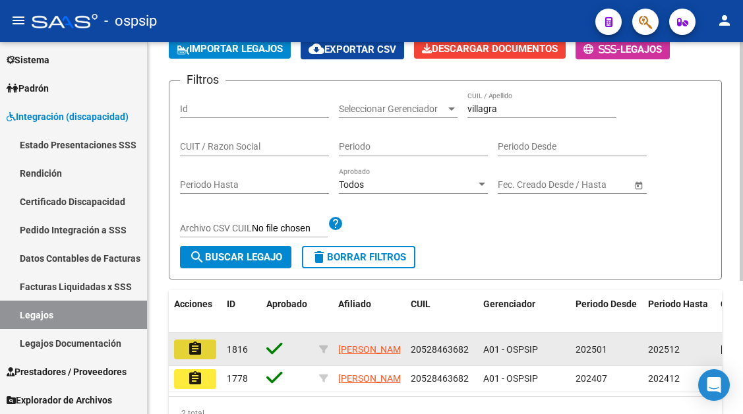
click at [210, 345] on button "assignment" at bounding box center [195, 350] width 42 height 20
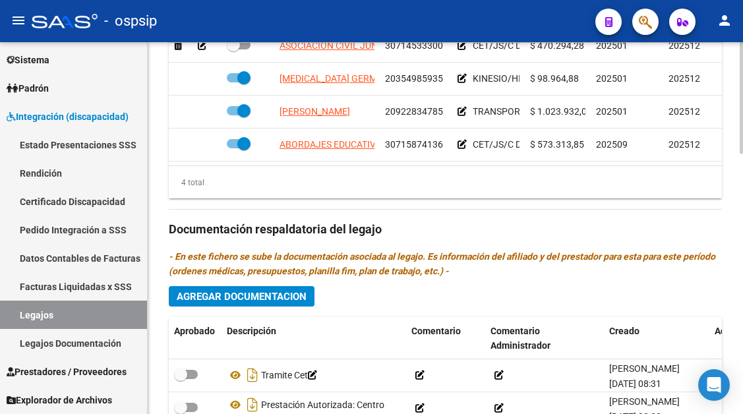
scroll to position [726, 0]
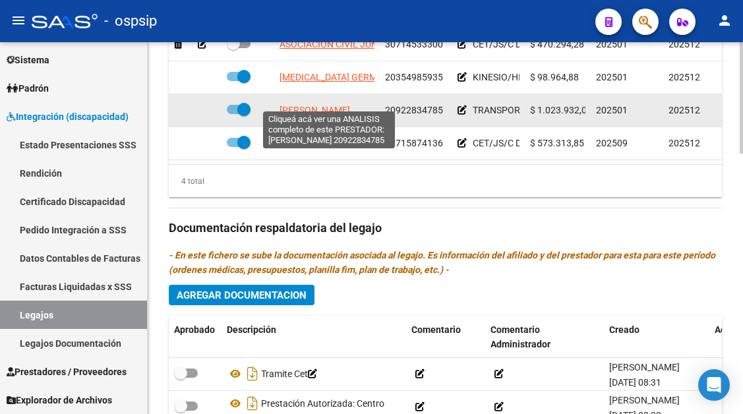
click at [313, 105] on span "[PERSON_NAME] [PERSON_NAME]" at bounding box center [315, 110] width 71 height 11
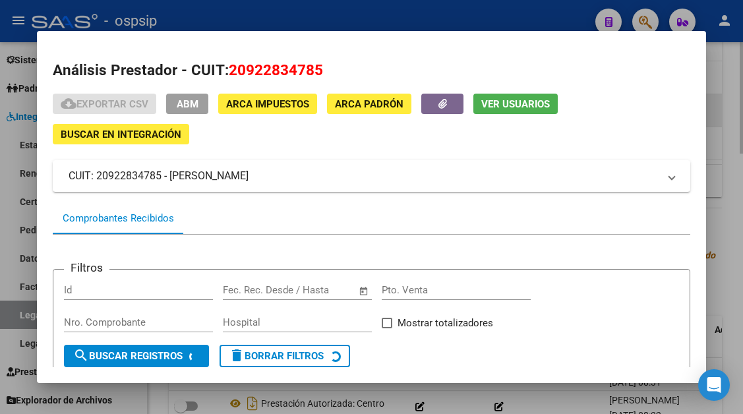
scroll to position [126, 0]
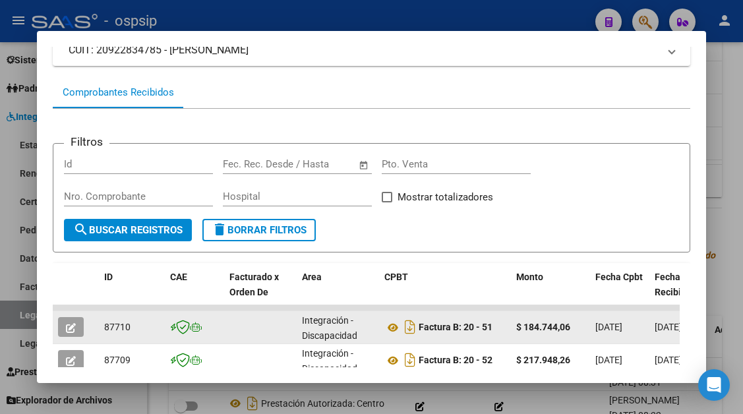
click at [73, 325] on icon "button" at bounding box center [71, 328] width 10 height 10
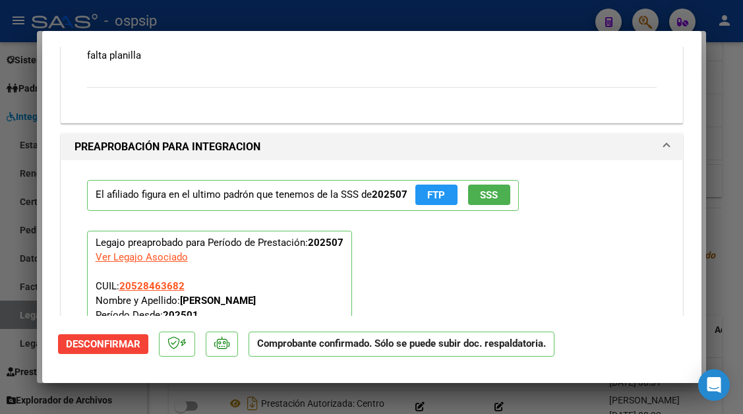
scroll to position [1253, 0]
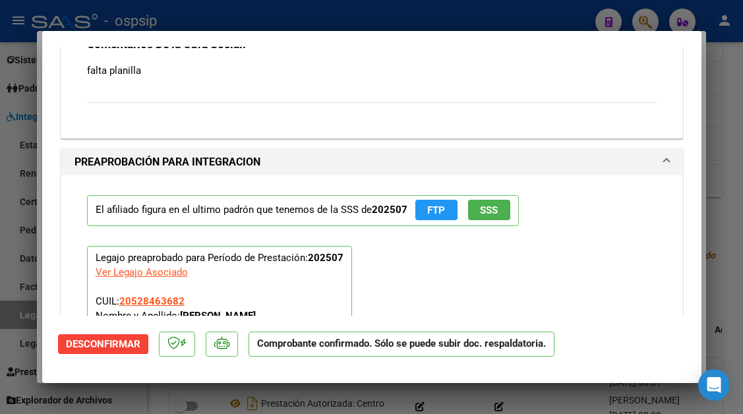
click at [24, 319] on div at bounding box center [371, 207] width 743 height 414
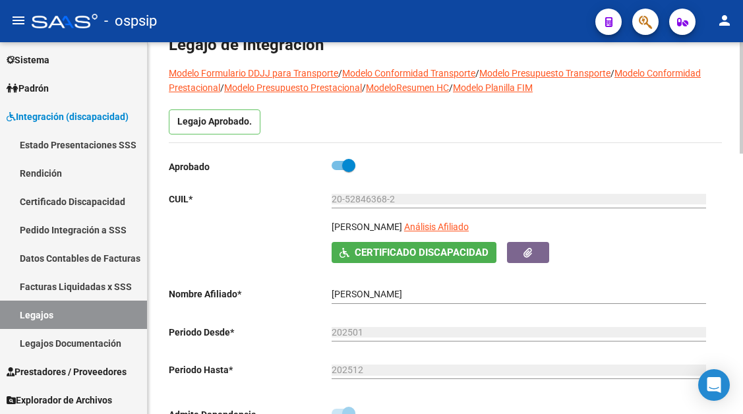
scroll to position [66, 0]
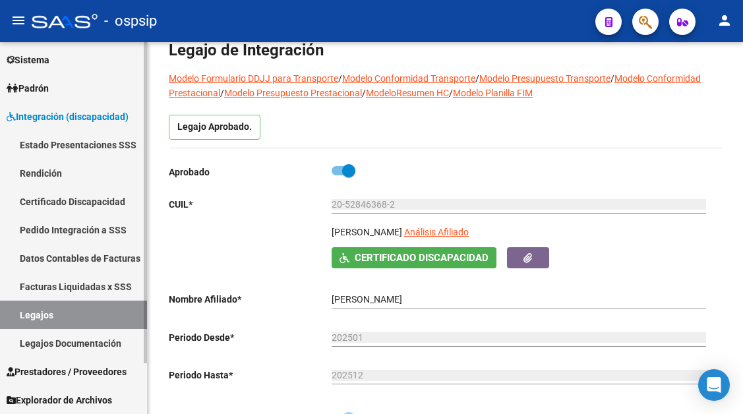
click at [47, 301] on link "Legajos" at bounding box center [73, 315] width 147 height 28
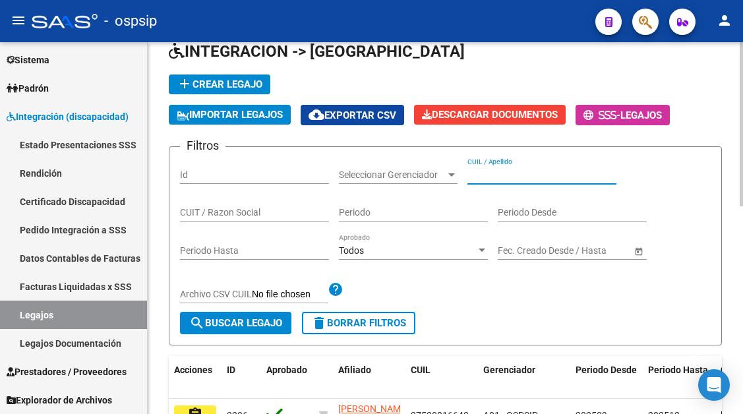
click at [481, 172] on input "CUIL / Apellido" at bounding box center [542, 175] width 149 height 11
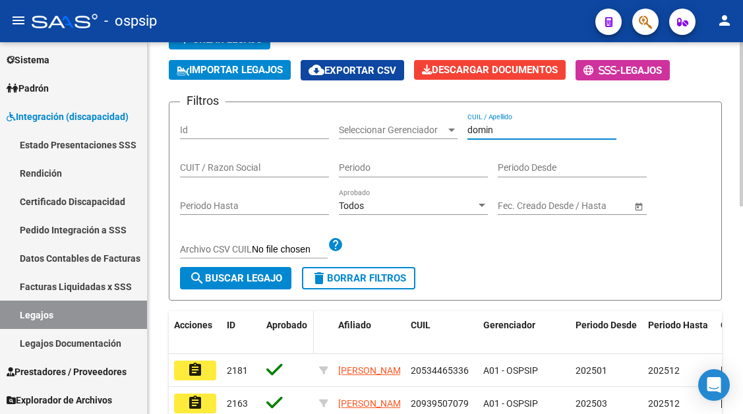
scroll to position [132, 0]
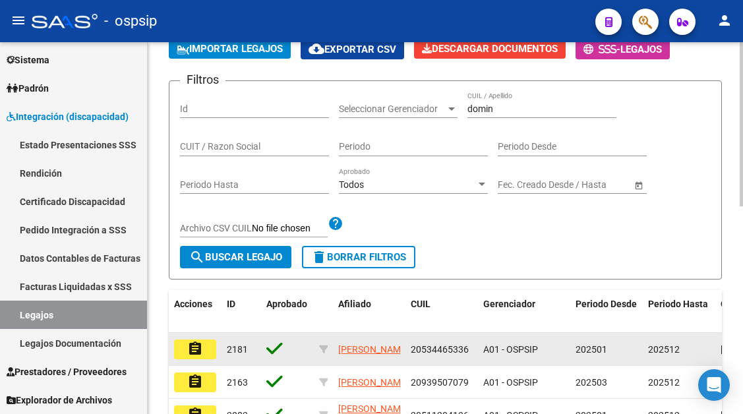
click at [206, 339] on datatable-body-cell "assignment" at bounding box center [195, 349] width 53 height 32
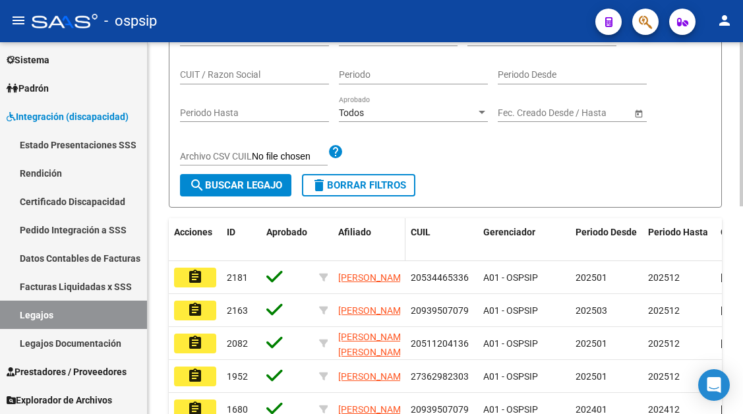
scroll to position [264, 0]
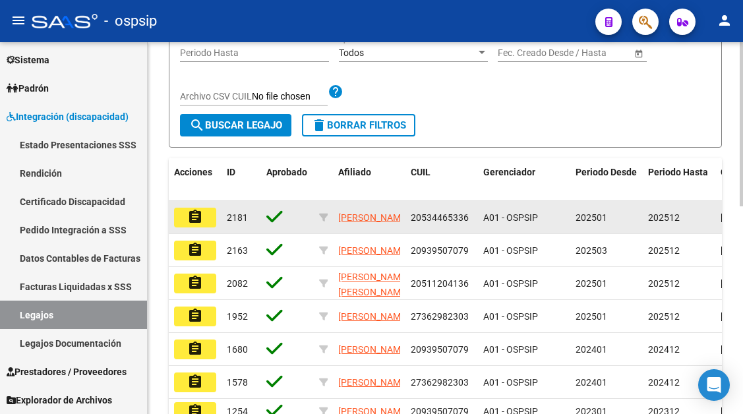
click at [199, 225] on mat-icon "assignment" at bounding box center [195, 217] width 16 height 16
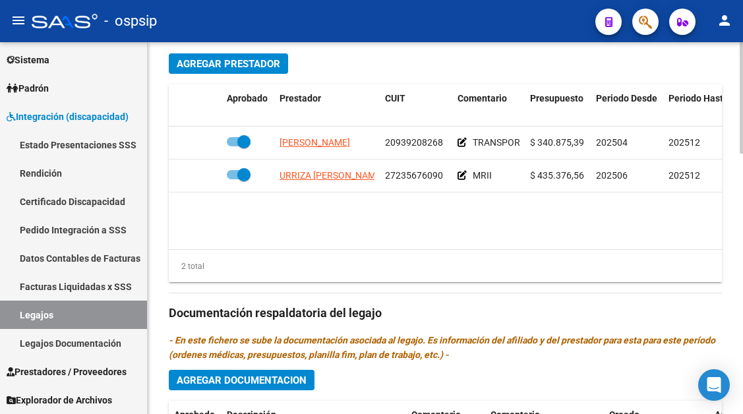
scroll to position [660, 0]
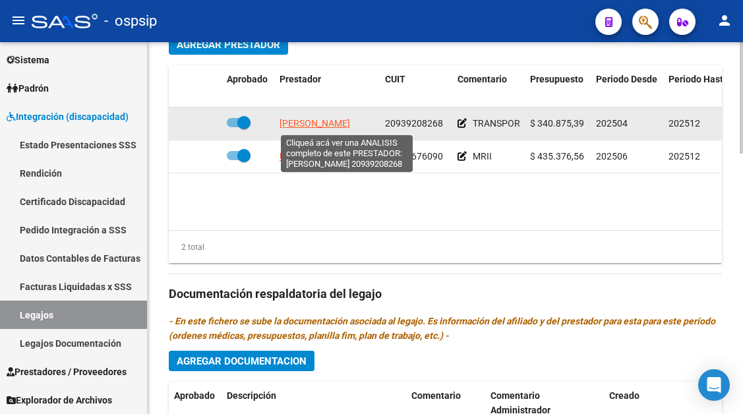
click at [331, 123] on span "[PERSON_NAME] [PERSON_NAME]" at bounding box center [315, 123] width 71 height 11
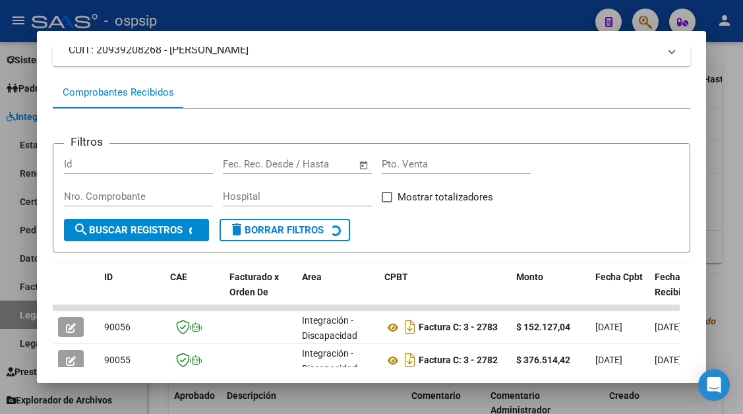
scroll to position [258, 0]
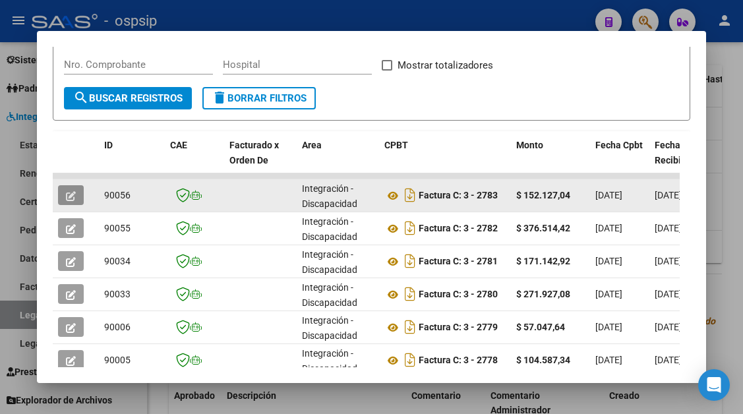
click at [78, 192] on button "button" at bounding box center [71, 195] width 26 height 20
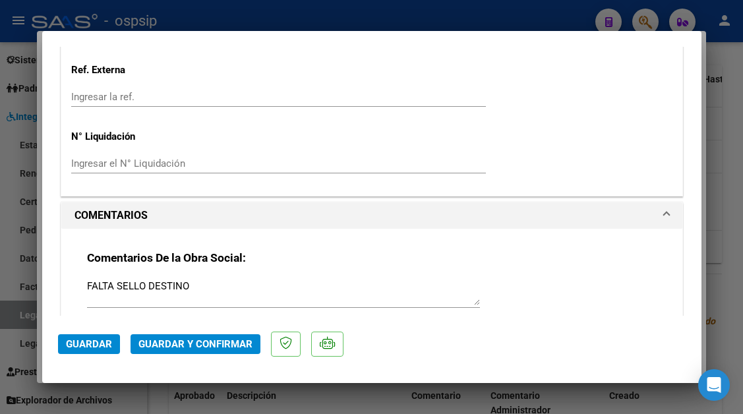
scroll to position [1319, 0]
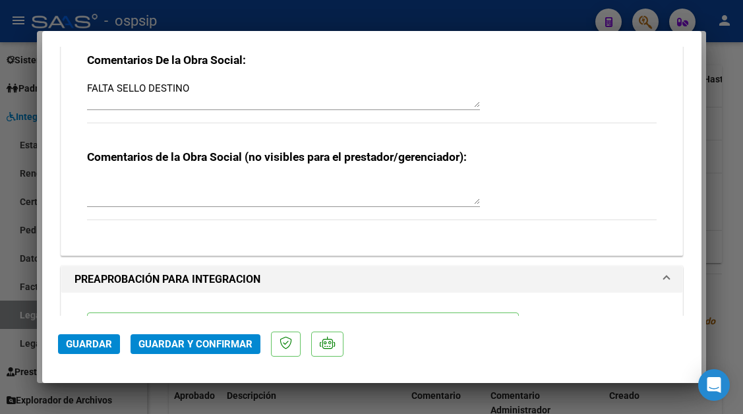
click at [26, 307] on div at bounding box center [371, 207] width 743 height 414
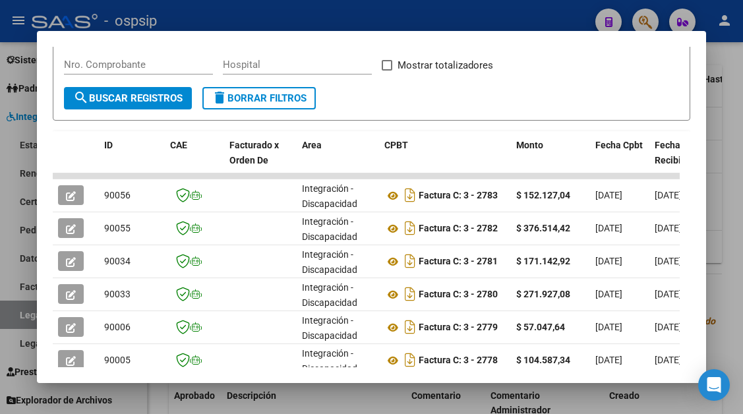
click at [26, 307] on div at bounding box center [371, 207] width 743 height 414
click at [26, 307] on link "Legajos" at bounding box center [73, 315] width 147 height 28
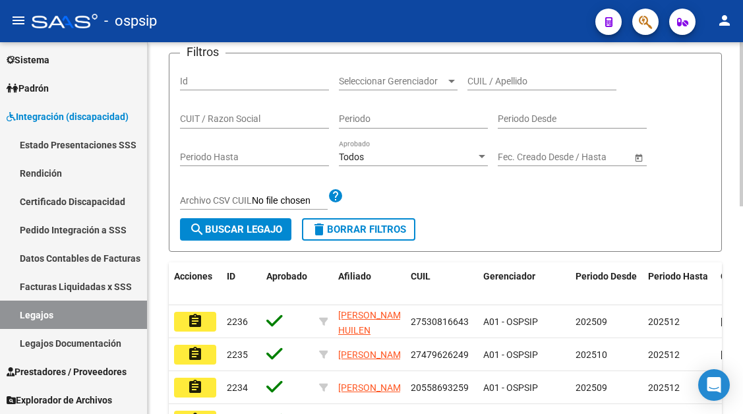
scroll to position [141, 0]
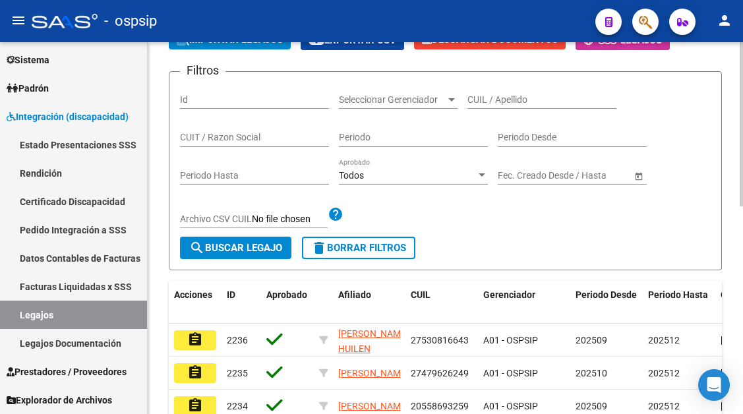
click at [505, 106] on div "CUIL / Apellido" at bounding box center [542, 95] width 149 height 26
click at [501, 98] on input "CUIL / Apellido" at bounding box center [542, 99] width 149 height 11
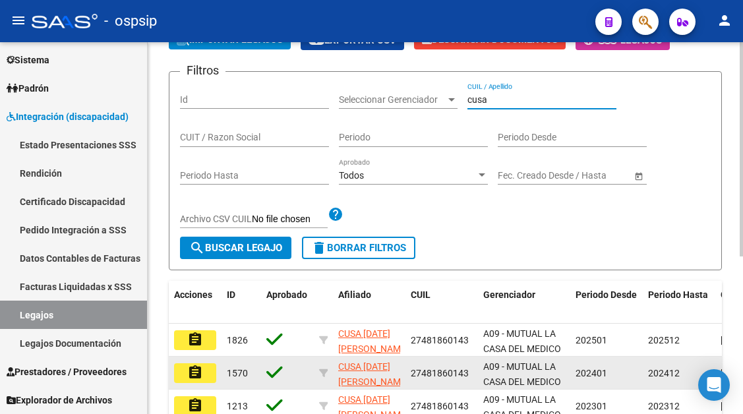
scroll to position [273, 0]
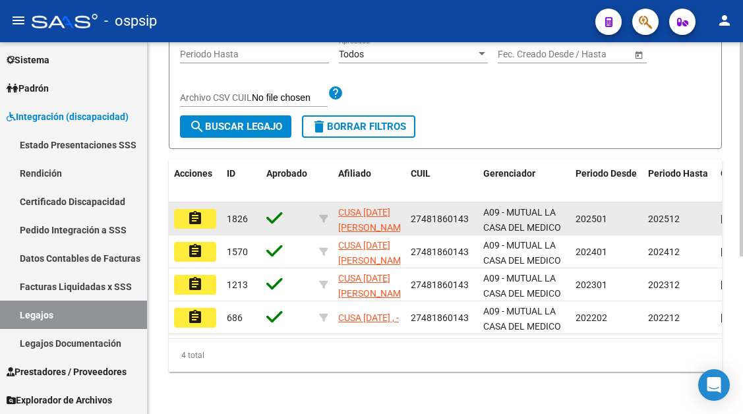
click at [203, 210] on button "assignment" at bounding box center [195, 219] width 42 height 20
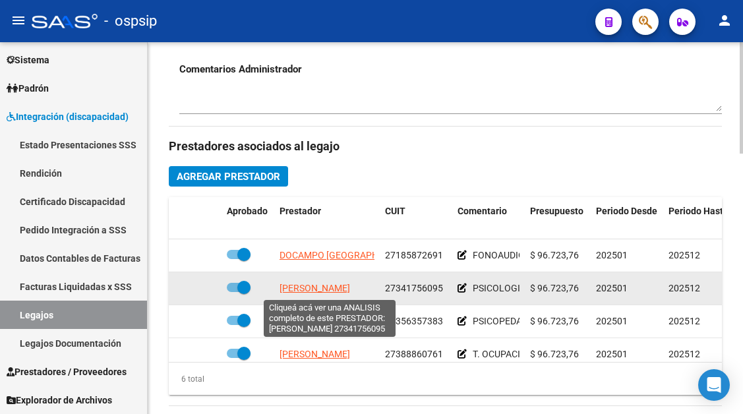
click at [344, 286] on span "ROVATTI [PERSON_NAME]" at bounding box center [315, 288] width 71 height 11
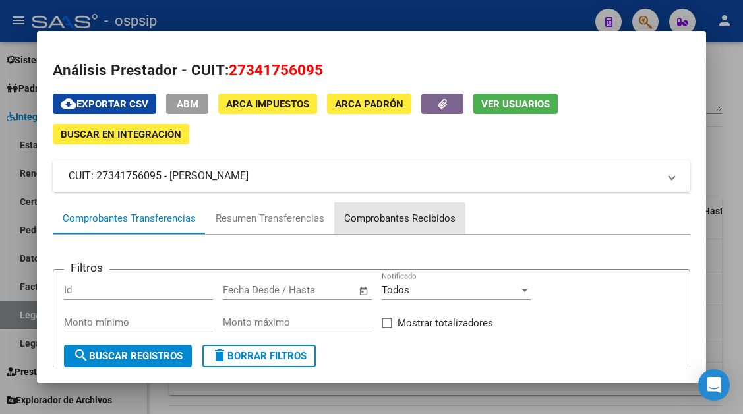
click at [386, 228] on div "Comprobantes Recibidos" at bounding box center [399, 219] width 131 height 32
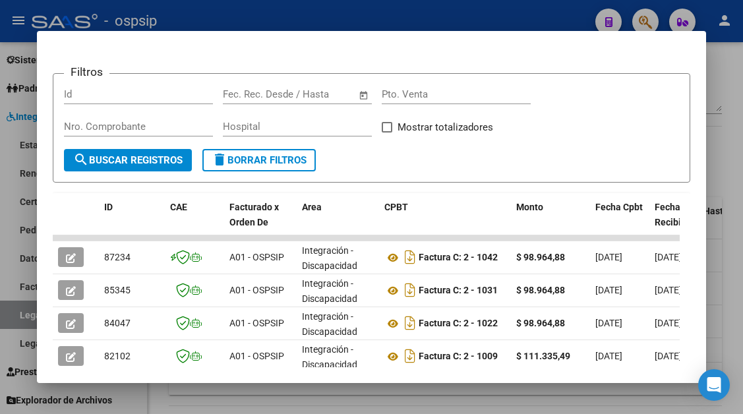
scroll to position [132, 0]
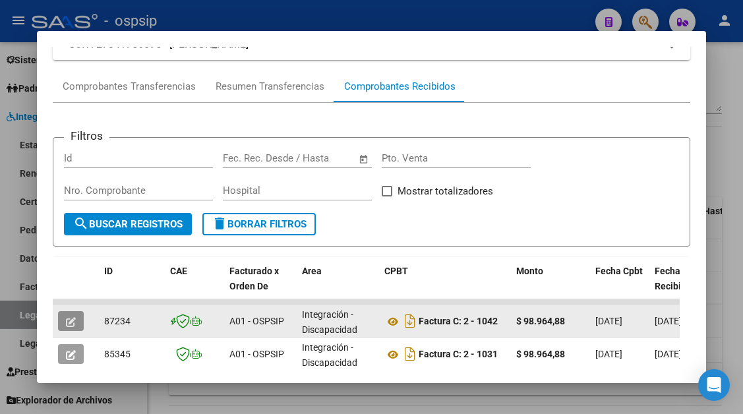
click at [63, 316] on button "button" at bounding box center [71, 321] width 26 height 20
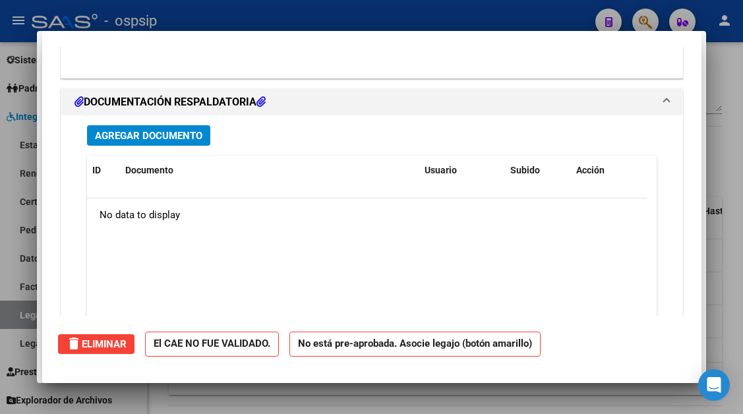
scroll to position [1060, 0]
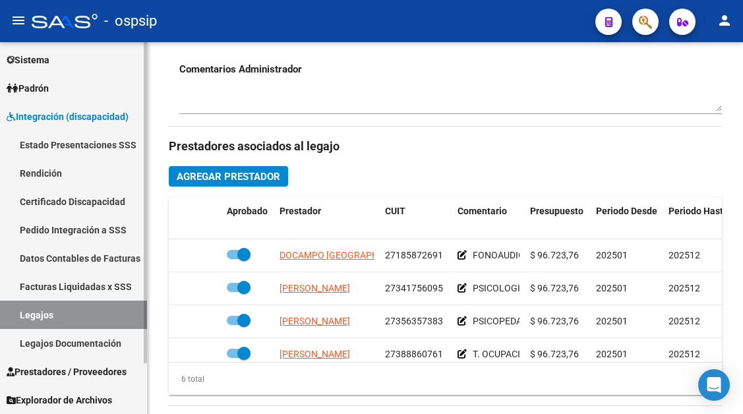
click at [34, 319] on link "Legajos" at bounding box center [73, 315] width 147 height 28
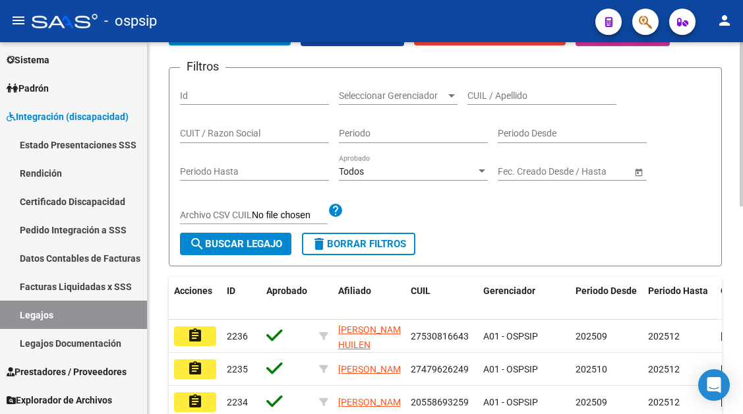
scroll to position [142, 0]
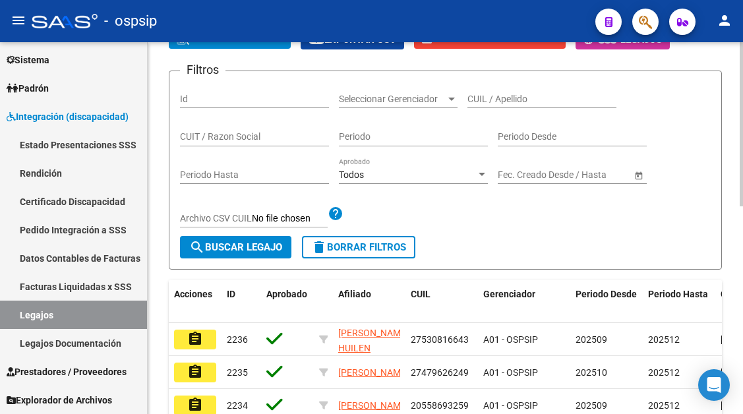
click at [488, 94] on input "CUIL / Apellido" at bounding box center [542, 99] width 149 height 11
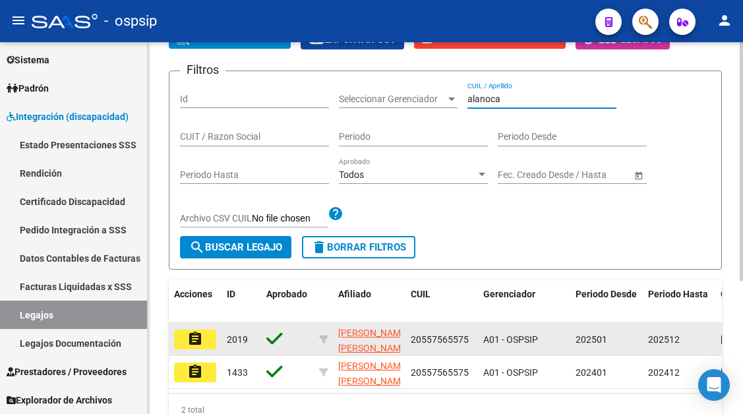
click at [195, 332] on mat-icon "assignment" at bounding box center [195, 339] width 16 height 16
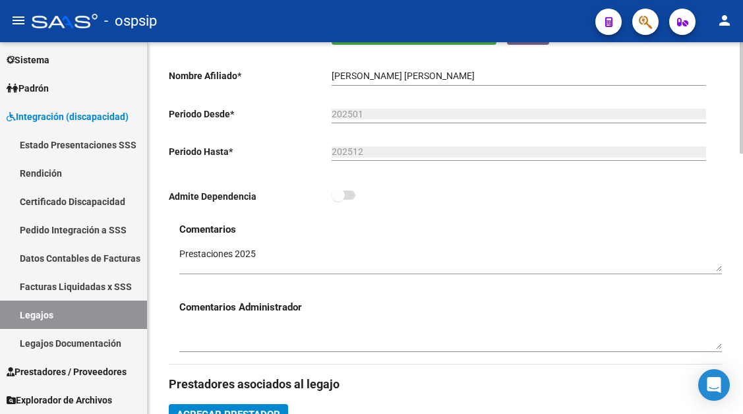
scroll to position [396, 0]
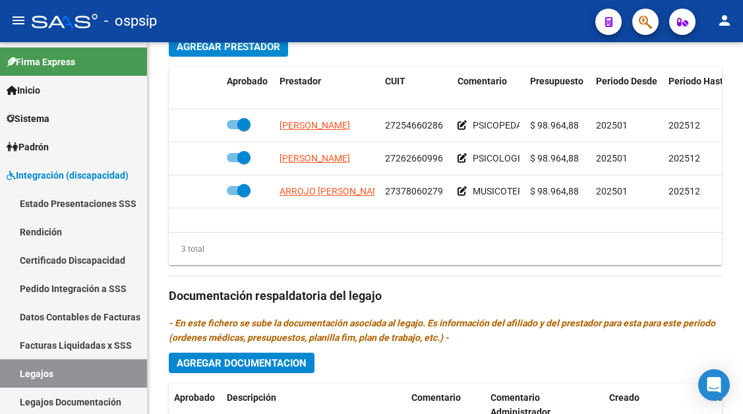
scroll to position [660, 0]
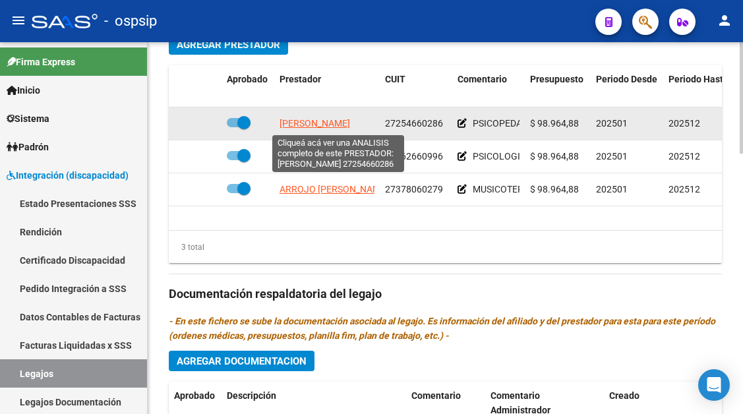
click at [303, 126] on span "[PERSON_NAME]" at bounding box center [315, 123] width 71 height 11
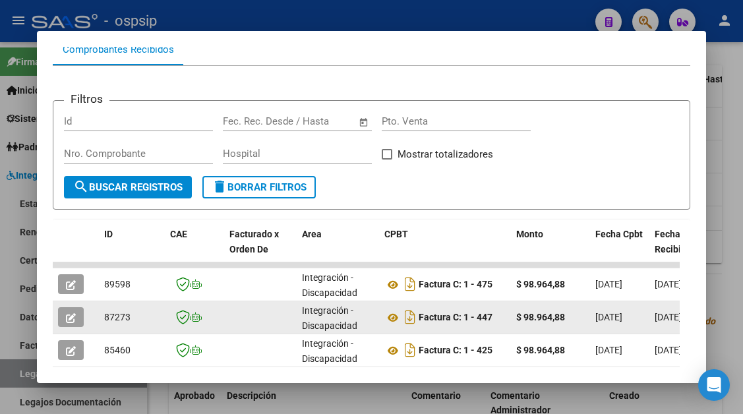
scroll to position [192, 0]
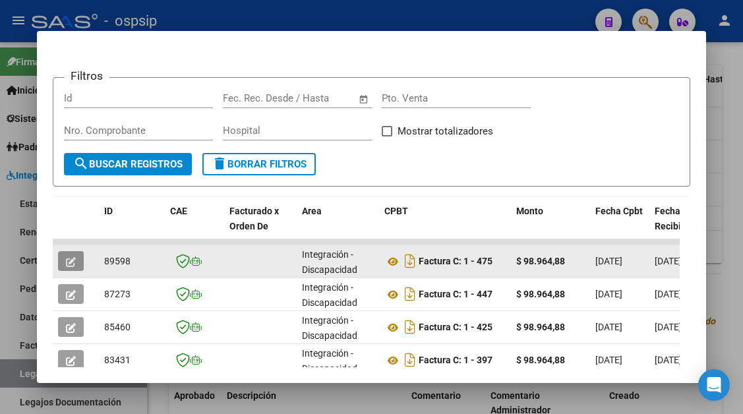
click at [77, 261] on button "button" at bounding box center [71, 261] width 26 height 20
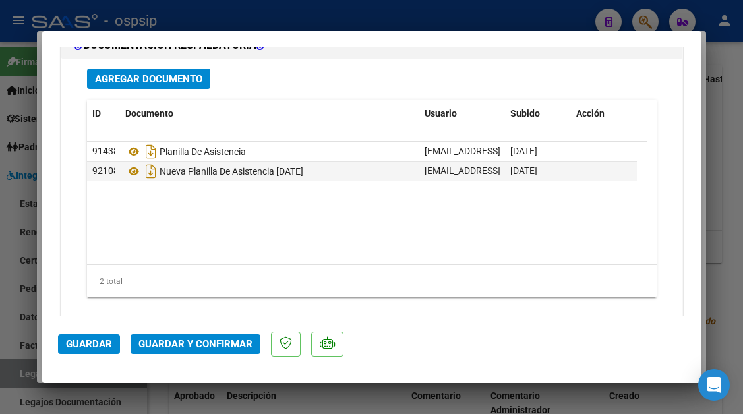
scroll to position [1978, 0]
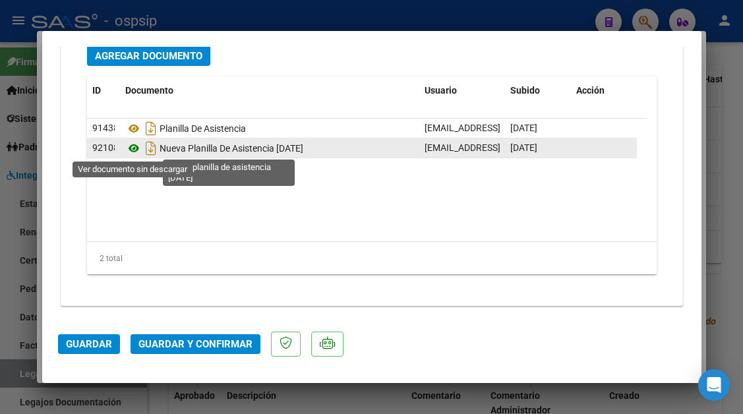
click at [127, 148] on icon at bounding box center [133, 149] width 17 height 16
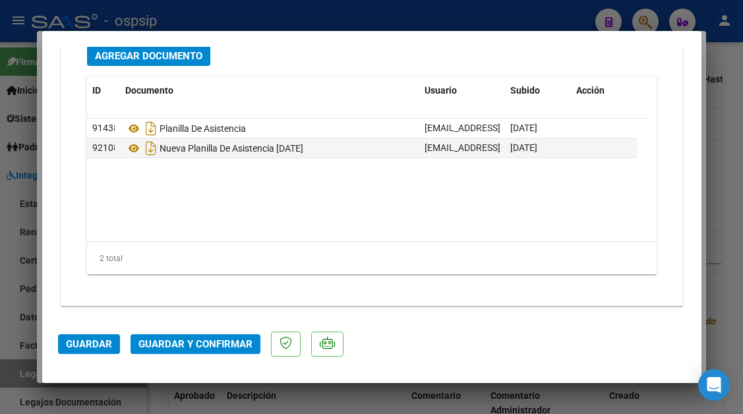
click at [191, 348] on span "Guardar y Confirmar" at bounding box center [196, 344] width 114 height 12
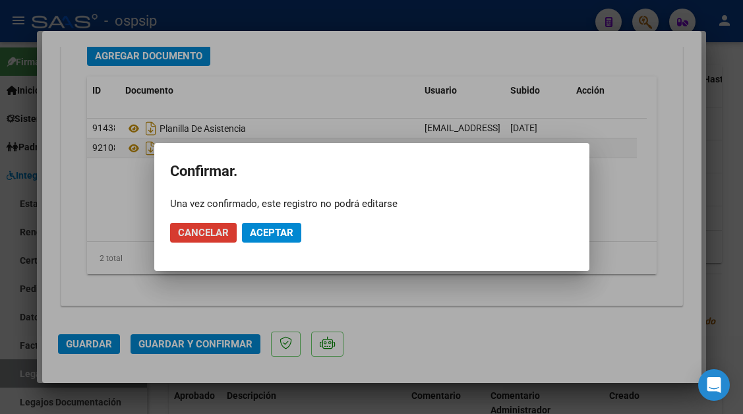
click at [263, 239] on button "Aceptar" at bounding box center [271, 233] width 59 height 20
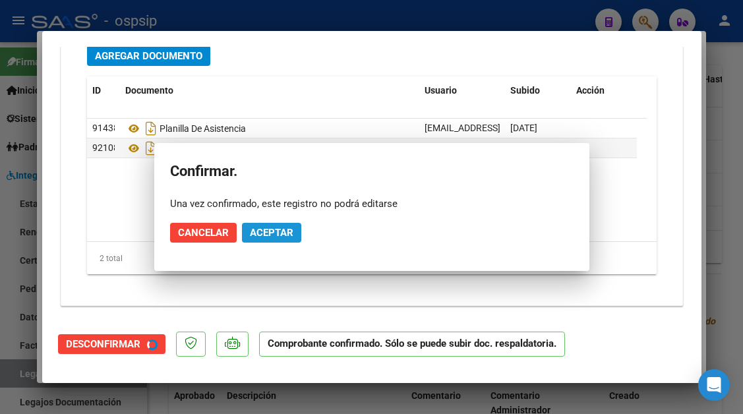
scroll to position [1765, 0]
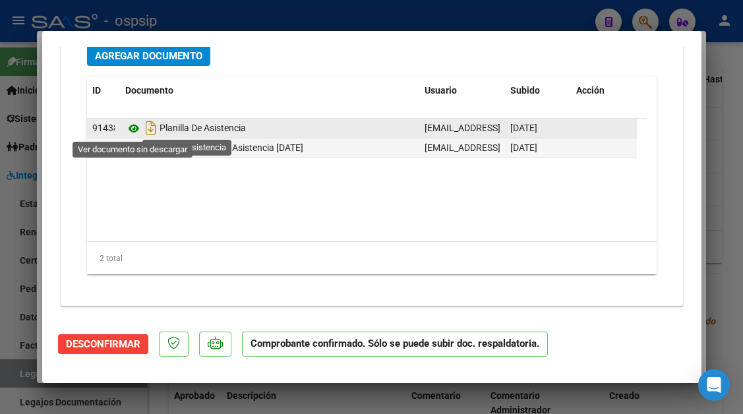
click at [127, 132] on icon at bounding box center [133, 129] width 17 height 16
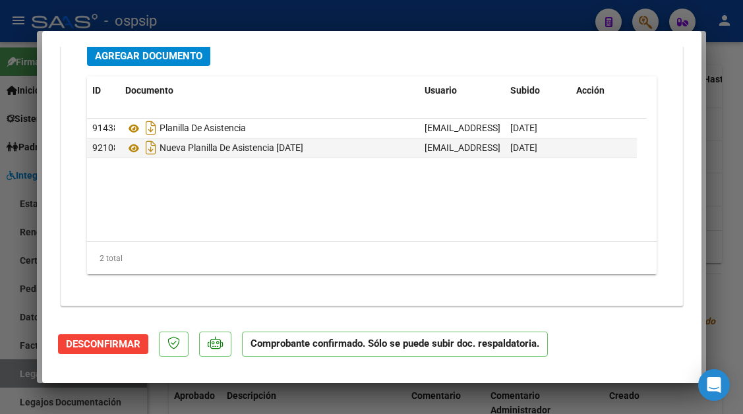
click at [28, 377] on div at bounding box center [371, 207] width 743 height 414
type input "$ 0,00"
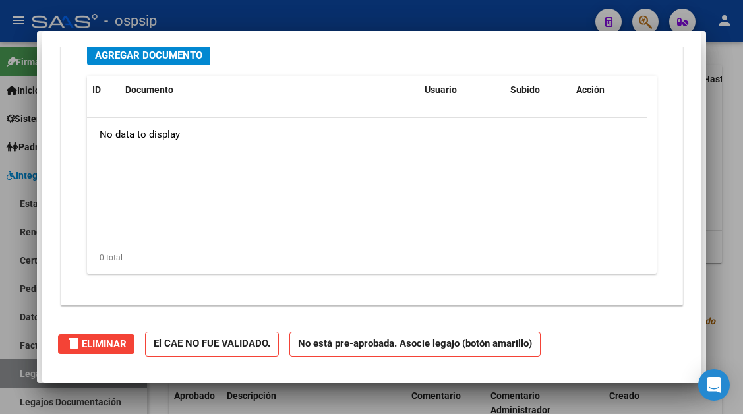
scroll to position [0, 0]
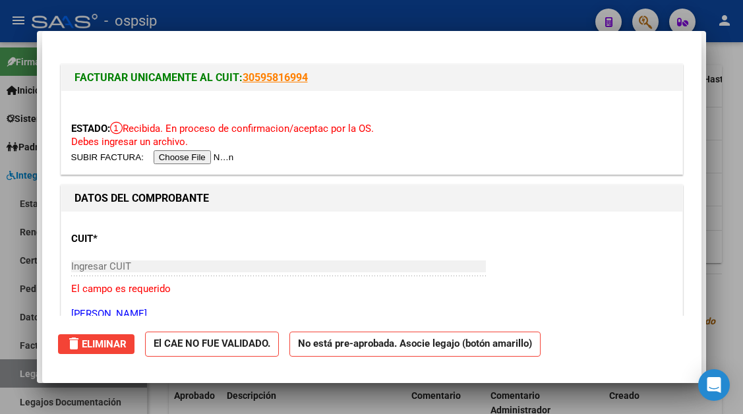
click at [28, 377] on div at bounding box center [371, 207] width 743 height 414
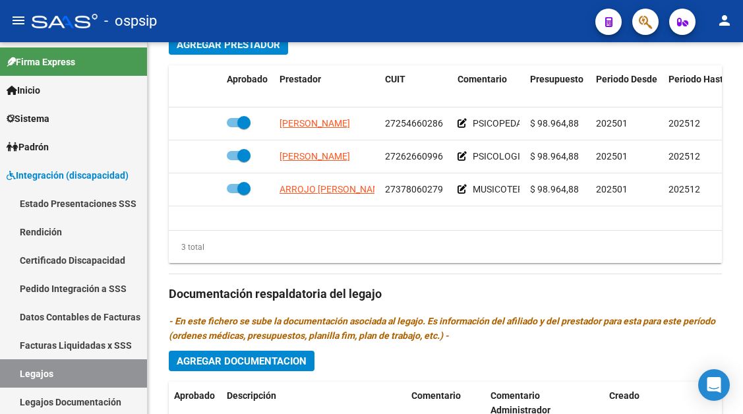
click at [28, 377] on link "Legajos" at bounding box center [73, 374] width 147 height 28
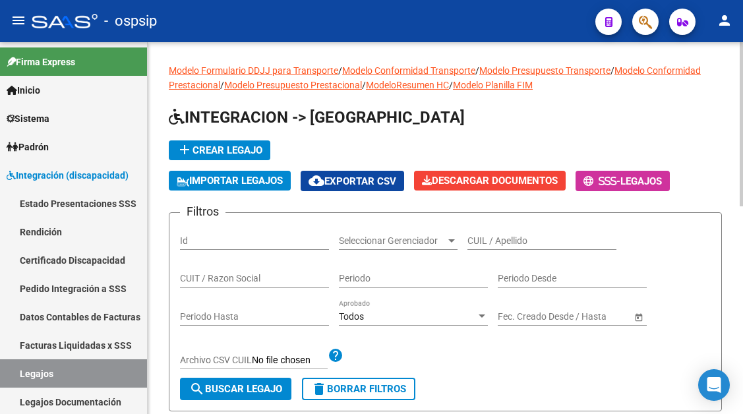
click at [499, 227] on div "CUIL / Apellido" at bounding box center [542, 237] width 149 height 26
click at [480, 240] on input "CUIL / Apellido" at bounding box center [542, 241] width 149 height 11
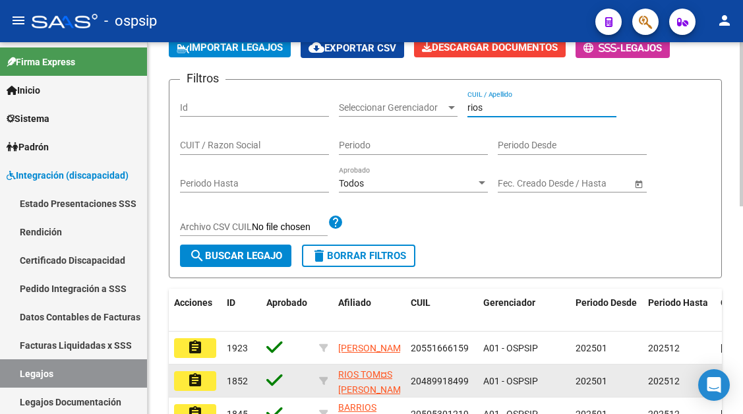
scroll to position [264, 0]
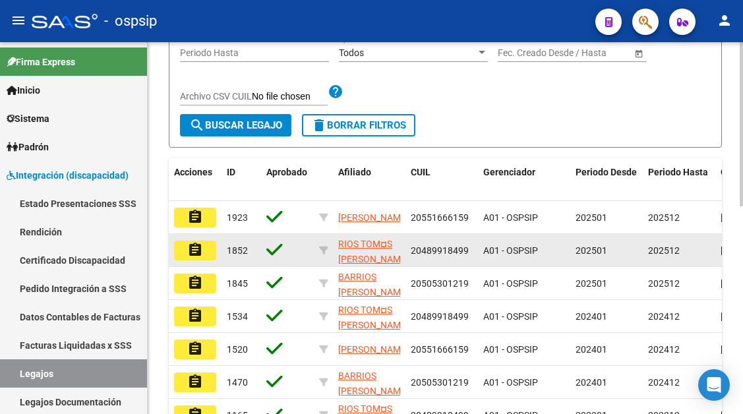
type input "rios"
click at [199, 258] on mat-icon "assignment" at bounding box center [195, 250] width 16 height 16
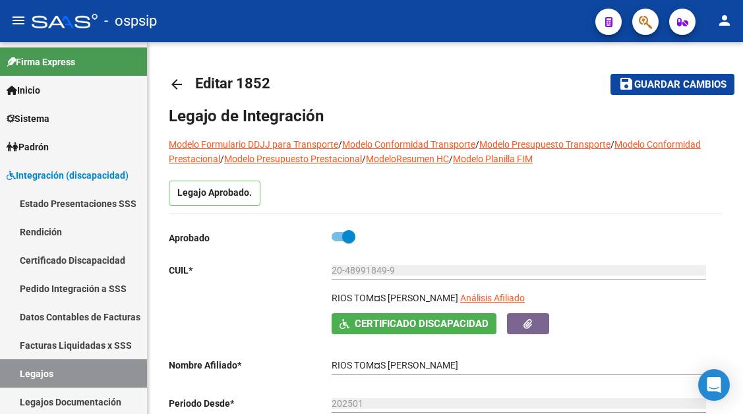
type input "RIOS TOMAS GABRIEL"
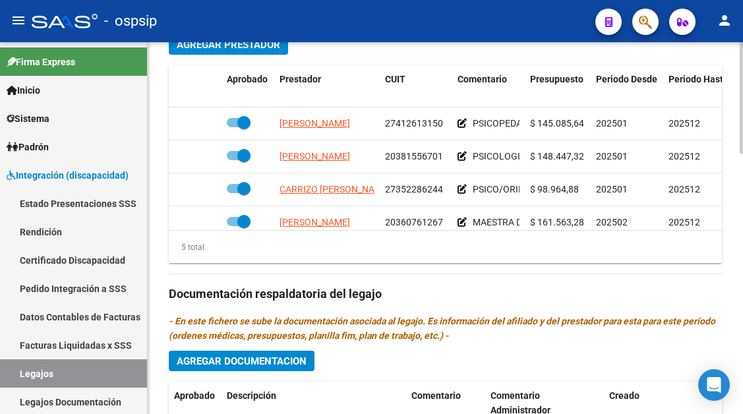
scroll to position [57, 0]
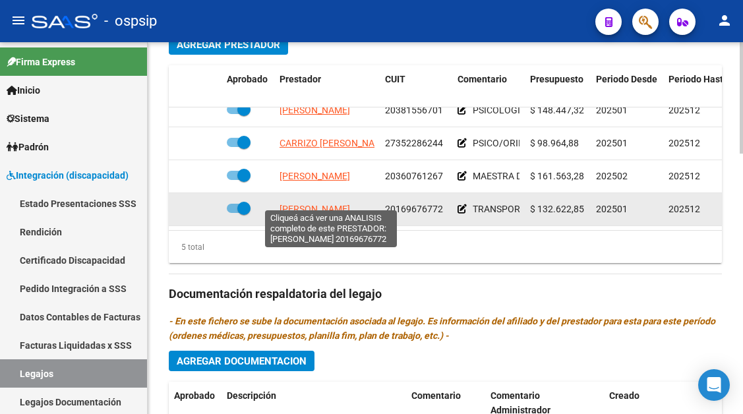
click at [340, 204] on span "PINTO ANGEL MARCELO" at bounding box center [315, 209] width 71 height 11
type textarea "20169676772"
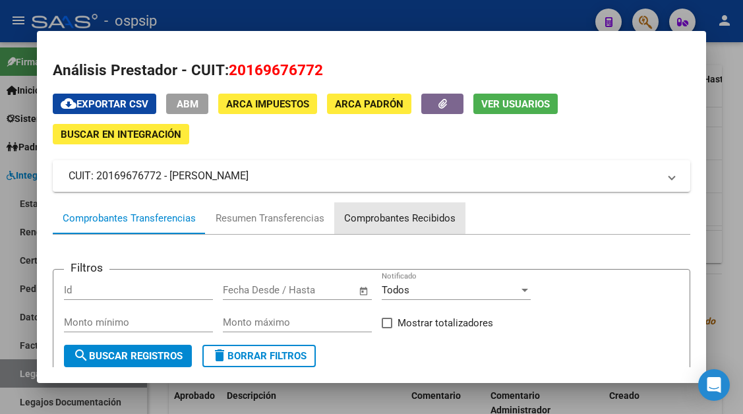
click at [368, 211] on div "Comprobantes Recibidos" at bounding box center [399, 218] width 111 height 15
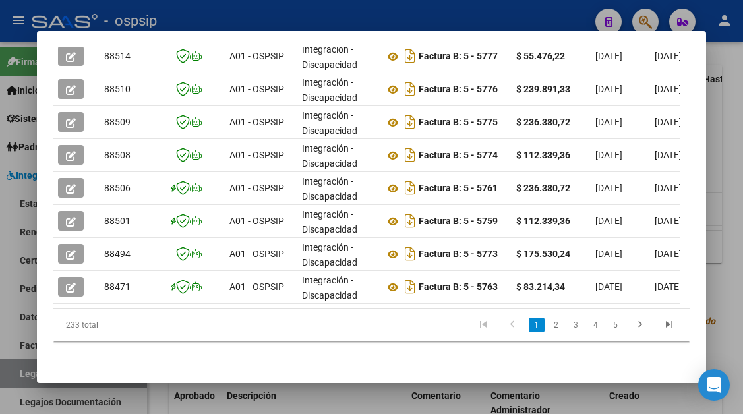
scroll to position [473, 0]
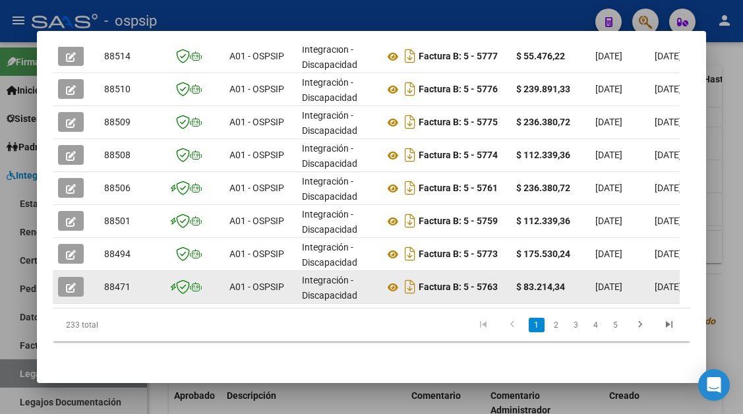
click at [59, 282] on button "button" at bounding box center [71, 287] width 26 height 20
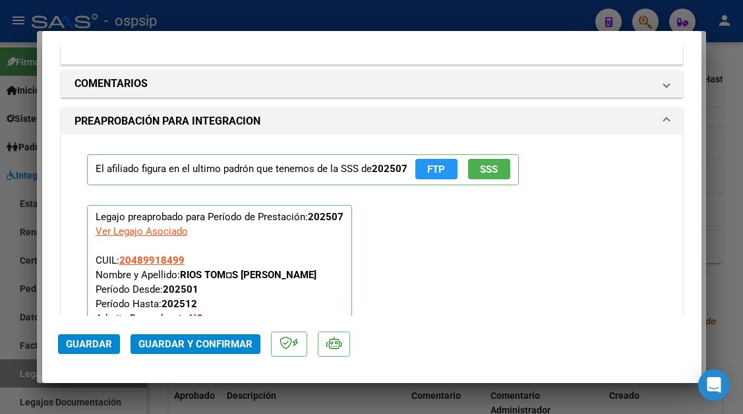
scroll to position [1517, 0]
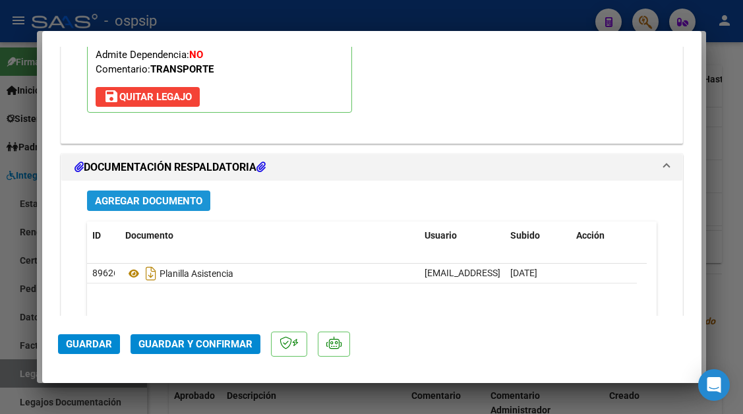
click at [160, 202] on span "Agregar Documento" at bounding box center [149, 201] width 108 height 12
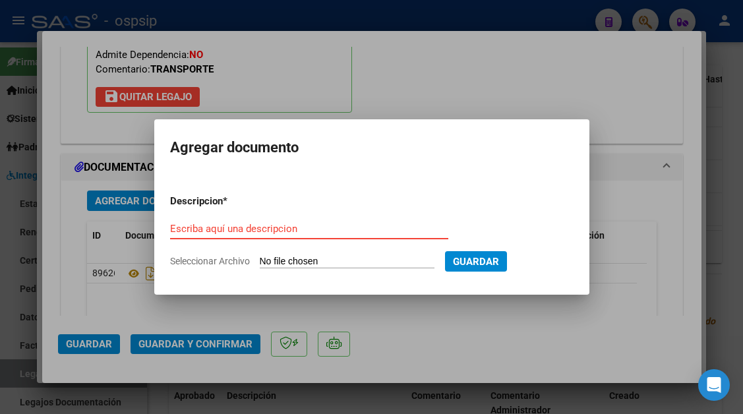
type input "C:\fakepath\psicólogo julio.pdf"
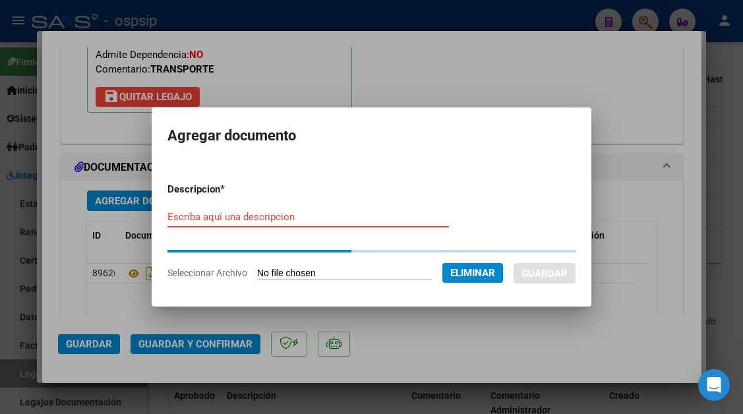
click at [212, 220] on input "Escriba aquí una descripcion" at bounding box center [309, 217] width 282 height 12
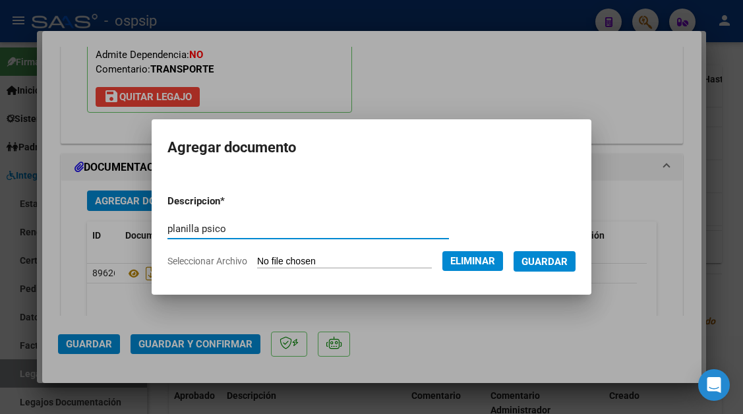
type input "planilla psico"
click at [544, 262] on span "Guardar" at bounding box center [545, 262] width 46 height 12
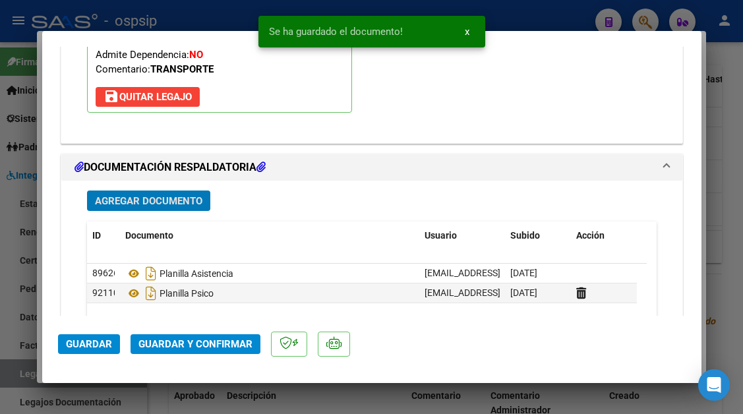
click at [233, 340] on span "Guardar y Confirmar" at bounding box center [196, 344] width 114 height 12
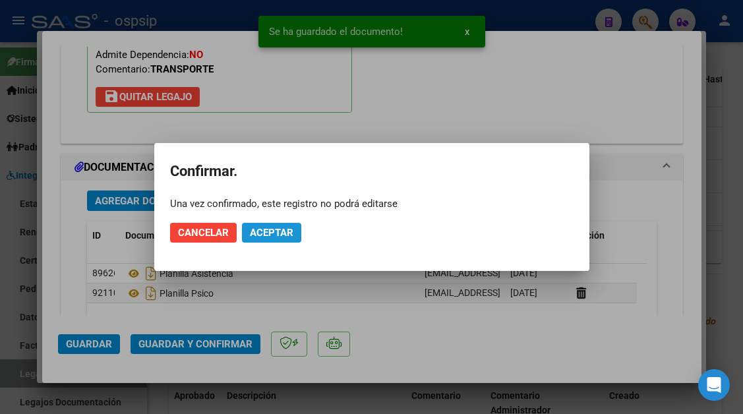
click at [272, 232] on span "Aceptar" at bounding box center [272, 233] width 44 height 12
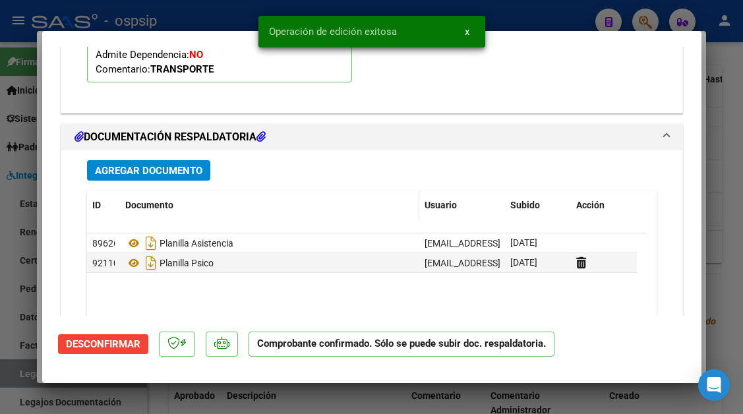
scroll to position [1513, 0]
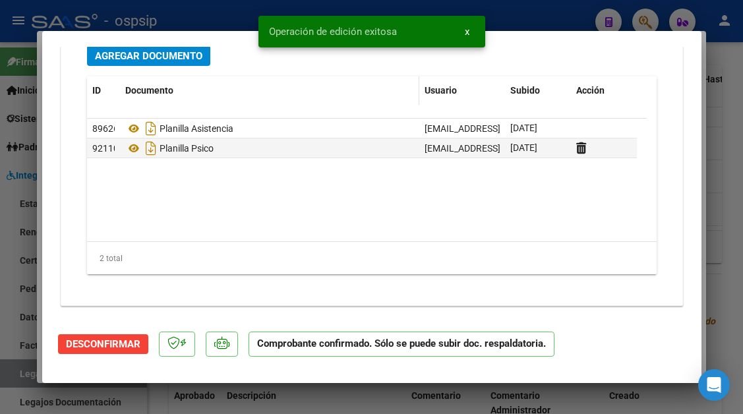
type input "$ 0,00"
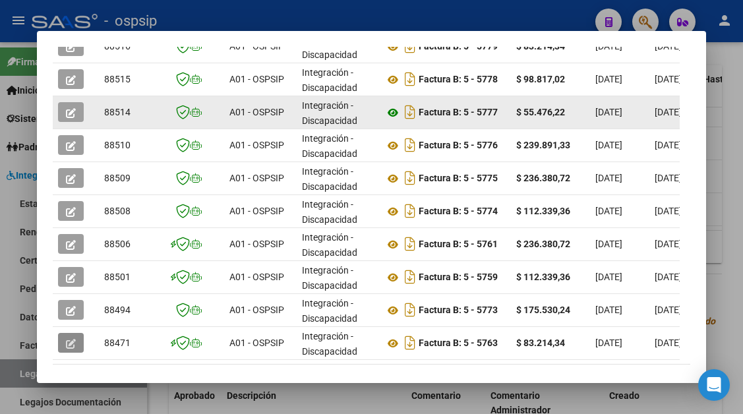
scroll to position [473, 0]
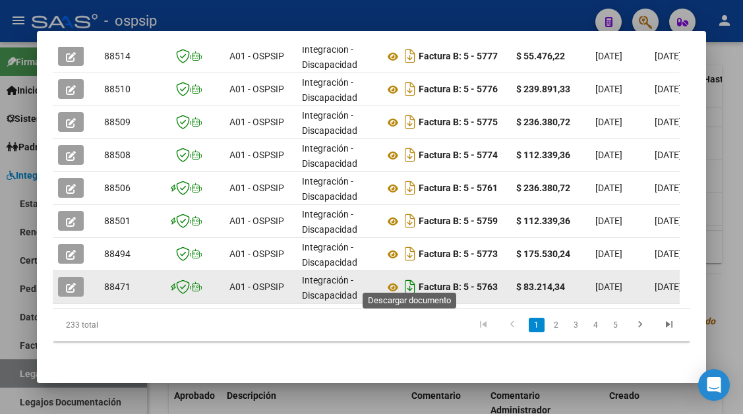
click at [416, 278] on icon "Descargar documento" at bounding box center [410, 286] width 17 height 21
click at [395, 280] on icon at bounding box center [393, 288] width 17 height 16
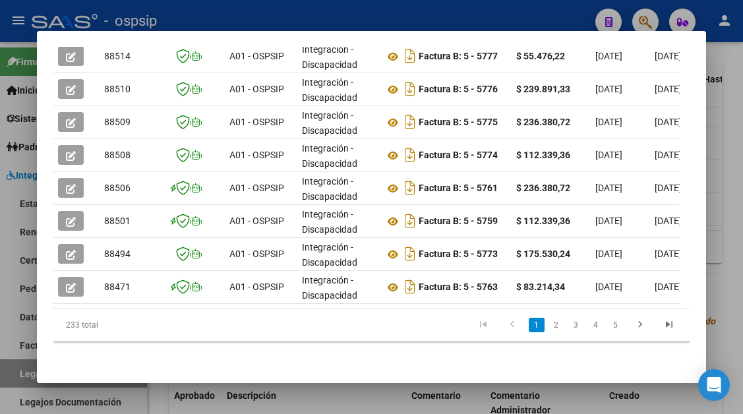
click at [32, 371] on div at bounding box center [371, 207] width 743 height 414
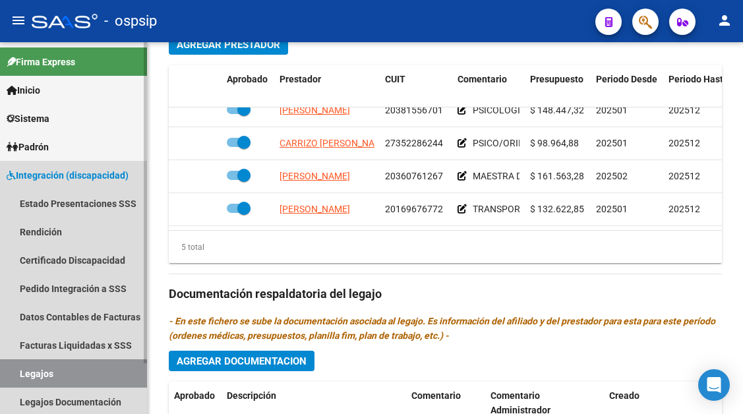
click at [21, 371] on link "Legajos" at bounding box center [73, 374] width 147 height 28
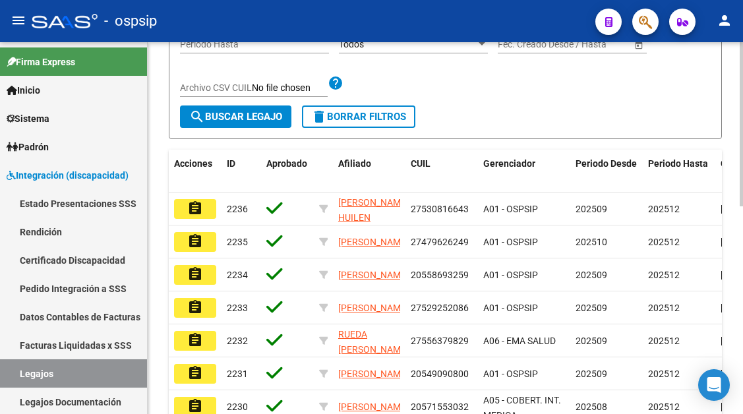
scroll to position [142, 0]
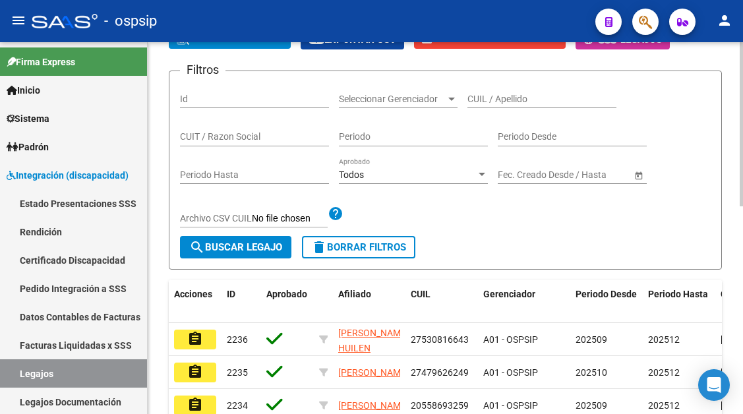
click at [481, 94] on input "CUIL / Apellido" at bounding box center [542, 99] width 149 height 11
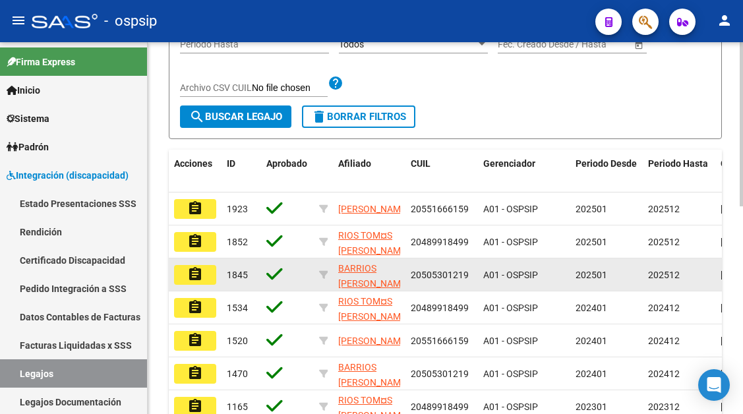
scroll to position [274, 0]
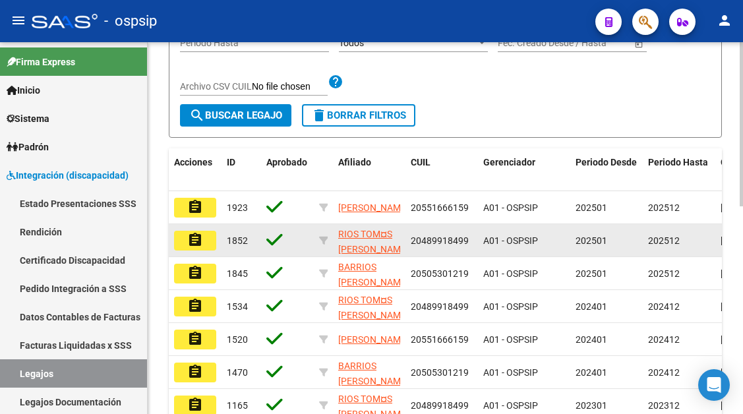
type input "rios"
click at [190, 243] on mat-icon "assignment" at bounding box center [195, 240] width 16 height 16
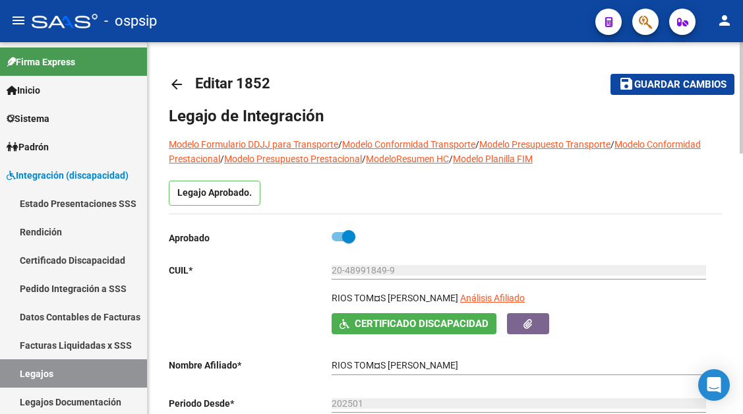
type input "RIOS TOMAS GABRIEL"
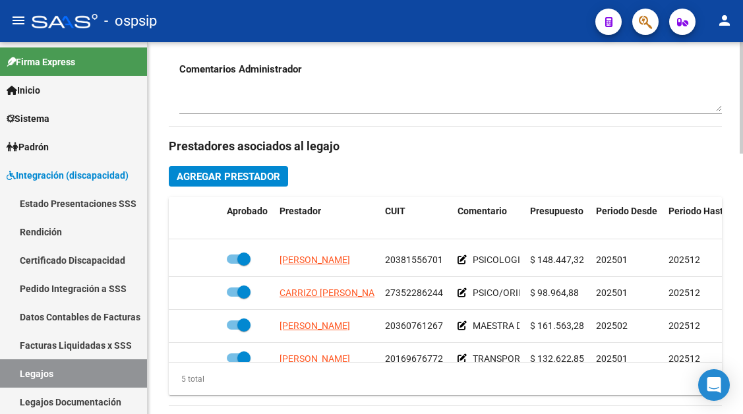
scroll to position [57, 0]
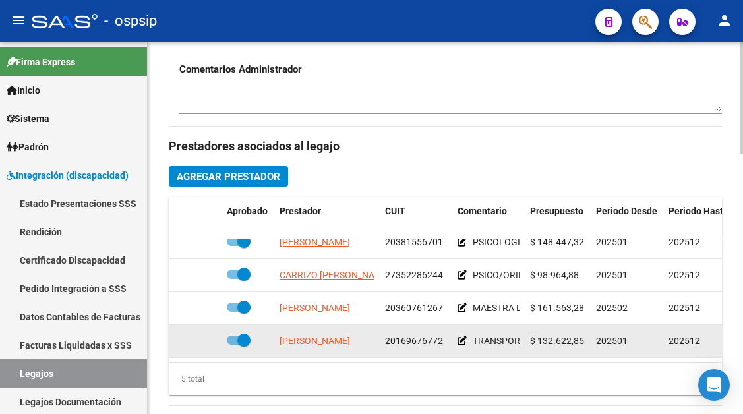
click at [324, 336] on span "PINTO ANGEL MARCELO" at bounding box center [315, 341] width 71 height 11
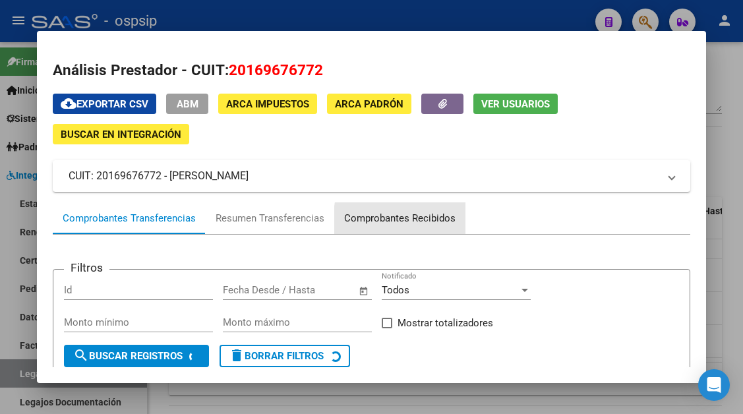
click at [424, 221] on div "Comprobantes Recibidos" at bounding box center [399, 218] width 111 height 15
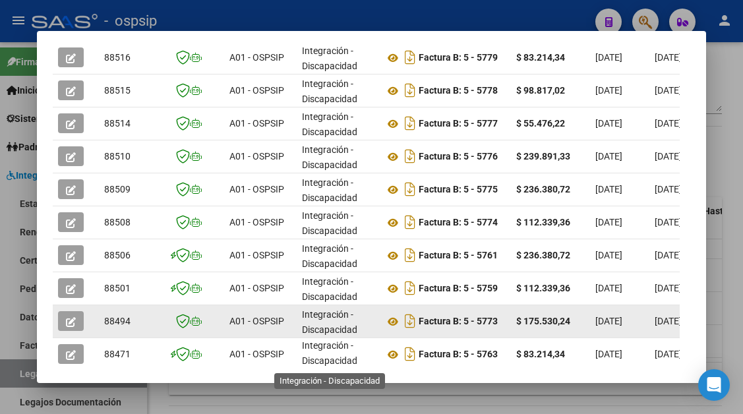
scroll to position [3, 0]
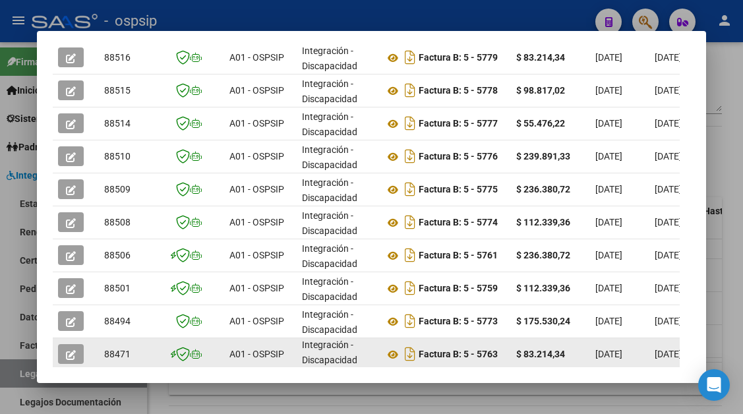
click at [73, 348] on button "button" at bounding box center [71, 354] width 26 height 20
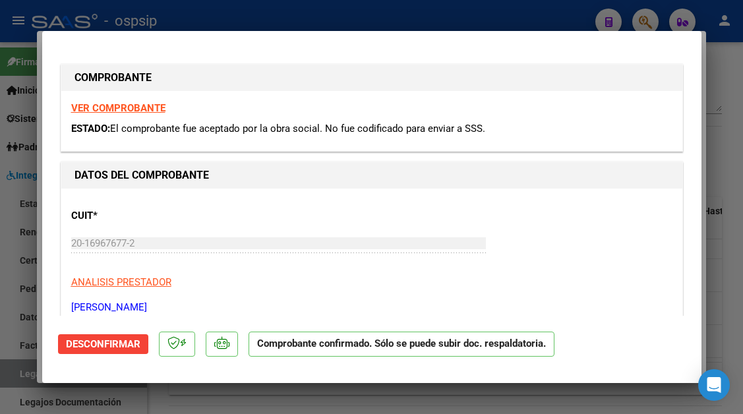
type input "$ 0,00"
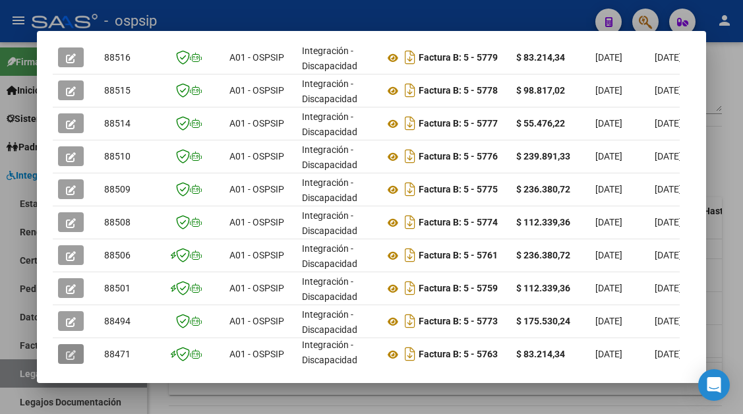
click at [19, 383] on div at bounding box center [371, 207] width 743 height 414
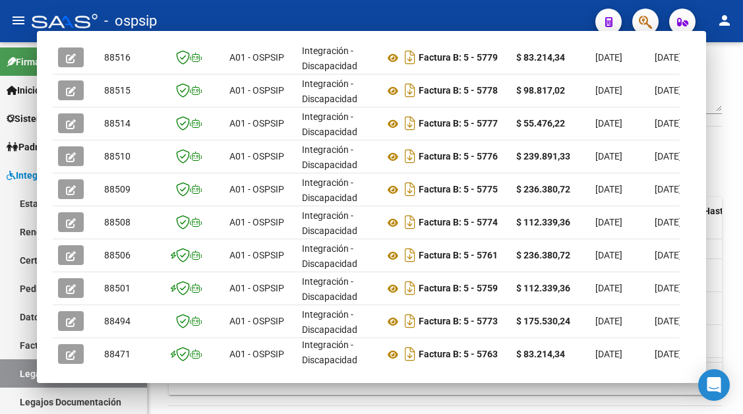
click at [21, 377] on link "Legajos" at bounding box center [73, 374] width 147 height 28
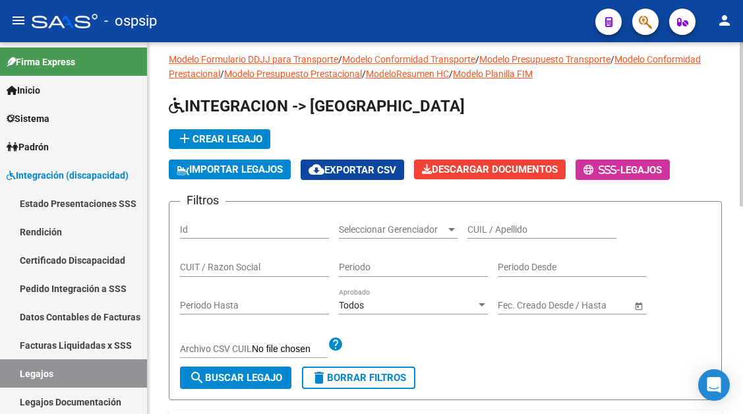
scroll to position [10, 0]
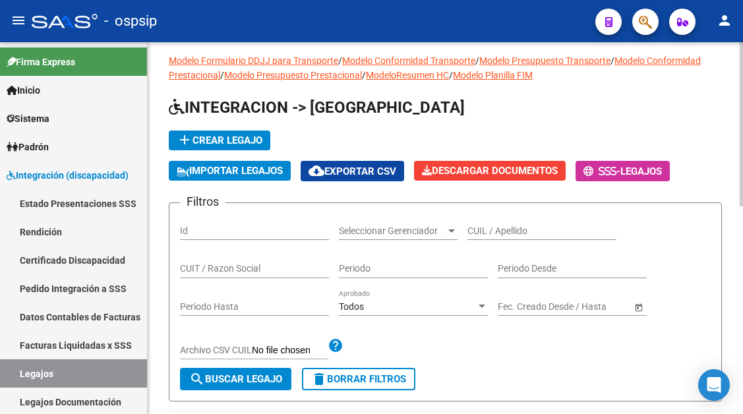
click at [497, 224] on div "CUIL / Apellido" at bounding box center [542, 227] width 149 height 26
click at [488, 239] on div "CUIL / Apellido" at bounding box center [542, 227] width 149 height 26
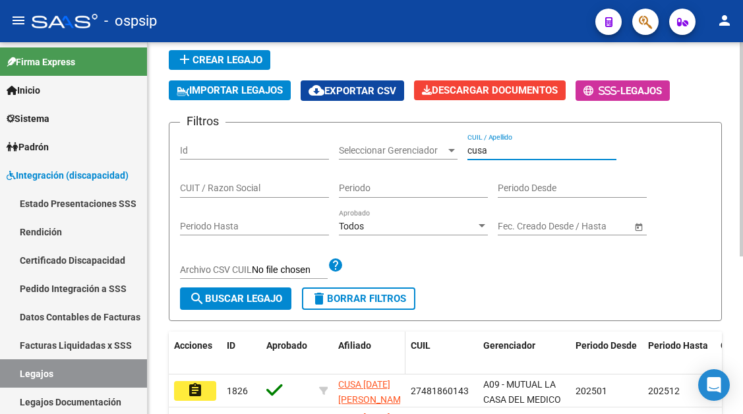
scroll to position [142, 0]
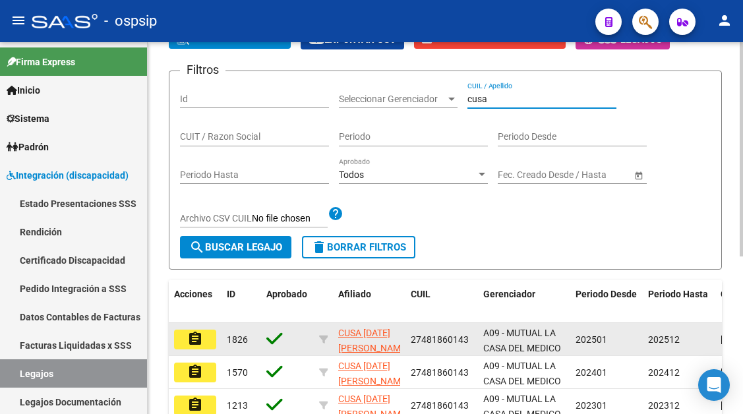
type input "cusa"
click at [186, 337] on button "assignment" at bounding box center [195, 340] width 42 height 20
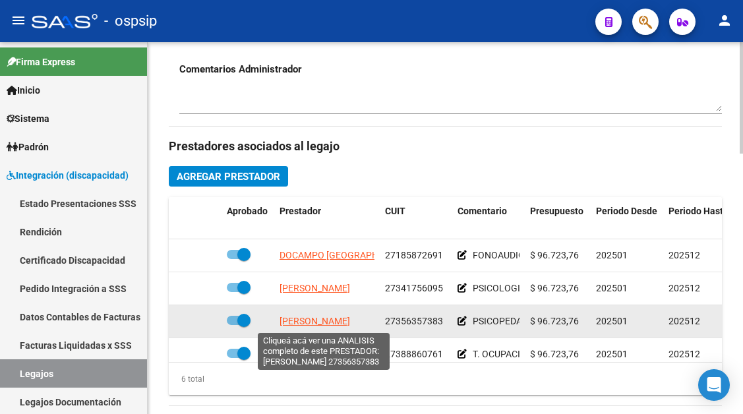
scroll to position [66, 0]
click at [325, 317] on span "[PERSON_NAME]" at bounding box center [315, 321] width 71 height 11
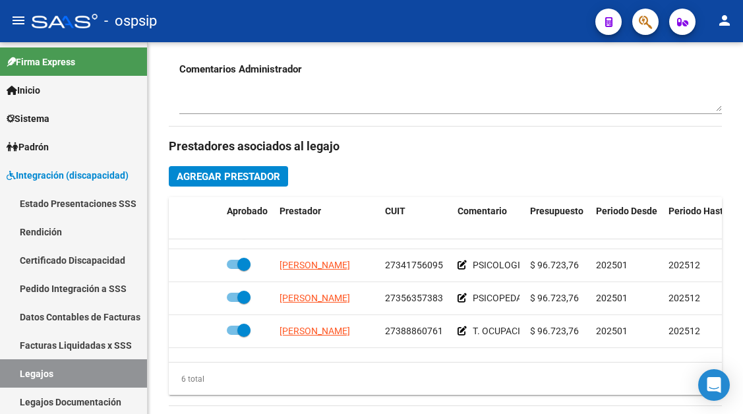
scroll to position [0, 0]
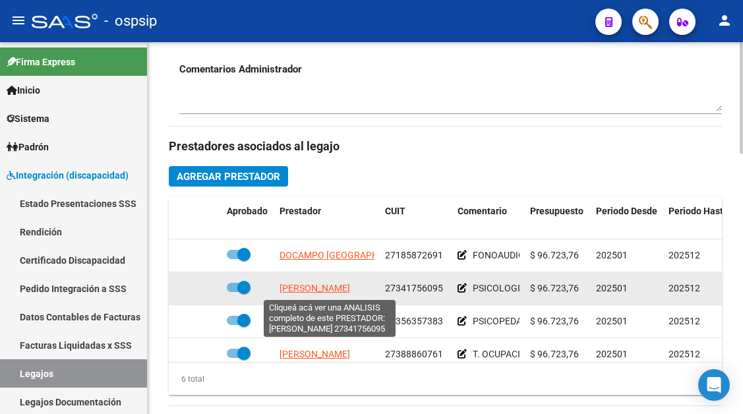
click at [323, 285] on span "ROVATTI [PERSON_NAME]" at bounding box center [315, 288] width 71 height 11
type textarea "27341756095"
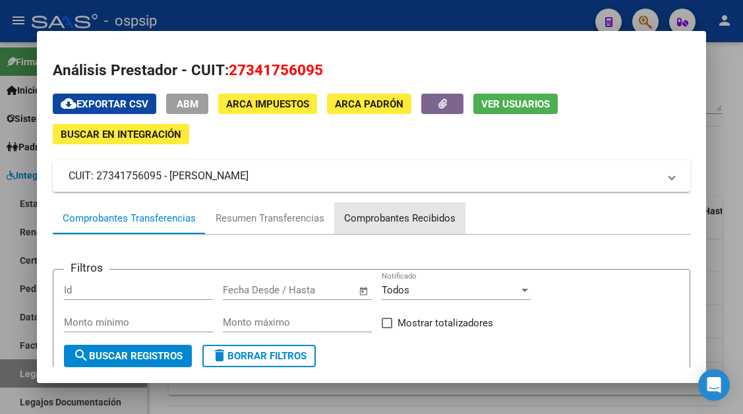
click at [392, 218] on div "Comprobantes Recibidos" at bounding box center [399, 218] width 111 height 15
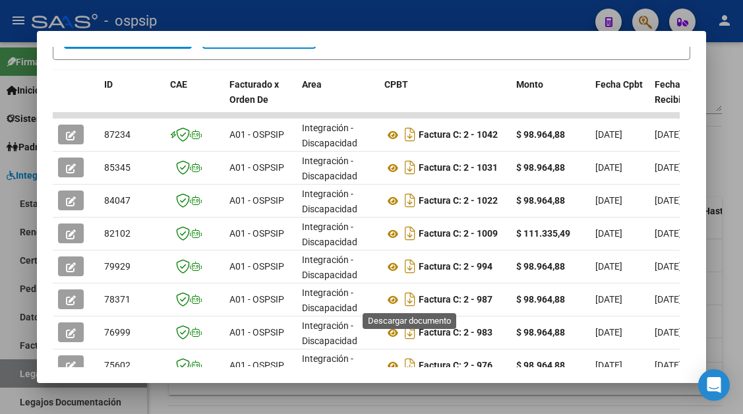
scroll to position [288, 0]
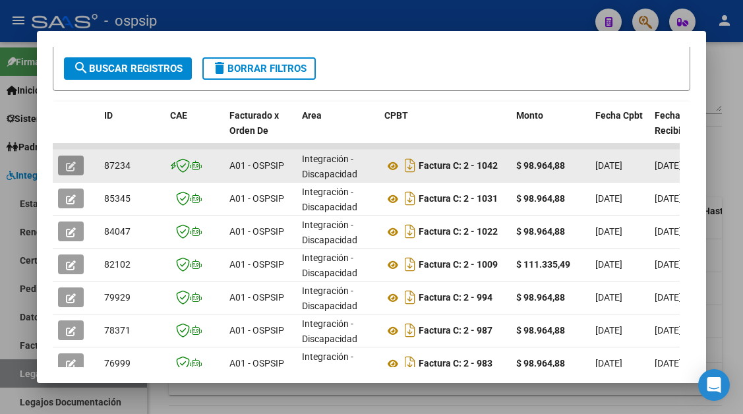
click at [67, 158] on button "button" at bounding box center [71, 166] width 26 height 20
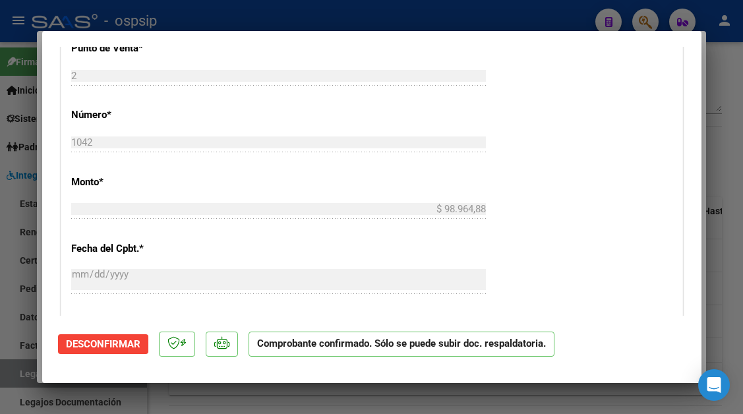
scroll to position [1122, 0]
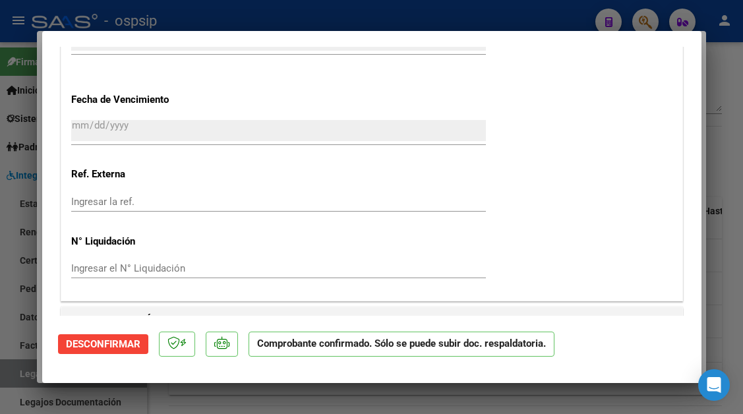
click at [18, 375] on div at bounding box center [371, 207] width 743 height 414
type input "$ 0,00"
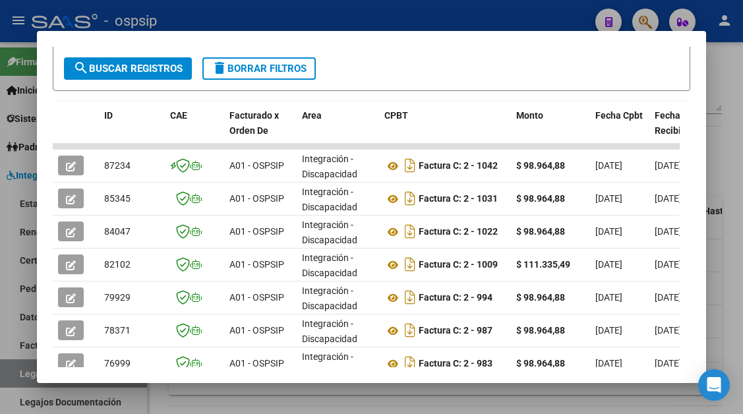
click at [18, 375] on div at bounding box center [371, 207] width 743 height 414
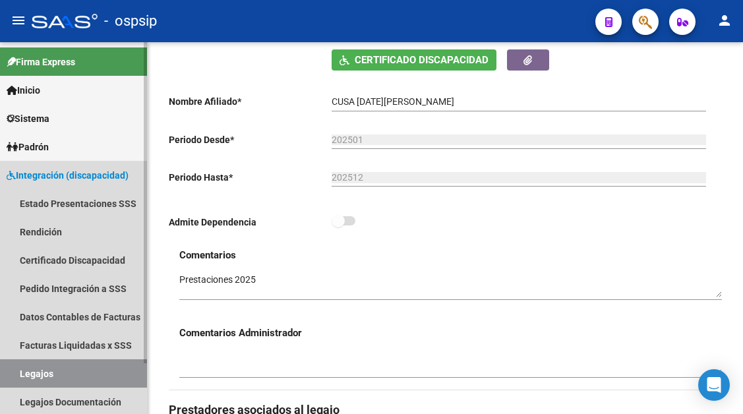
click at [55, 366] on link "Legajos" at bounding box center [73, 374] width 147 height 28
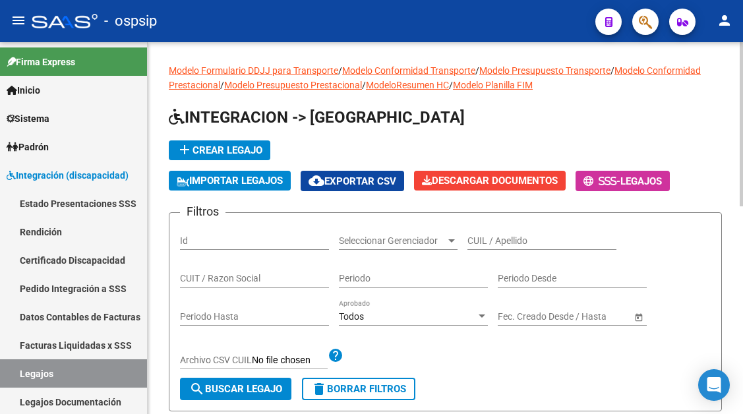
click at [486, 236] on input "CUIL / Apellido" at bounding box center [542, 241] width 149 height 11
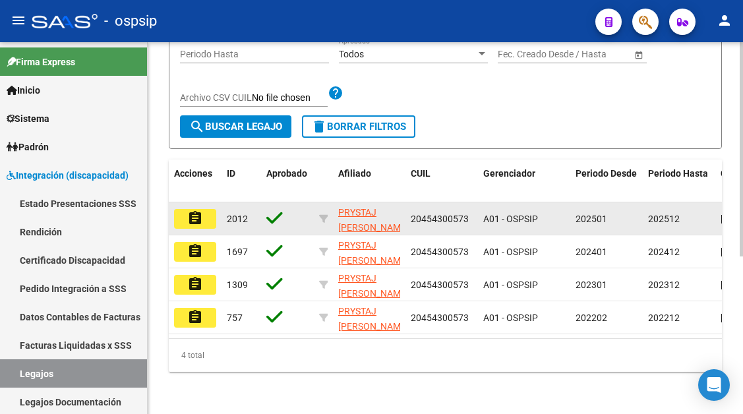
type input "prys"
click at [196, 222] on mat-icon "assignment" at bounding box center [195, 218] width 16 height 16
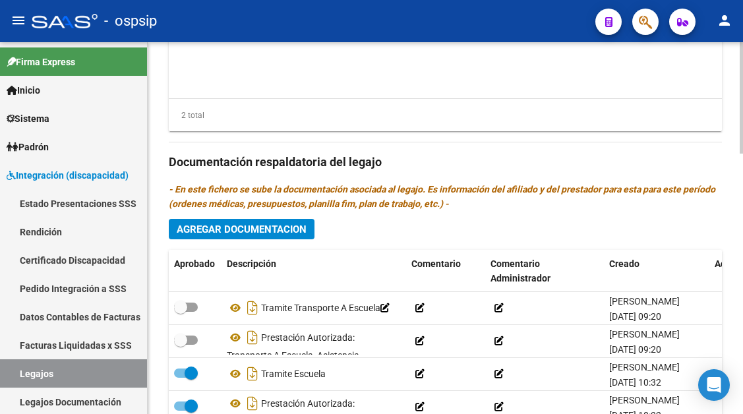
scroll to position [660, 0]
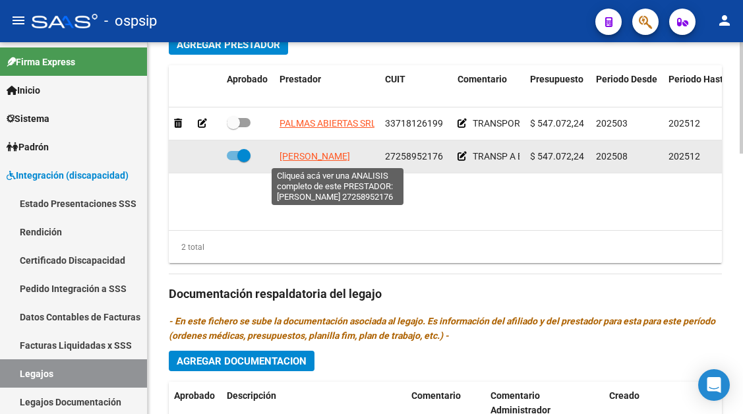
click at [331, 161] on span "[PERSON_NAME] [PERSON_NAME]" at bounding box center [315, 156] width 71 height 11
type textarea "27258952176"
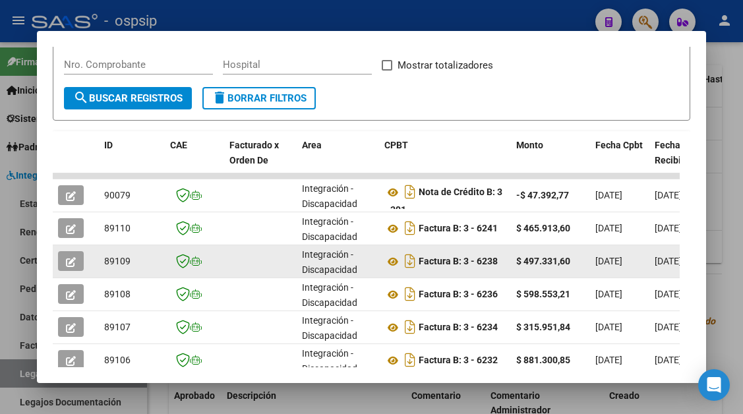
scroll to position [324, 0]
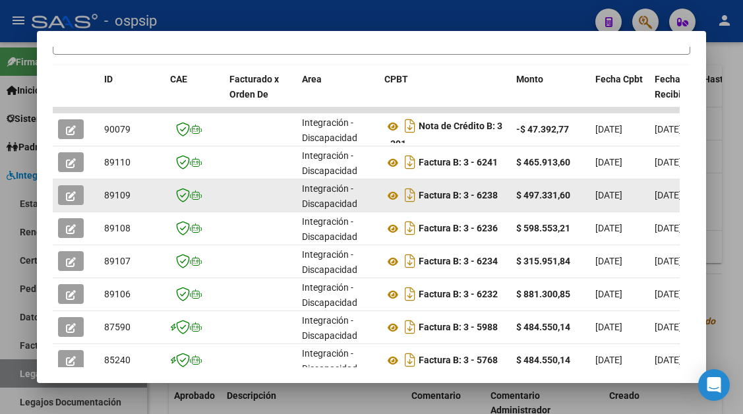
click at [64, 199] on button "button" at bounding box center [71, 195] width 26 height 20
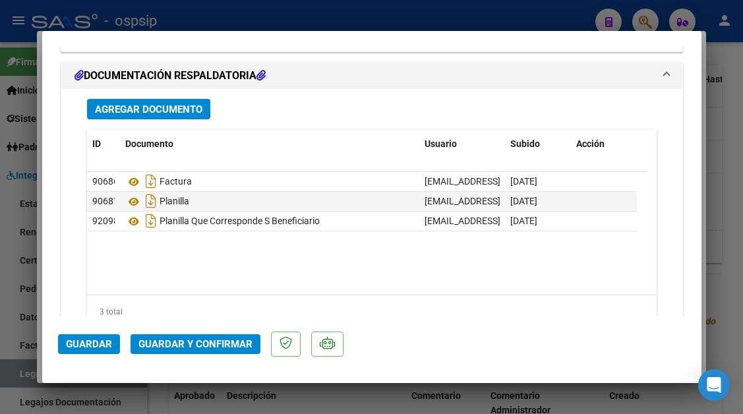
scroll to position [1887, 0]
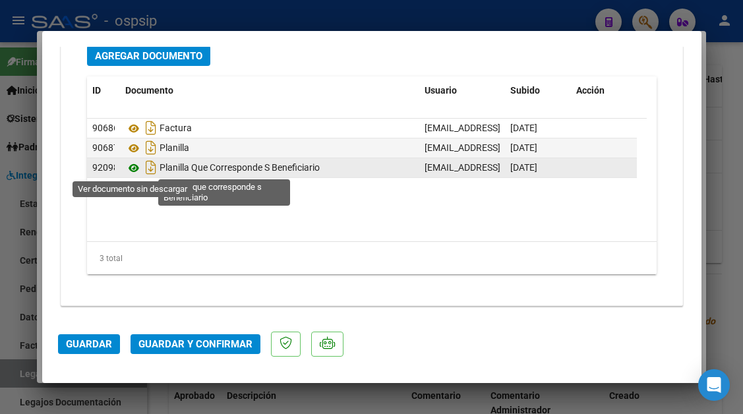
click at [126, 168] on icon at bounding box center [133, 168] width 17 height 16
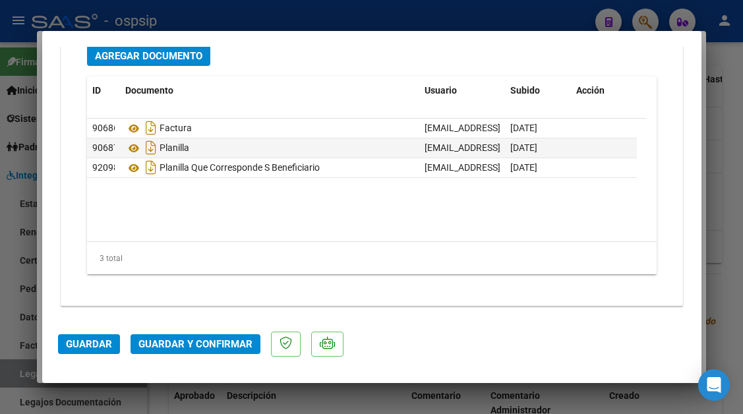
click at [20, 373] on div at bounding box center [371, 207] width 743 height 414
type input "$ 0,00"
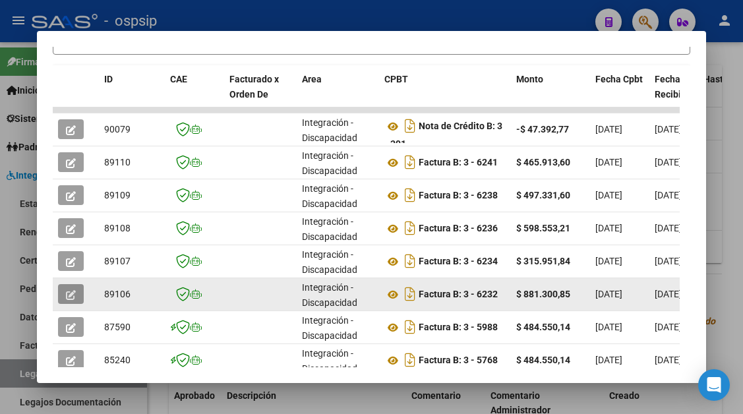
click at [80, 291] on button "button" at bounding box center [71, 294] width 26 height 20
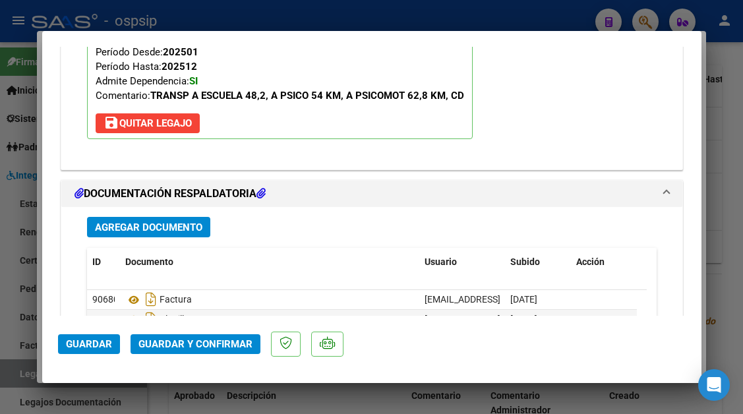
scroll to position [1781, 0]
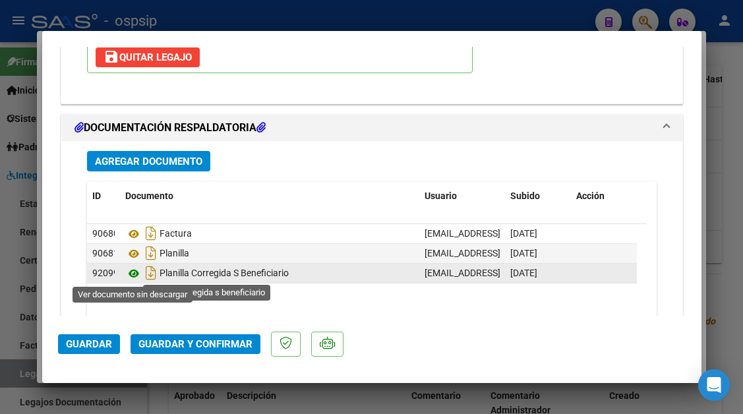
click at [139, 274] on icon at bounding box center [133, 274] width 17 height 16
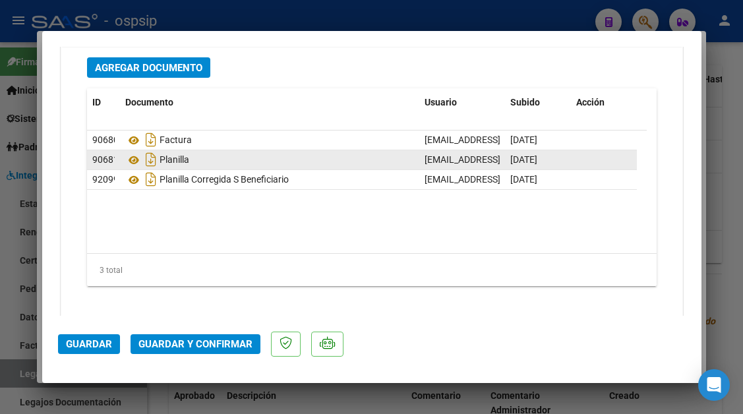
scroll to position [1887, 0]
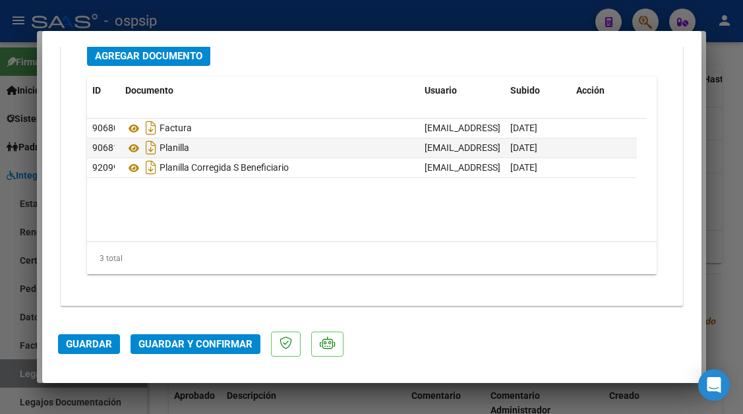
type input "$ 0,00"
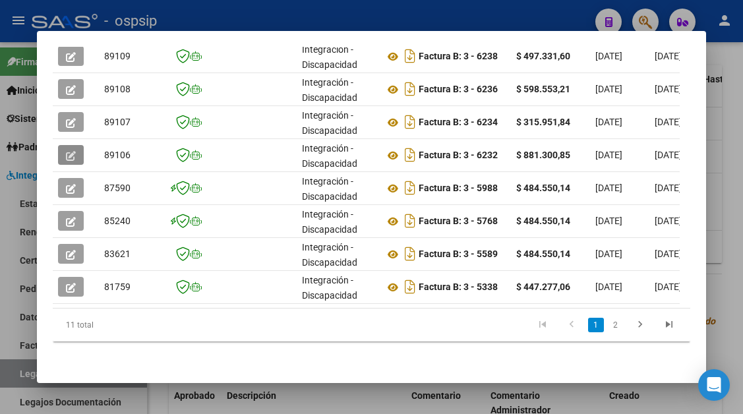
scroll to position [473, 0]
click at [612, 325] on link "2" at bounding box center [616, 325] width 16 height 15
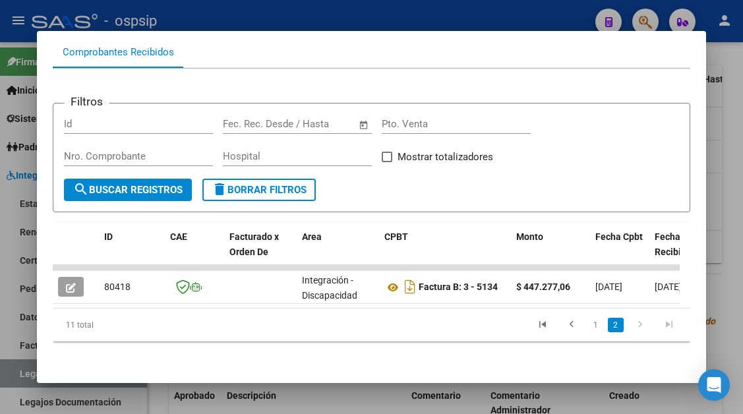
scroll to position [176, 0]
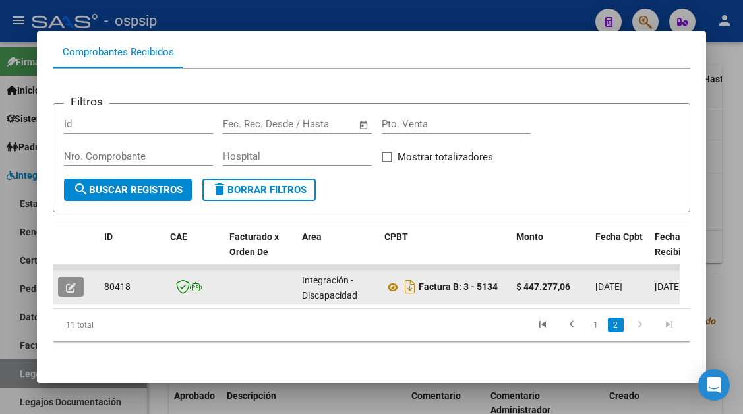
click at [71, 283] on icon "button" at bounding box center [71, 288] width 10 height 10
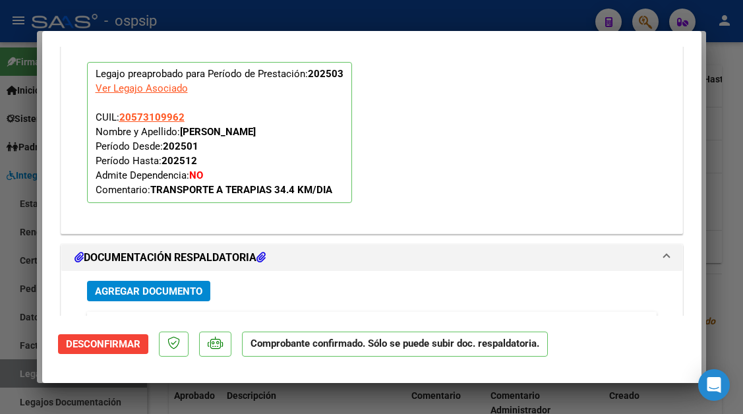
scroll to position [1847, 0]
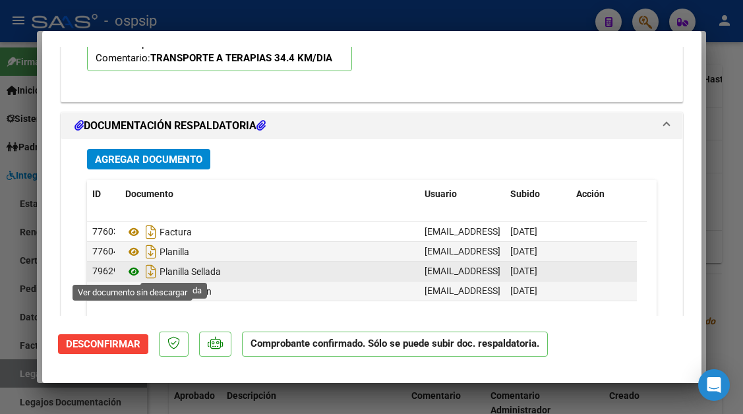
click at [129, 270] on icon at bounding box center [133, 272] width 17 height 16
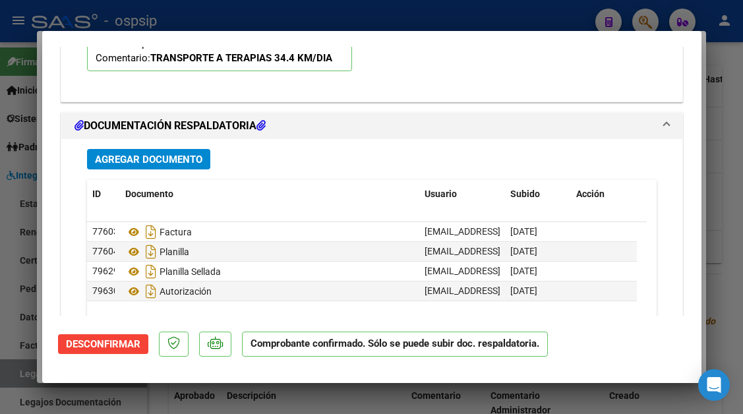
scroll to position [1649, 0]
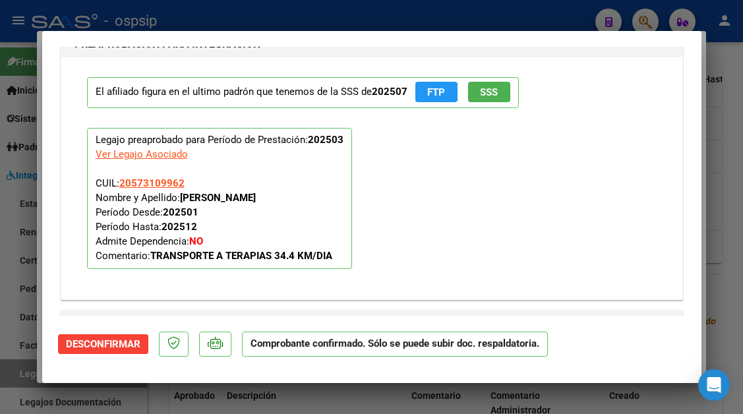
type input "$ 0,00"
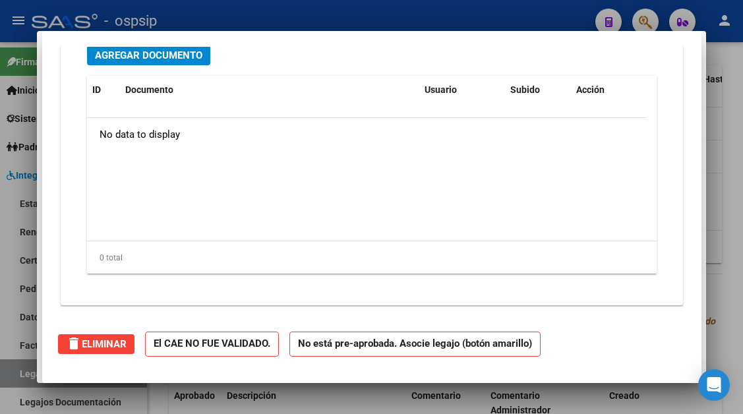
scroll to position [0, 0]
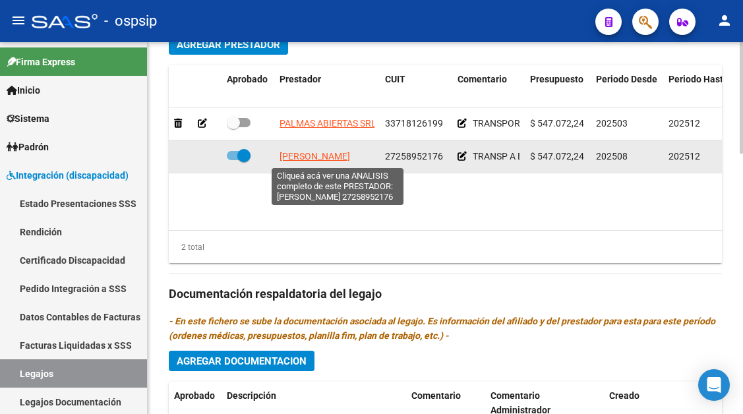
click at [340, 158] on span "[PERSON_NAME] [PERSON_NAME]" at bounding box center [315, 156] width 71 height 11
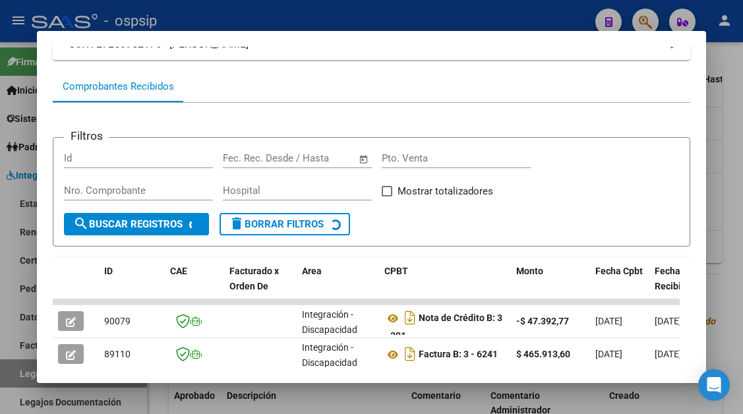
scroll to position [330, 0]
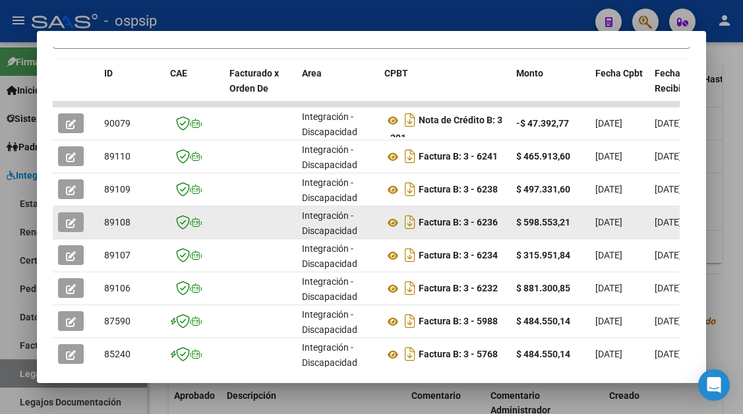
click at [68, 224] on icon "button" at bounding box center [71, 223] width 10 height 10
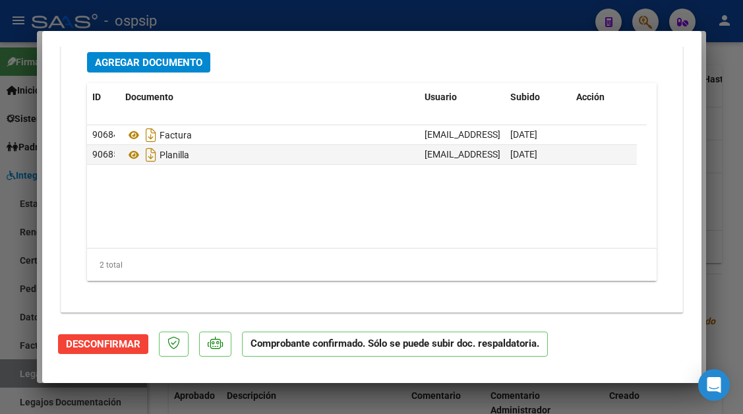
scroll to position [2031, 0]
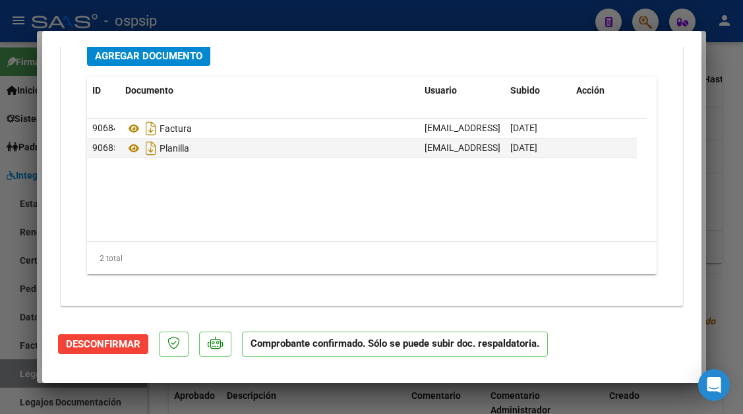
type input "$ 0,00"
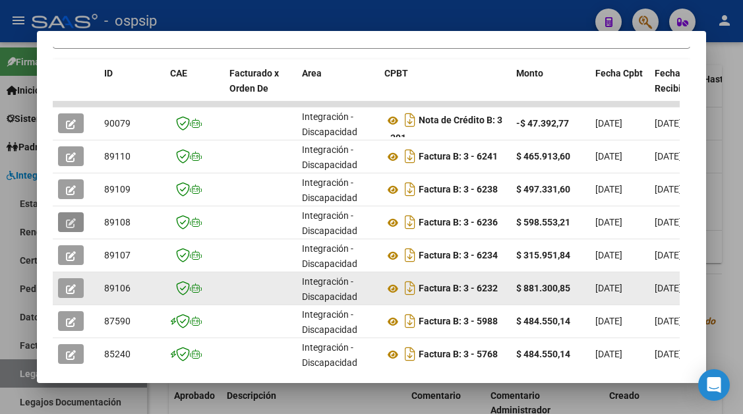
click at [63, 288] on button "button" at bounding box center [71, 288] width 26 height 20
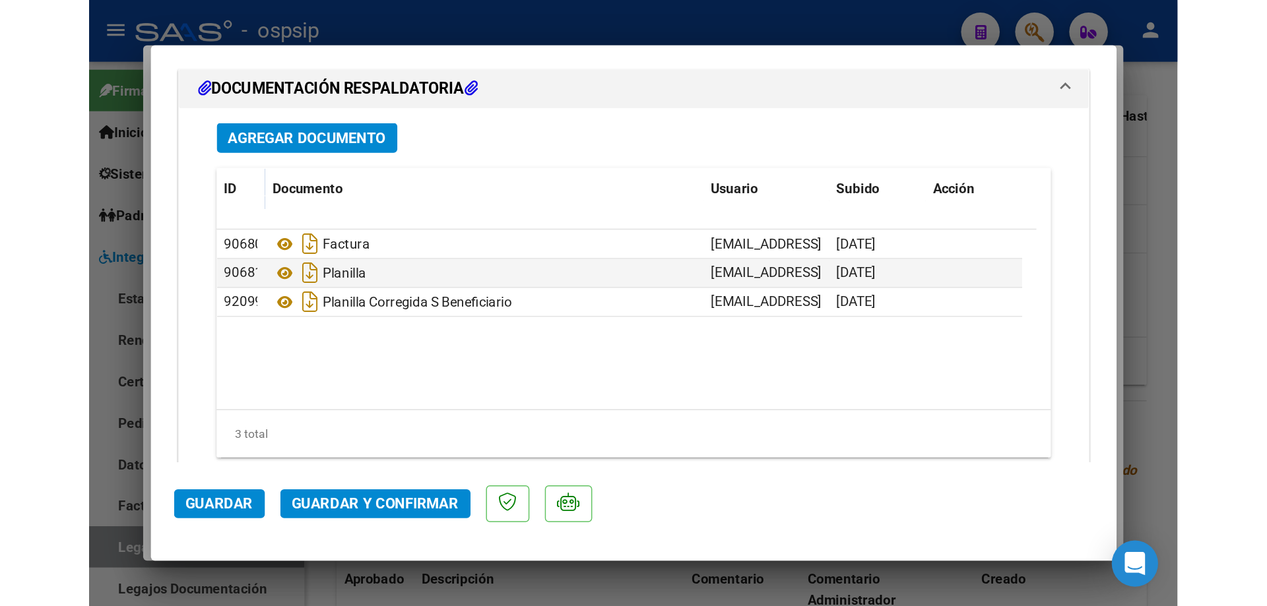
scroll to position [1887, 0]
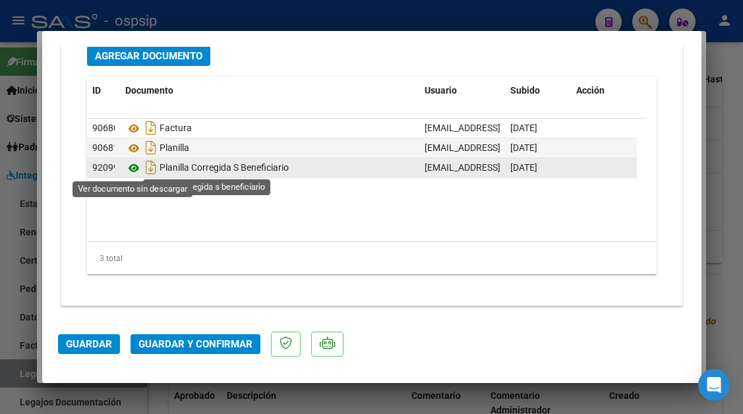
click at [136, 162] on icon at bounding box center [133, 168] width 17 height 16
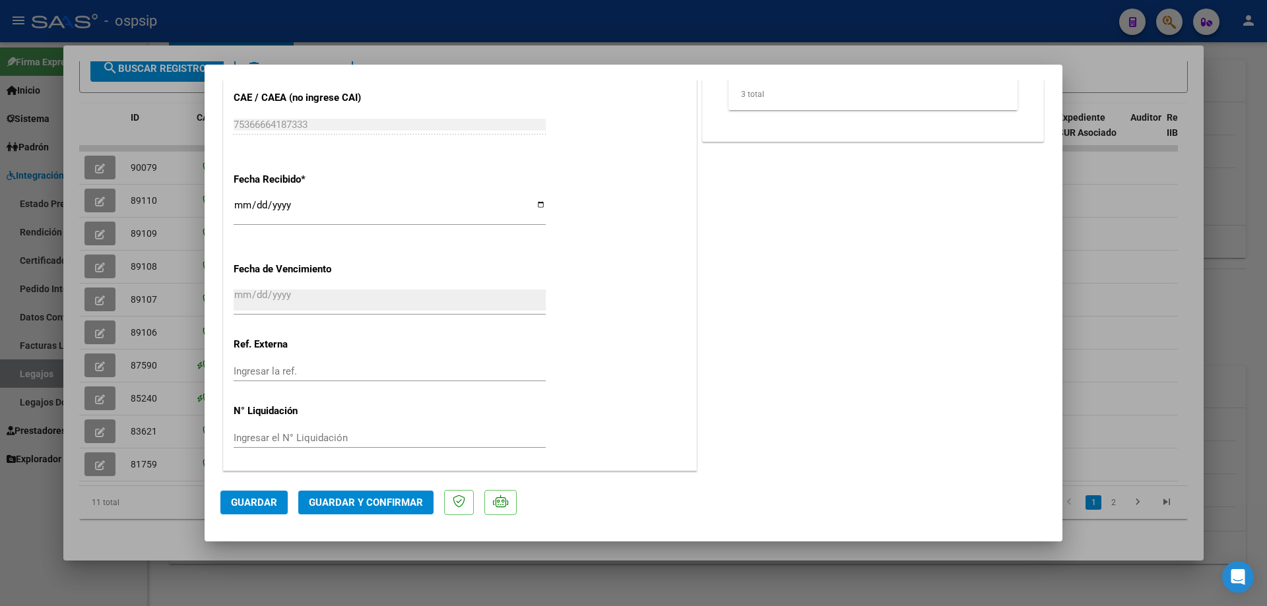
scroll to position [511, 0]
type input "$ 0,00"
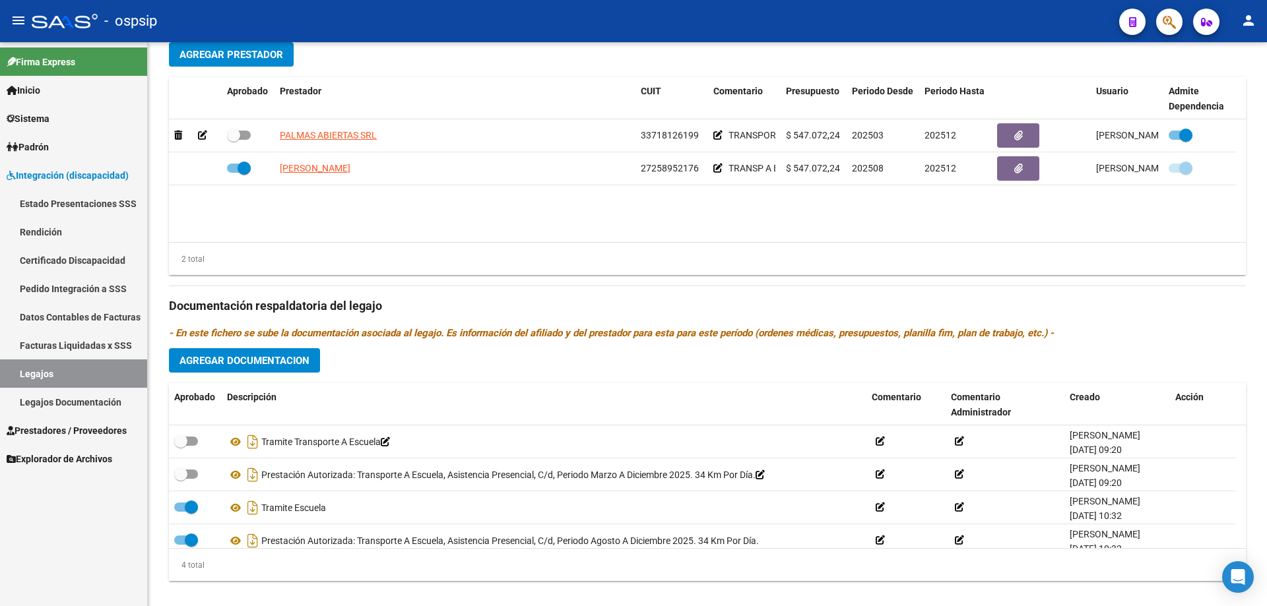
scroll to position [445, 0]
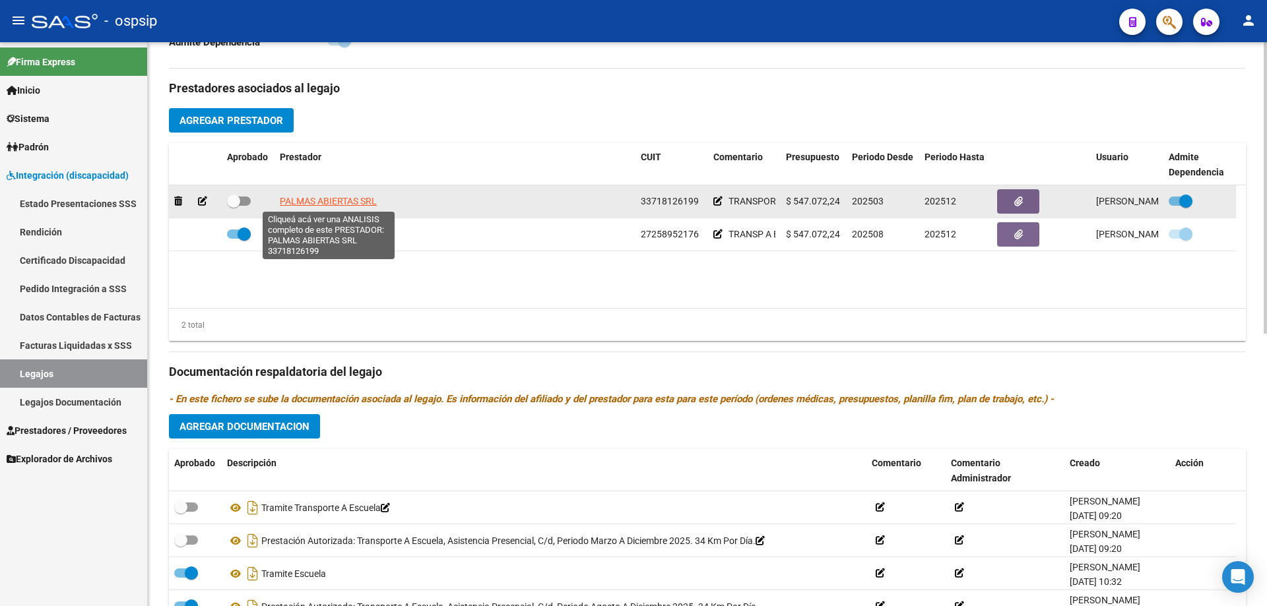
click at [347, 201] on span "PALMAS ABIERTAS SRL" at bounding box center [328, 201] width 97 height 11
type textarea "33718126199"
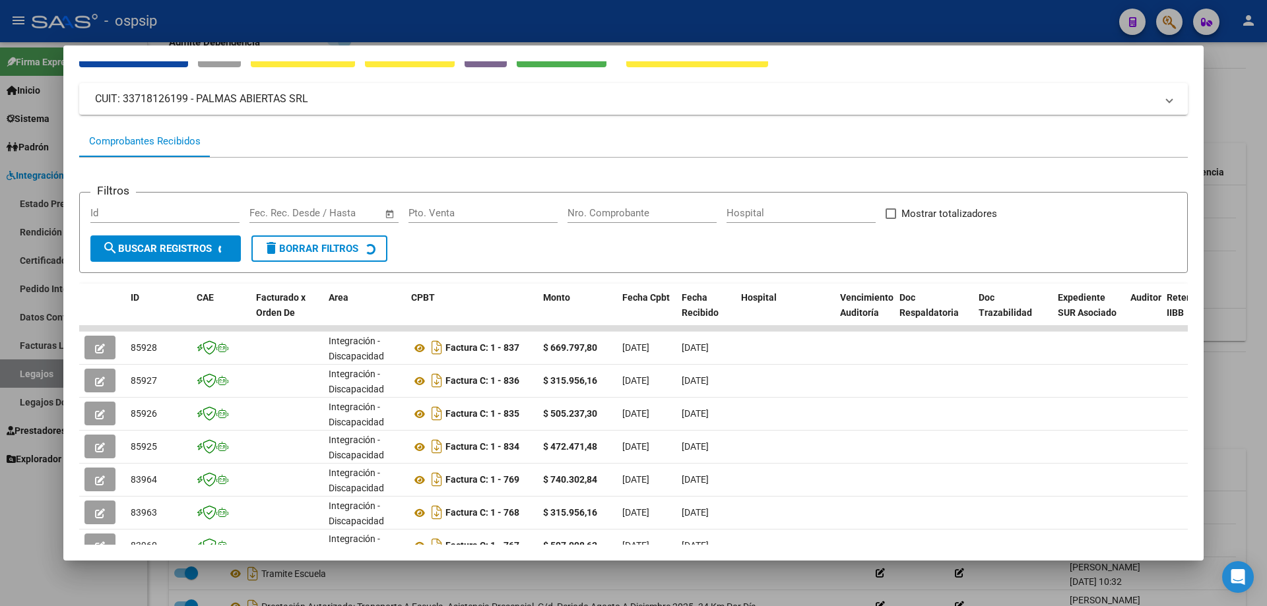
scroll to position [66, 0]
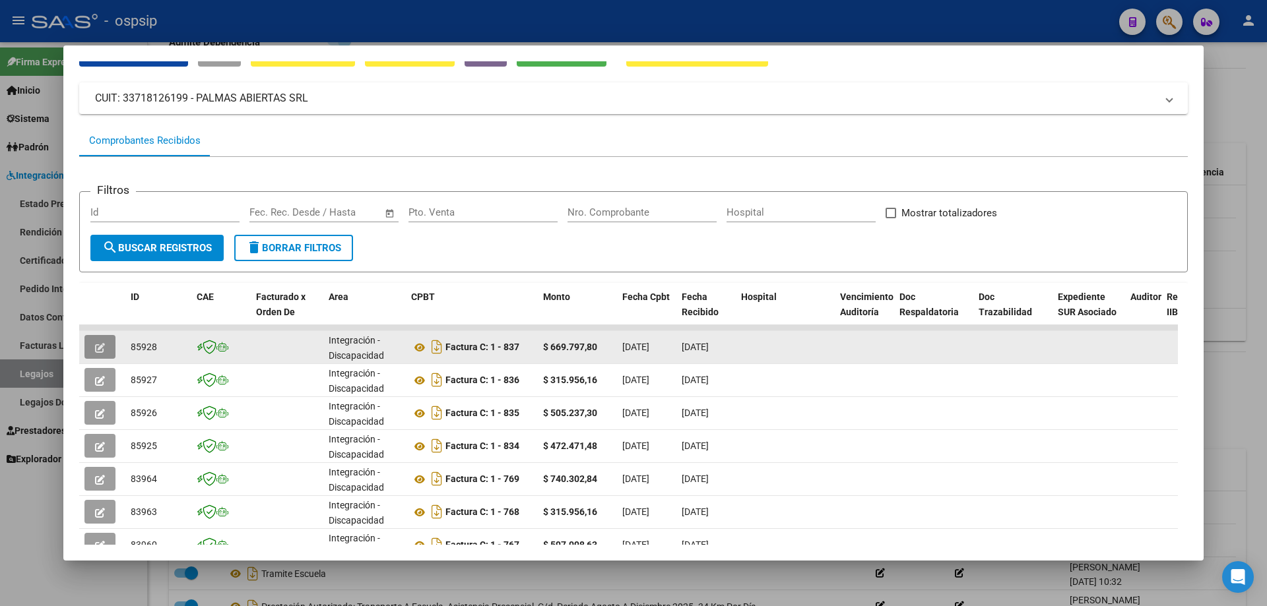
click at [90, 347] on button "button" at bounding box center [99, 347] width 31 height 24
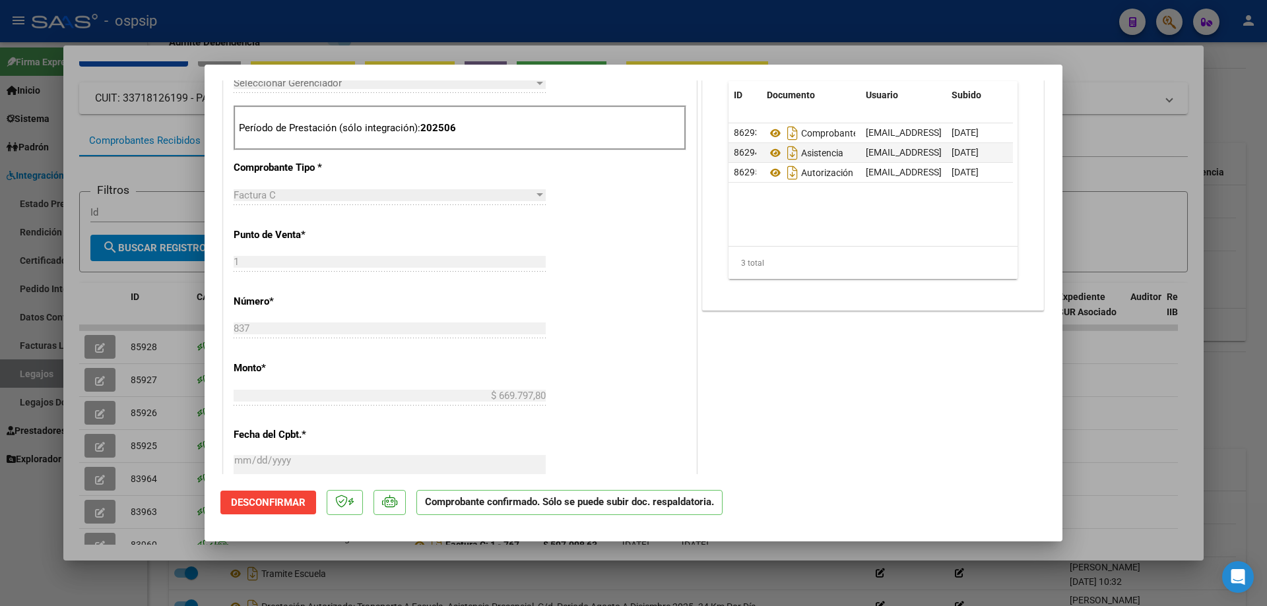
scroll to position [462, 0]
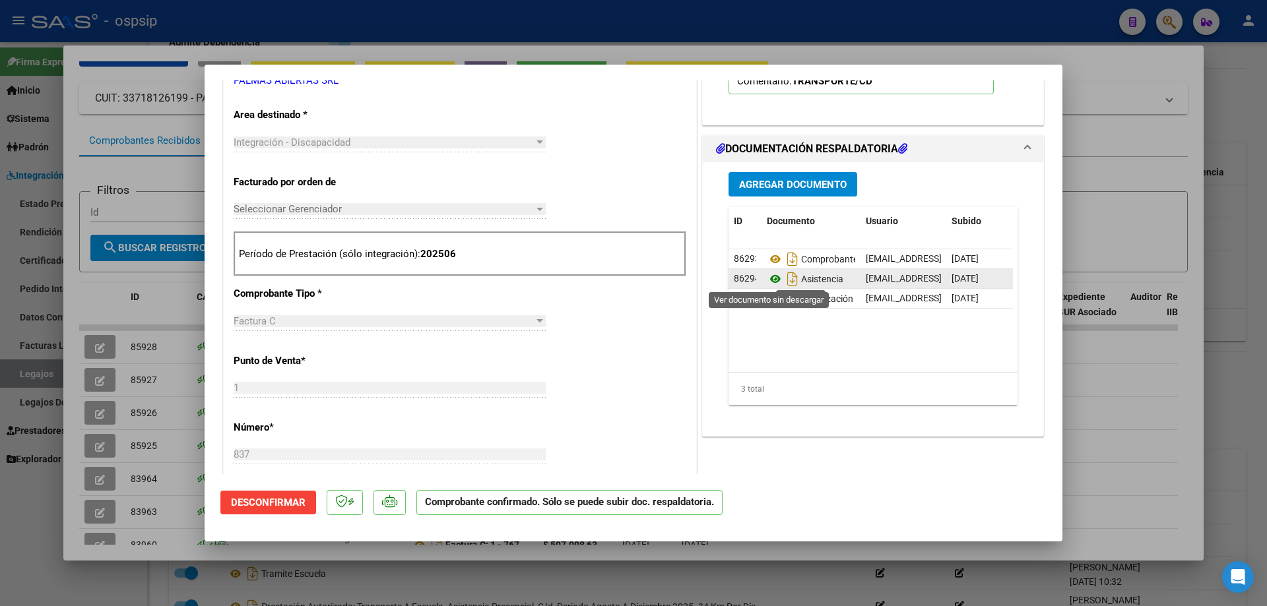
click at [743, 277] on icon at bounding box center [775, 279] width 17 height 16
type input "$ 0,00"
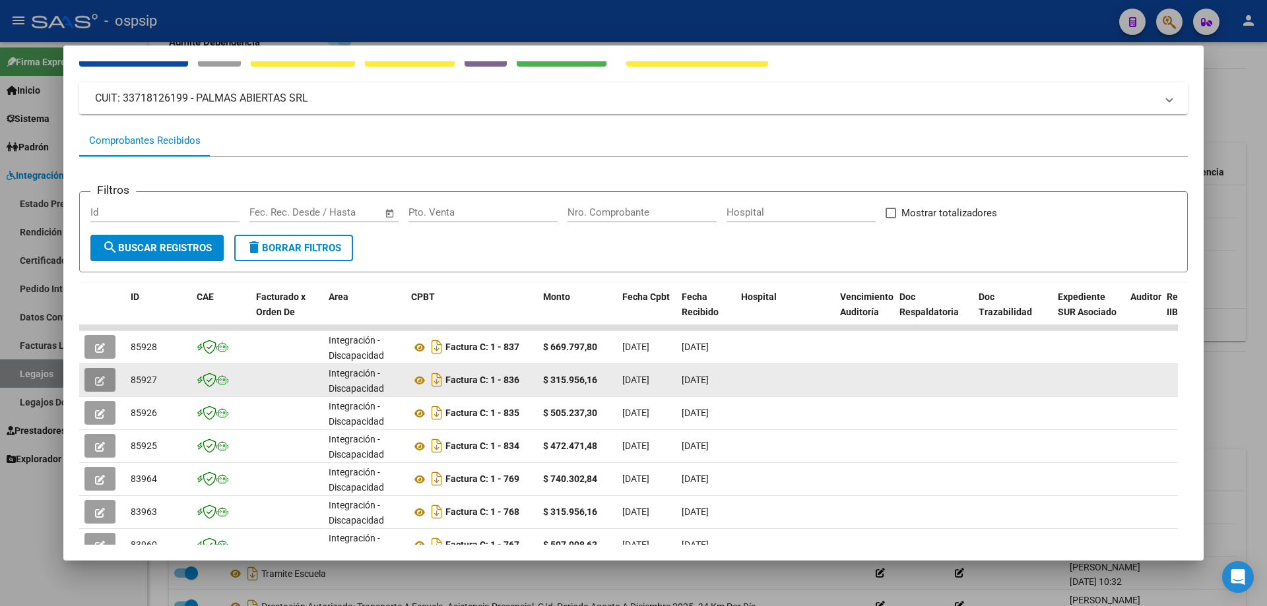
click at [99, 381] on icon "button" at bounding box center [100, 381] width 10 height 10
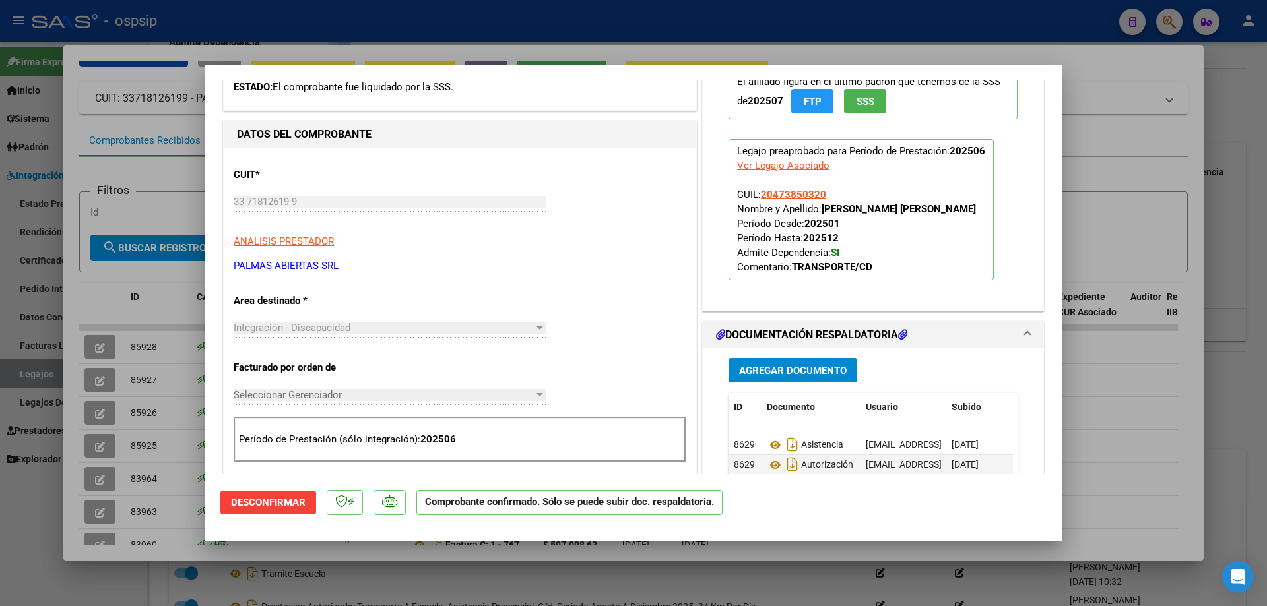
scroll to position [330, 0]
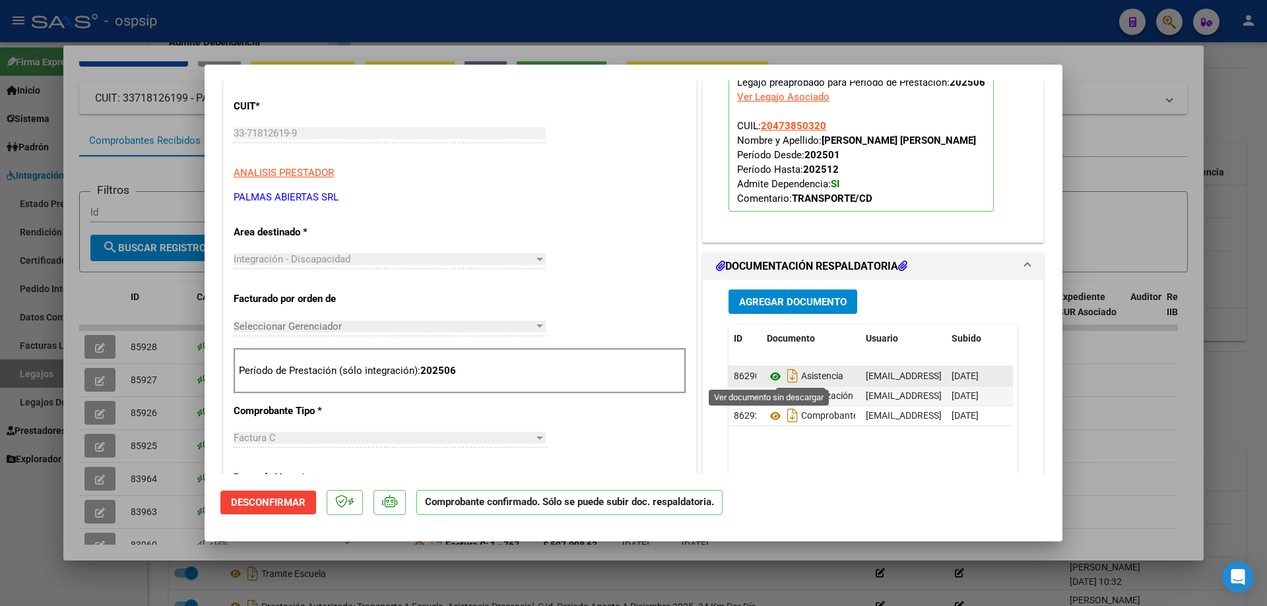
click at [743, 378] on icon at bounding box center [775, 377] width 17 height 16
click at [96, 412] on div at bounding box center [633, 303] width 1267 height 606
type input "$ 0,00"
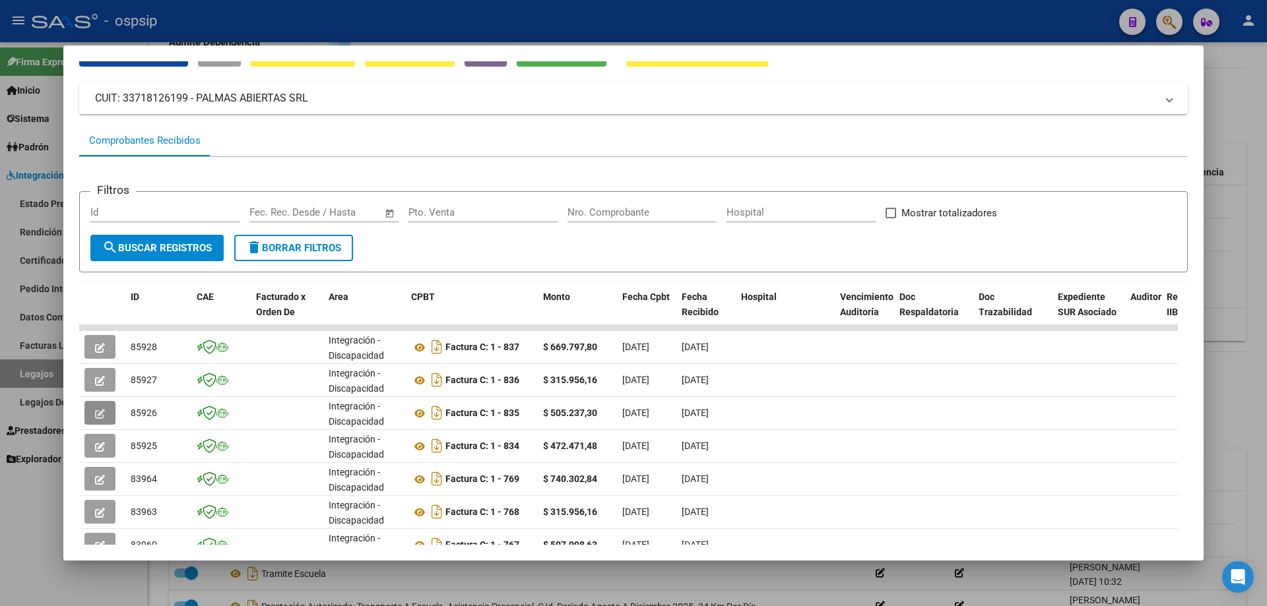
click at [96, 412] on icon "button" at bounding box center [100, 414] width 10 height 10
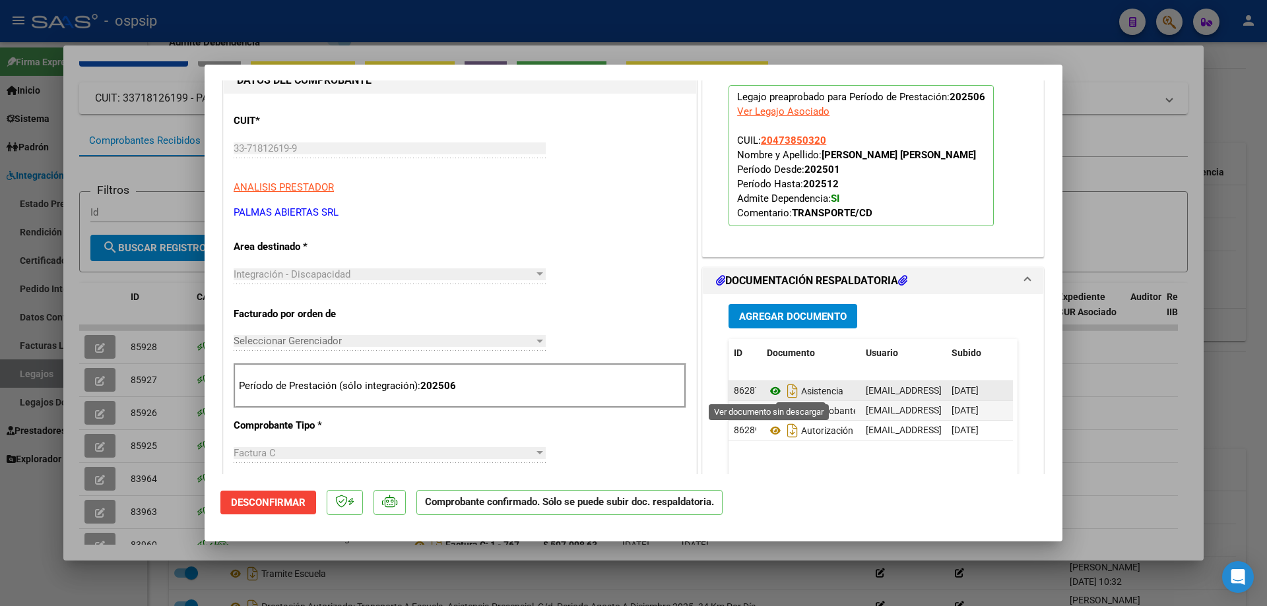
click at [743, 390] on icon at bounding box center [775, 391] width 17 height 16
click at [102, 414] on div at bounding box center [633, 303] width 1267 height 606
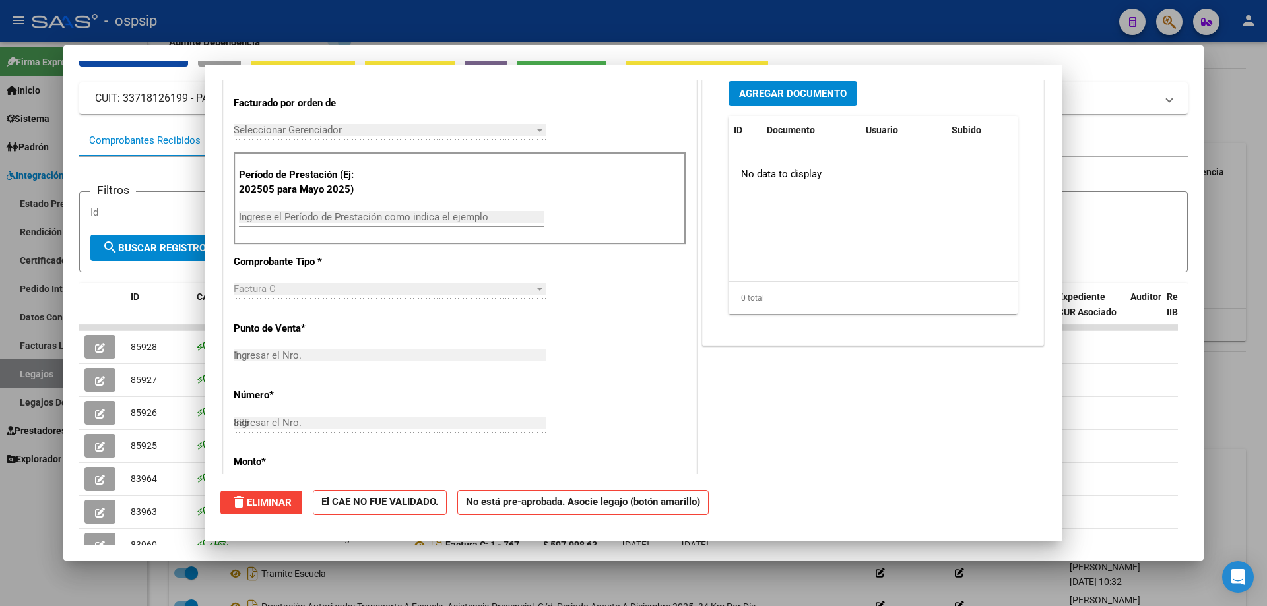
type input "$ 0,00"
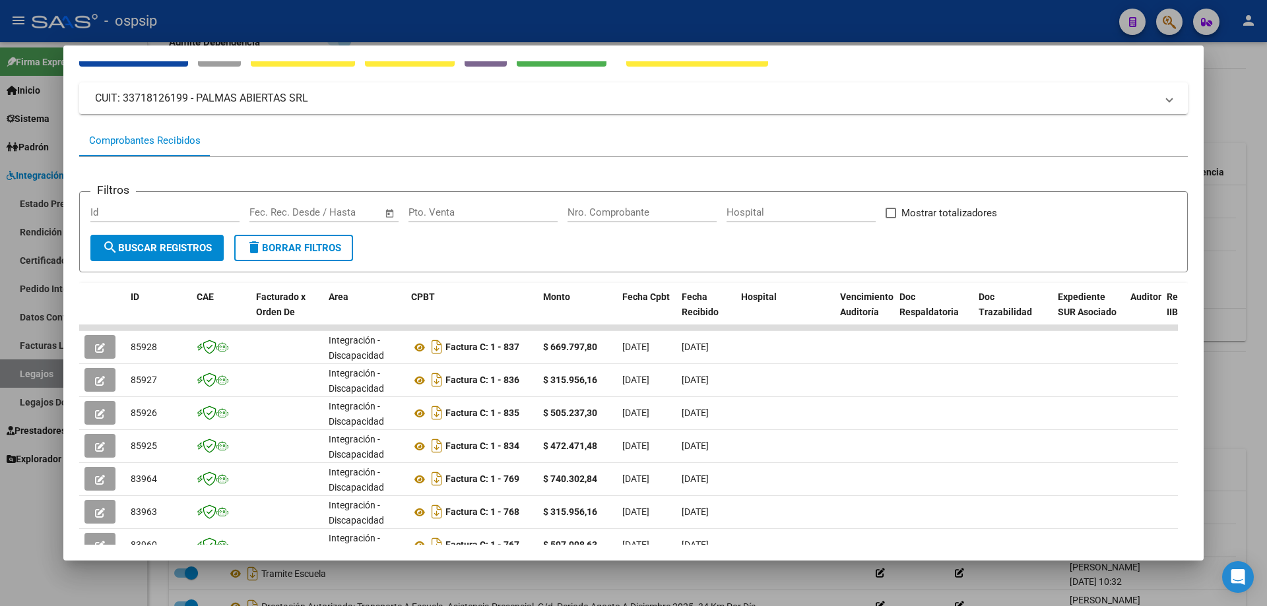
click at [102, 414] on icon "button" at bounding box center [100, 447] width 10 height 10
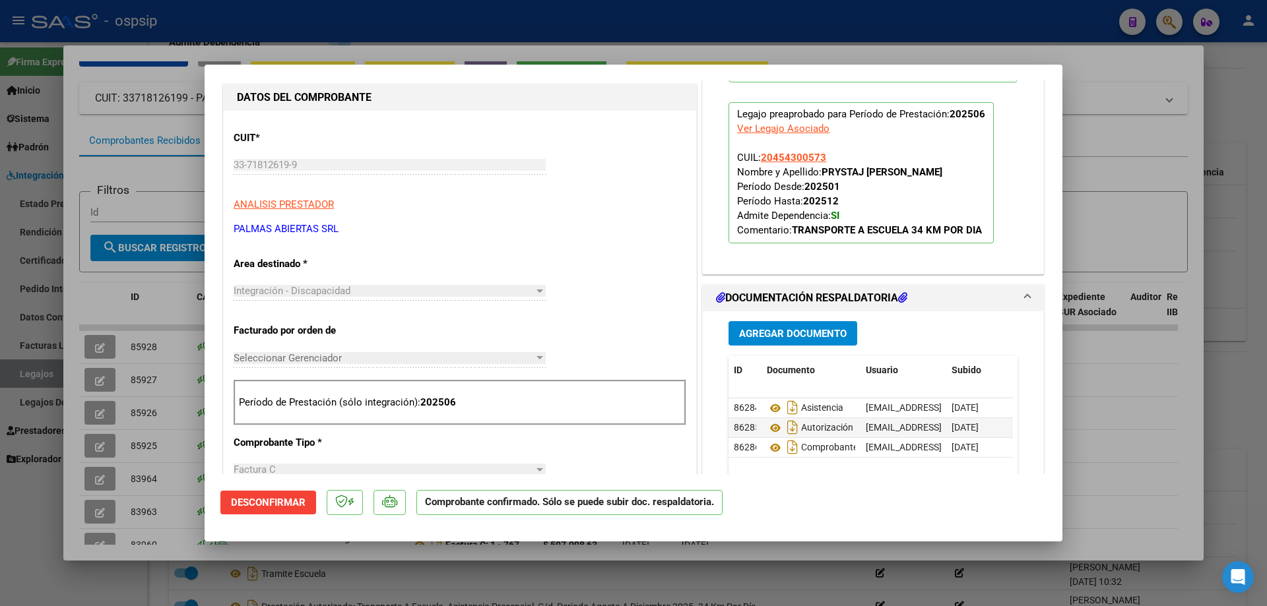
scroll to position [330, 0]
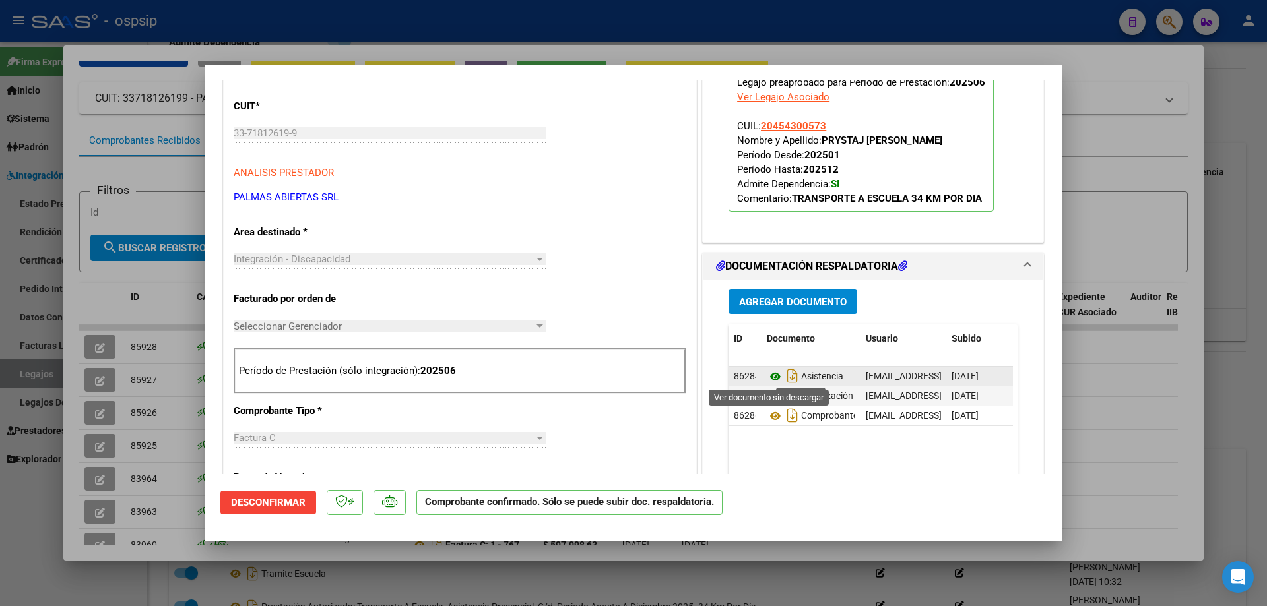
click at [743, 382] on icon at bounding box center [775, 377] width 17 height 16
click at [94, 414] on div at bounding box center [633, 303] width 1267 height 606
type input "$ 0,00"
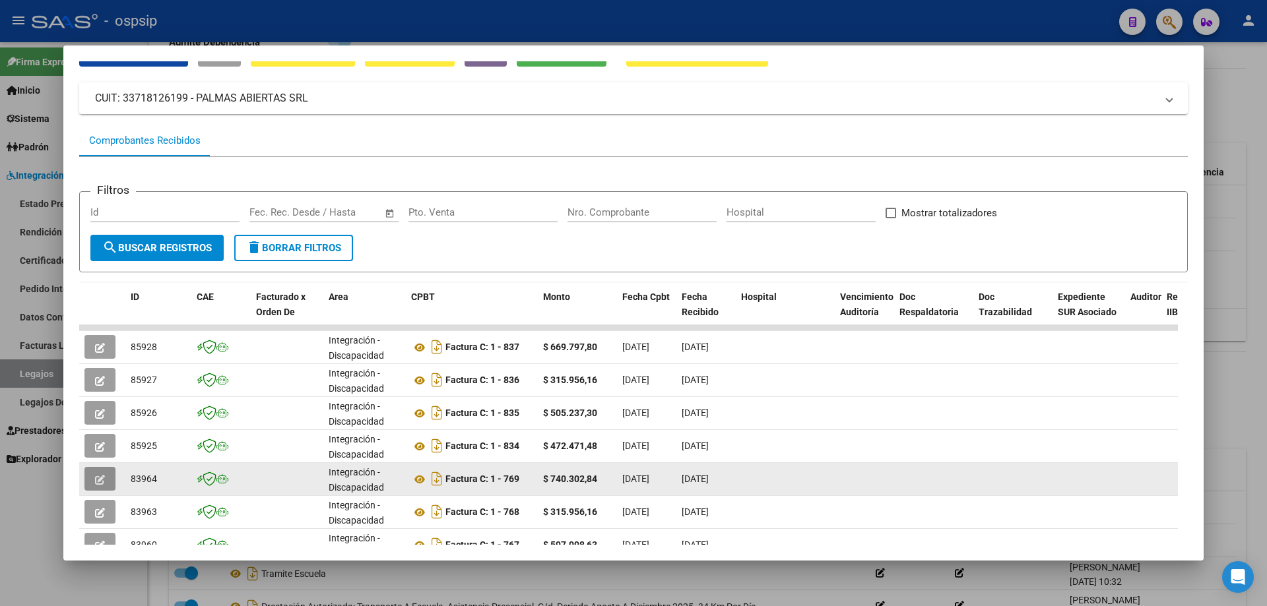
click at [113, 414] on button "button" at bounding box center [99, 479] width 31 height 24
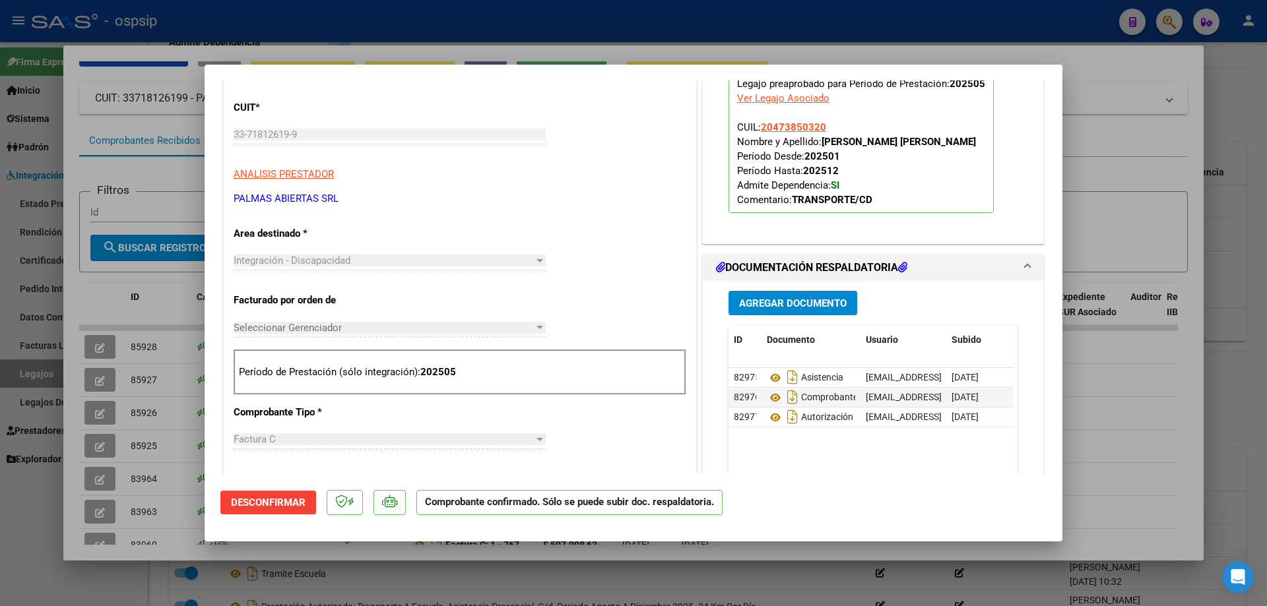
scroll to position [330, 0]
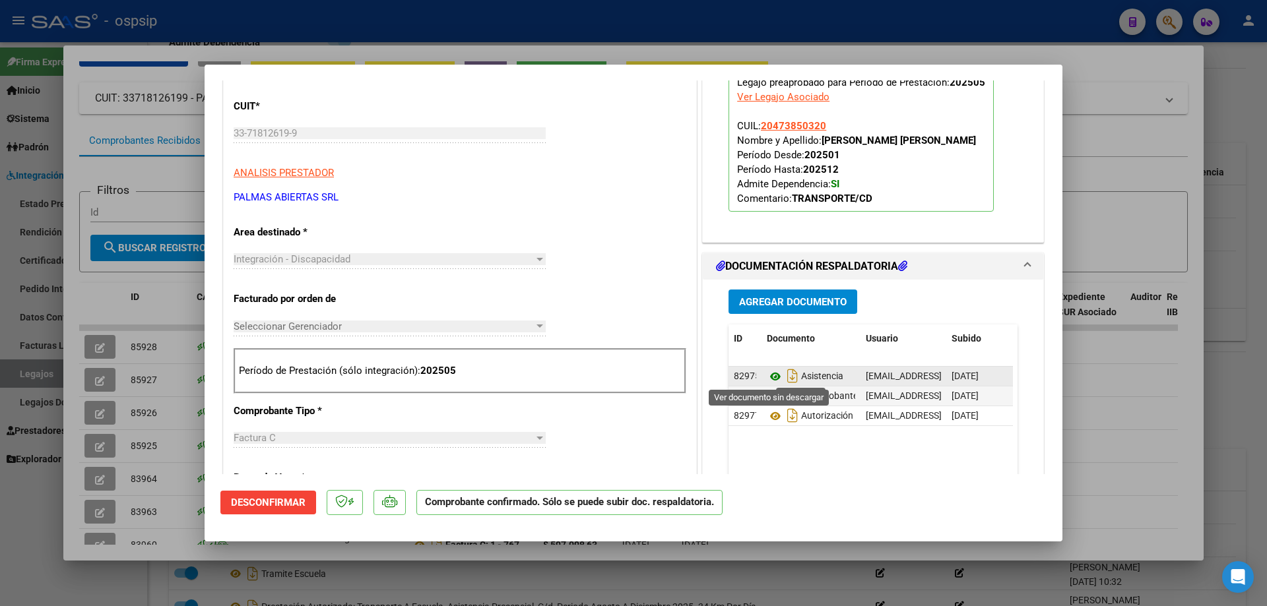
click at [743, 379] on icon at bounding box center [775, 377] width 17 height 16
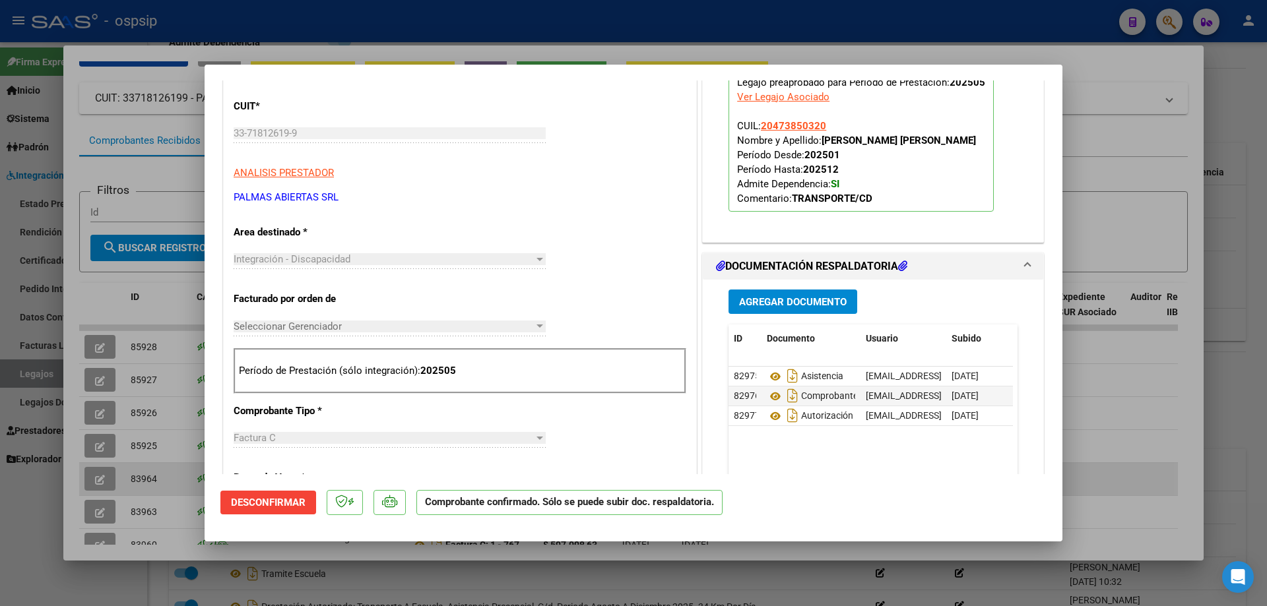
type input "$ 0,00"
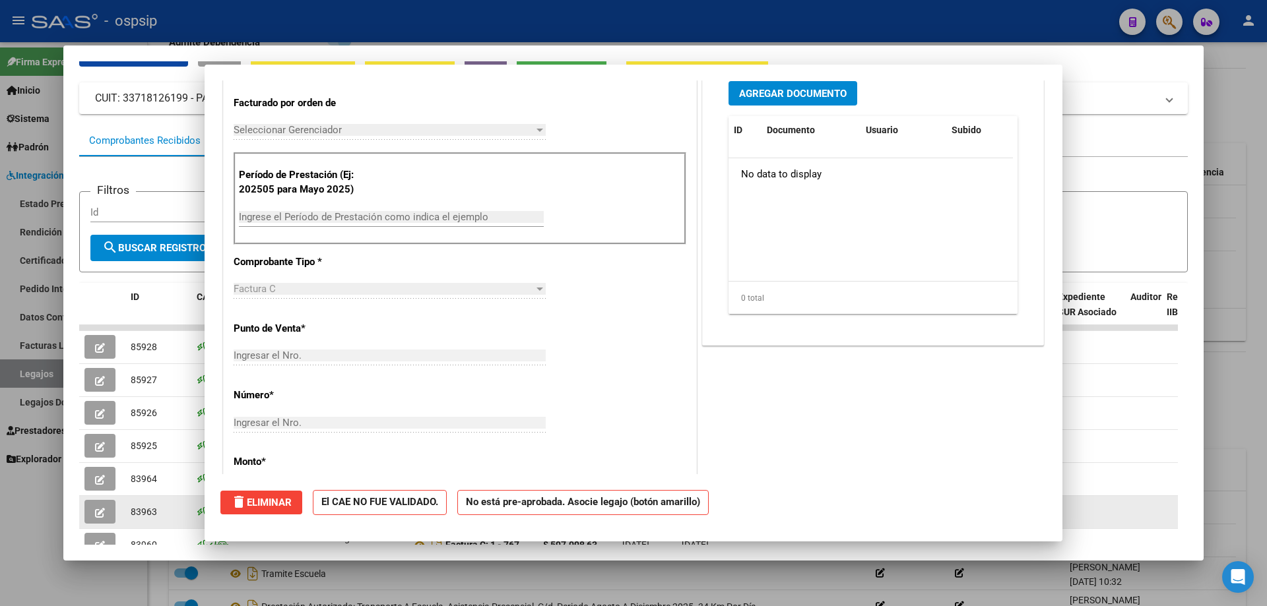
scroll to position [0, 0]
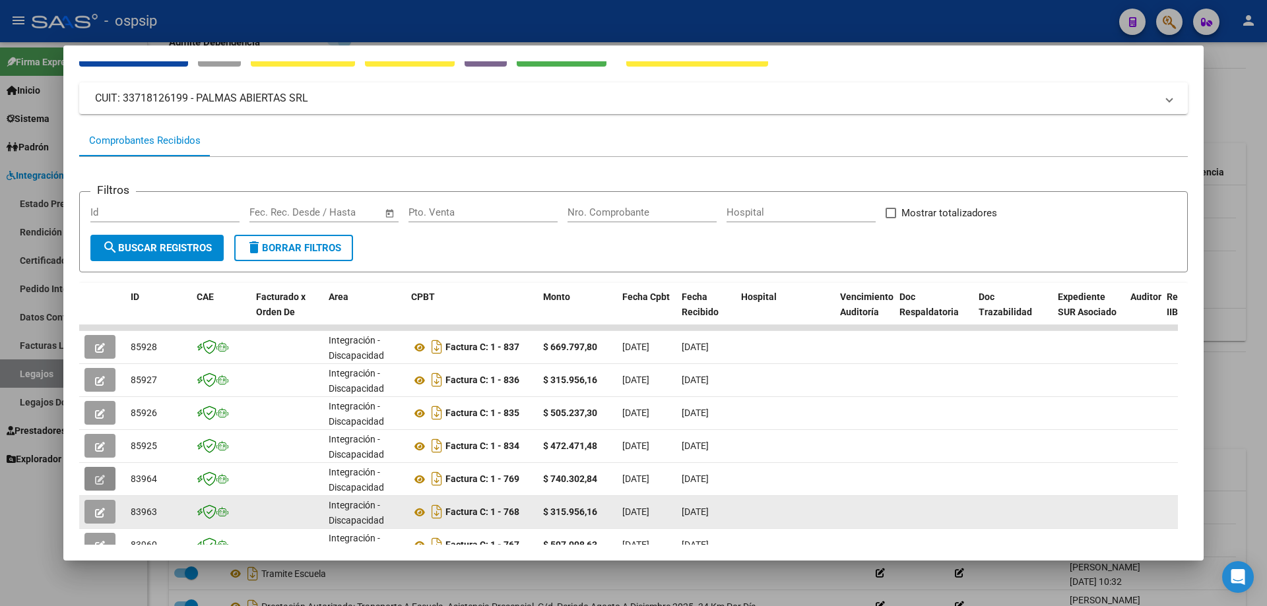
click at [99, 414] on icon "button" at bounding box center [100, 513] width 10 height 10
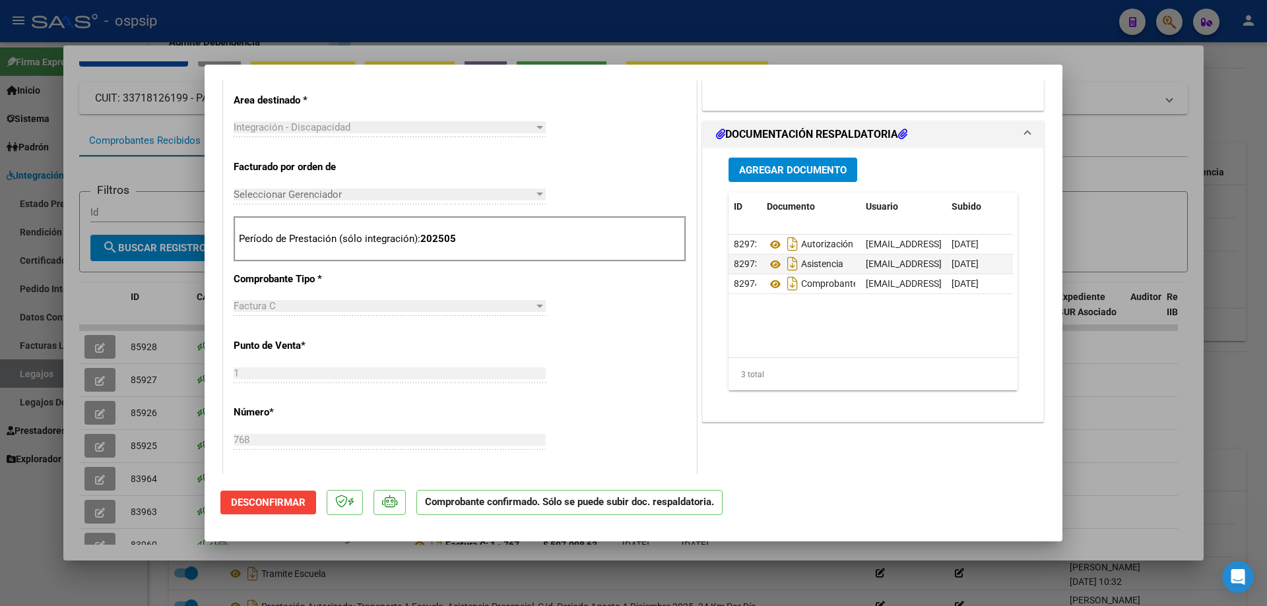
scroll to position [594, 0]
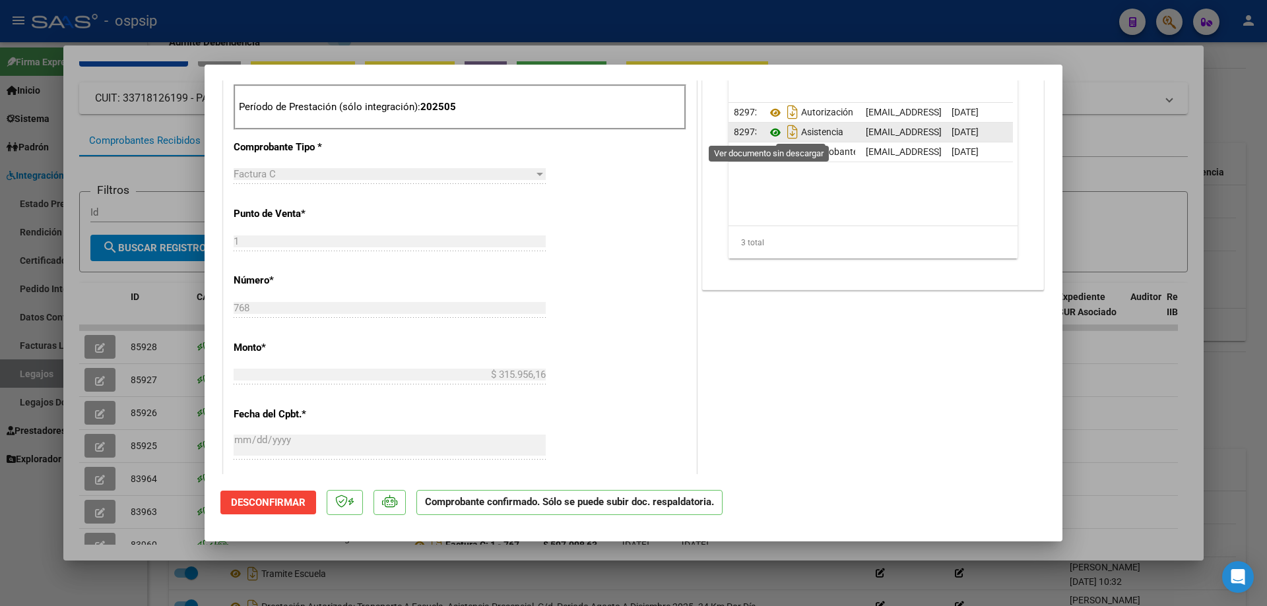
click at [743, 134] on icon at bounding box center [775, 133] width 17 height 16
type input "$ 0,00"
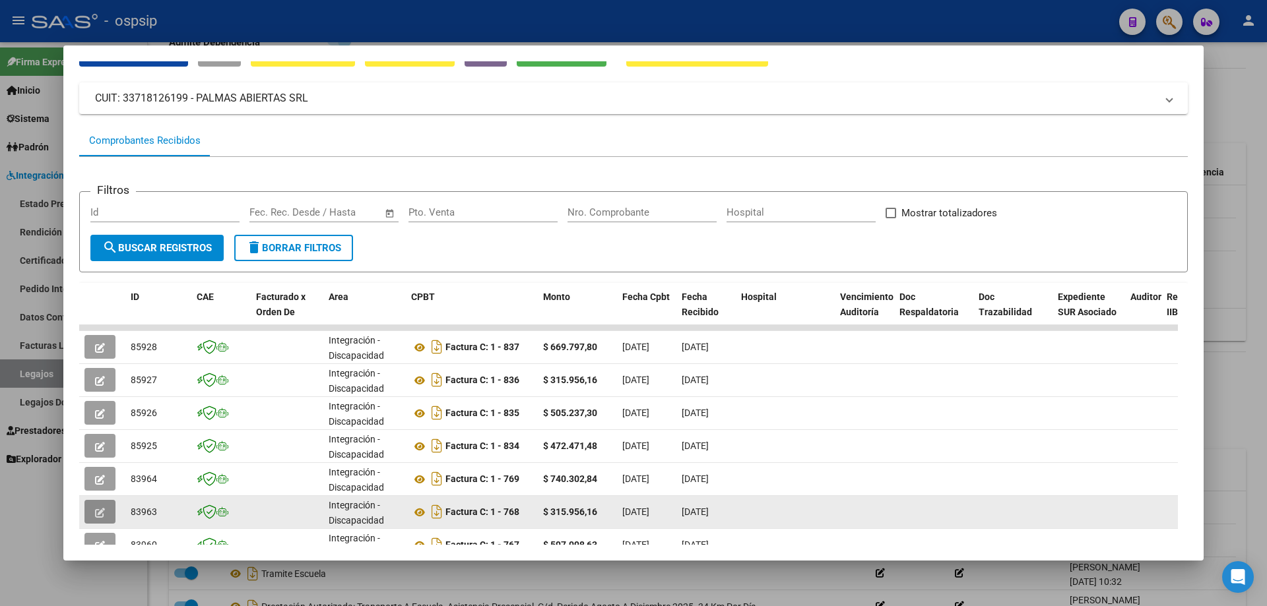
scroll to position [132, 0]
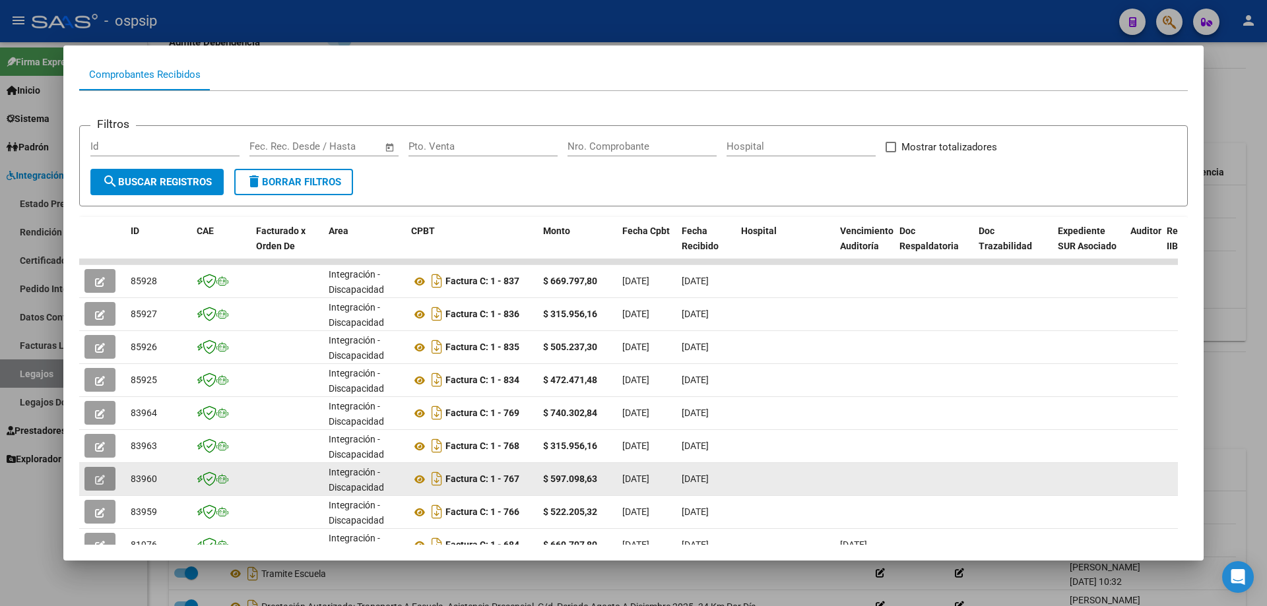
click at [96, 414] on icon "button" at bounding box center [100, 480] width 10 height 10
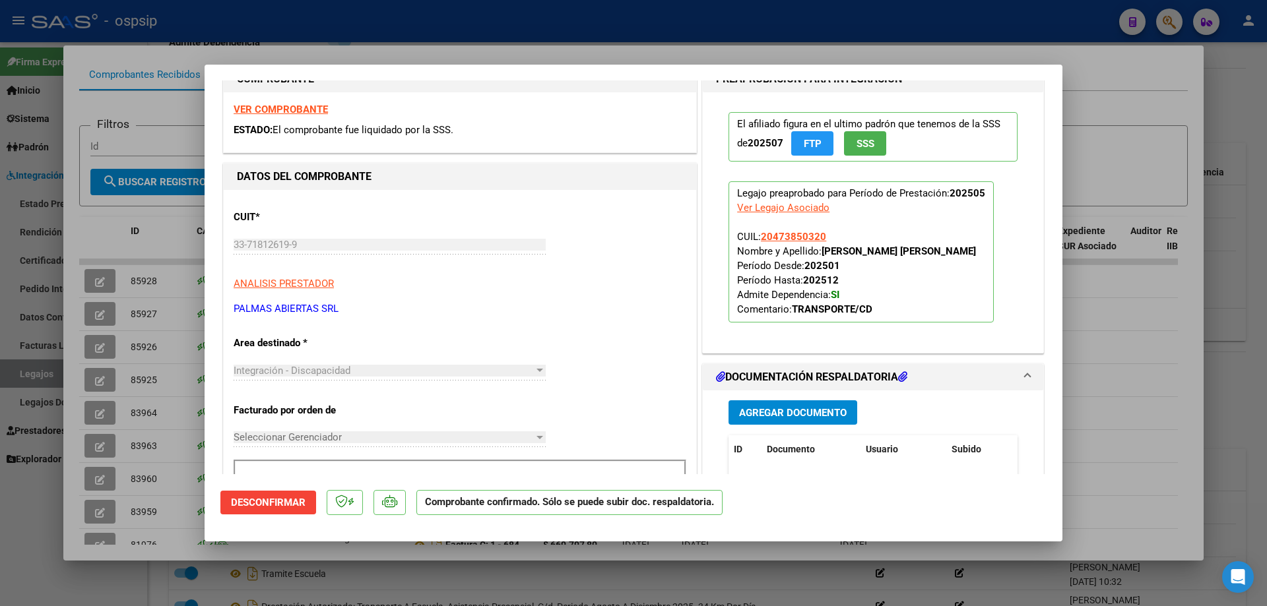
scroll to position [264, 0]
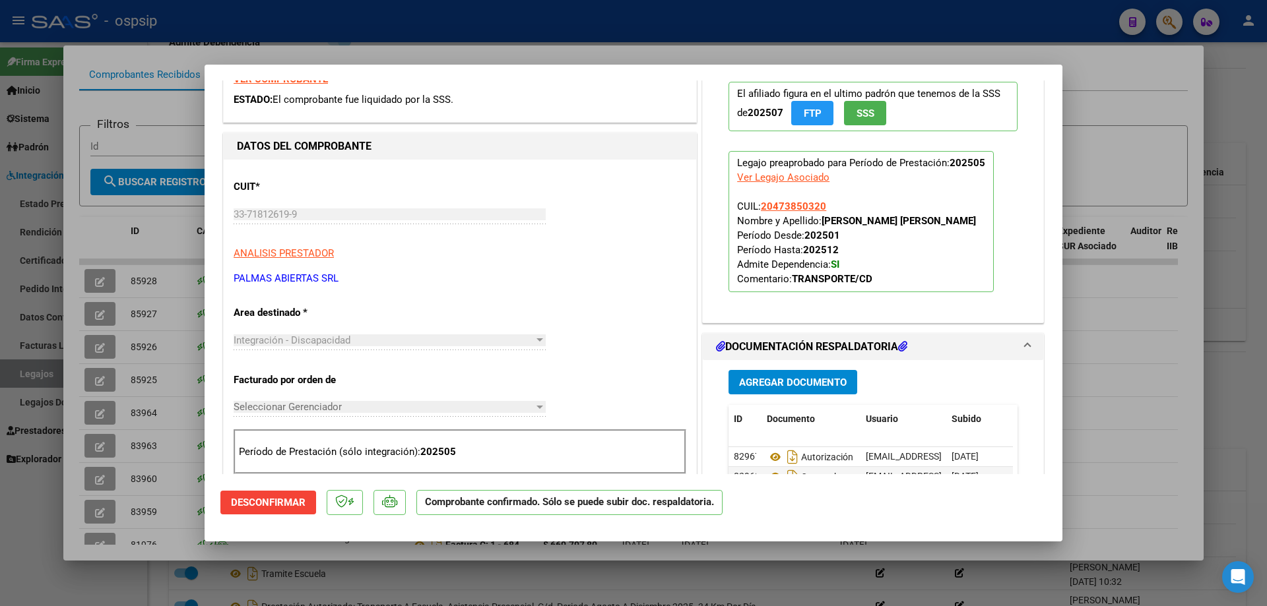
click at [94, 414] on div at bounding box center [633, 303] width 1267 height 606
type input "$ 0,00"
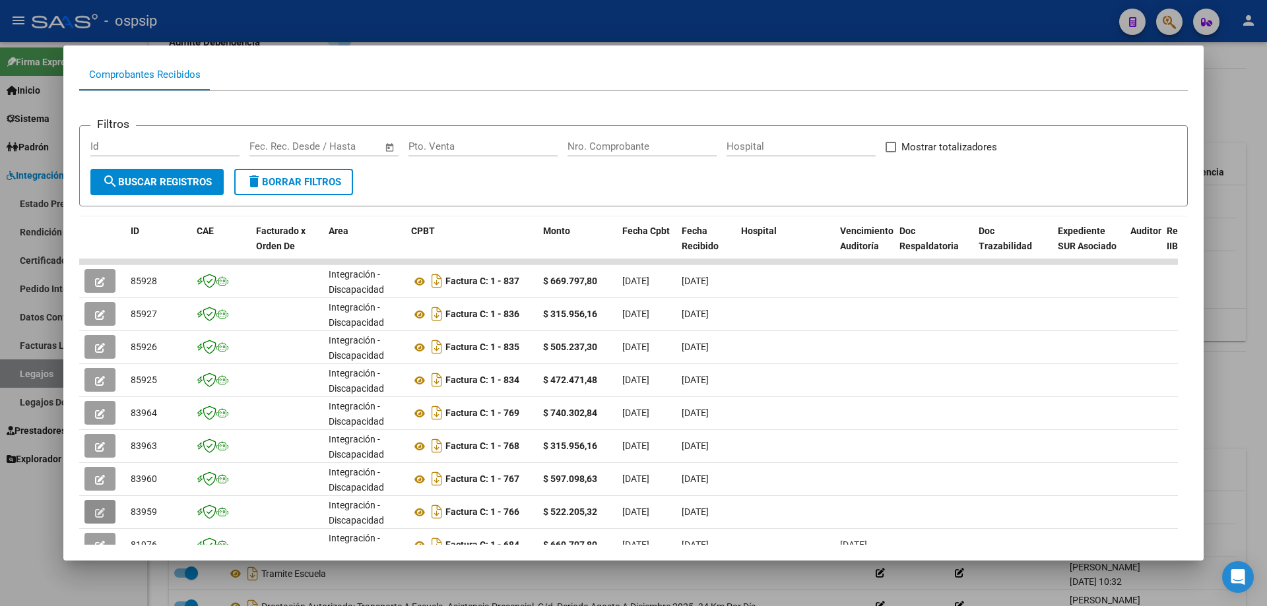
click at [94, 414] on button "button" at bounding box center [99, 512] width 31 height 24
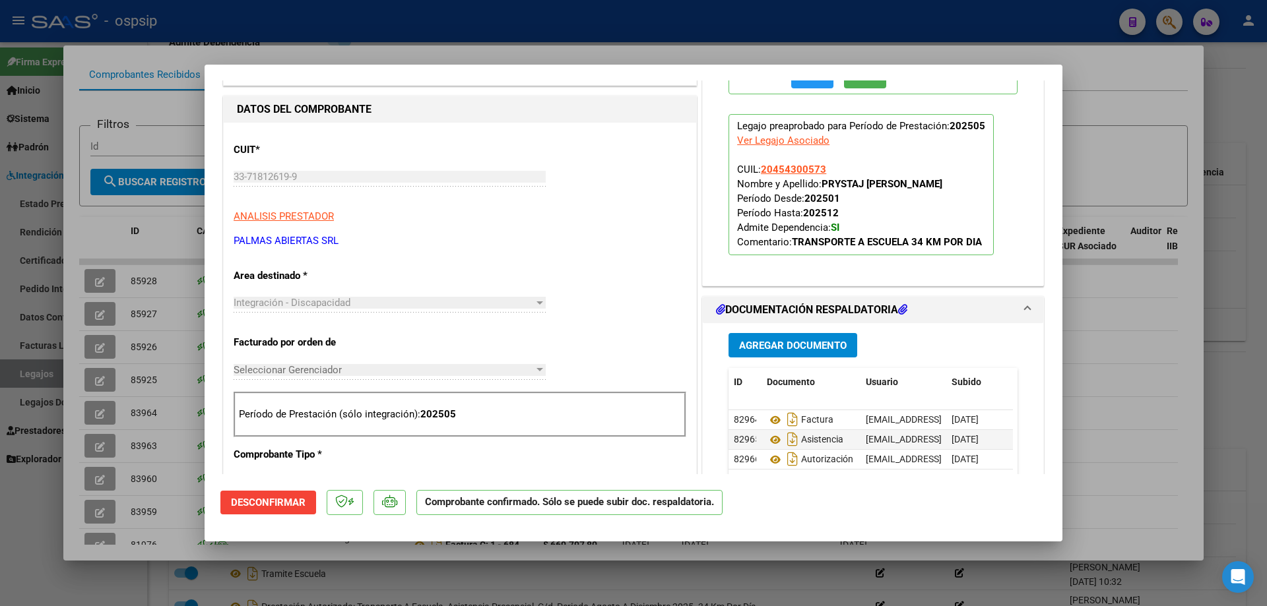
scroll to position [660, 0]
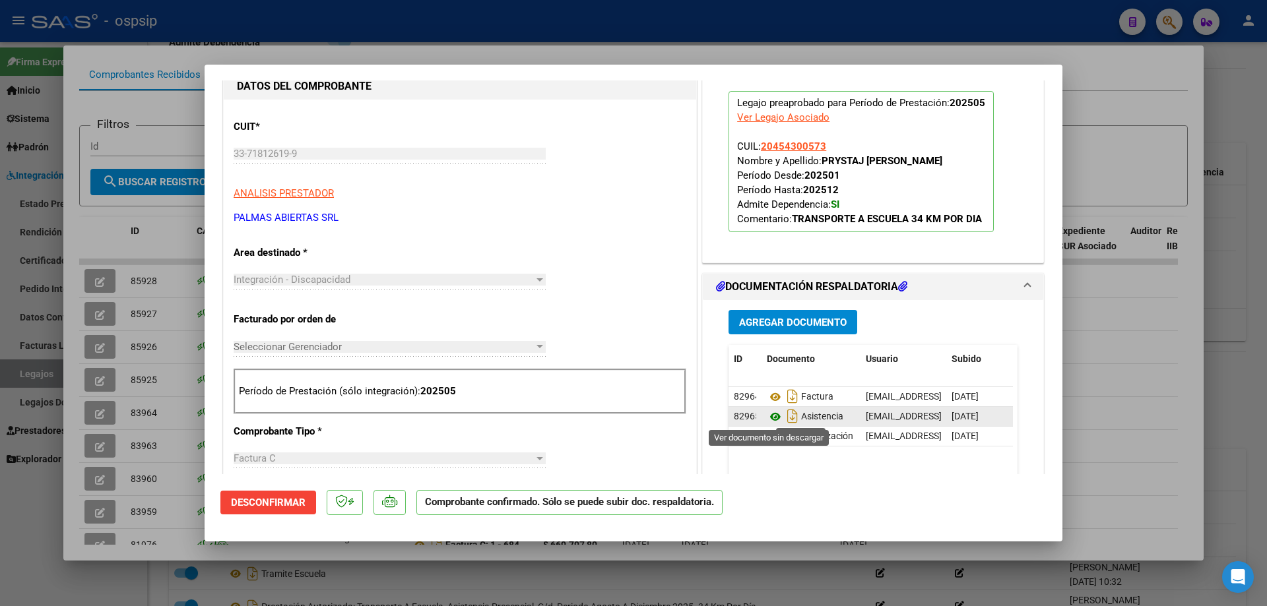
click at [743, 414] on icon at bounding box center [775, 417] width 17 height 16
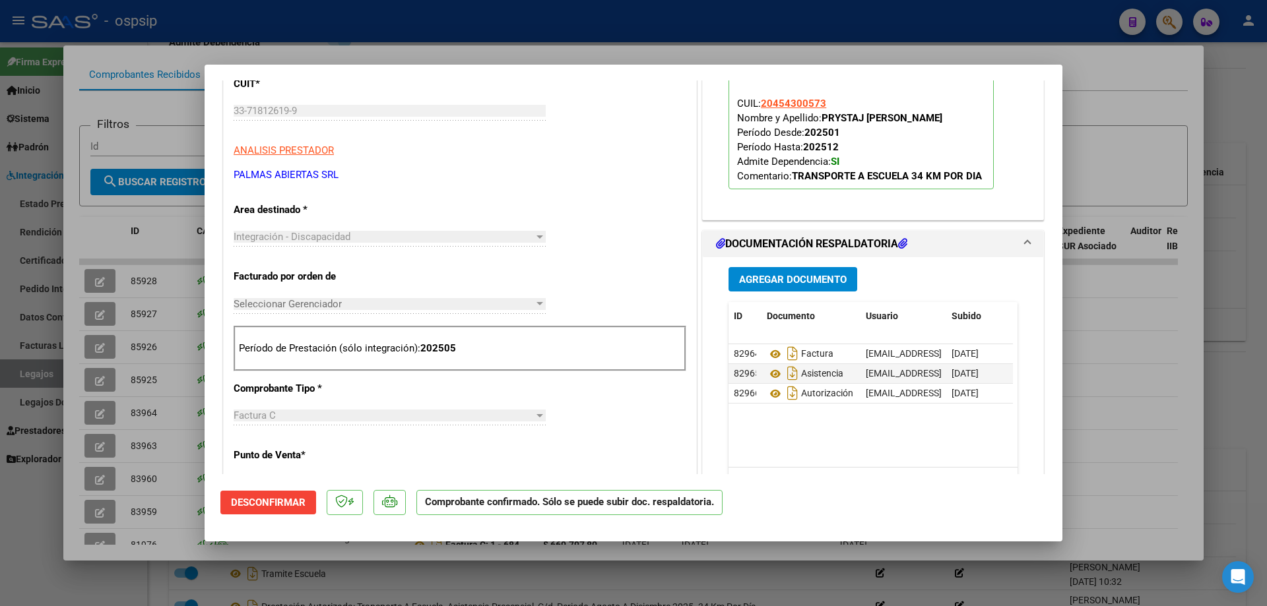
scroll to position [726, 0]
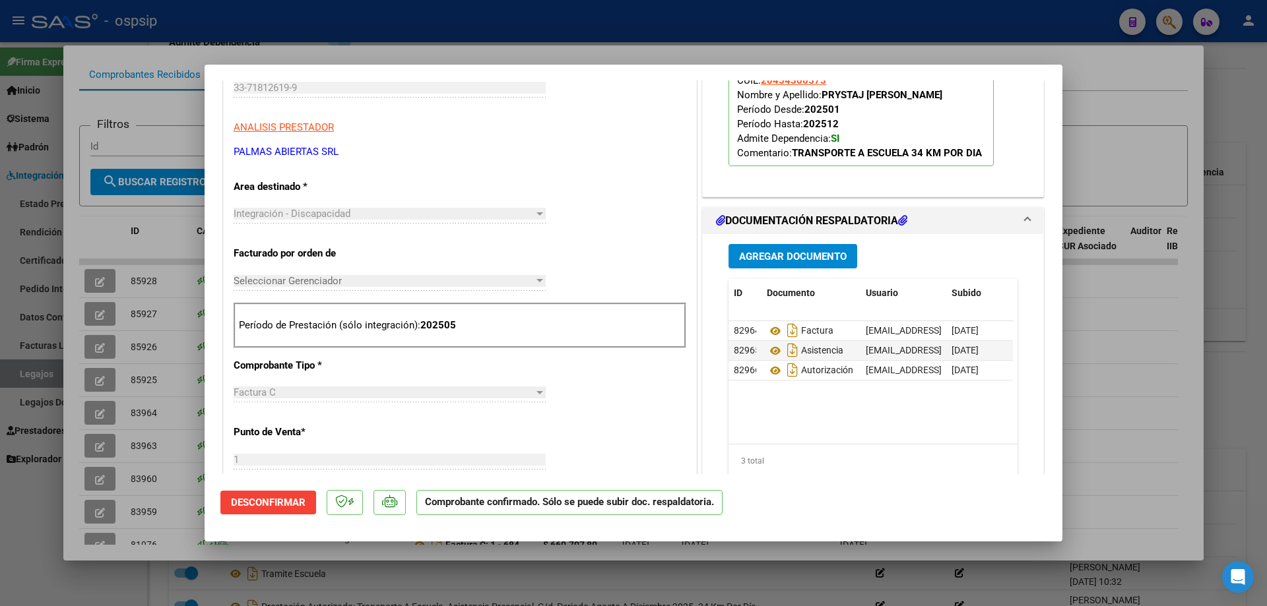
type input "$ 0,00"
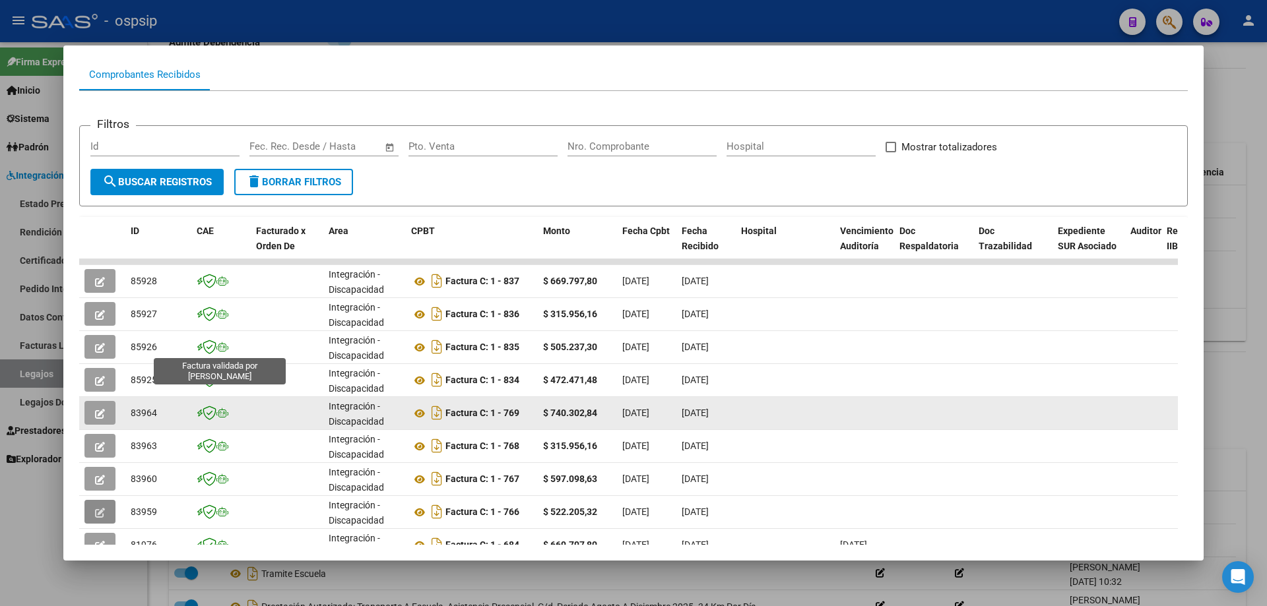
scroll to position [198, 0]
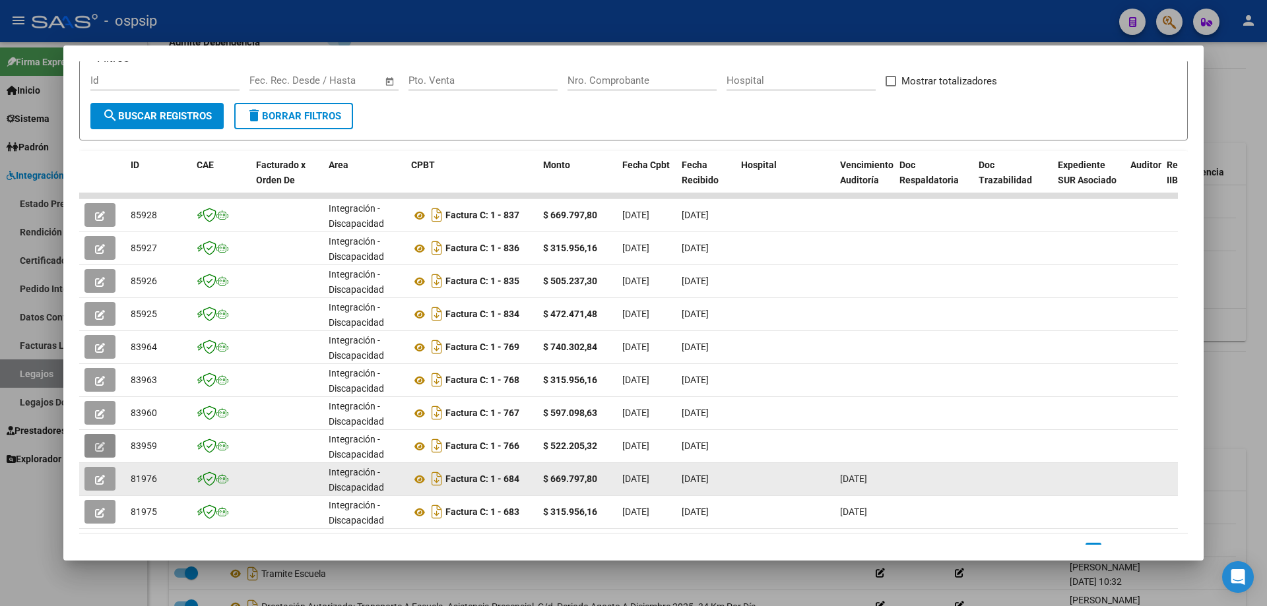
click at [102, 414] on icon "button" at bounding box center [100, 480] width 10 height 10
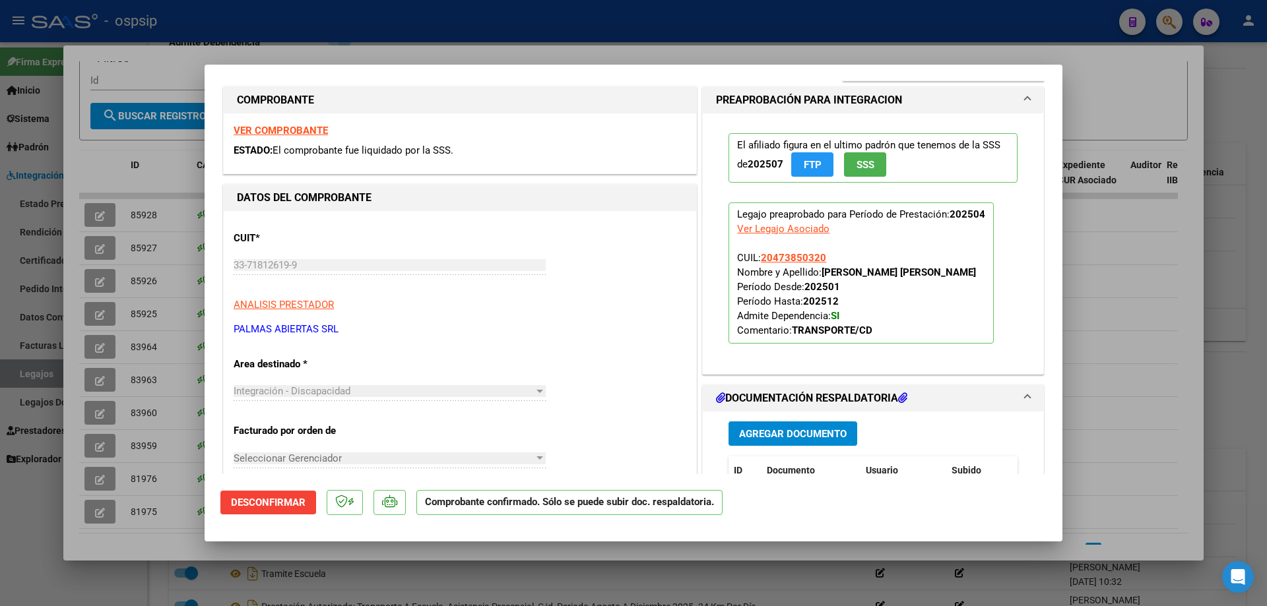
scroll to position [396, 0]
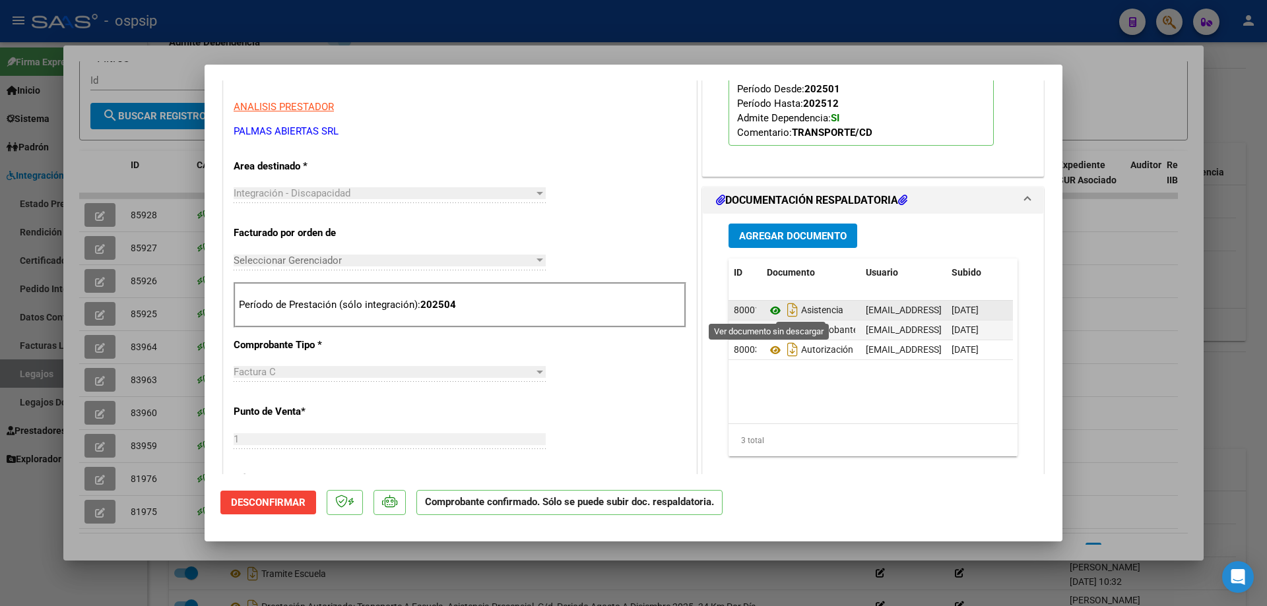
click at [743, 313] on icon at bounding box center [775, 311] width 17 height 16
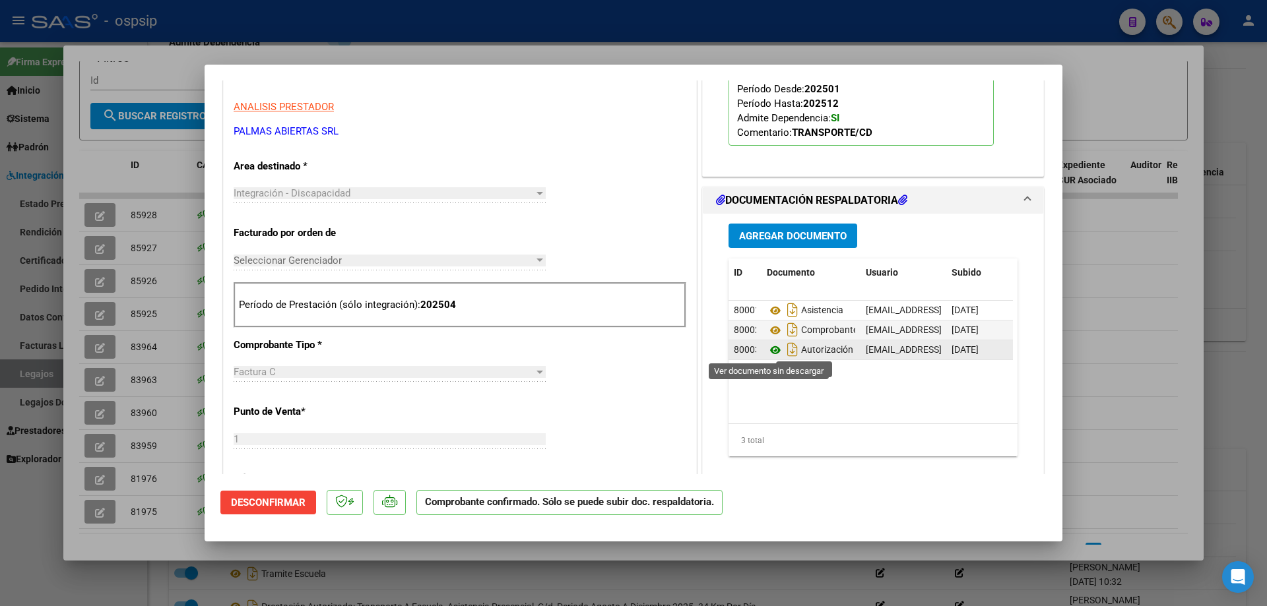
click at [743, 348] on icon at bounding box center [775, 350] width 17 height 16
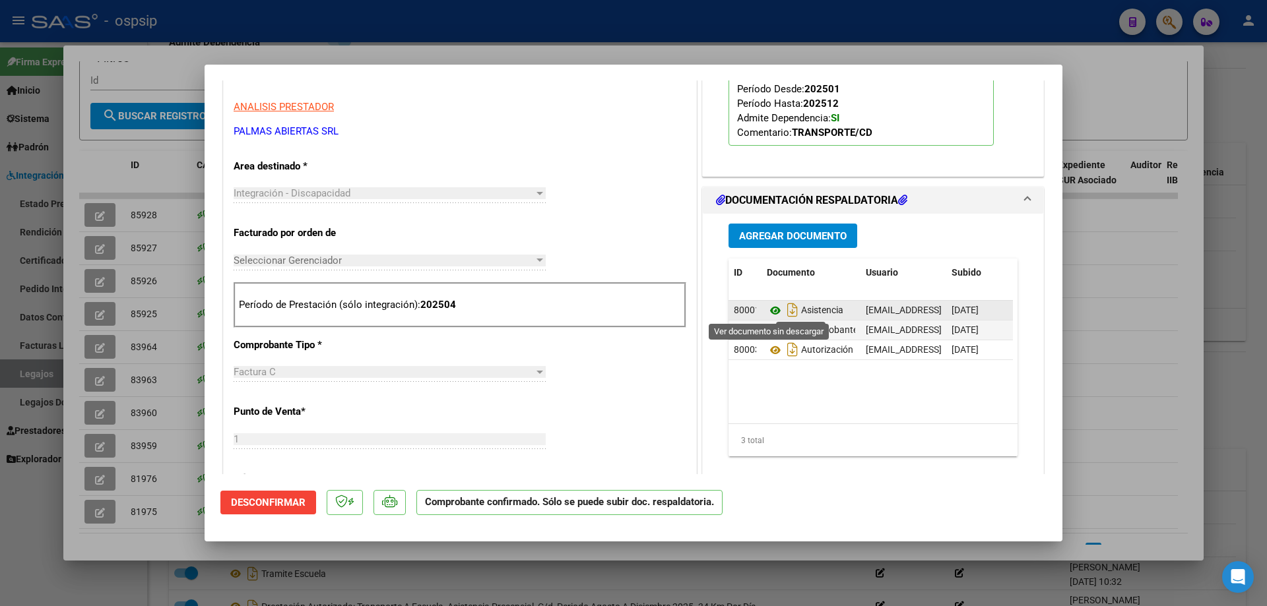
click at [743, 314] on icon at bounding box center [775, 311] width 17 height 16
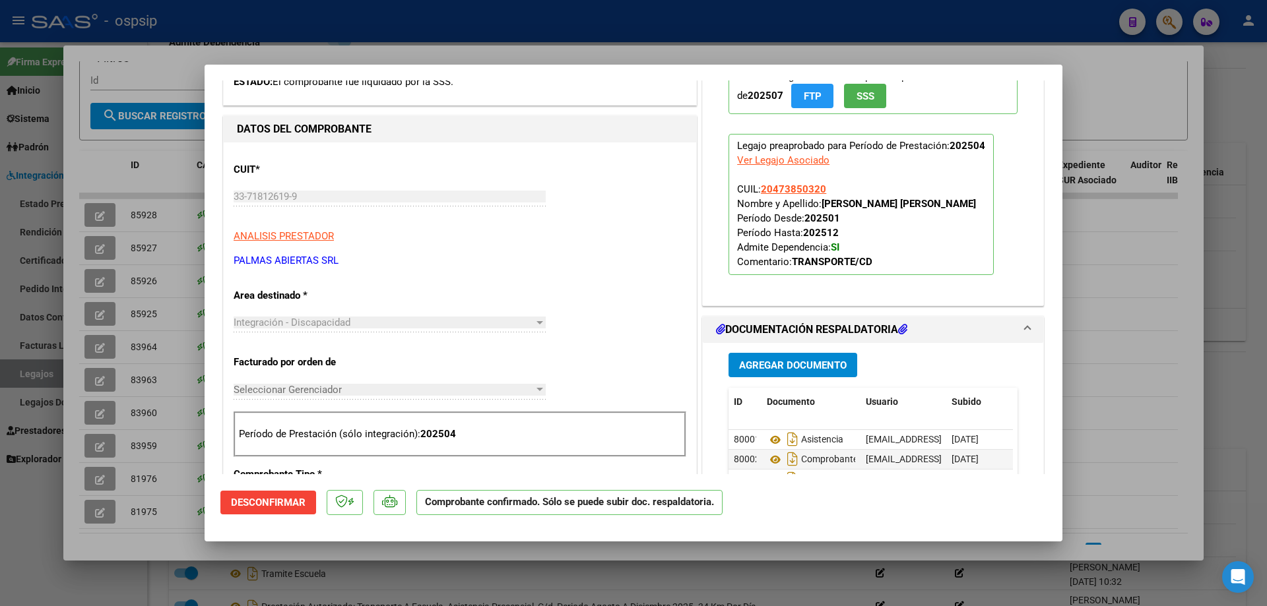
scroll to position [264, 0]
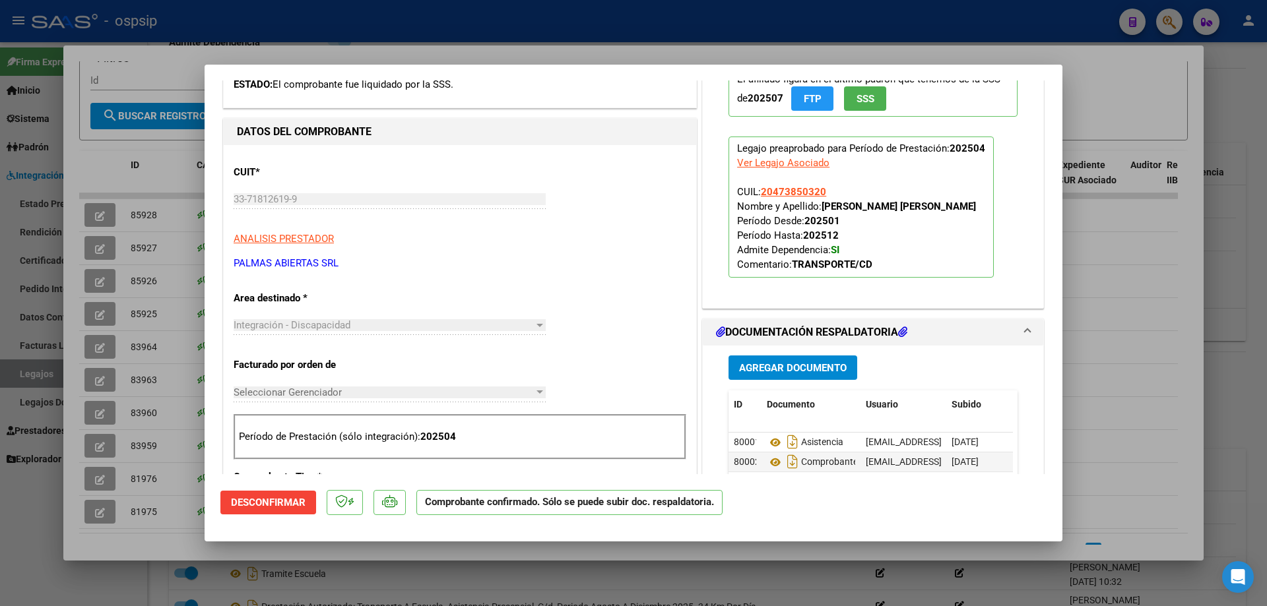
type input "$ 0,00"
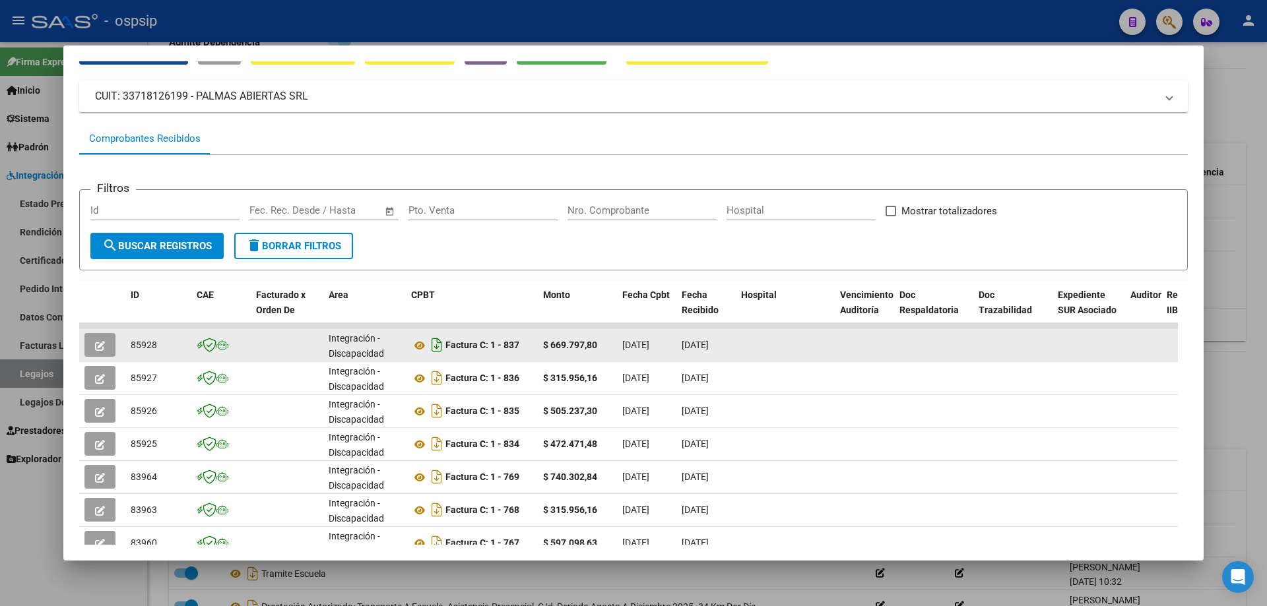
scroll to position [132, 0]
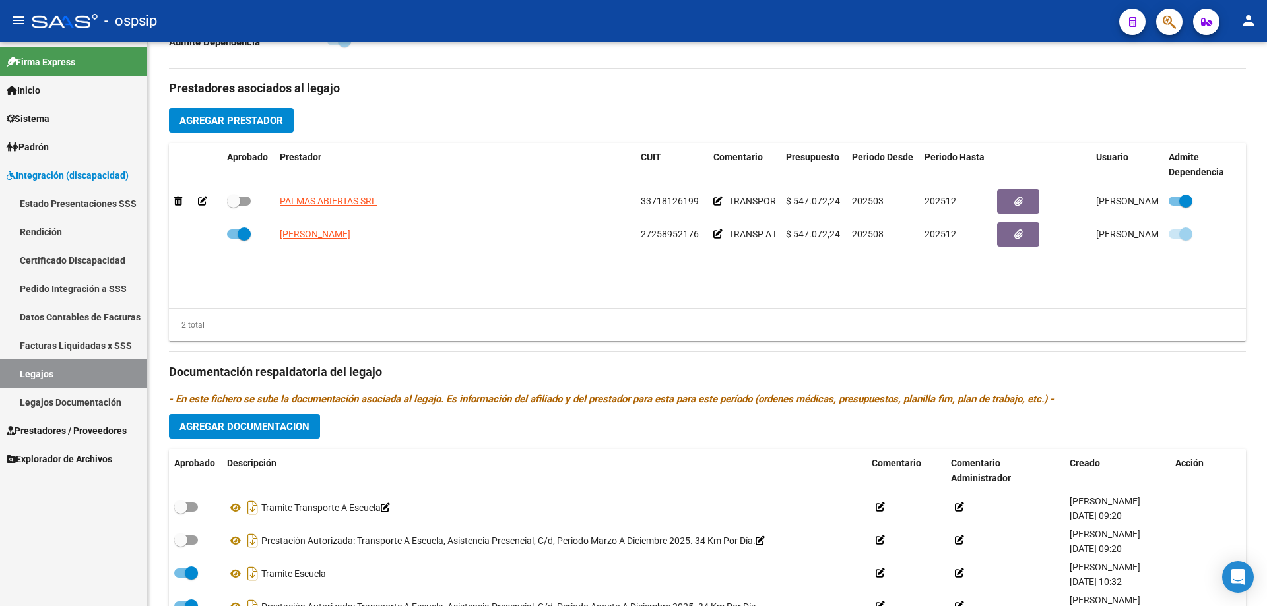
click at [46, 371] on link "Legajos" at bounding box center [73, 374] width 147 height 28
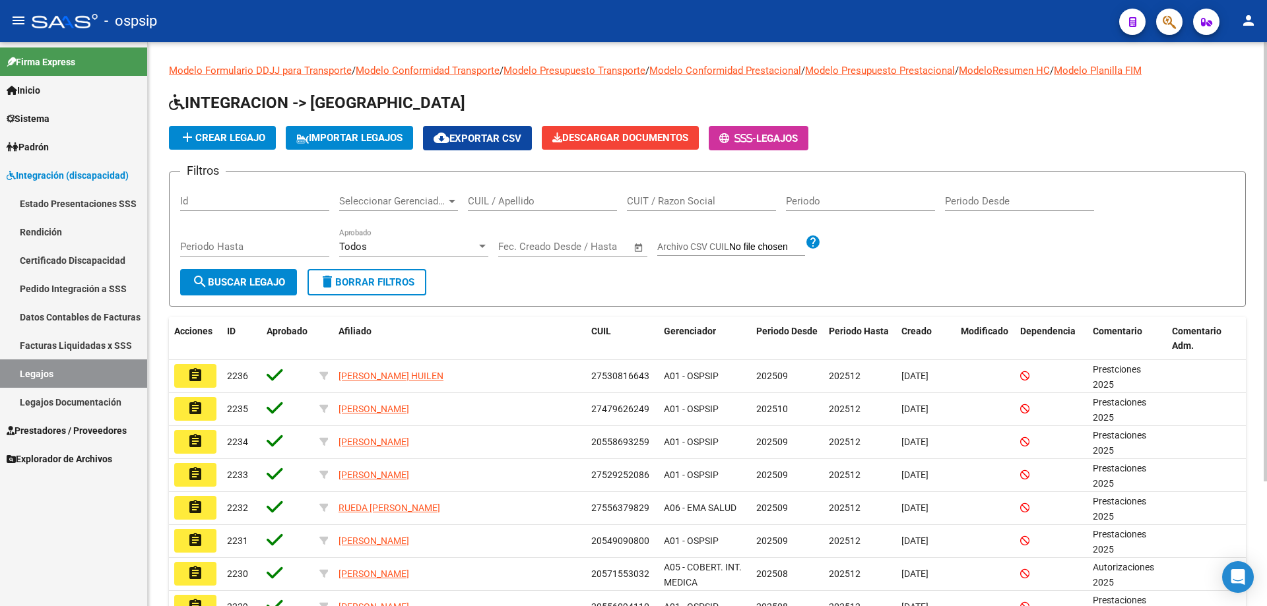
click at [505, 208] on div "CUIL / Apellido" at bounding box center [542, 197] width 149 height 28
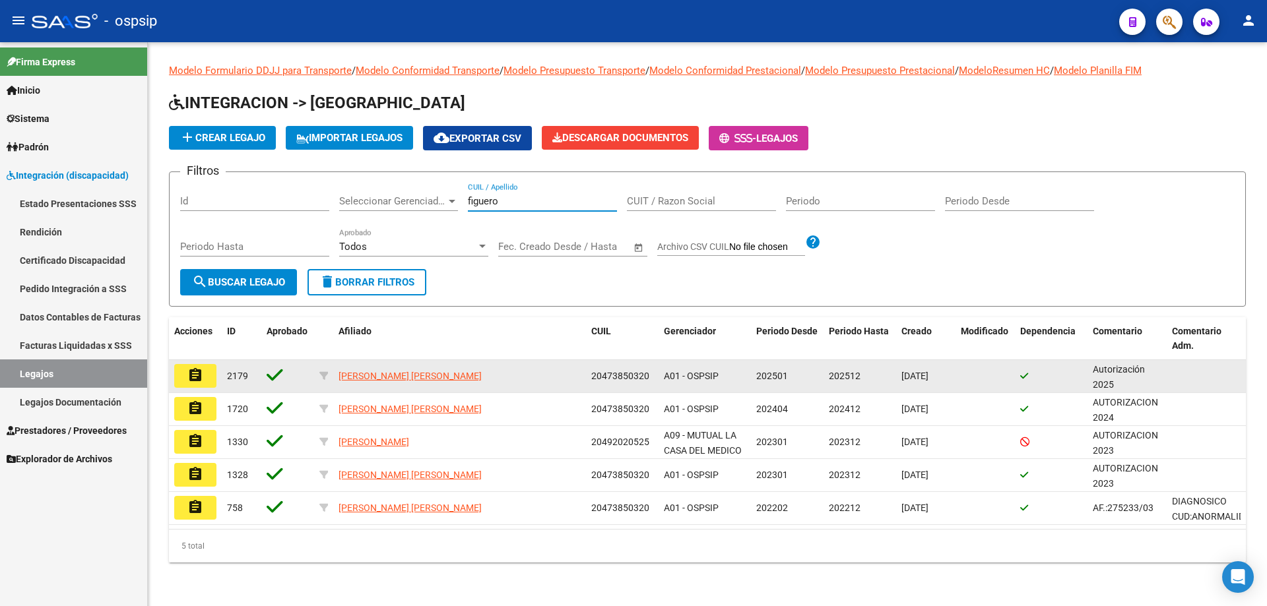
type input "figuero"
click at [177, 379] on button "assignment" at bounding box center [195, 376] width 42 height 24
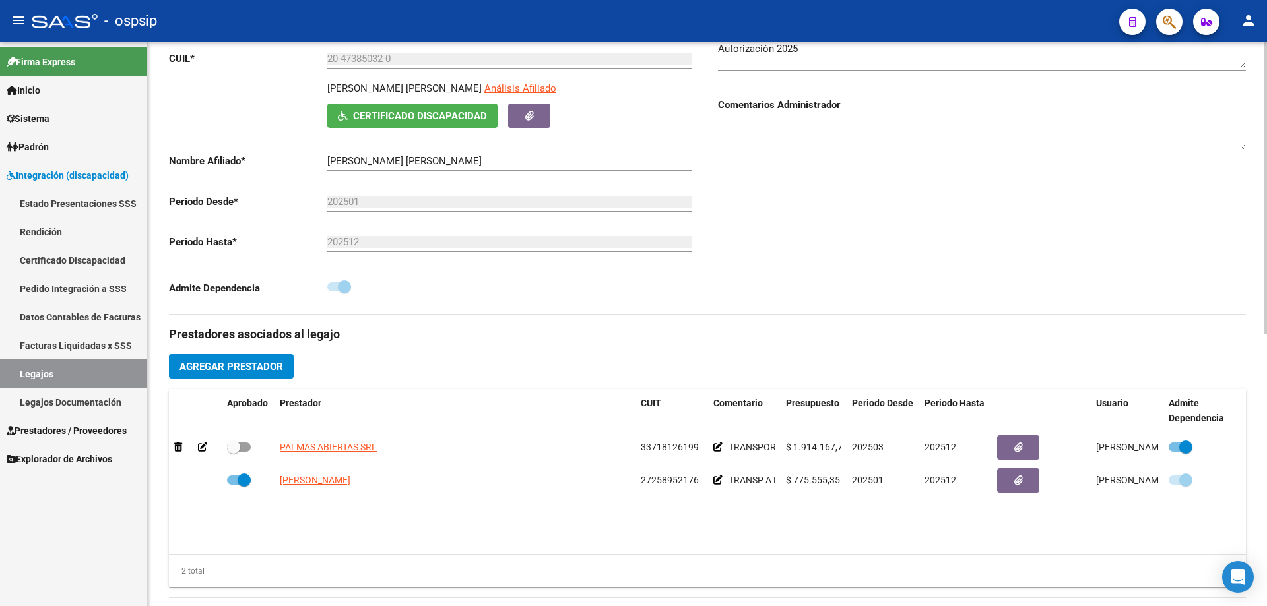
scroll to position [198, 0]
click at [44, 379] on link "Legajos" at bounding box center [73, 374] width 147 height 28
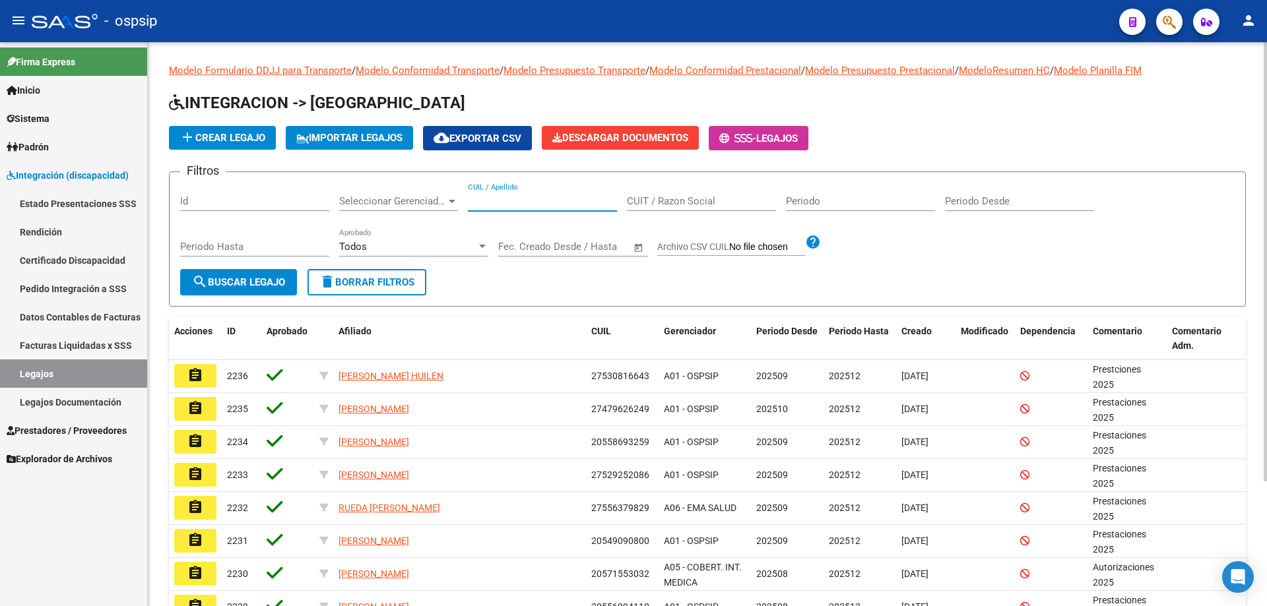
click at [496, 206] on input "CUIL / Apellido" at bounding box center [542, 201] width 149 height 12
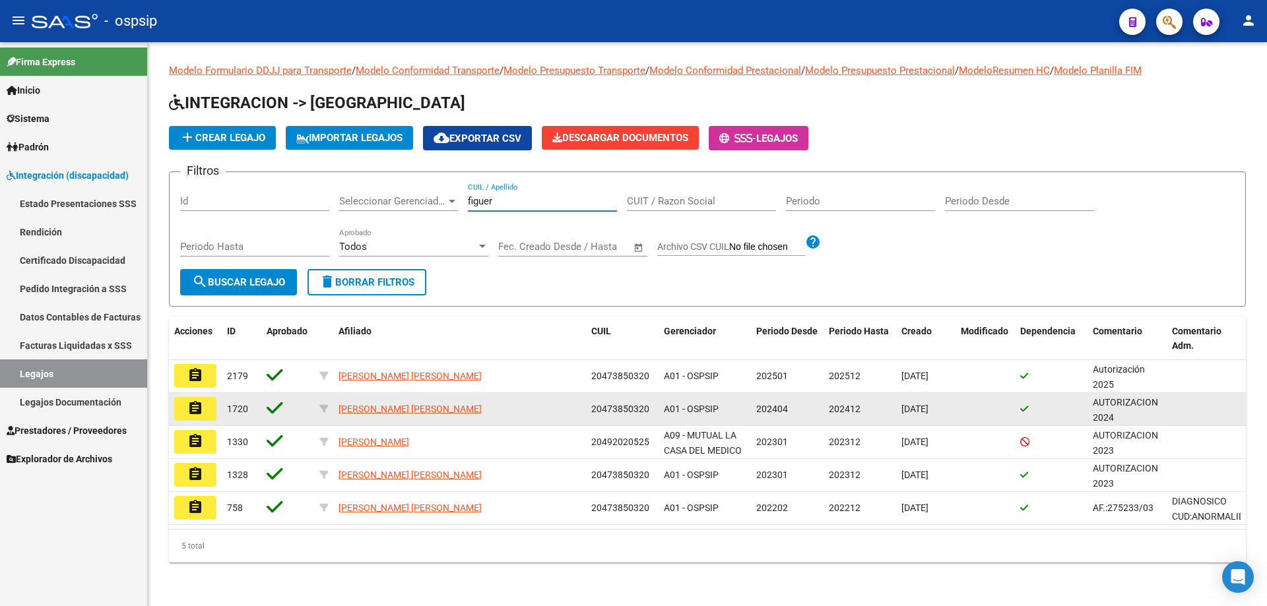
type input "figuer"
click at [184, 412] on button "assignment" at bounding box center [195, 409] width 42 height 24
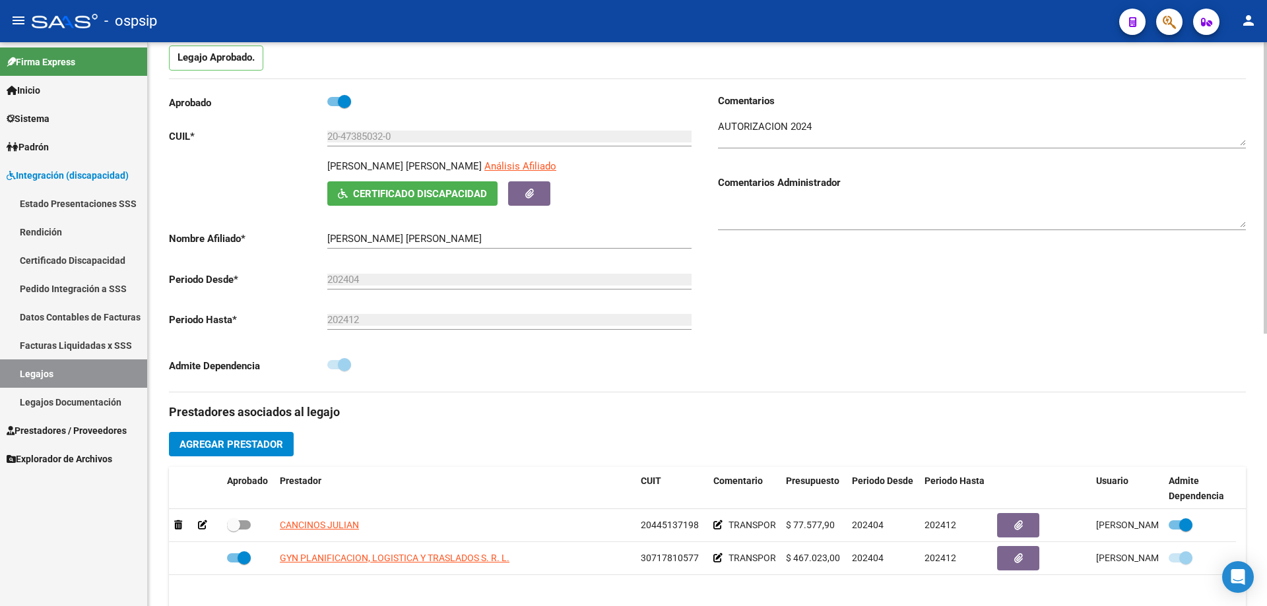
scroll to position [198, 0]
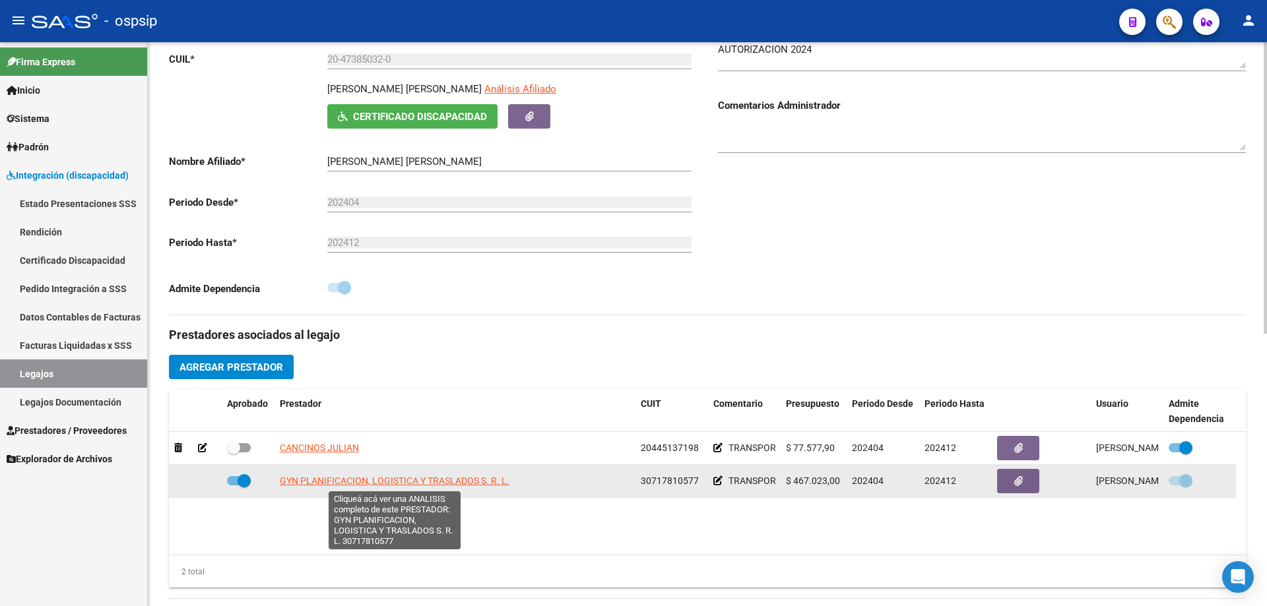
click at [378, 414] on span "GYN PLANIFICACION, LOGISTICA Y TRASLADOS S. R. L." at bounding box center [395, 481] width 230 height 11
type textarea "30717810577"
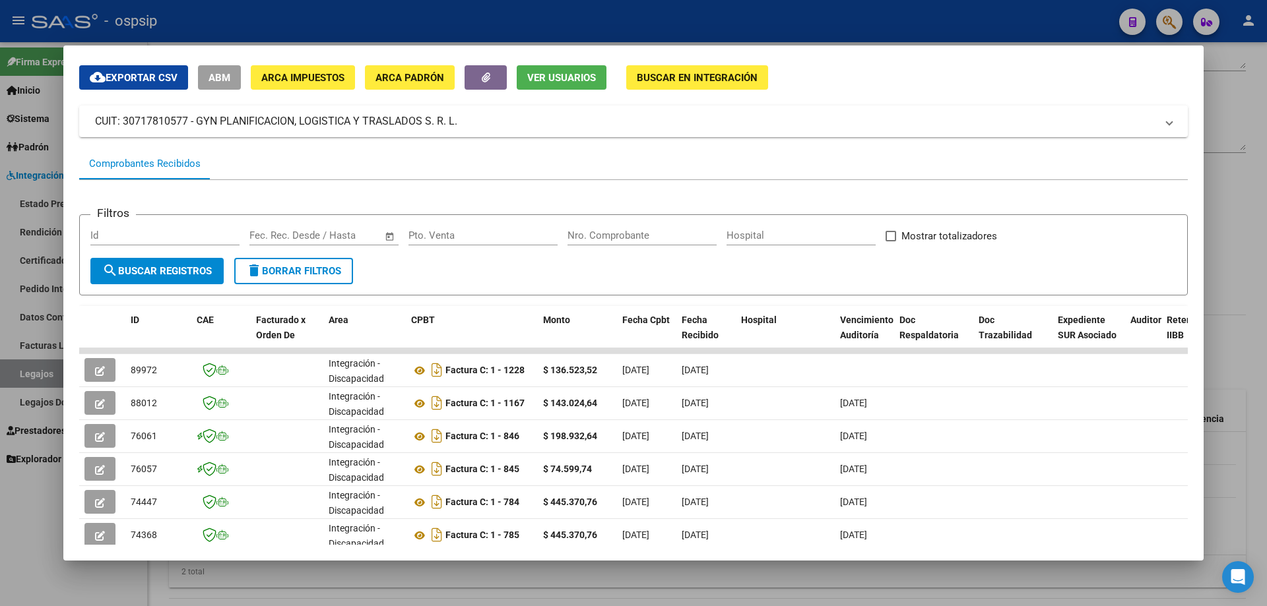
scroll to position [66, 0]
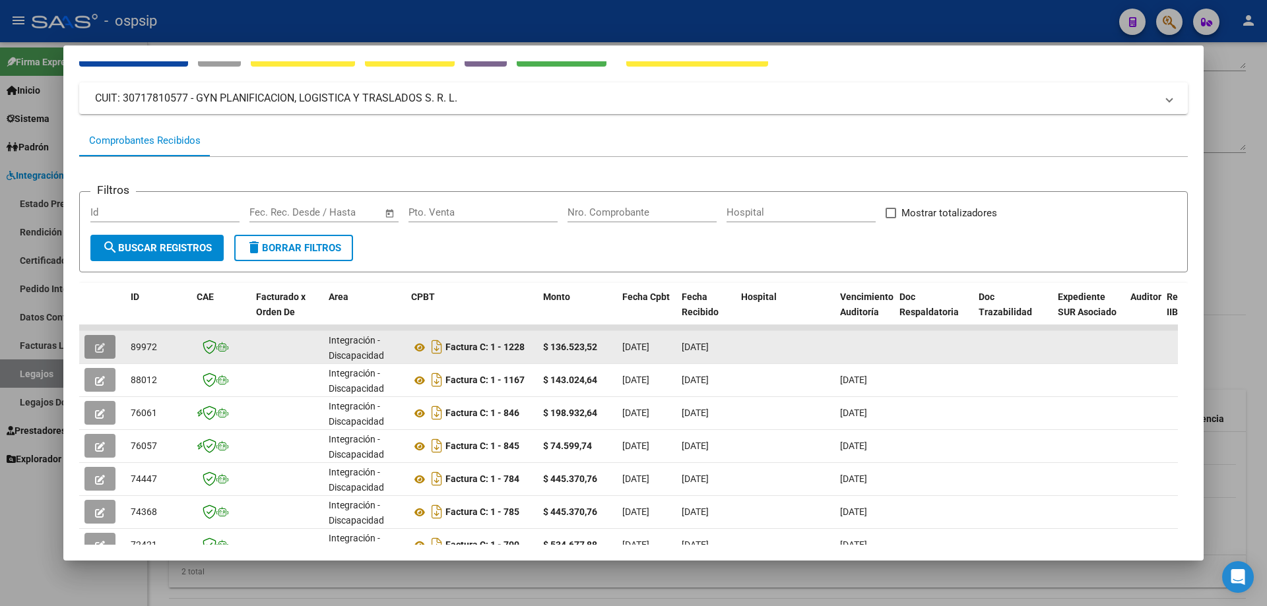
click at [112, 344] on button "button" at bounding box center [99, 347] width 31 height 24
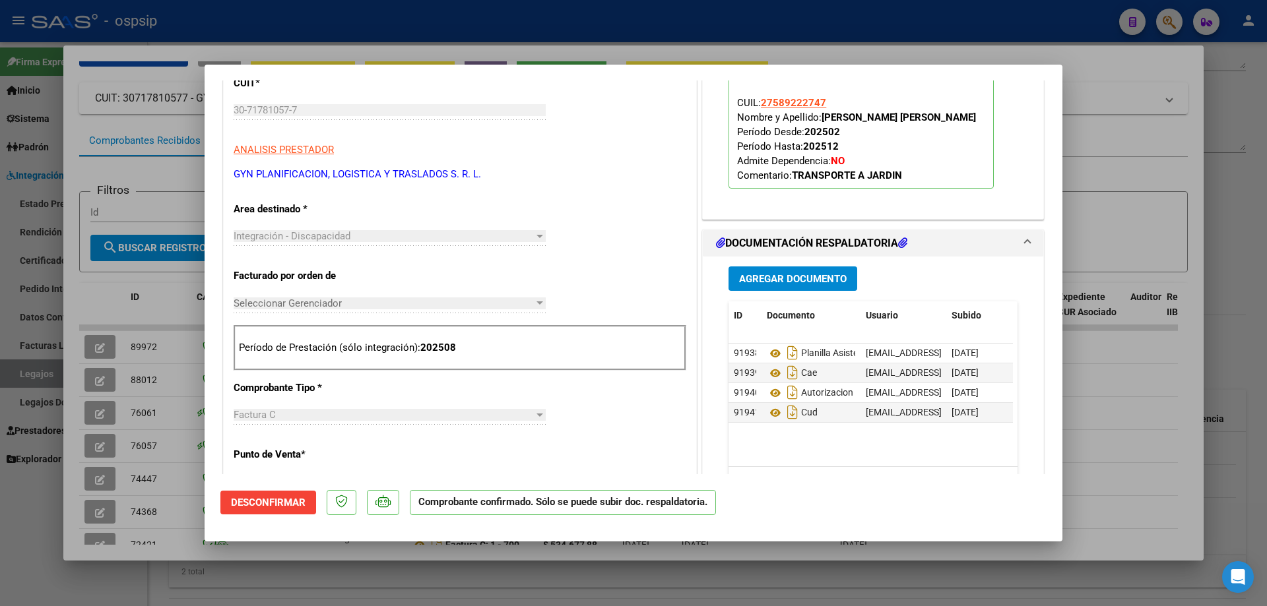
scroll to position [462, 0]
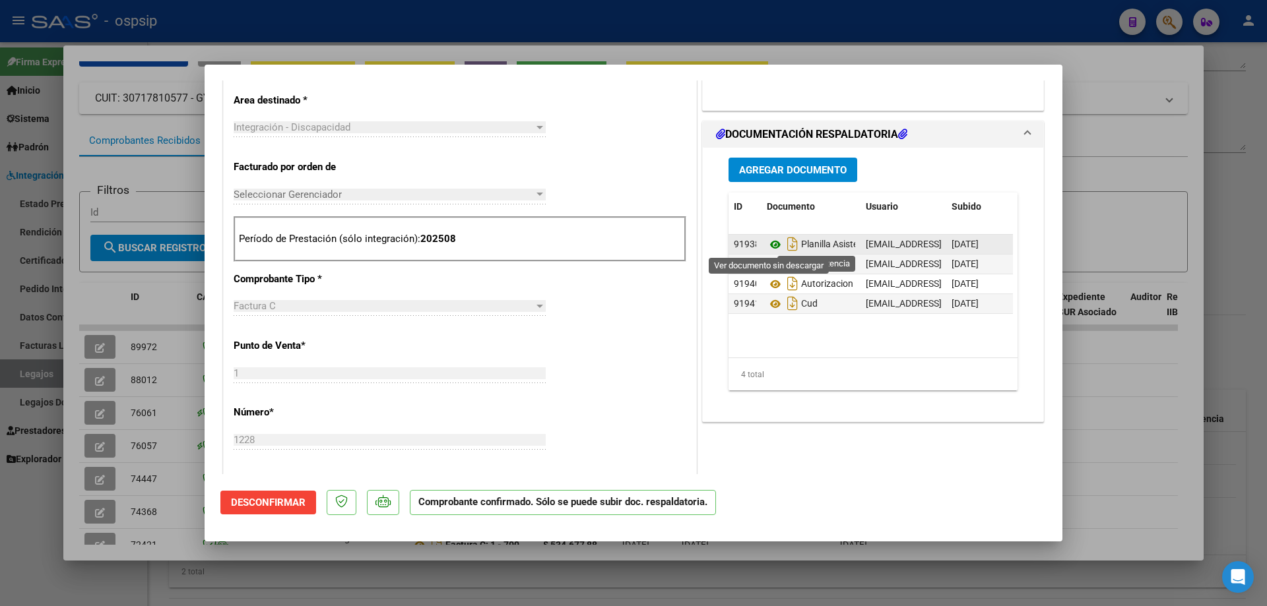
click at [743, 245] on icon at bounding box center [775, 245] width 17 height 16
type input "$ 0,00"
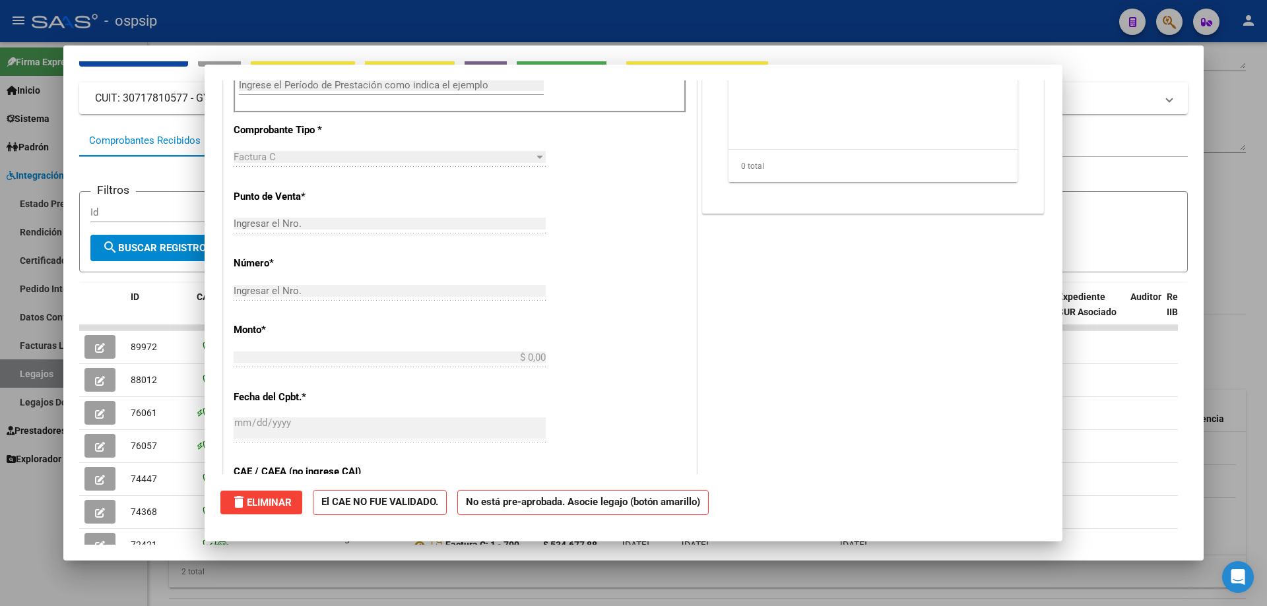
scroll to position [0, 0]
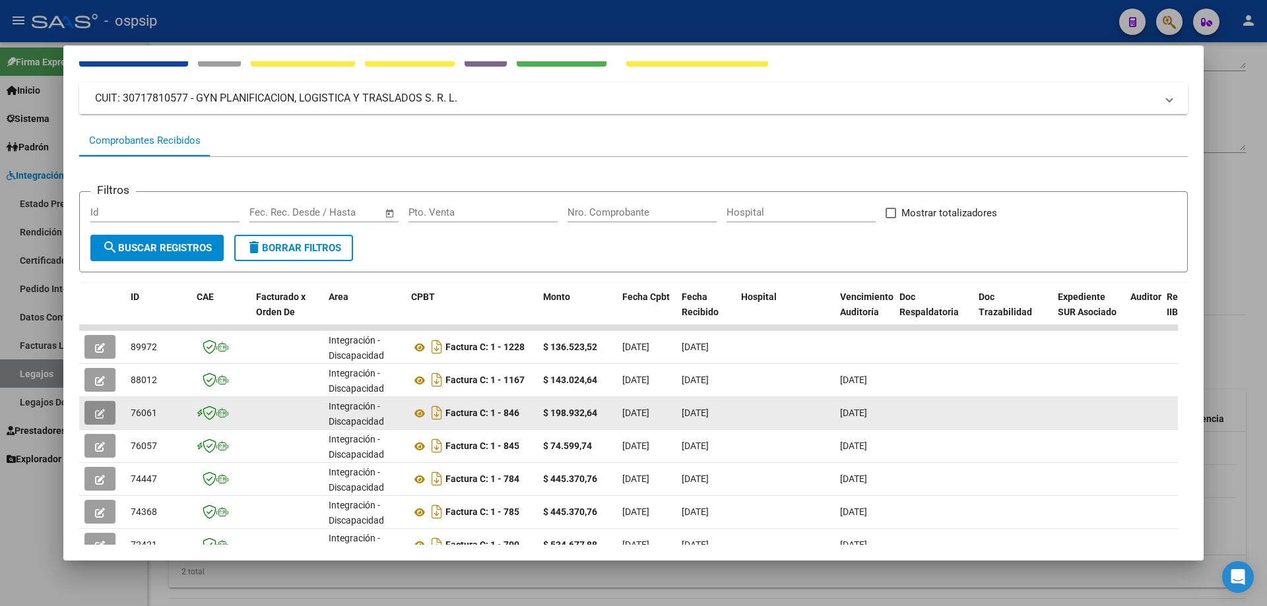
click at [104, 412] on icon "button" at bounding box center [100, 414] width 10 height 10
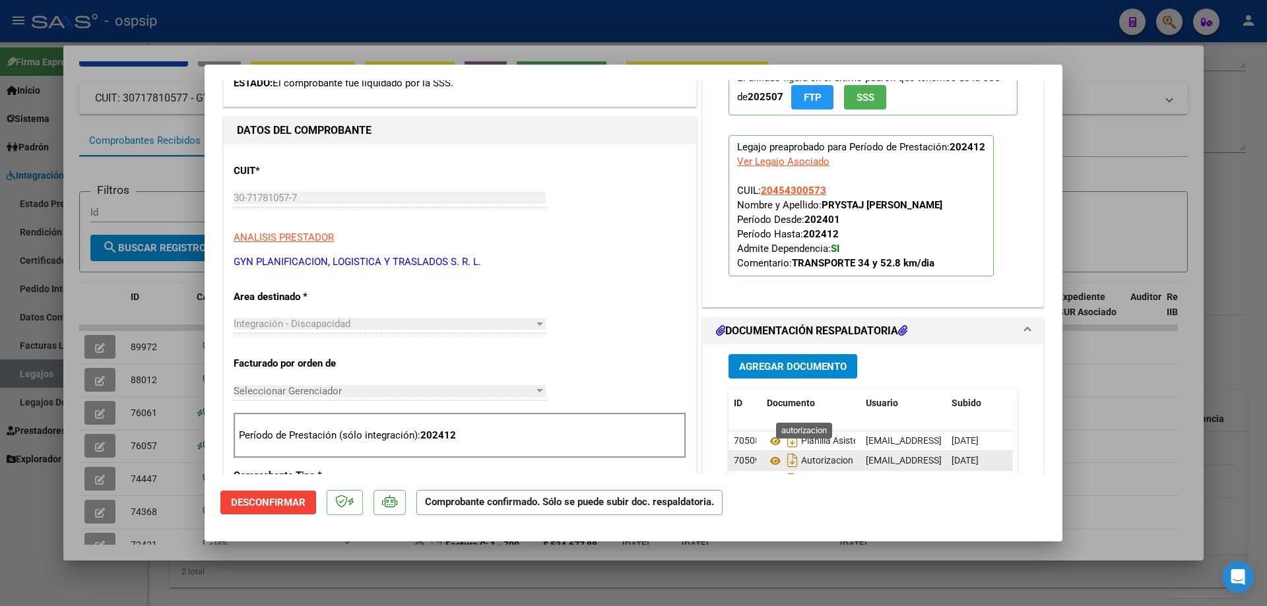
scroll to position [330, 0]
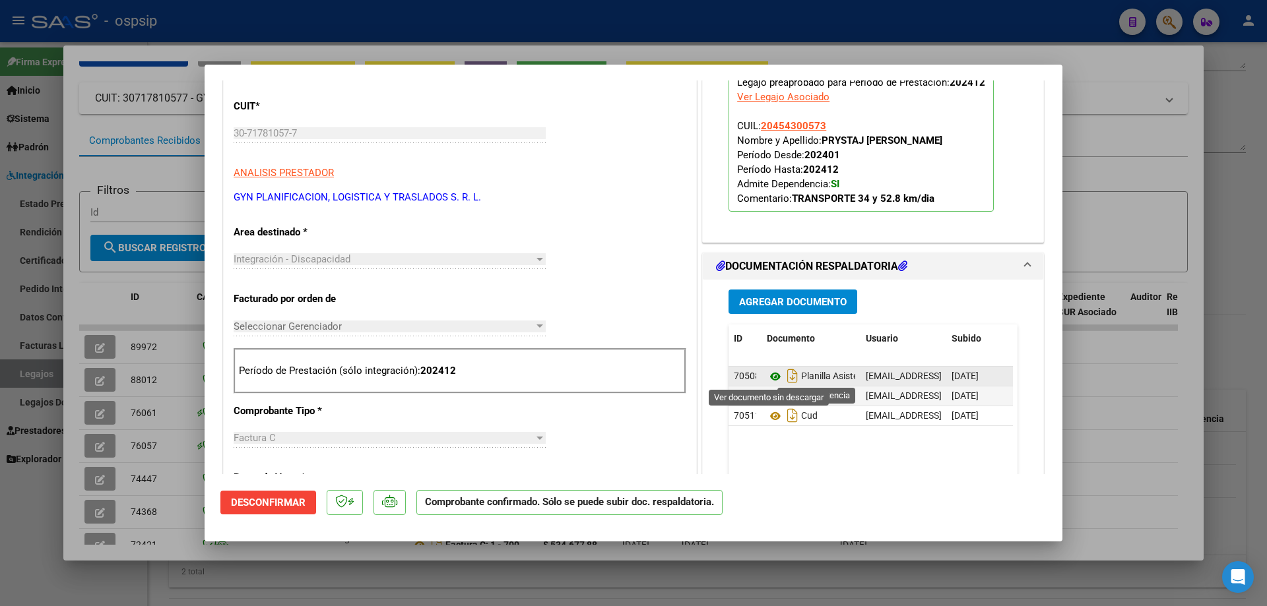
click at [743, 374] on icon at bounding box center [775, 377] width 17 height 16
type input "$ 0,00"
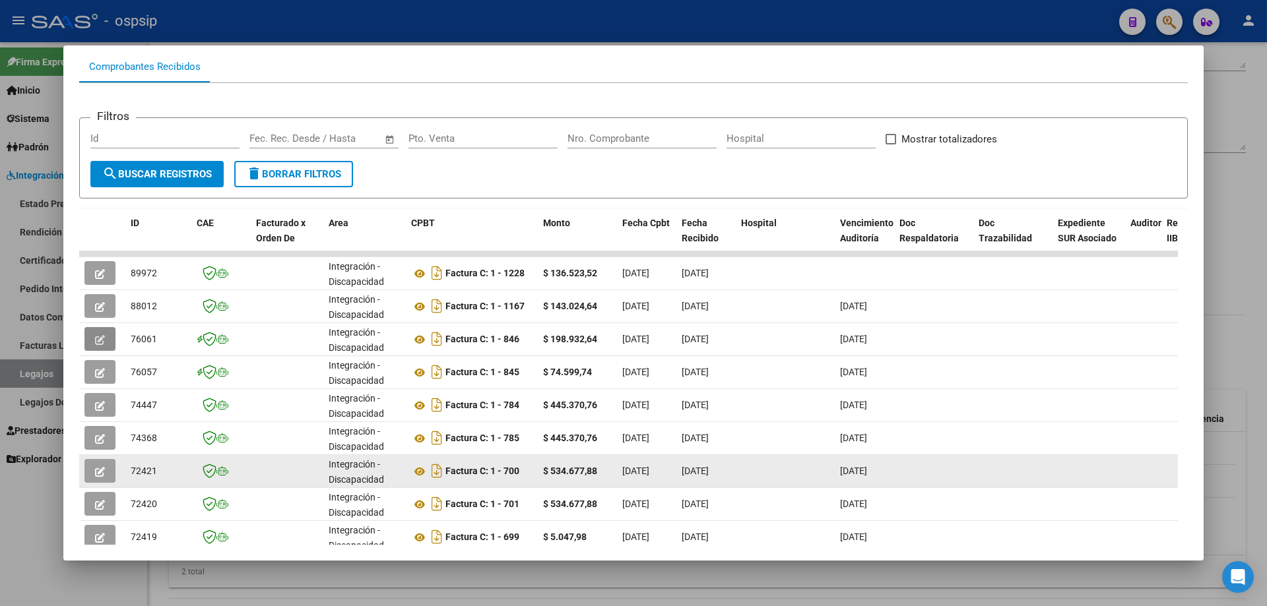
scroll to position [198, 0]
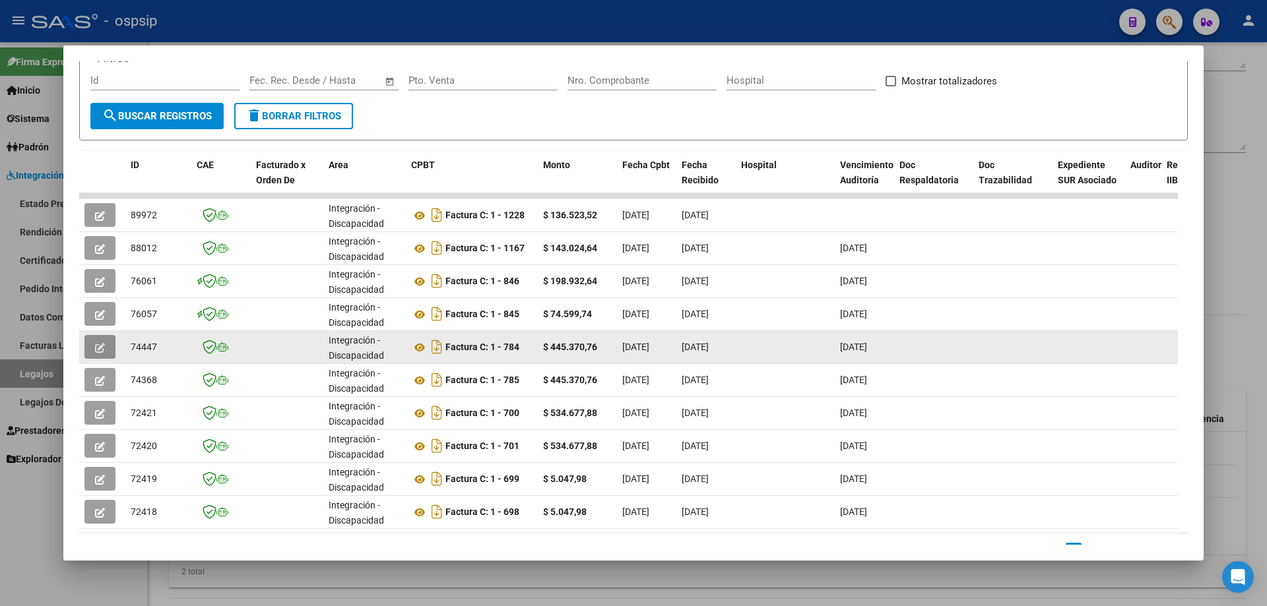
click at [102, 349] on icon "button" at bounding box center [100, 348] width 10 height 10
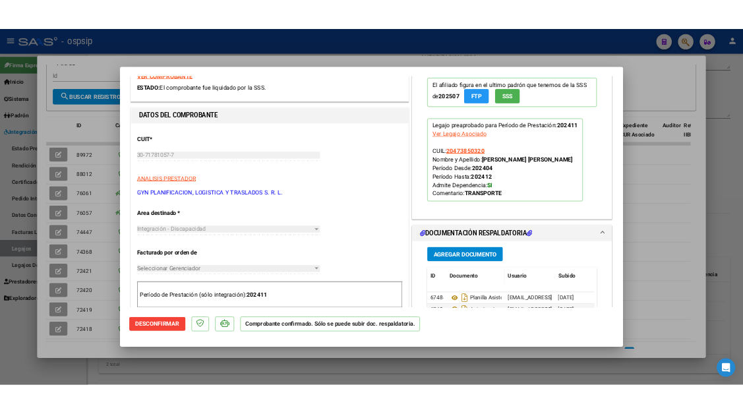
scroll to position [396, 0]
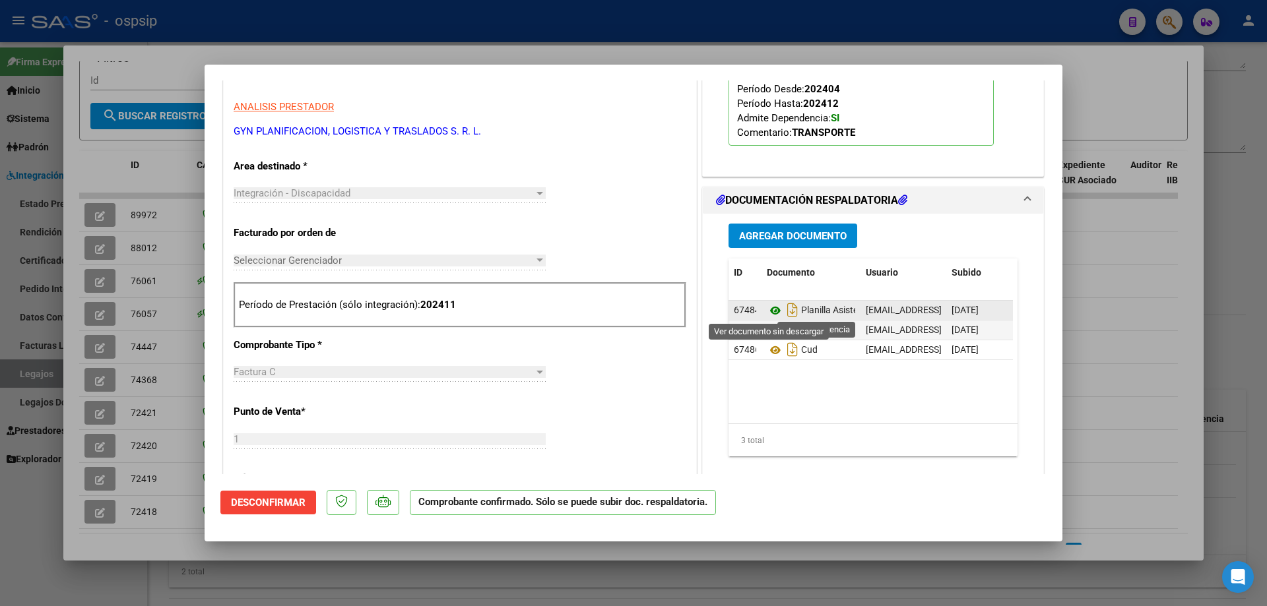
click at [743, 311] on icon at bounding box center [775, 311] width 17 height 16
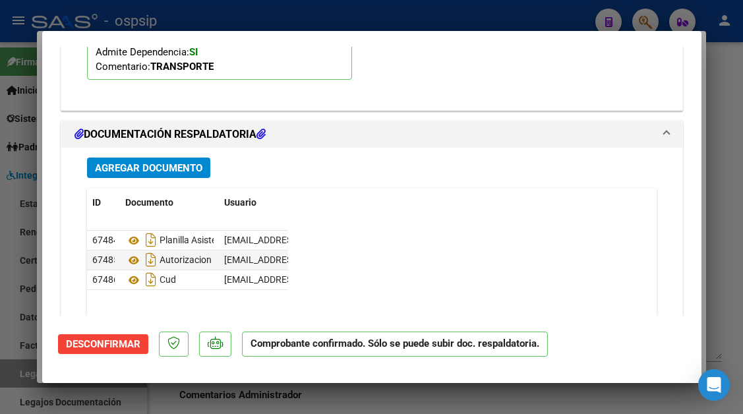
scroll to position [1871, 0]
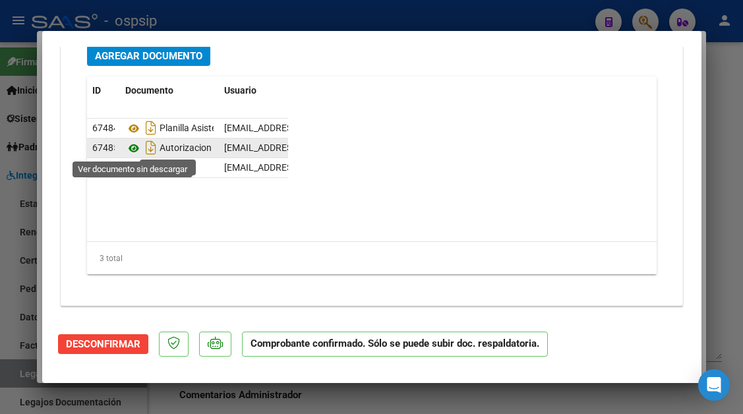
click at [137, 145] on icon at bounding box center [133, 149] width 17 height 16
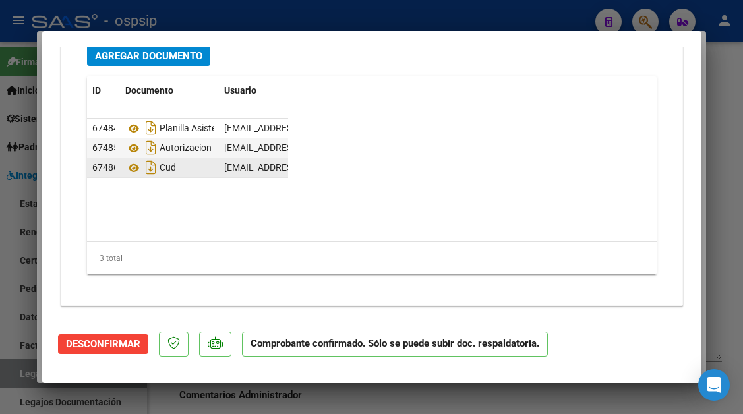
type input "$ 0,00"
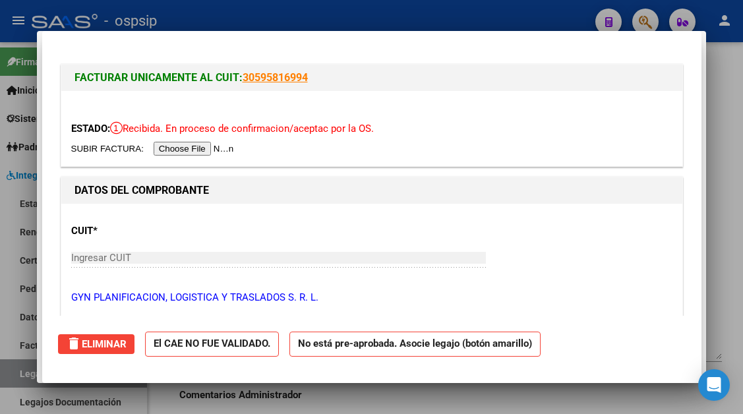
scroll to position [228, 0]
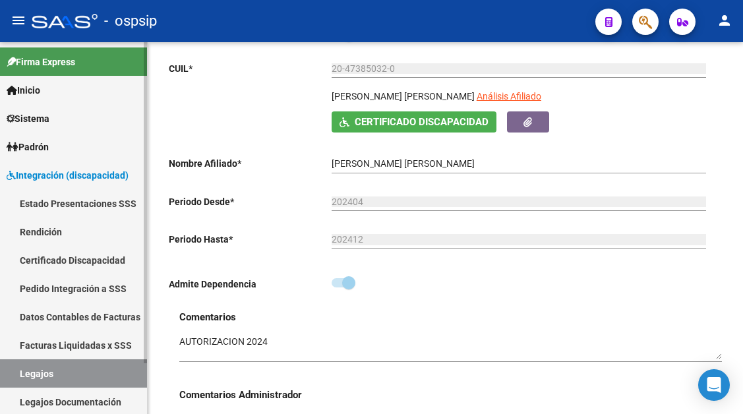
click at [34, 367] on link "Legajos" at bounding box center [73, 374] width 147 height 28
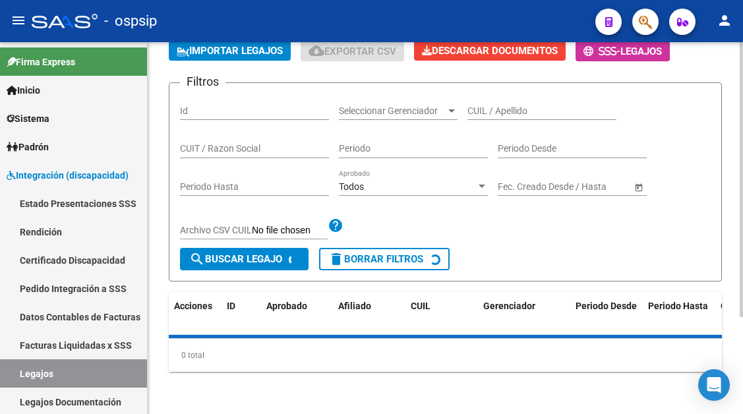
scroll to position [136, 0]
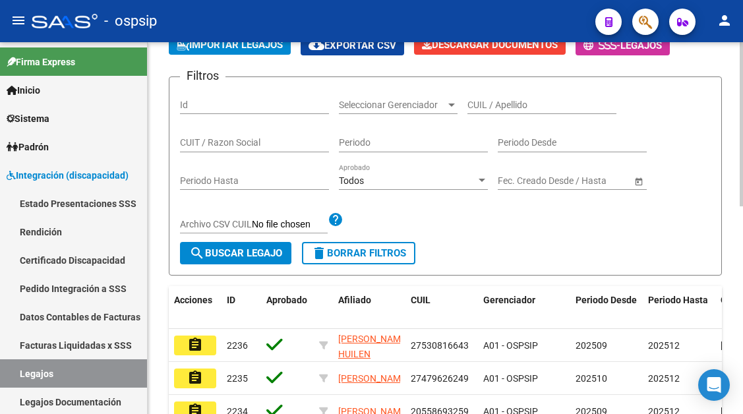
click at [505, 106] on input "CUIL / Apellido" at bounding box center [542, 105] width 149 height 11
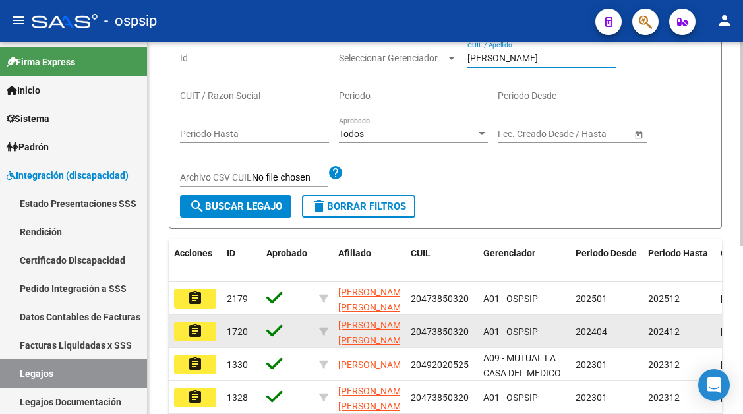
scroll to position [202, 0]
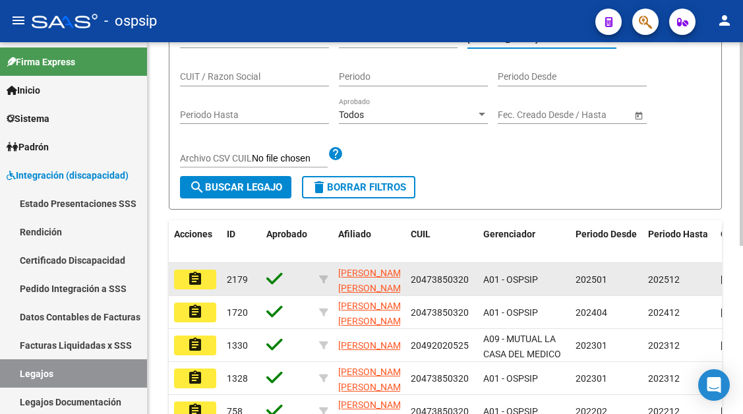
type input "figueroa"
click at [199, 283] on mat-icon "assignment" at bounding box center [195, 279] width 16 height 16
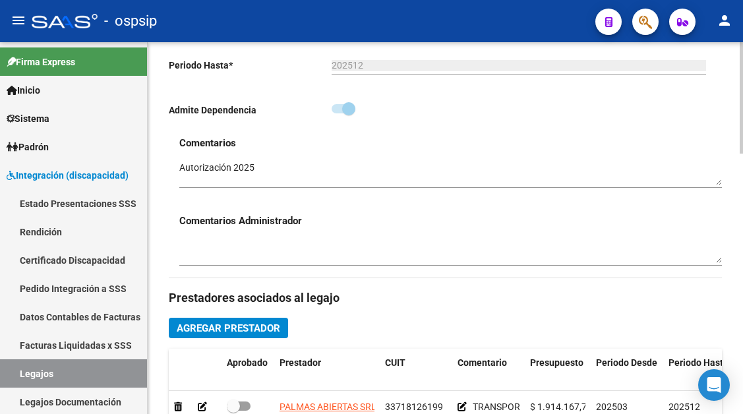
scroll to position [528, 0]
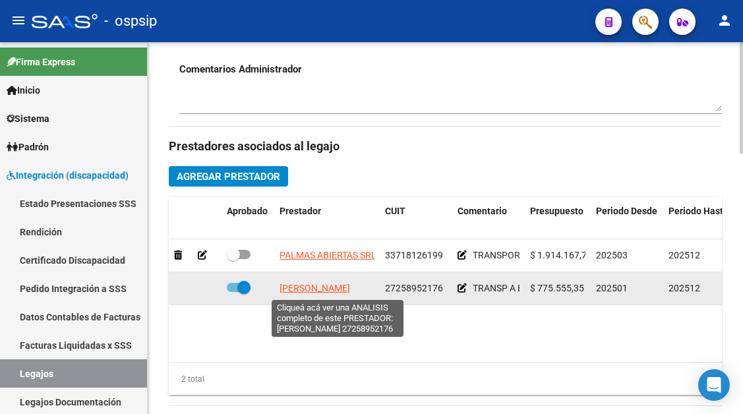
click at [320, 294] on span "[PERSON_NAME] [PERSON_NAME]" at bounding box center [315, 288] width 71 height 11
type textarea "27258952176"
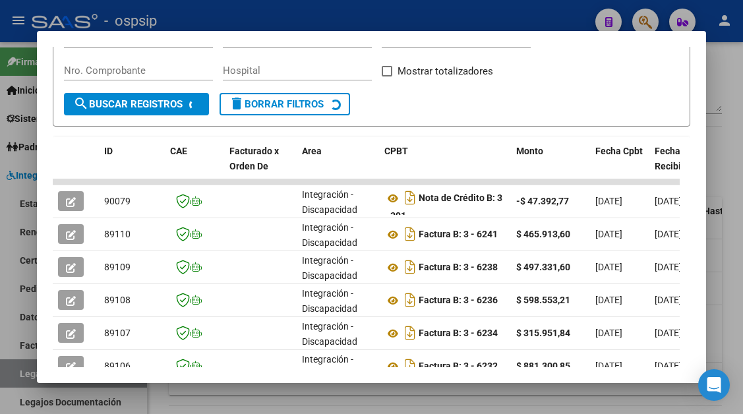
scroll to position [258, 0]
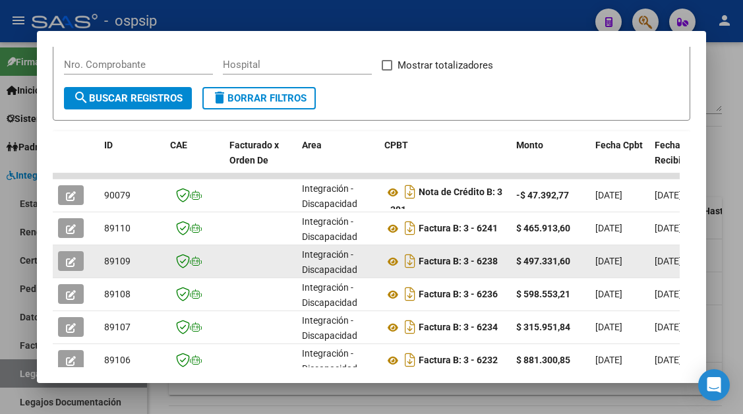
click at [54, 258] on datatable-body-cell at bounding box center [76, 261] width 46 height 32
click at [75, 258] on icon "button" at bounding box center [71, 262] width 10 height 10
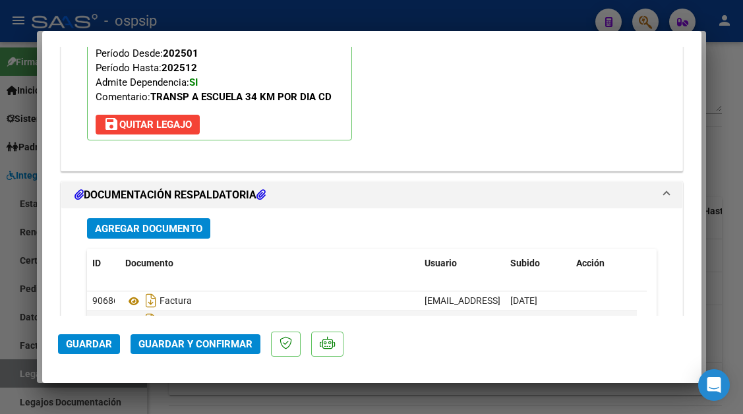
scroll to position [1715, 0]
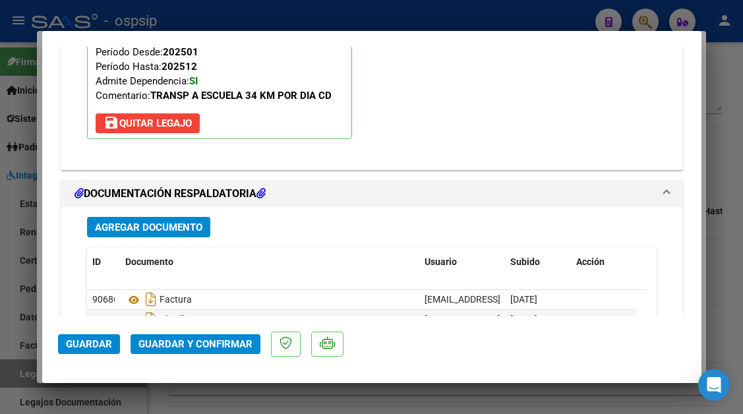
click at [177, 337] on button "Guardar y Confirmar" at bounding box center [196, 344] width 130 height 20
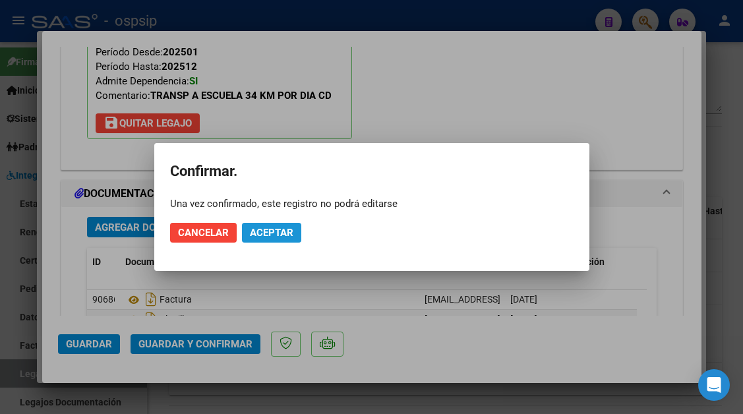
click at [290, 238] on span "Aceptar" at bounding box center [272, 233] width 44 height 12
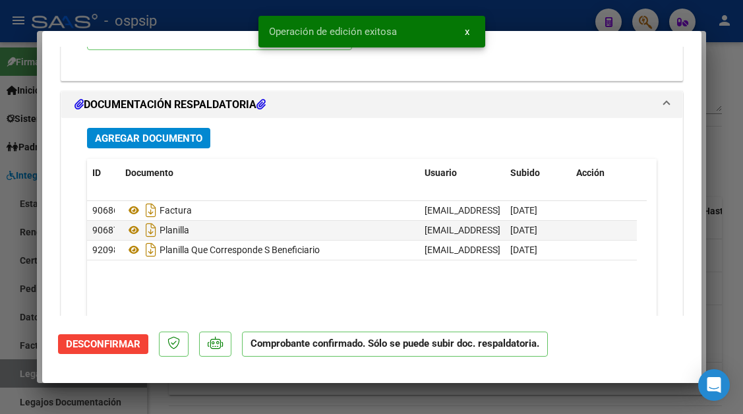
scroll to position [1664, 0]
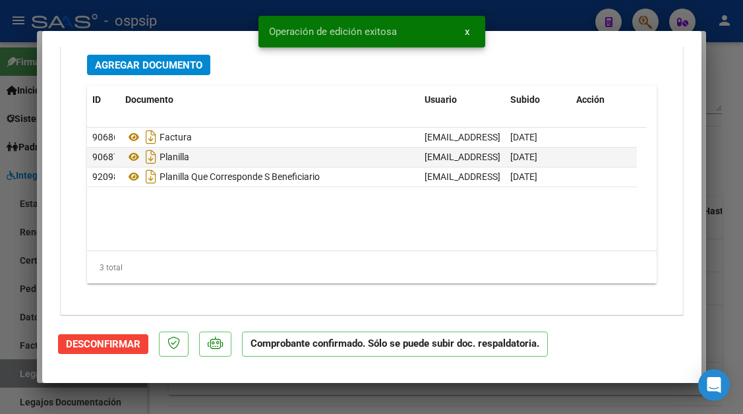
type input "$ 0,00"
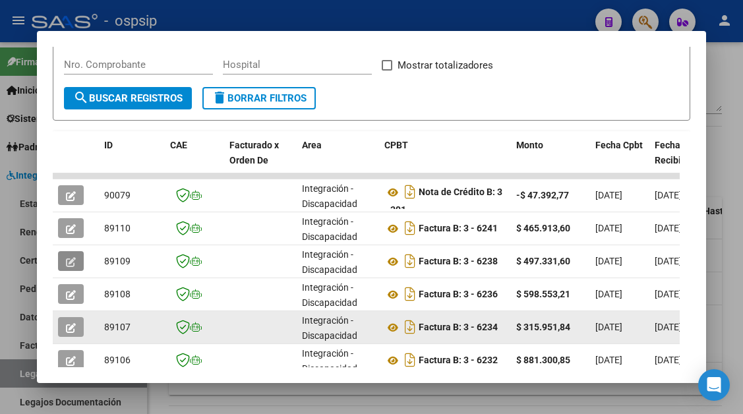
scroll to position [324, 0]
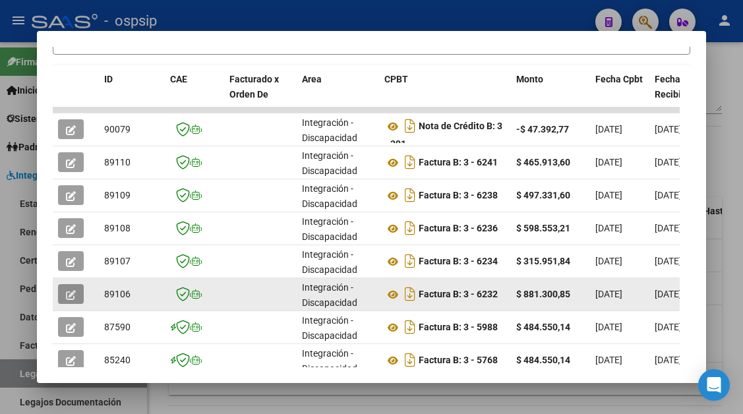
click at [66, 287] on button "button" at bounding box center [71, 294] width 26 height 20
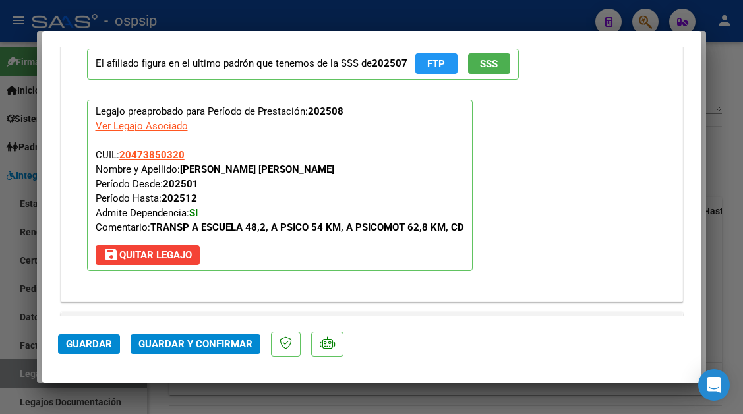
scroll to position [1781, 0]
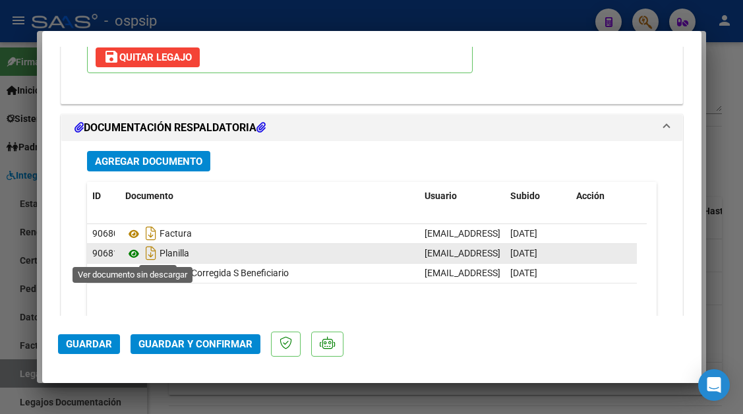
click at [136, 255] on icon at bounding box center [133, 254] width 17 height 16
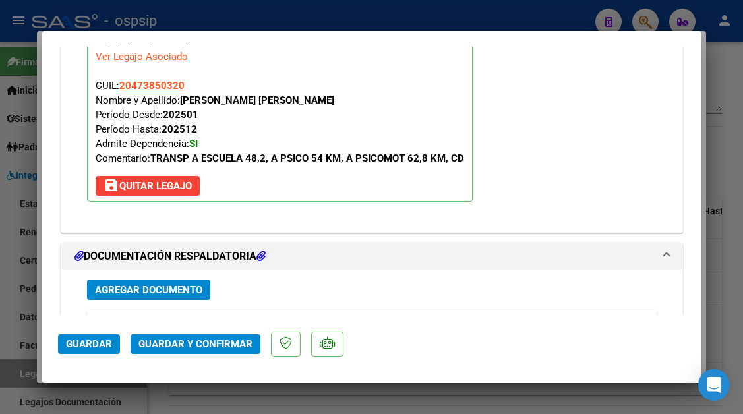
scroll to position [1649, 0]
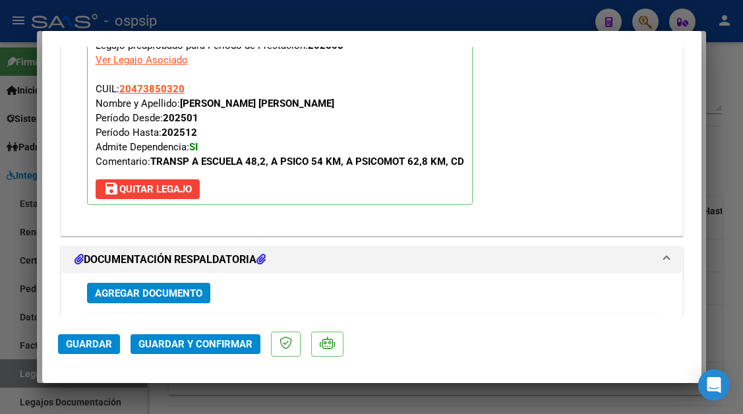
click at [294, 247] on mat-expansion-panel-header "DOCUMENTACIÓN RESPALDATORIA" at bounding box center [371, 260] width 621 height 26
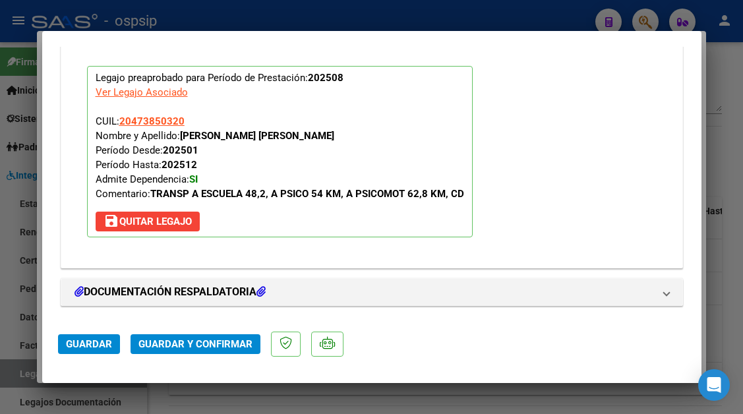
scroll to position [0, 0]
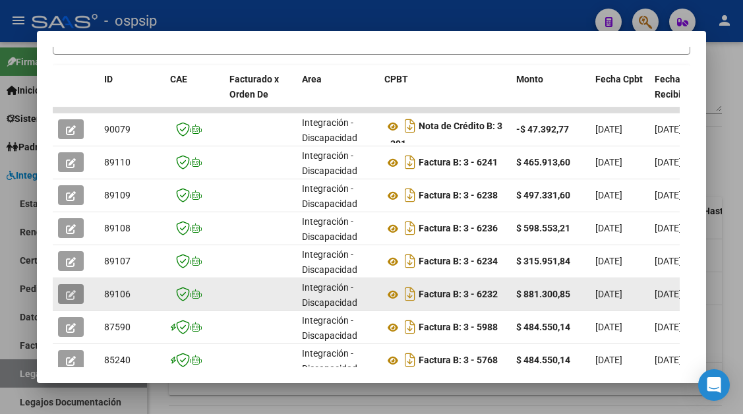
click at [73, 300] on span "button" at bounding box center [71, 294] width 10 height 12
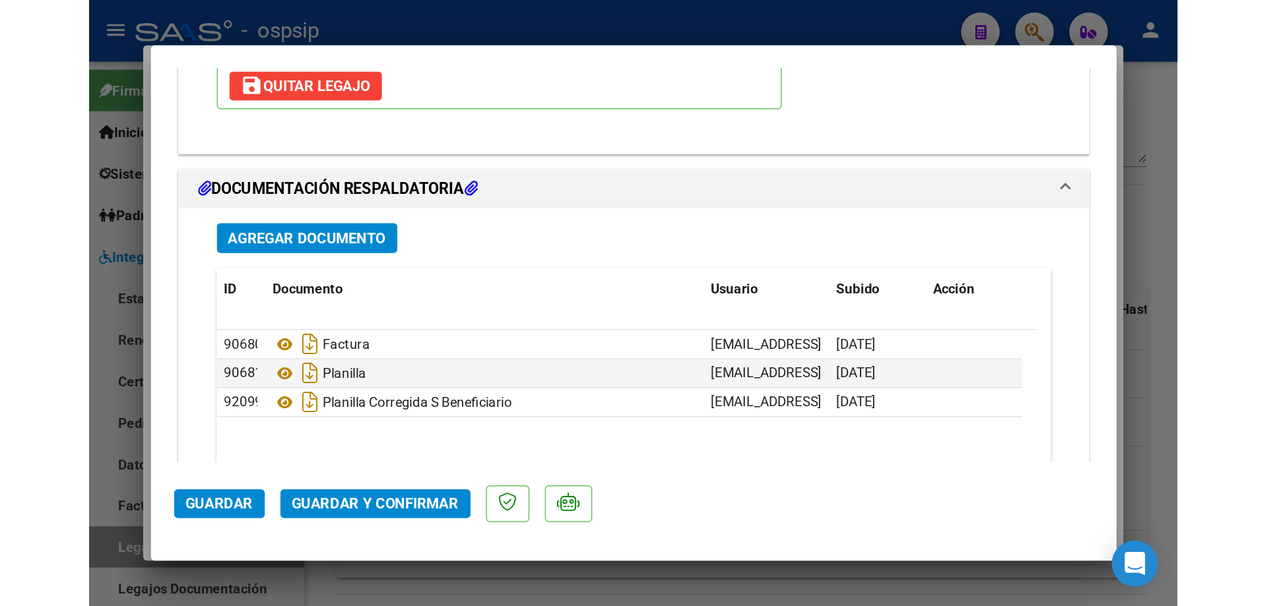
scroll to position [1781, 0]
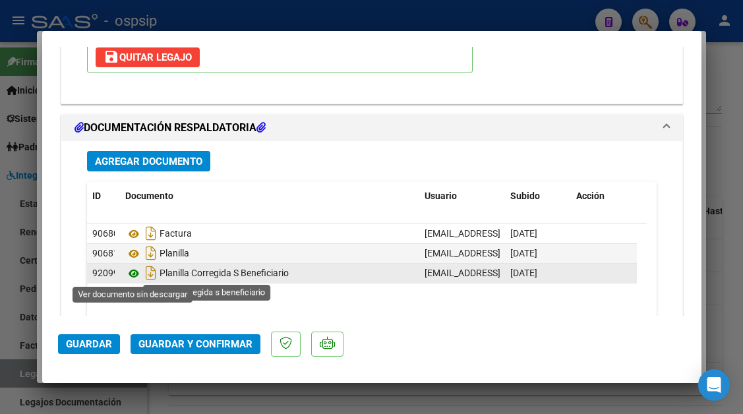
click at [131, 269] on icon at bounding box center [133, 274] width 17 height 16
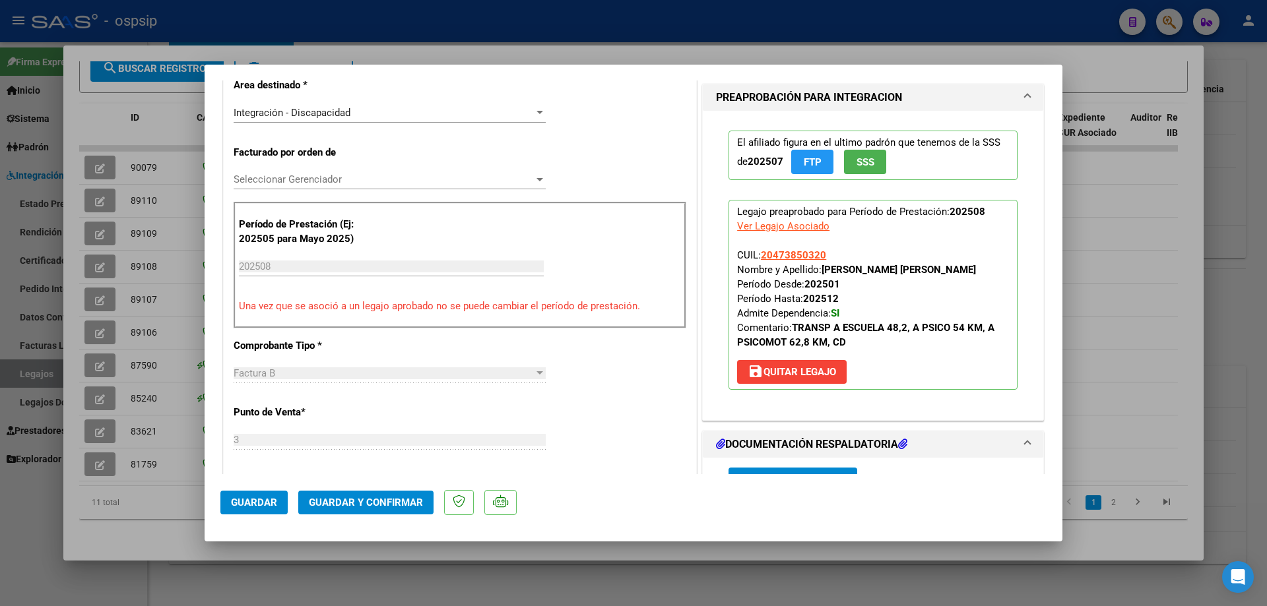
scroll to position [287, 0]
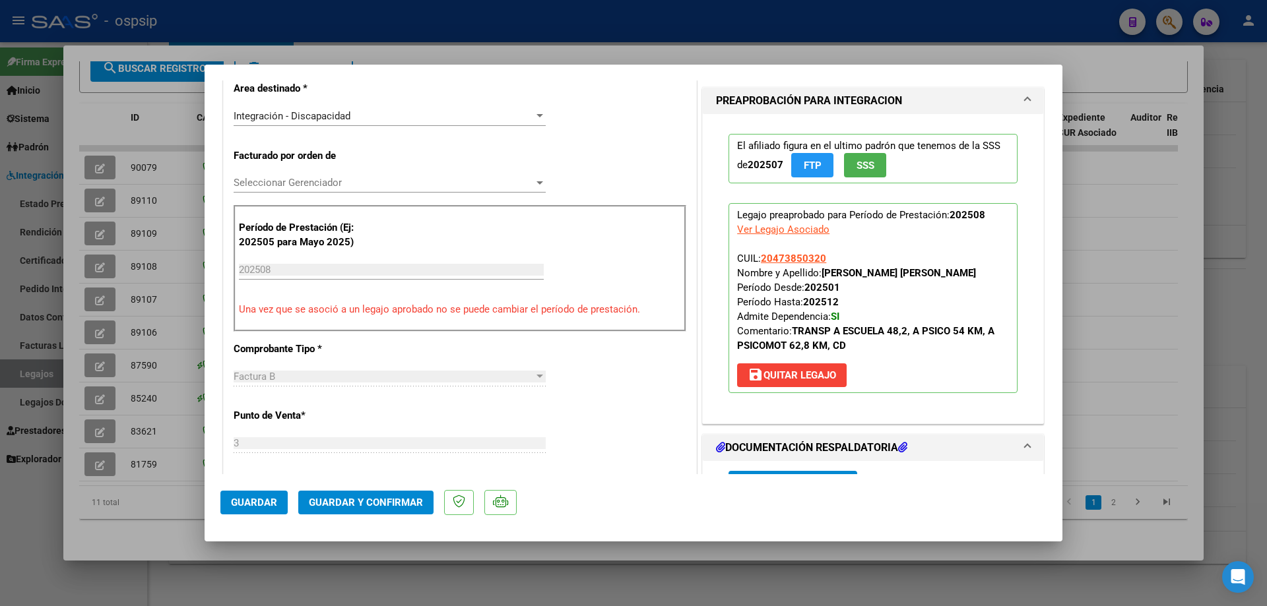
click at [318, 265] on input "202508" at bounding box center [391, 270] width 305 height 12
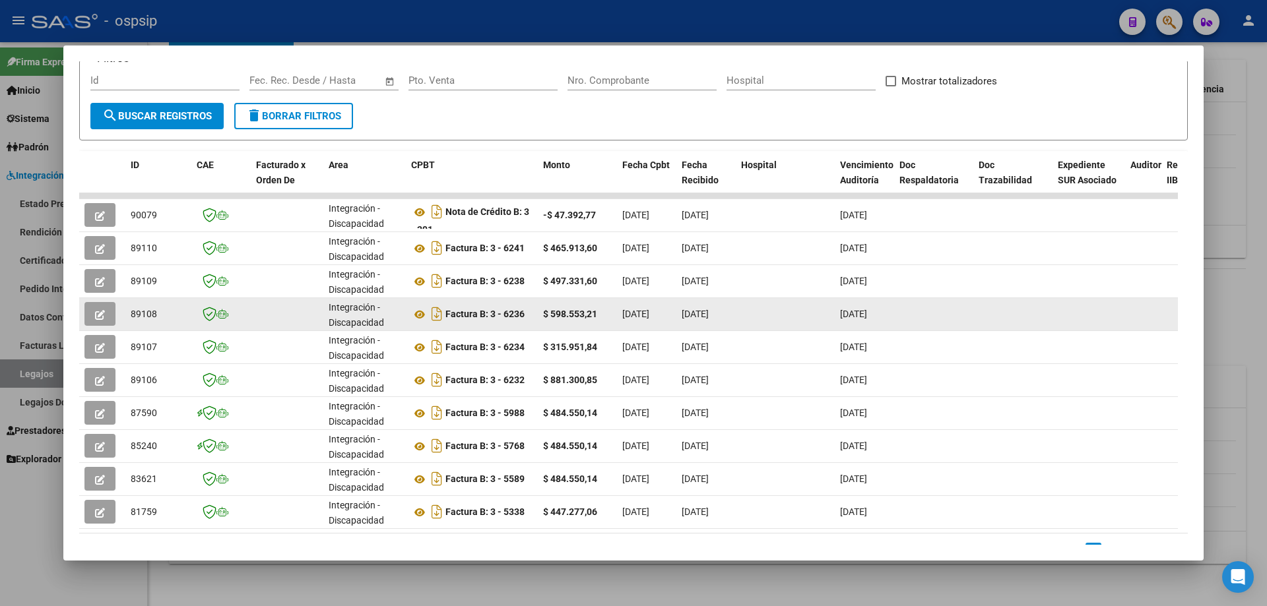
scroll to position [0, 0]
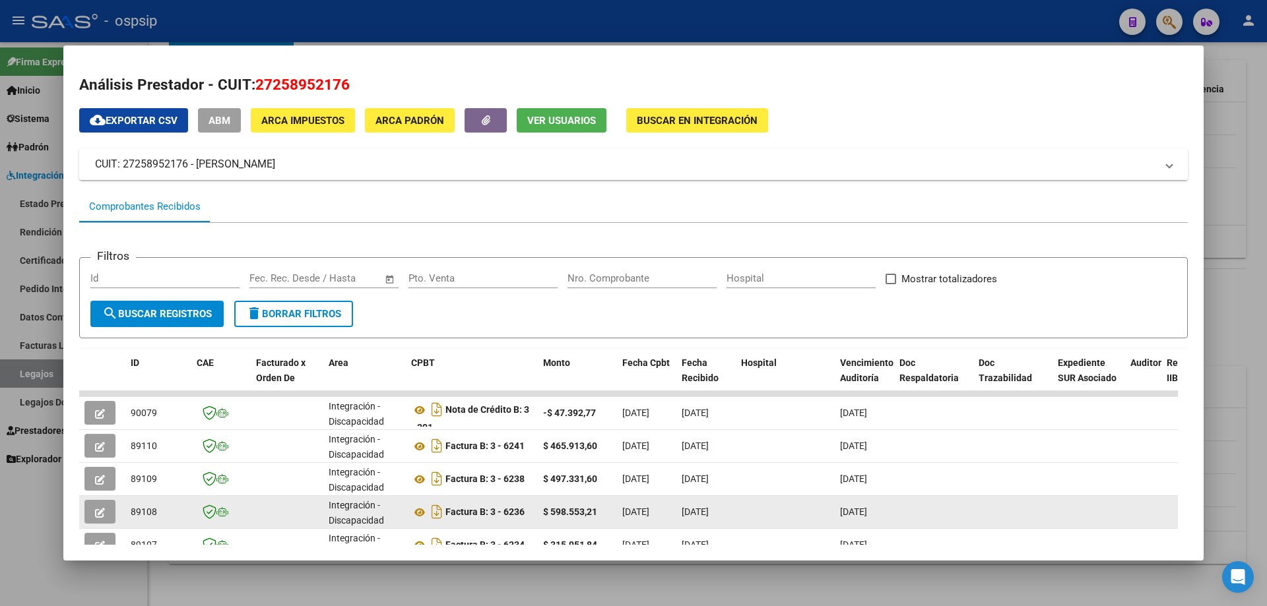
click at [516, 301] on form "Filtros Id Fecha inicio – Fecha fin Fec. Rec. Desde / Hasta Pto. Venta Nro. Com…" at bounding box center [633, 297] width 1108 height 81
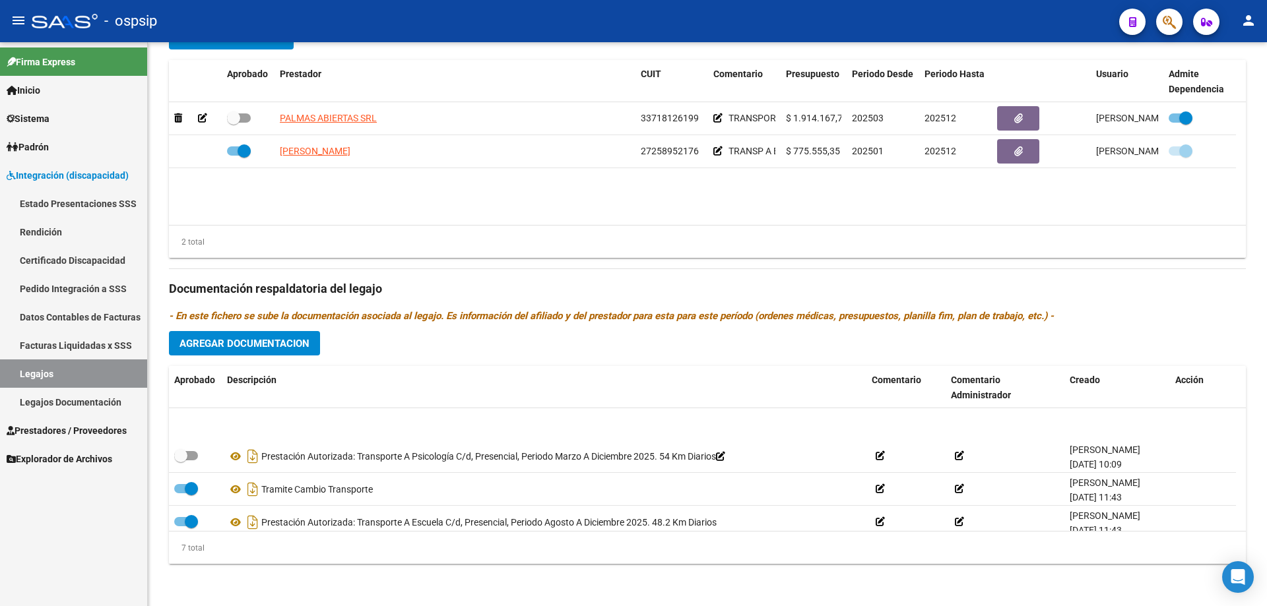
scroll to position [66, 0]
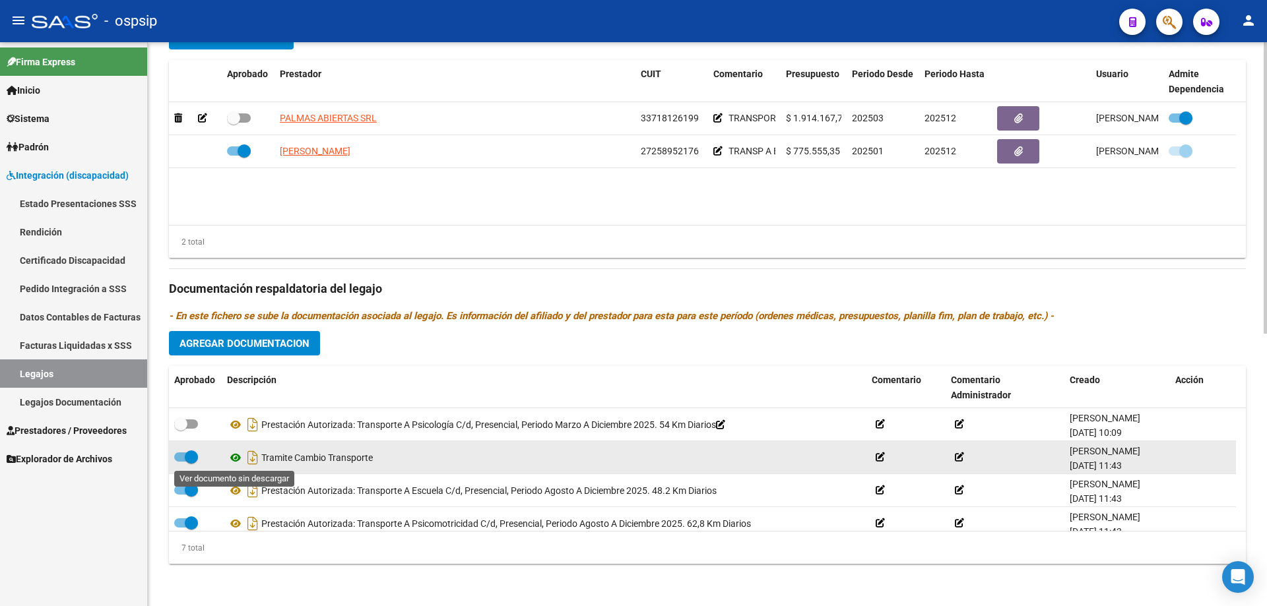
click at [237, 414] on icon at bounding box center [235, 458] width 17 height 16
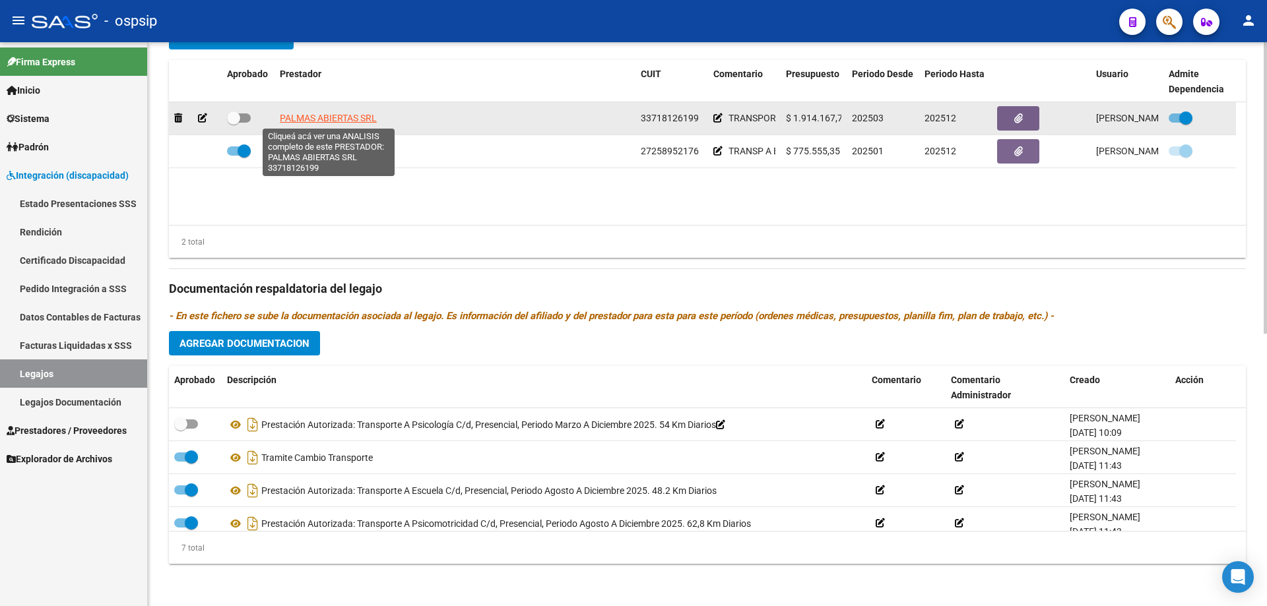
click at [339, 119] on span "PALMAS ABIERTAS SRL" at bounding box center [328, 118] width 97 height 11
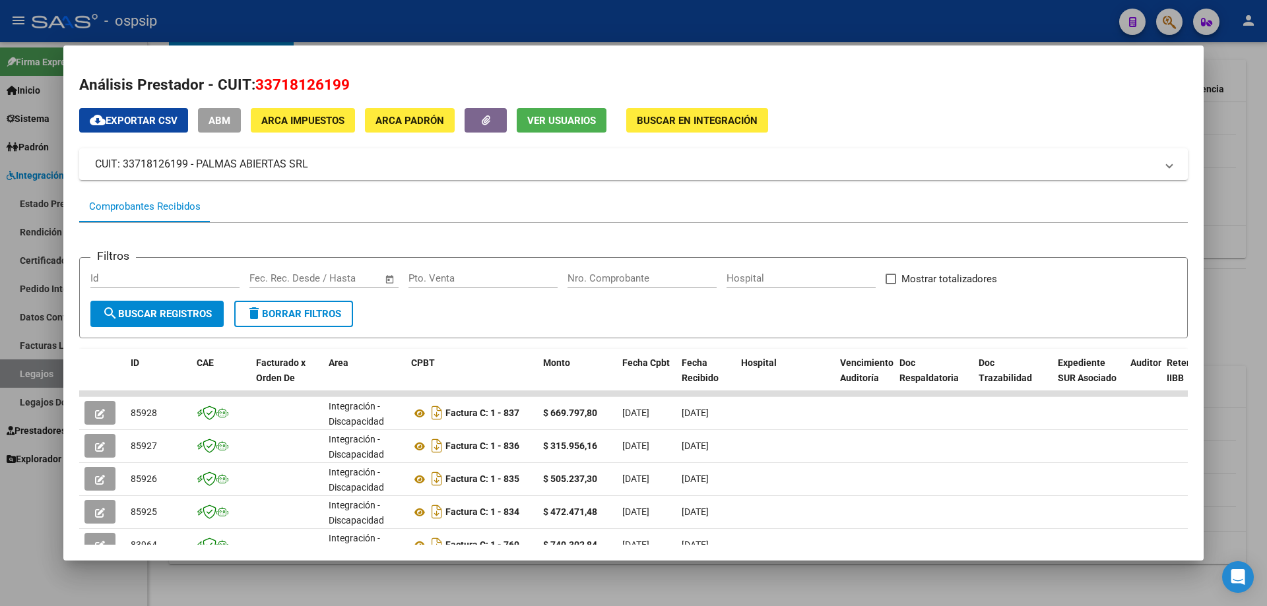
scroll to position [198, 0]
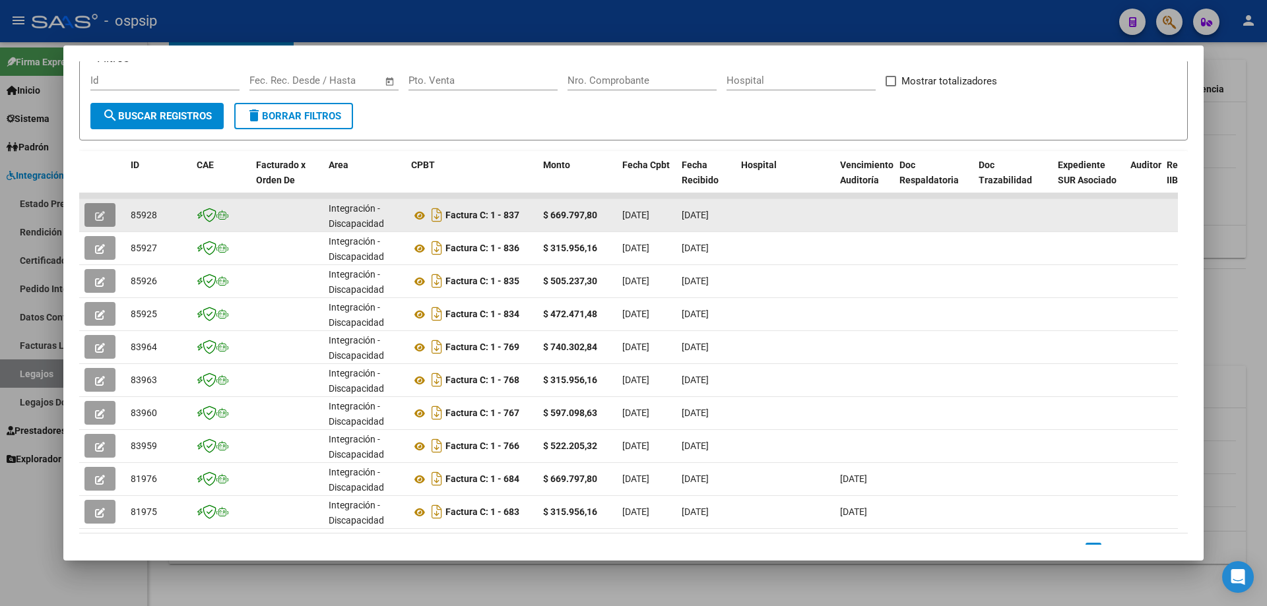
click at [92, 219] on button "button" at bounding box center [99, 215] width 31 height 24
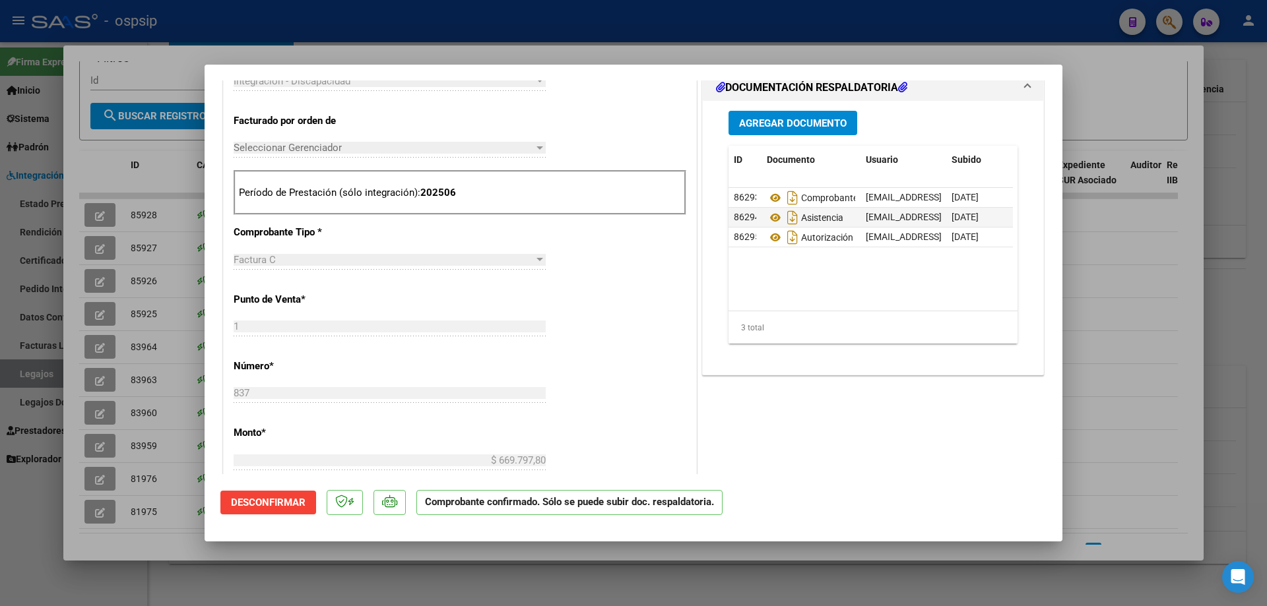
scroll to position [528, 0]
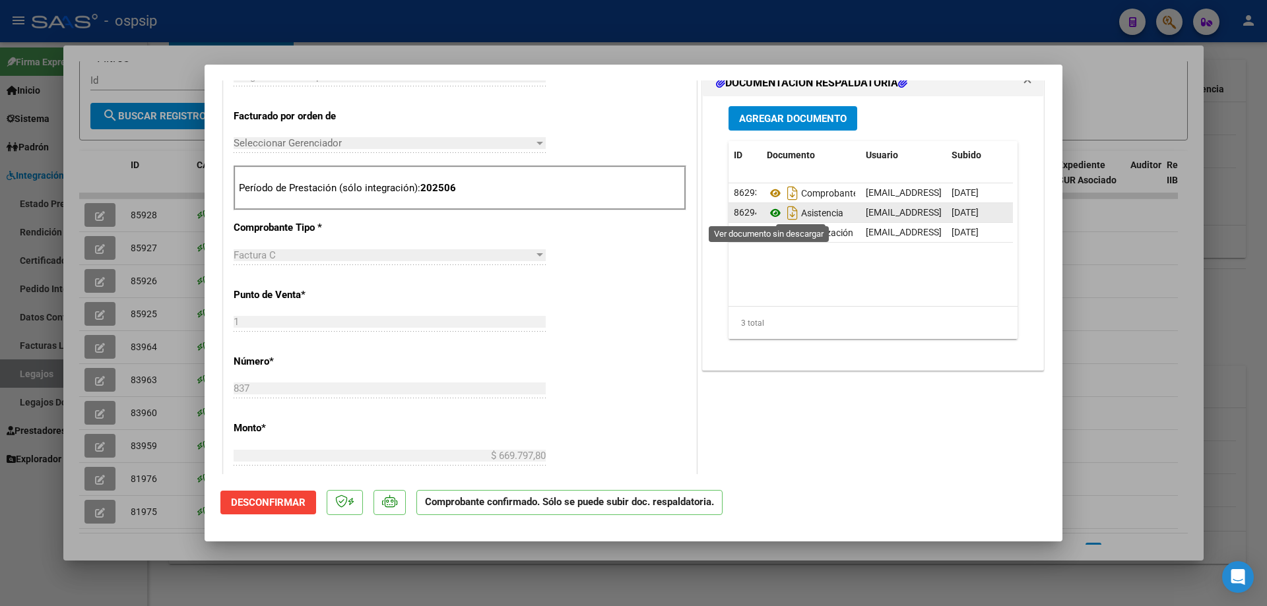
click at [743, 214] on icon at bounding box center [775, 213] width 17 height 16
click at [743, 229] on icon at bounding box center [775, 233] width 17 height 16
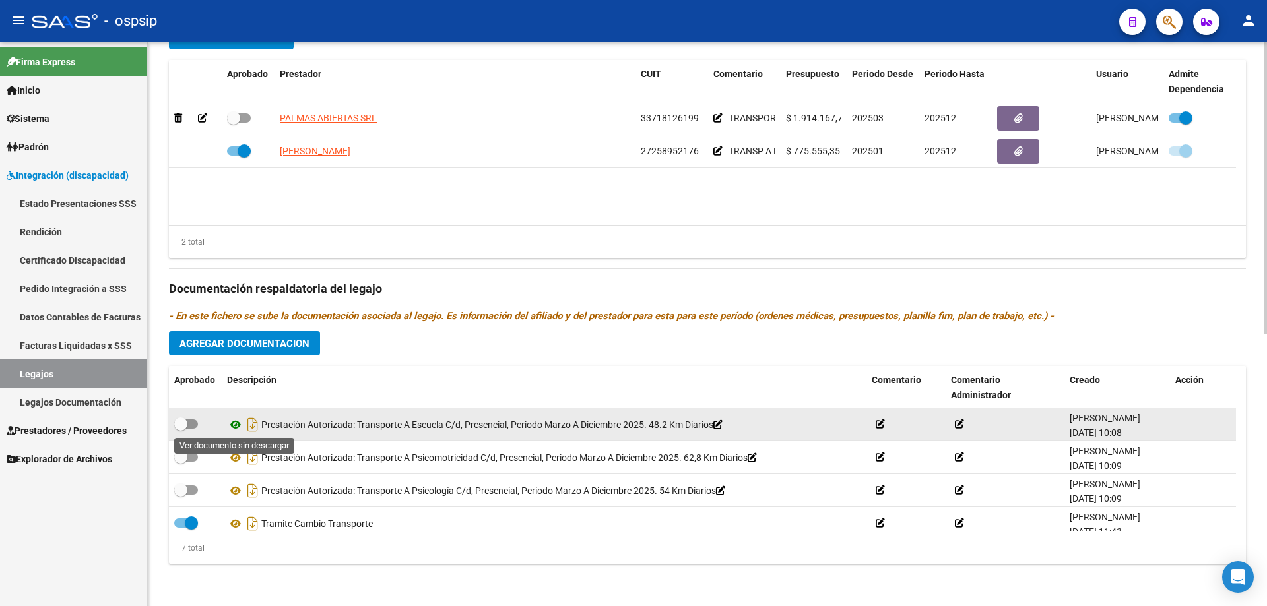
click at [237, 414] on icon at bounding box center [235, 425] width 17 height 16
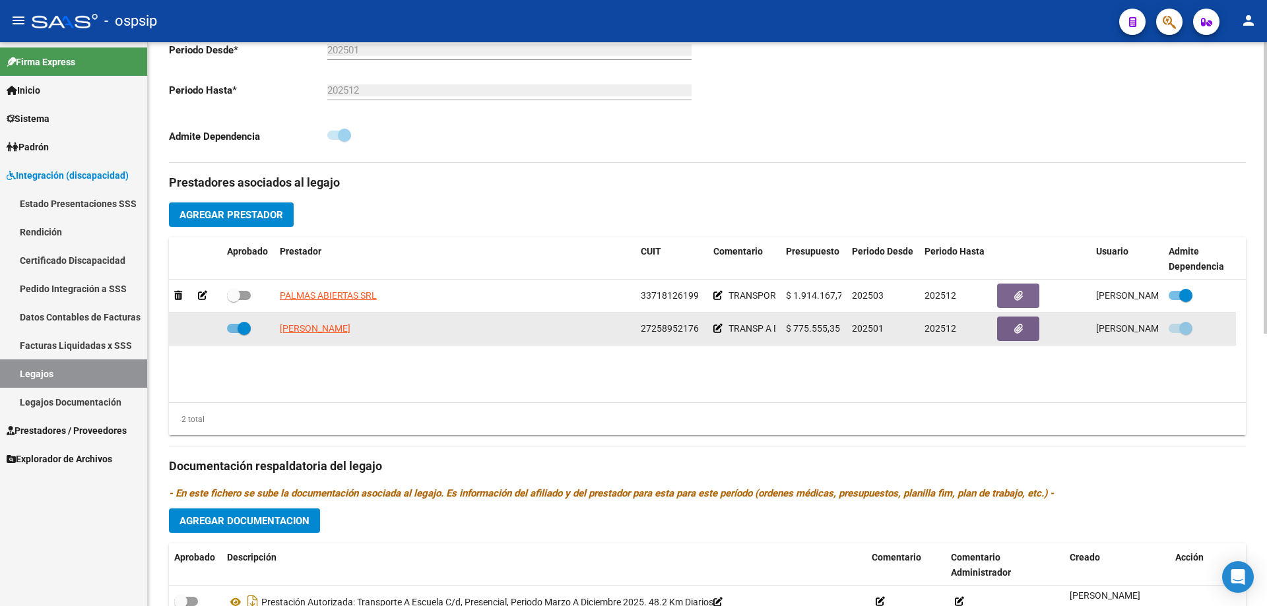
scroll to position [264, 0]
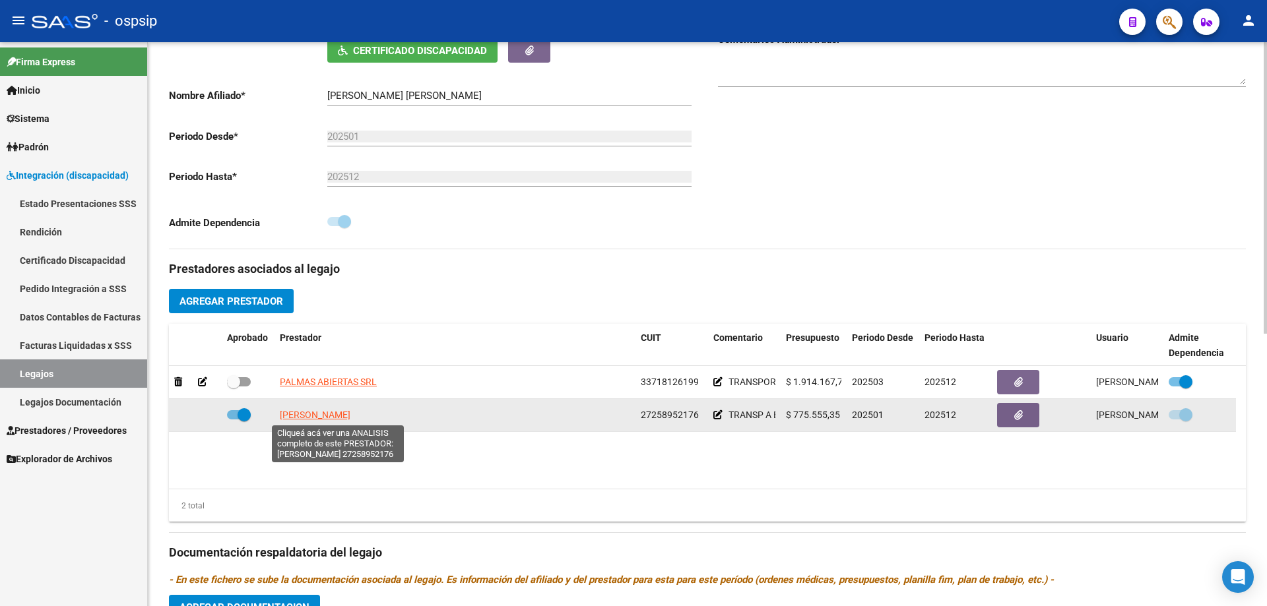
click at [348, 414] on span "[PERSON_NAME] [PERSON_NAME]" at bounding box center [315, 415] width 71 height 11
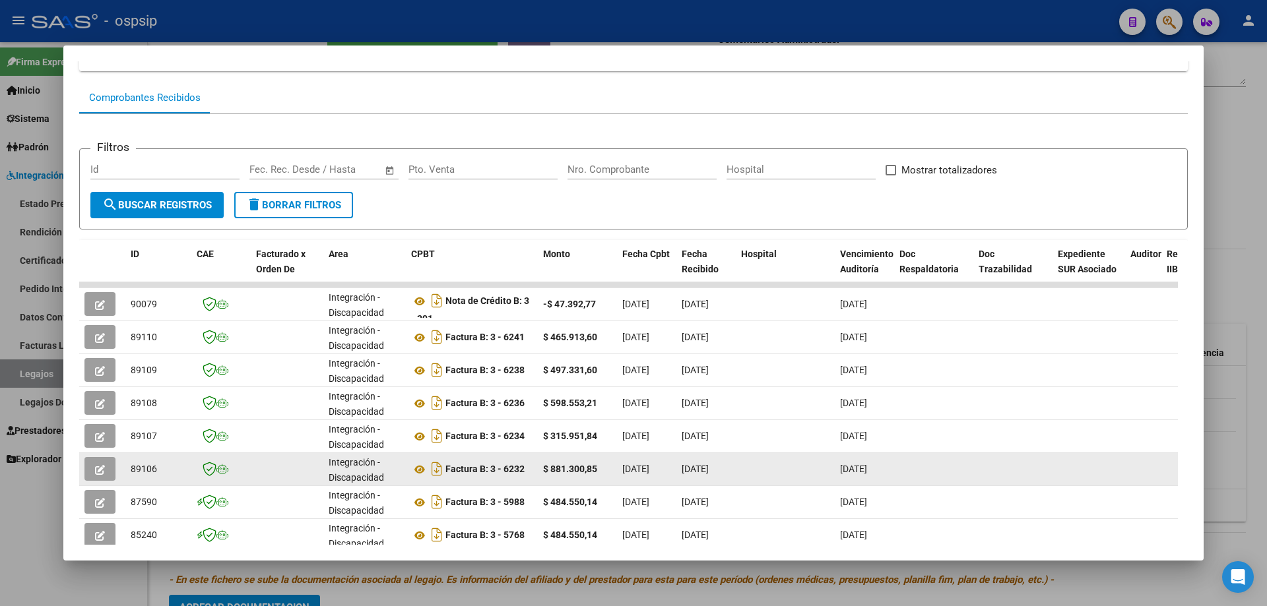
scroll to position [132, 0]
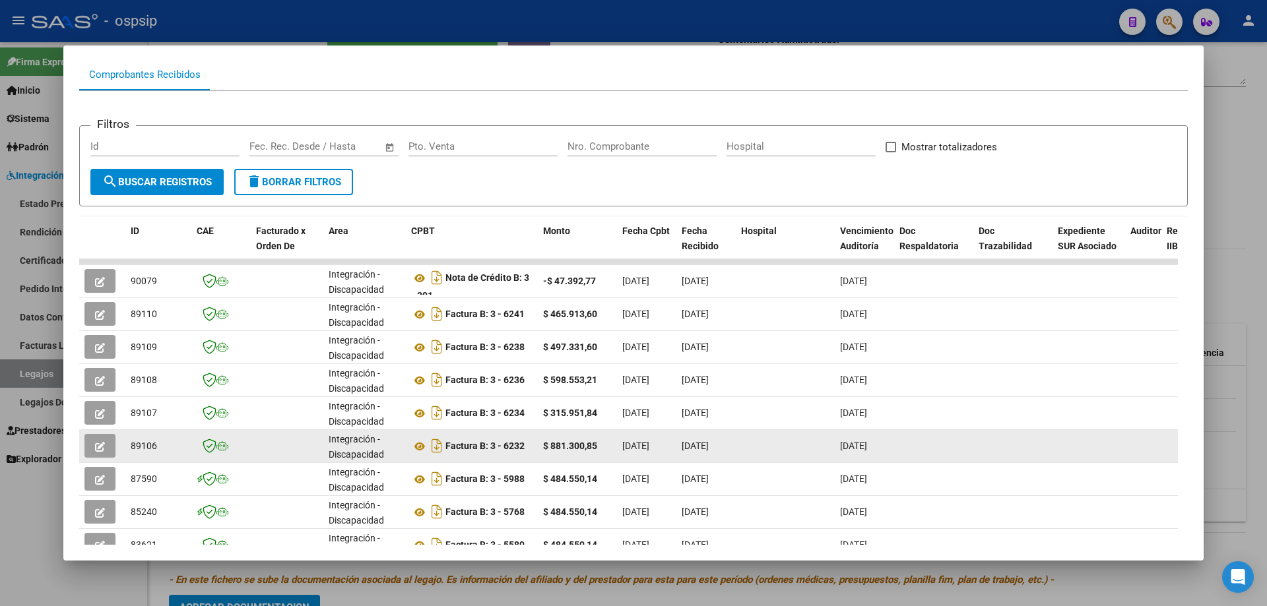
click at [94, 414] on button "button" at bounding box center [99, 446] width 31 height 24
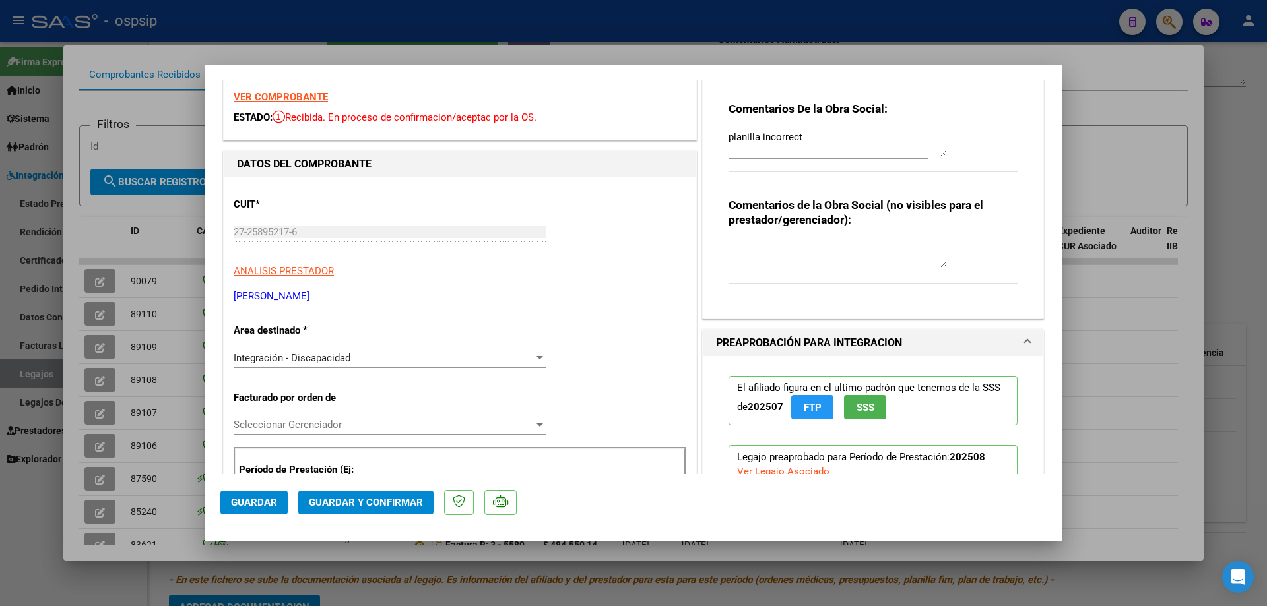
scroll to position [0, 0]
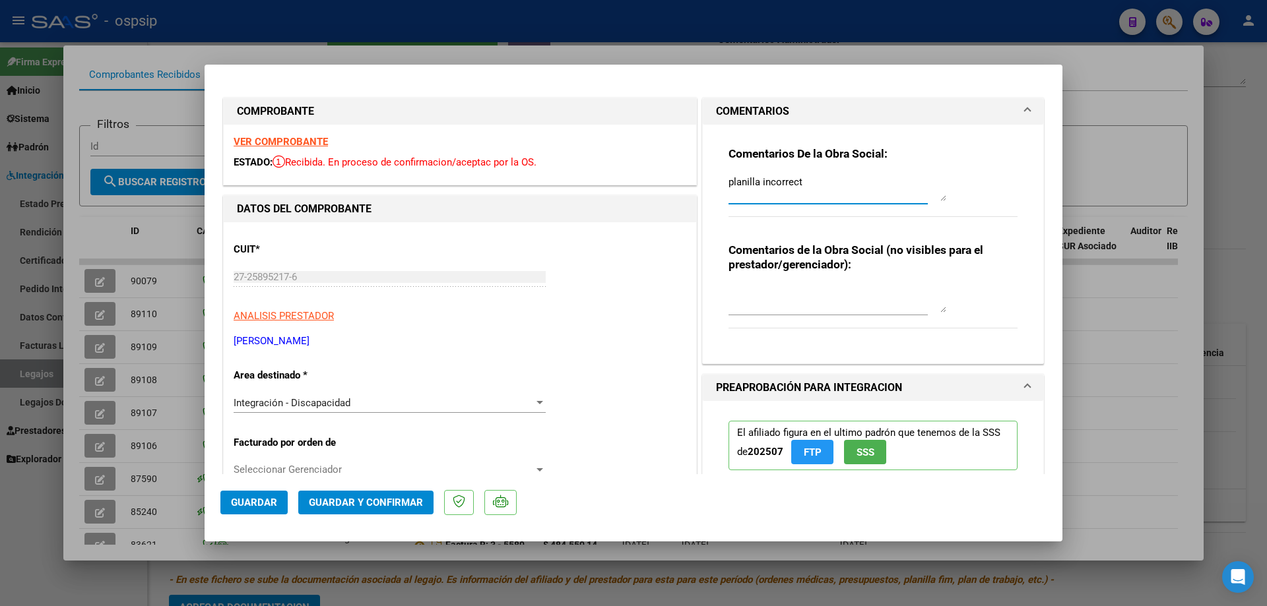
drag, startPoint x: 806, startPoint y: 183, endPoint x: 717, endPoint y: 187, distance: 88.5
click at [718, 187] on div "Comentarios De la Obra Social: planilla incorrect Comentarios de la Obra Social…" at bounding box center [872, 239] width 309 height 228
click at [743, 284] on div at bounding box center [837, 300] width 218 height 32
click at [743, 180] on textarea "debito" at bounding box center [837, 188] width 218 height 26
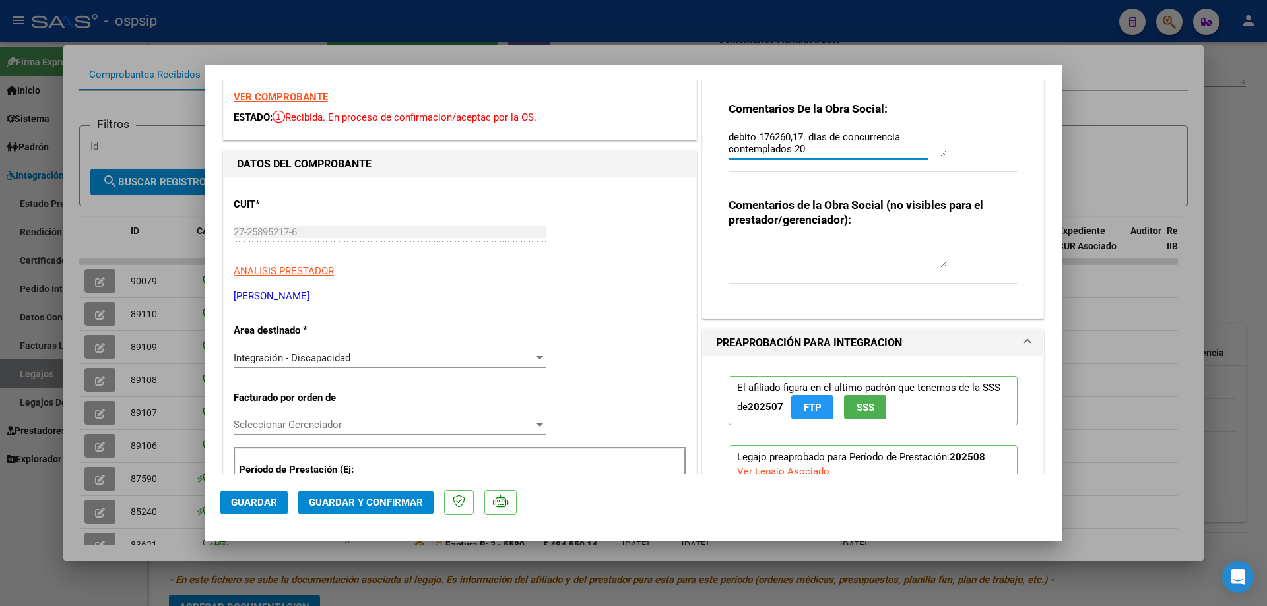
scroll to position [66, 0]
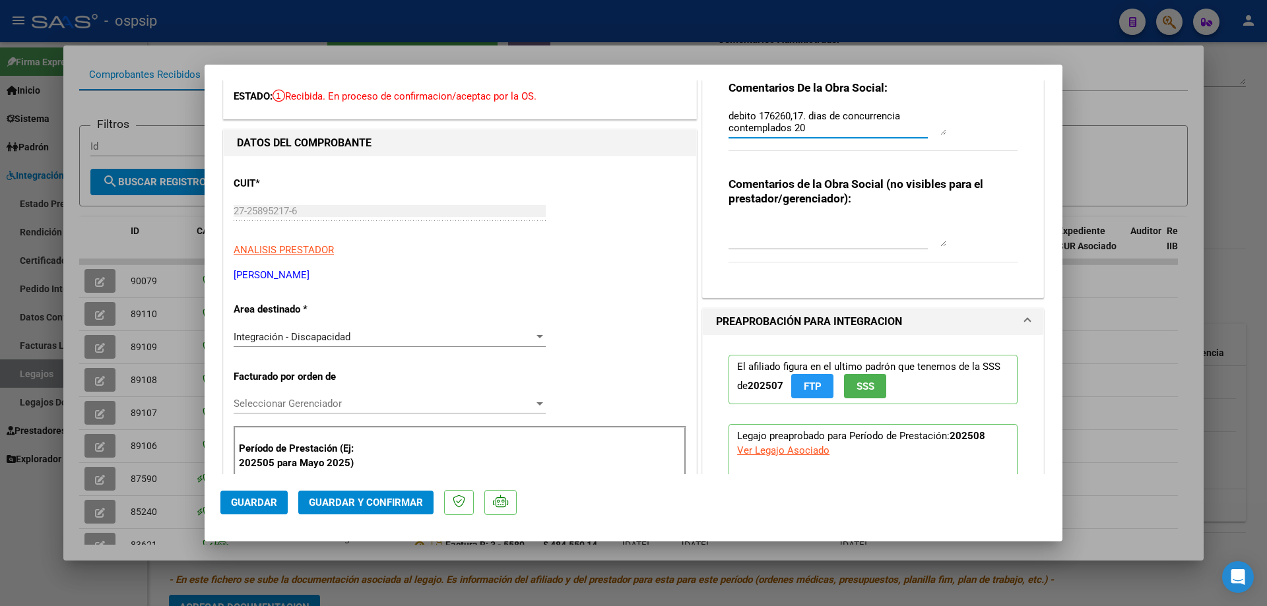
click at [386, 414] on span "Guardar y Confirmar" at bounding box center [366, 503] width 114 height 12
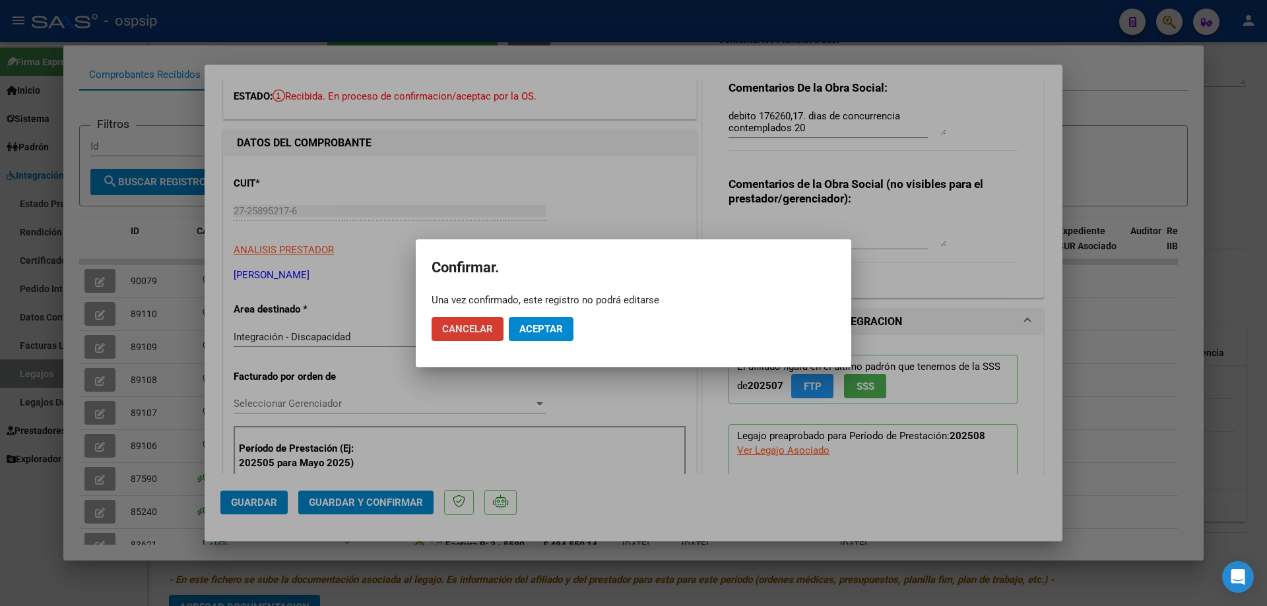
click at [536, 327] on span "Aceptar" at bounding box center [541, 329] width 44 height 12
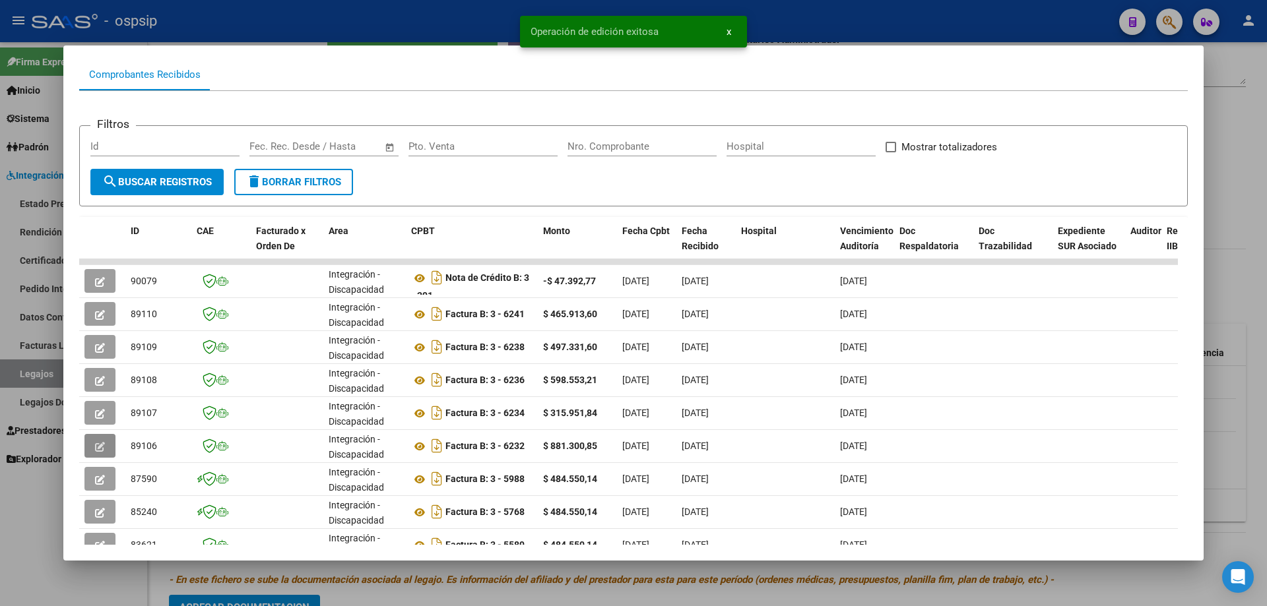
scroll to position [0, 0]
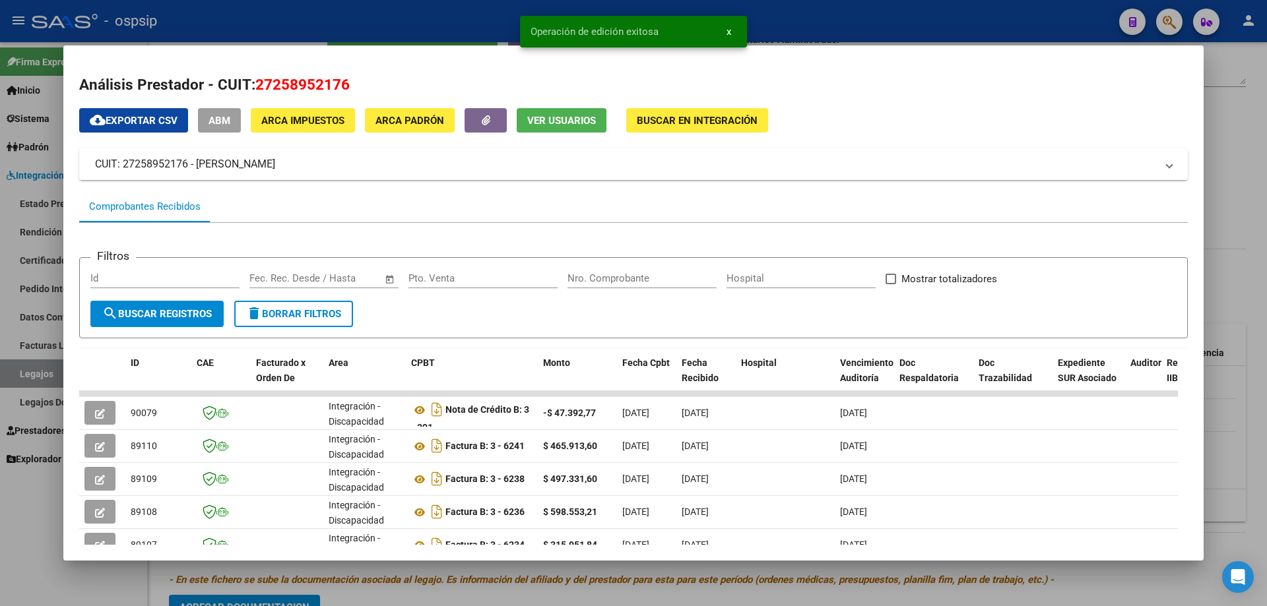
click at [556, 116] on span "Ver Usuarios" at bounding box center [561, 121] width 69 height 12
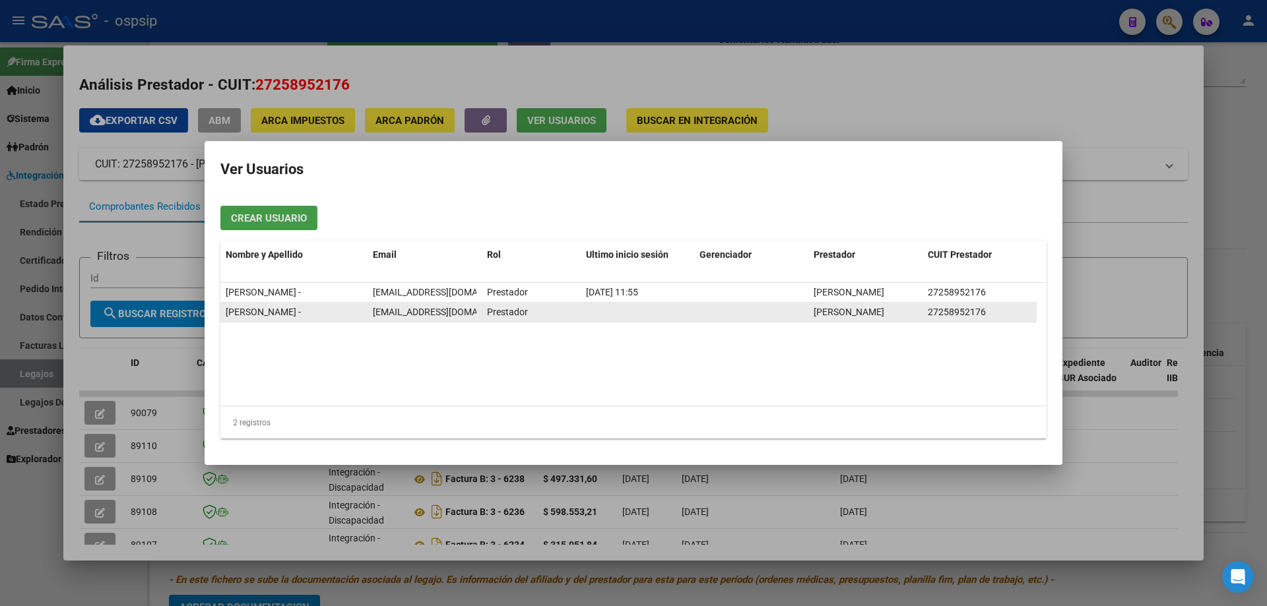
click at [394, 311] on span "ingemda@yahoo.com.ar" at bounding box center [446, 312] width 146 height 11
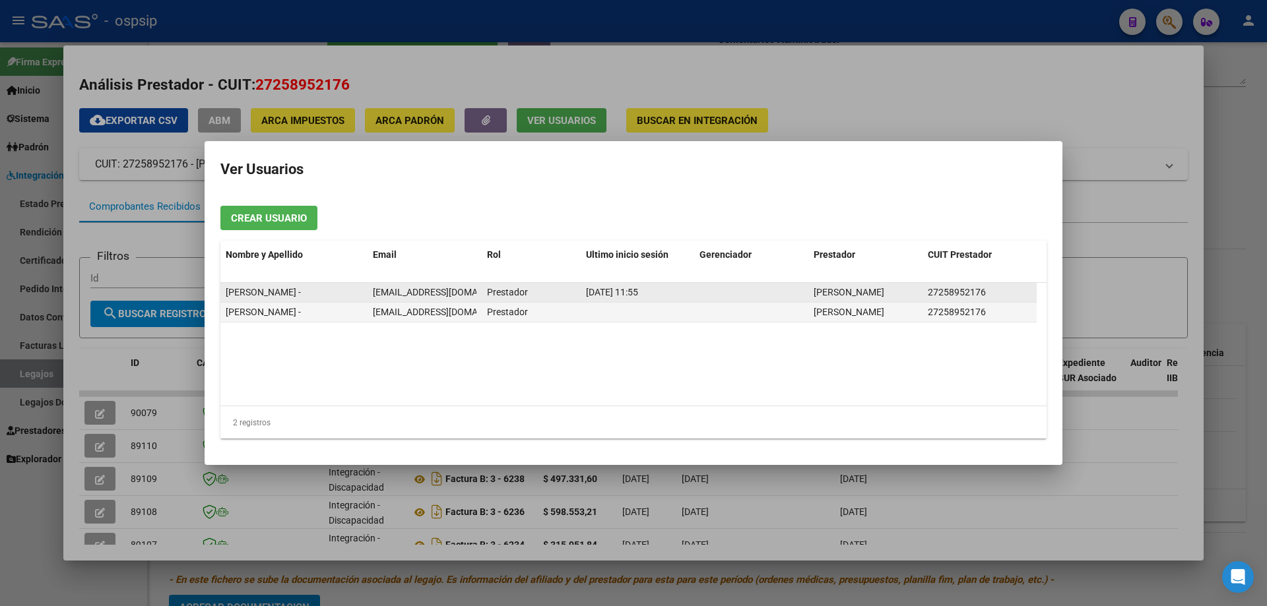
click at [381, 291] on span "[EMAIL_ADDRESS][DOMAIN_NAME]" at bounding box center [446, 292] width 146 height 11
copy span "[EMAIL_ADDRESS][DOMAIN_NAME]"
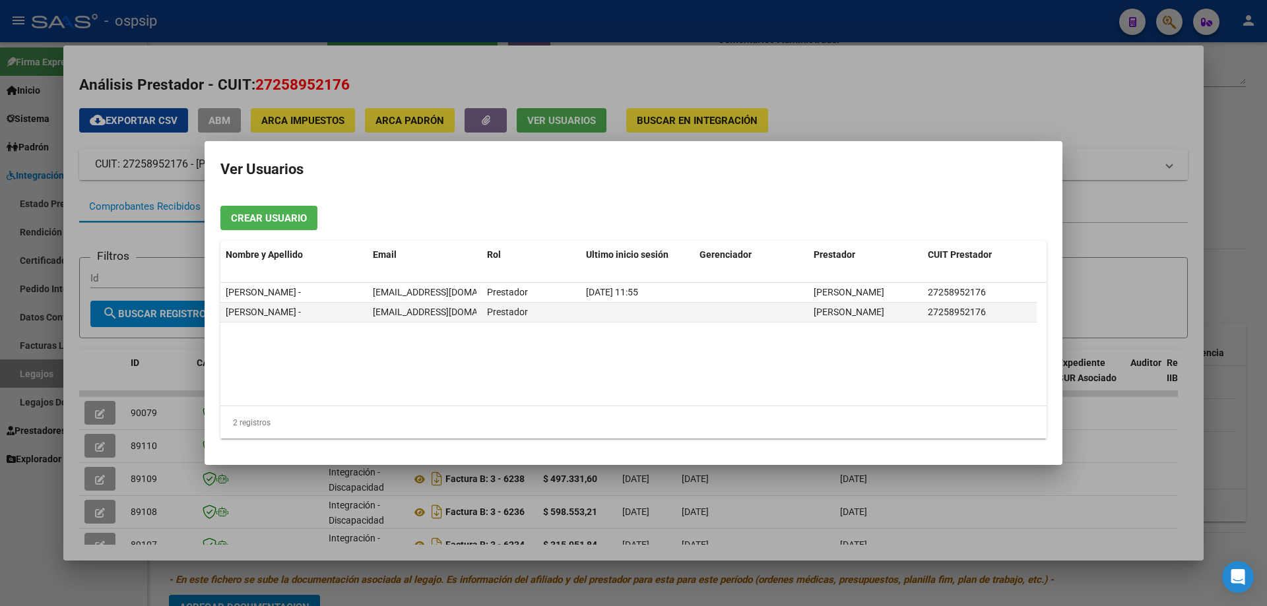
click at [247, 414] on mat-dialog-content "Crear Usuario Nombre y Apellido Email Rol Ultimo inicio sesión Gerenciador Pres…" at bounding box center [634, 322] width 858 height 254
click at [285, 414] on div at bounding box center [633, 303] width 1267 height 606
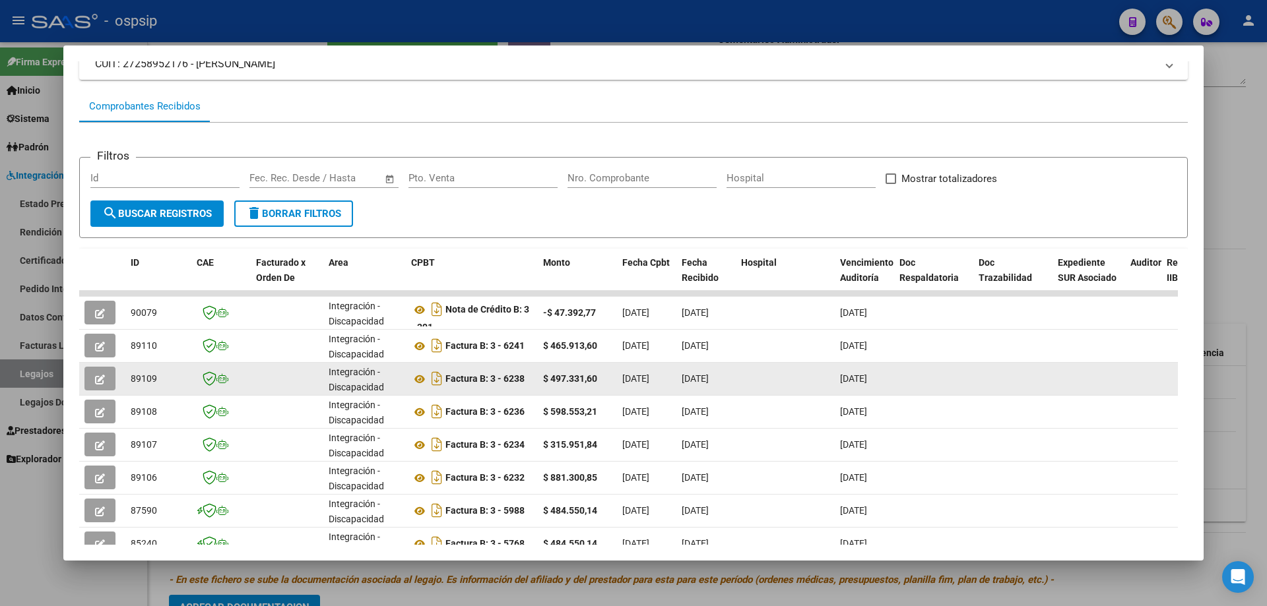
scroll to position [132, 0]
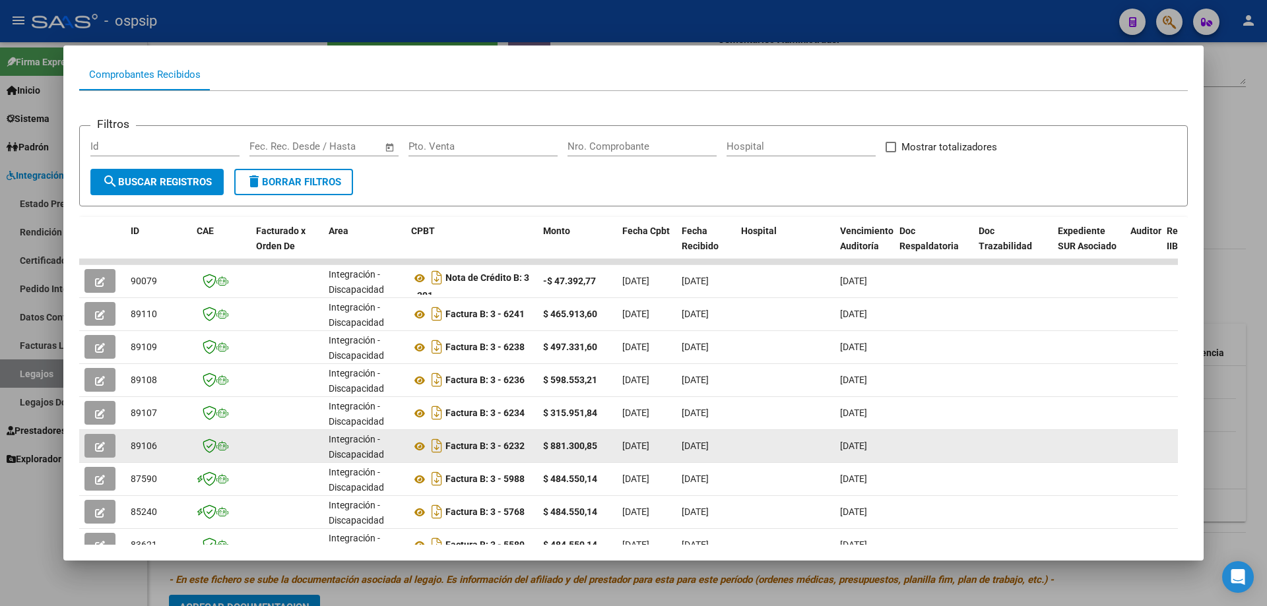
click at [85, 414] on button "button" at bounding box center [99, 446] width 31 height 24
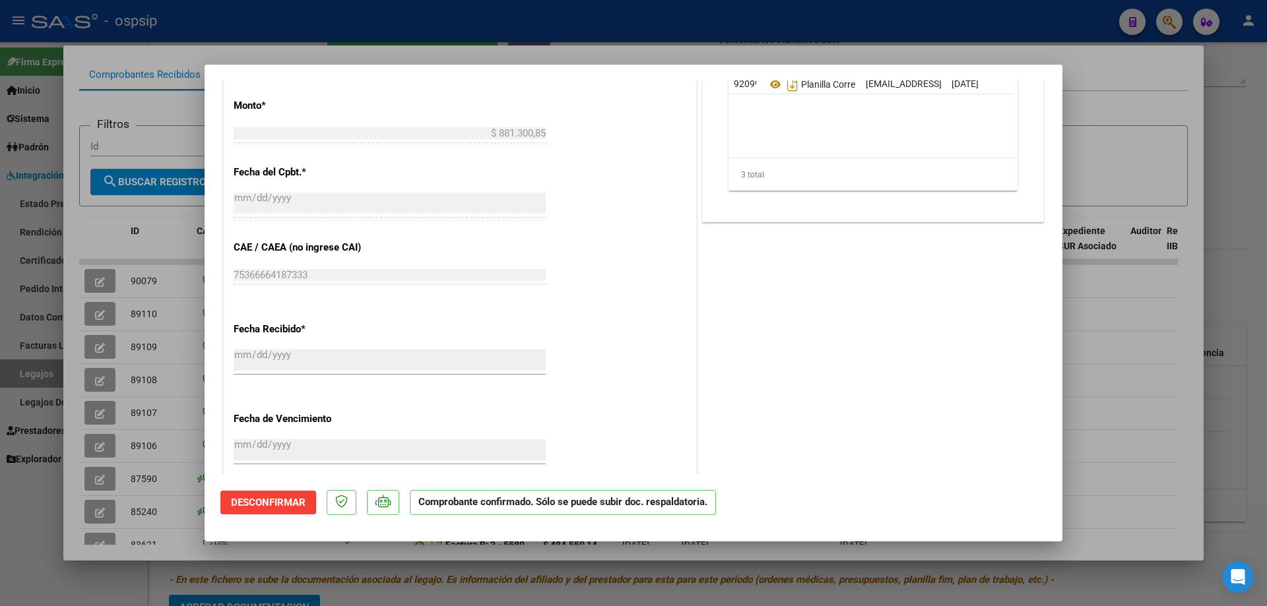
scroll to position [534, 0]
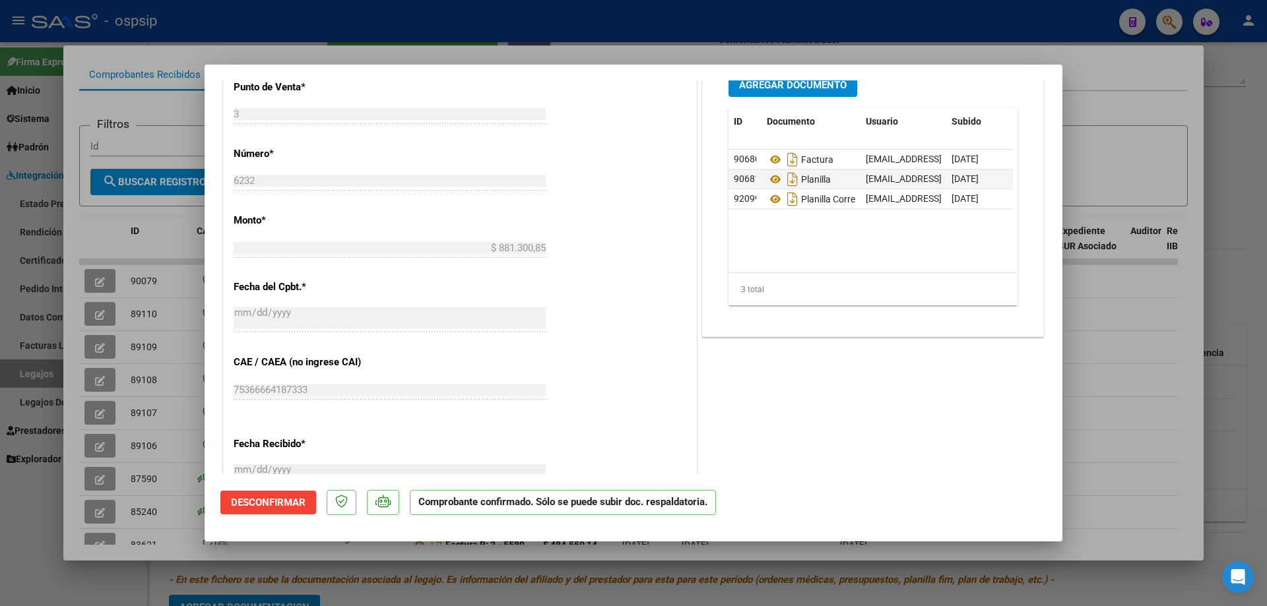
click at [36, 371] on div at bounding box center [633, 303] width 1267 height 606
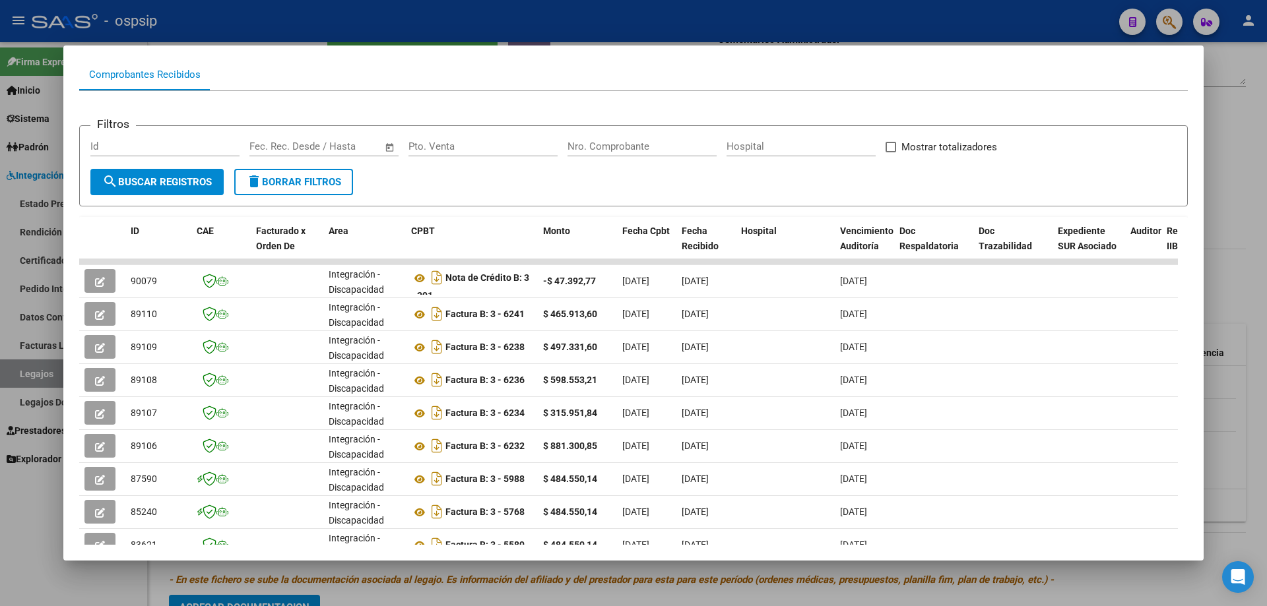
click at [36, 371] on div at bounding box center [633, 303] width 1267 height 606
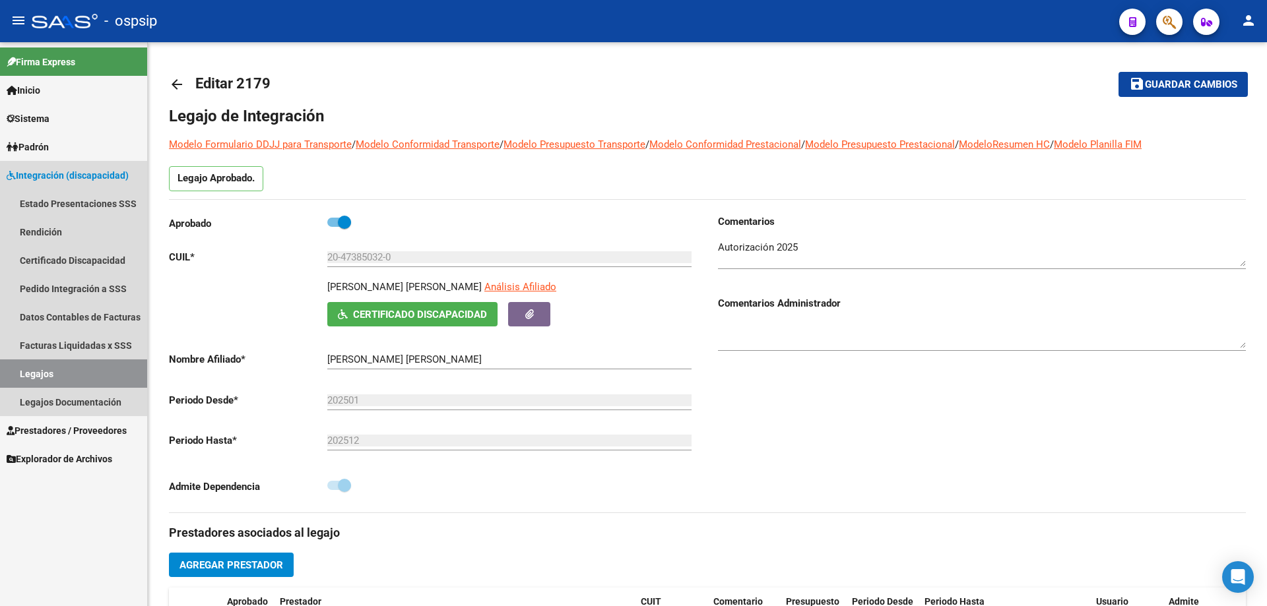
click at [125, 373] on link "Legajos" at bounding box center [73, 374] width 147 height 28
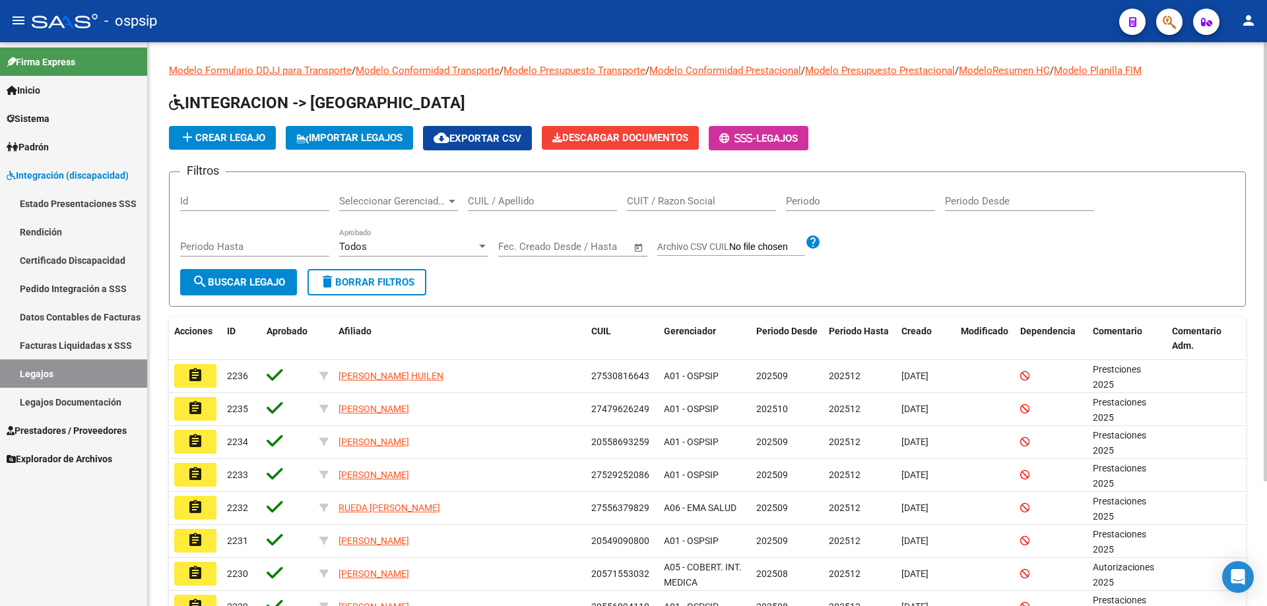
click at [526, 198] on input "CUIL / Apellido" at bounding box center [542, 201] width 149 height 12
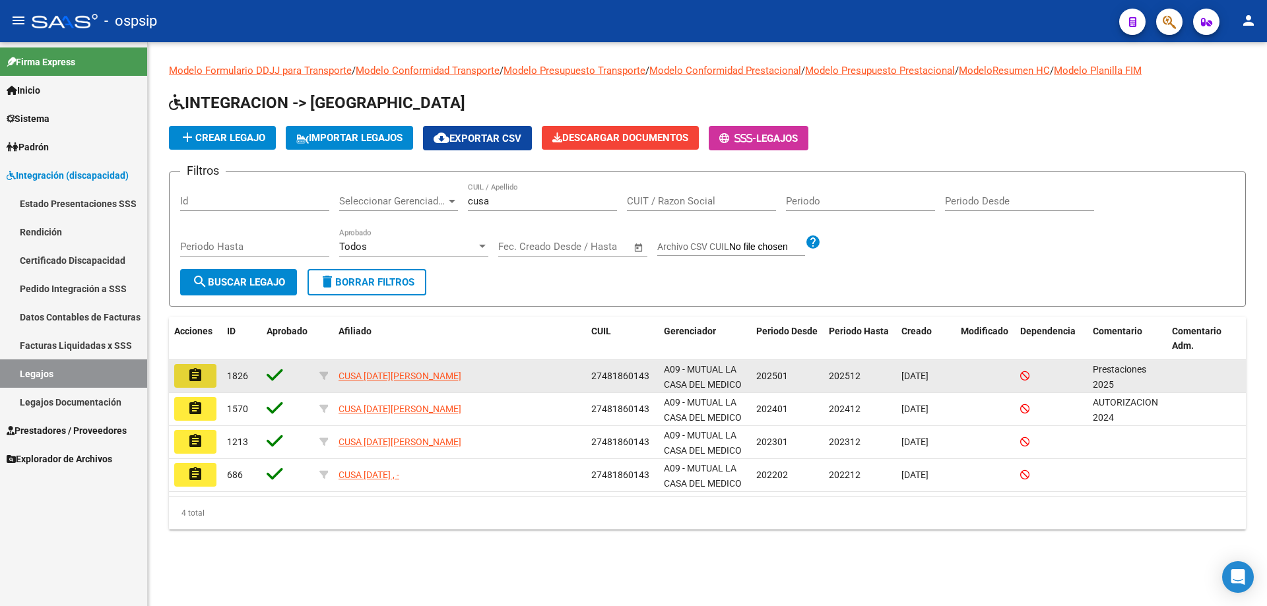
click at [185, 370] on button "assignment" at bounding box center [195, 376] width 42 height 24
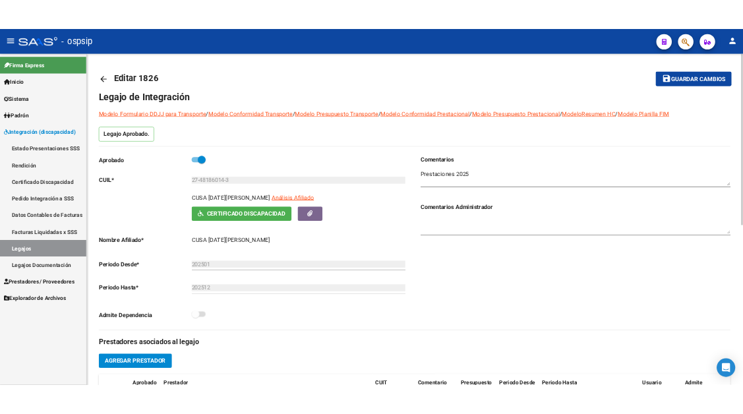
scroll to position [264, 0]
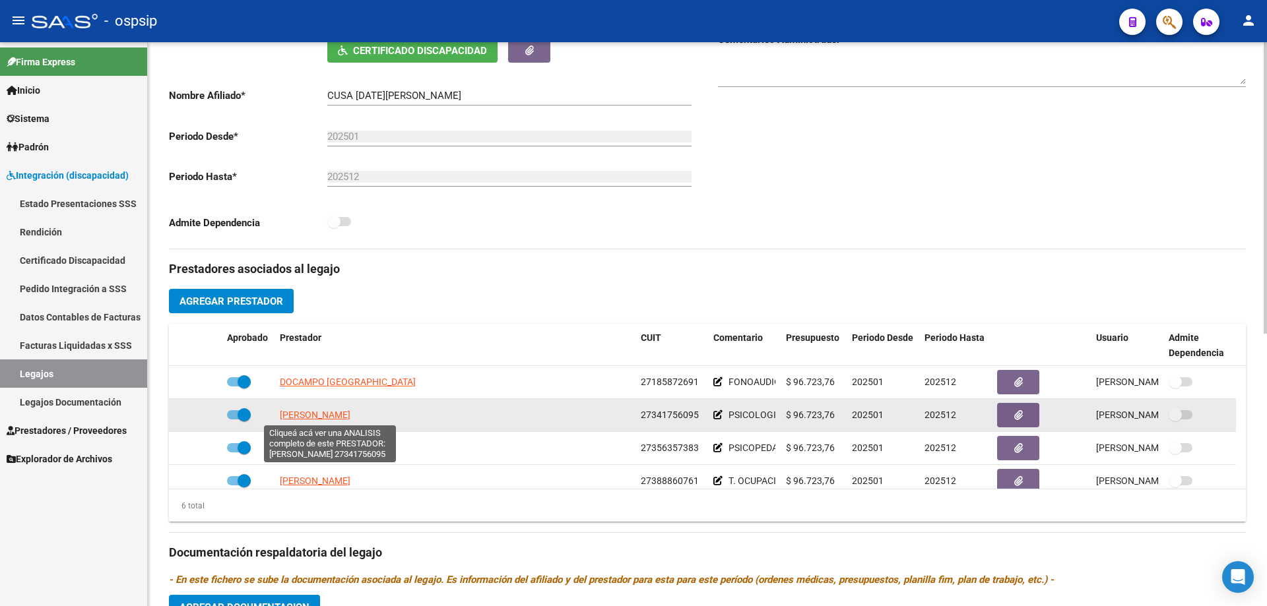
click at [304, 414] on span "ROVATTI [PERSON_NAME]" at bounding box center [315, 415] width 71 height 11
